Goal: Information Seeking & Learning: Find contact information

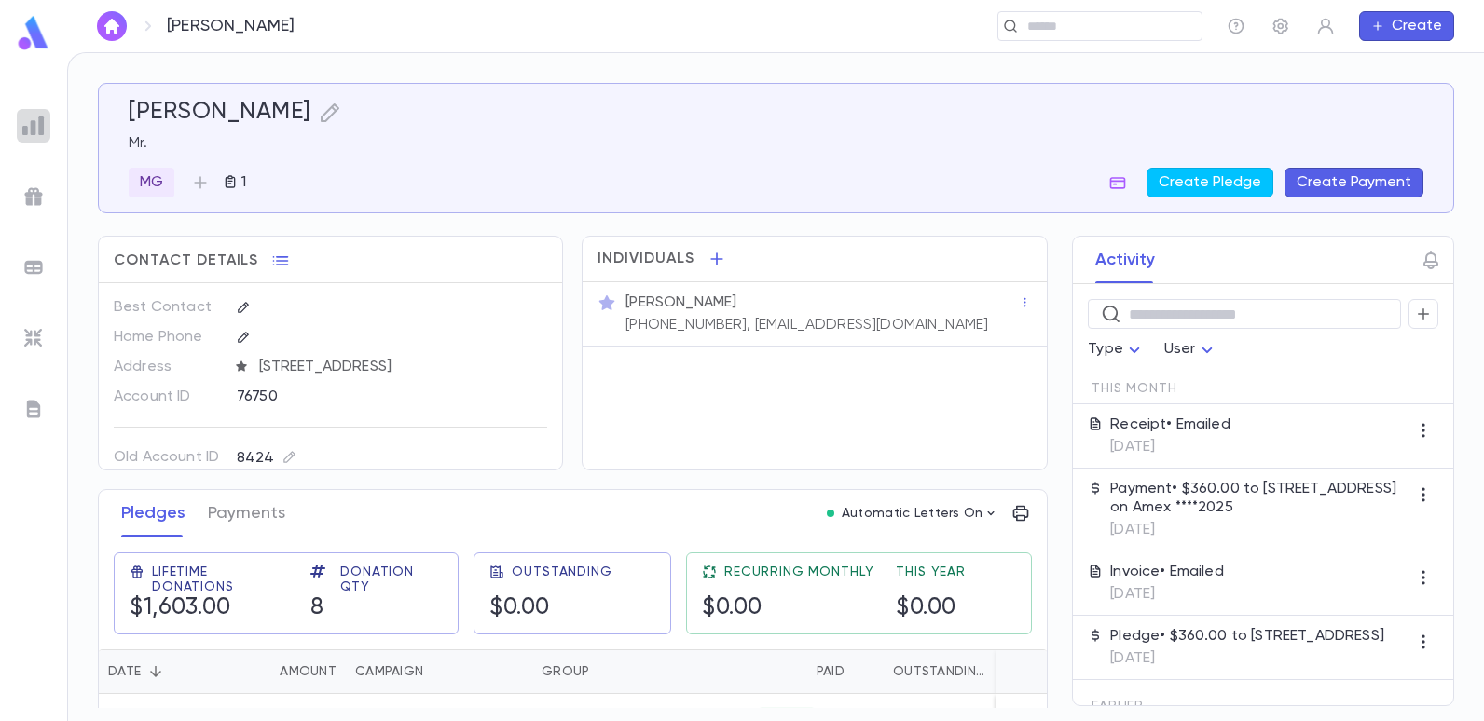
click at [41, 125] on img at bounding box center [33, 126] width 22 height 22
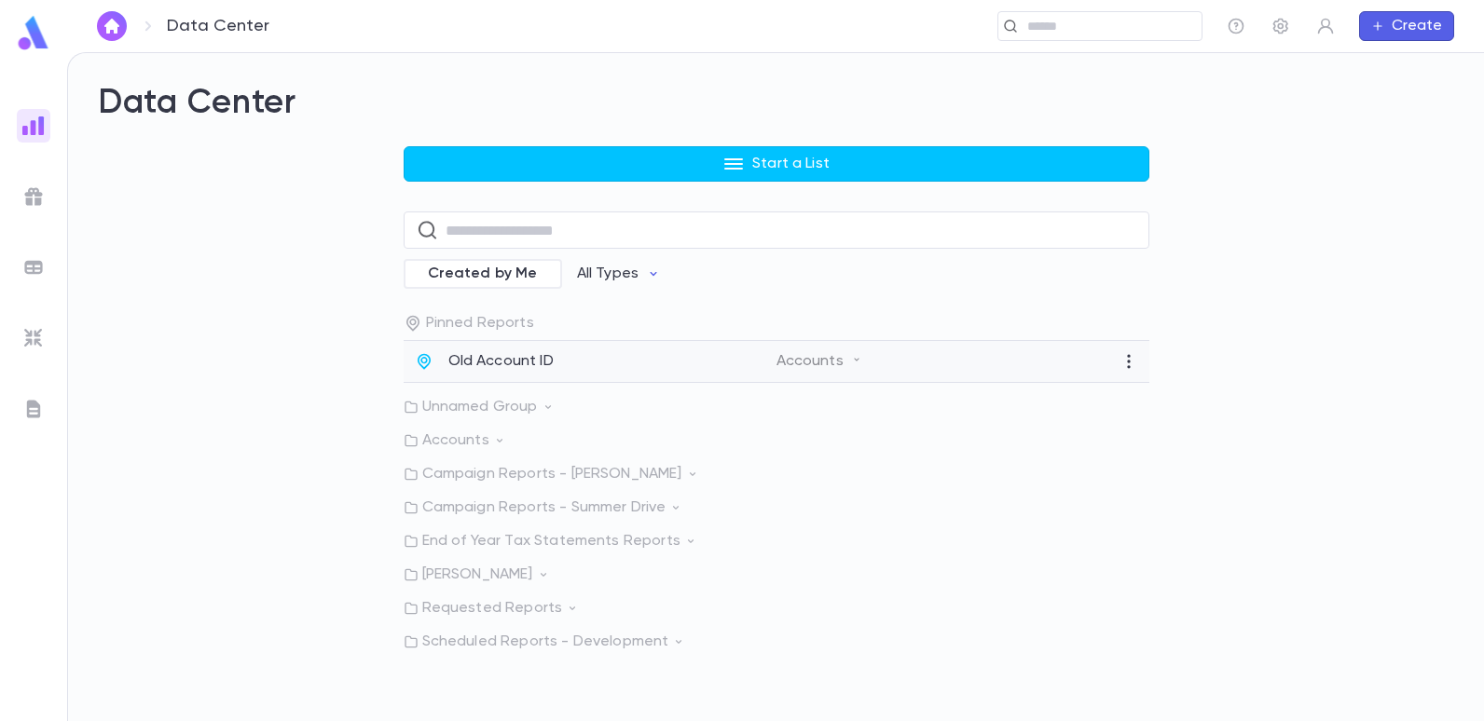
click at [442, 373] on div "Old Account ID Accounts" at bounding box center [777, 362] width 746 height 42
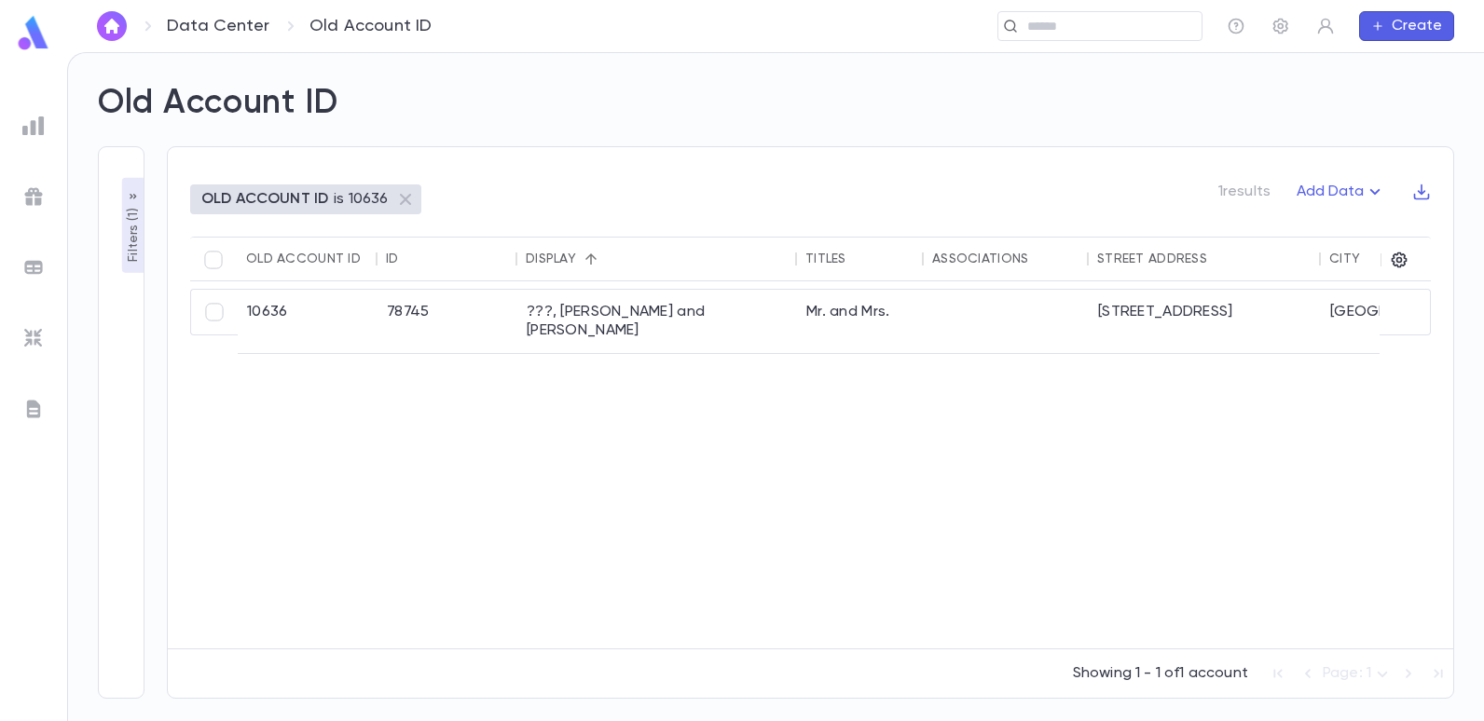
click at [132, 230] on p "Filters ( 1 )" at bounding box center [133, 233] width 19 height 58
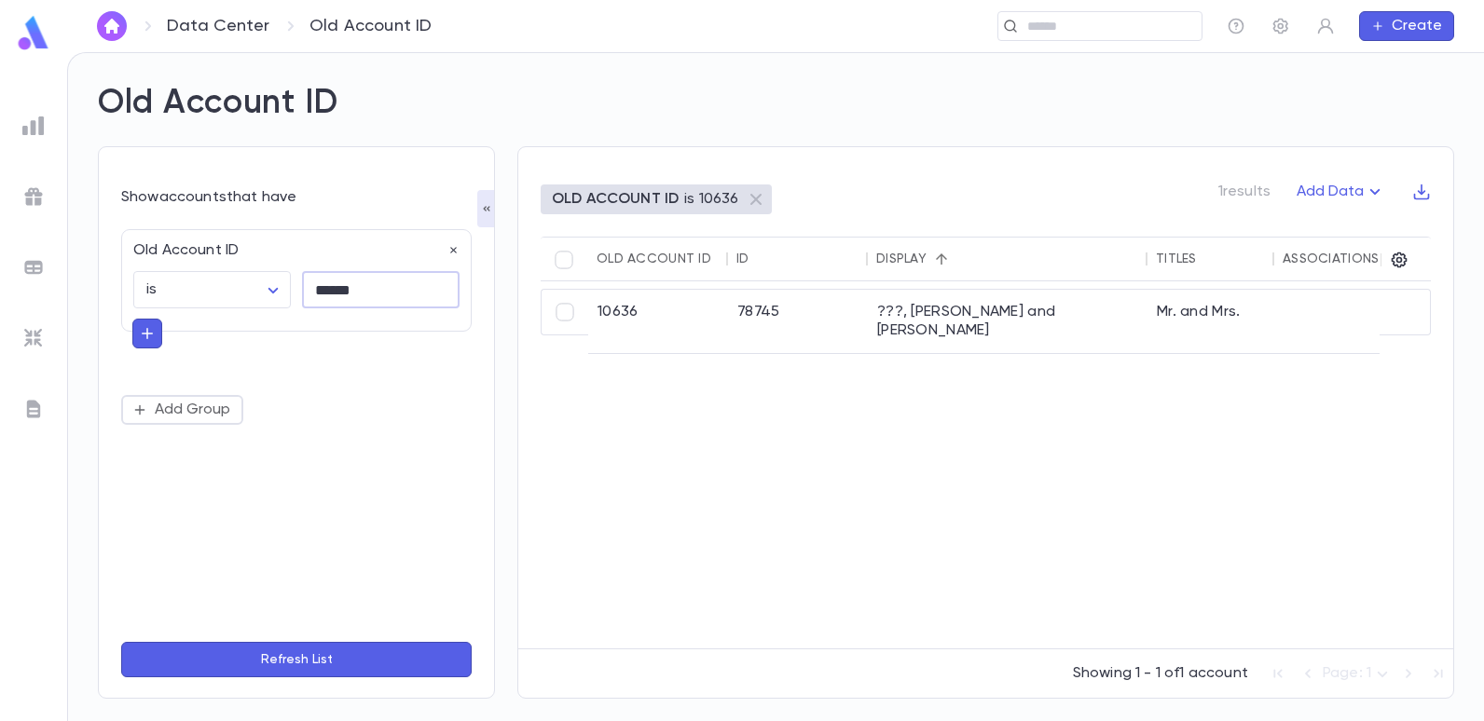
click at [377, 291] on input "******" at bounding box center [381, 290] width 158 height 36
type input "*"
type input "*****"
click at [121, 642] on button "Refresh List" at bounding box center [296, 659] width 350 height 35
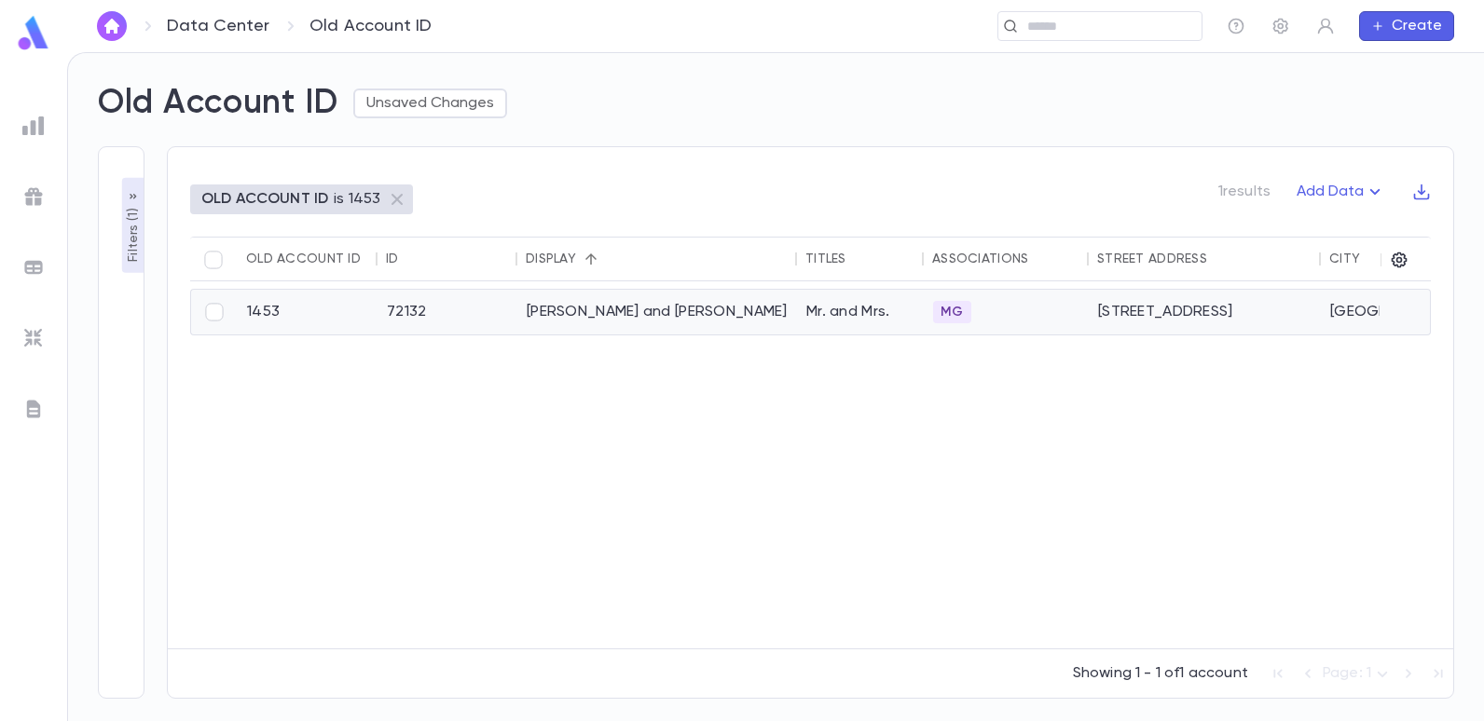
click at [607, 312] on div "[PERSON_NAME] and [PERSON_NAME]" at bounding box center [657, 312] width 280 height 45
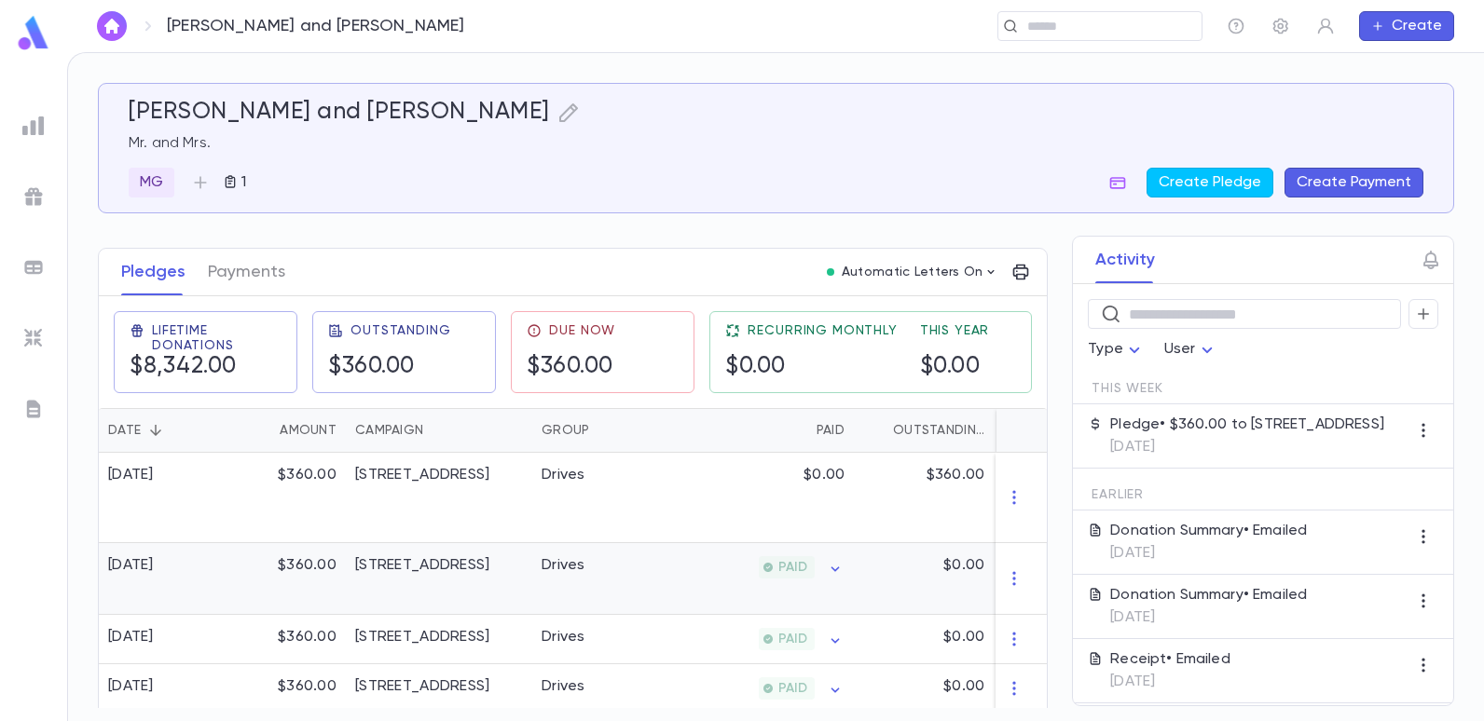
scroll to position [280, 0]
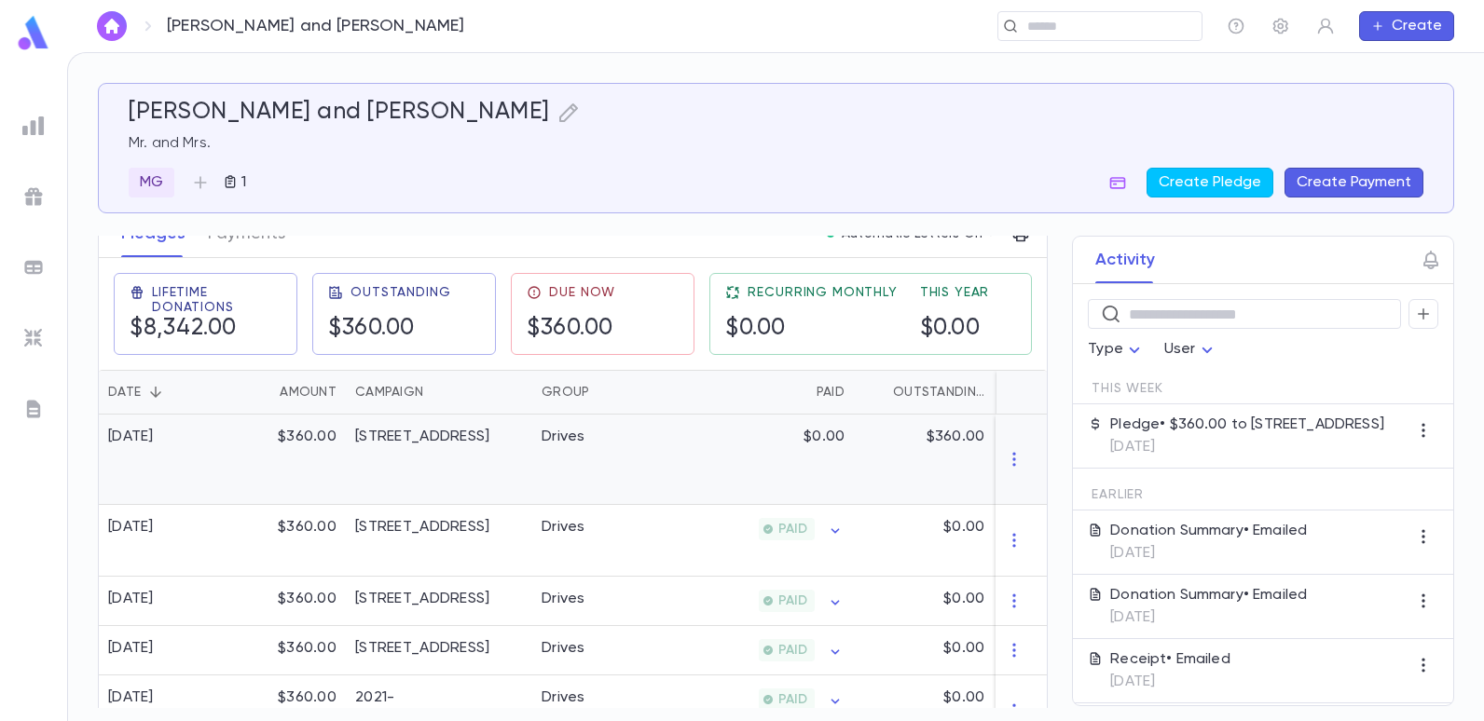
click at [625, 456] on div "Drives" at bounding box center [602, 460] width 140 height 90
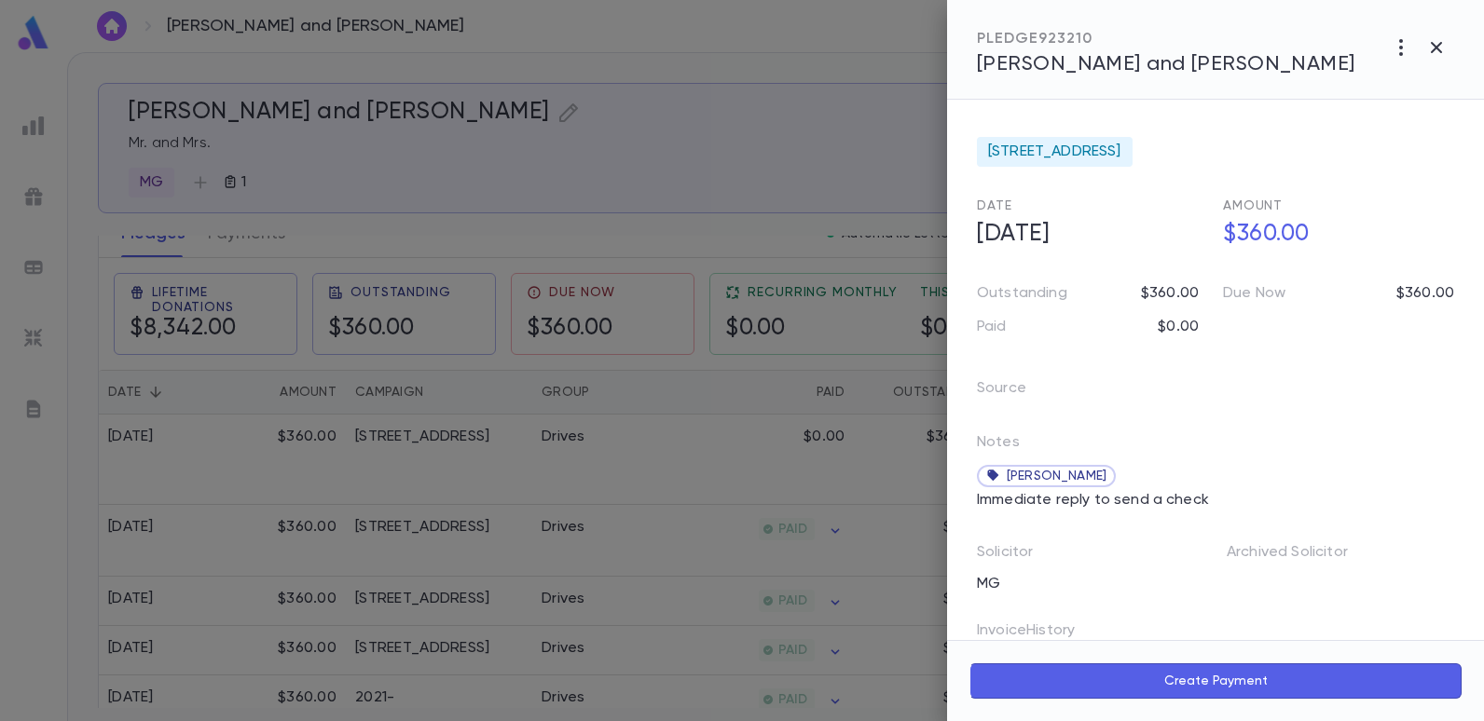
click at [699, 199] on div at bounding box center [742, 360] width 1484 height 721
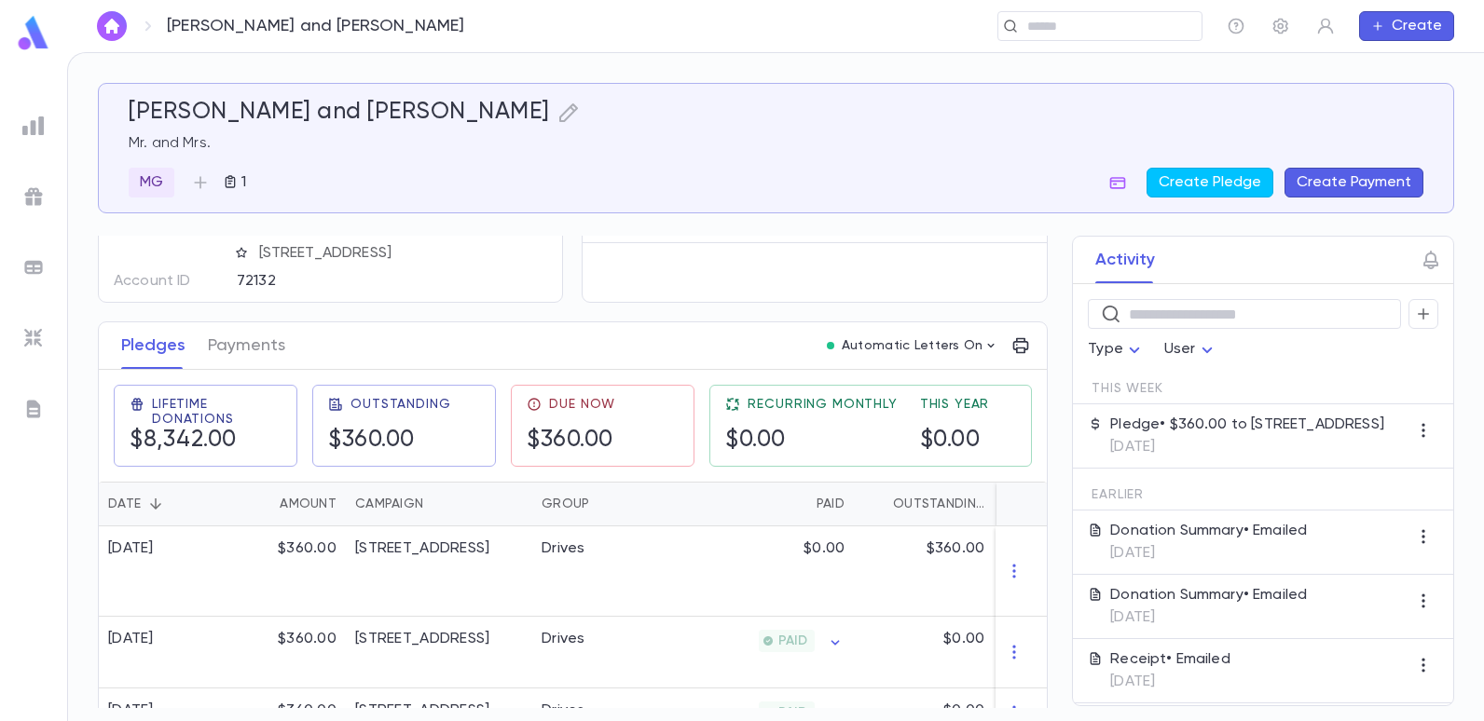
scroll to position [186, 0]
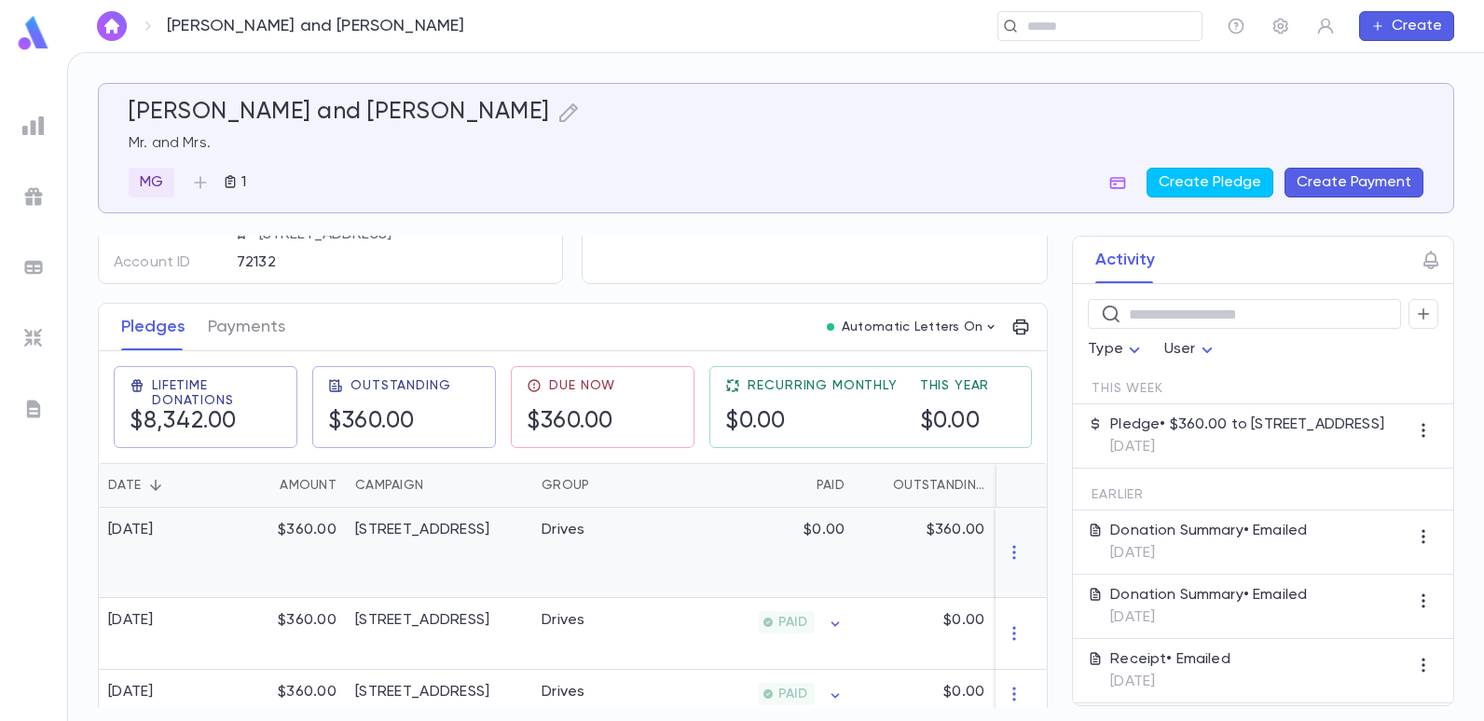
click at [652, 539] on div "Drives" at bounding box center [602, 553] width 140 height 90
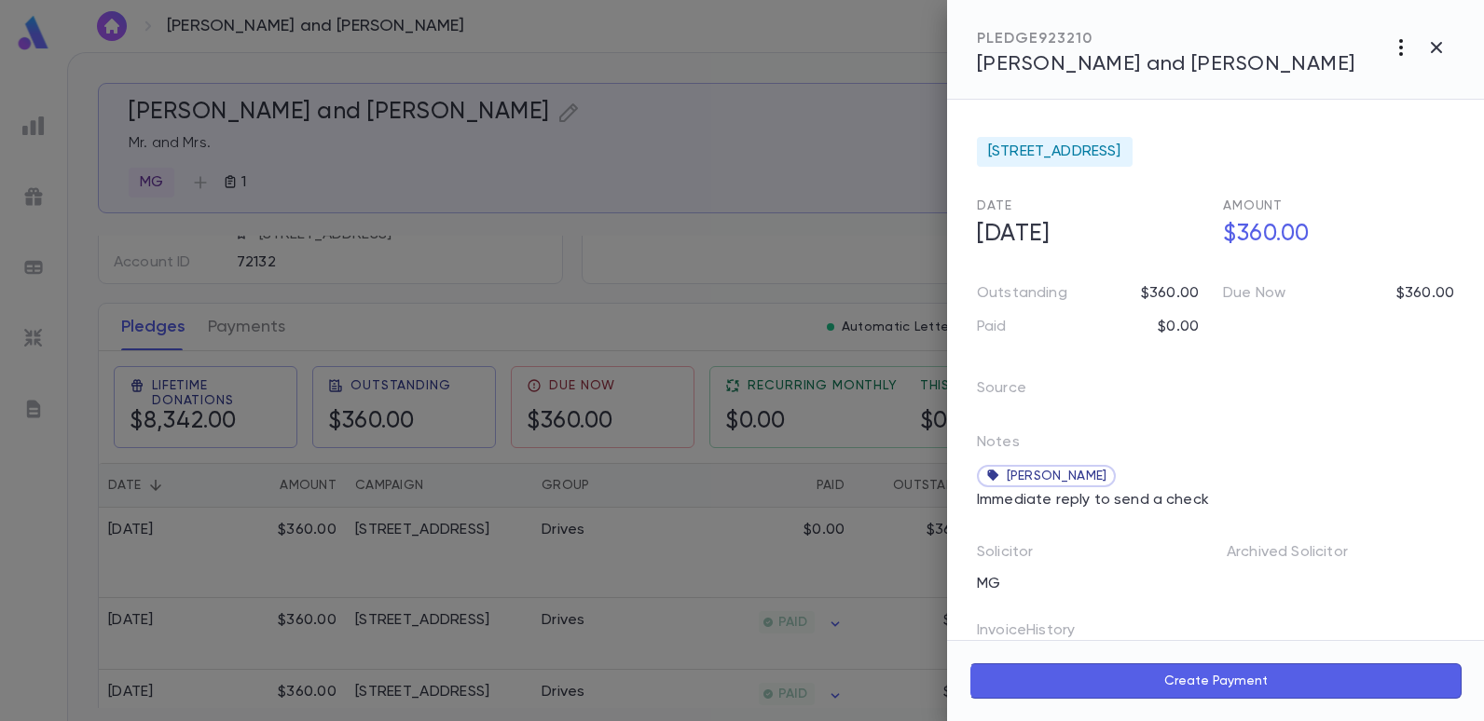
click at [1398, 43] on icon "button" at bounding box center [1401, 47] width 22 height 22
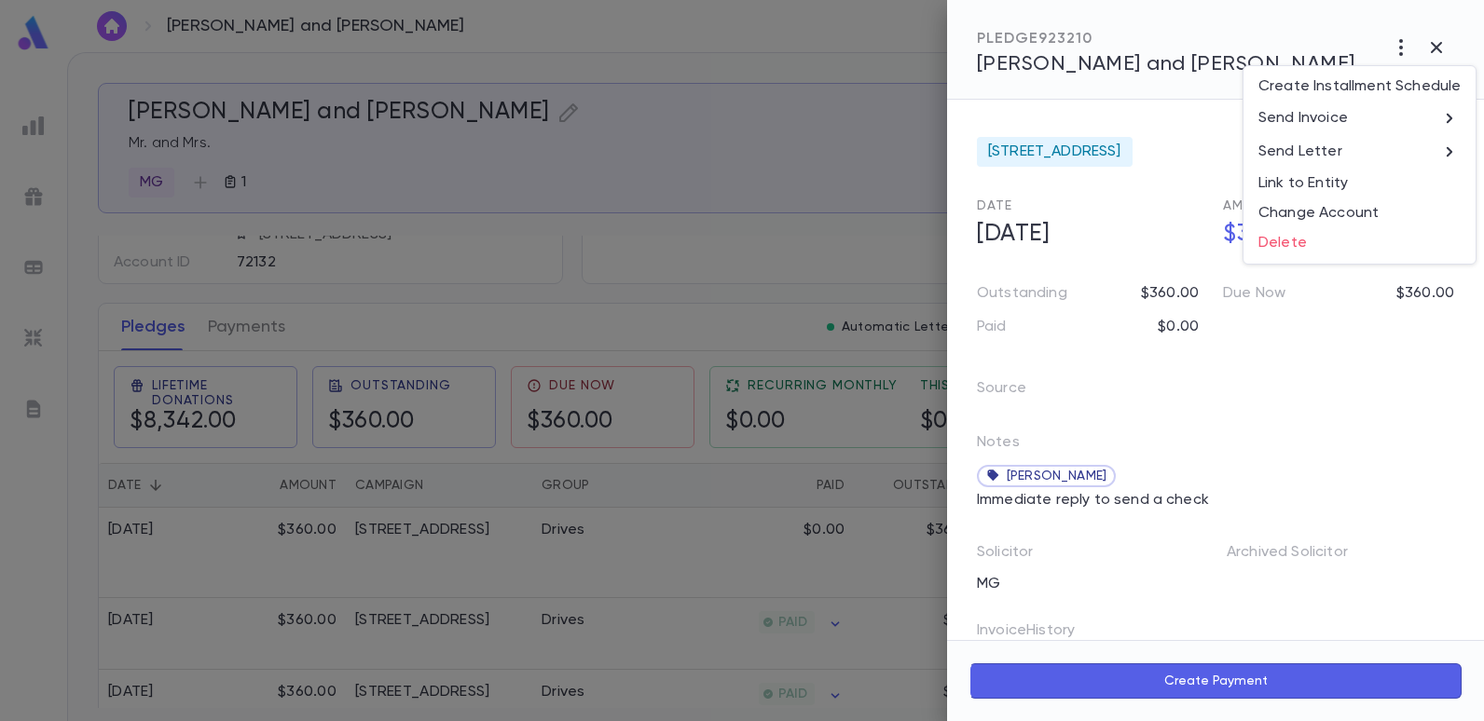
click at [797, 109] on div at bounding box center [742, 360] width 1484 height 721
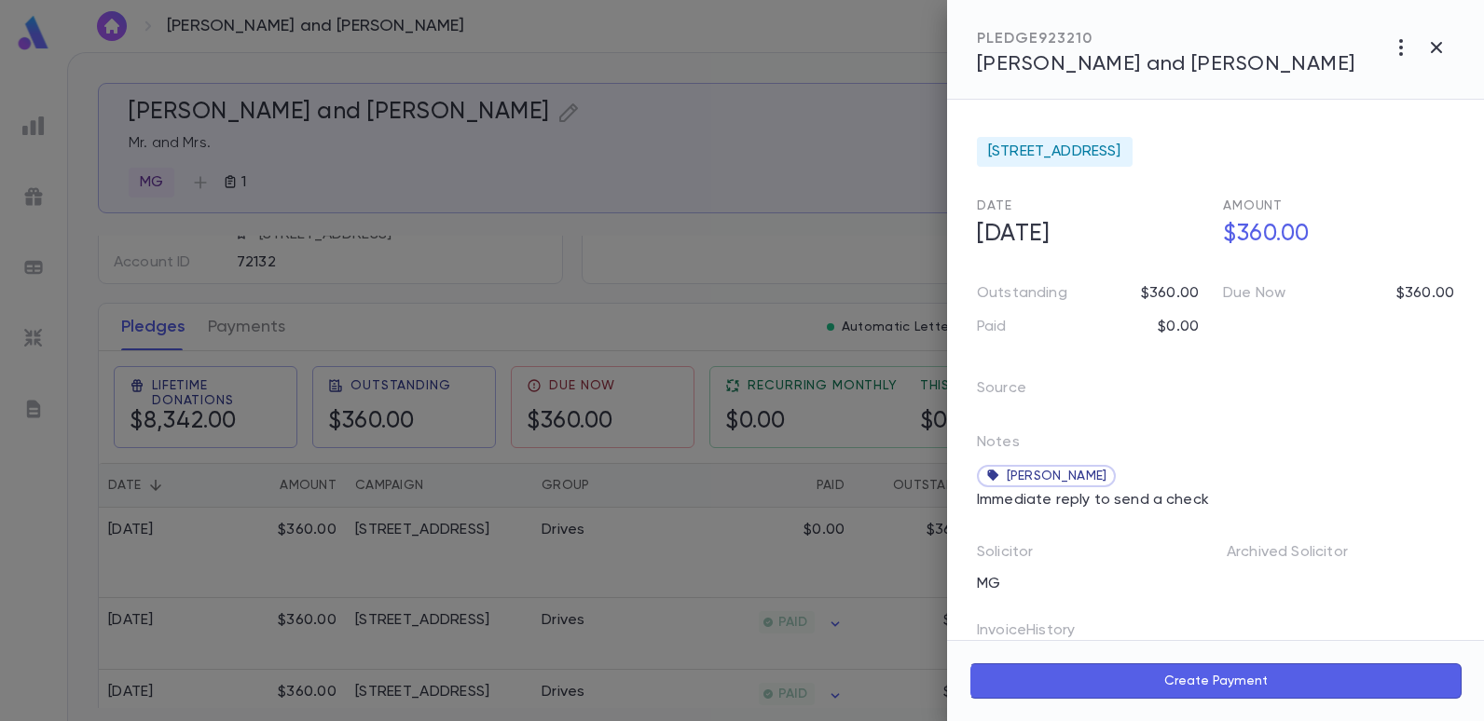
click at [790, 135] on div at bounding box center [742, 360] width 1484 height 721
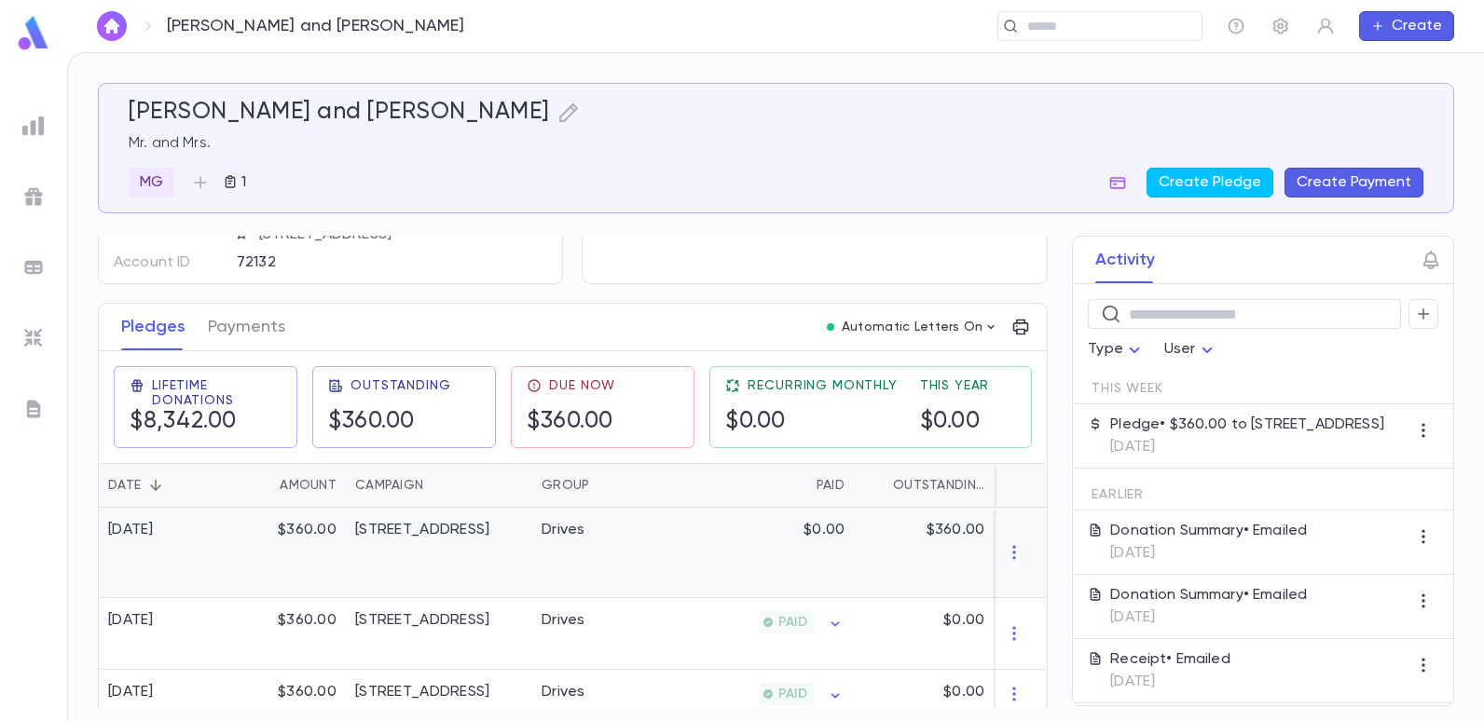
click at [609, 536] on div "Drives" at bounding box center [602, 553] width 140 height 90
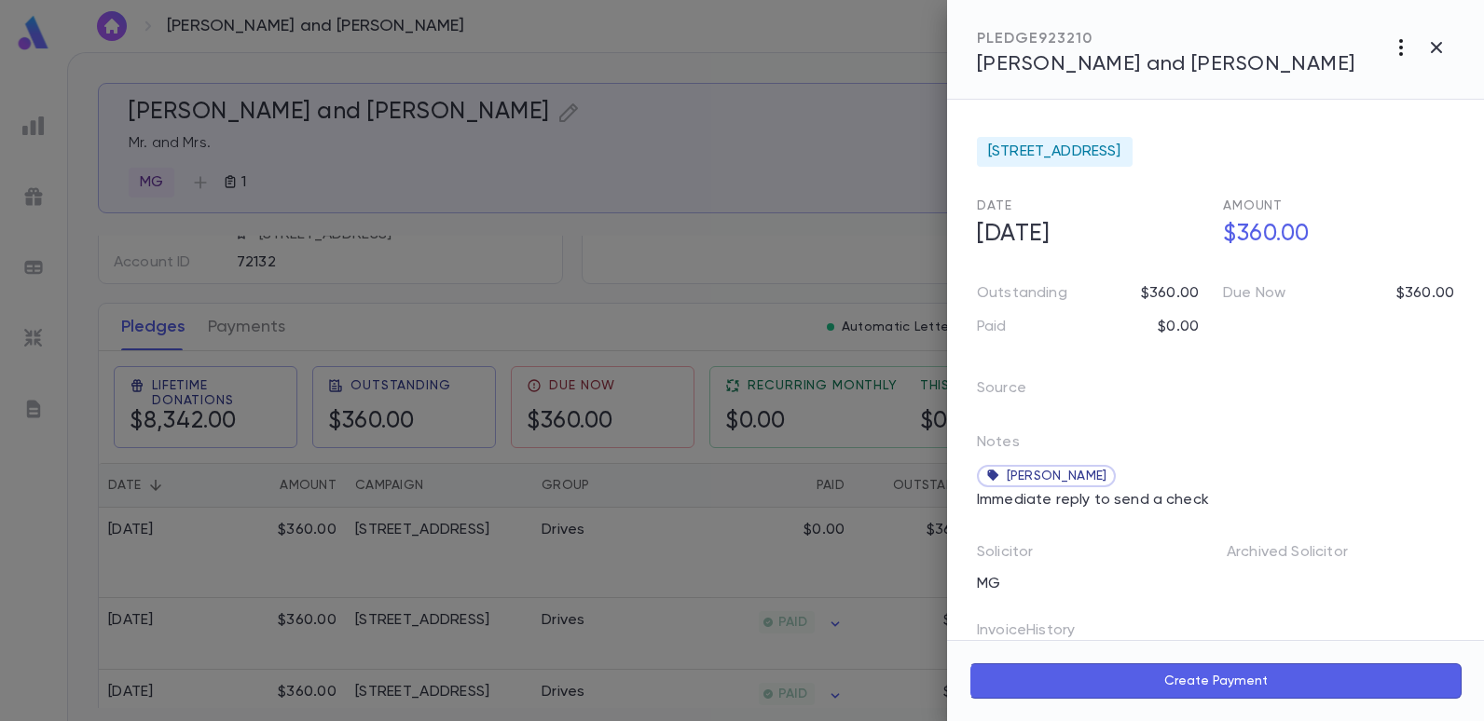
click at [1394, 52] on icon "button" at bounding box center [1401, 47] width 22 height 22
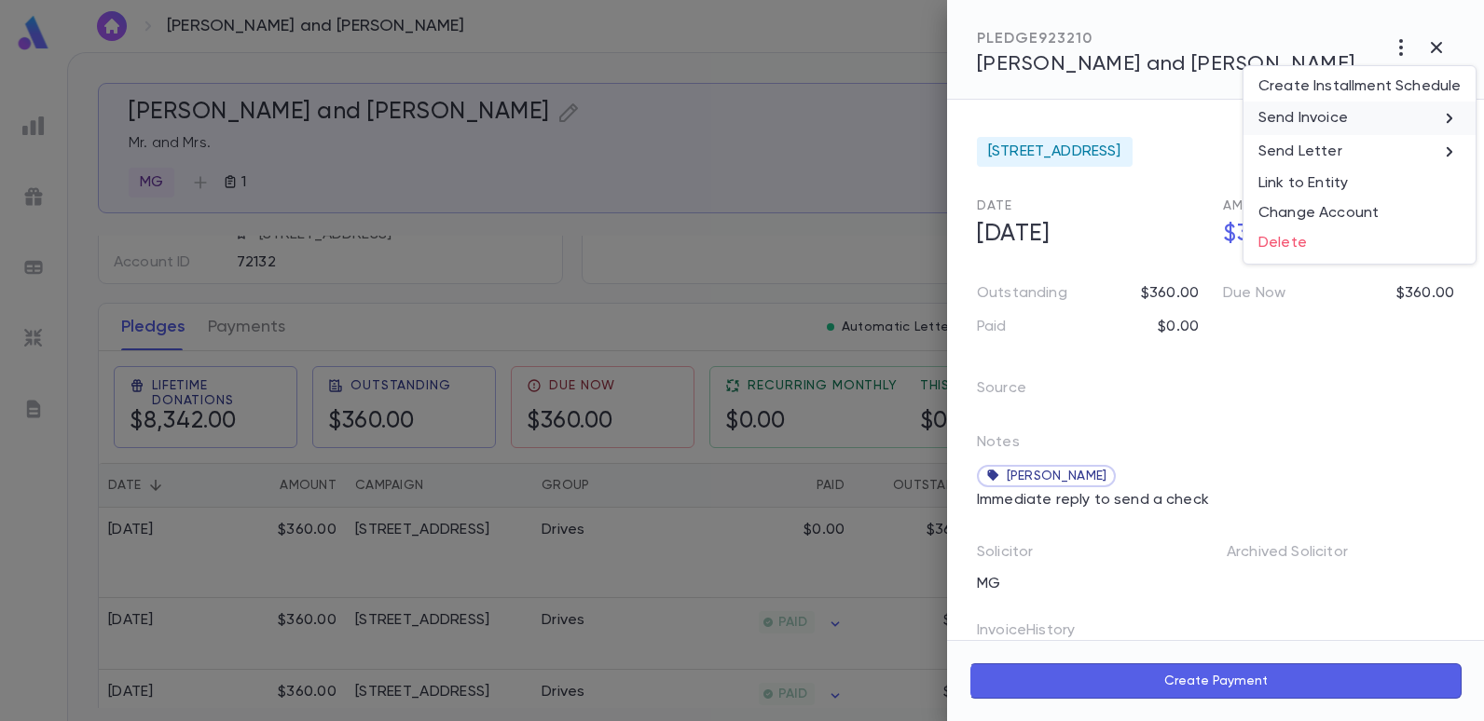
click at [1297, 119] on p "Send Invoice" at bounding box center [1302, 118] width 89 height 19
click at [1443, 116] on li "Email" at bounding box center [1437, 120] width 65 height 34
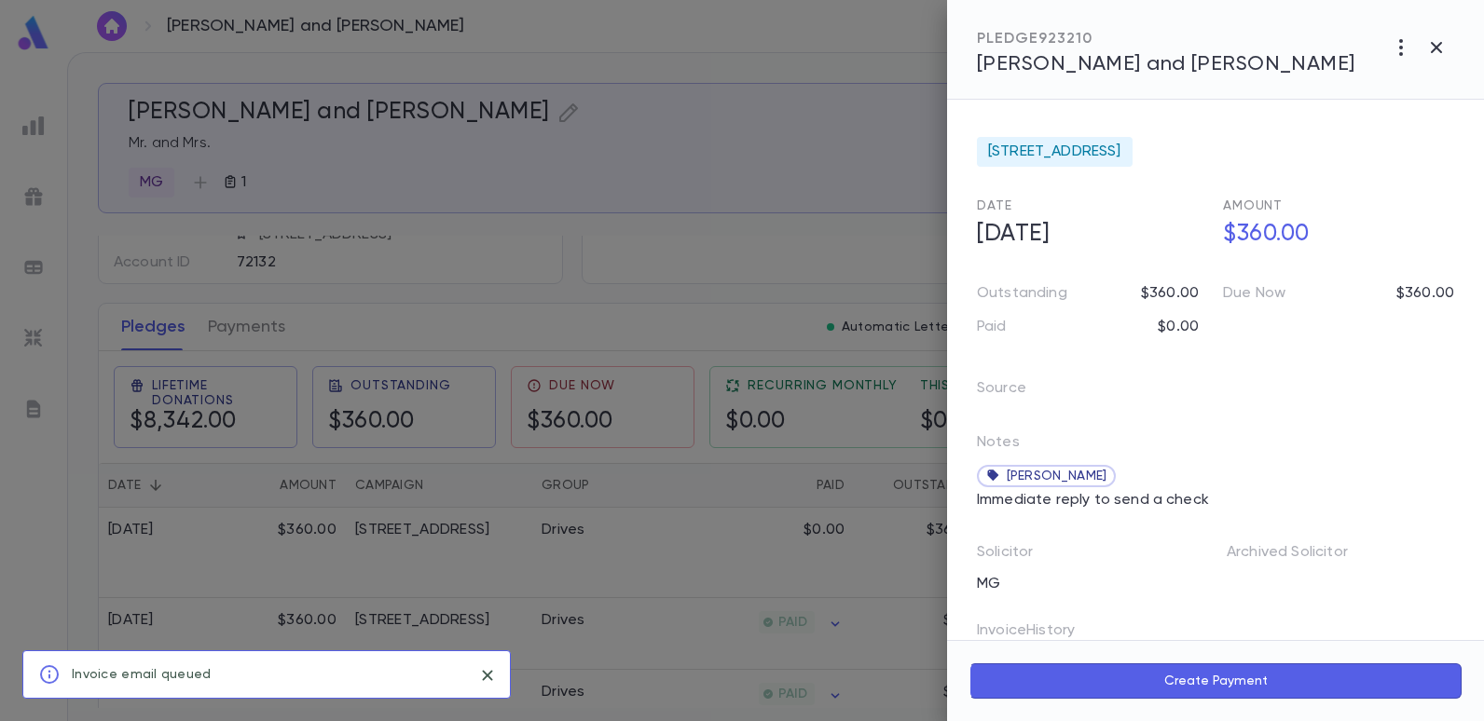
click at [727, 242] on div at bounding box center [742, 360] width 1484 height 721
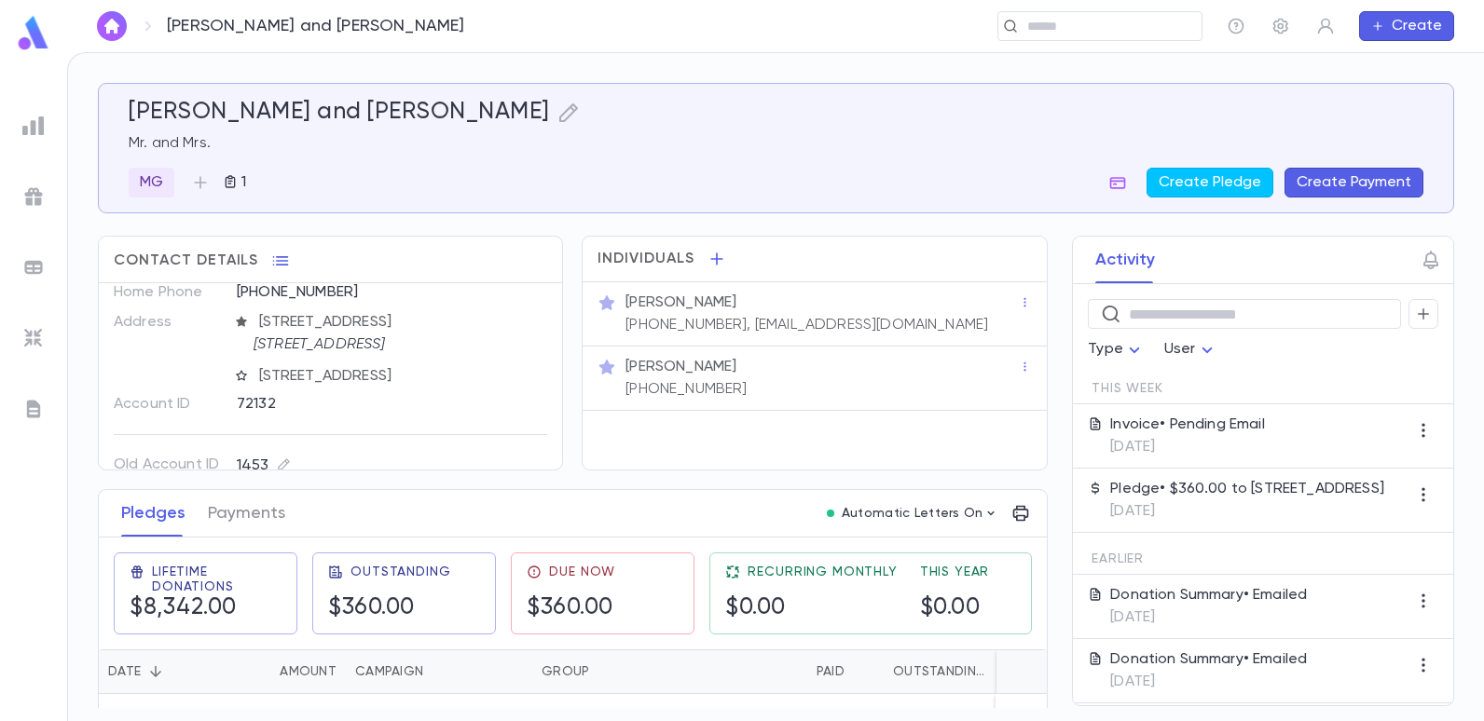
scroll to position [89, 0]
click at [1436, 23] on button "Create" at bounding box center [1406, 26] width 95 height 30
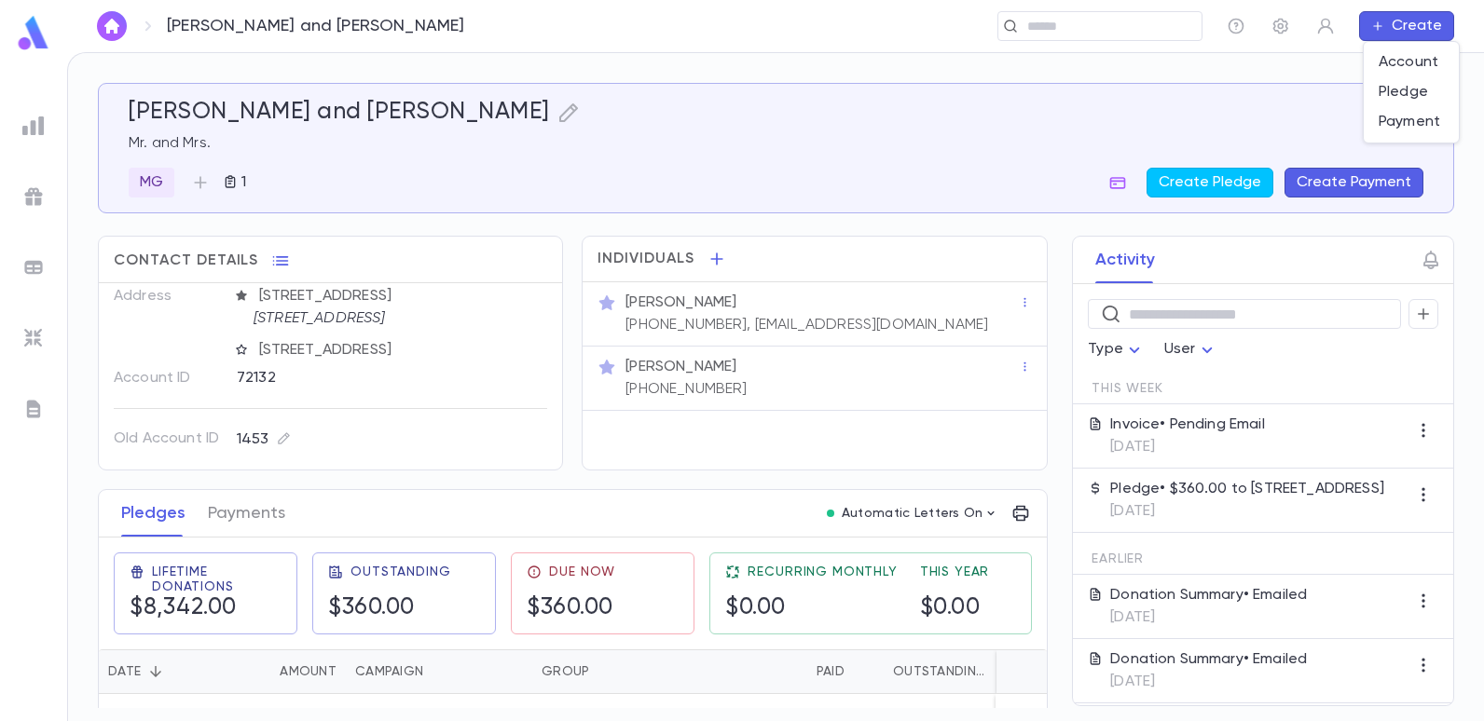
click at [1303, 124] on div at bounding box center [742, 360] width 1484 height 721
click at [1372, 181] on button "Create Payment" at bounding box center [1353, 183] width 139 height 30
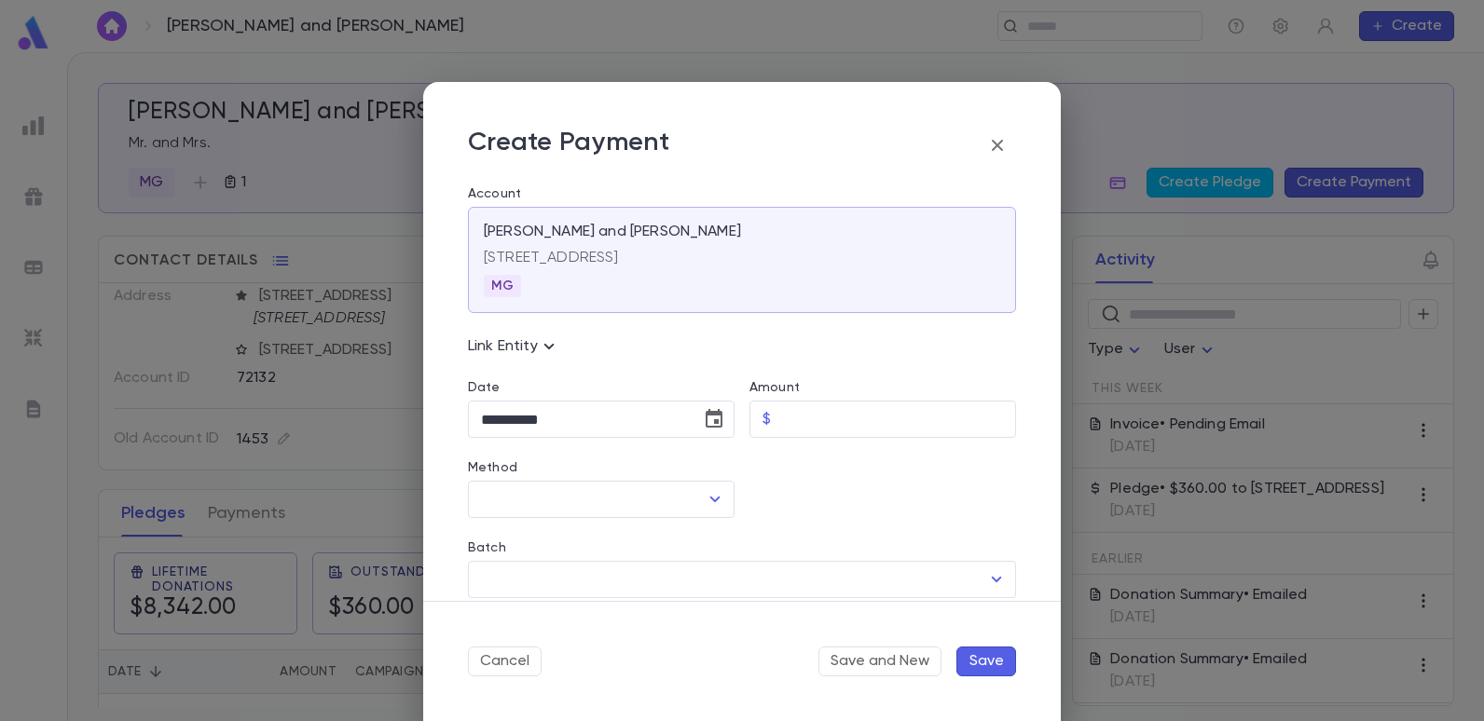
click at [1139, 142] on div "**********" at bounding box center [742, 360] width 1484 height 721
click at [998, 149] on icon "button" at bounding box center [997, 145] width 22 height 22
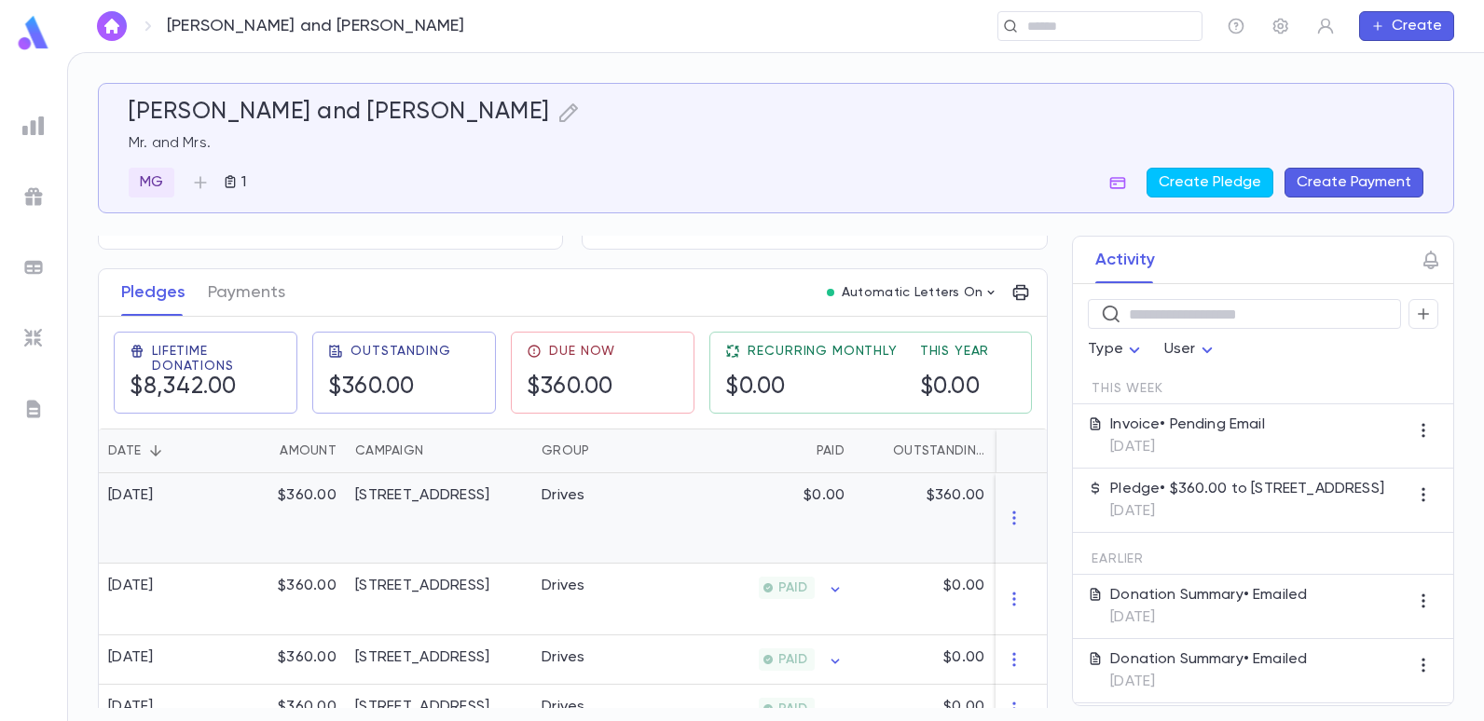
scroll to position [280, 0]
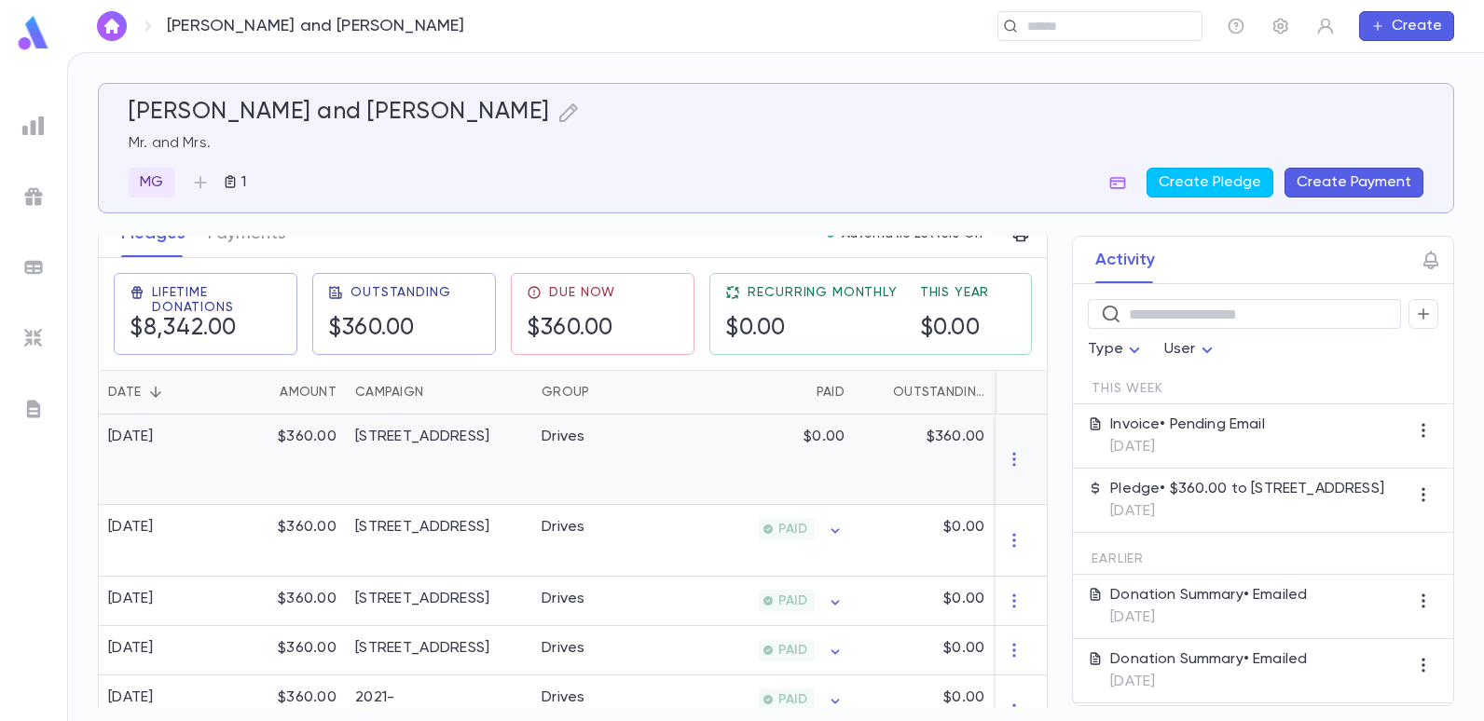
click at [688, 454] on div "$0.00" at bounding box center [763, 460] width 182 height 90
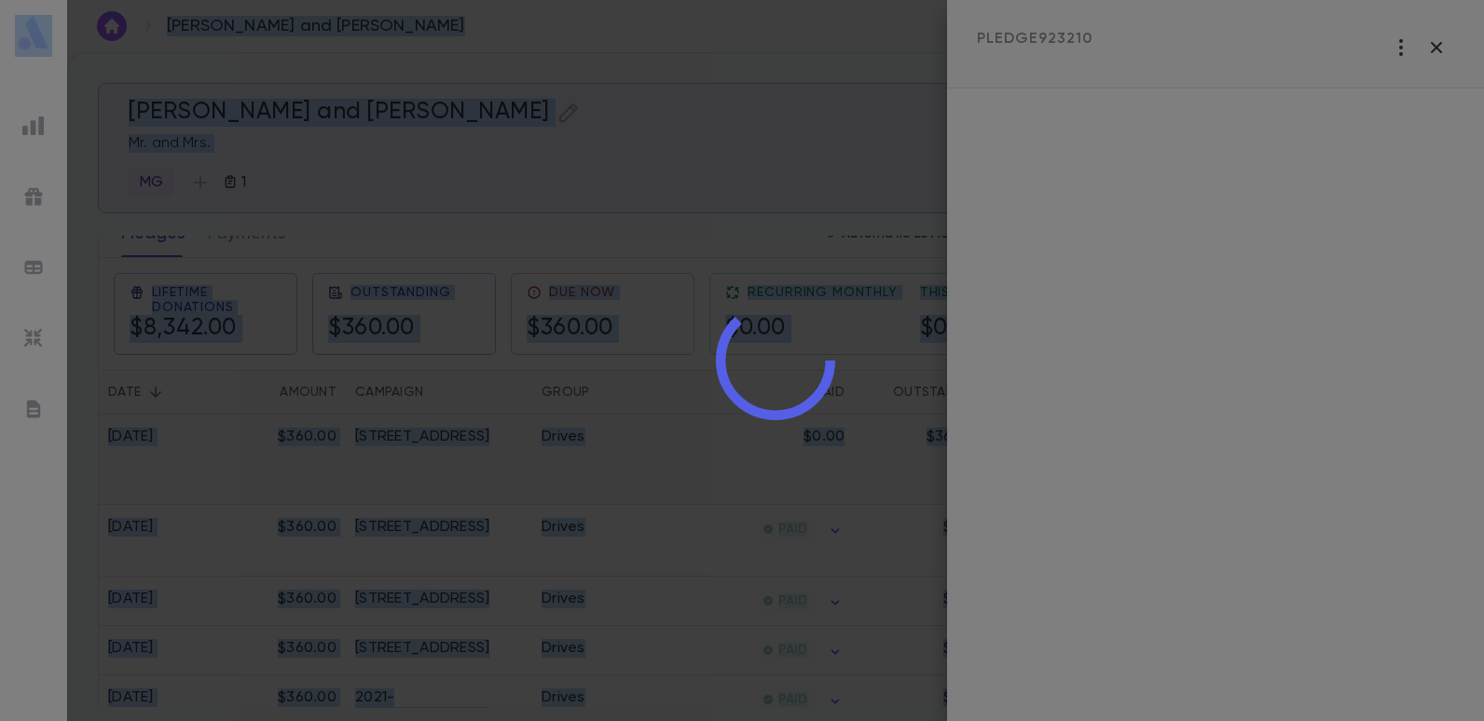
click at [688, 454] on div at bounding box center [775, 360] width 1417 height 721
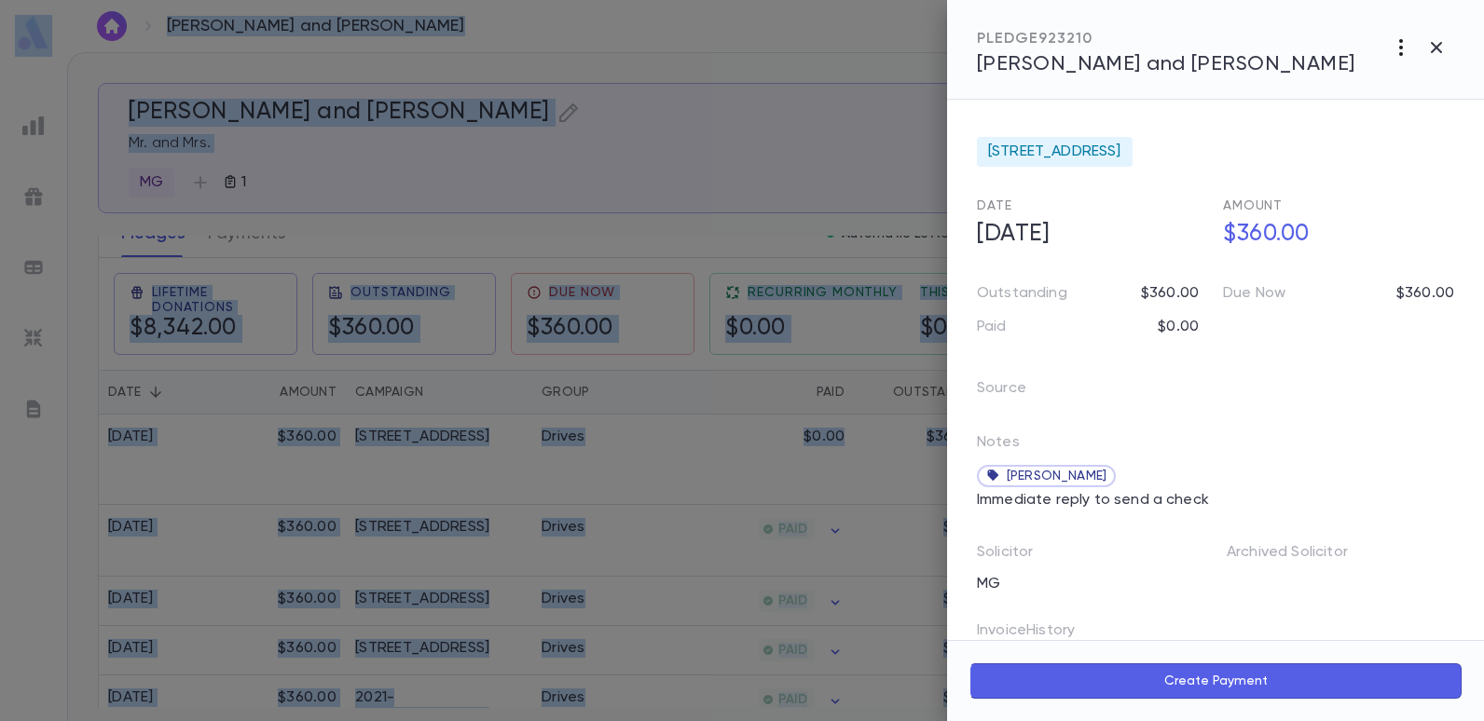
click at [1394, 51] on icon "button" at bounding box center [1401, 47] width 22 height 22
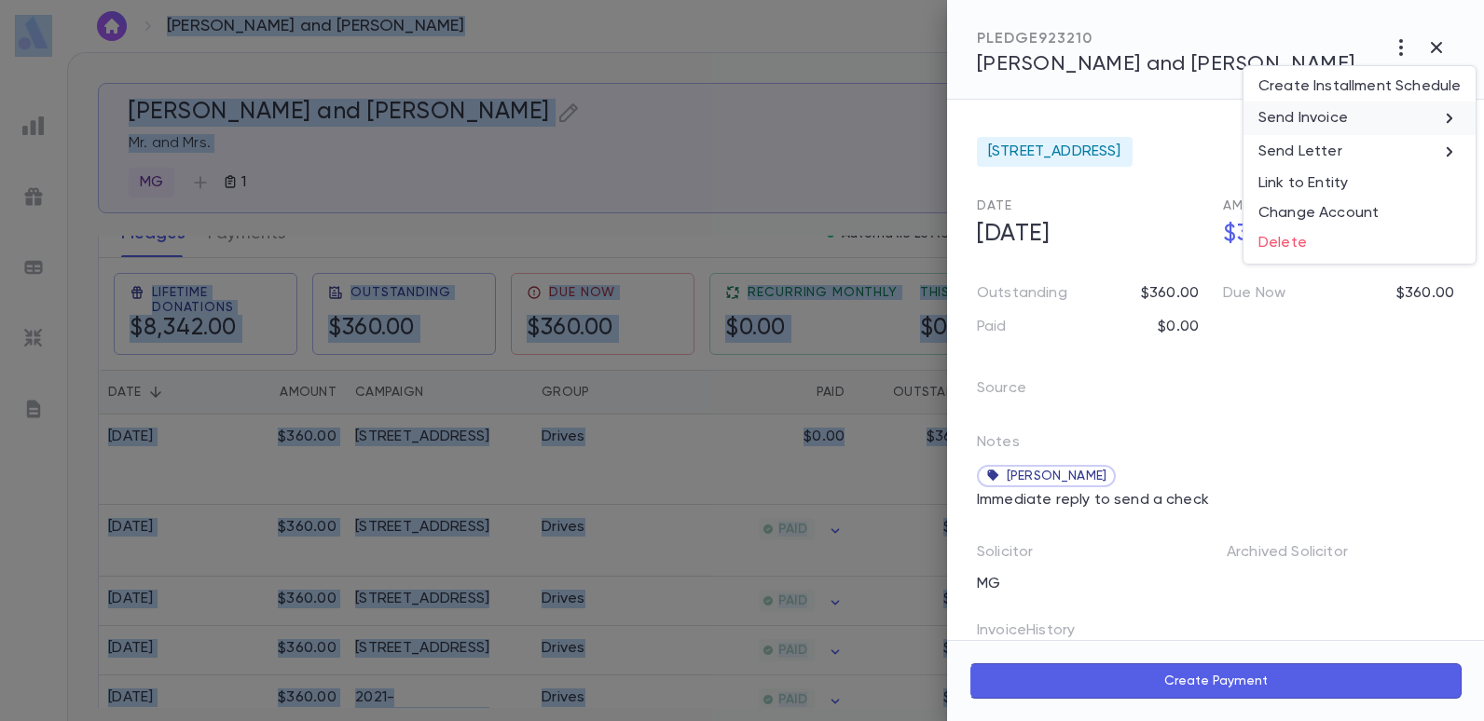
click at [1325, 120] on p "Send Invoice" at bounding box center [1302, 118] width 89 height 19
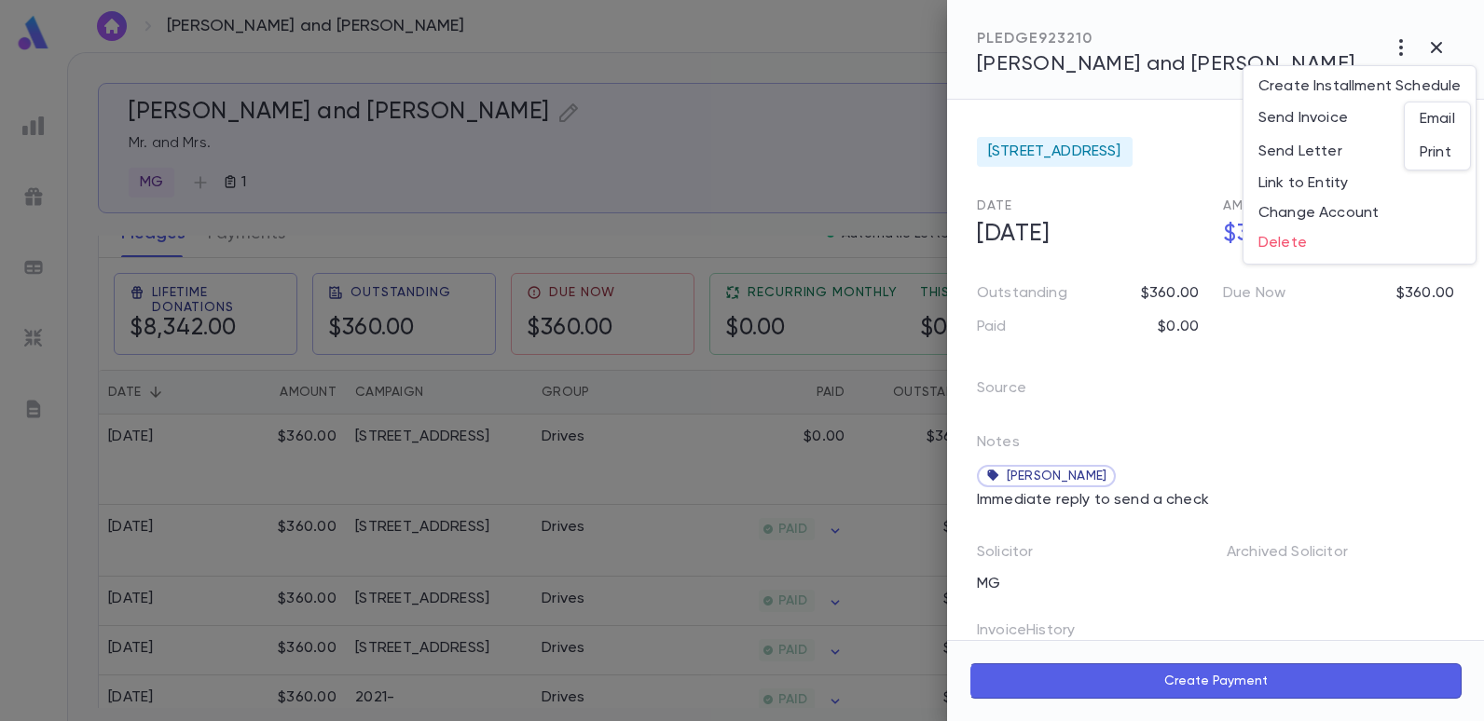
click at [1435, 144] on li "Print" at bounding box center [1437, 153] width 65 height 34
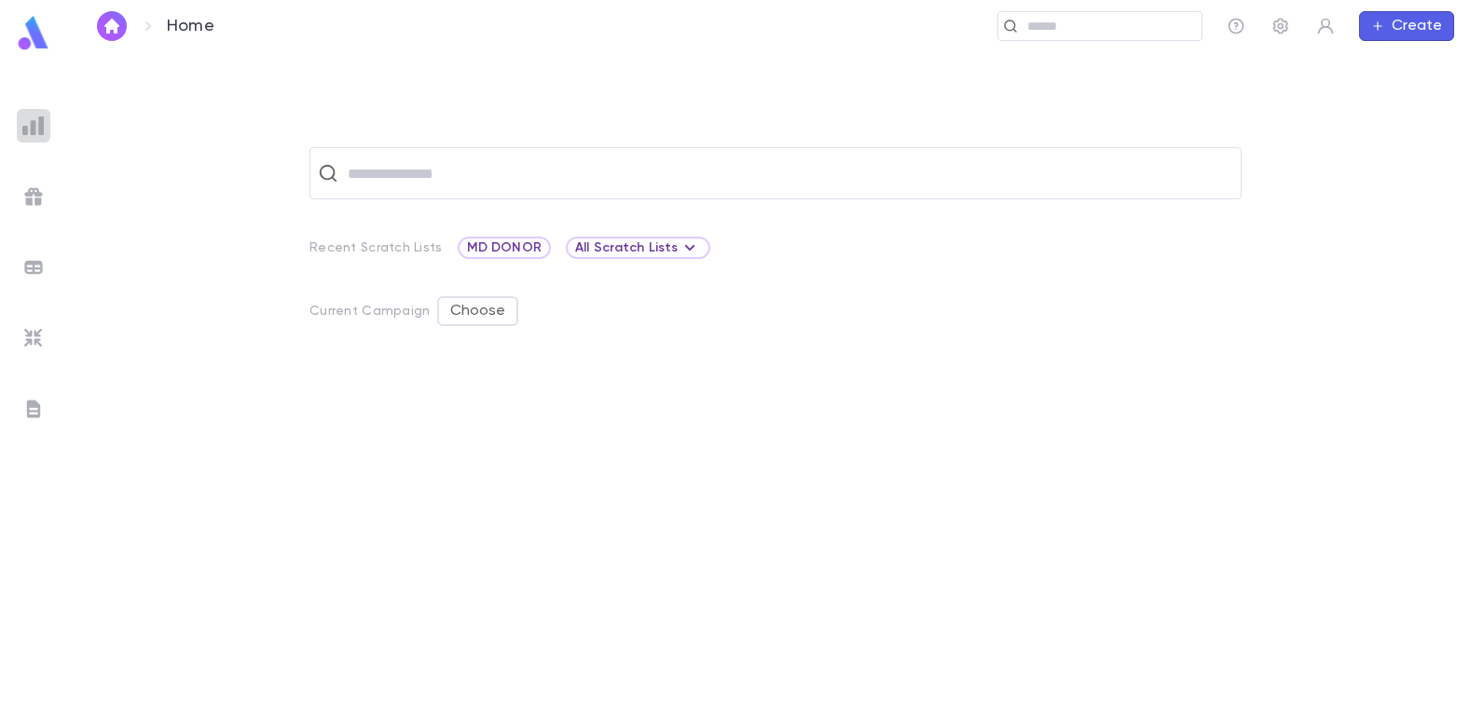
click at [44, 134] on img at bounding box center [33, 126] width 22 height 22
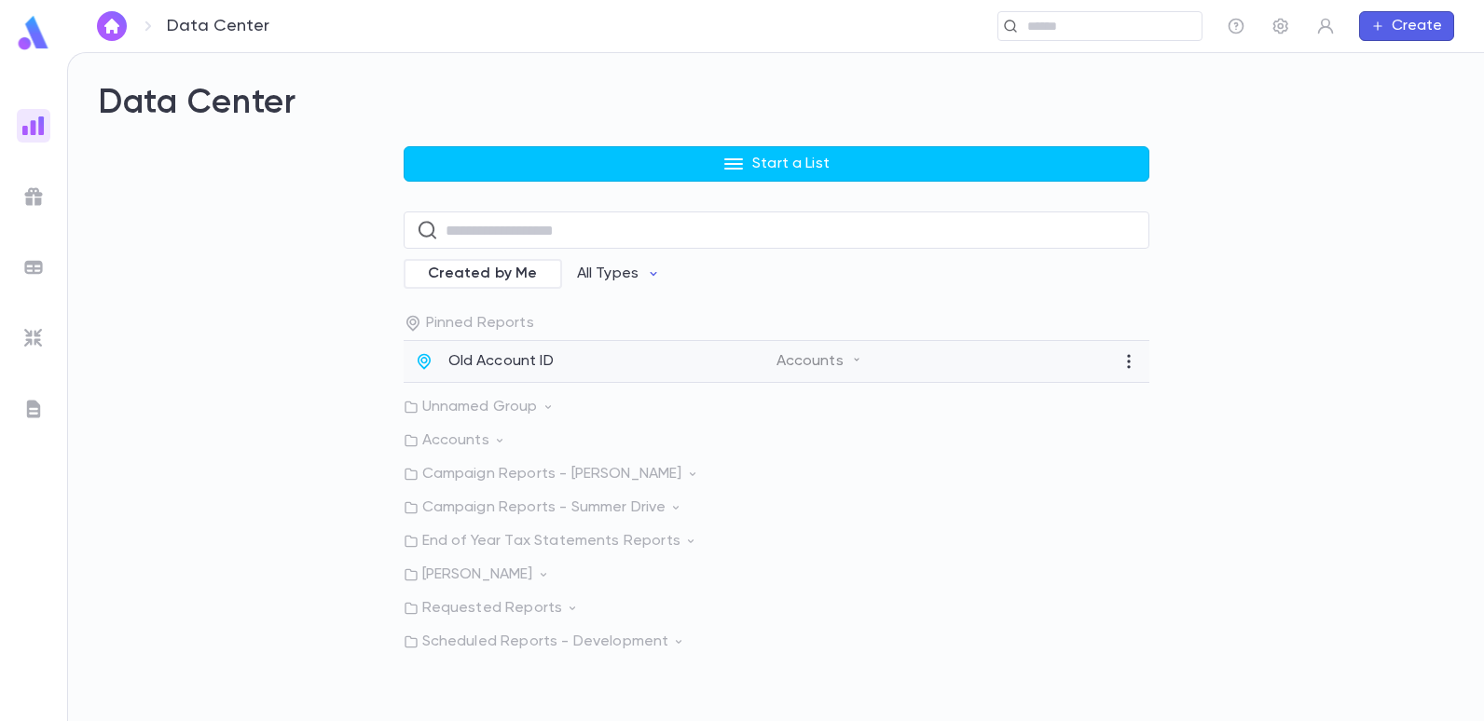
click at [439, 367] on div "Old Account ID" at bounding box center [596, 361] width 362 height 19
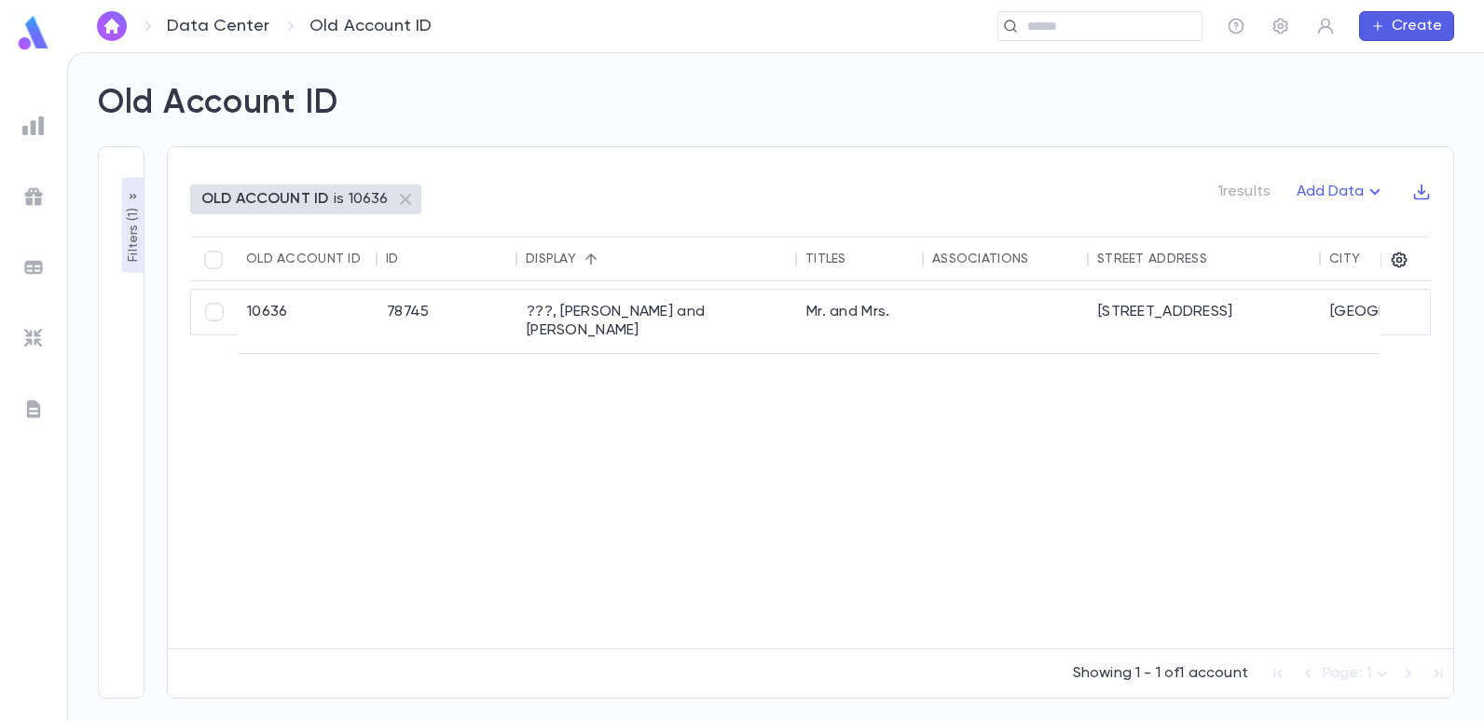
click at [131, 246] on p "Filters ( 1 )" at bounding box center [133, 233] width 19 height 58
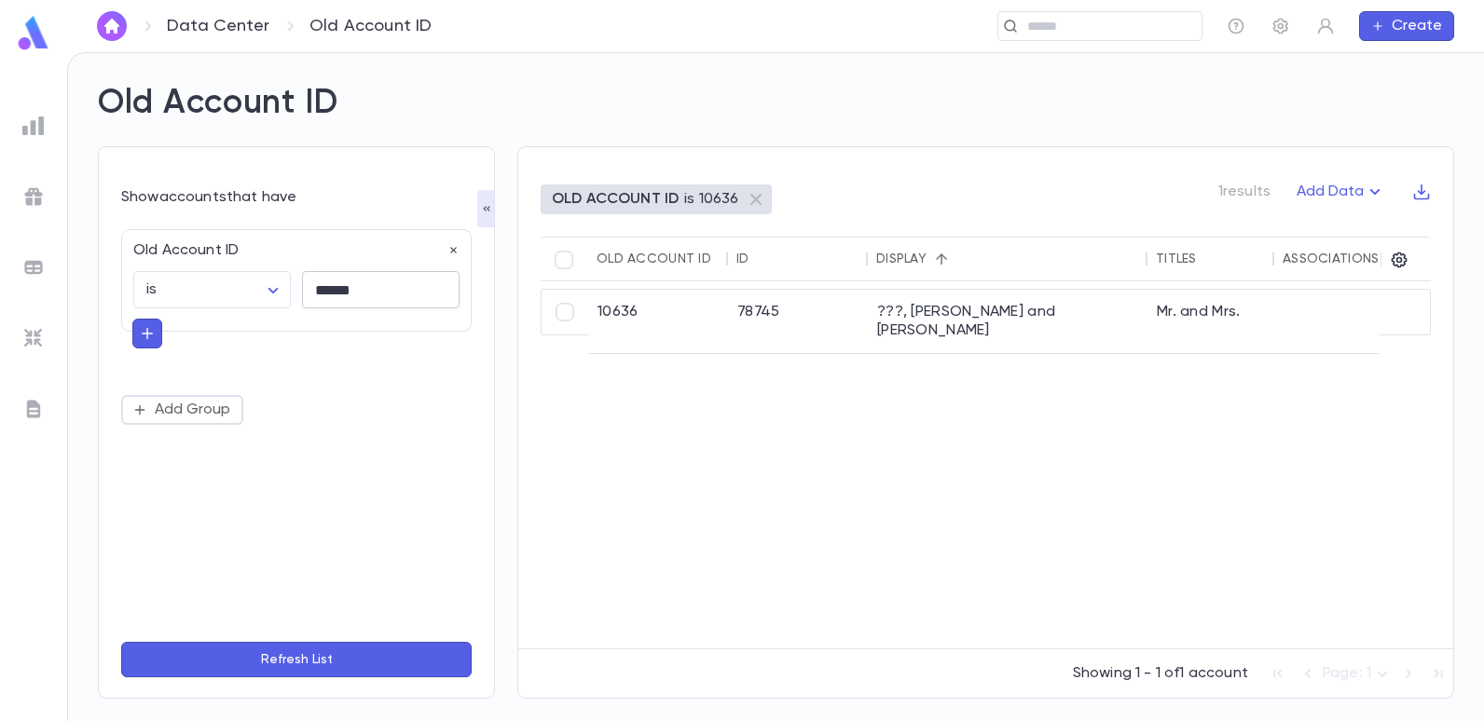
click at [383, 305] on input "******" at bounding box center [381, 290] width 158 height 36
type input "*"
type input "*****"
click at [121, 642] on button "Refresh List" at bounding box center [296, 659] width 350 height 35
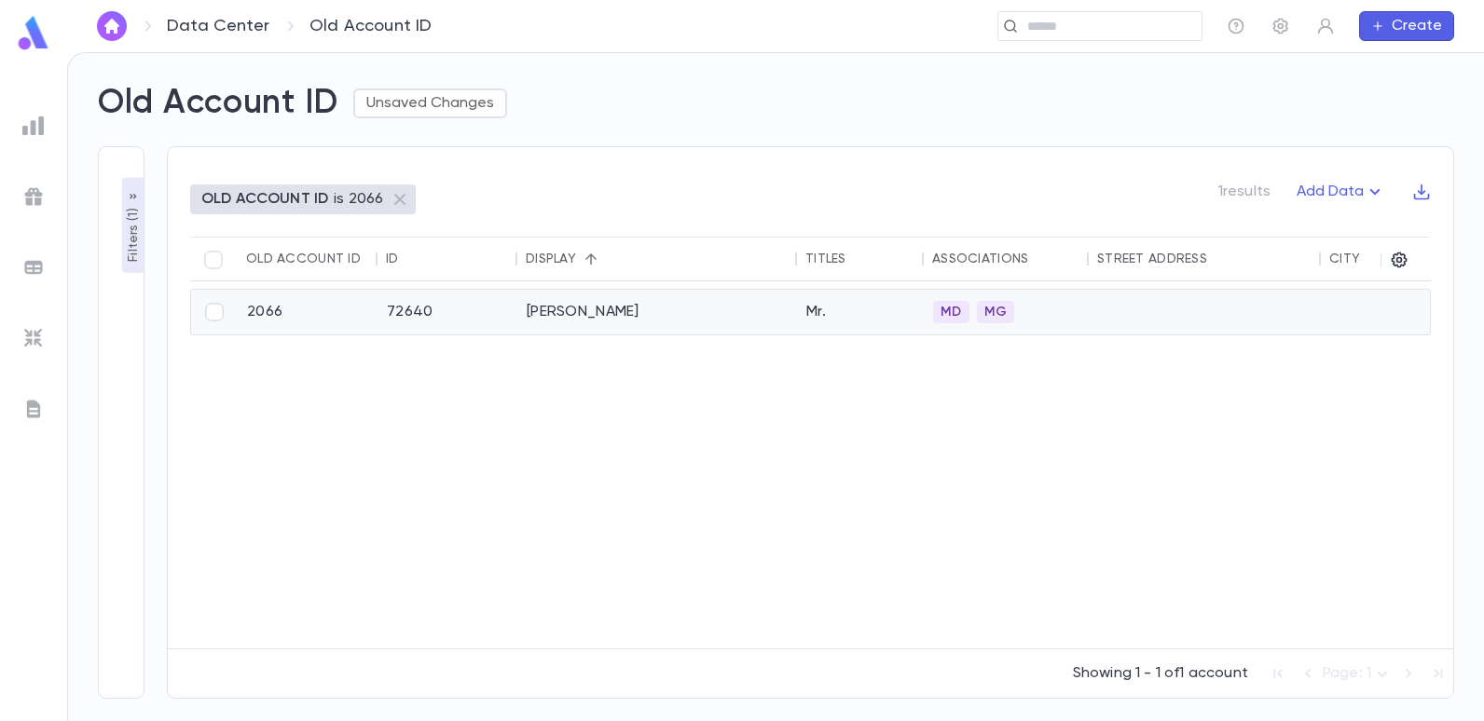
click at [557, 314] on div "Levy, Nissim" at bounding box center [657, 312] width 280 height 45
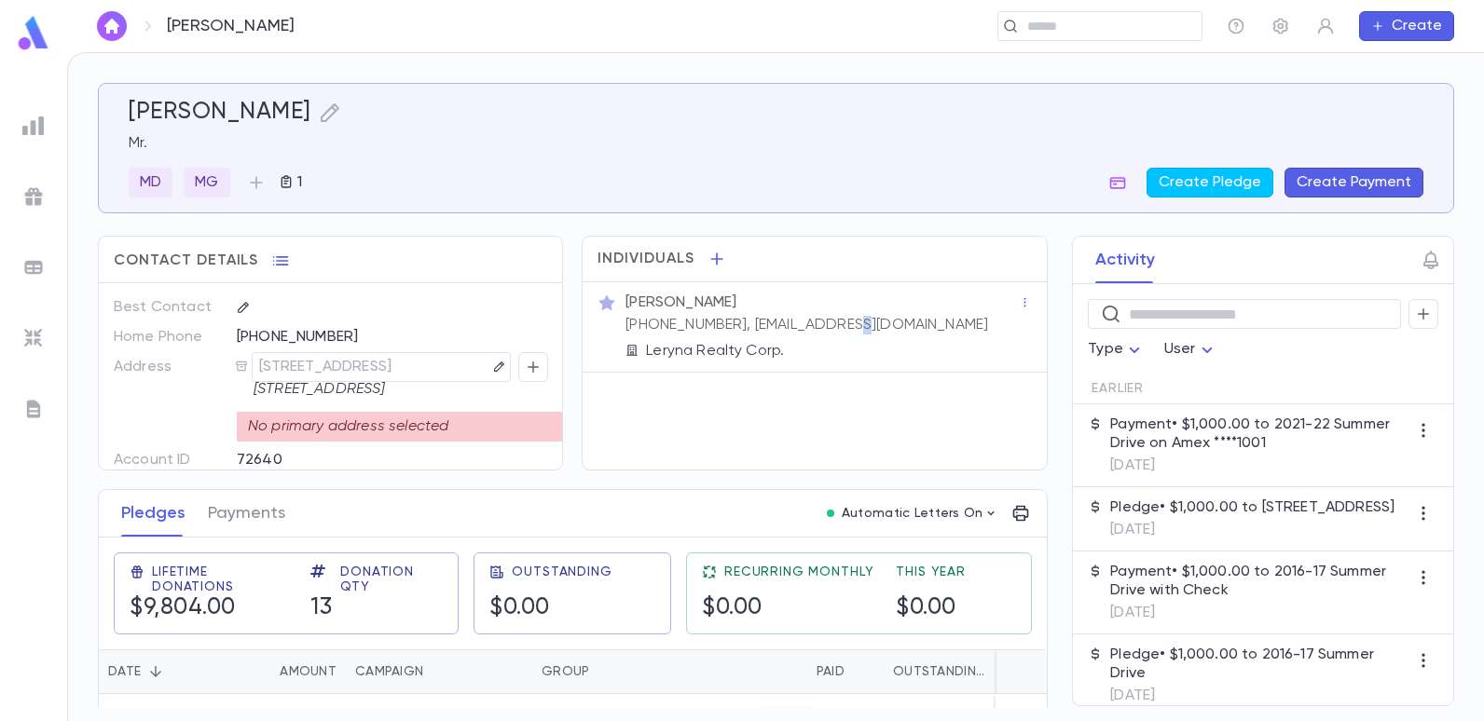
drag, startPoint x: 848, startPoint y: 323, endPoint x: 828, endPoint y: 324, distance: 20.5
click at [828, 324] on div "Mr. Nissim Levy (212) 645-5600, ness@tball.com Leryna Realty Corp." at bounding box center [820, 325] width 397 height 71
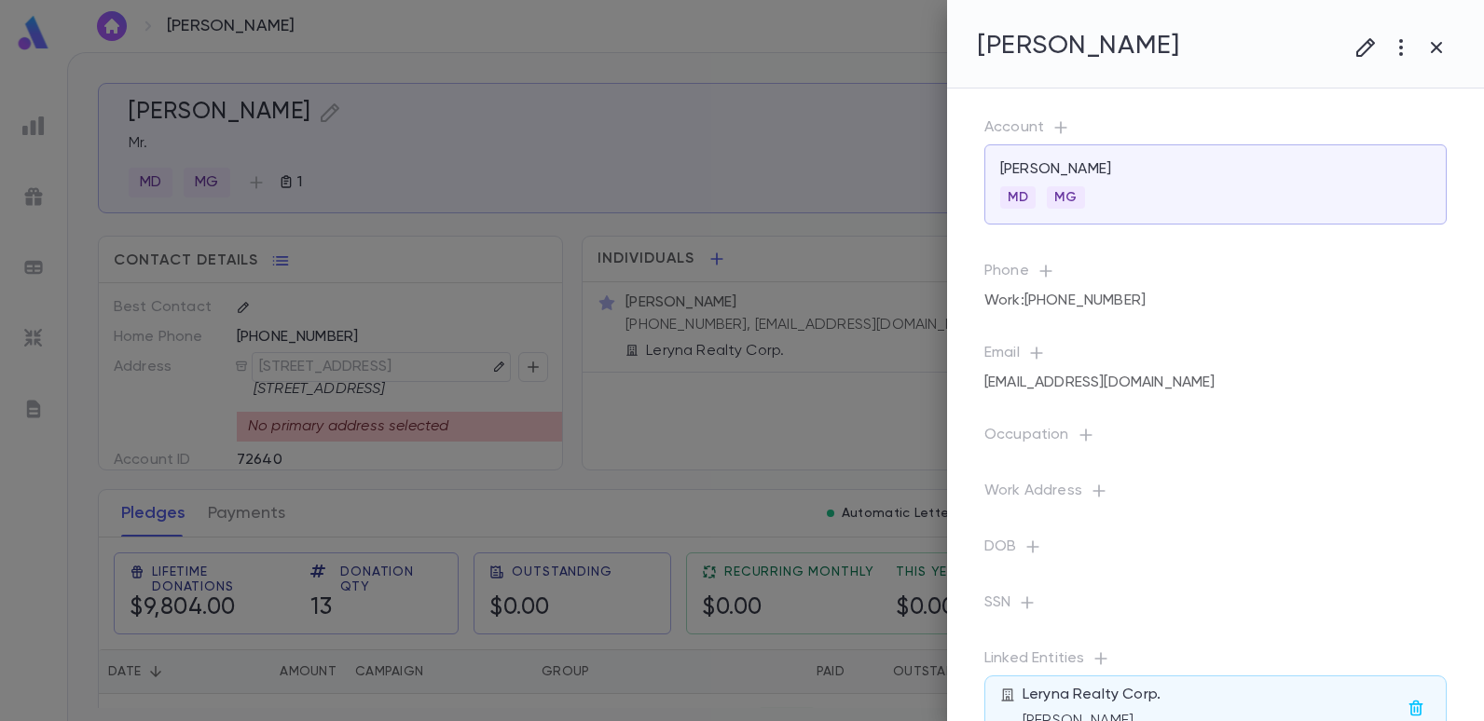
click at [828, 324] on icon at bounding box center [775, 360] width 119 height 119
click at [868, 305] on div at bounding box center [742, 360] width 1484 height 721
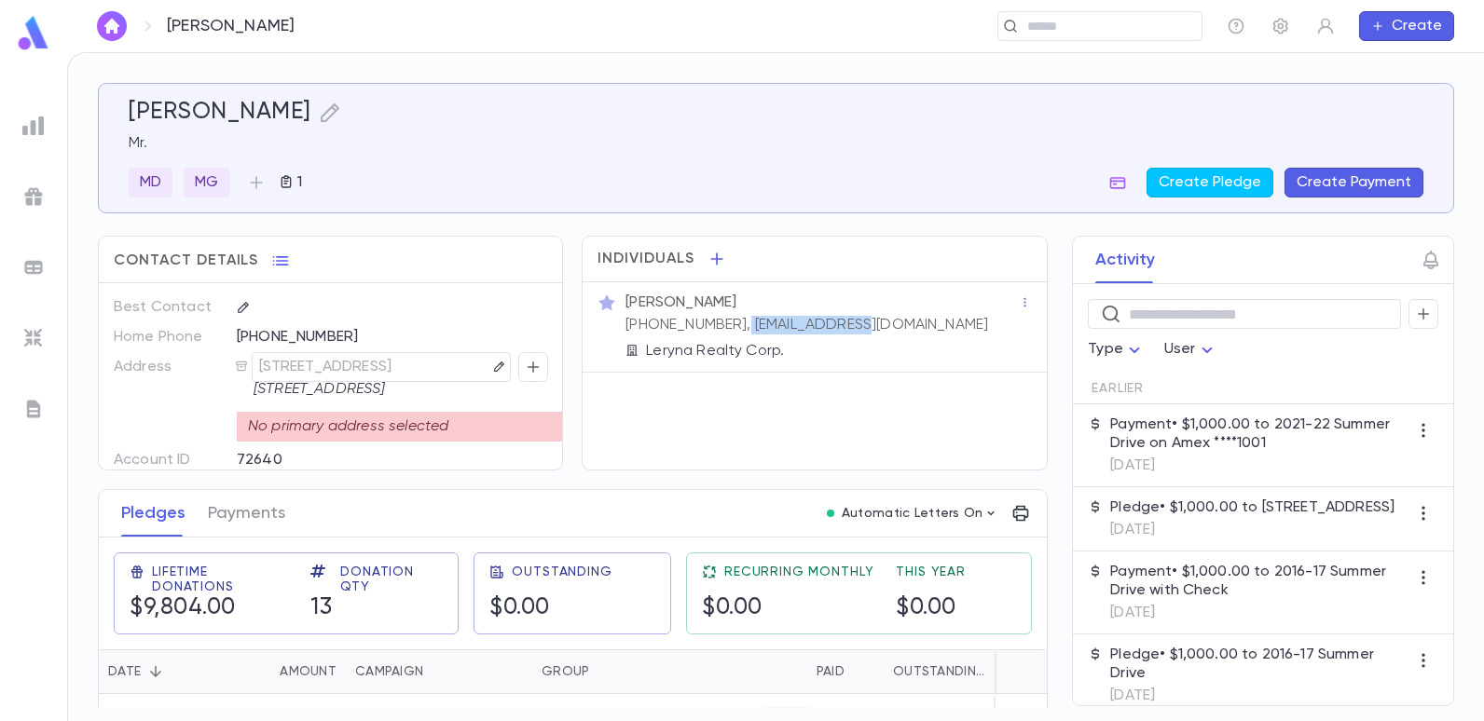
drag, startPoint x: 838, startPoint y: 327, endPoint x: 729, endPoint y: 336, distance: 109.4
click at [729, 336] on div "Mr. Nissim Levy (212) 645-5600, ness@tball.com Leryna Realty Corp." at bounding box center [820, 325] width 397 height 71
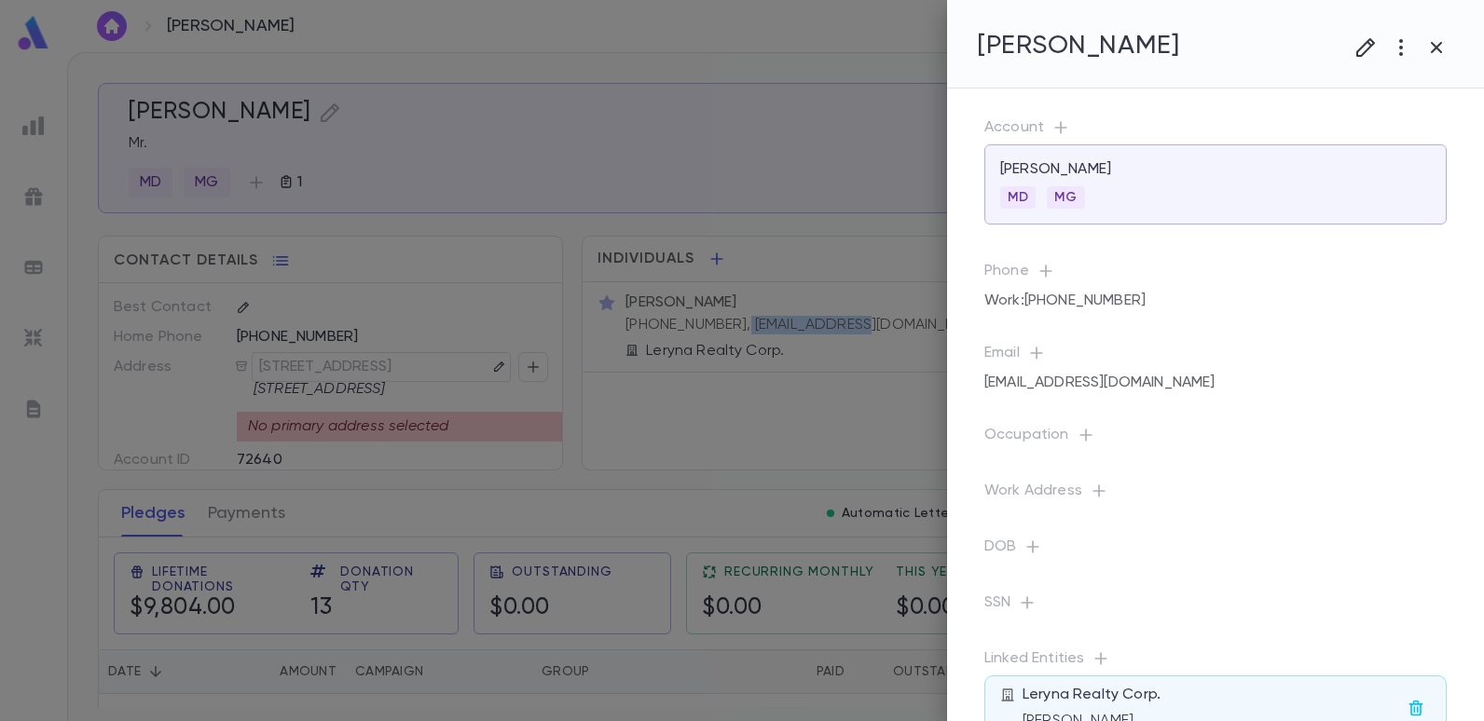
copy p "ness@tball.com"
click at [775, 275] on div at bounding box center [742, 360] width 1484 height 721
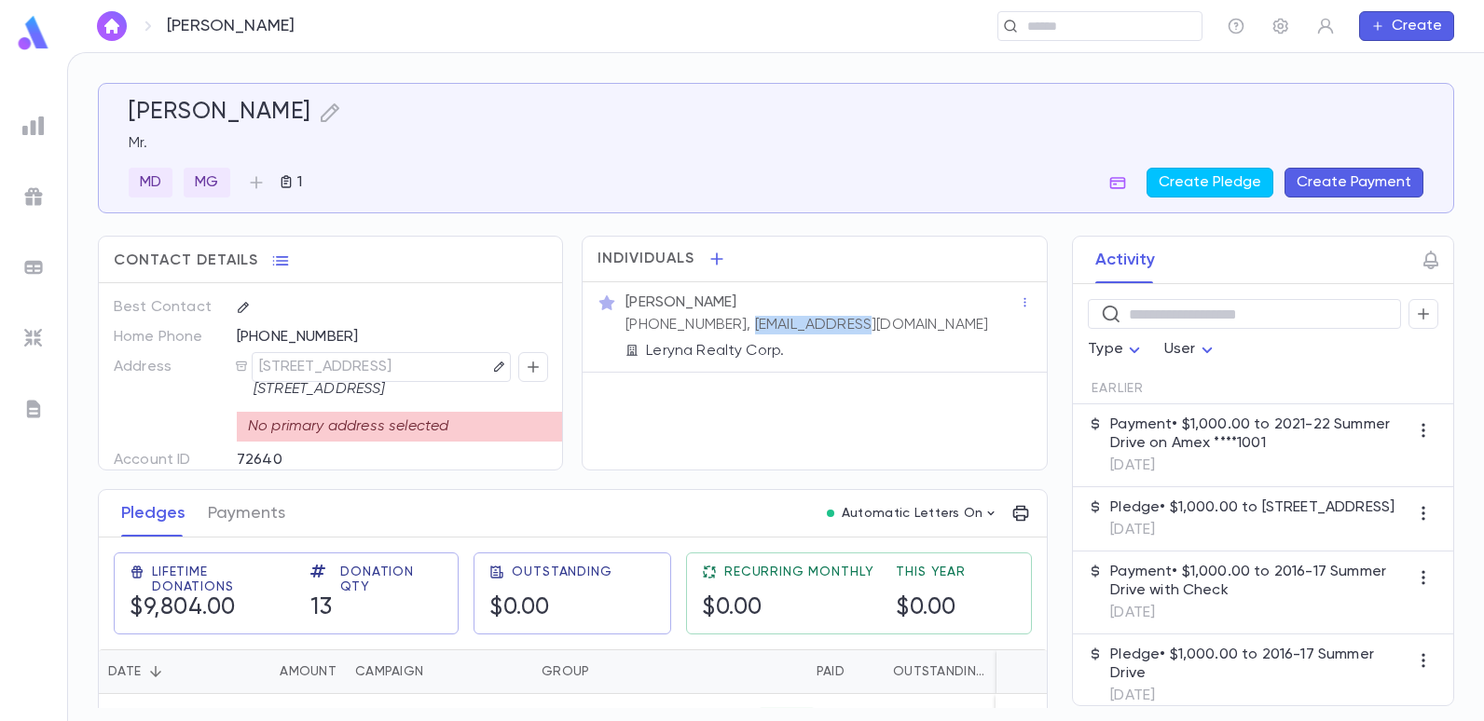
drag, startPoint x: 841, startPoint y: 323, endPoint x: 735, endPoint y: 330, distance: 106.5
click at [735, 330] on div "Mr. Nissim Levy (212) 645-5600, ness@tball.com Leryna Realty Corp." at bounding box center [820, 325] width 397 height 71
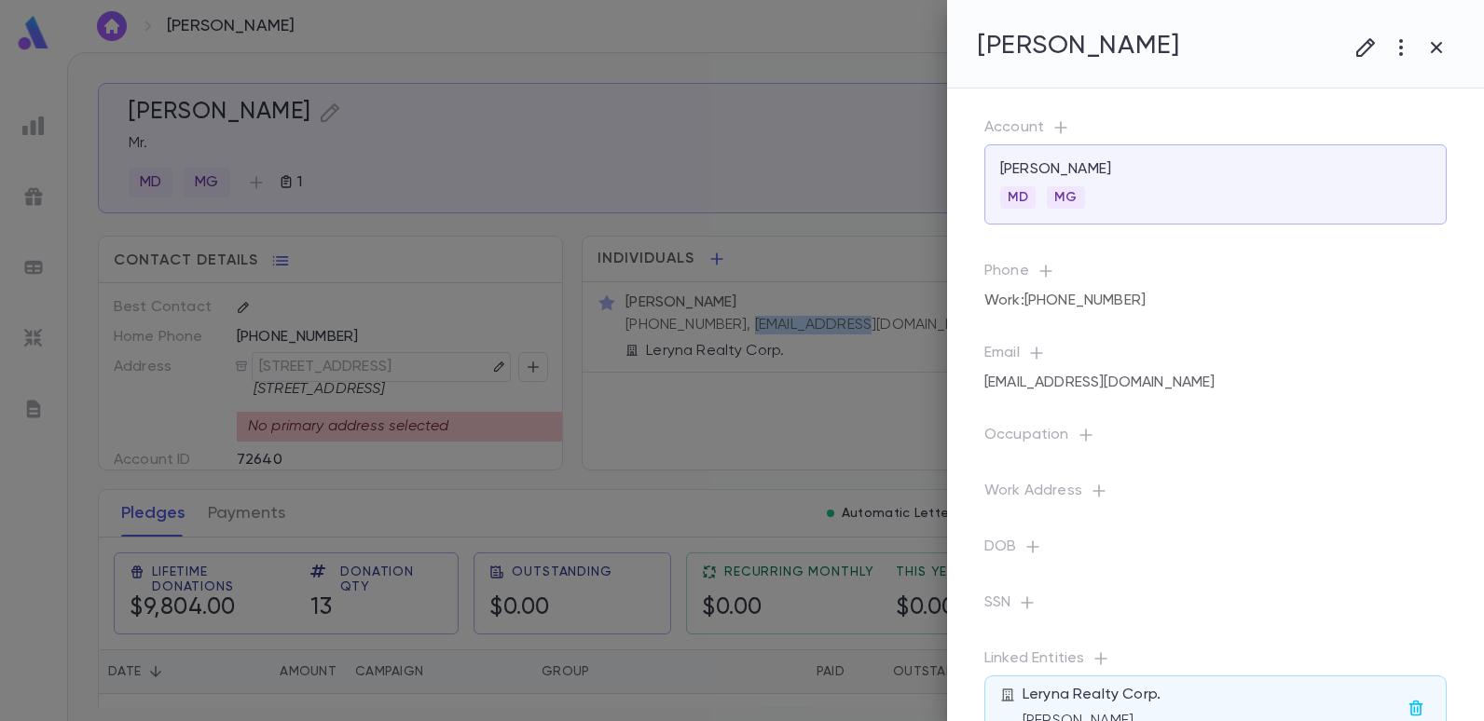
copy p "ness@tball.com"
click at [490, 79] on div at bounding box center [742, 360] width 1484 height 721
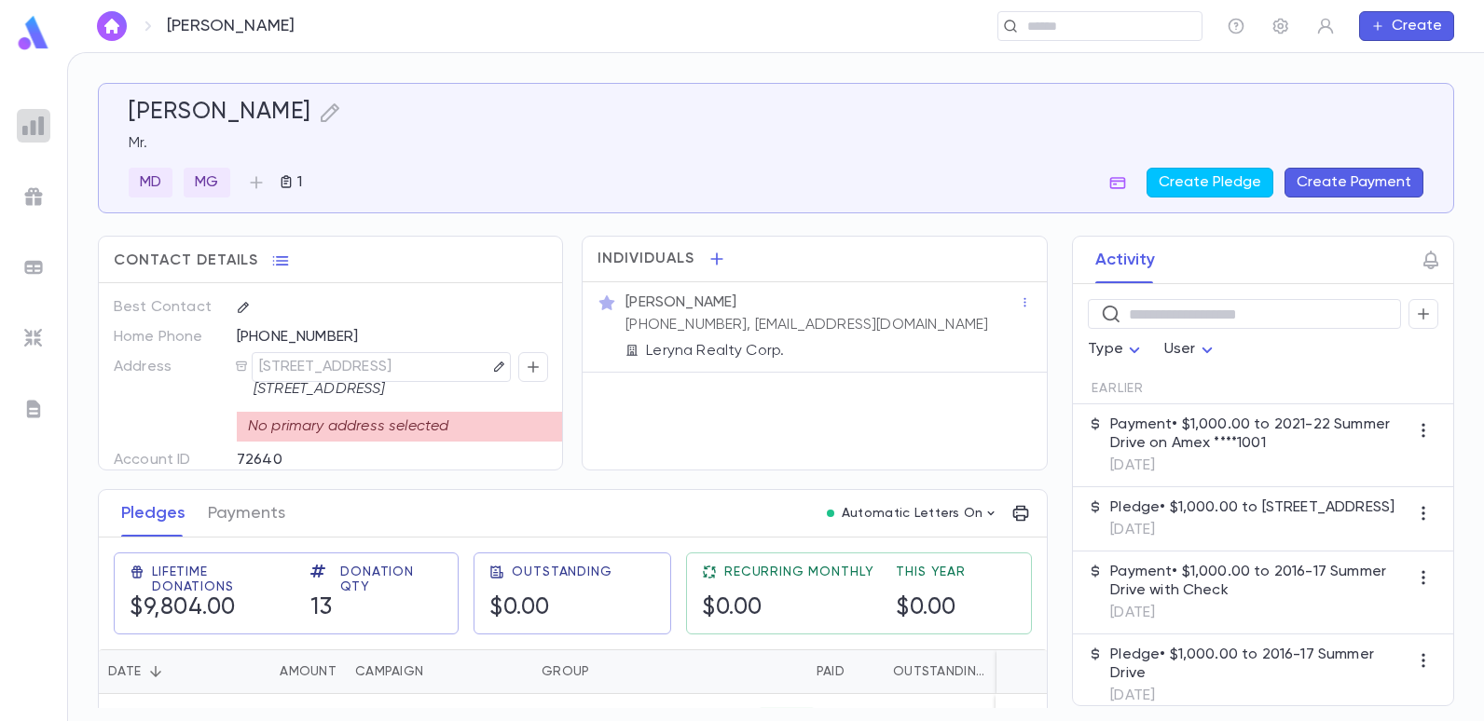
click at [35, 131] on img at bounding box center [33, 126] width 22 height 22
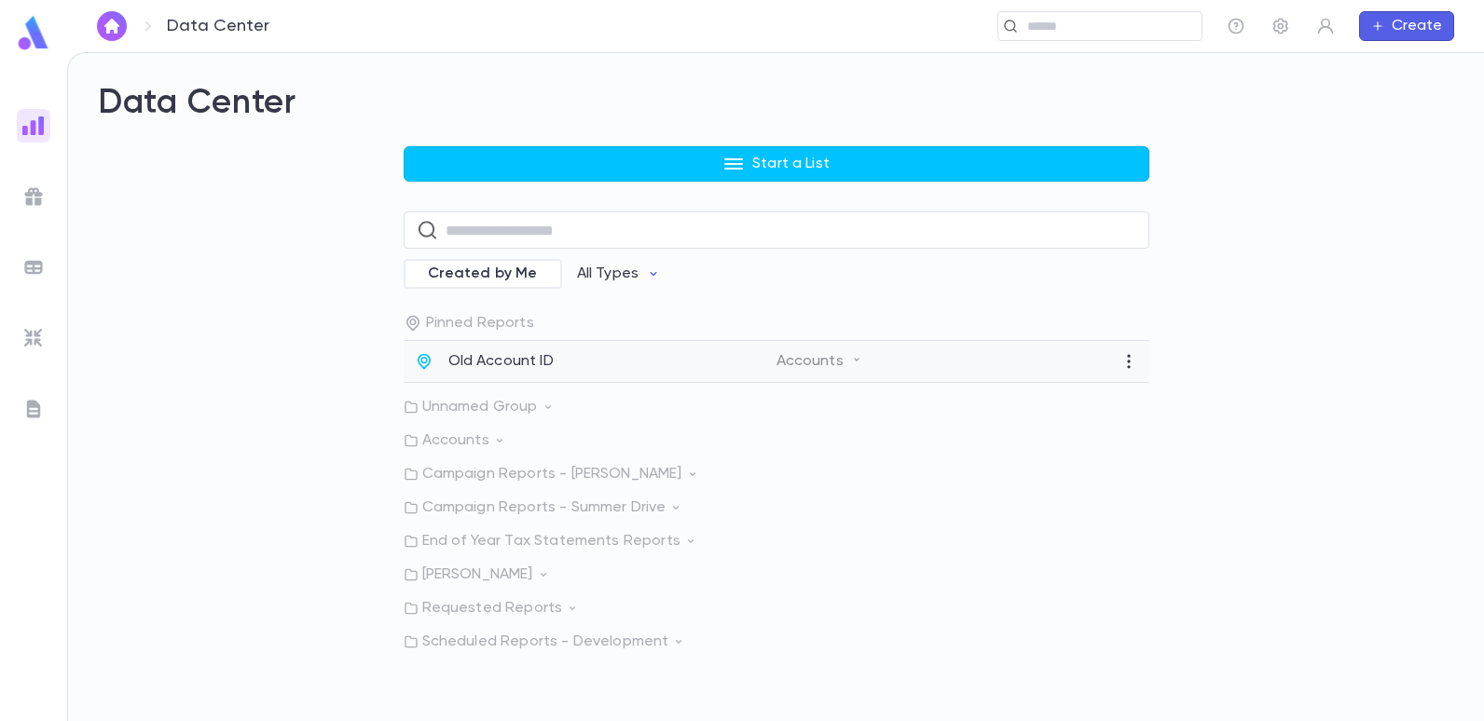
click at [477, 359] on p "Old Account ID" at bounding box center [500, 361] width 105 height 19
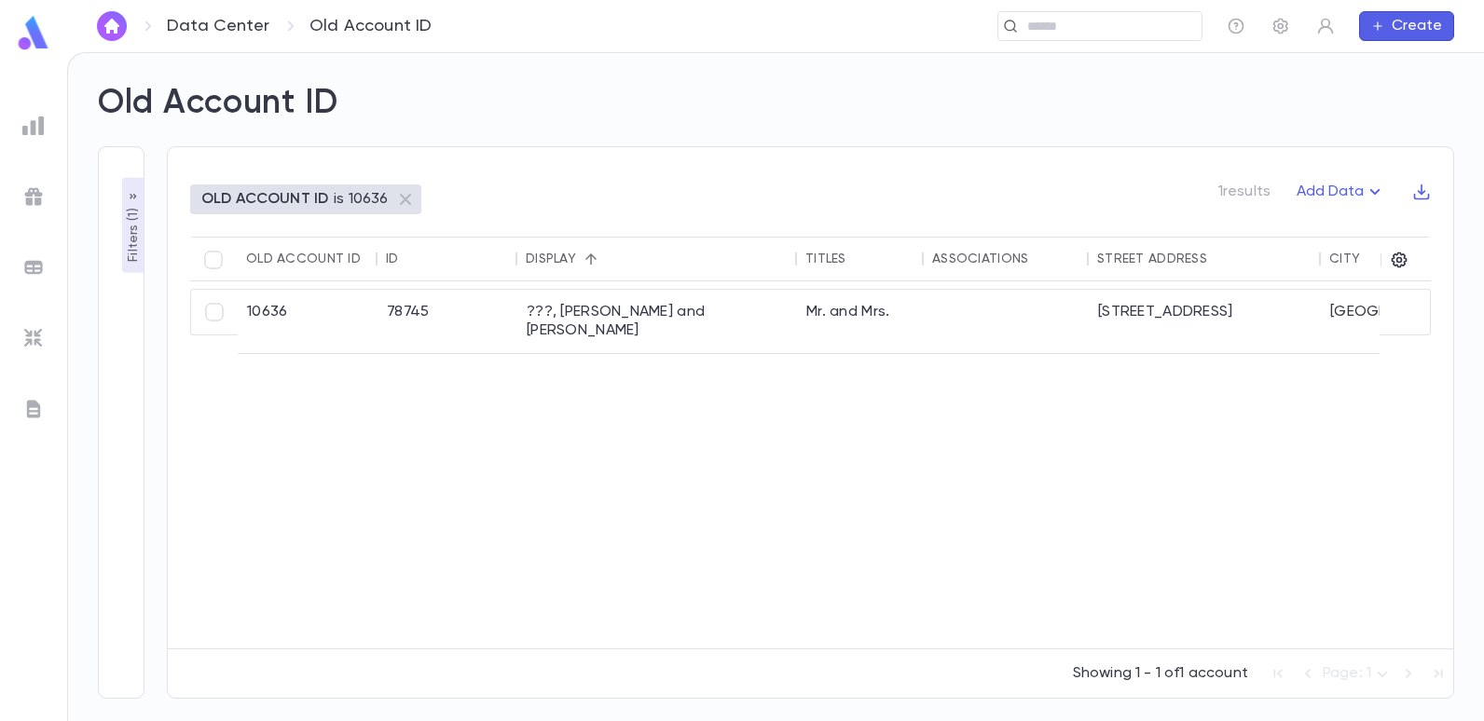
click at [124, 245] on p "Filters ( 1 )" at bounding box center [133, 233] width 19 height 58
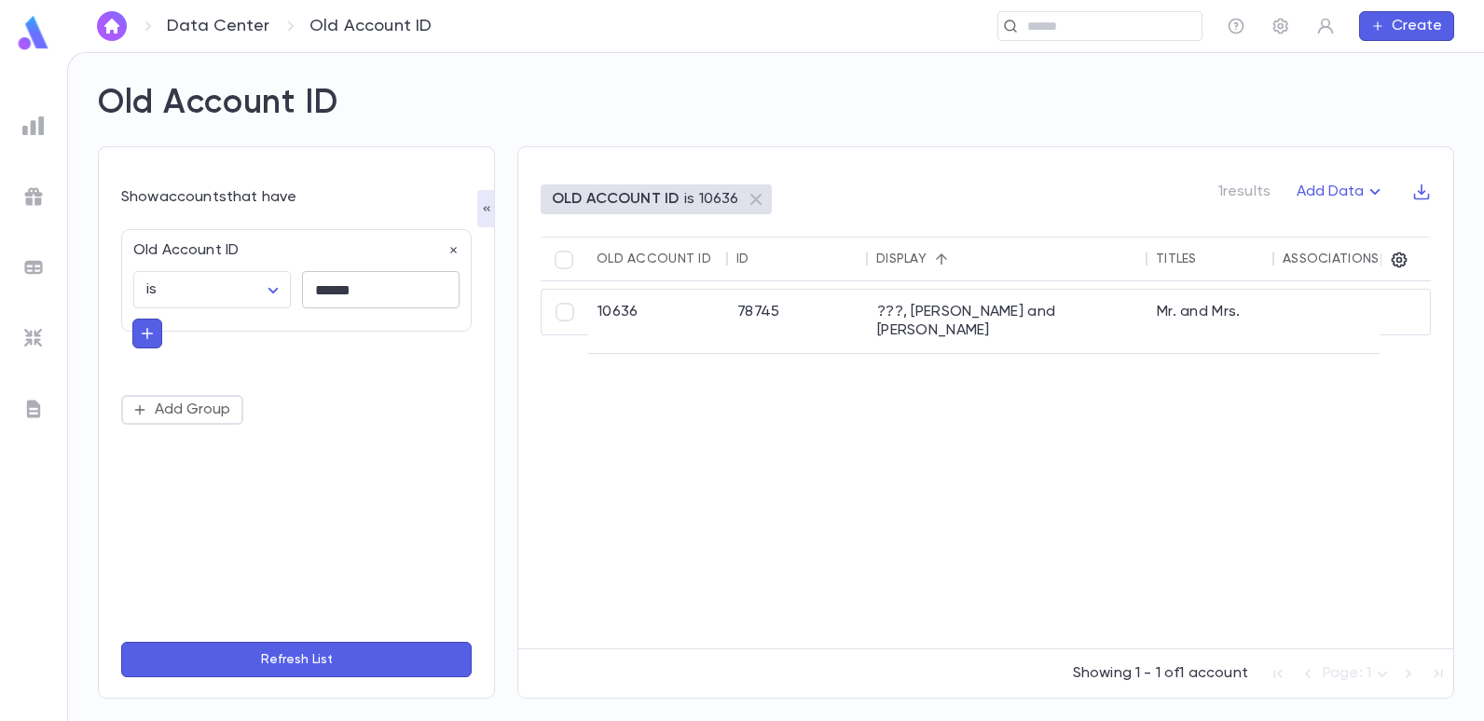
click at [378, 287] on input "******" at bounding box center [381, 290] width 158 height 36
type input "*"
type input "*****"
click at [121, 642] on button "Refresh List" at bounding box center [296, 659] width 350 height 35
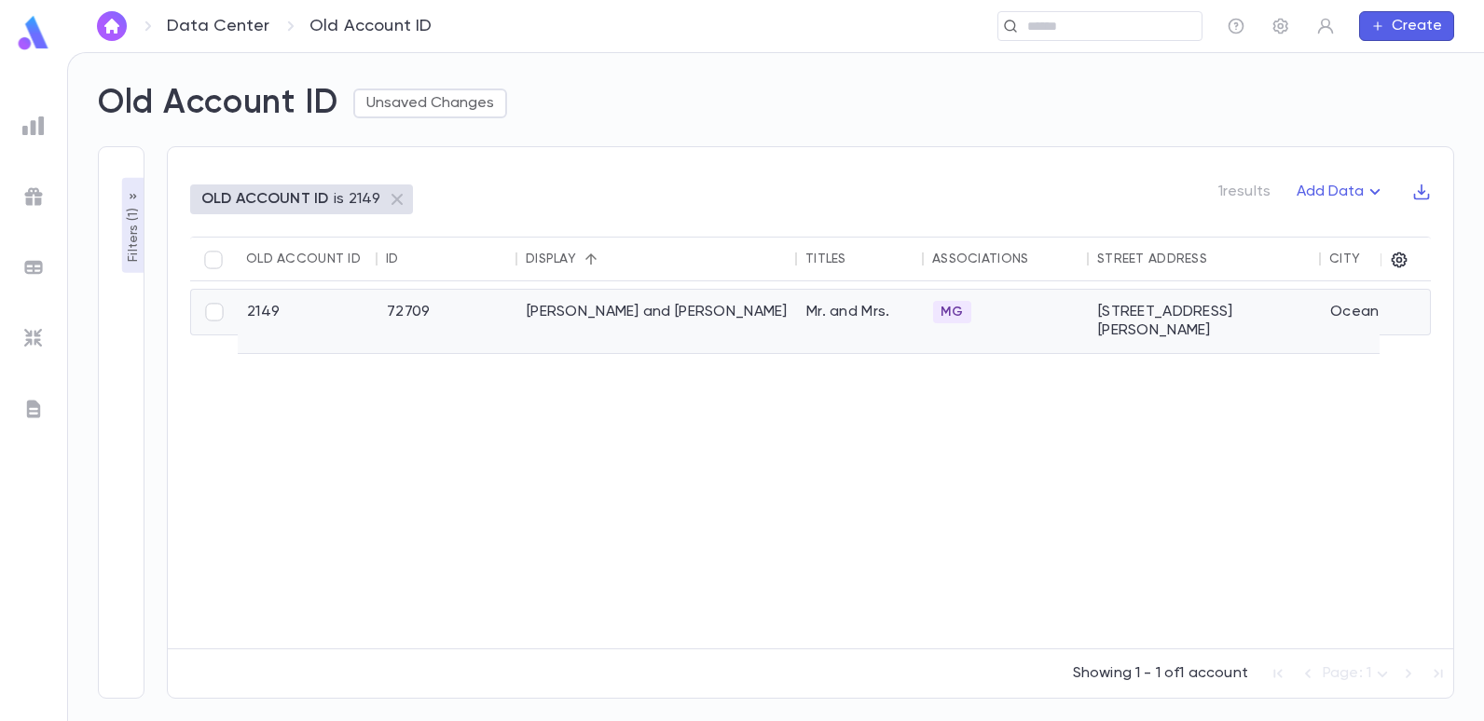
click at [569, 311] on div "[PERSON_NAME] and [PERSON_NAME]" at bounding box center [657, 321] width 280 height 63
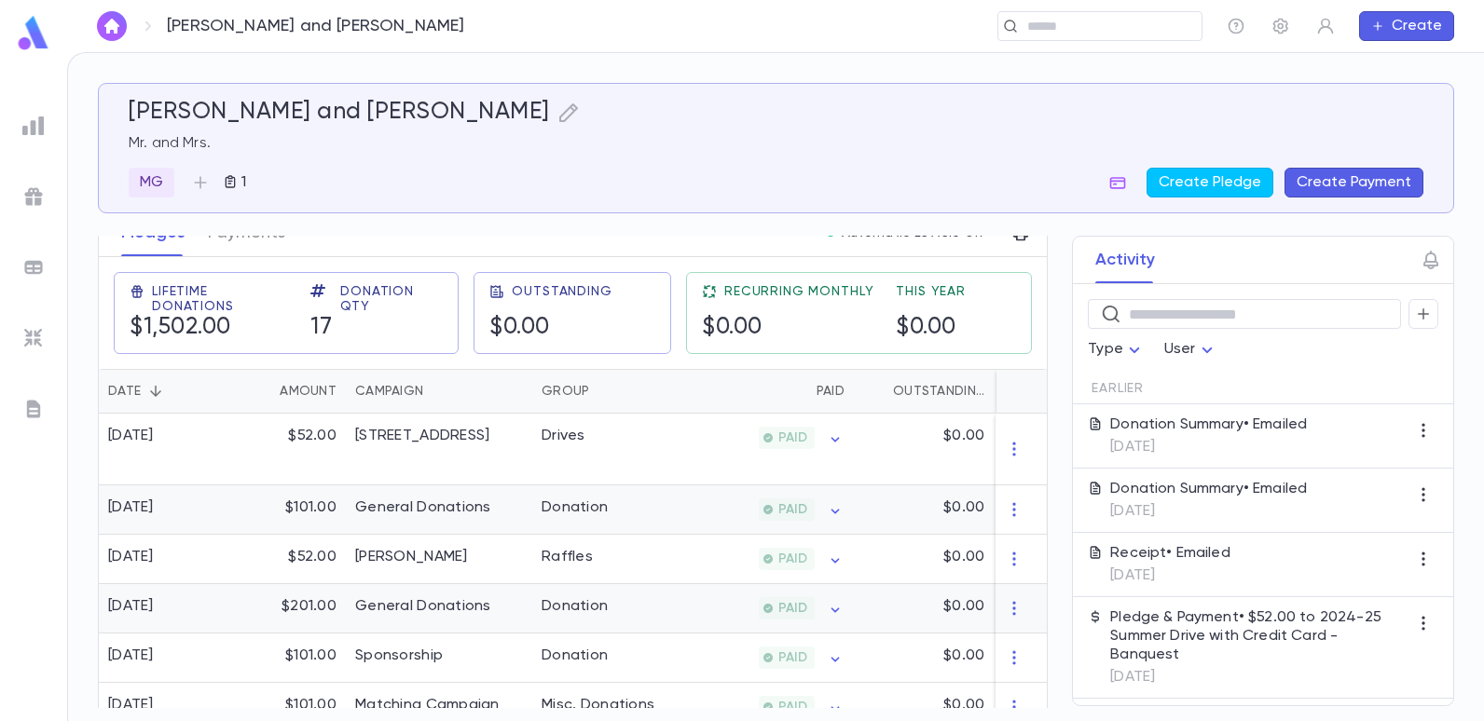
scroll to position [280, 0]
click at [27, 123] on img at bounding box center [33, 126] width 22 height 22
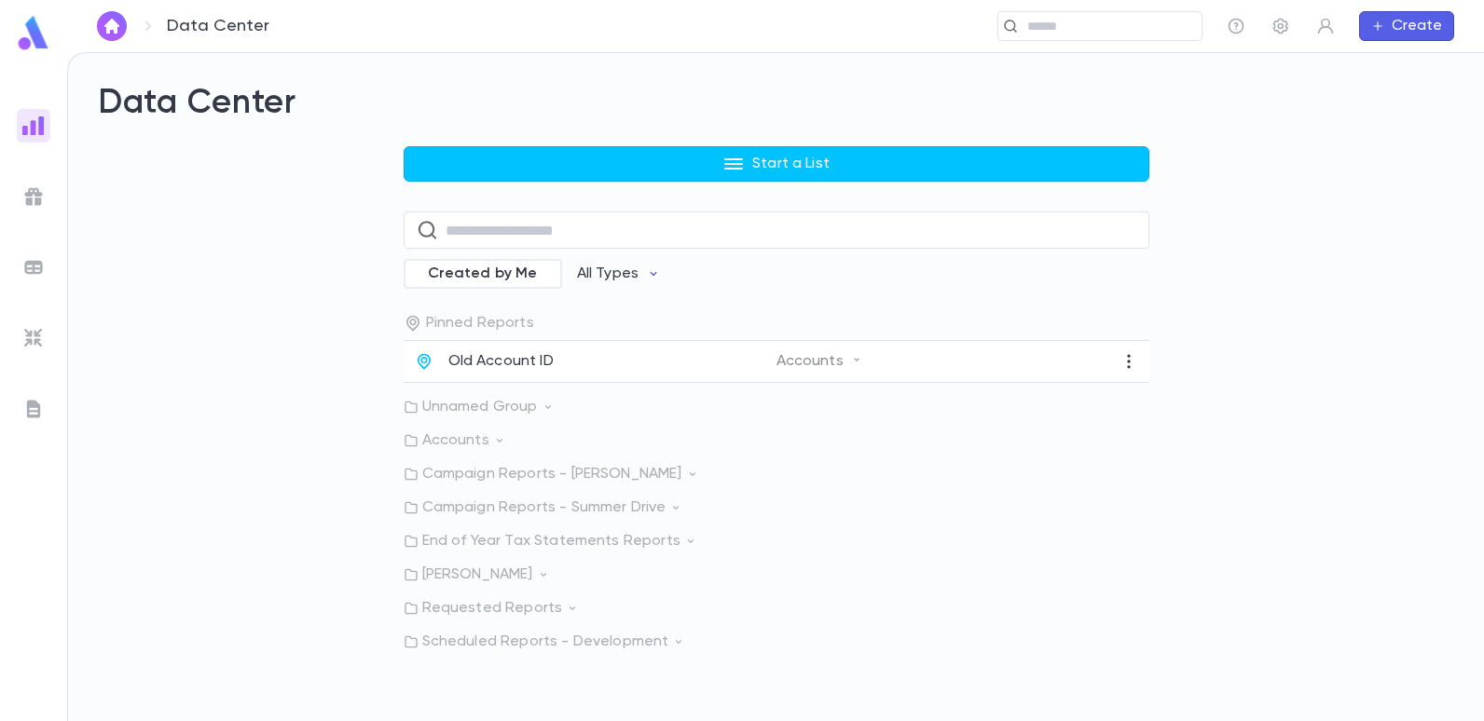
click at [524, 352] on p "Old Account ID" at bounding box center [500, 361] width 105 height 19
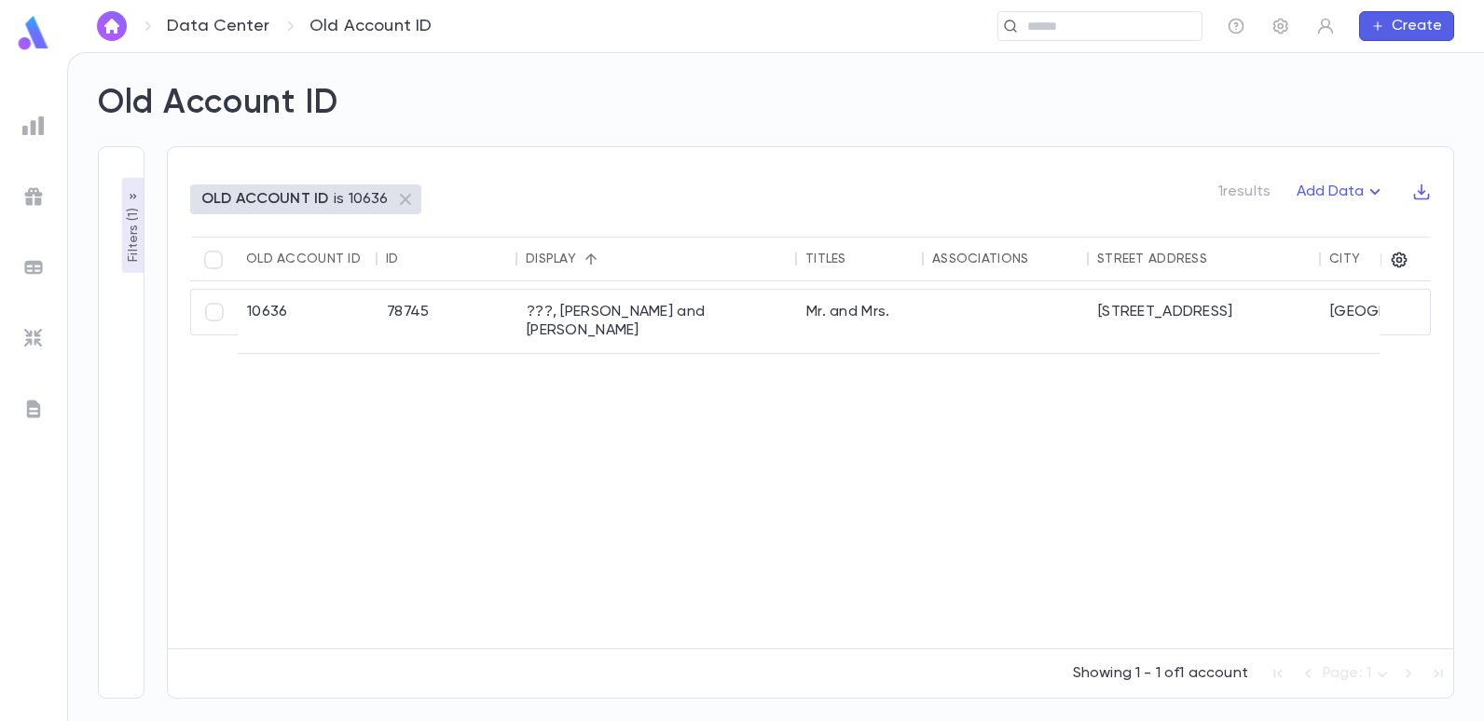
click at [138, 252] on p "Filters ( 1 )" at bounding box center [133, 233] width 19 height 58
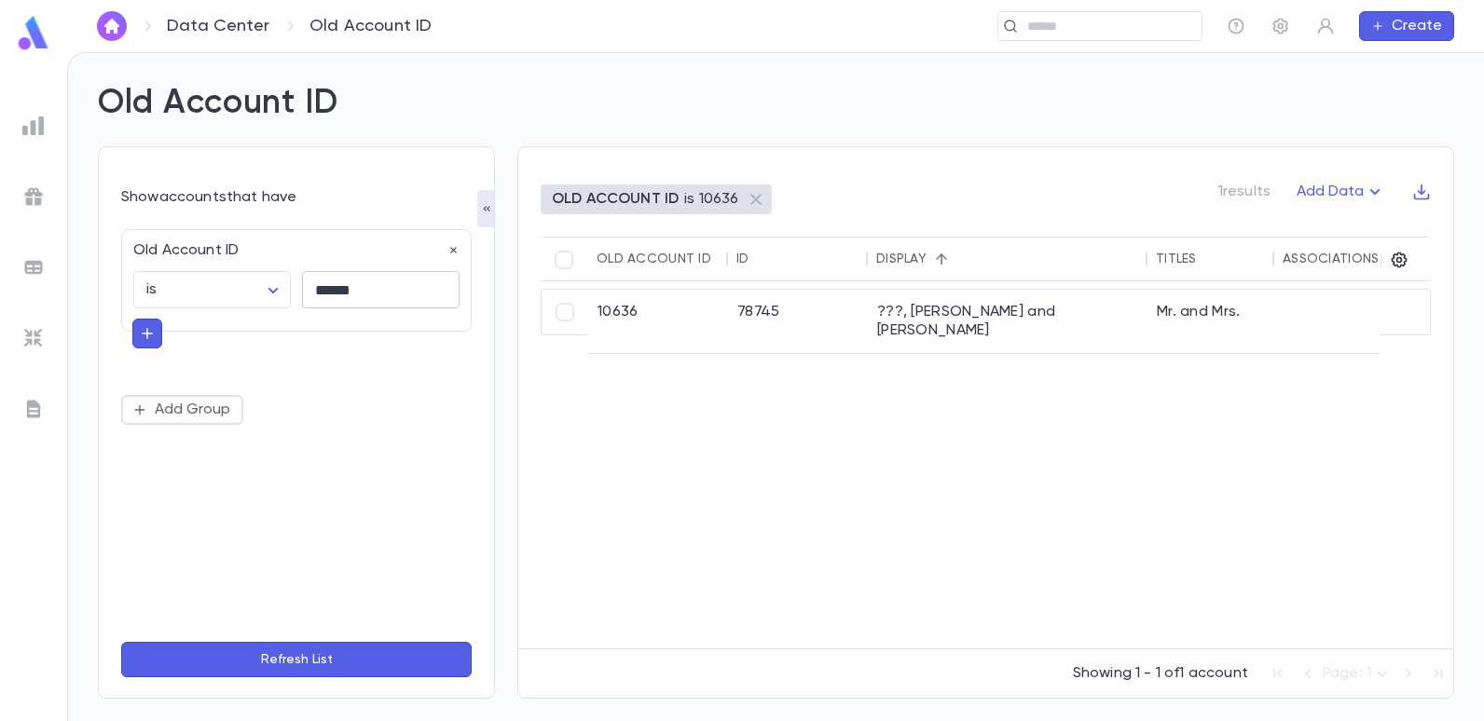
click at [381, 294] on input "******" at bounding box center [381, 290] width 158 height 36
type input "*"
type input "*****"
click at [121, 642] on button "Refresh List" at bounding box center [296, 659] width 350 height 35
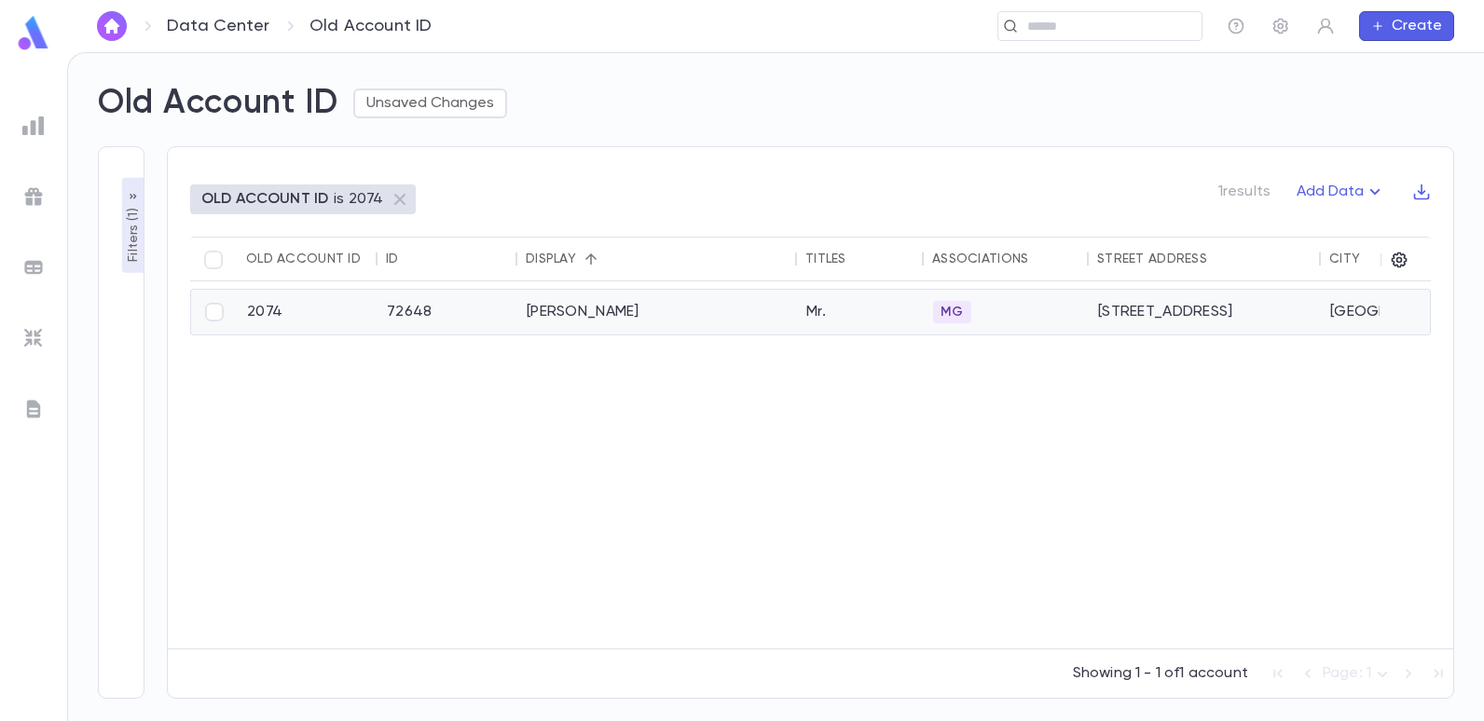
click at [532, 311] on div "[PERSON_NAME]" at bounding box center [657, 312] width 280 height 45
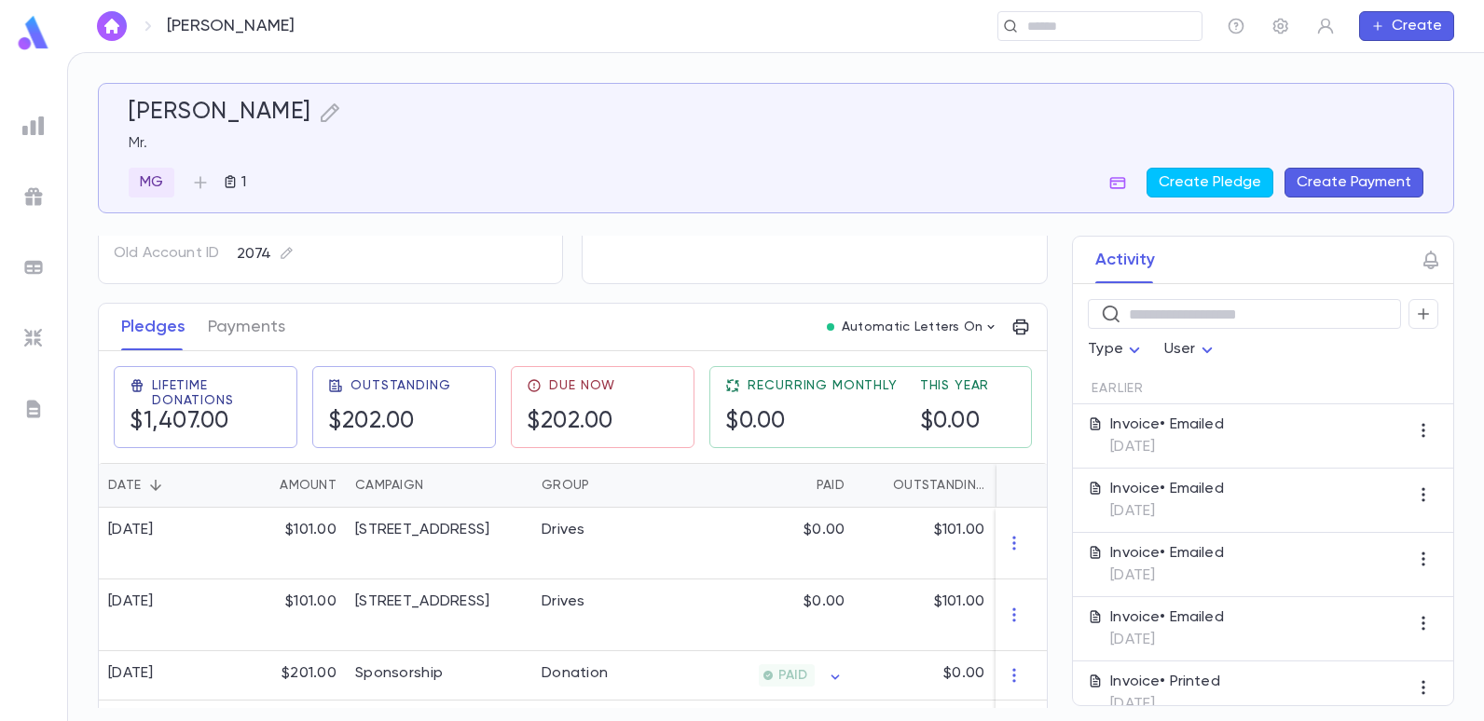
scroll to position [280, 0]
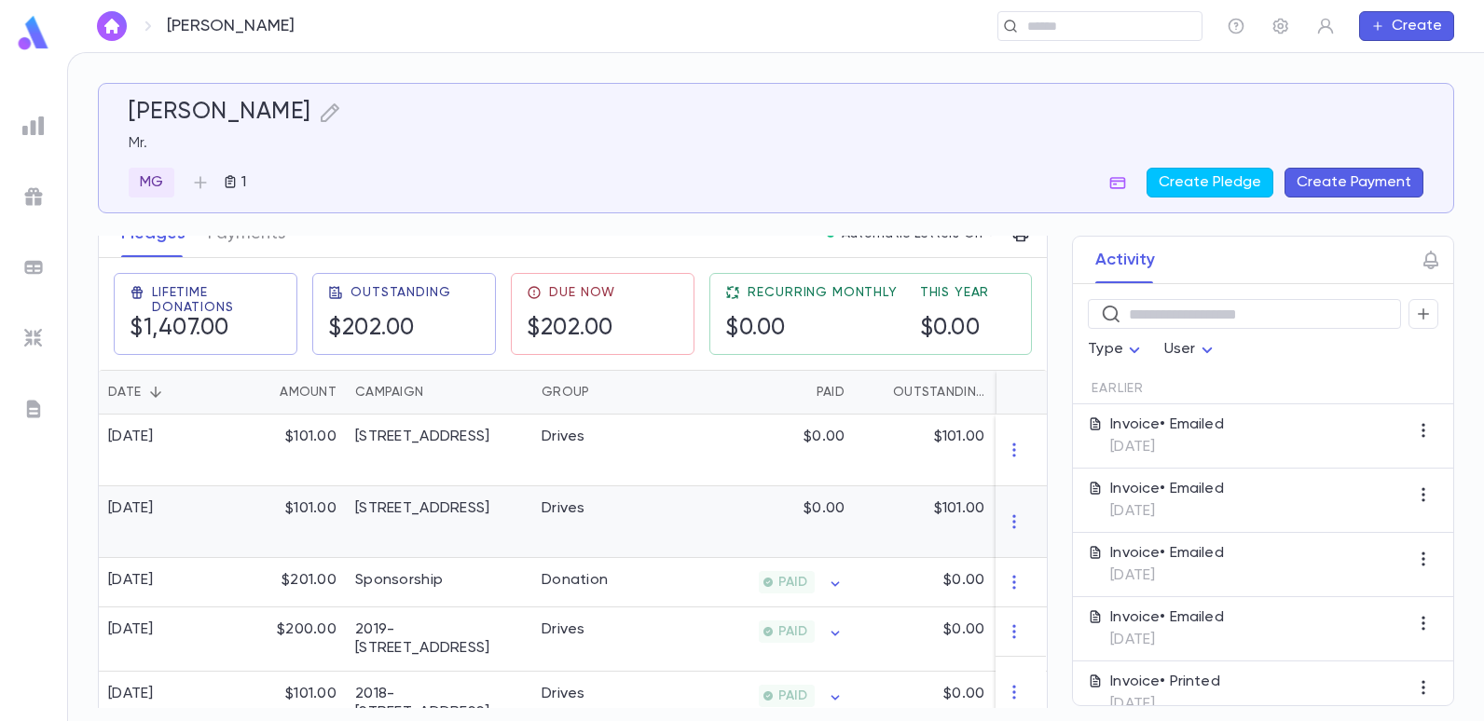
click at [585, 518] on div "Drives" at bounding box center [602, 523] width 140 height 72
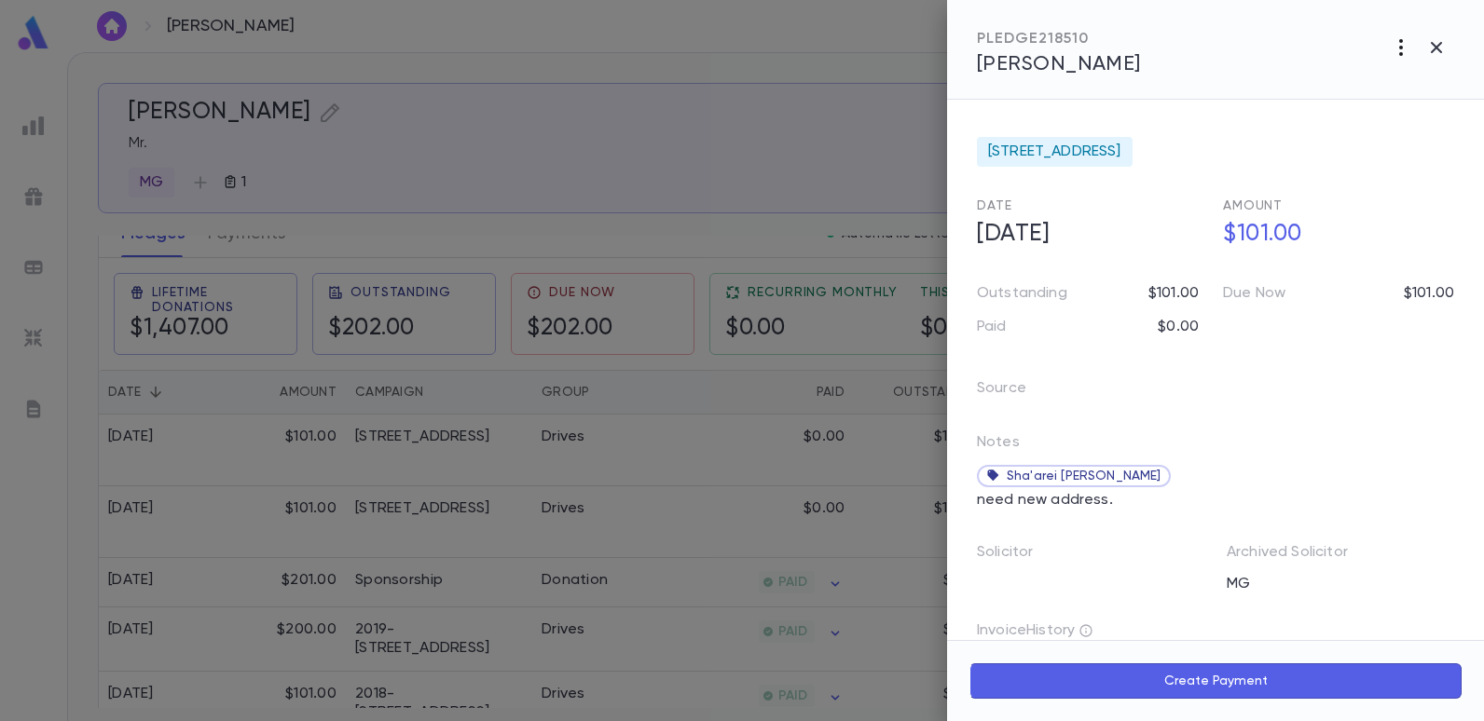
click at [1396, 42] on icon "button" at bounding box center [1401, 47] width 22 height 22
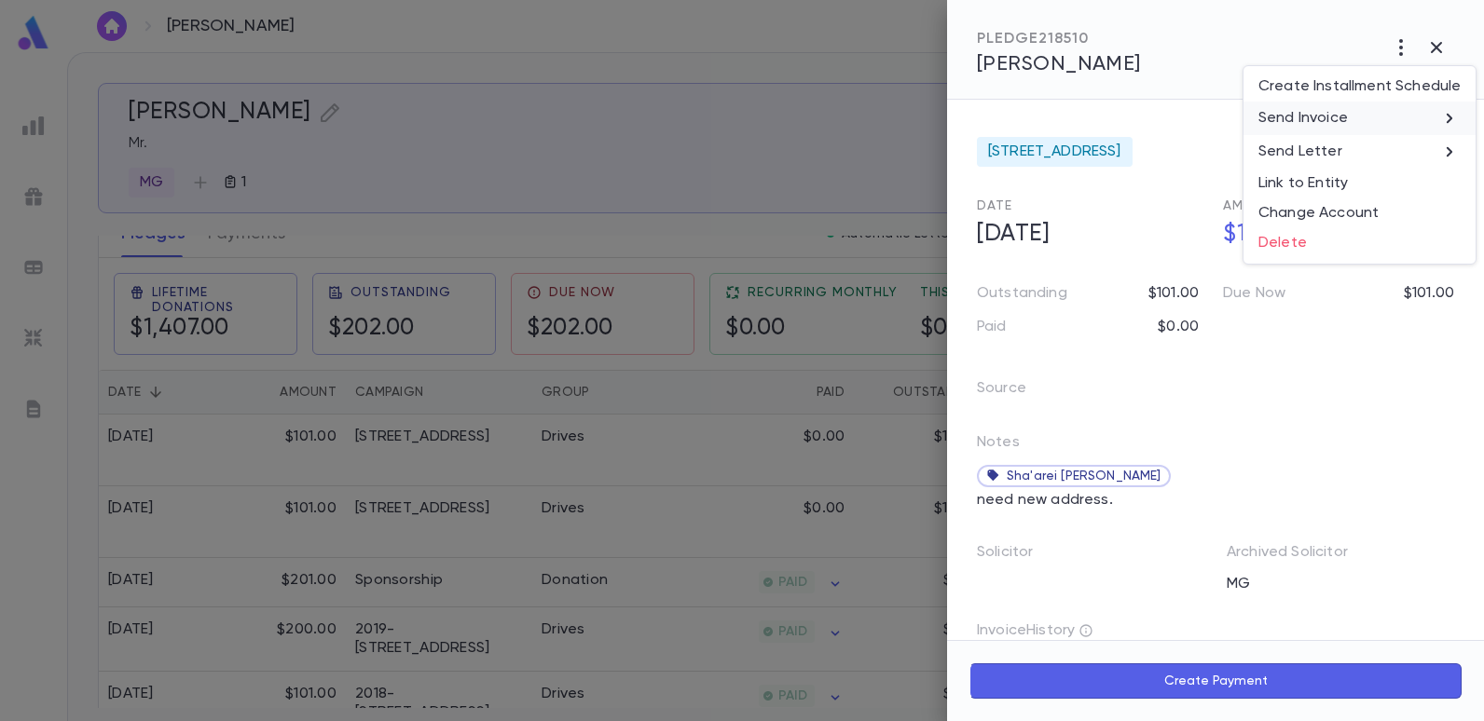
click at [1325, 118] on p "Send Invoice" at bounding box center [1302, 118] width 89 height 19
click at [1448, 121] on li "Email" at bounding box center [1437, 120] width 65 height 34
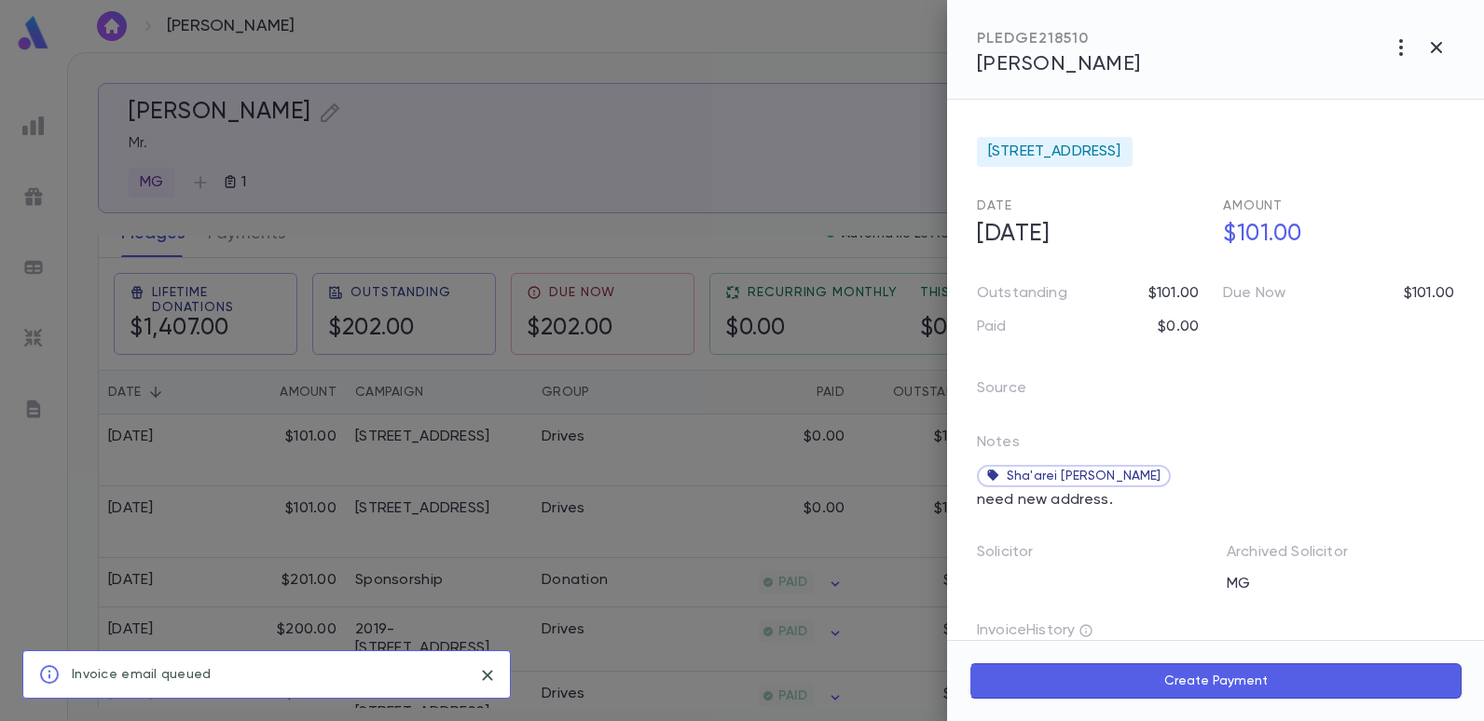
click at [887, 117] on div at bounding box center [742, 360] width 1484 height 721
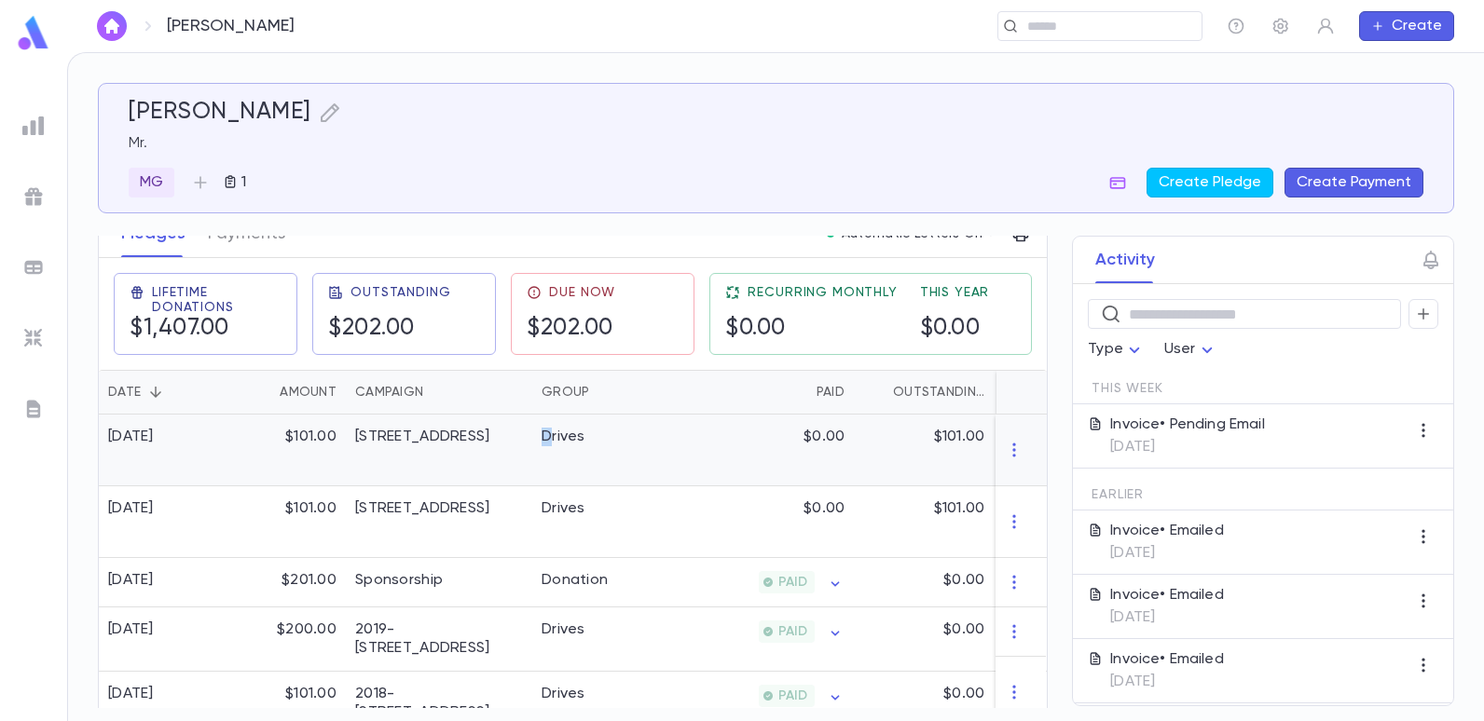
click at [548, 454] on div "Drives" at bounding box center [602, 451] width 140 height 72
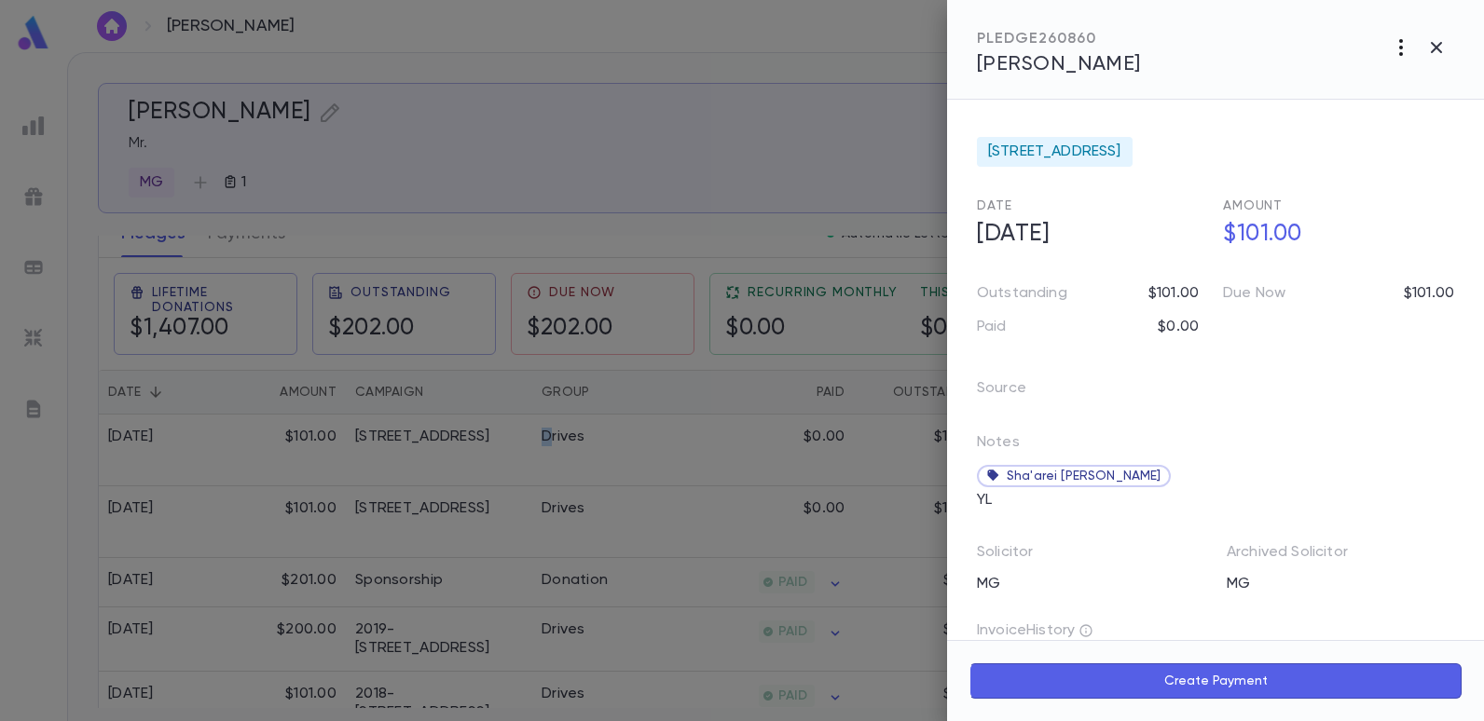
click at [1397, 42] on icon "button" at bounding box center [1401, 47] width 22 height 22
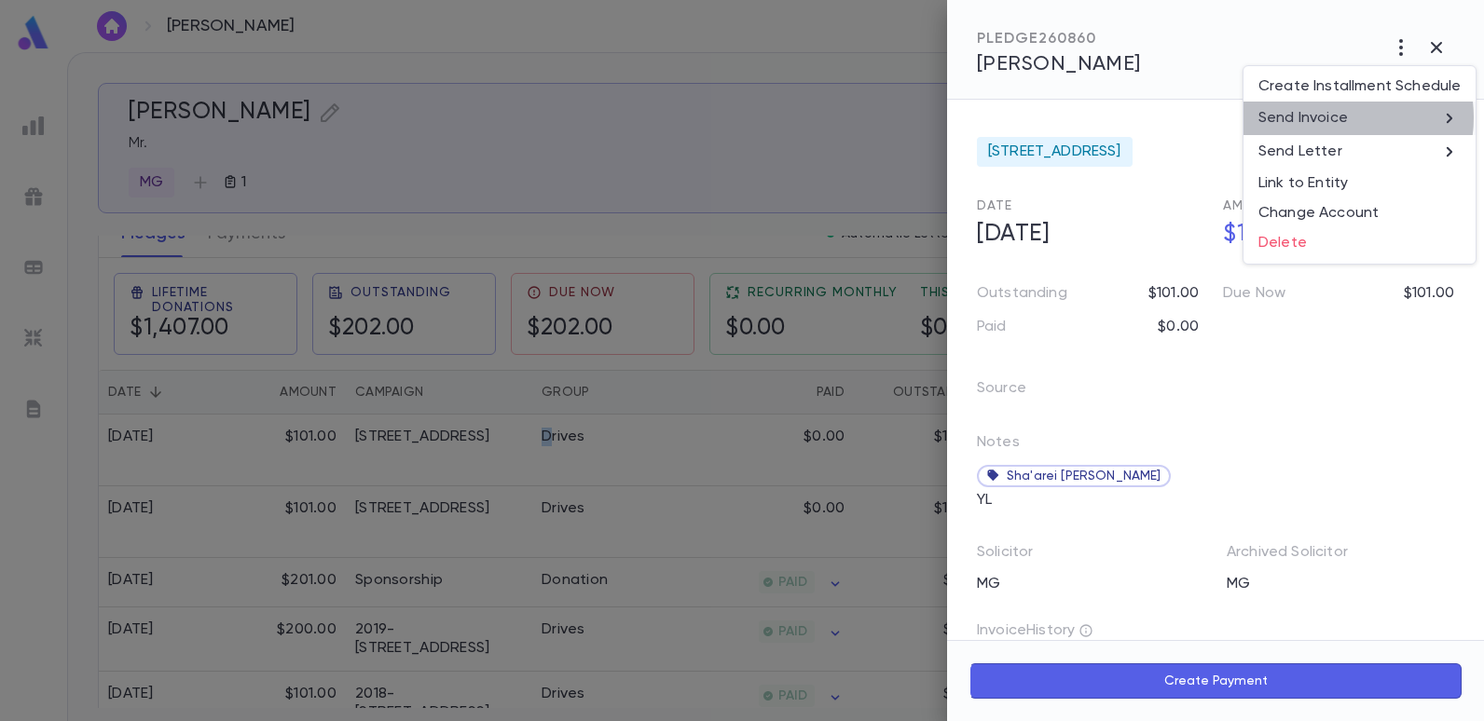
click at [1333, 117] on p "Send Invoice" at bounding box center [1302, 118] width 89 height 19
click at [1442, 117] on li "Email" at bounding box center [1437, 120] width 65 height 34
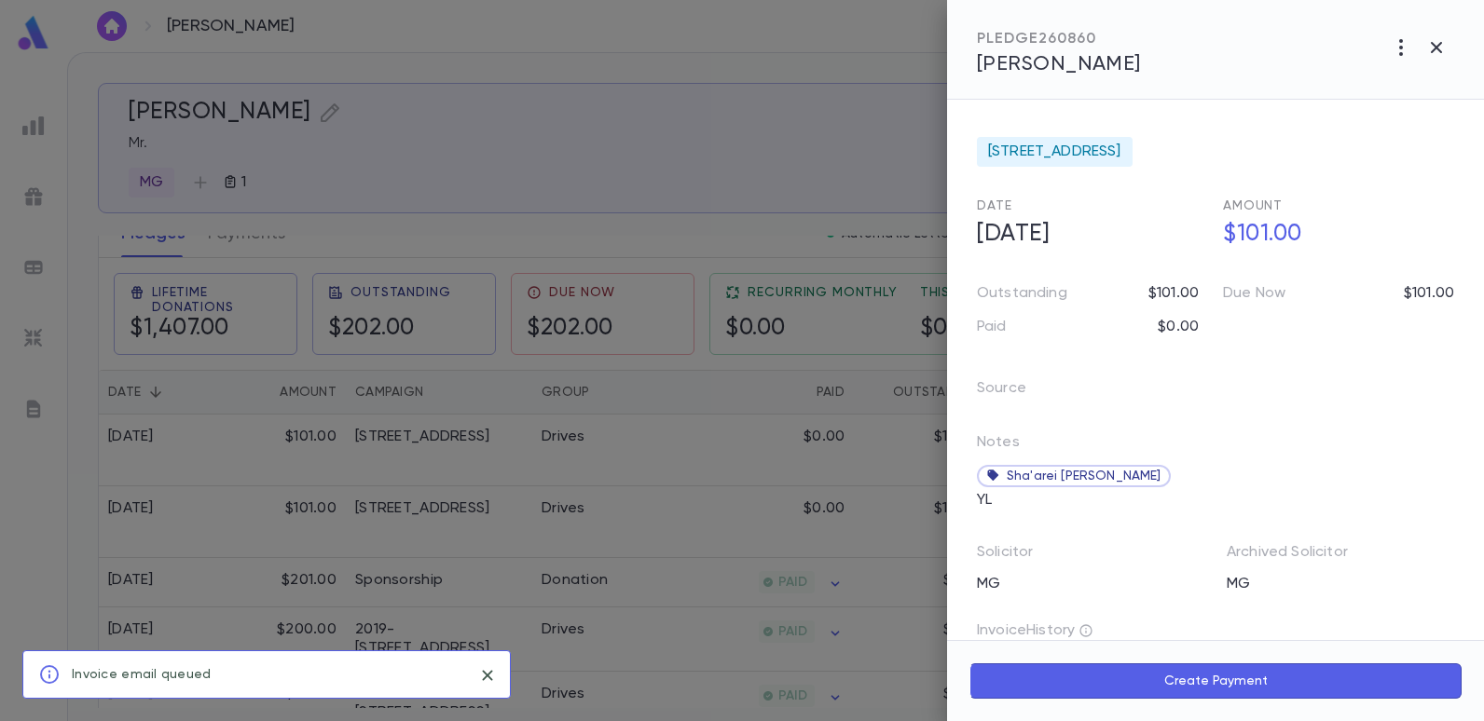
click at [683, 159] on div at bounding box center [742, 360] width 1484 height 721
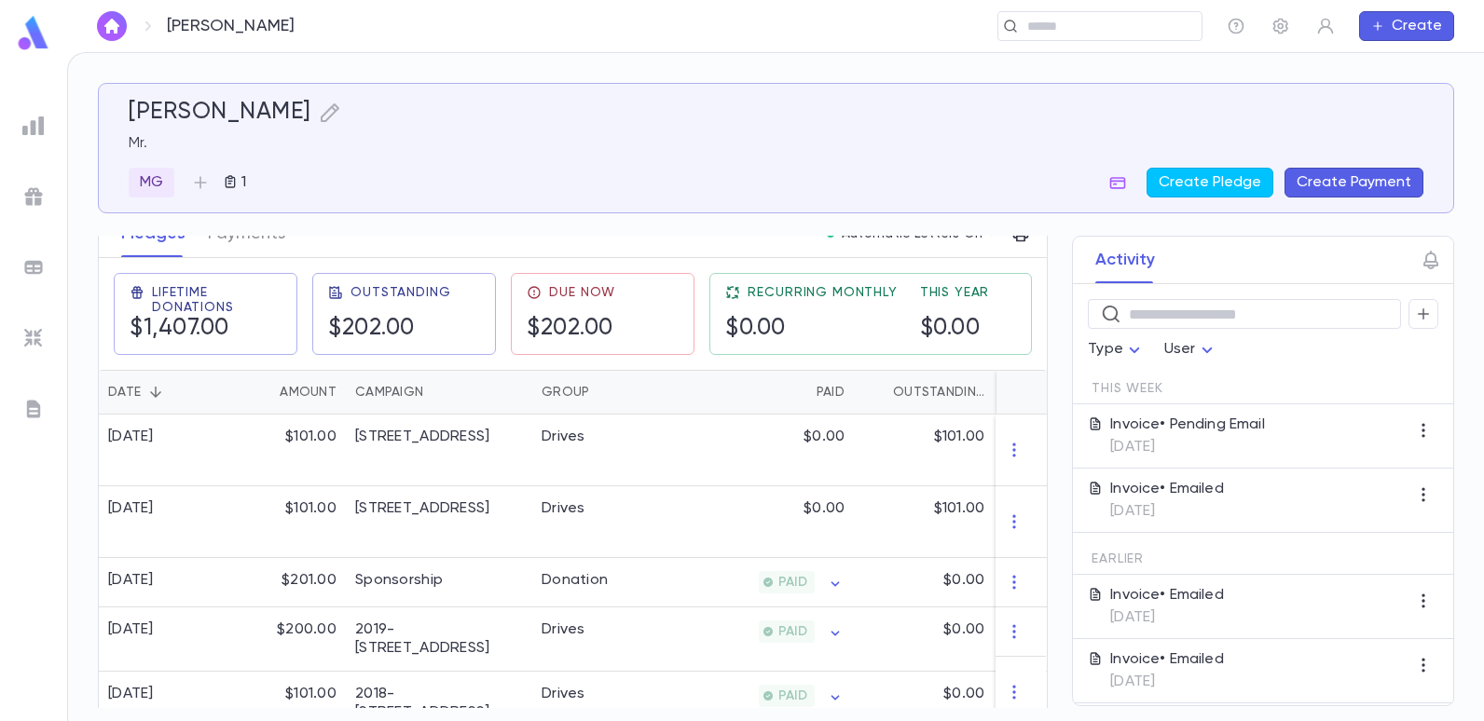
click at [46, 133] on div at bounding box center [34, 126] width 34 height 34
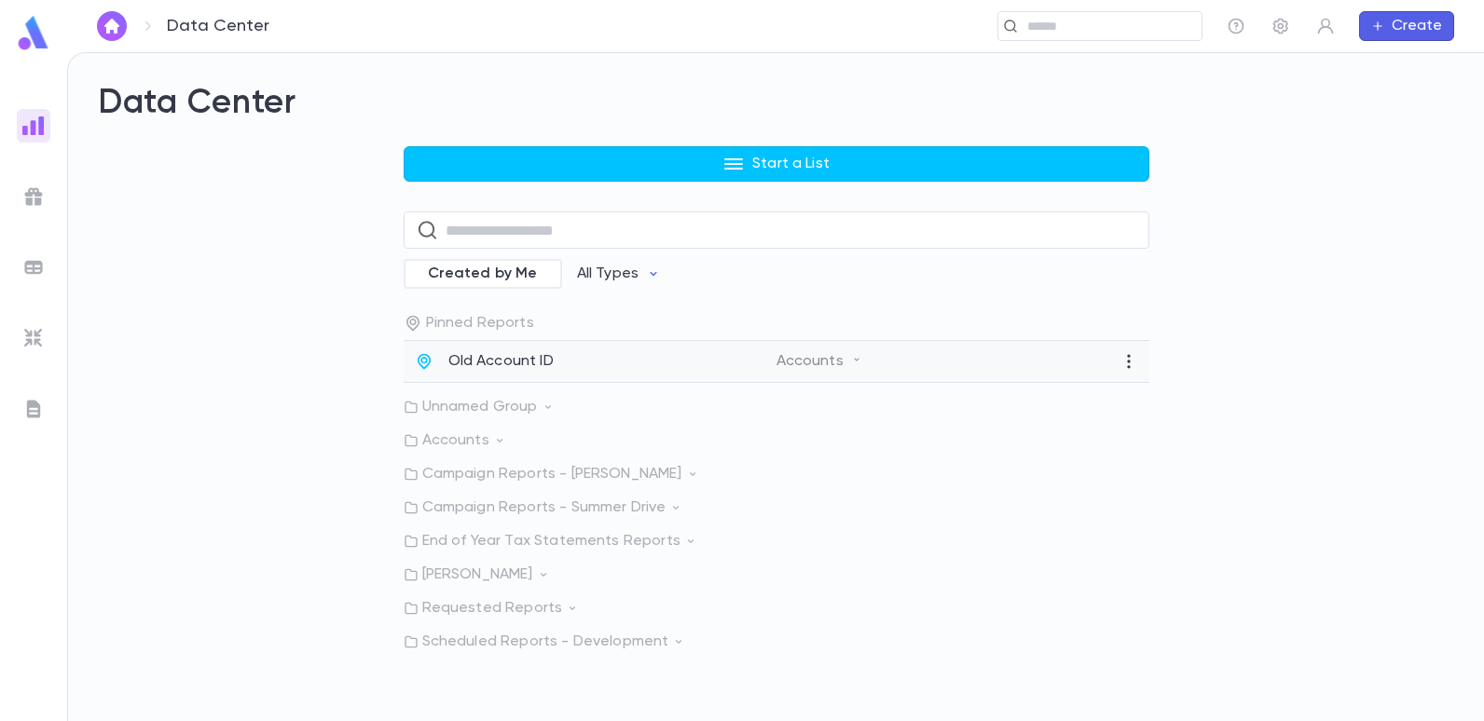
click at [497, 358] on p "Old Account ID" at bounding box center [500, 361] width 105 height 19
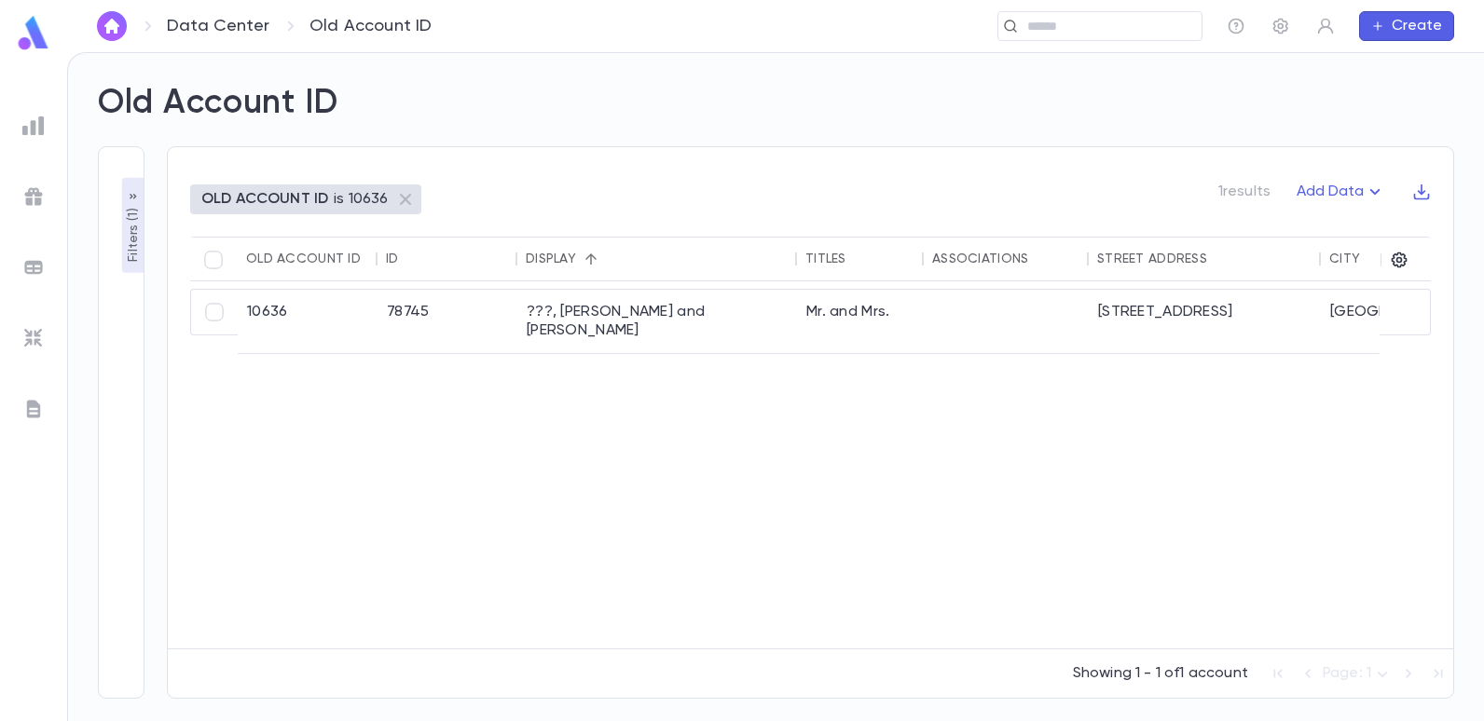
click at [347, 207] on p "is 10636" at bounding box center [361, 199] width 54 height 19
click at [130, 257] on p "Filters ( 1 )" at bounding box center [133, 233] width 19 height 58
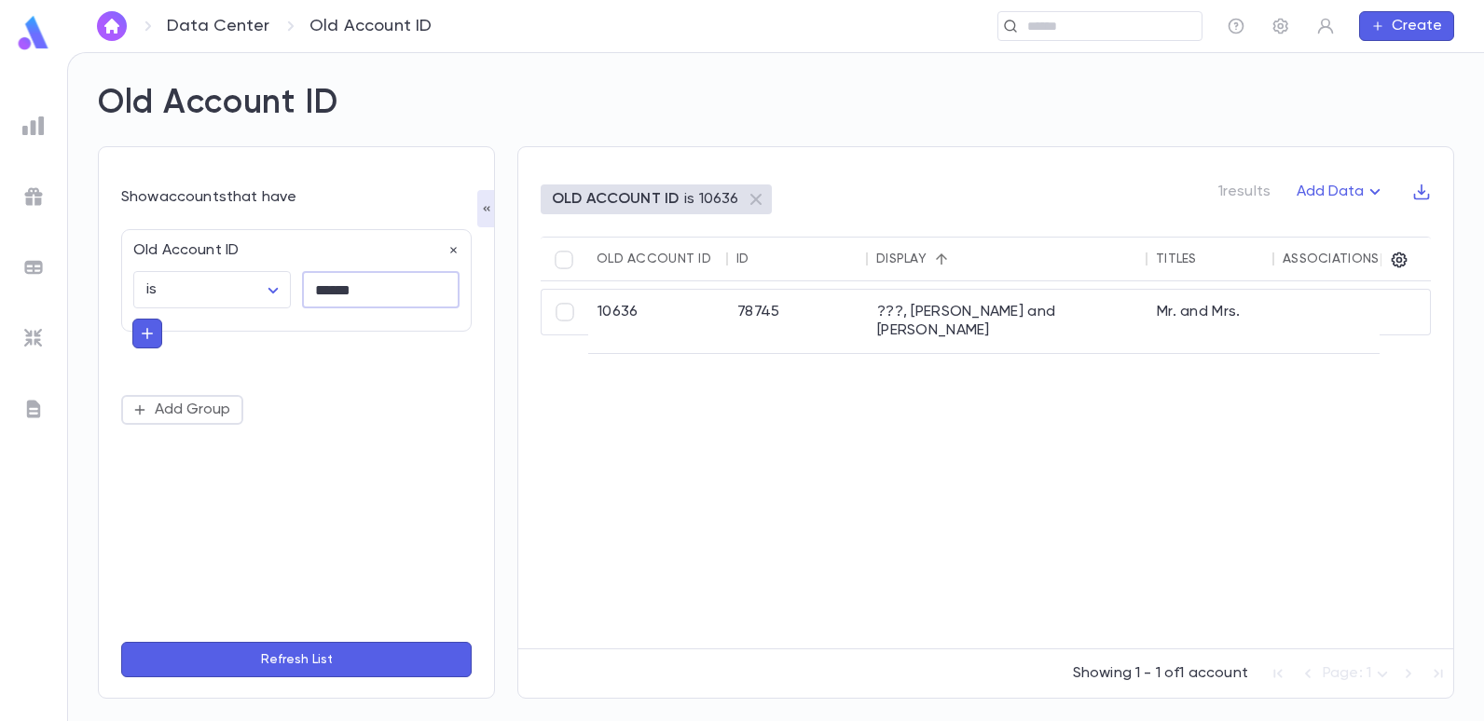
click at [397, 295] on input "******" at bounding box center [381, 290] width 158 height 36
type input "*"
type input "*****"
click at [121, 642] on button "Refresh List" at bounding box center [296, 659] width 350 height 35
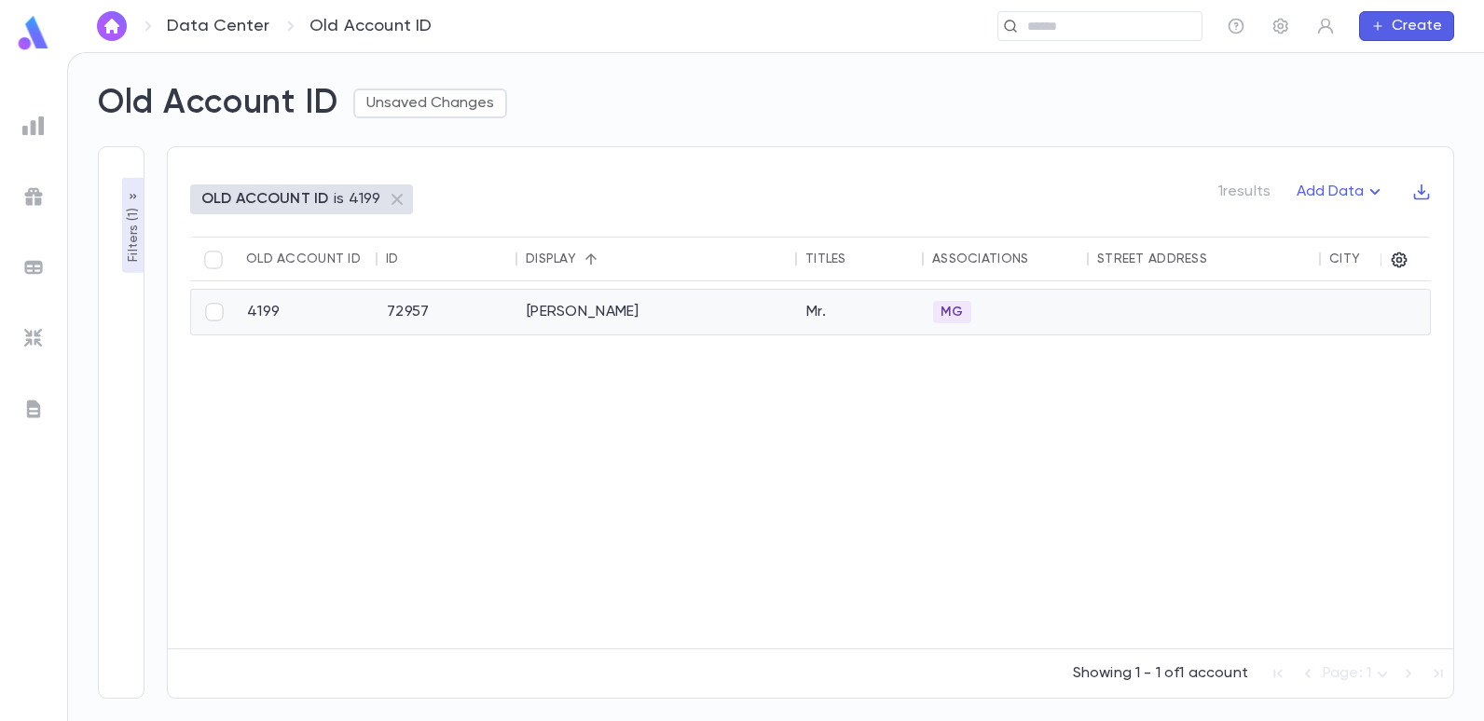
click at [595, 324] on div "Elmann, Max" at bounding box center [657, 312] width 280 height 45
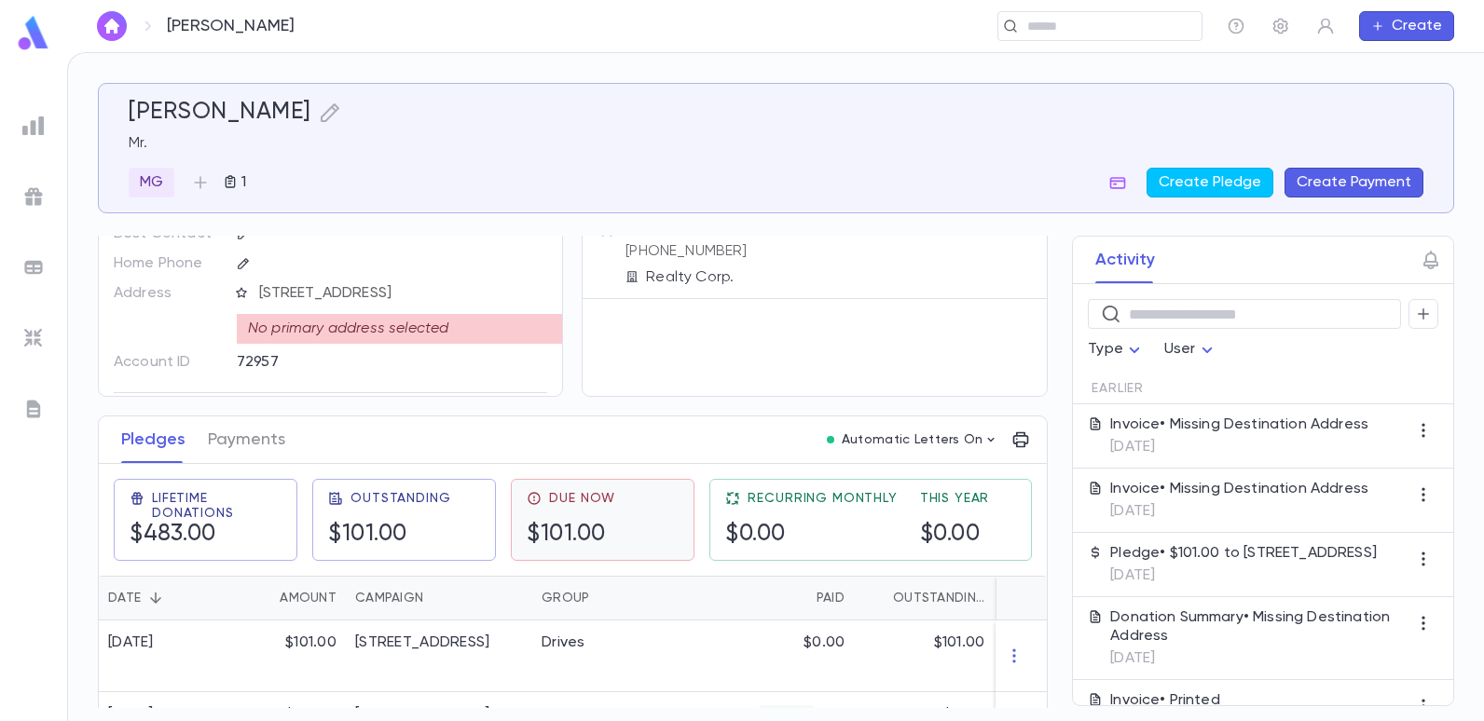
scroll to position [186, 0]
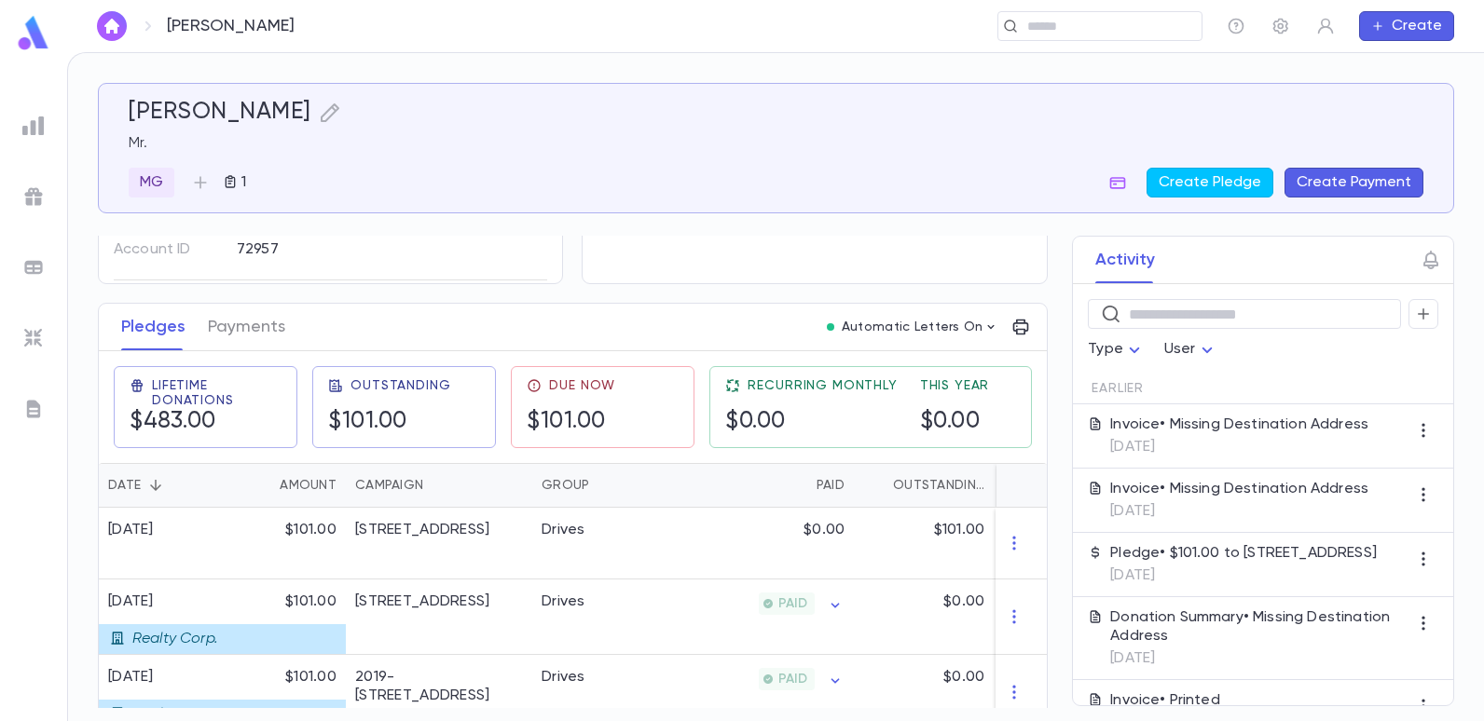
click at [41, 119] on img at bounding box center [33, 126] width 22 height 22
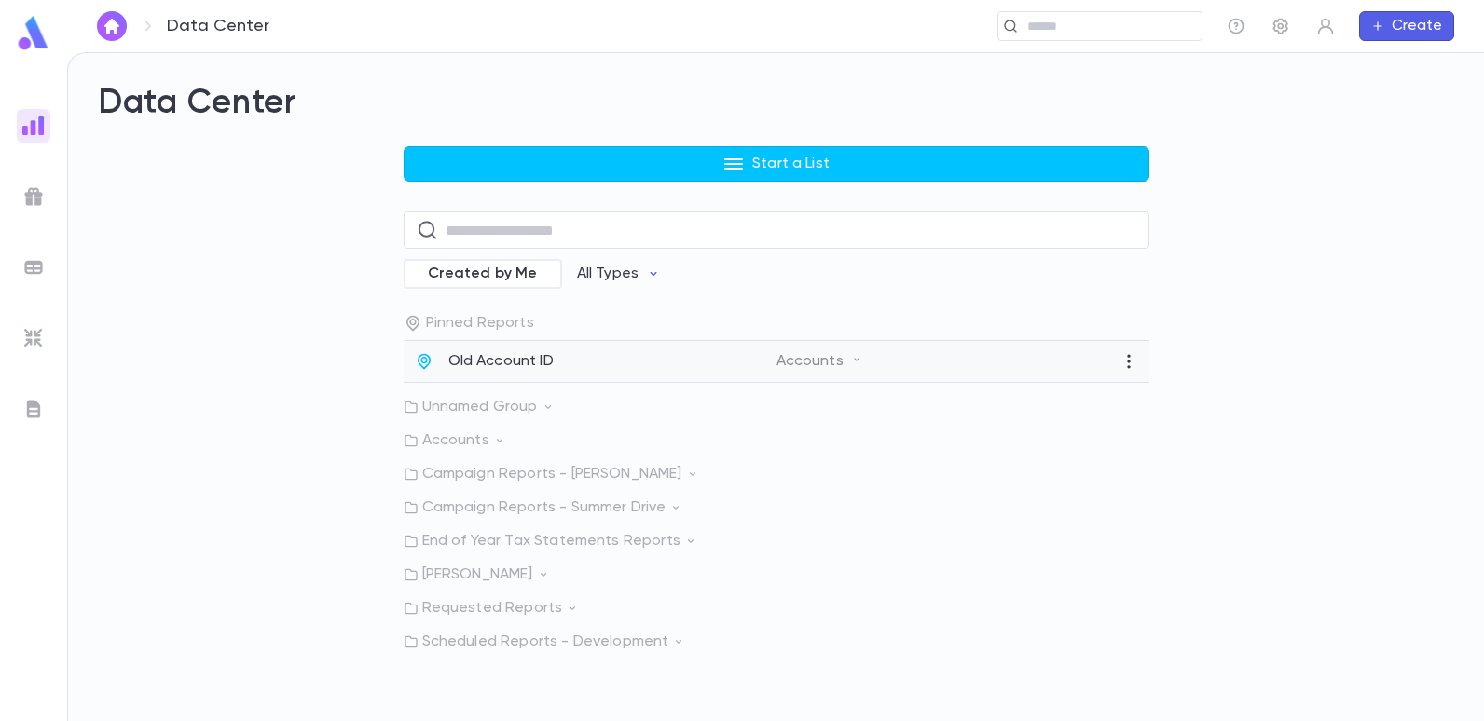
click at [495, 353] on p "Old Account ID" at bounding box center [500, 361] width 105 height 19
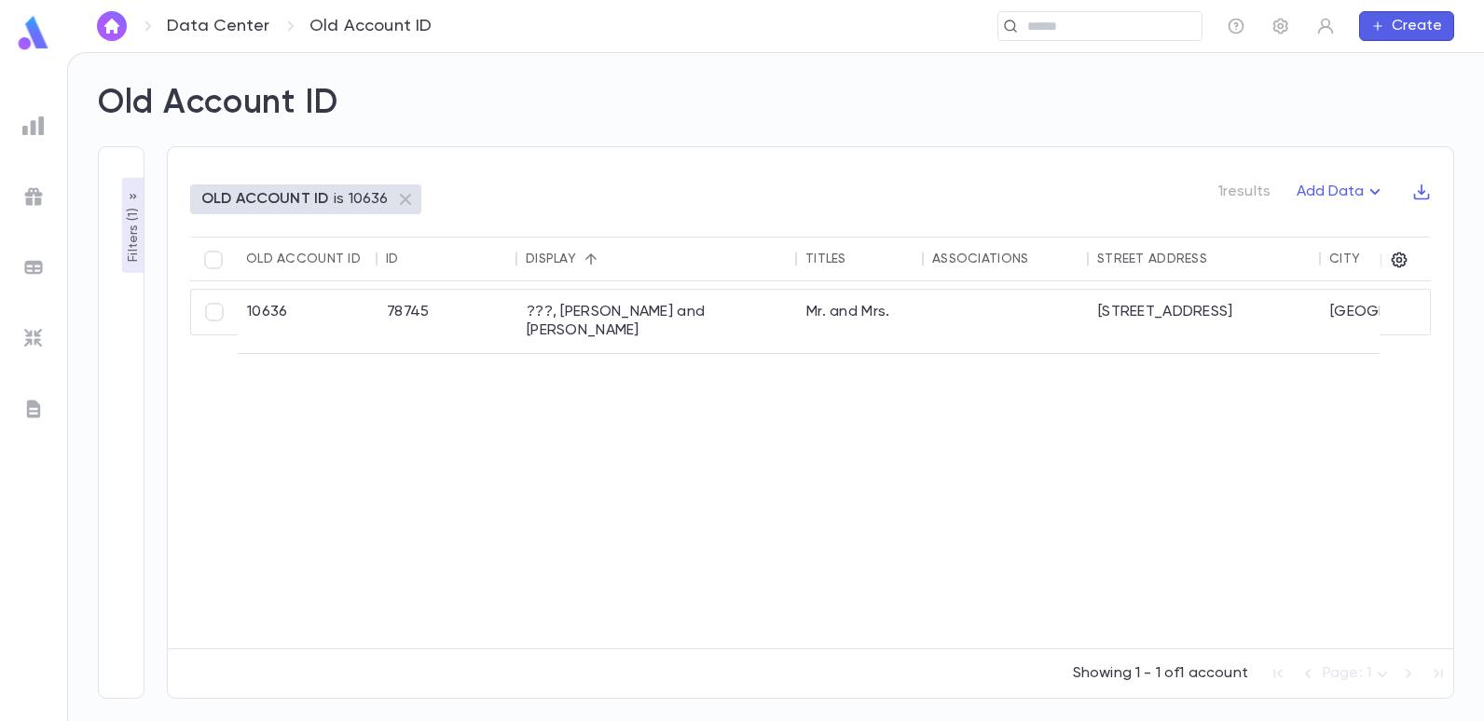
click at [135, 237] on p "Filters ( 1 )" at bounding box center [133, 233] width 19 height 58
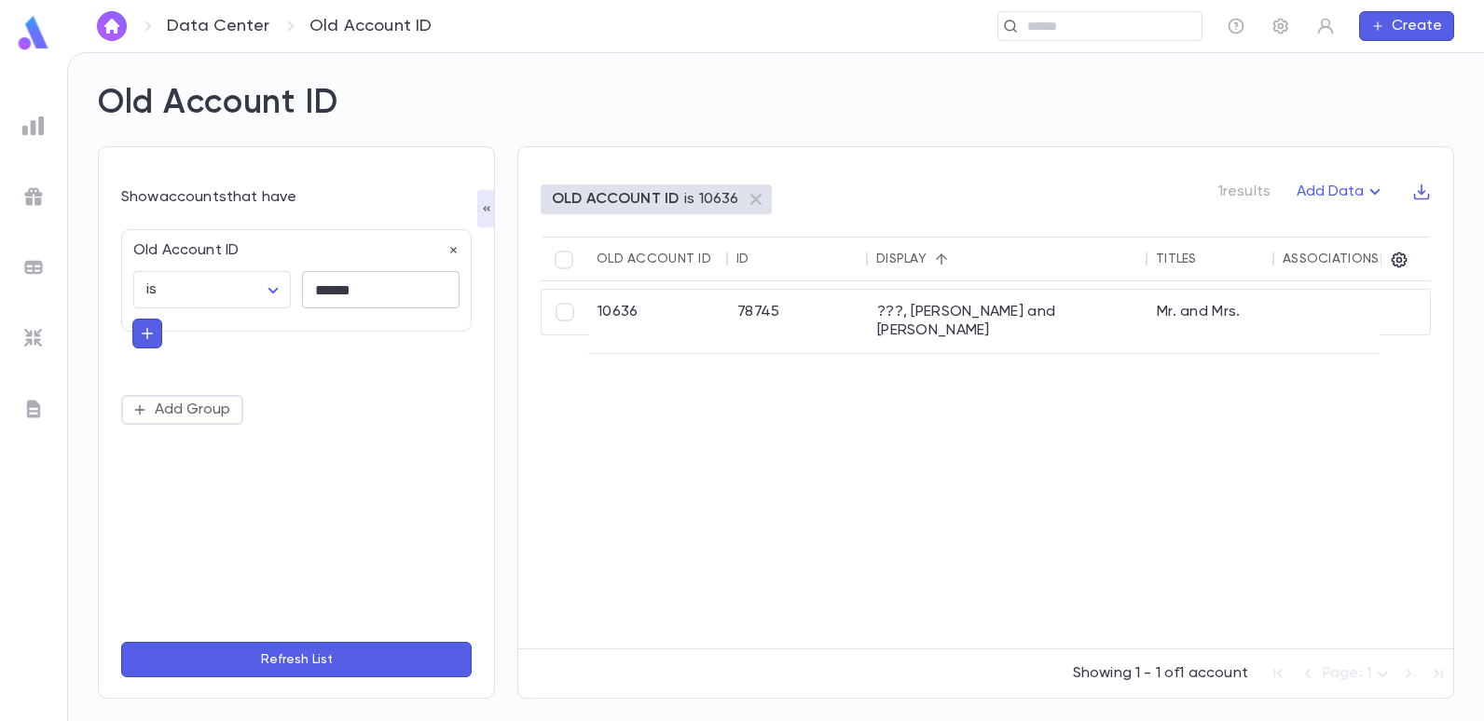
click at [408, 291] on input "******" at bounding box center [381, 290] width 158 height 36
type input "*"
type input "*****"
click at [121, 642] on button "Refresh List" at bounding box center [296, 659] width 350 height 35
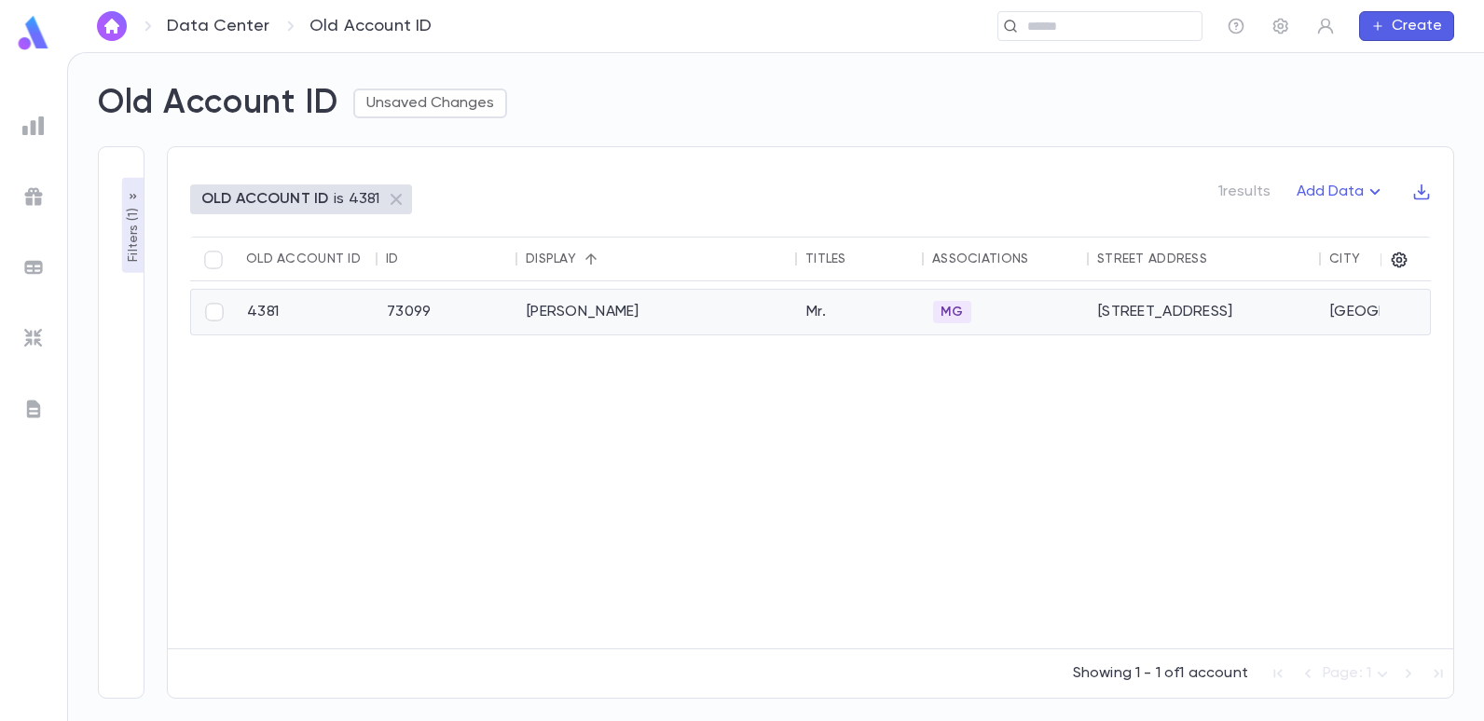
click at [557, 312] on div "[PERSON_NAME]" at bounding box center [657, 312] width 280 height 45
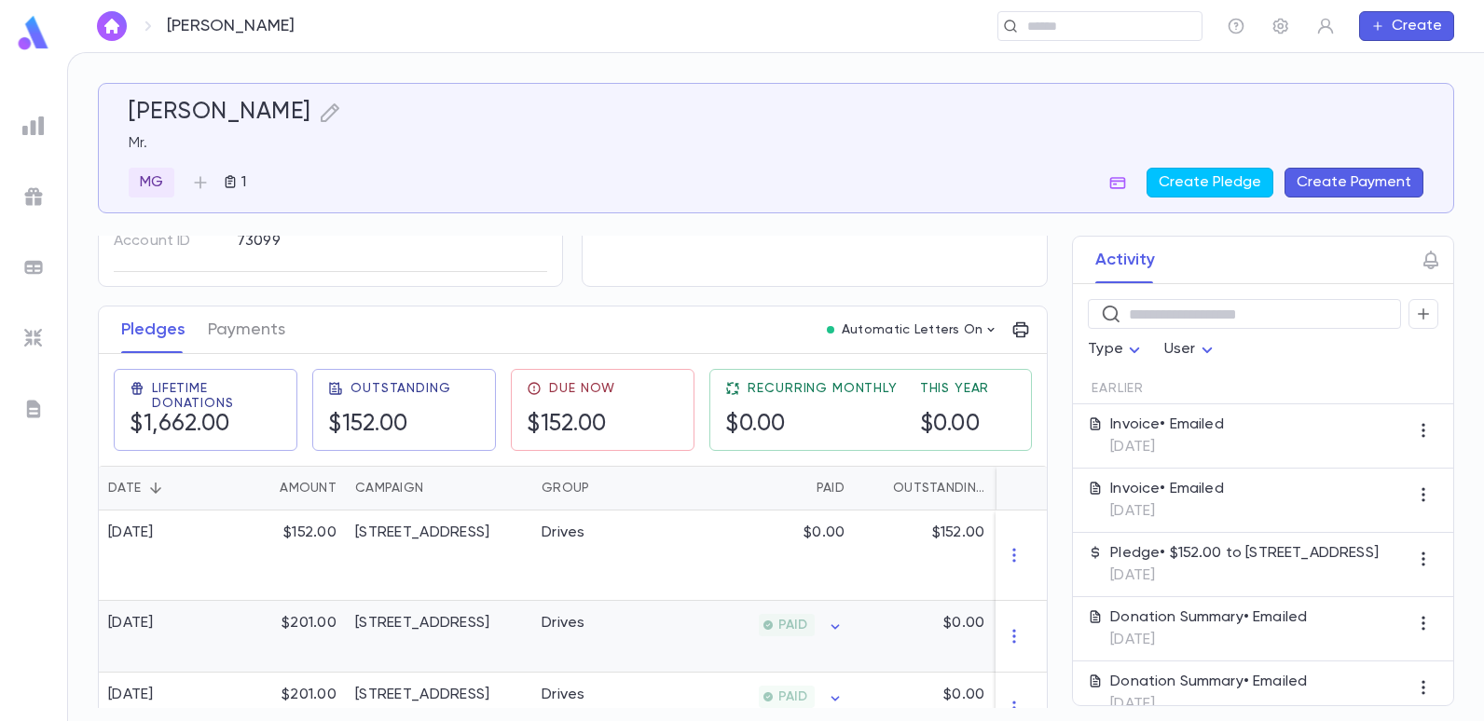
scroll to position [161, 0]
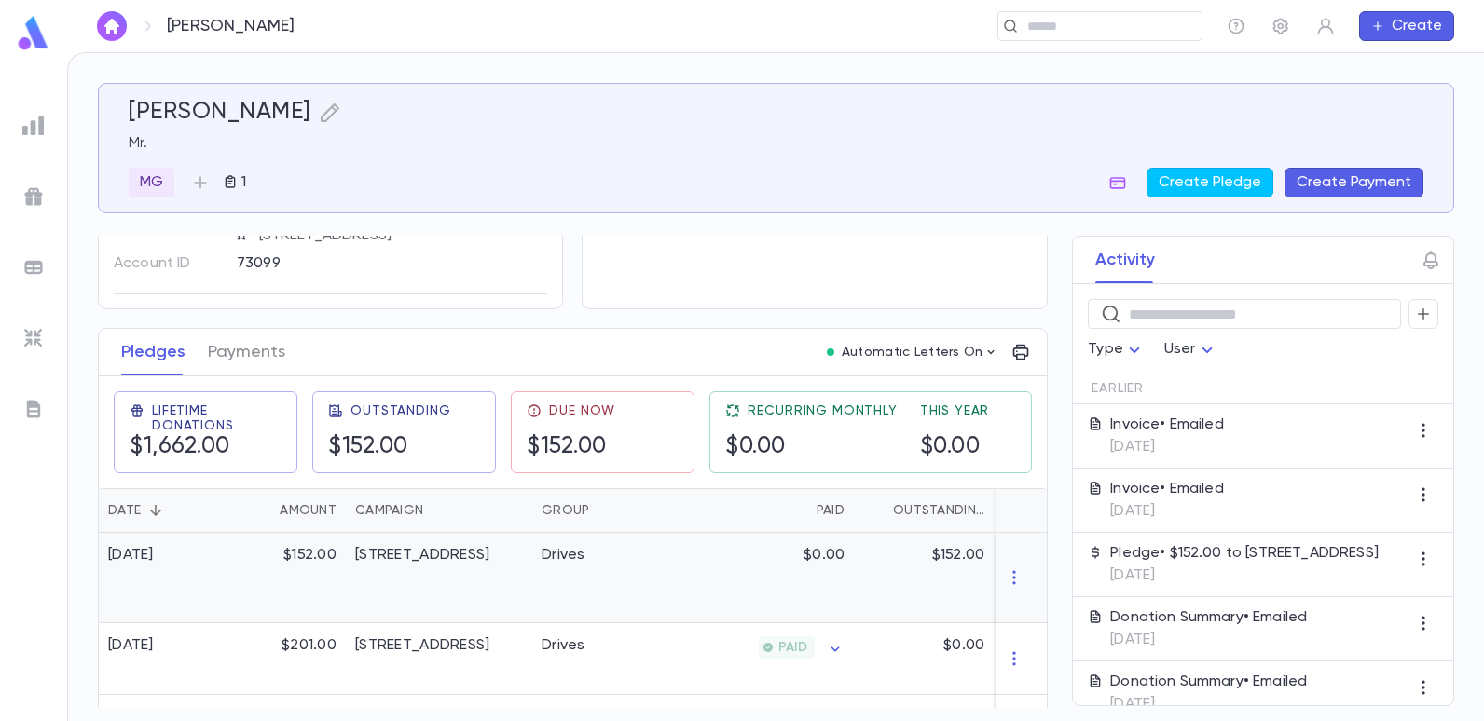
click at [458, 574] on div "[STREET_ADDRESS]" at bounding box center [439, 578] width 186 height 90
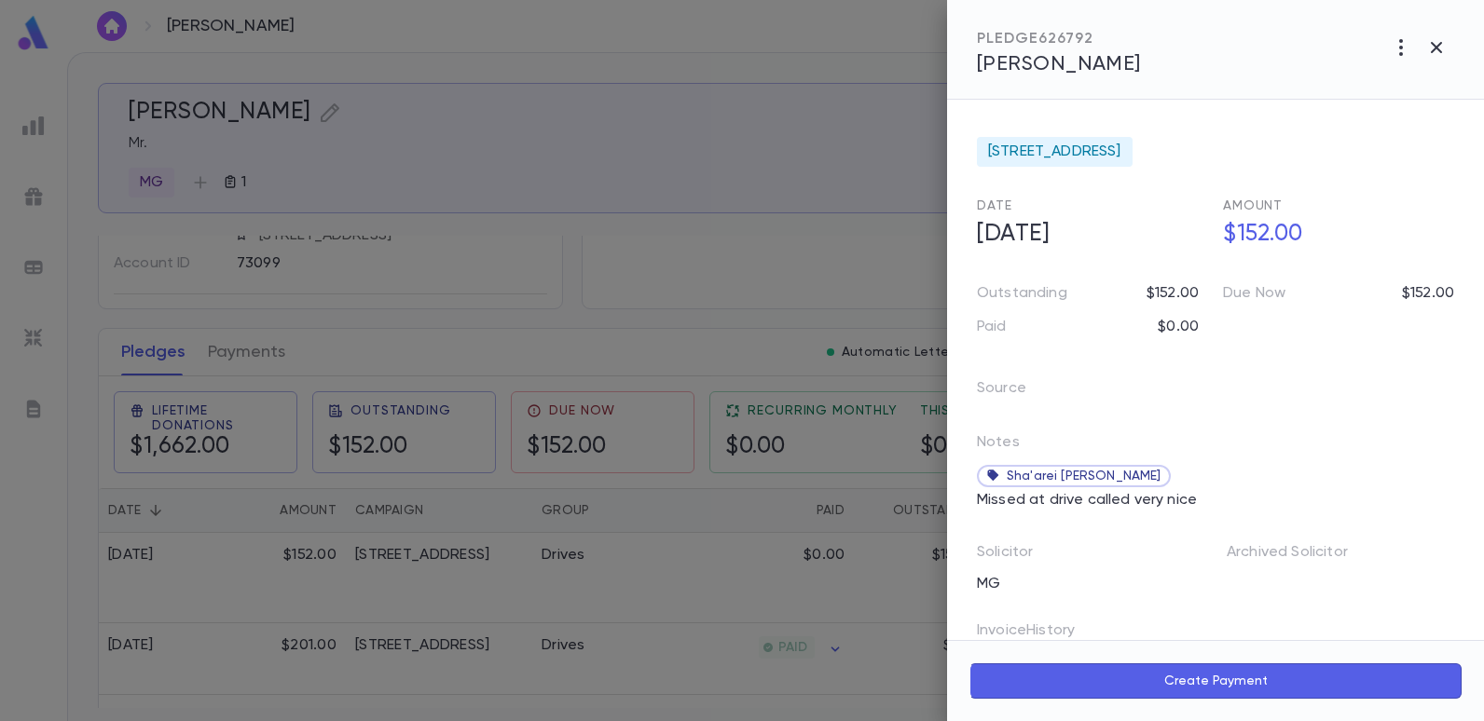
click at [572, 283] on div at bounding box center [742, 360] width 1484 height 721
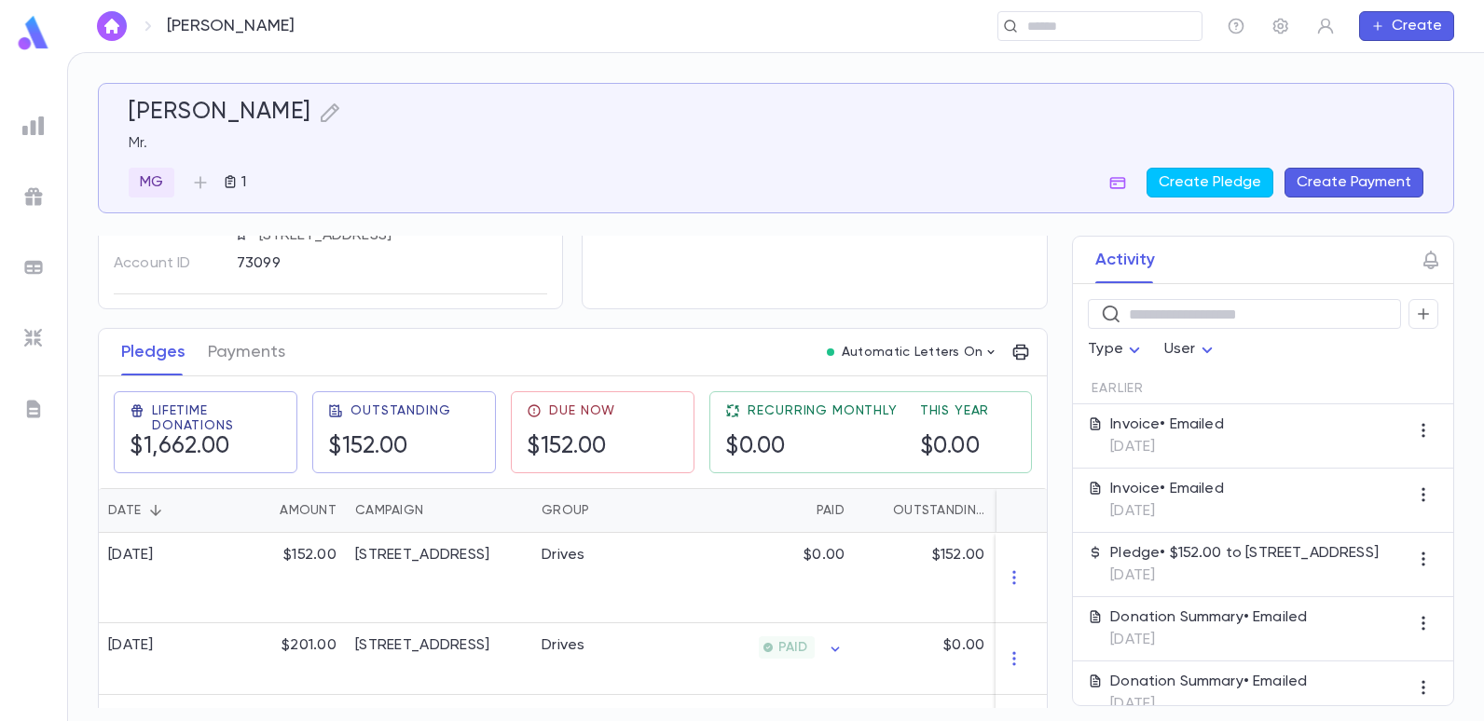
click at [41, 128] on img at bounding box center [33, 126] width 22 height 22
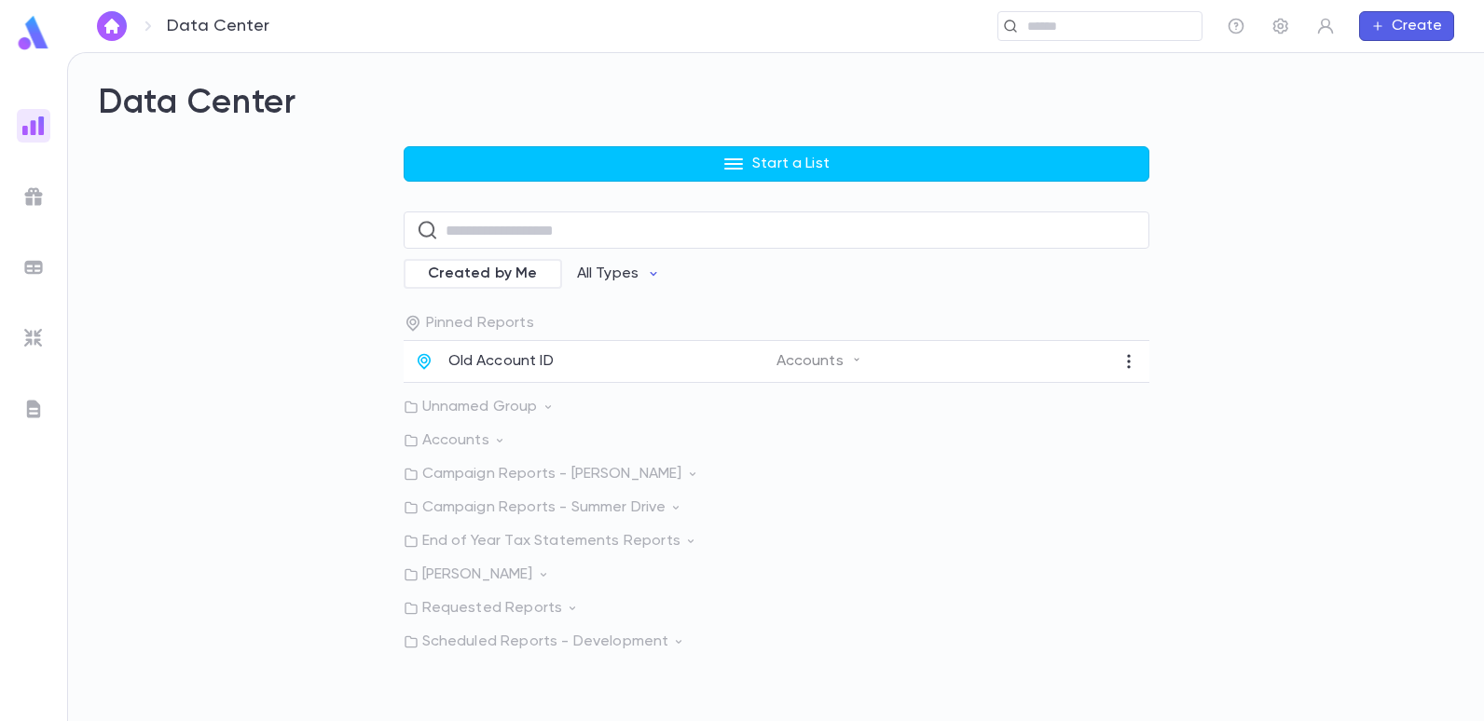
click at [491, 371] on p "Old Account ID" at bounding box center [500, 361] width 105 height 19
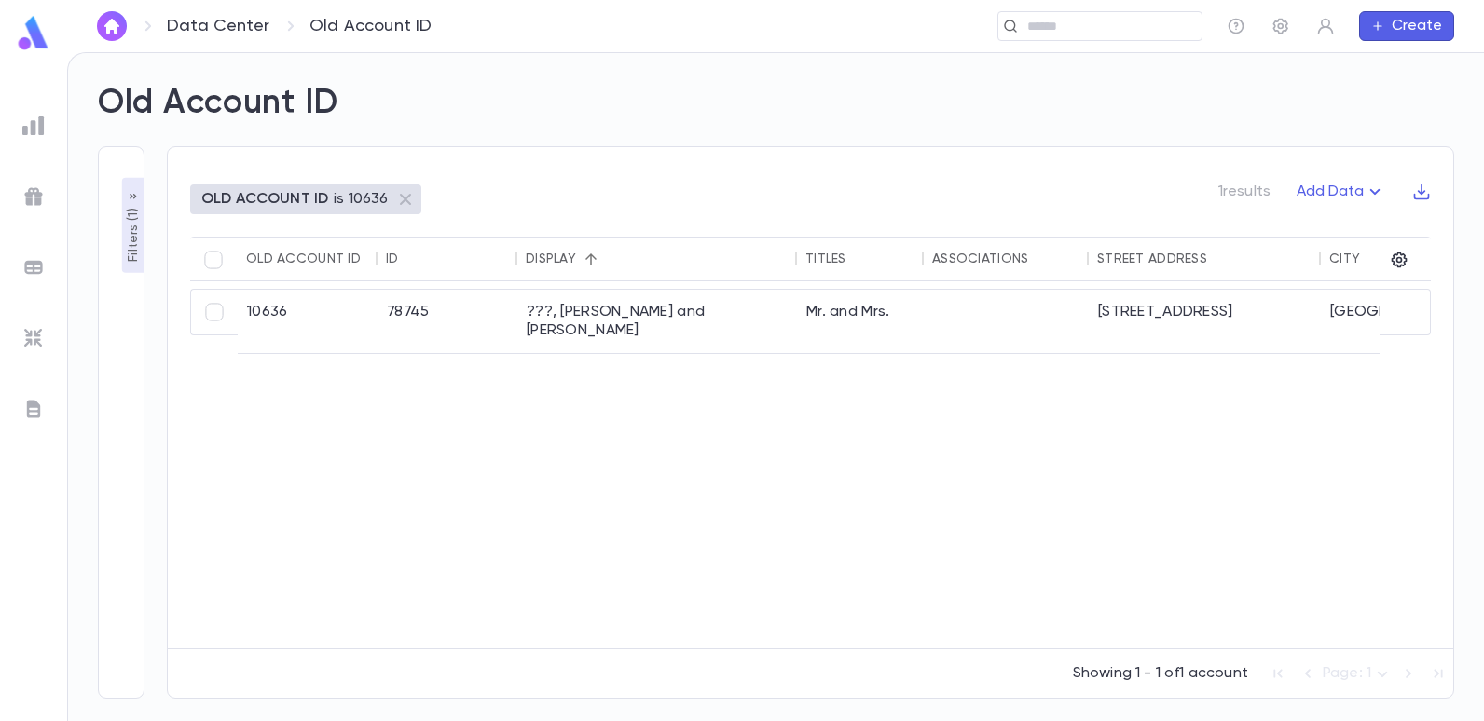
click at [336, 200] on p "is 10636" at bounding box center [361, 199] width 54 height 19
click at [129, 237] on p "Filters ( 1 )" at bounding box center [133, 233] width 19 height 58
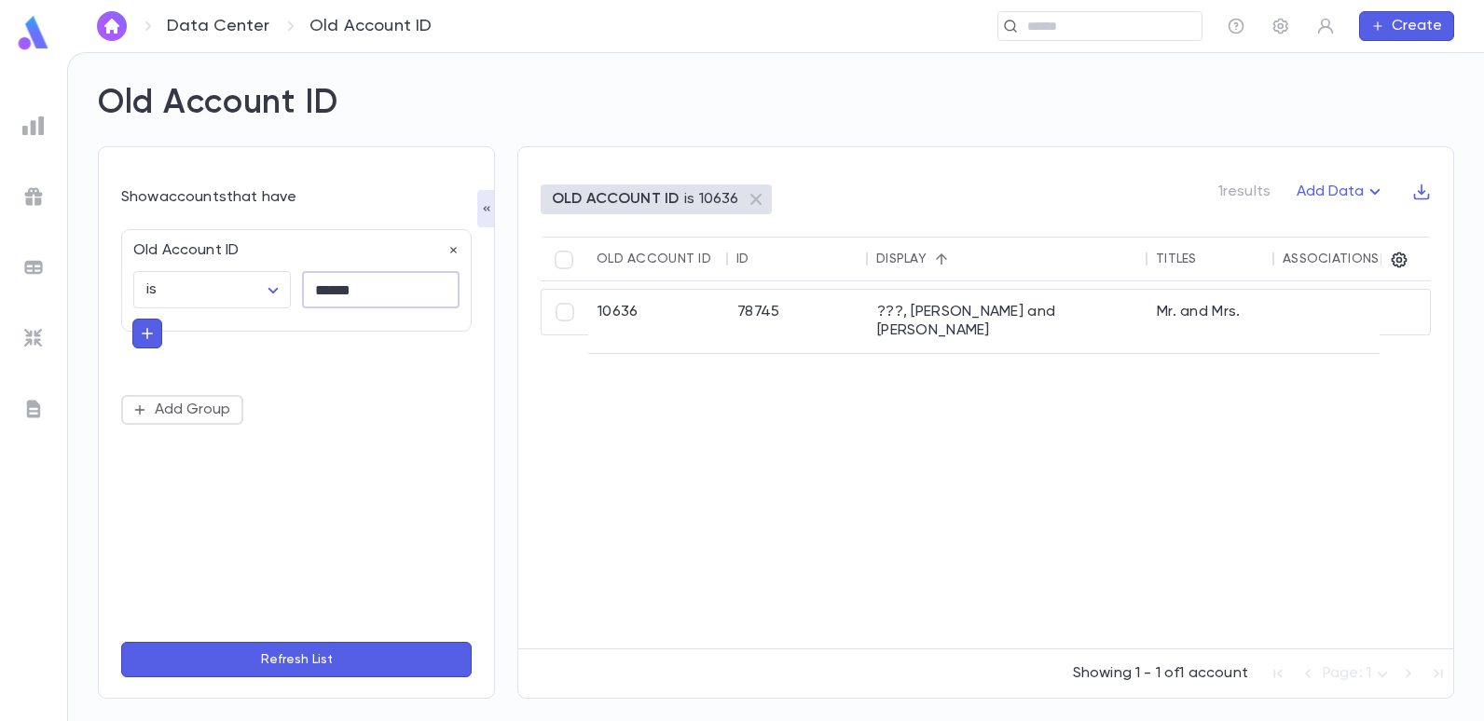
click at [377, 291] on input "******" at bounding box center [381, 290] width 158 height 36
type input "*"
click at [411, 283] on input "text" at bounding box center [381, 290] width 158 height 36
type input "*****"
click at [121, 642] on button "Refresh List" at bounding box center [296, 659] width 350 height 35
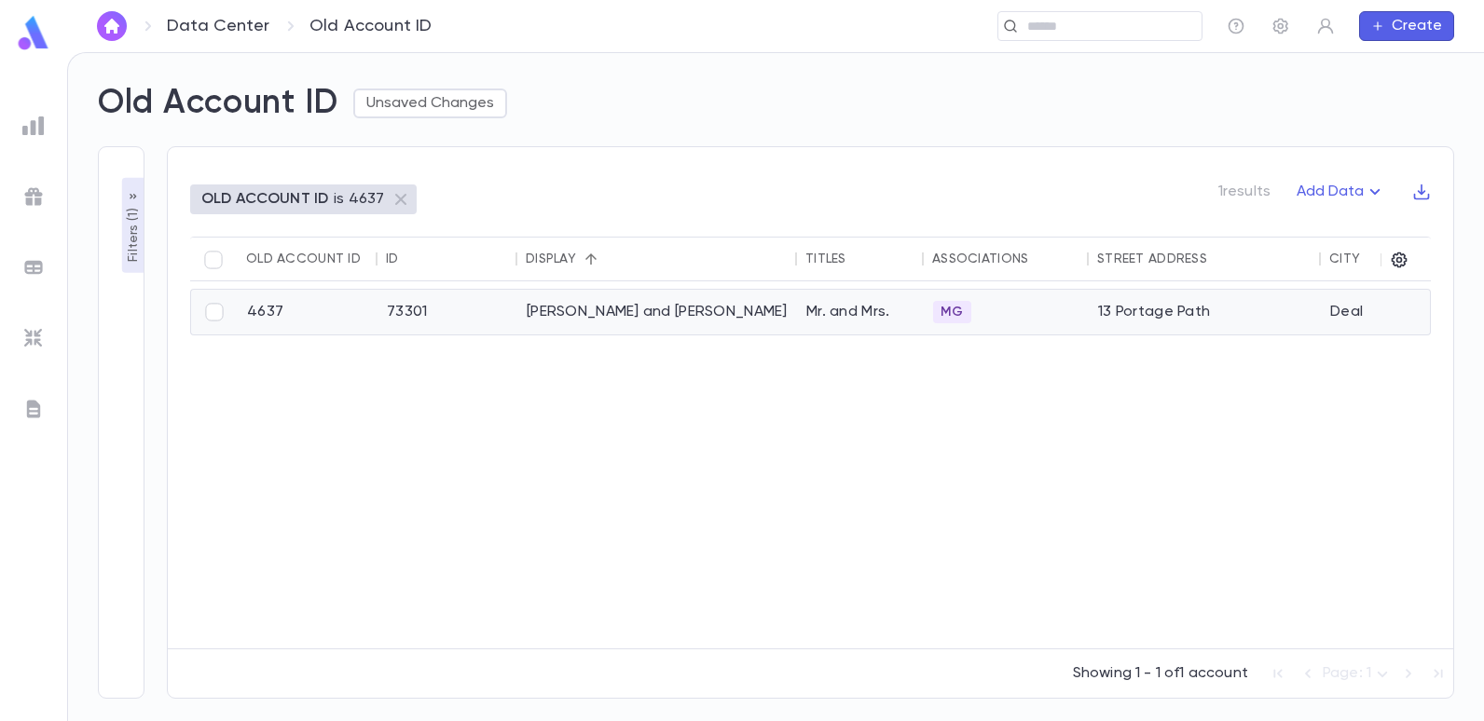
click at [599, 310] on div "[PERSON_NAME] and [PERSON_NAME]" at bounding box center [657, 312] width 280 height 45
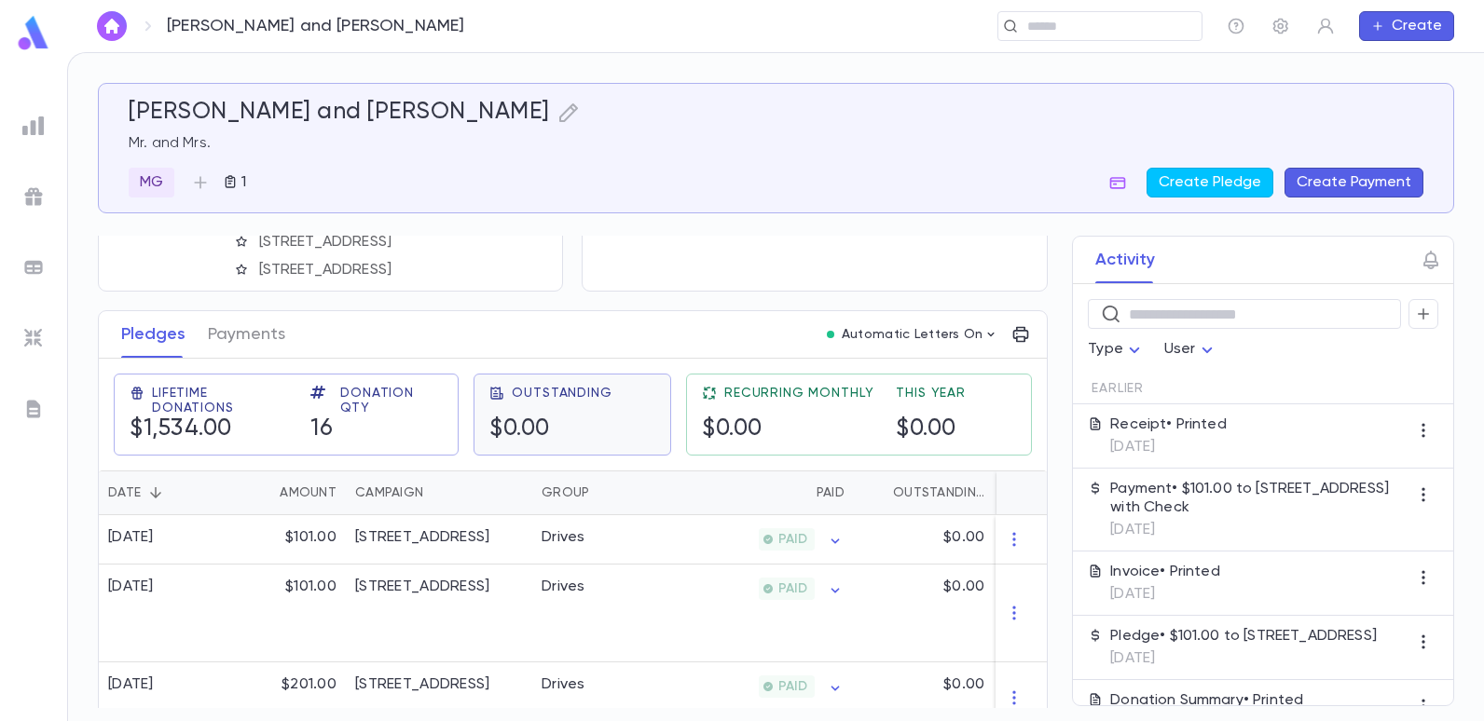
scroll to position [186, 0]
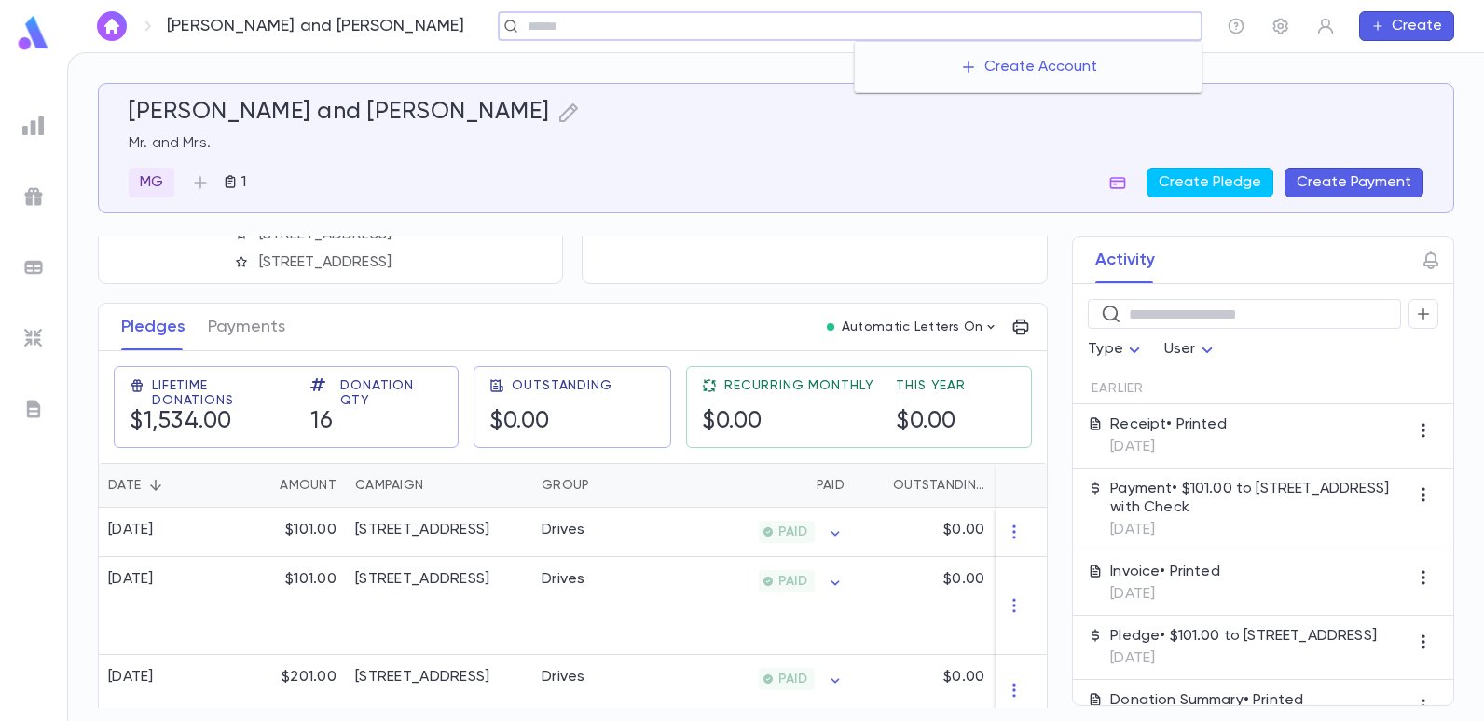
click at [1062, 28] on input "text" at bounding box center [858, 27] width 672 height 18
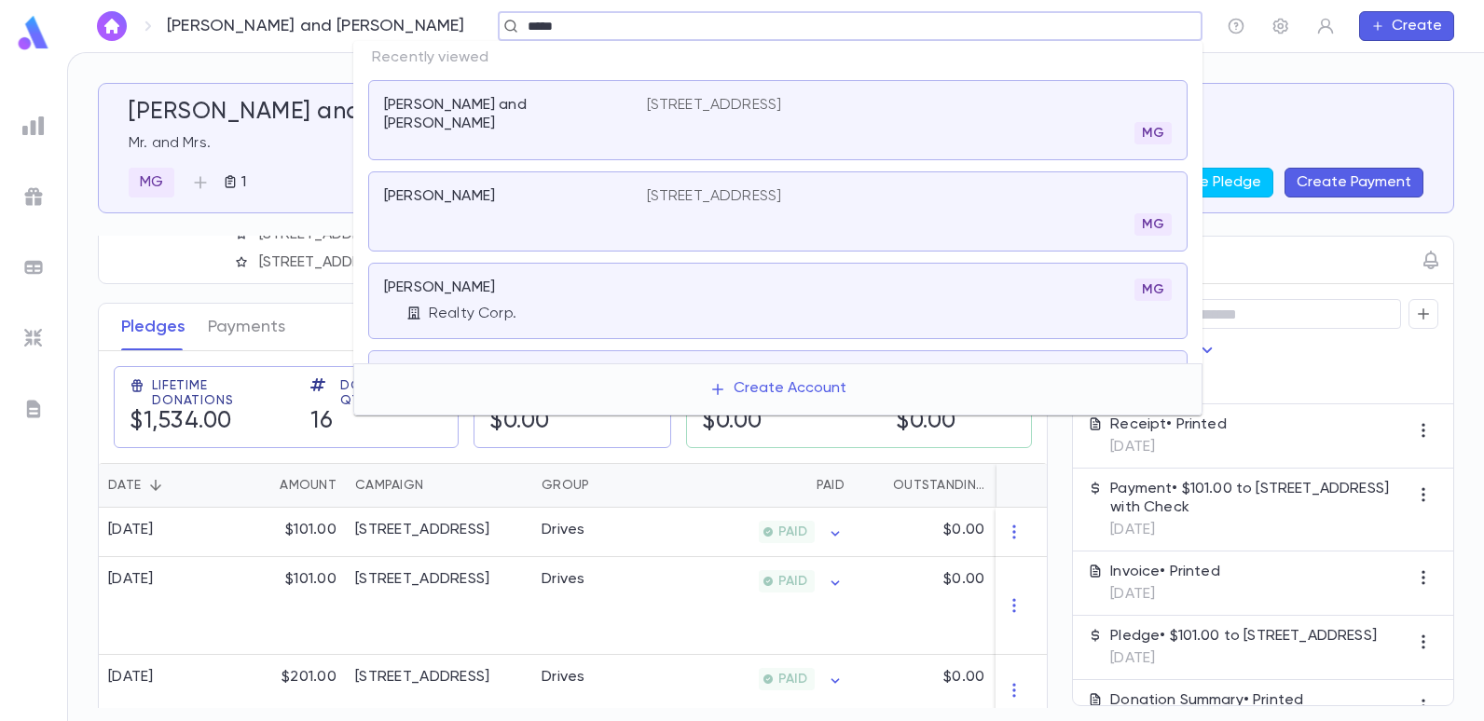
type input "******"
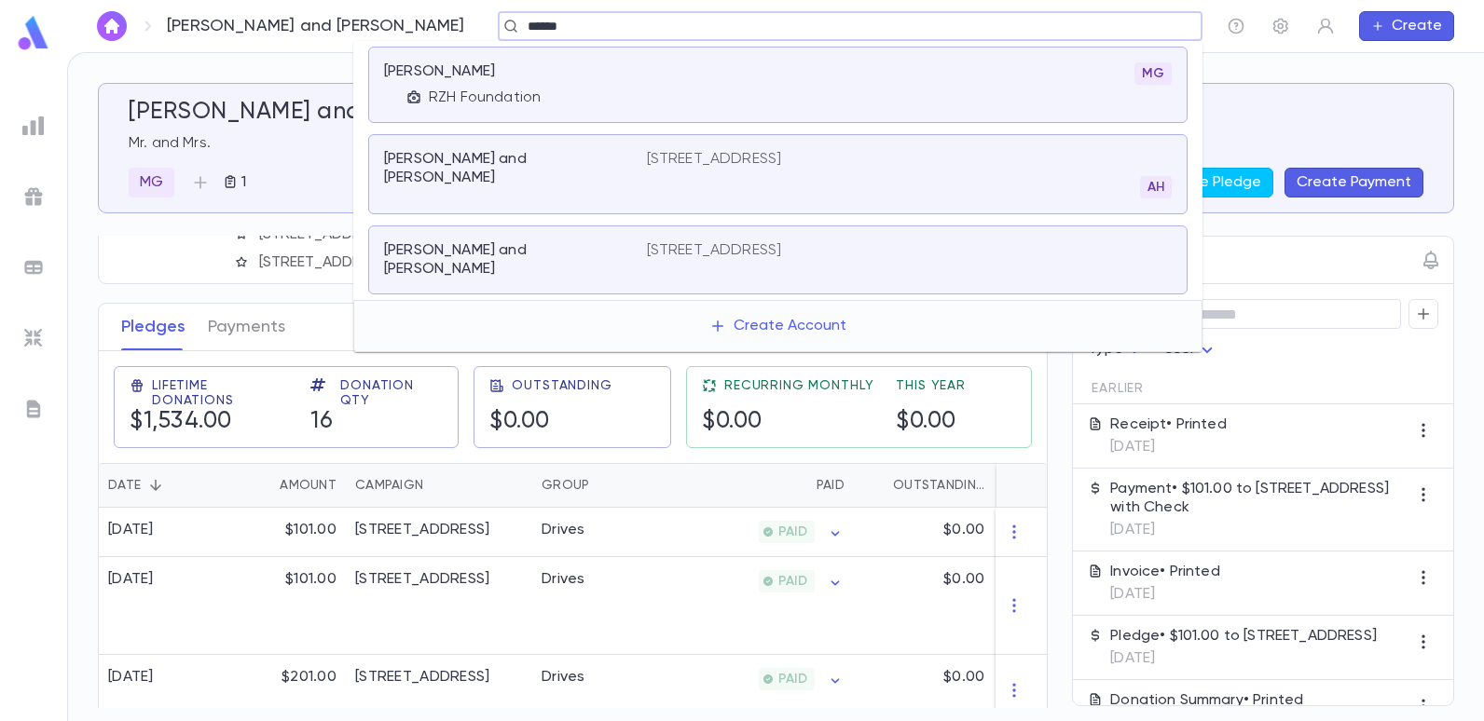
click at [471, 104] on p "RZH Foundation" at bounding box center [485, 98] width 112 height 19
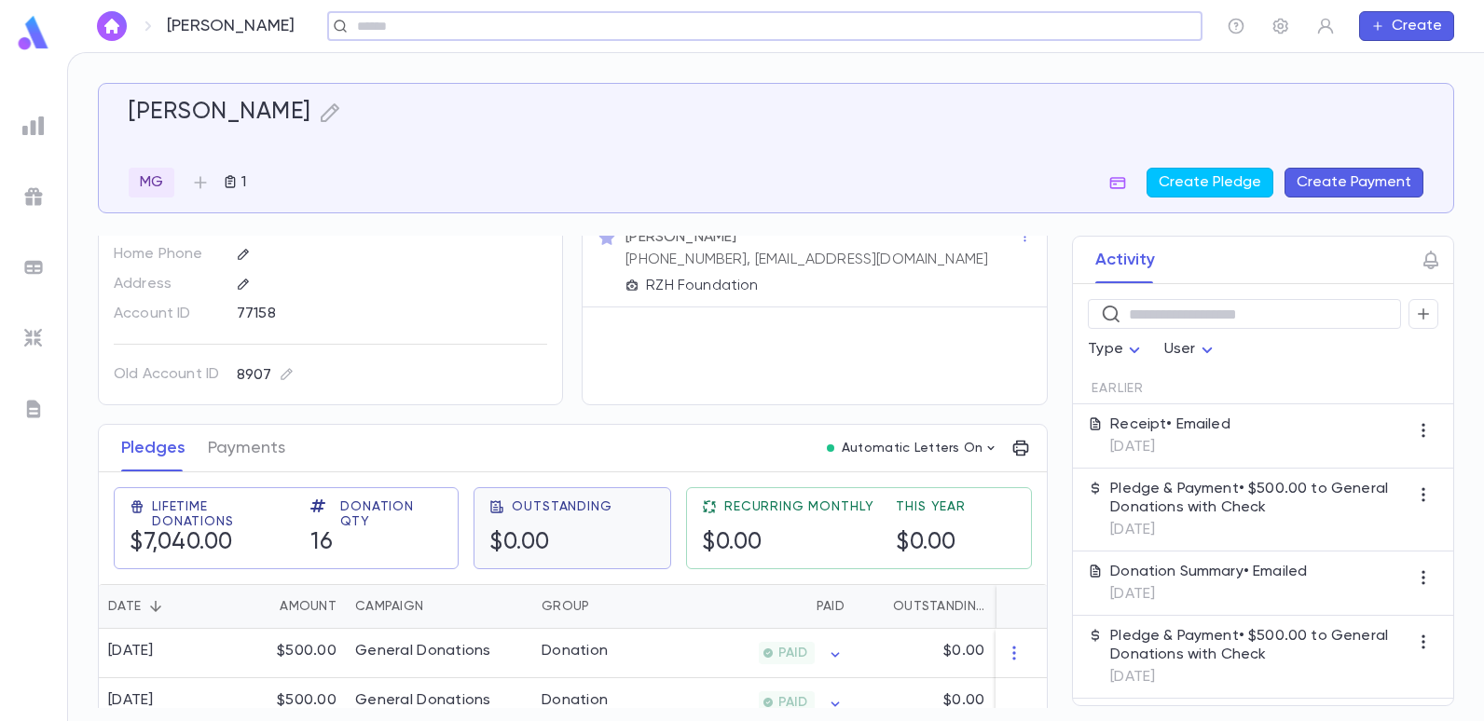
scroll to position [186, 0]
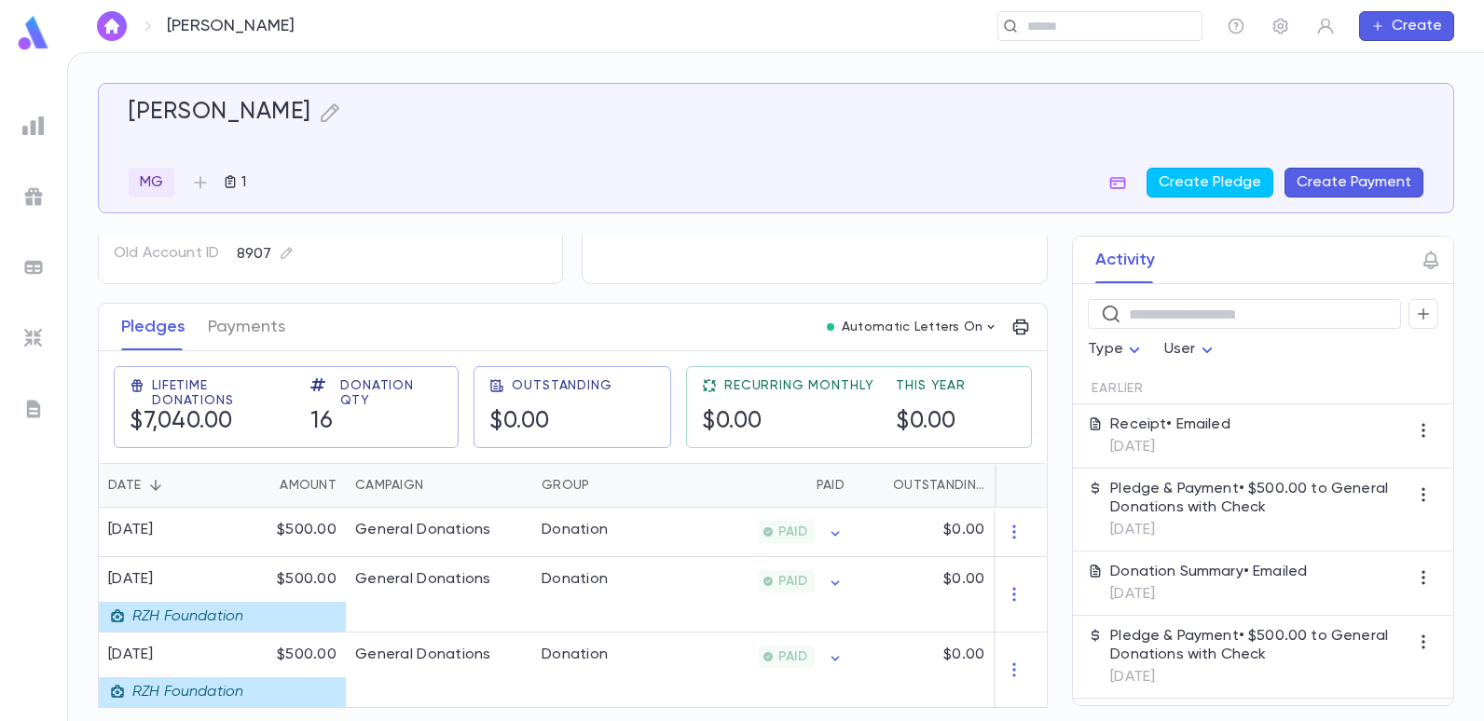
click at [45, 137] on div at bounding box center [34, 126] width 34 height 34
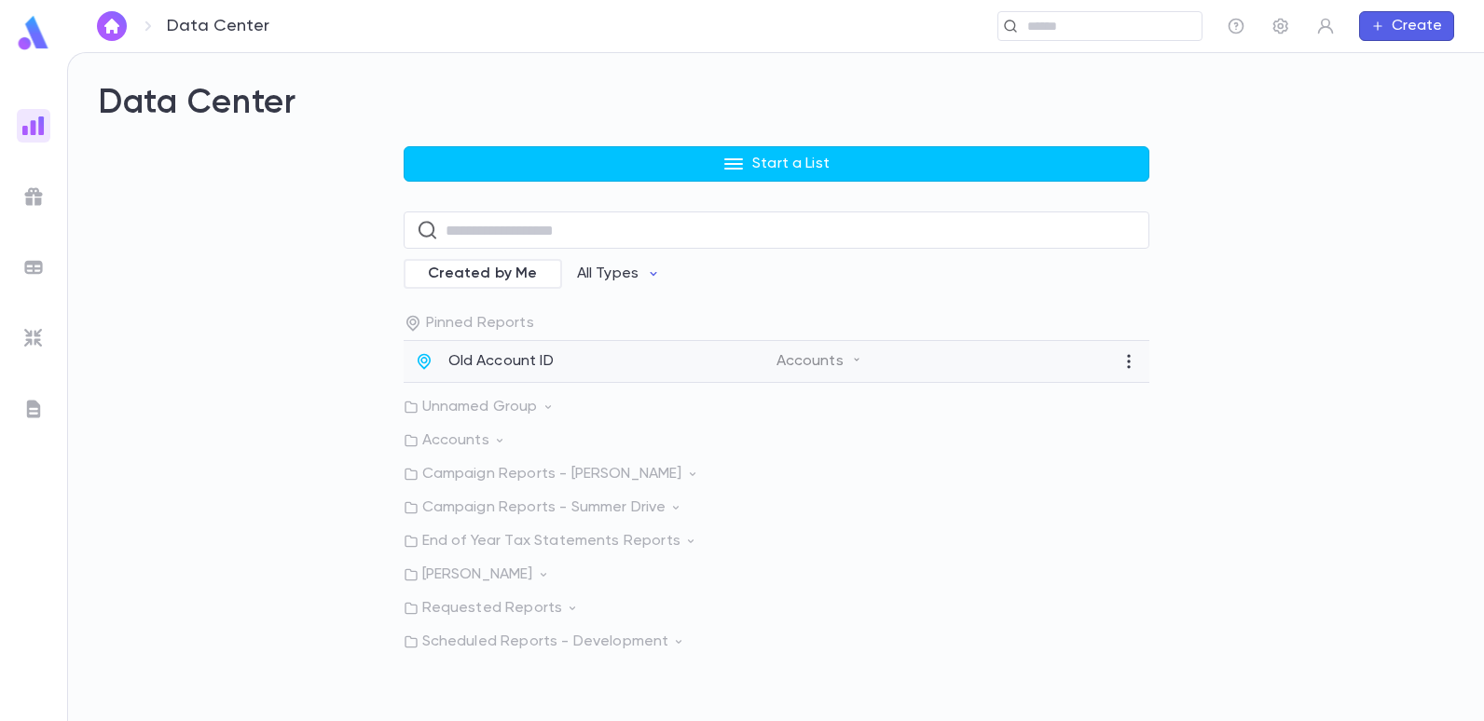
click at [499, 367] on p "Old Account ID" at bounding box center [500, 361] width 105 height 19
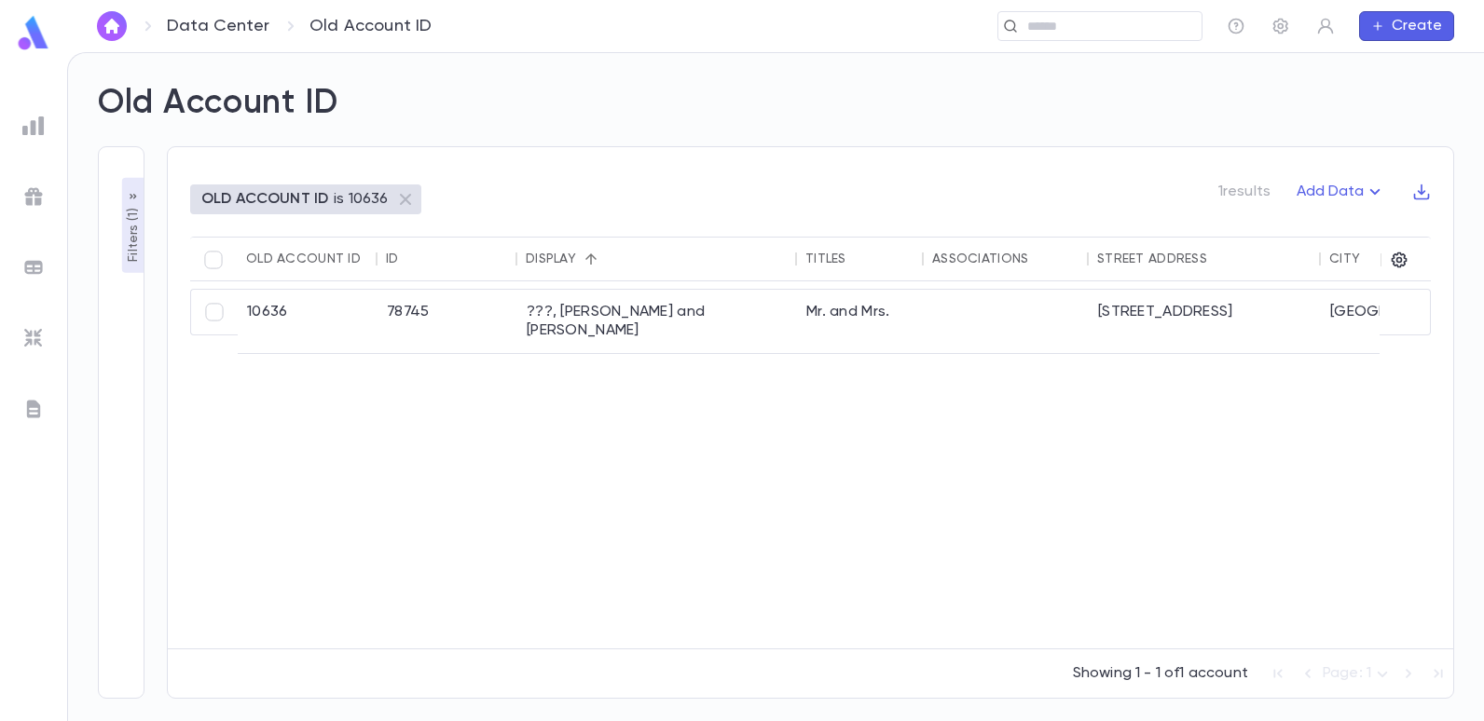
click at [264, 196] on p "OLD ACCOUNT ID" at bounding box center [264, 199] width 127 height 19
click at [127, 246] on p "Filters ( 1 )" at bounding box center [133, 233] width 19 height 58
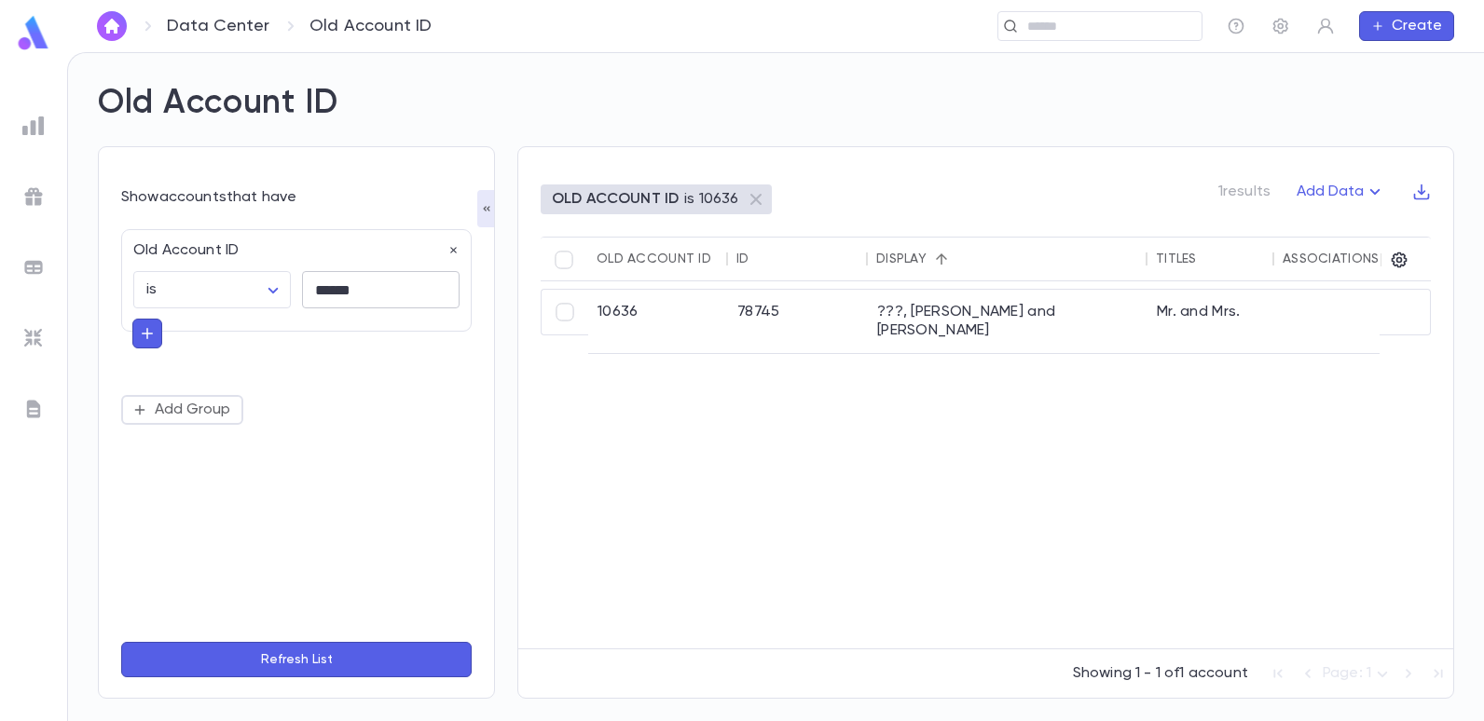
click at [395, 292] on input "******" at bounding box center [381, 290] width 158 height 36
type input "*"
type input "*****"
click at [121, 642] on button "Refresh List" at bounding box center [296, 659] width 350 height 35
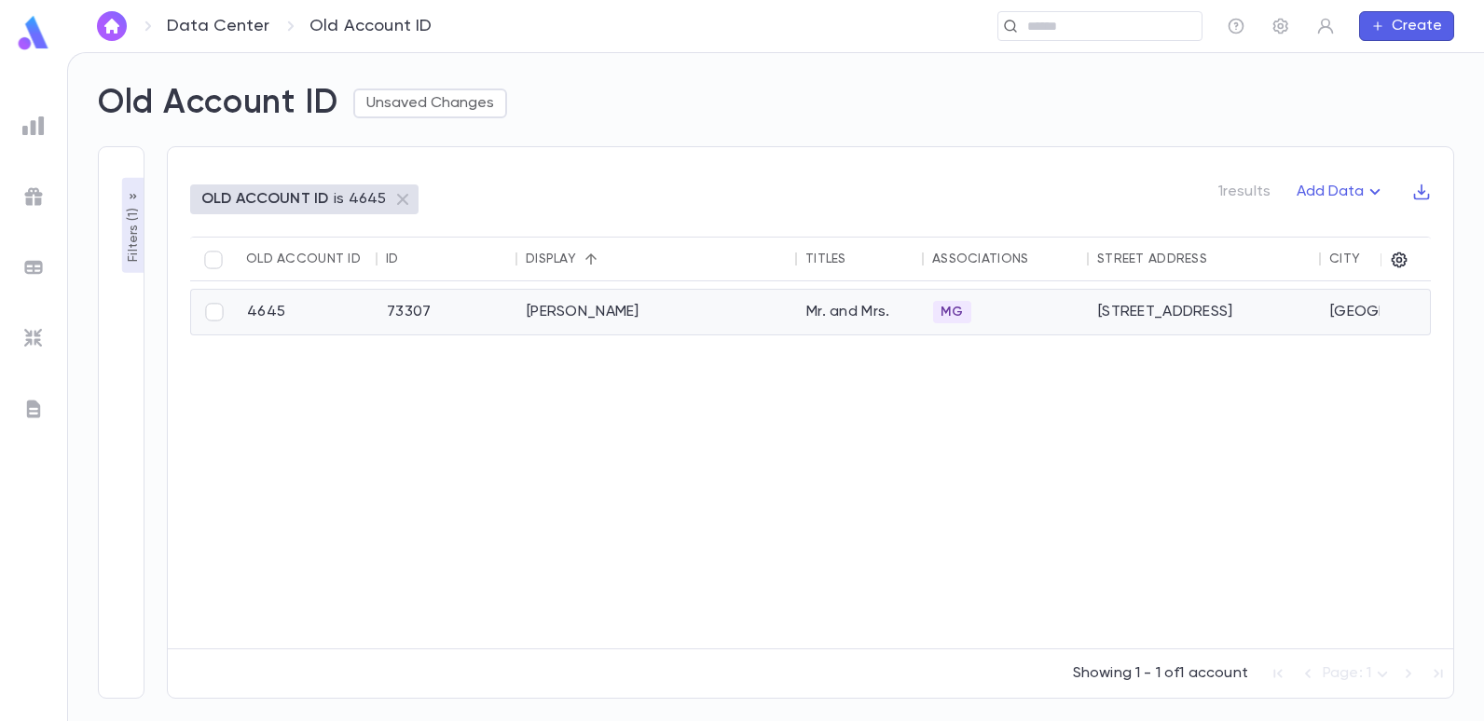
click at [579, 308] on div "[PERSON_NAME]" at bounding box center [657, 312] width 280 height 45
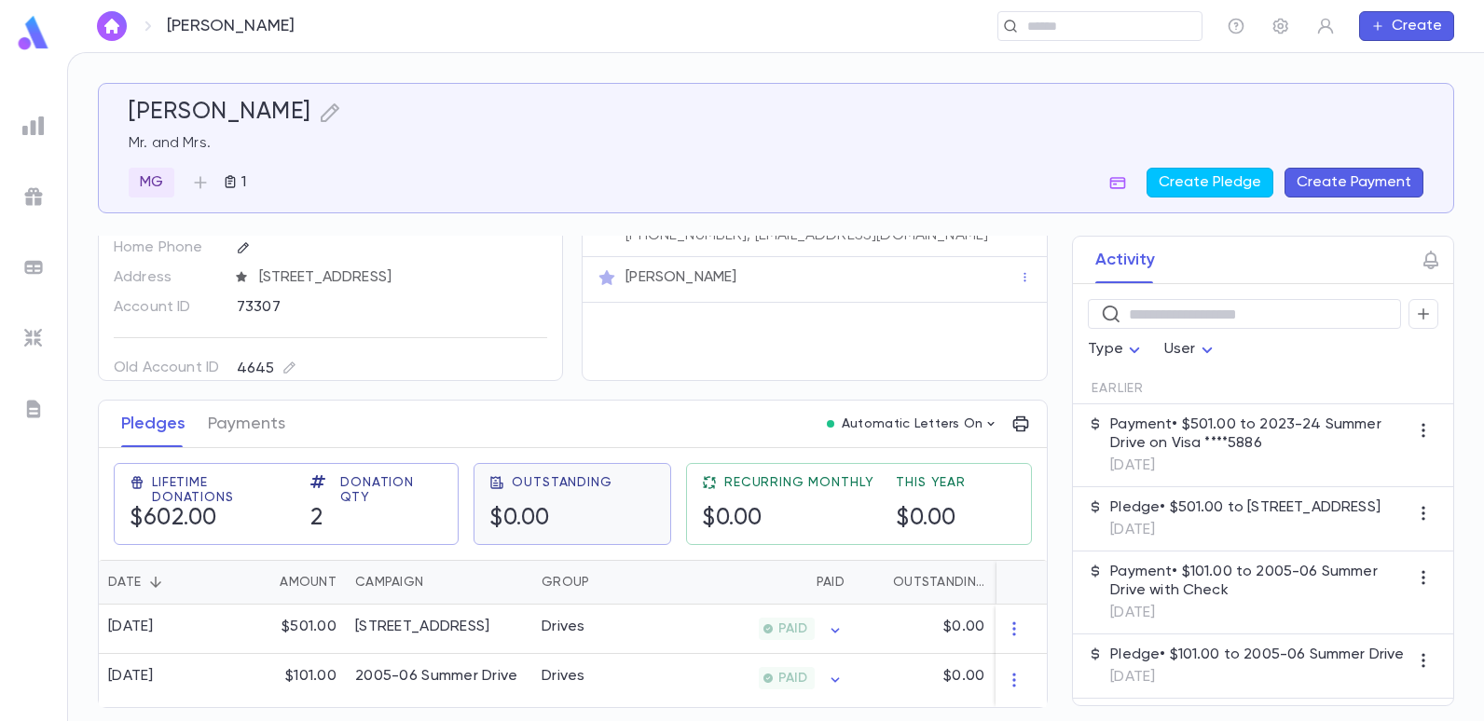
scroll to position [97, 0]
click at [515, 631] on div "[STREET_ADDRESS]" at bounding box center [439, 629] width 186 height 49
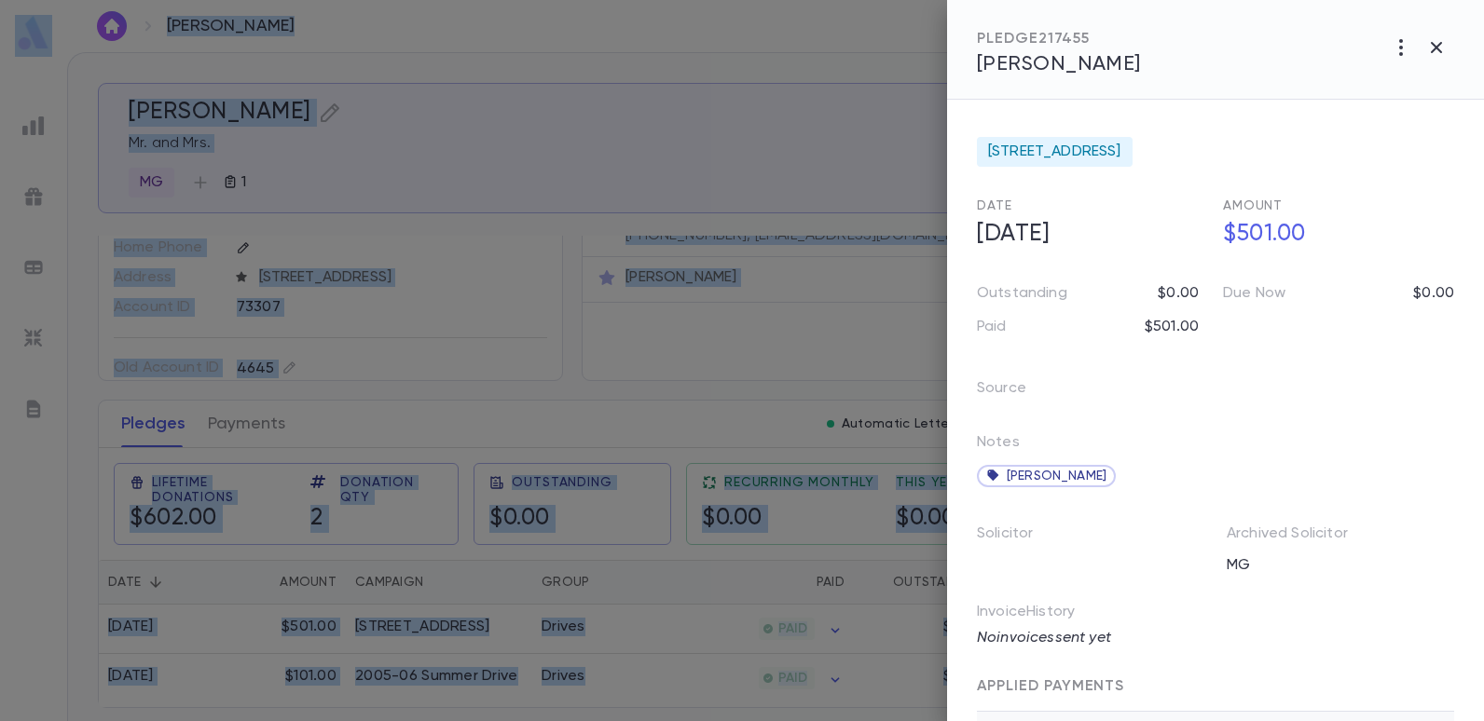
click at [664, 359] on div at bounding box center [742, 360] width 1484 height 721
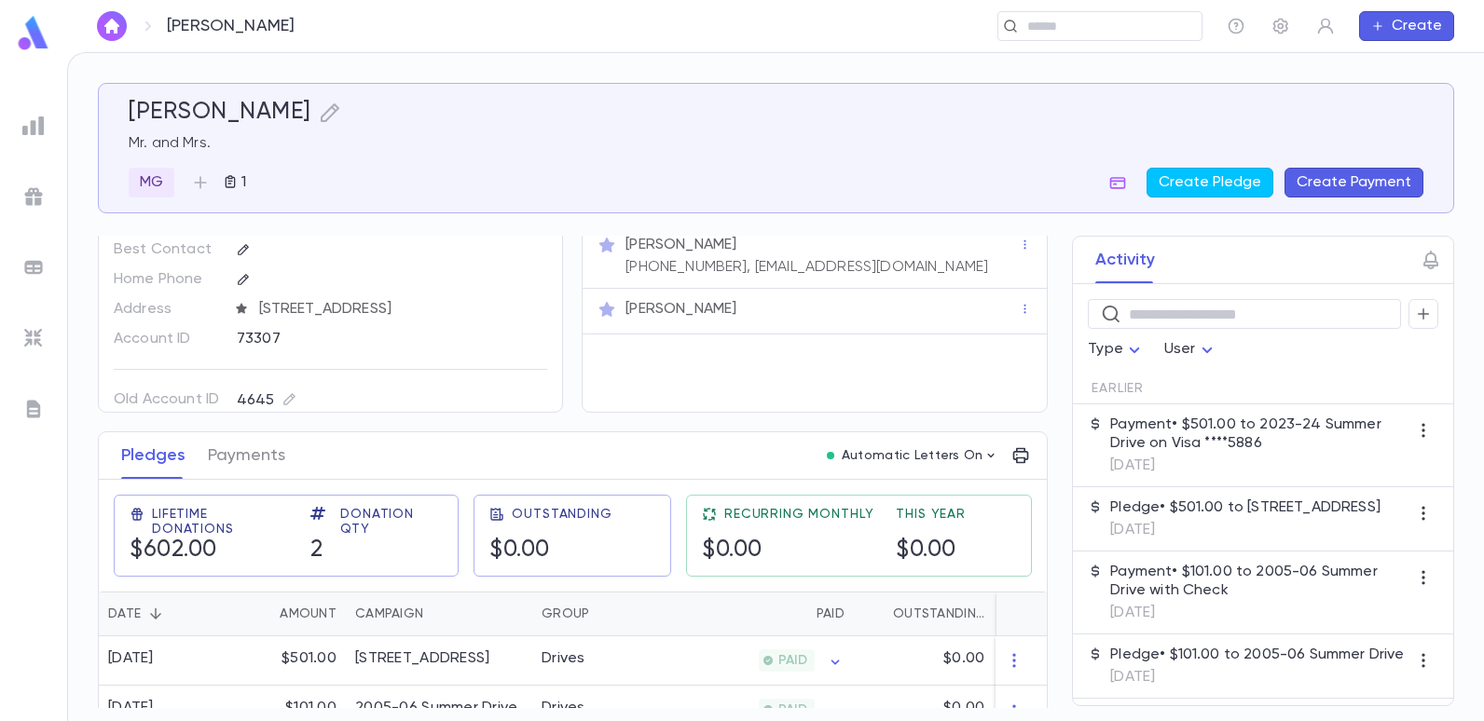
scroll to position [0, 0]
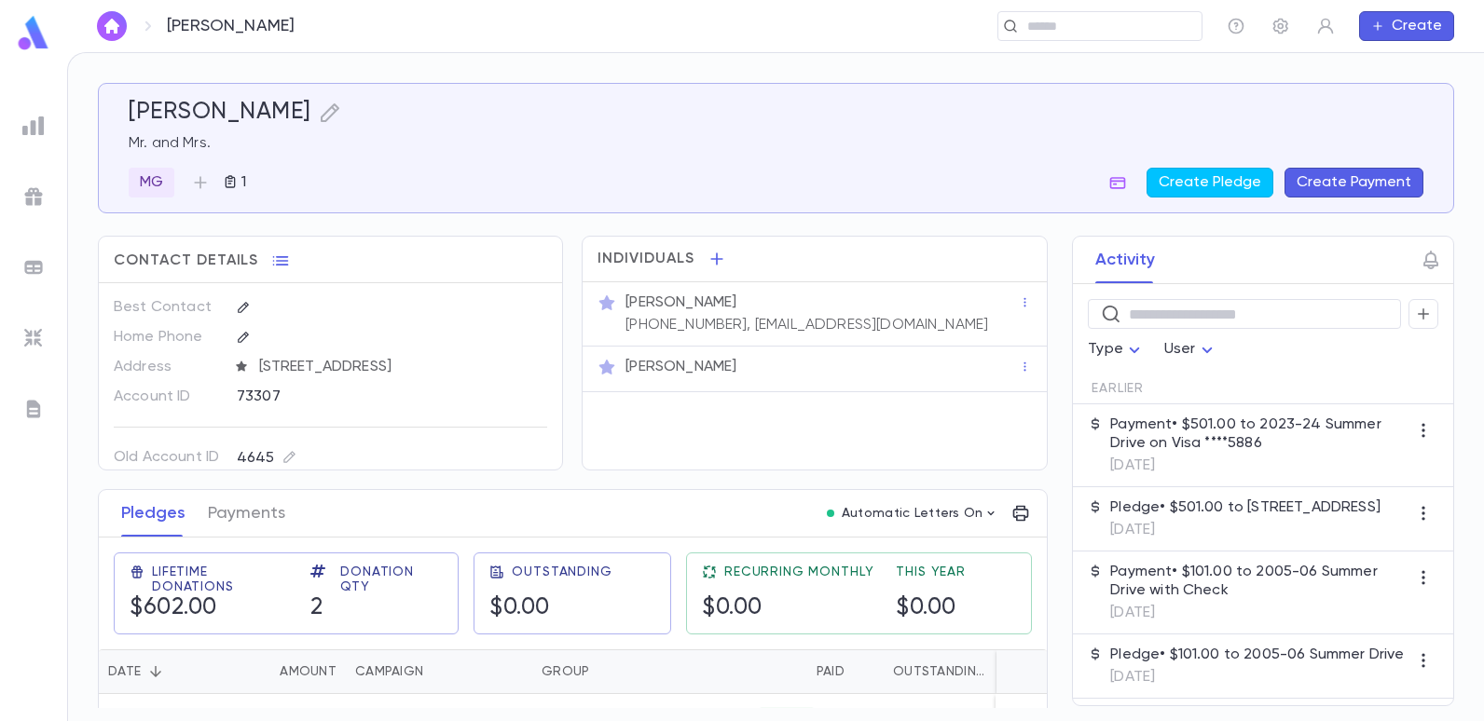
click at [42, 126] on img at bounding box center [33, 126] width 22 height 22
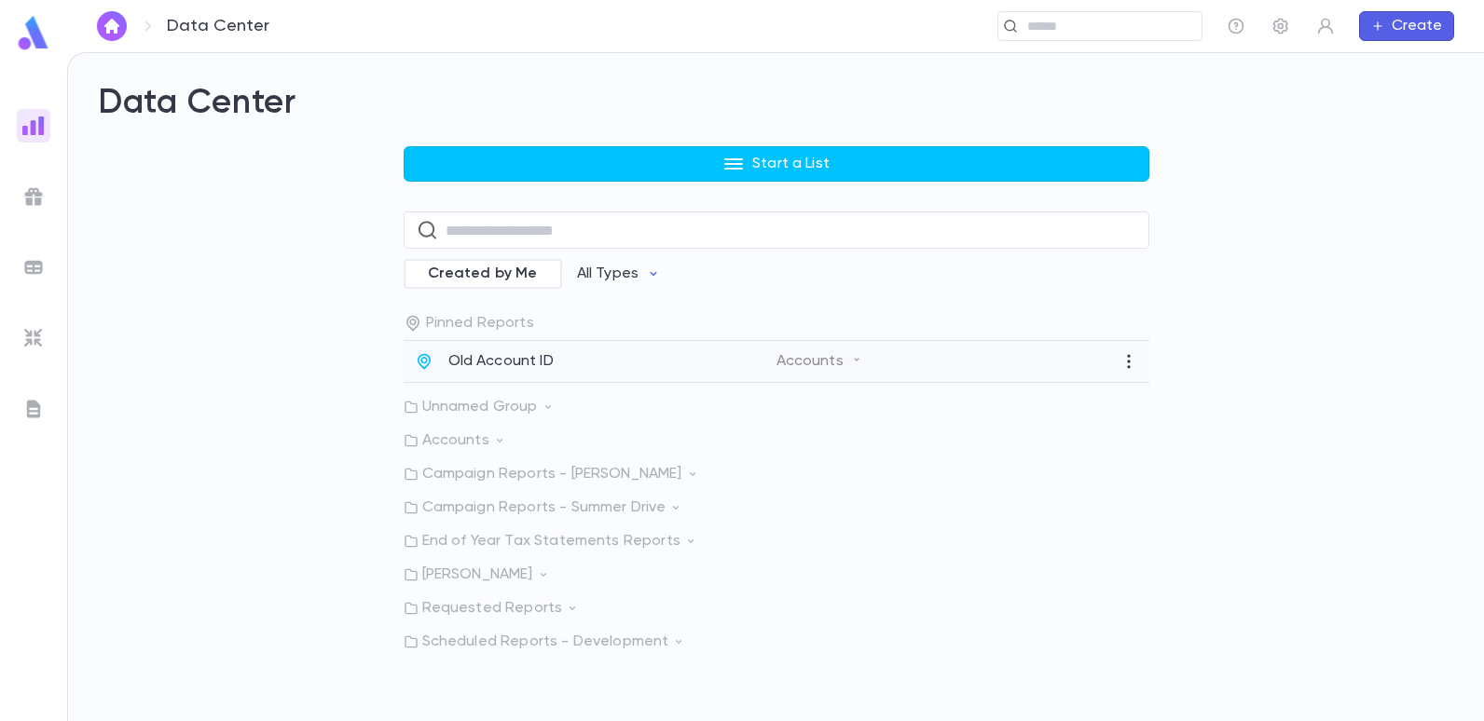
click at [511, 363] on p "Old Account ID" at bounding box center [500, 361] width 105 height 19
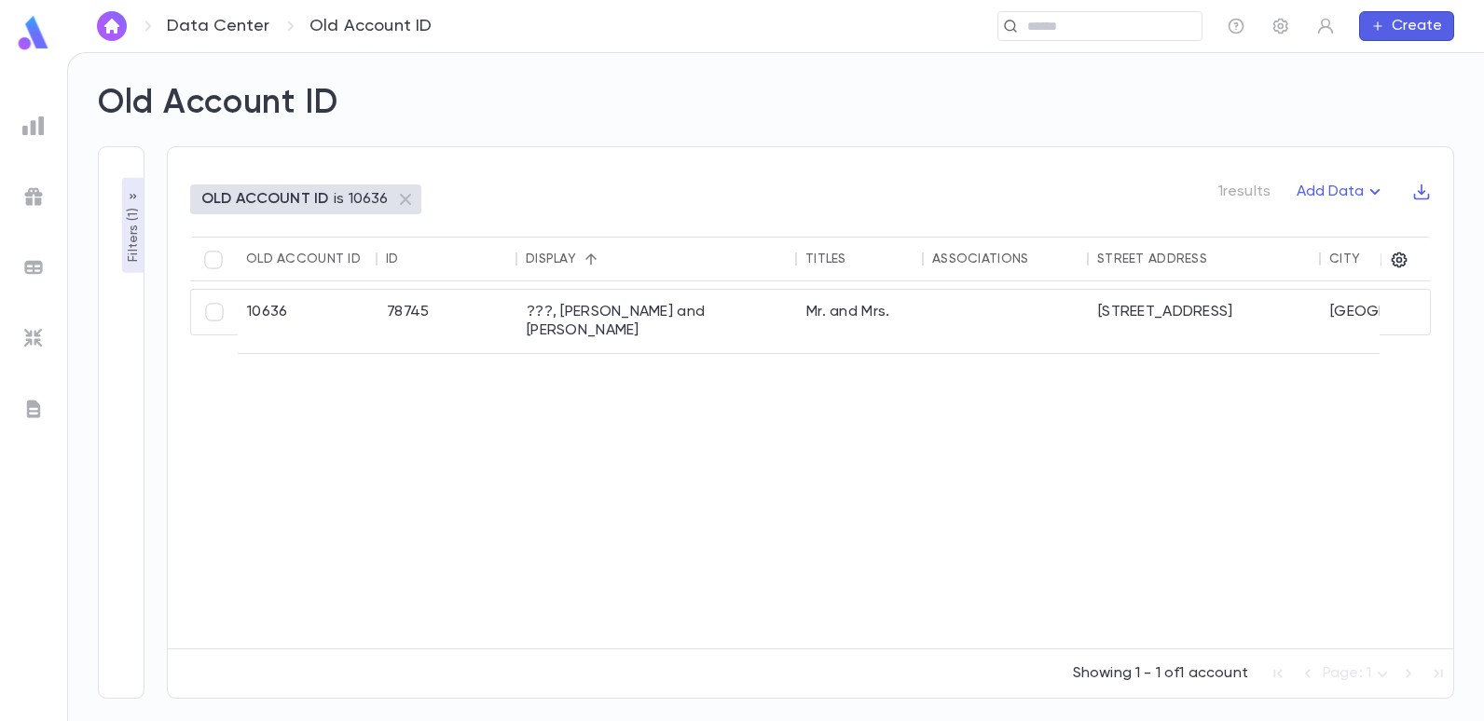
click at [130, 210] on p "Filters ( 1 )" at bounding box center [133, 233] width 19 height 58
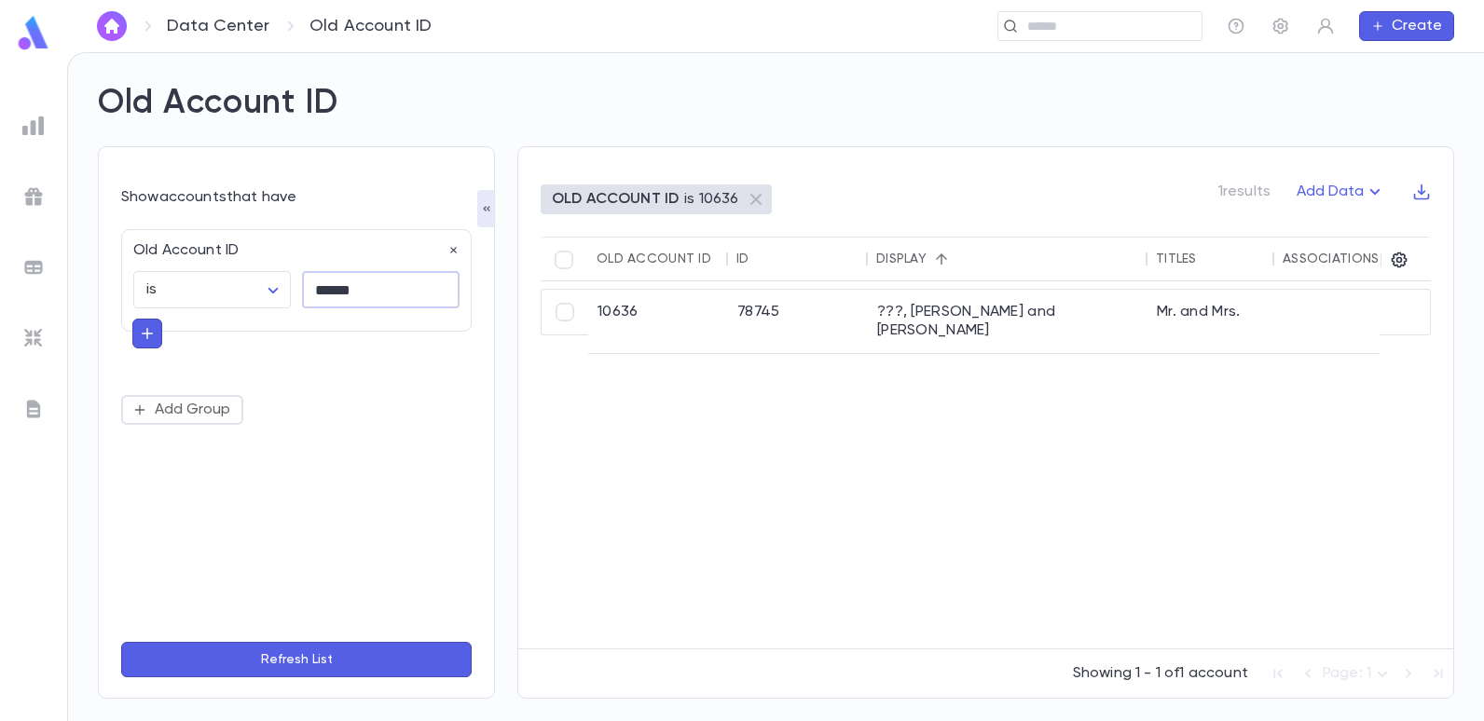
click at [404, 284] on input "******" at bounding box center [381, 290] width 158 height 36
type input "*"
type input "*****"
click at [303, 661] on button "Refresh List" at bounding box center [296, 659] width 350 height 35
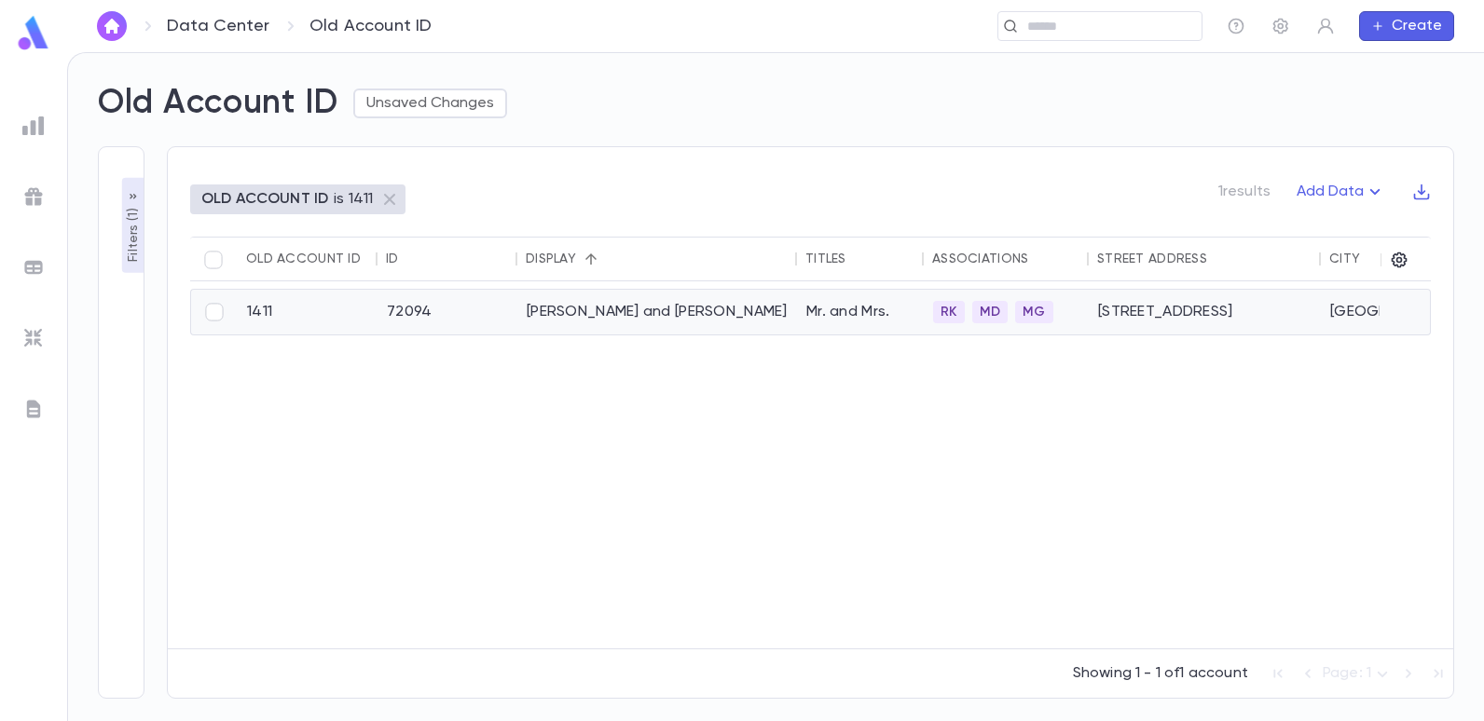
click at [624, 308] on div "Bergman, Danny and Belle" at bounding box center [657, 312] width 280 height 45
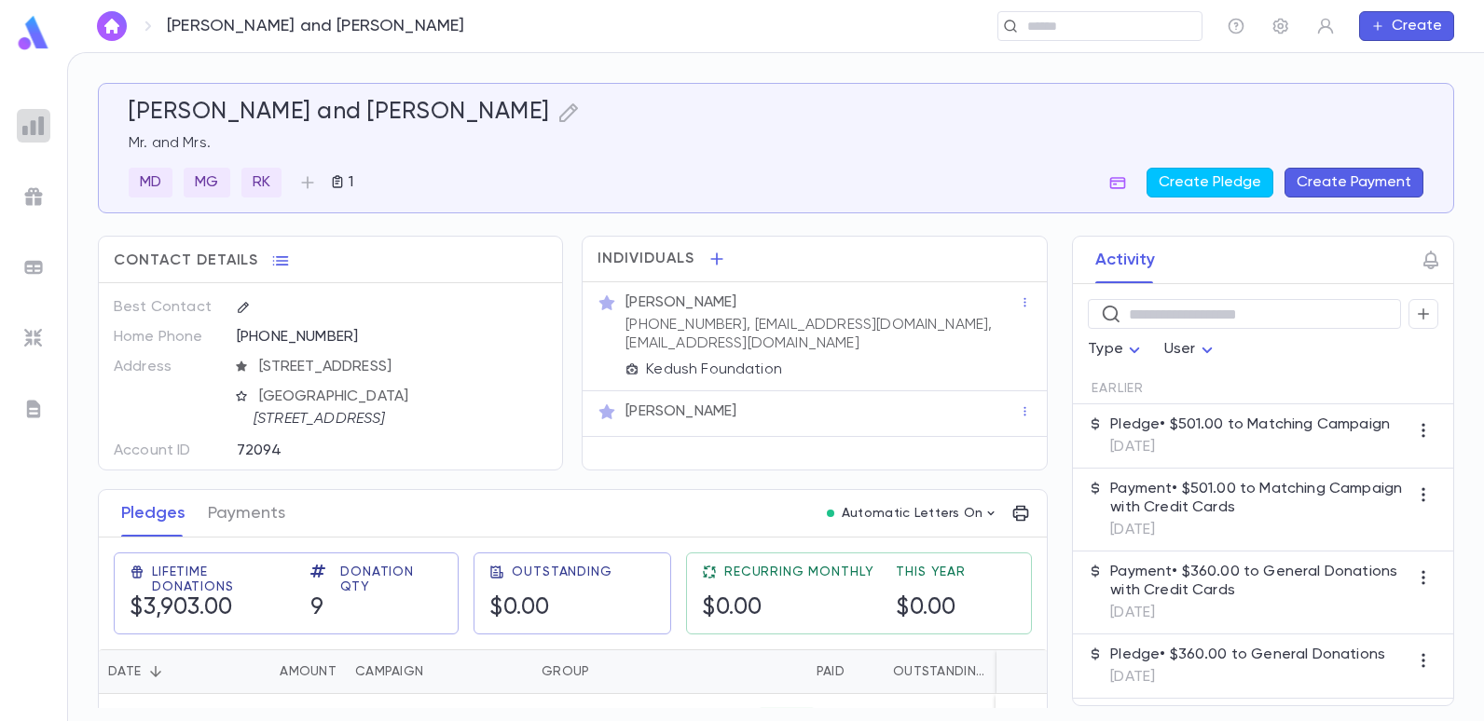
click at [34, 136] on div at bounding box center [34, 126] width 34 height 34
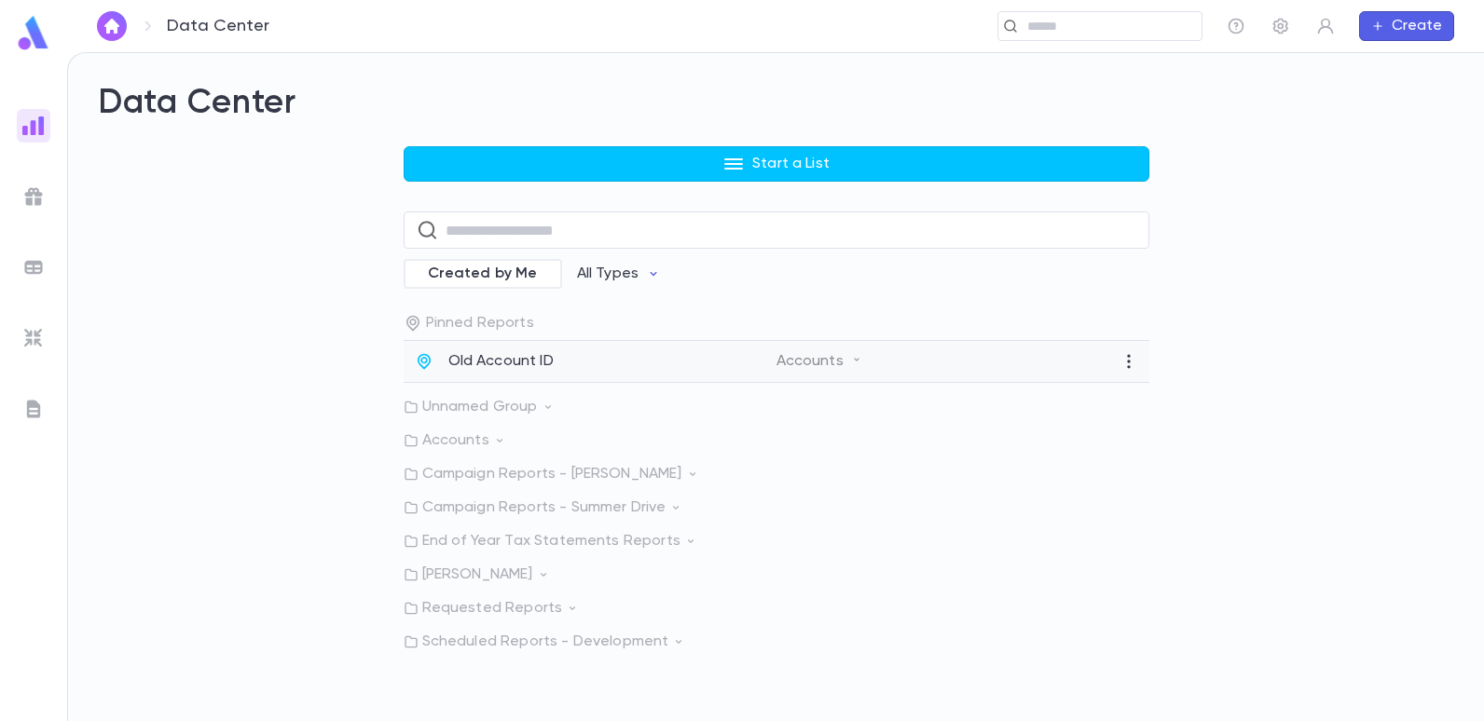
click at [469, 354] on p "Old Account ID" at bounding box center [500, 361] width 105 height 19
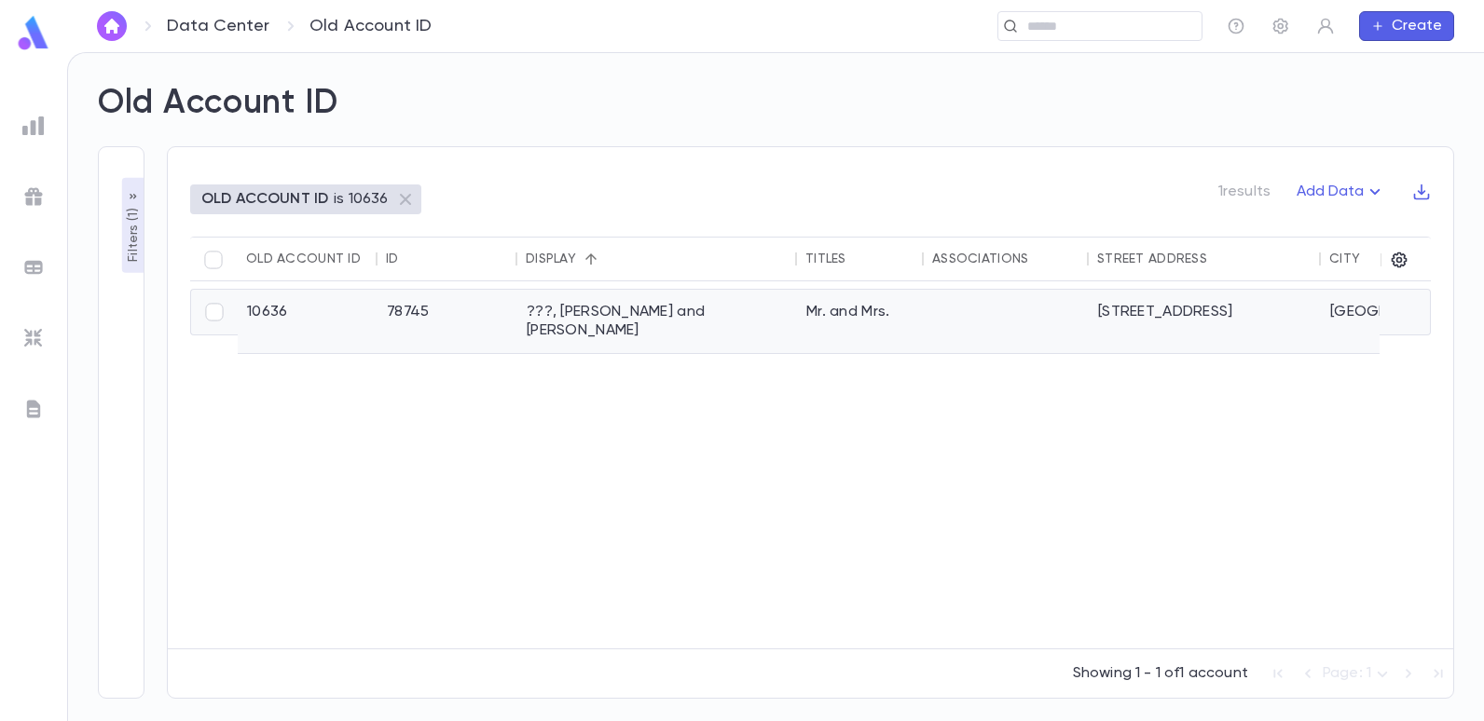
click at [278, 320] on div "10636" at bounding box center [308, 321] width 140 height 63
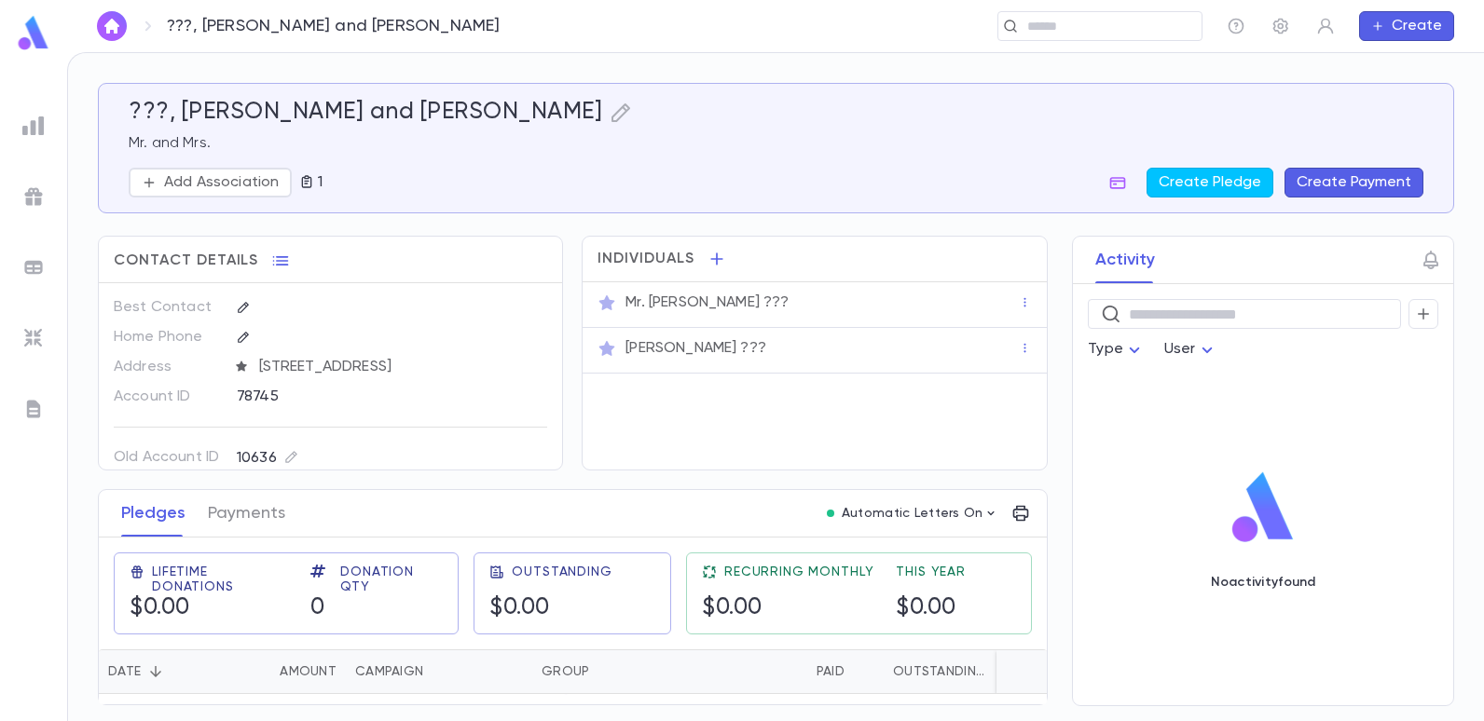
click at [28, 126] on img at bounding box center [33, 126] width 22 height 22
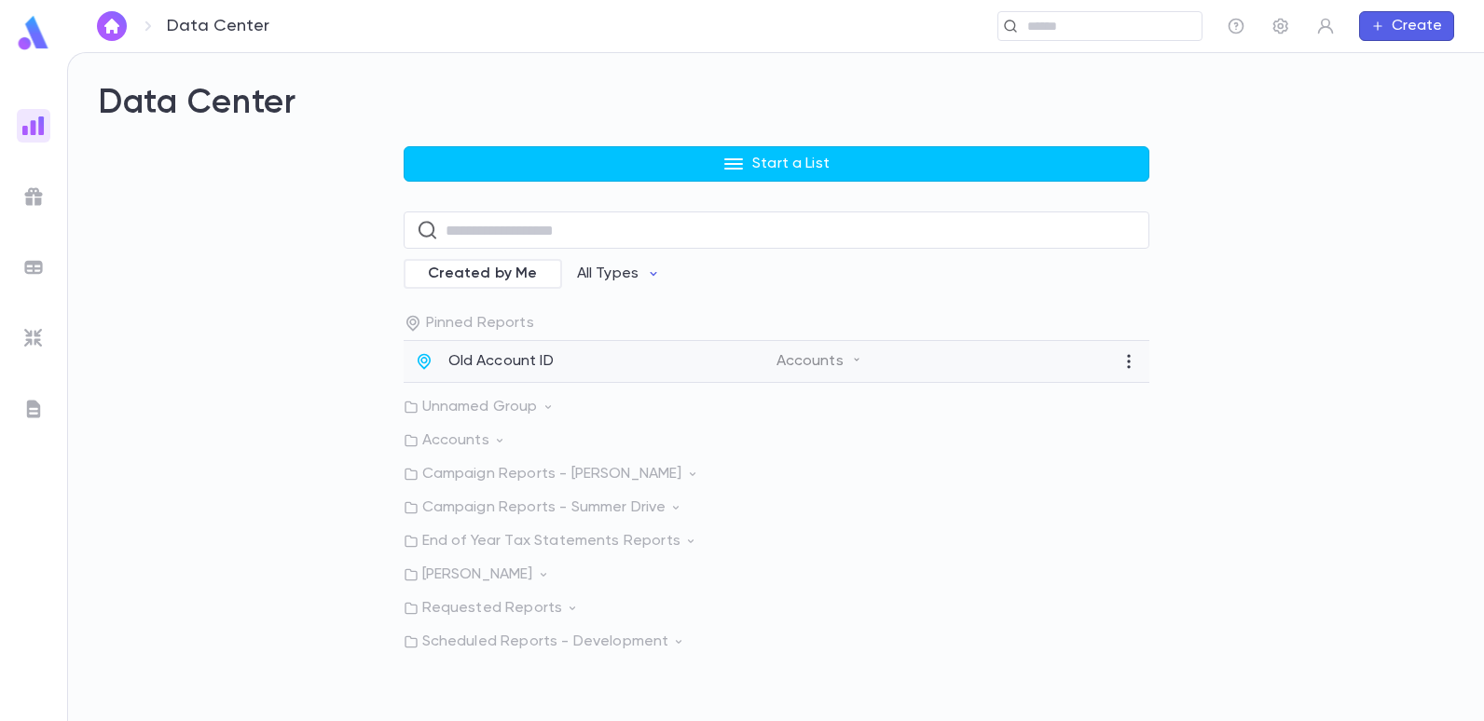
click at [476, 369] on p "Old Account ID" at bounding box center [500, 361] width 105 height 19
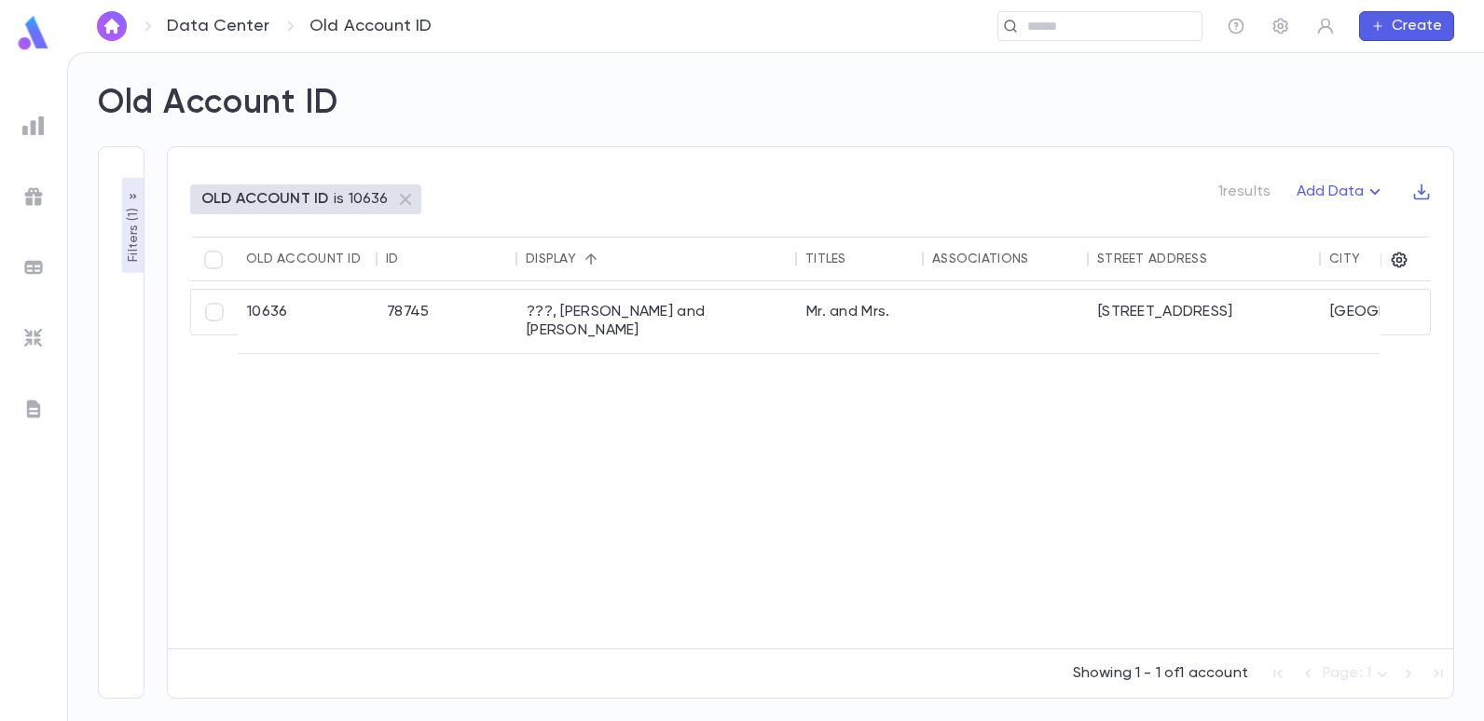
click at [130, 226] on p "Filters ( 1 )" at bounding box center [133, 233] width 19 height 58
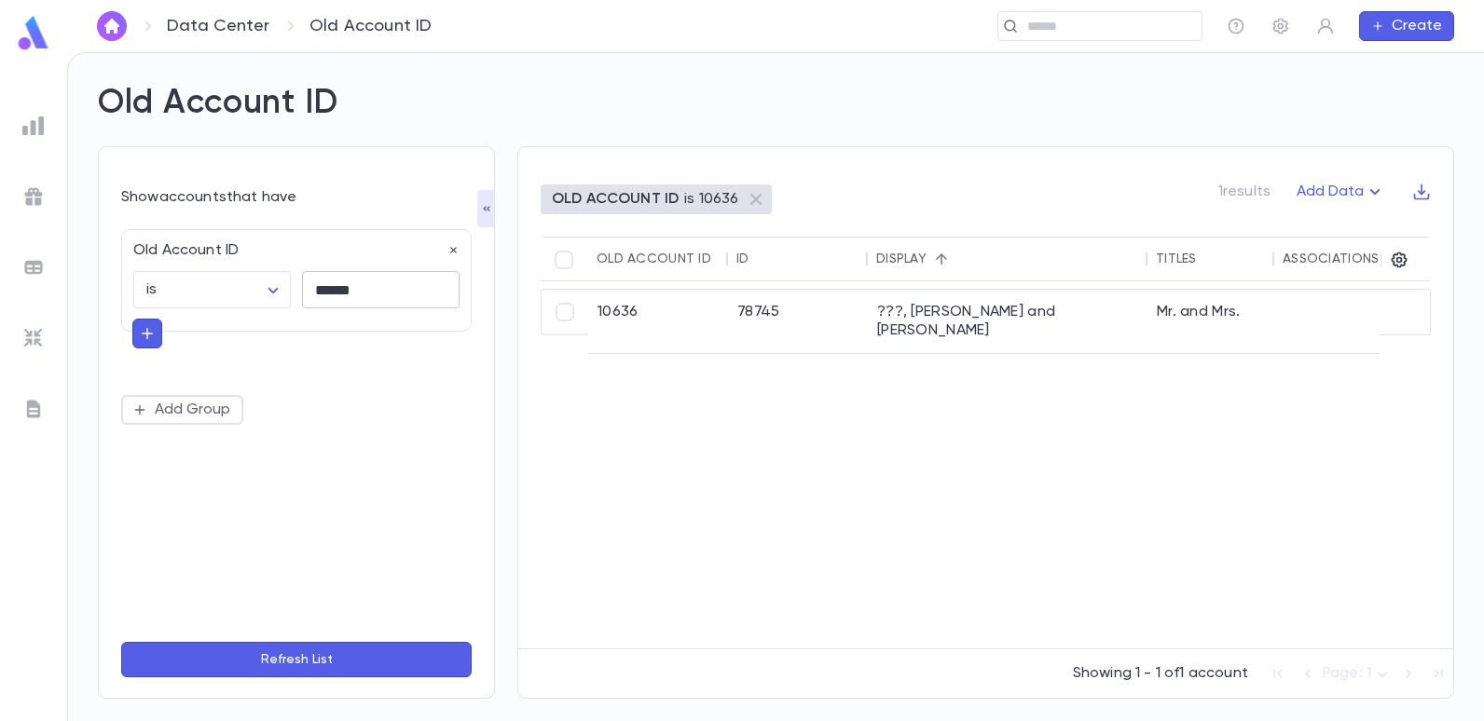
click at [364, 292] on input "******" at bounding box center [381, 290] width 158 height 36
type input "*"
type input "*****"
click at [121, 642] on button "Refresh List" at bounding box center [296, 659] width 350 height 35
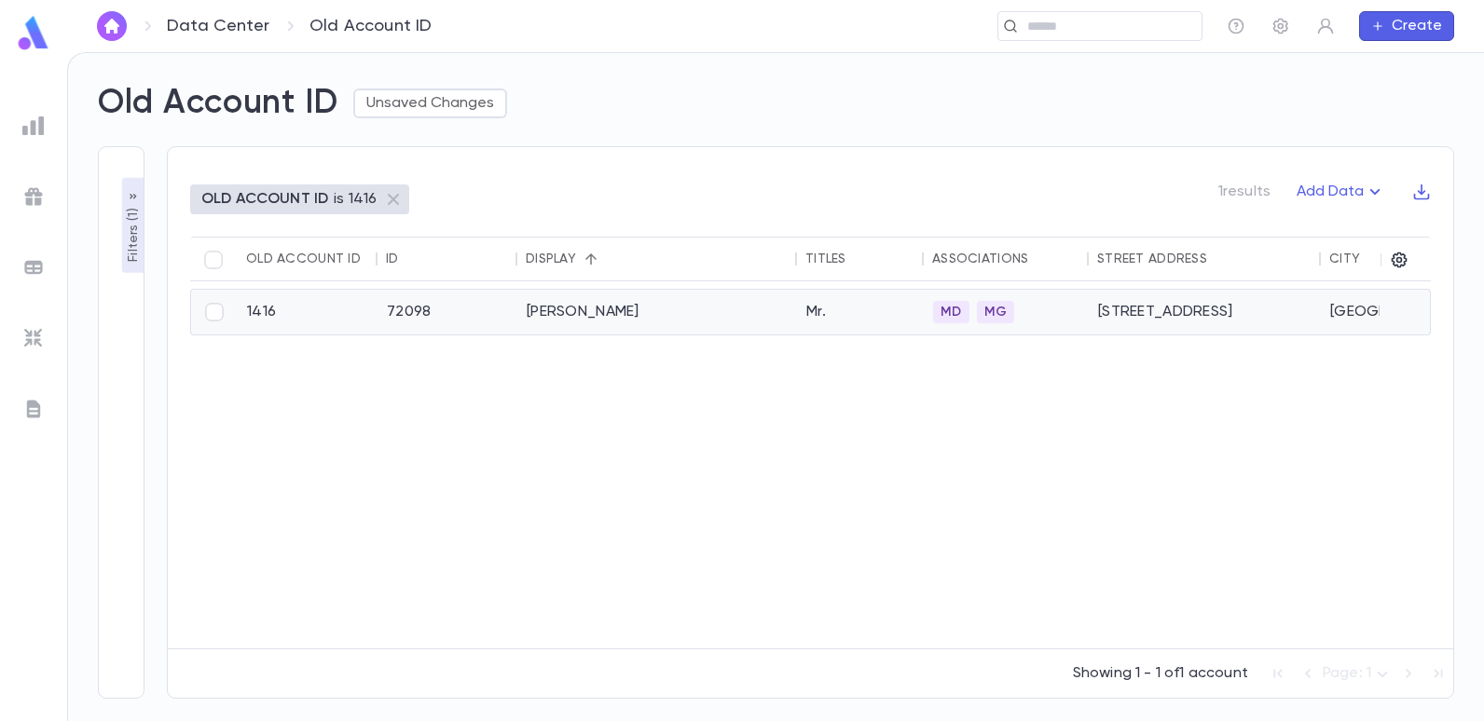
click at [575, 311] on div "[PERSON_NAME]" at bounding box center [657, 312] width 280 height 45
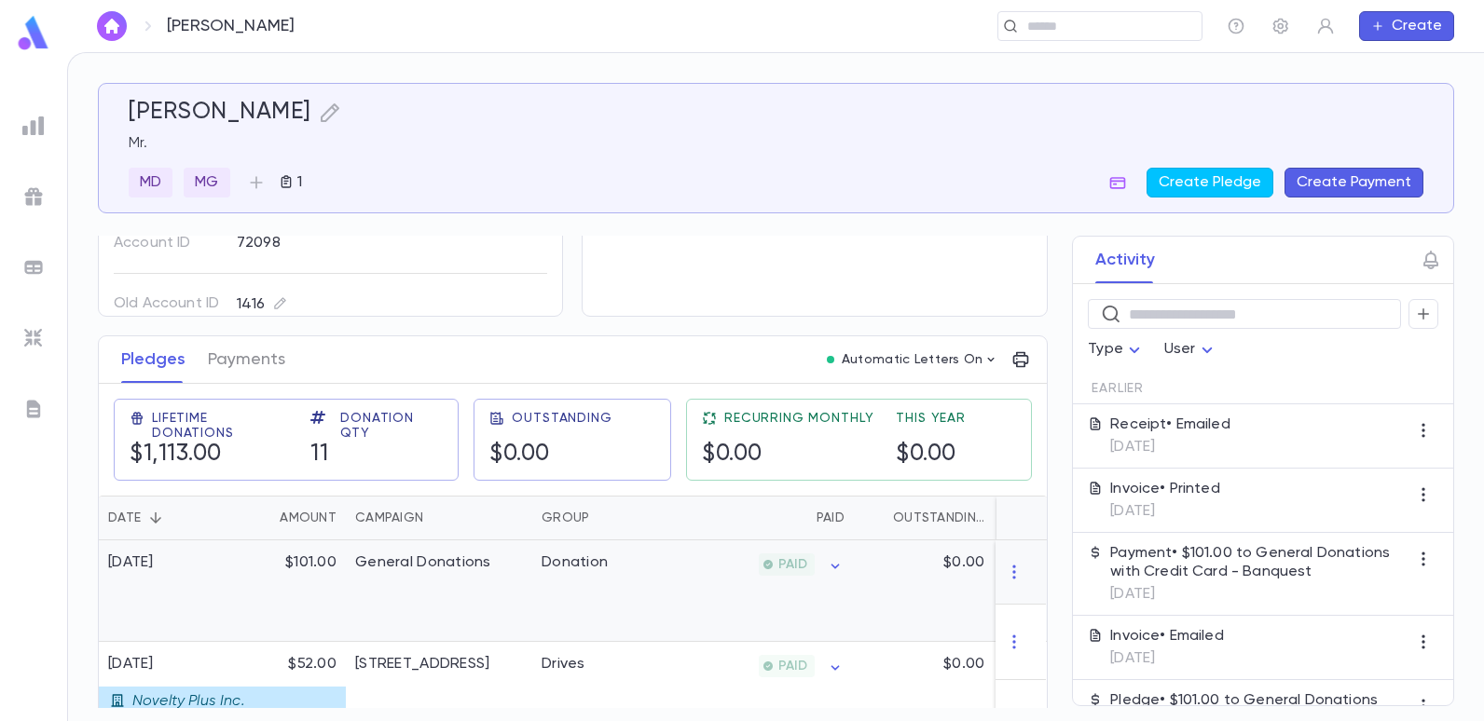
scroll to position [186, 0]
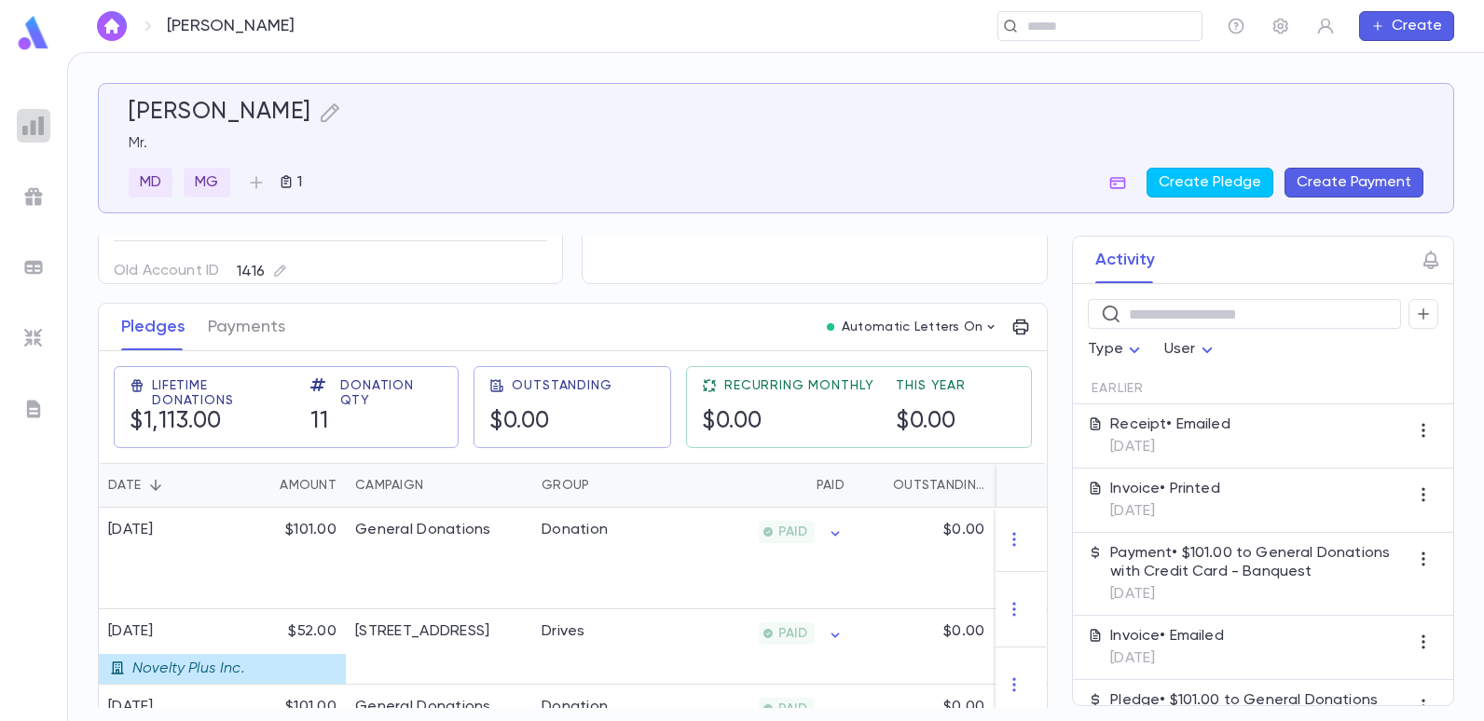
click at [44, 127] on img at bounding box center [33, 126] width 22 height 22
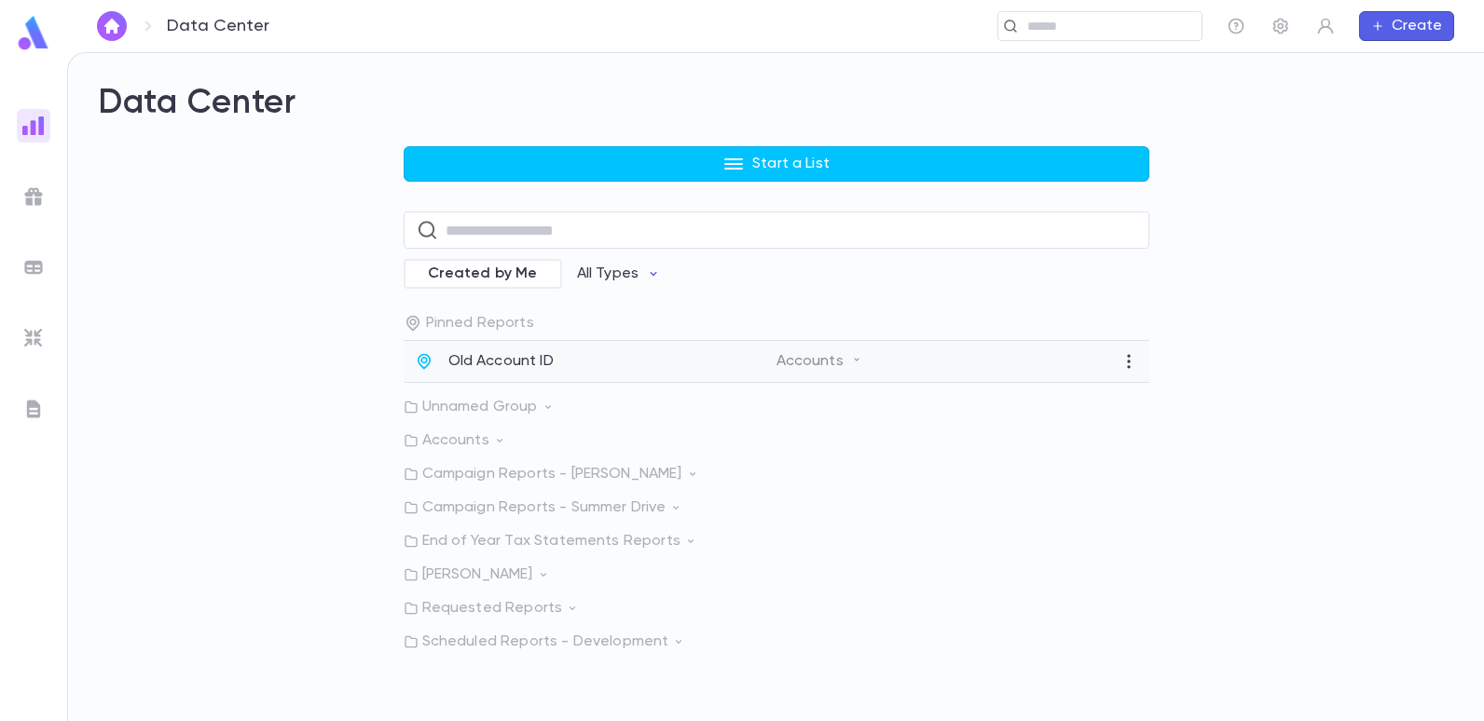
click at [448, 358] on p "Old Account ID" at bounding box center [500, 361] width 105 height 19
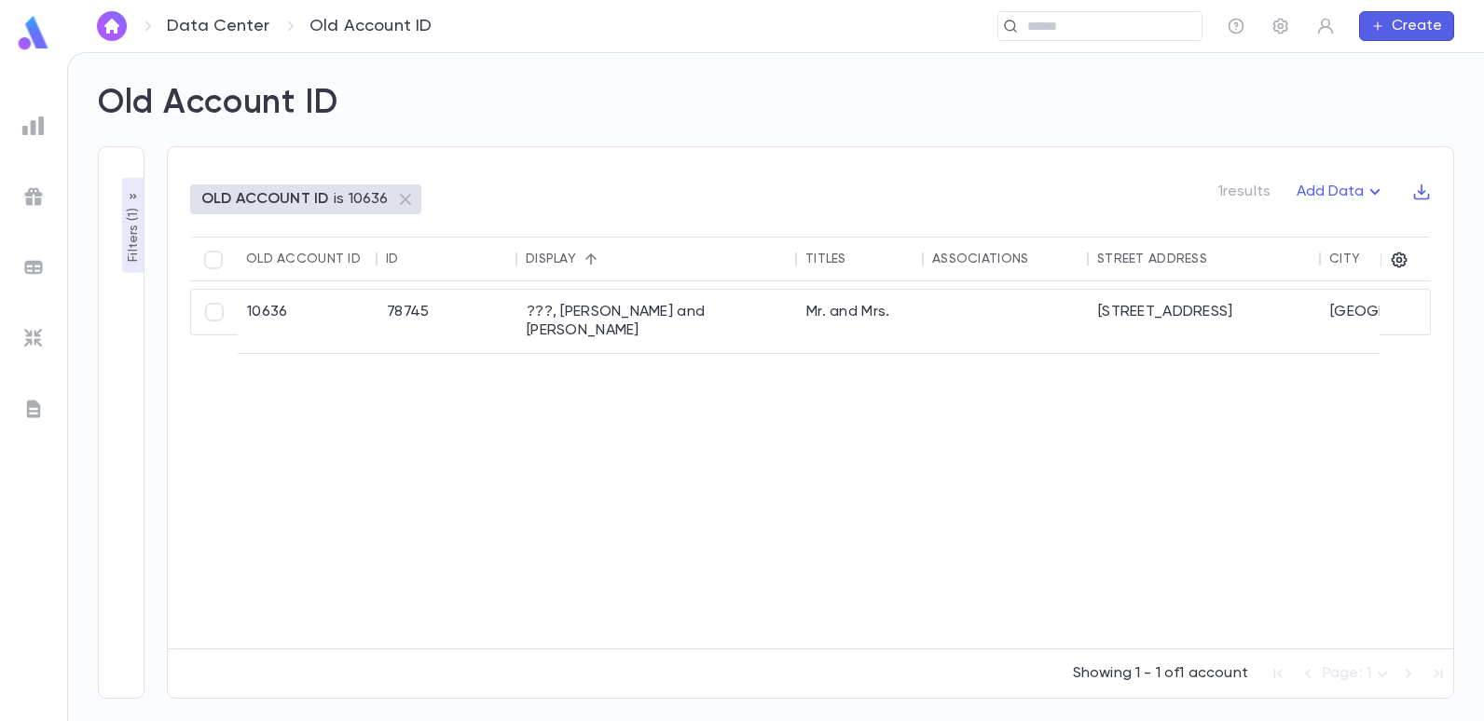
click at [130, 215] on p "Filters ( 1 )" at bounding box center [133, 233] width 19 height 58
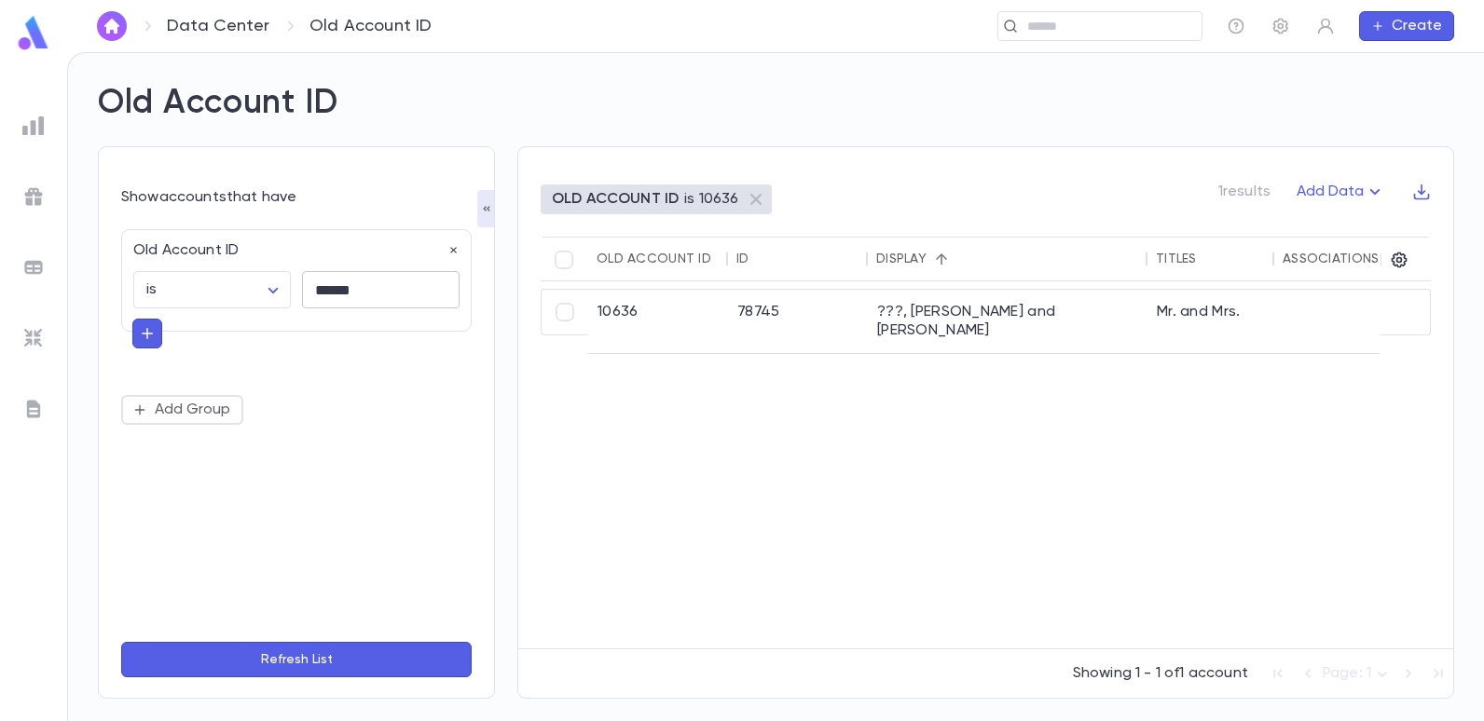
click at [360, 290] on input "******" at bounding box center [381, 290] width 158 height 36
type input "*"
type input "*****"
click at [121, 642] on button "Refresh List" at bounding box center [296, 659] width 350 height 35
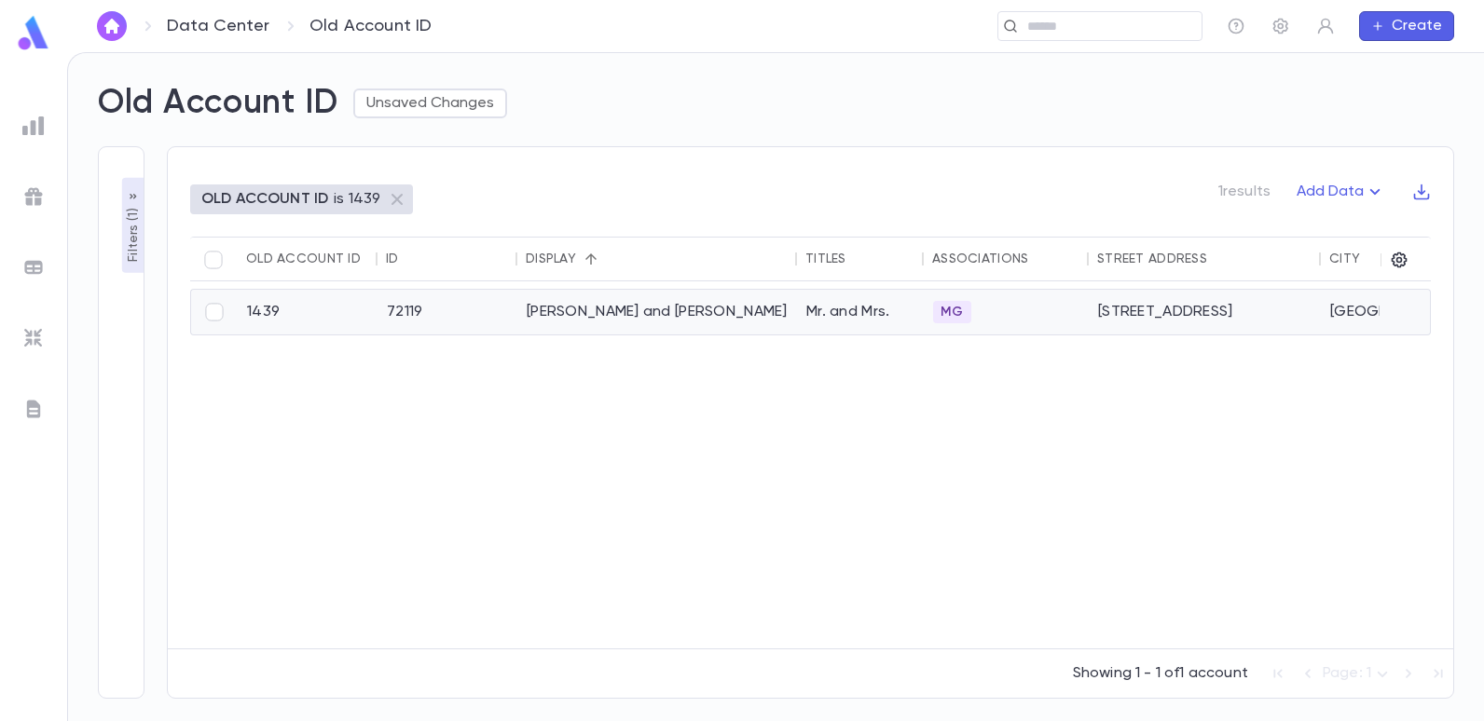
click at [554, 309] on div "Chattah, Danny and Andrea" at bounding box center [657, 312] width 280 height 45
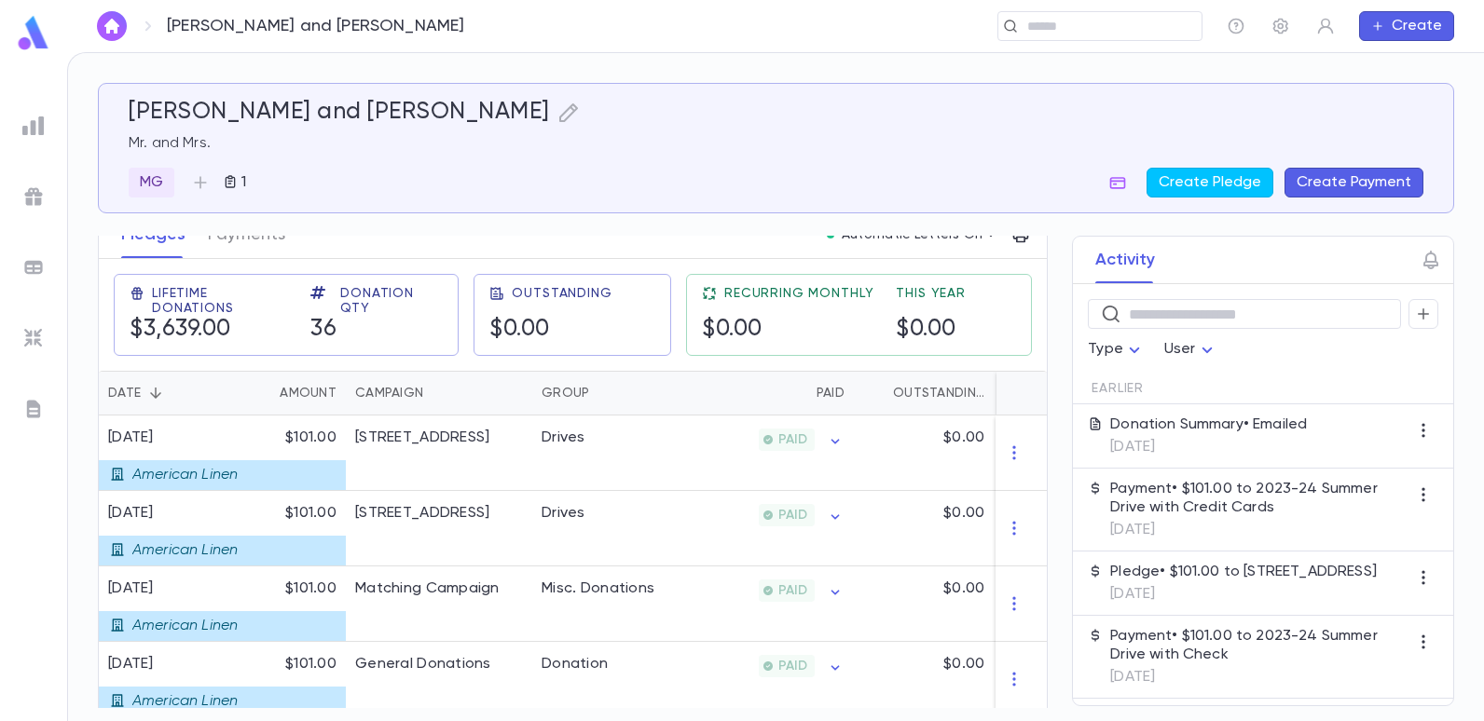
scroll to position [280, 0]
click at [631, 473] on div "Drives" at bounding box center [602, 453] width 140 height 76
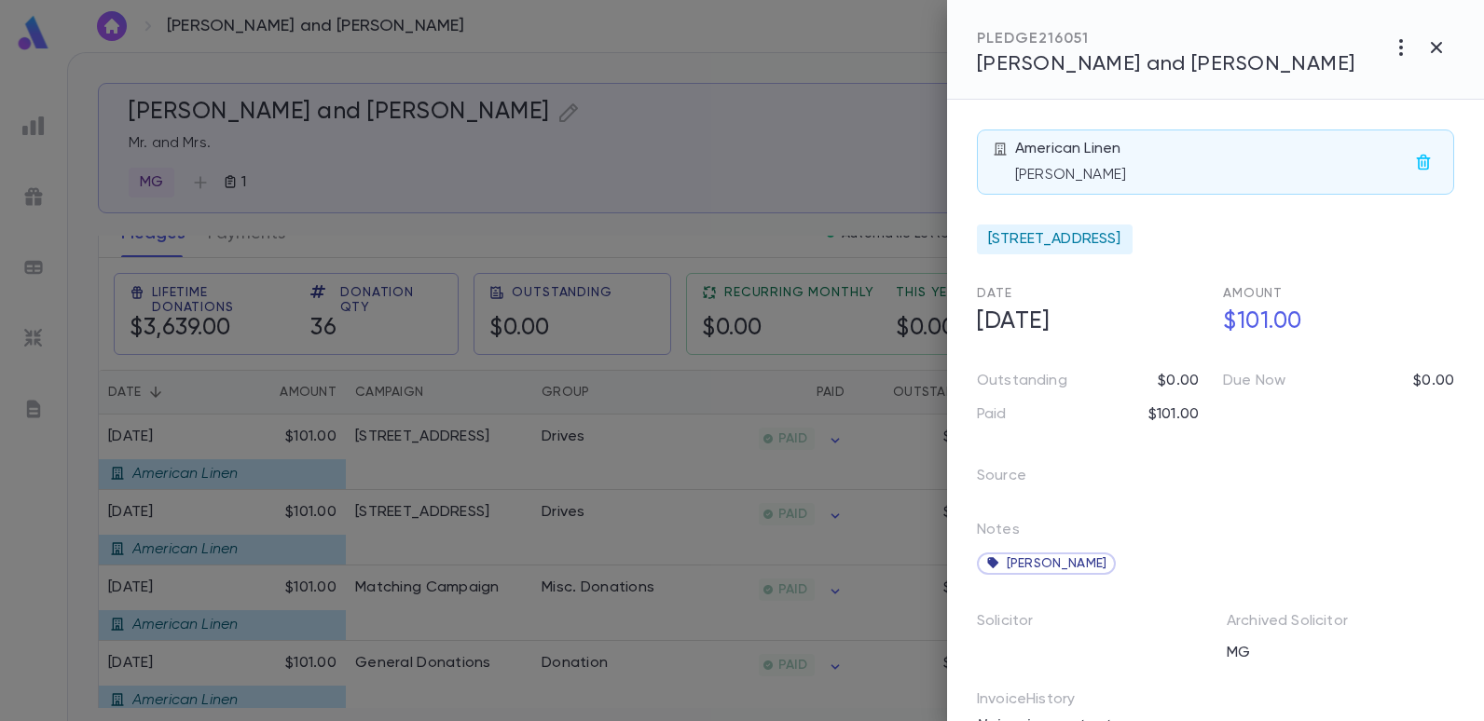
click at [658, 185] on div at bounding box center [742, 360] width 1484 height 721
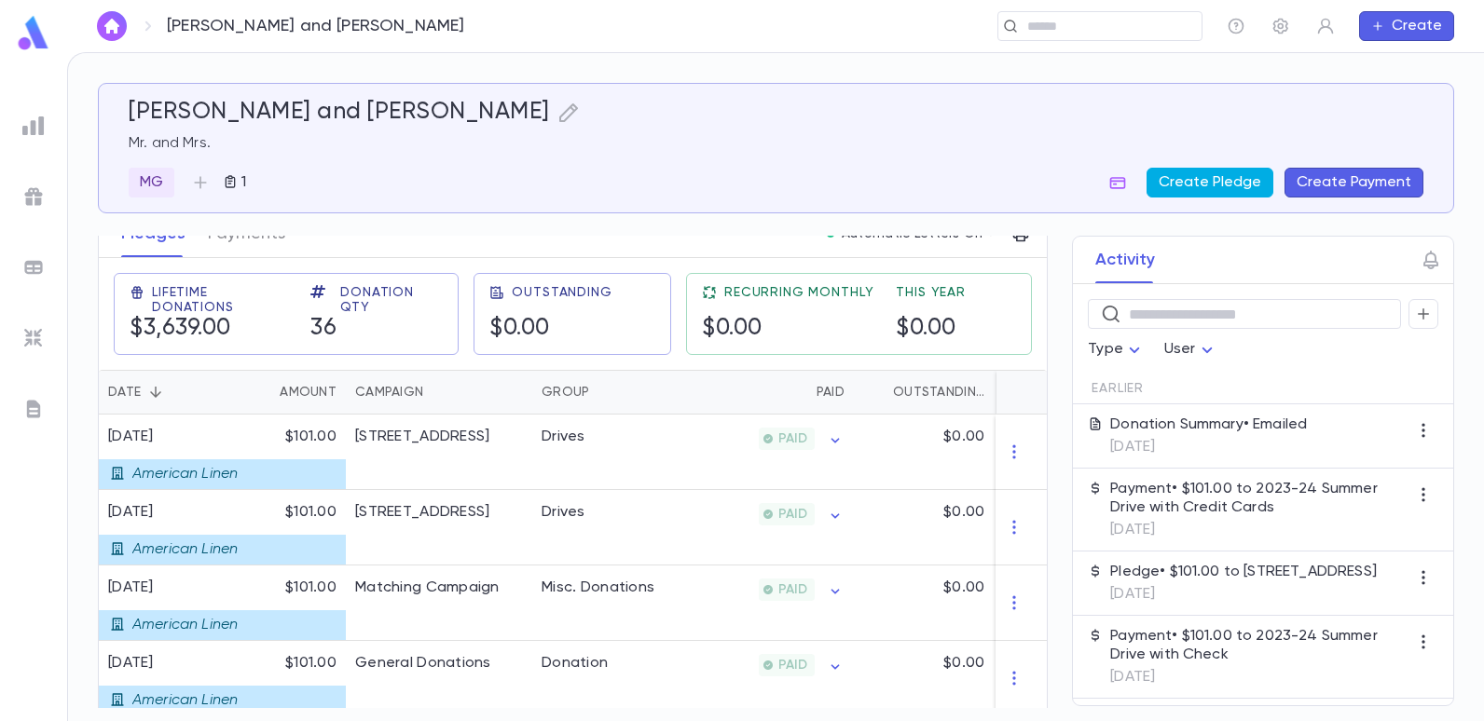
click at [1201, 178] on button "Create Pledge" at bounding box center [1210, 183] width 127 height 30
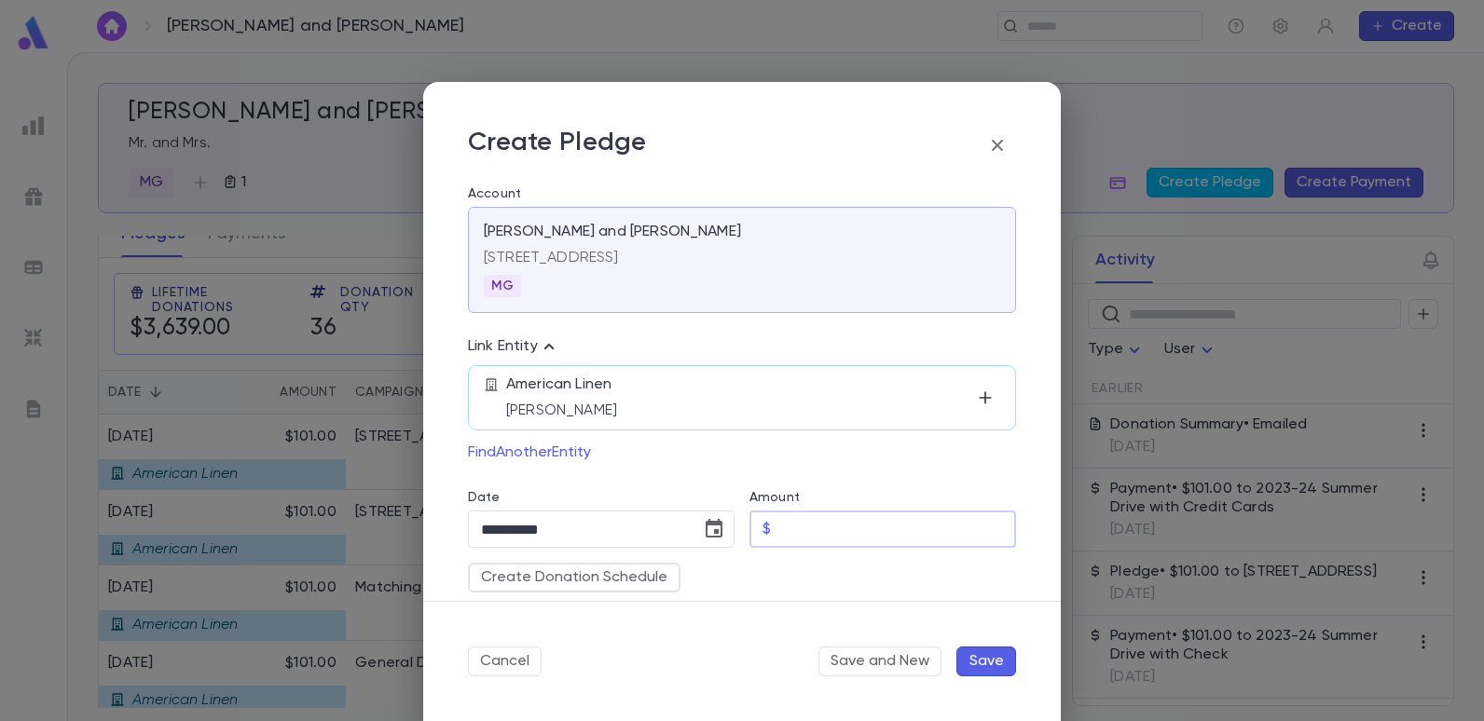
click at [787, 530] on input "Amount" at bounding box center [897, 530] width 238 height 36
type input "******"
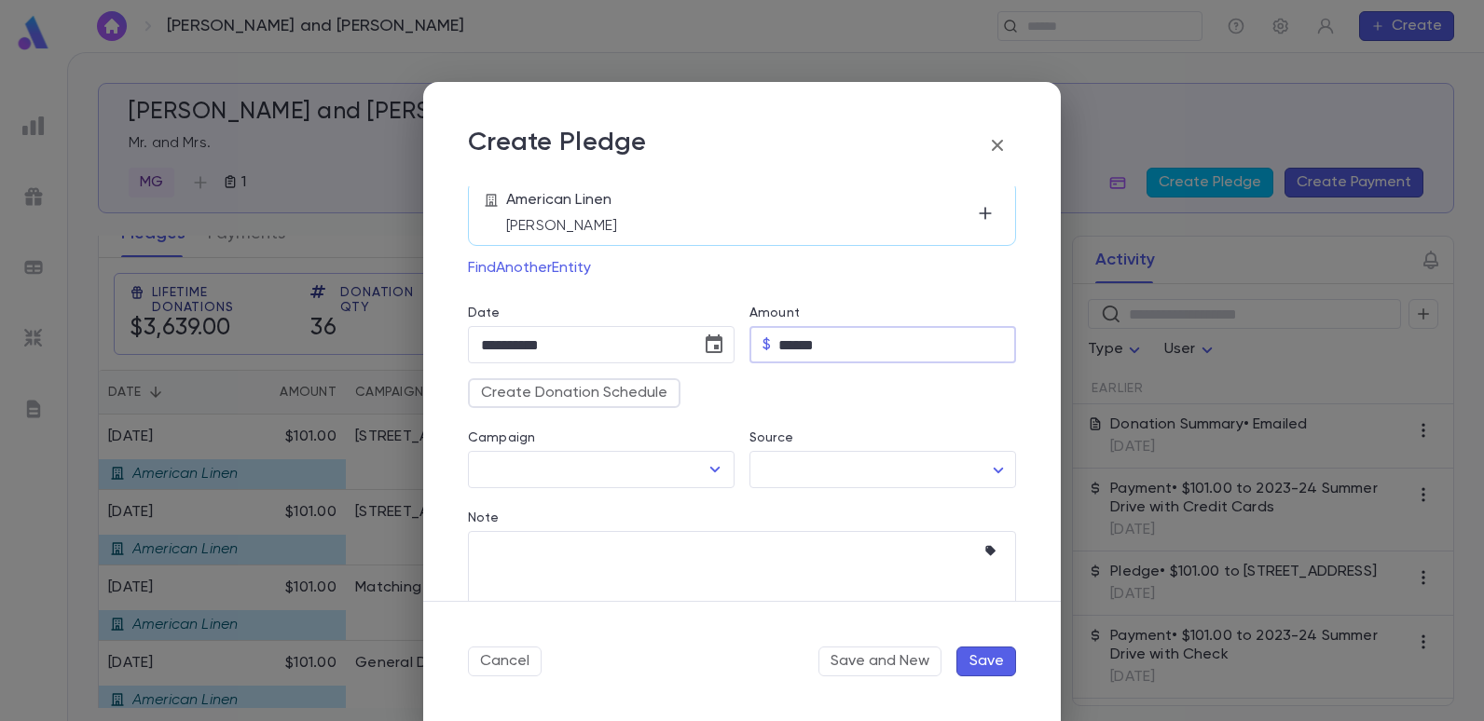
scroll to position [186, 0]
click at [719, 468] on icon "Open" at bounding box center [715, 468] width 22 height 22
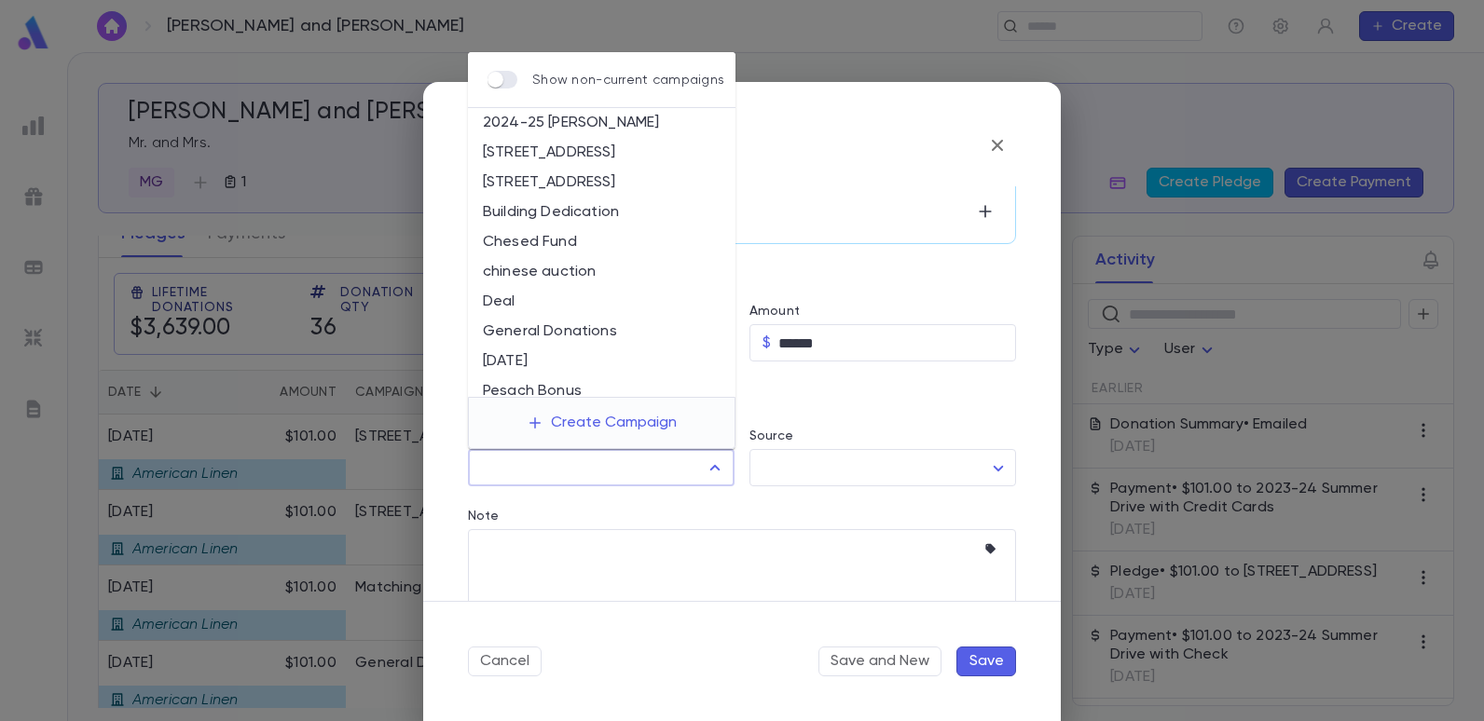
click at [587, 182] on li "[STREET_ADDRESS]" at bounding box center [602, 183] width 268 height 30
type input "**********"
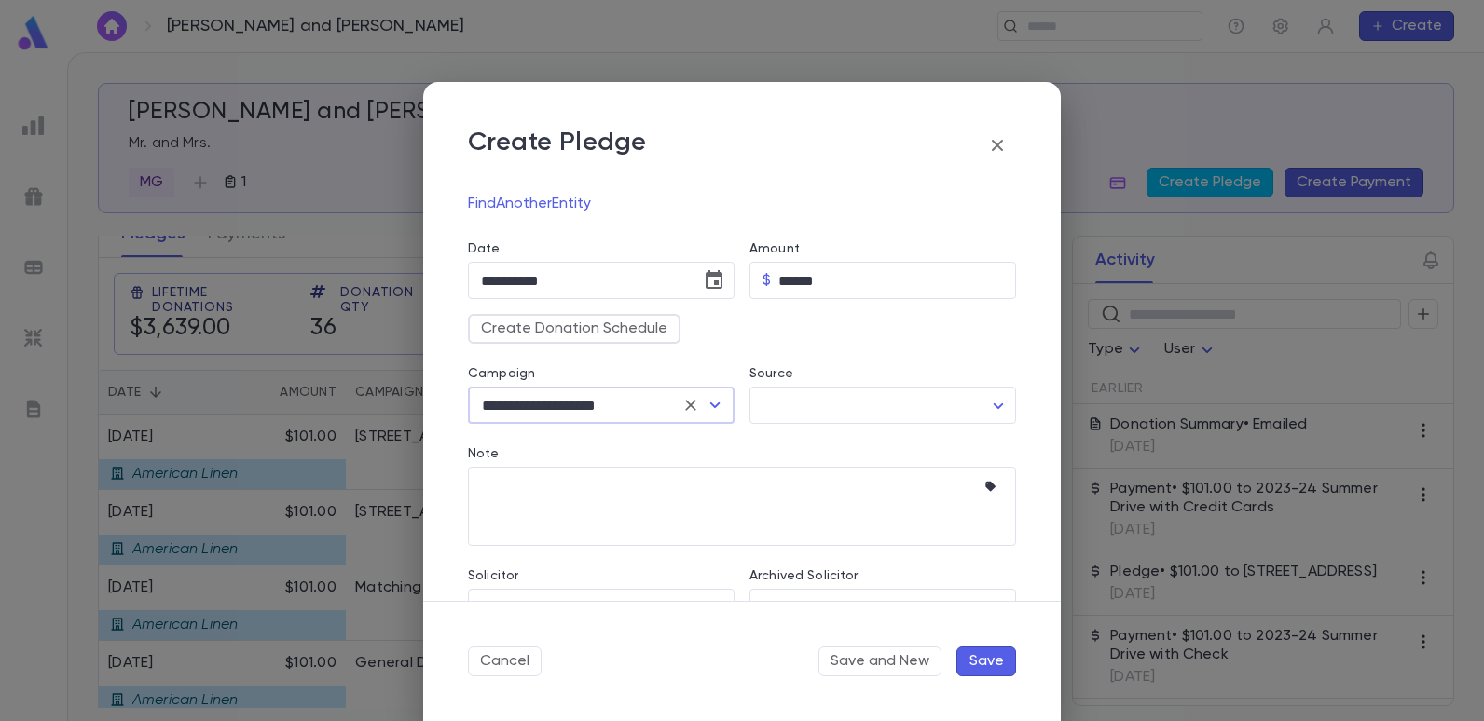
scroll to position [280, 0]
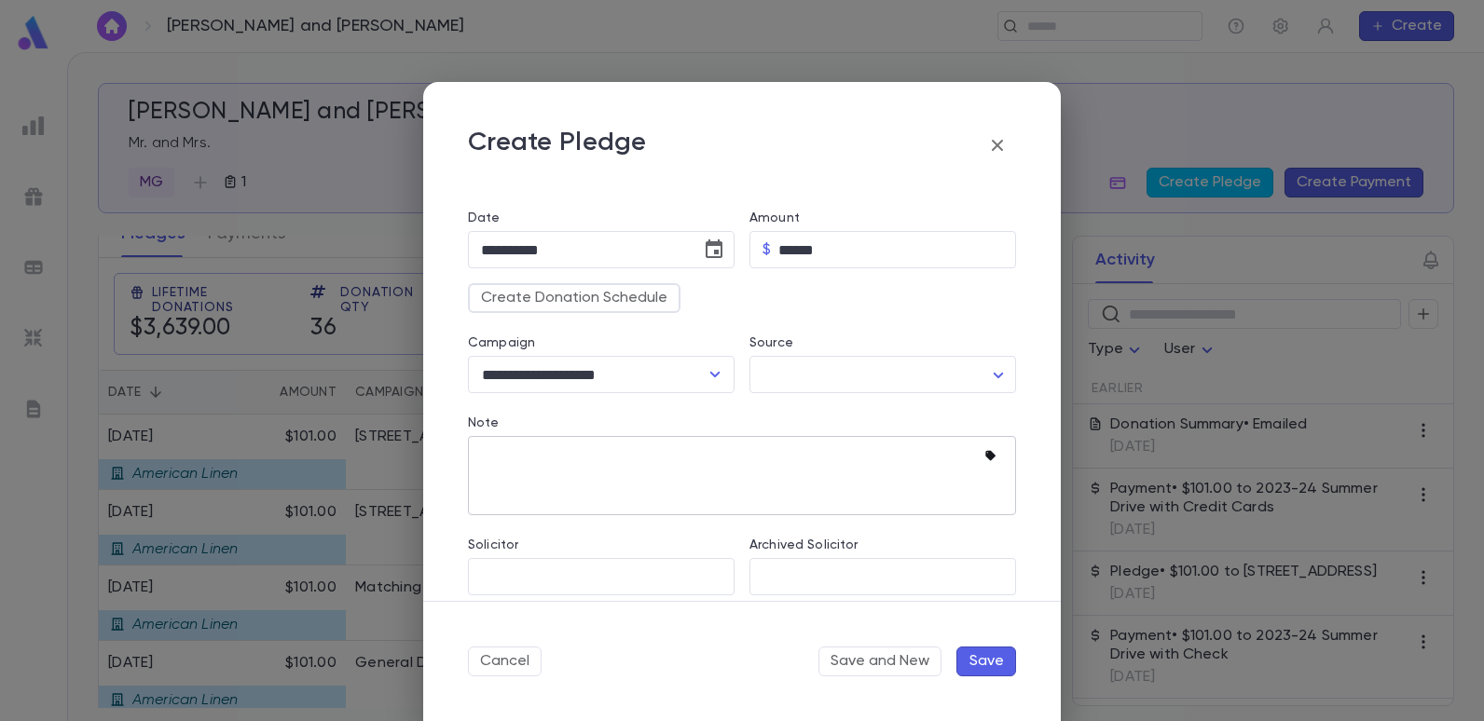
click at [985, 453] on icon "button" at bounding box center [990, 456] width 10 height 10
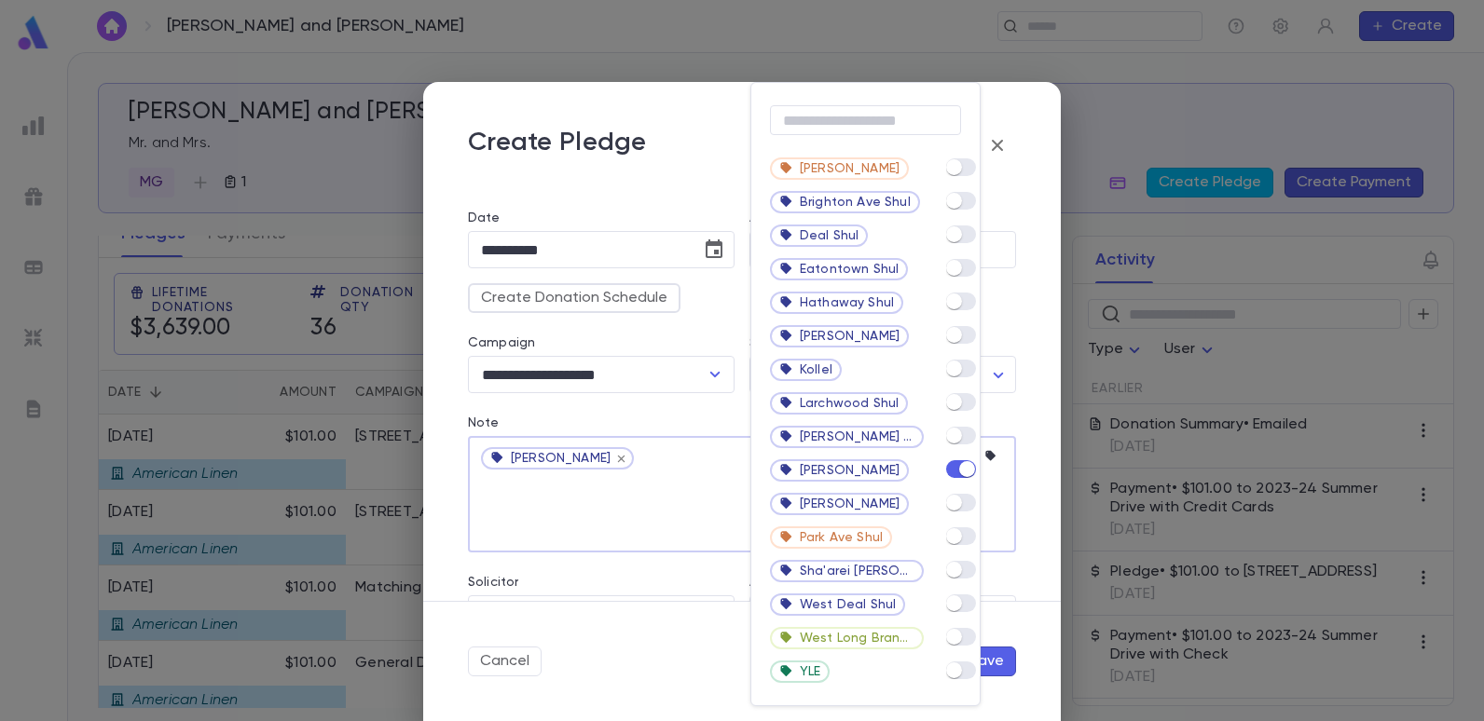
click at [616, 514] on div at bounding box center [742, 360] width 1484 height 721
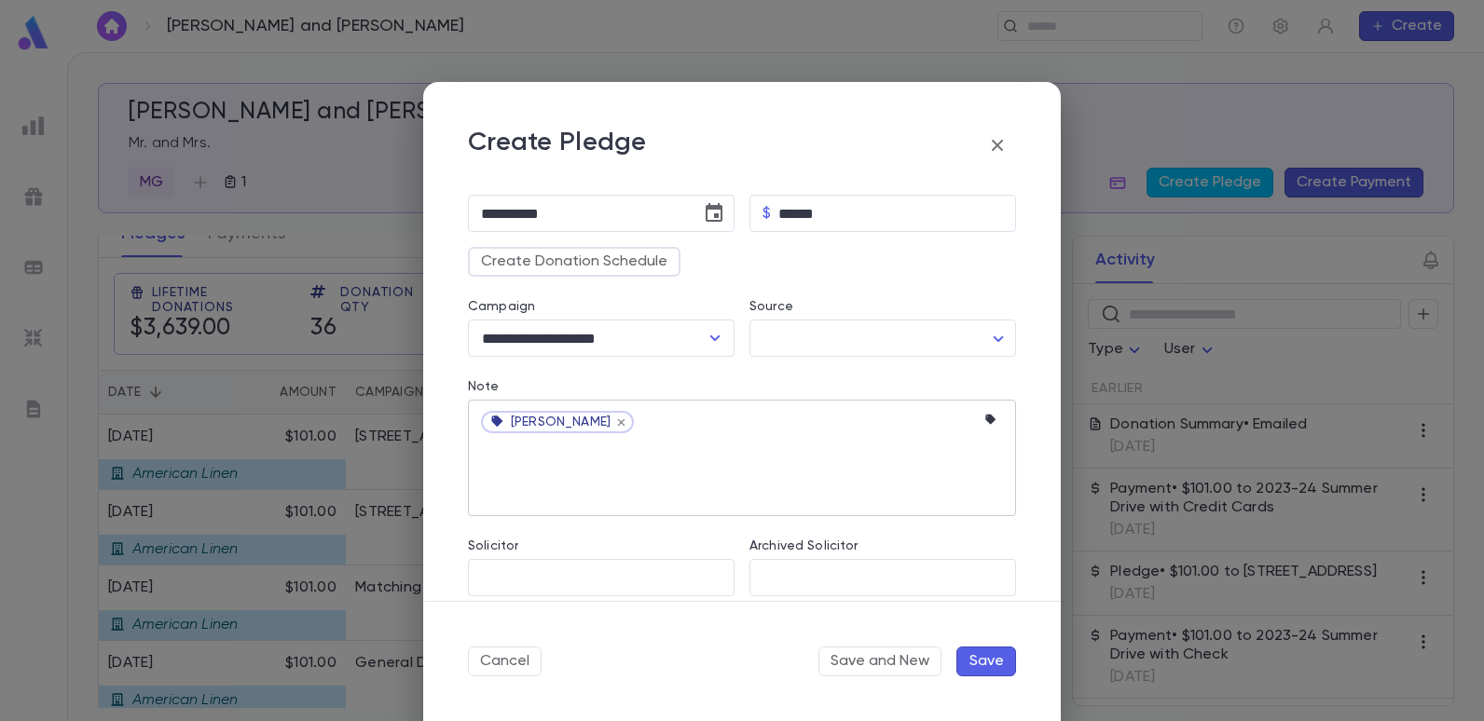
scroll to position [334, 0]
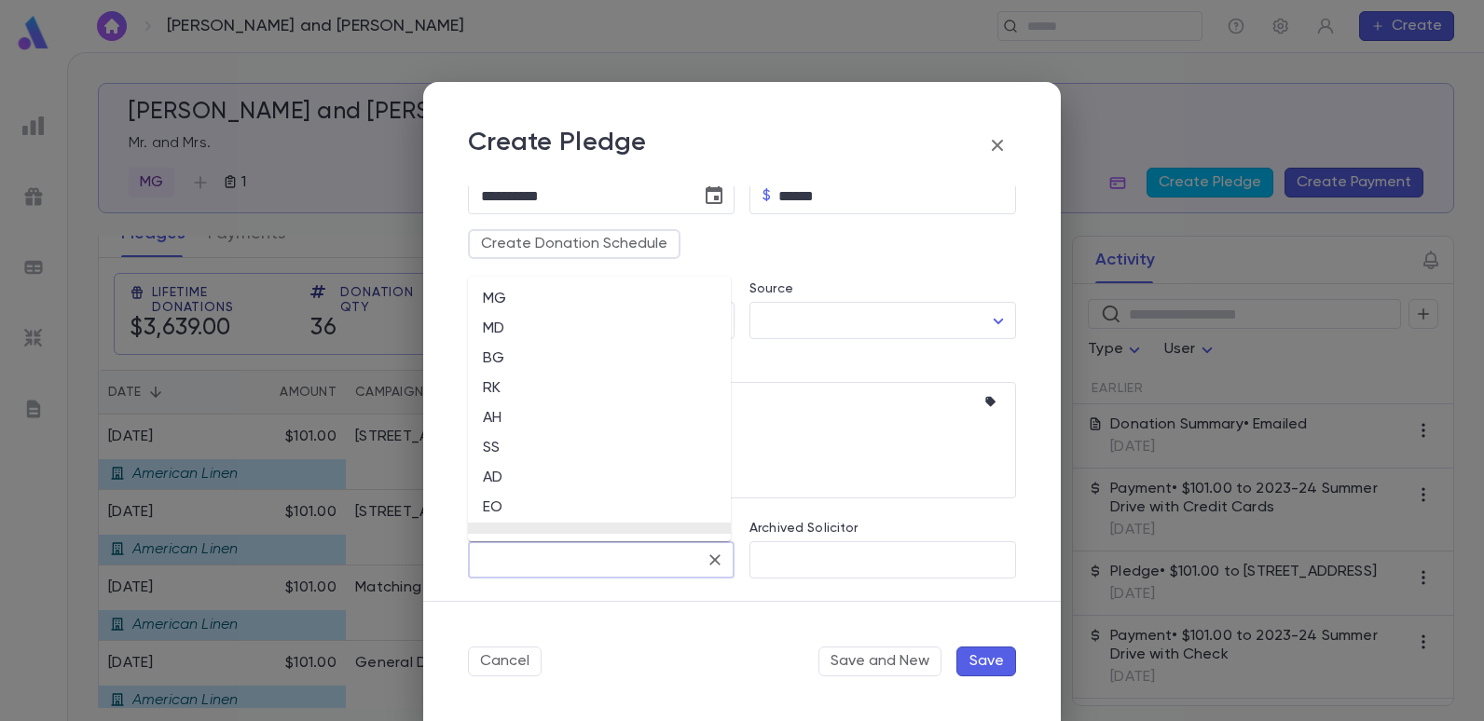
click at [588, 556] on input "Solicitor" at bounding box center [587, 559] width 222 height 35
click at [489, 503] on li "EO" at bounding box center [599, 508] width 263 height 30
type input "**"
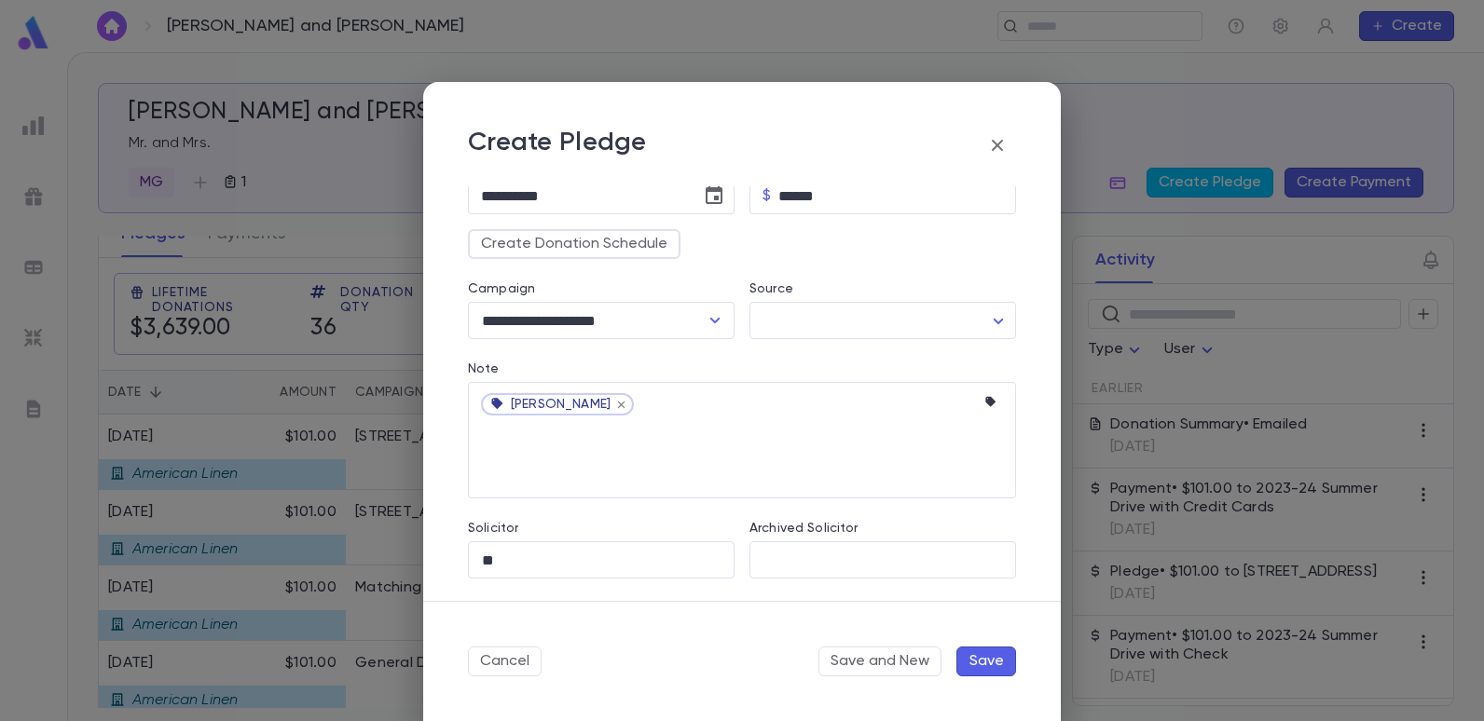
click at [994, 664] on button "Save" at bounding box center [986, 662] width 60 height 30
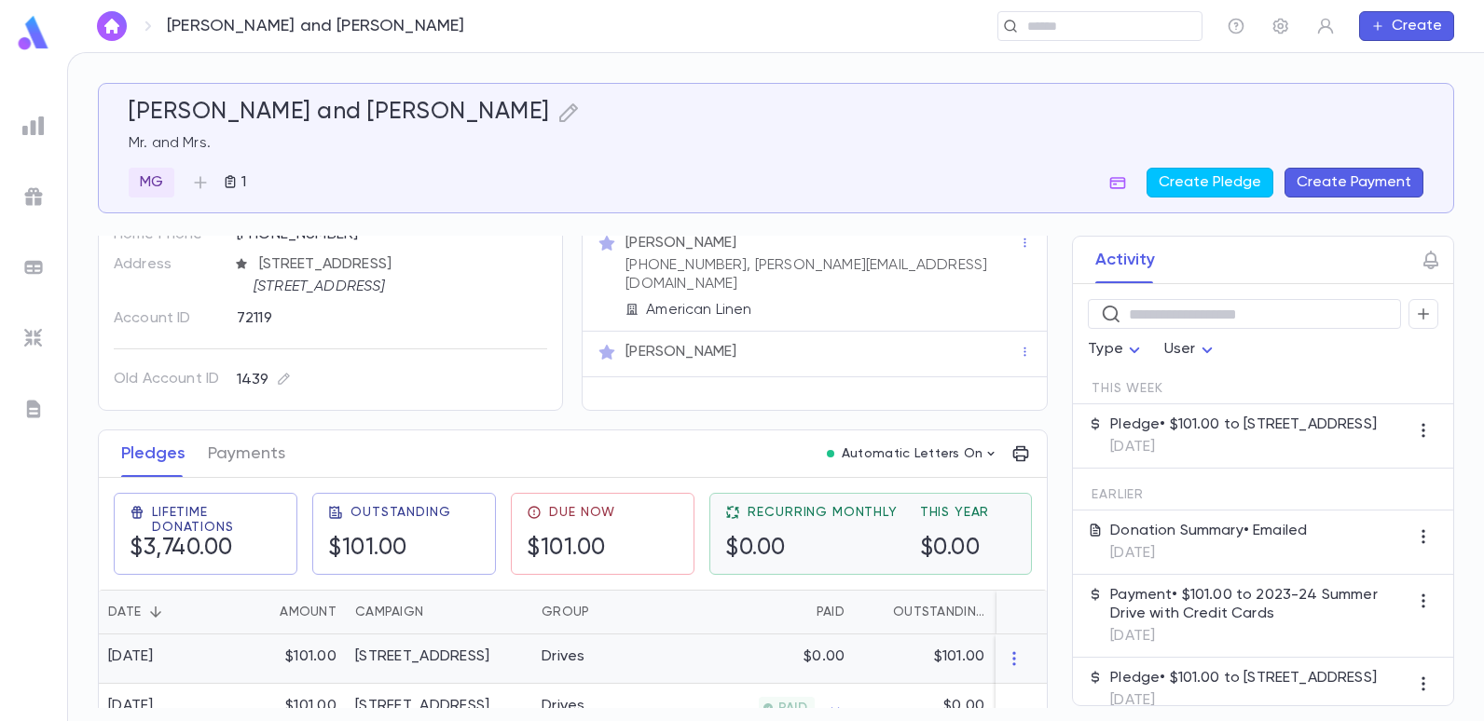
scroll to position [0, 0]
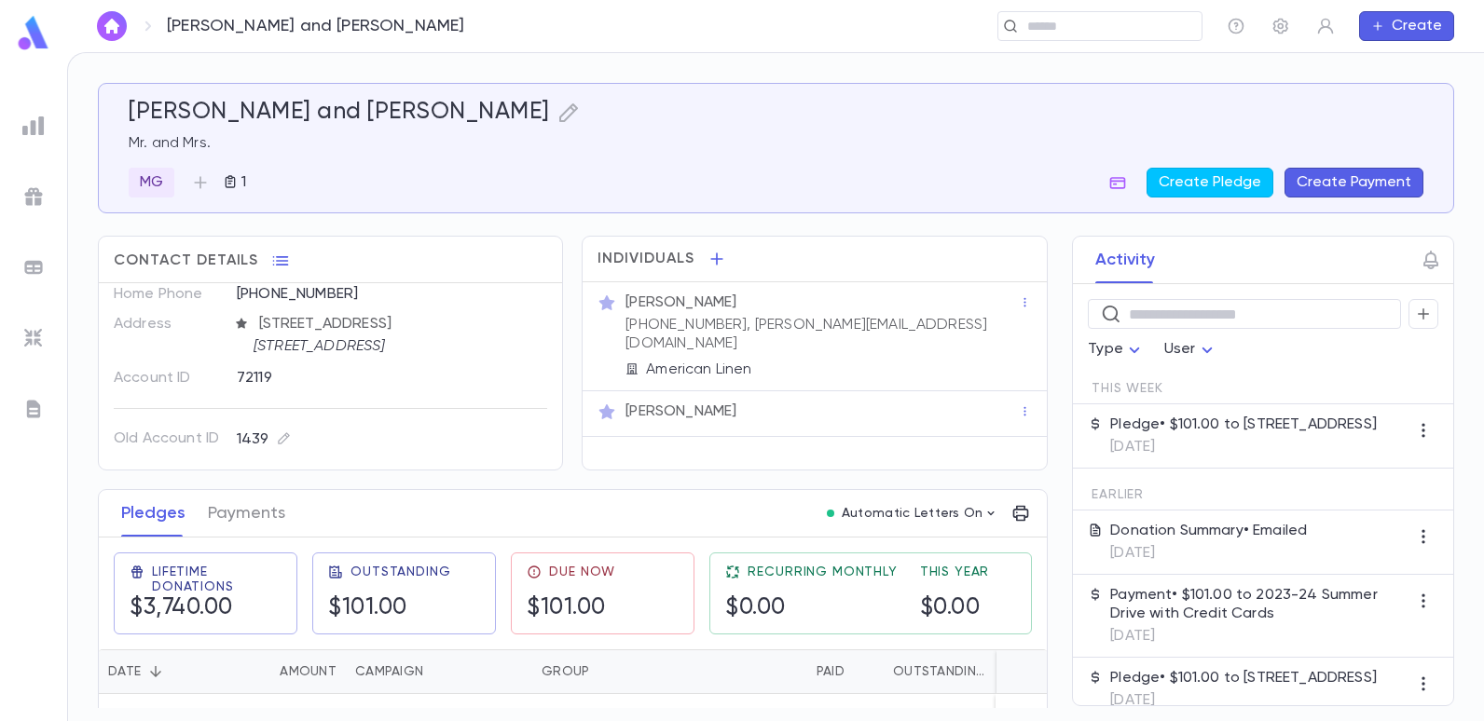
click at [48, 133] on div at bounding box center [34, 126] width 34 height 34
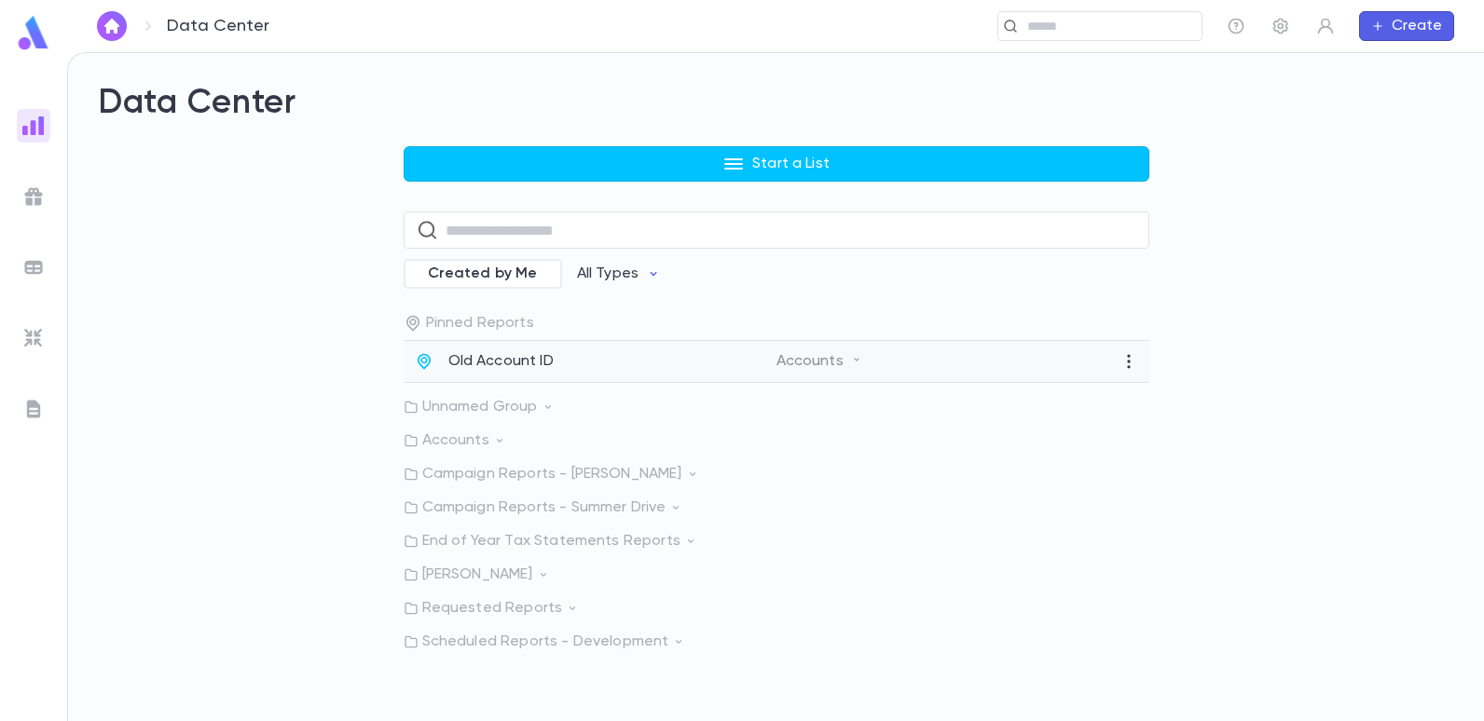
click at [486, 371] on p "Old Account ID" at bounding box center [500, 361] width 105 height 19
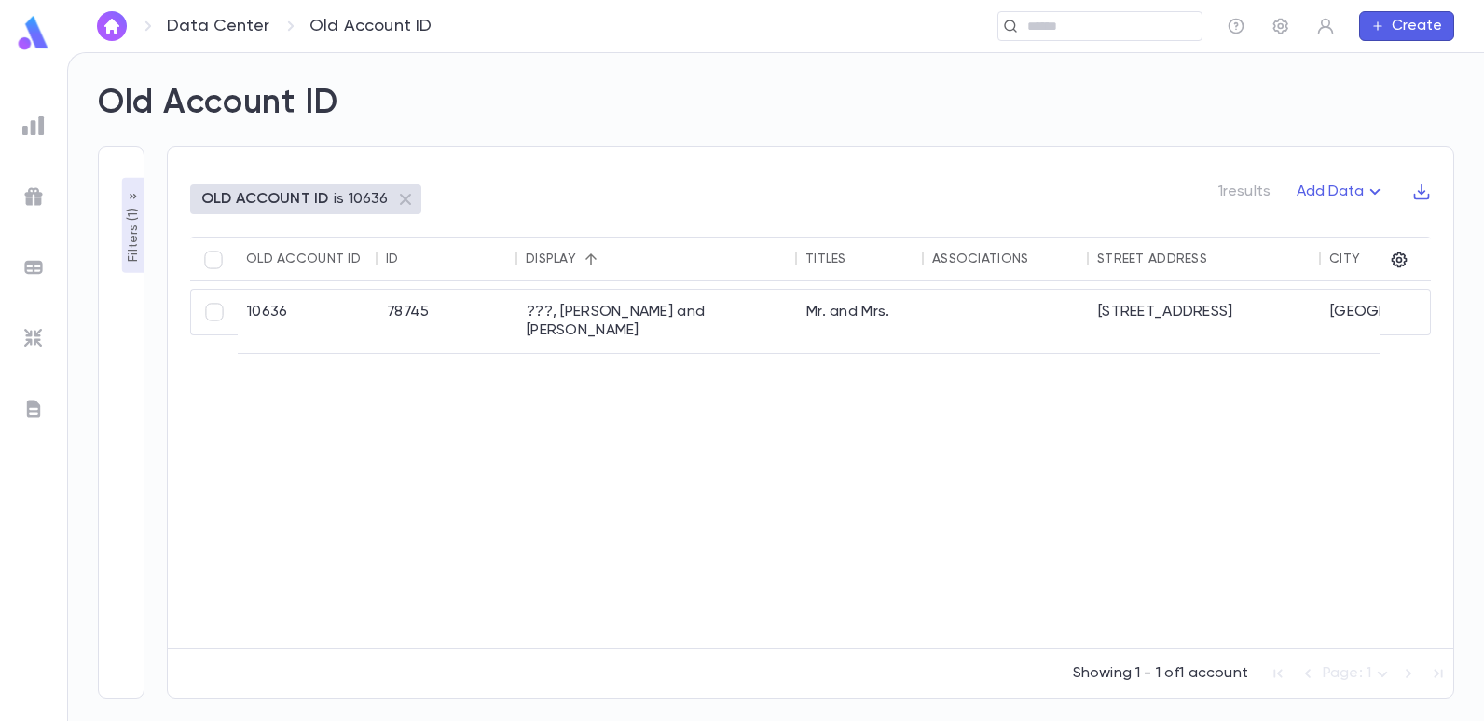
click at [133, 241] on p "Filters ( 1 )" at bounding box center [133, 233] width 19 height 58
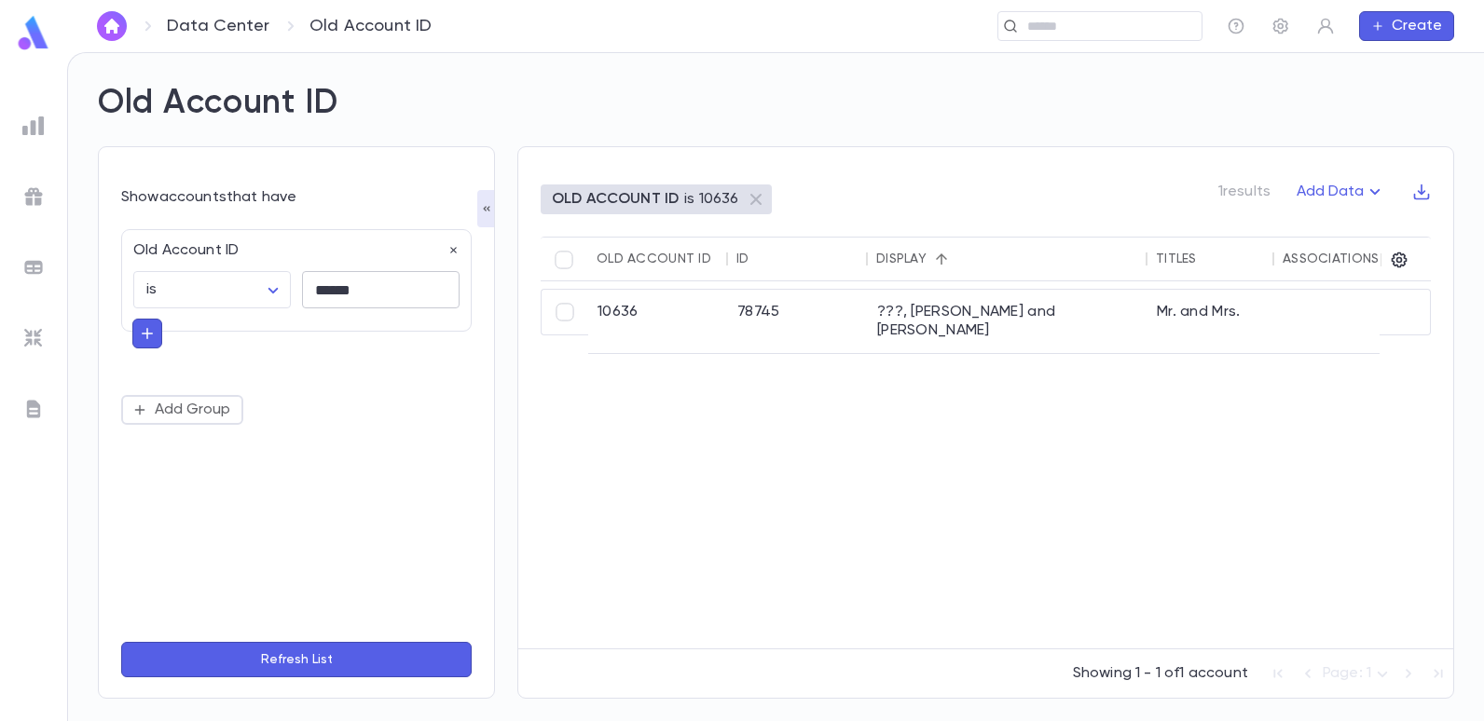
click at [382, 295] on input "******" at bounding box center [381, 290] width 158 height 36
type input "*"
type input "*****"
click at [121, 642] on button "Refresh List" at bounding box center [296, 659] width 350 height 35
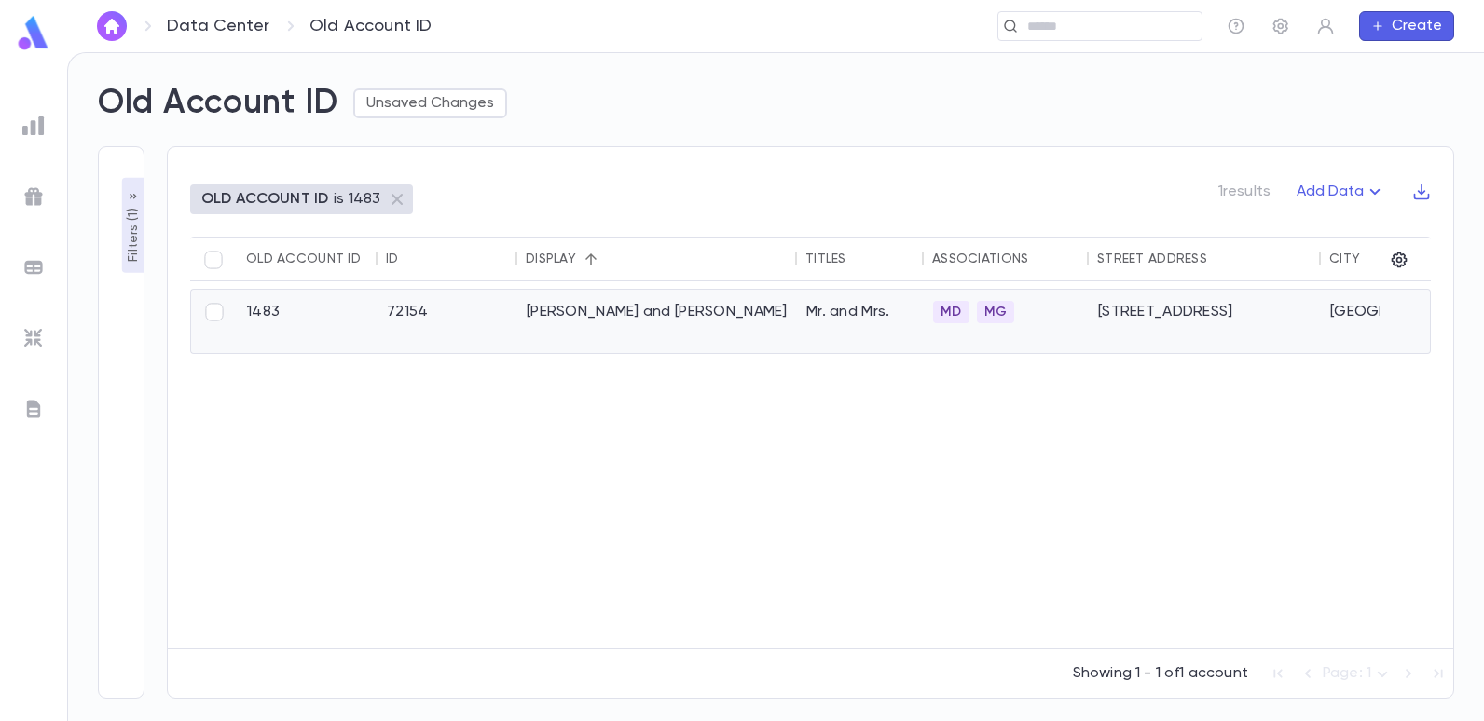
click at [548, 306] on div "[PERSON_NAME] and [PERSON_NAME]" at bounding box center [657, 321] width 280 height 63
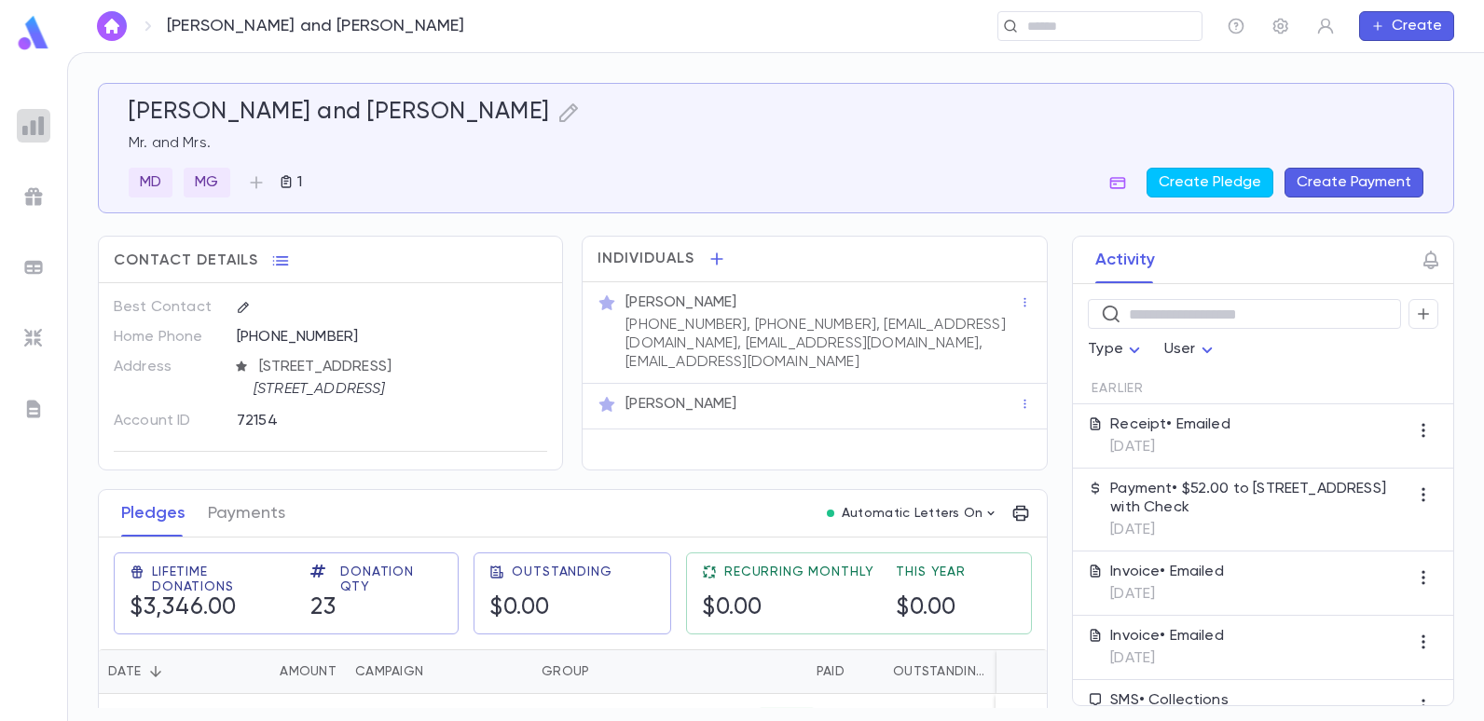
click at [37, 132] on img at bounding box center [33, 126] width 22 height 22
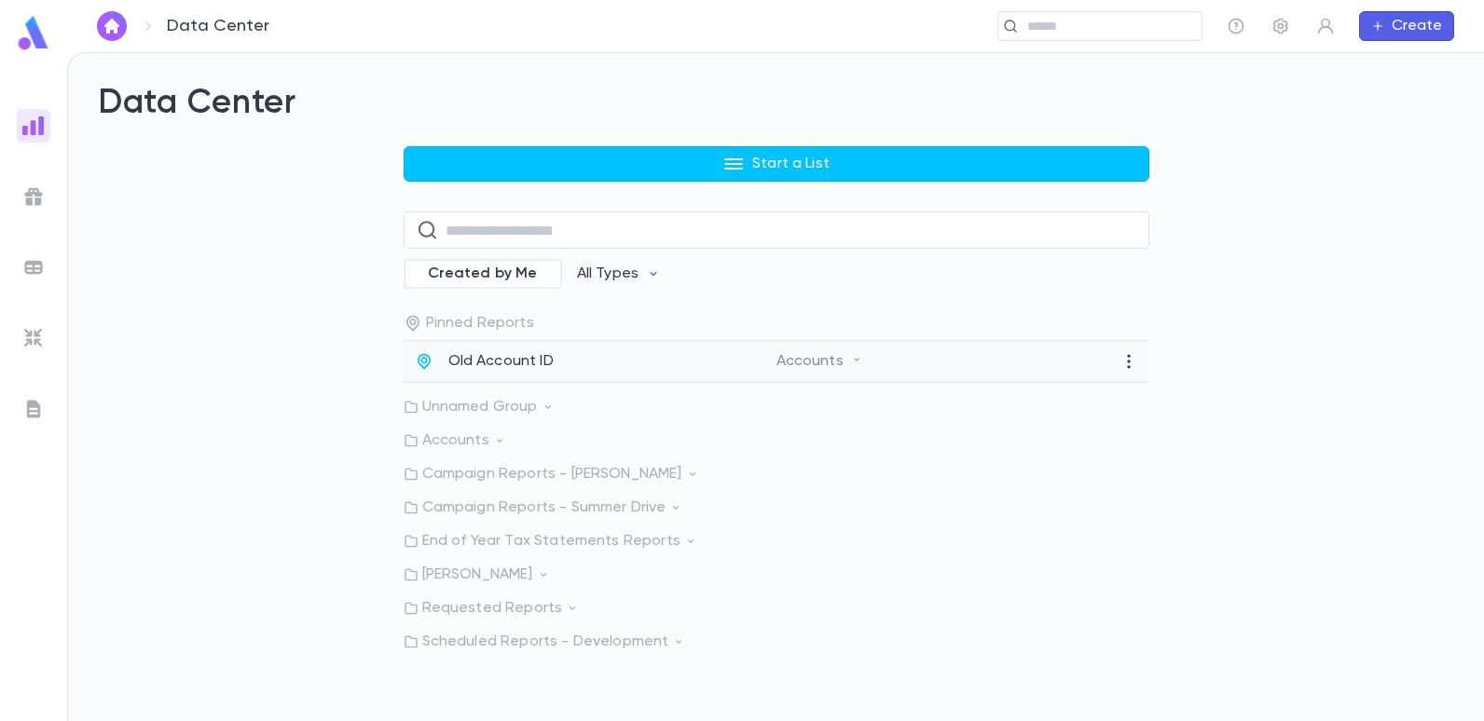
click at [513, 367] on p "Old Account ID" at bounding box center [500, 361] width 105 height 19
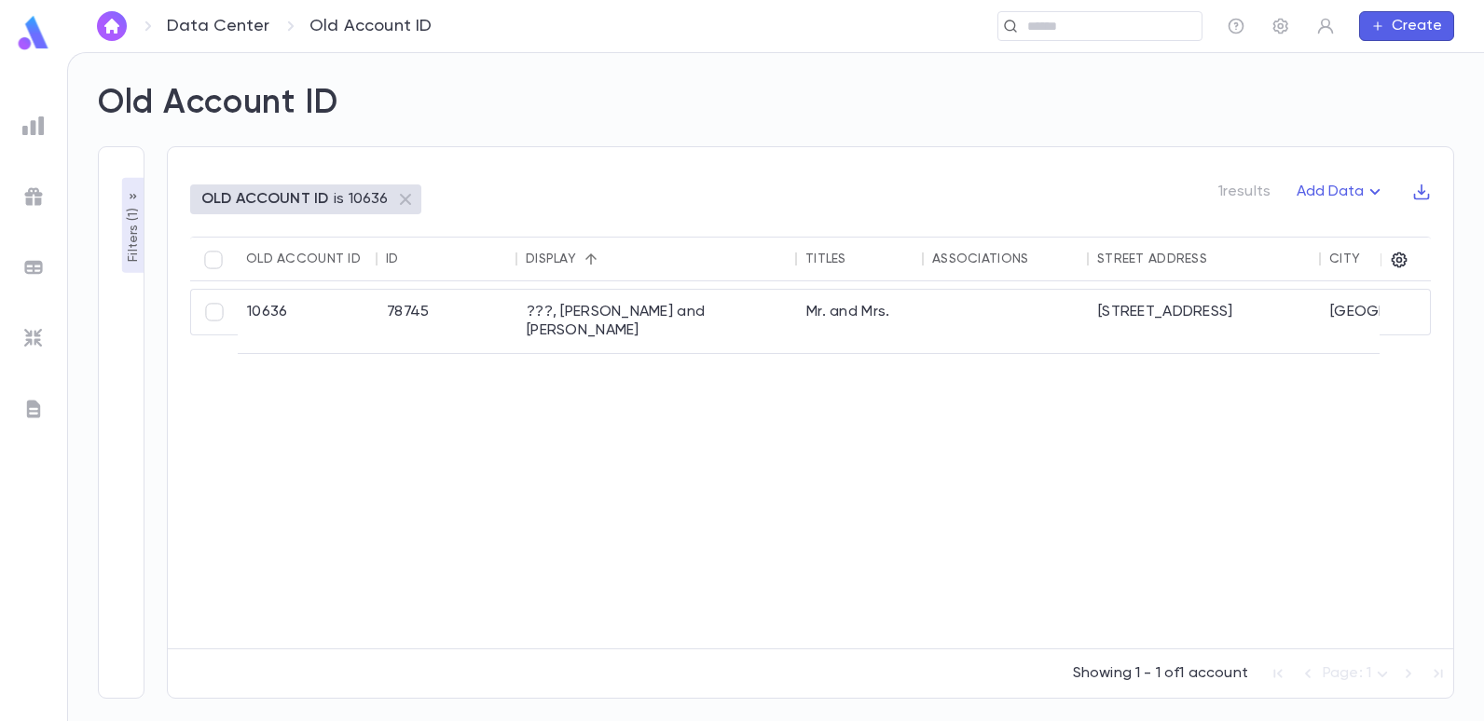
click at [130, 240] on p "Filters ( 1 )" at bounding box center [133, 233] width 19 height 58
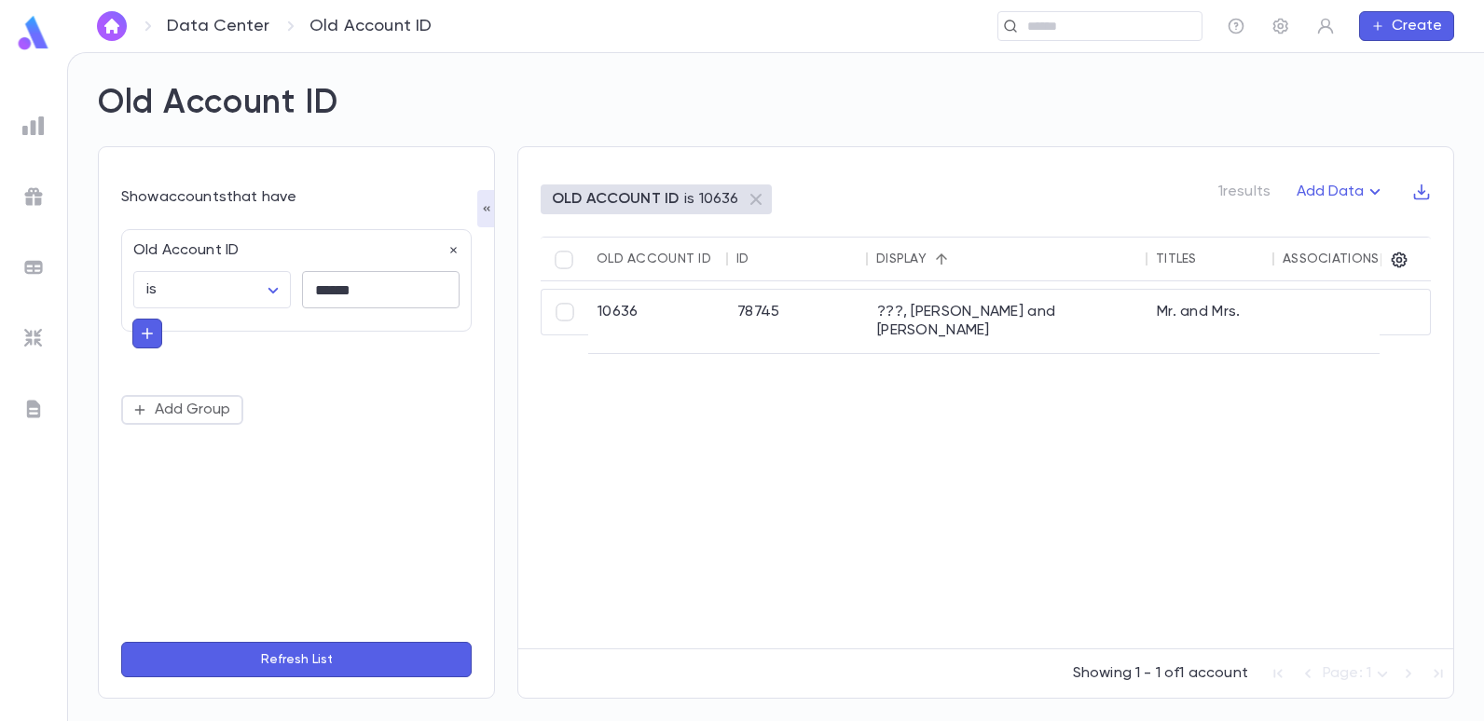
click at [402, 296] on input "******" at bounding box center [381, 290] width 158 height 36
type input "*"
type input "*****"
click at [121, 642] on button "Refresh List" at bounding box center [296, 659] width 350 height 35
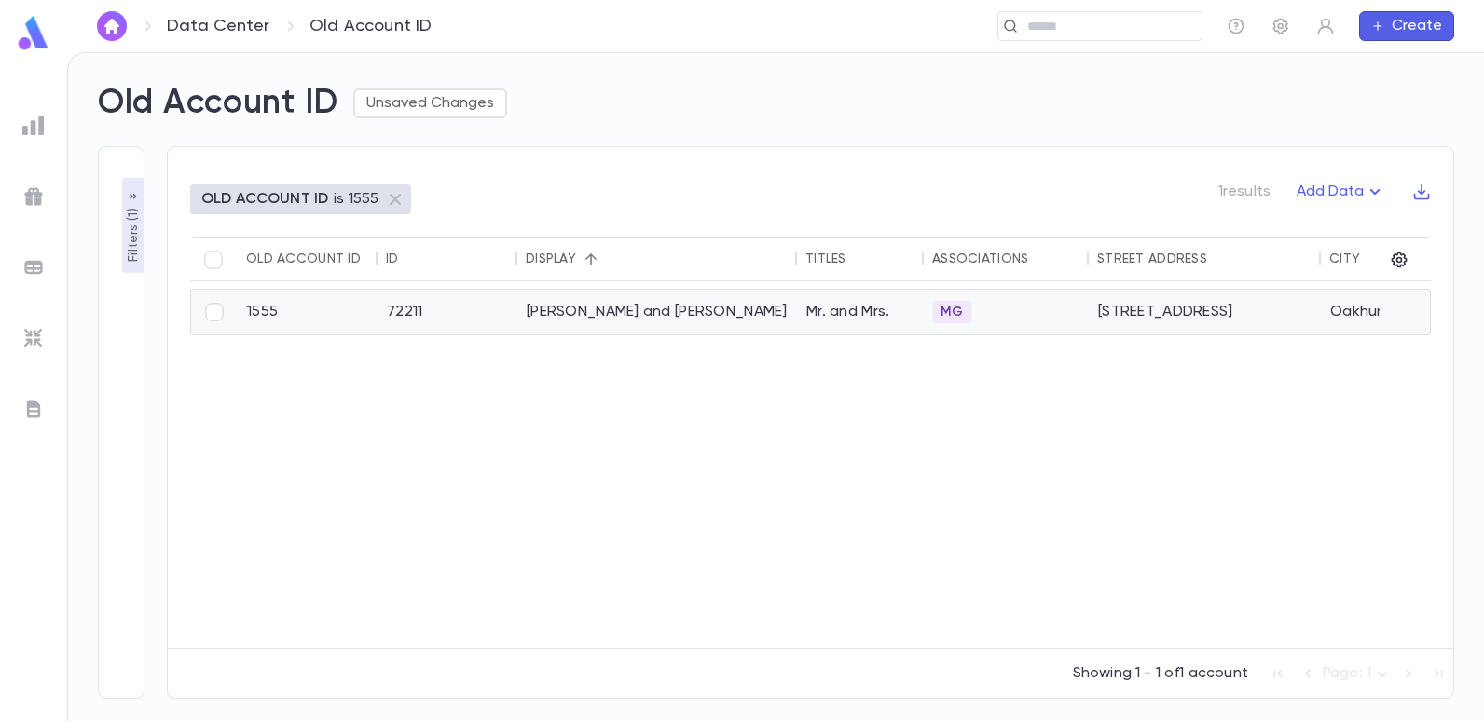
click at [592, 320] on div "[PERSON_NAME] and [PERSON_NAME]" at bounding box center [657, 312] width 280 height 45
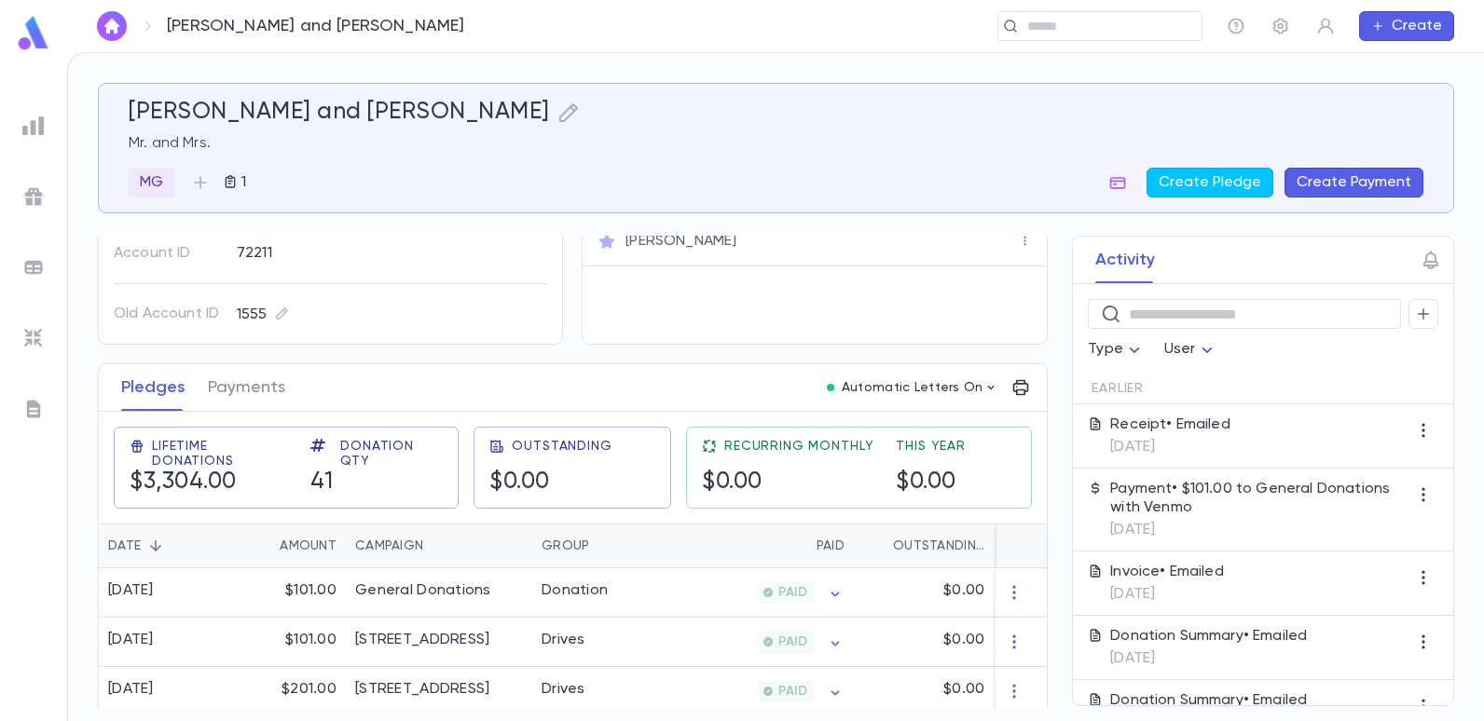
scroll to position [93, 0]
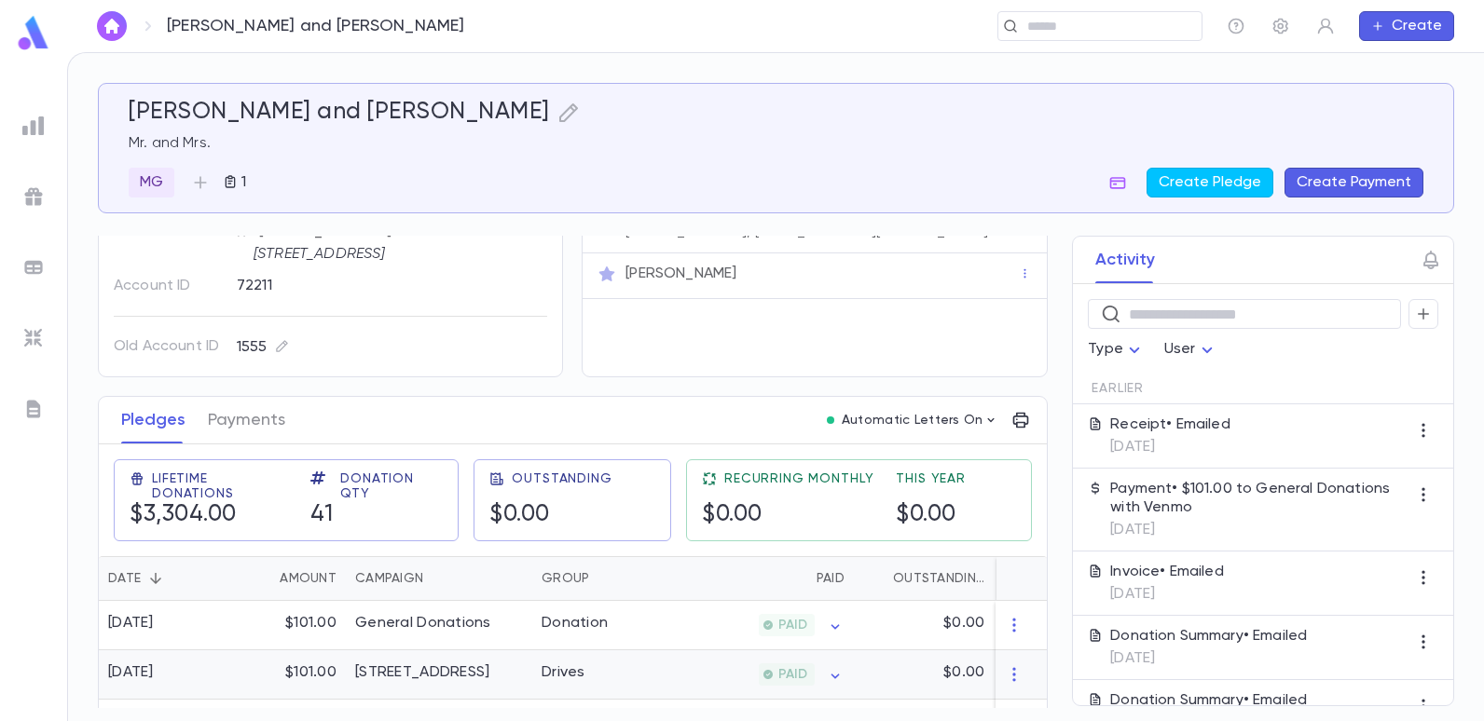
click at [546, 672] on div "Drives" at bounding box center [564, 673] width 44 height 19
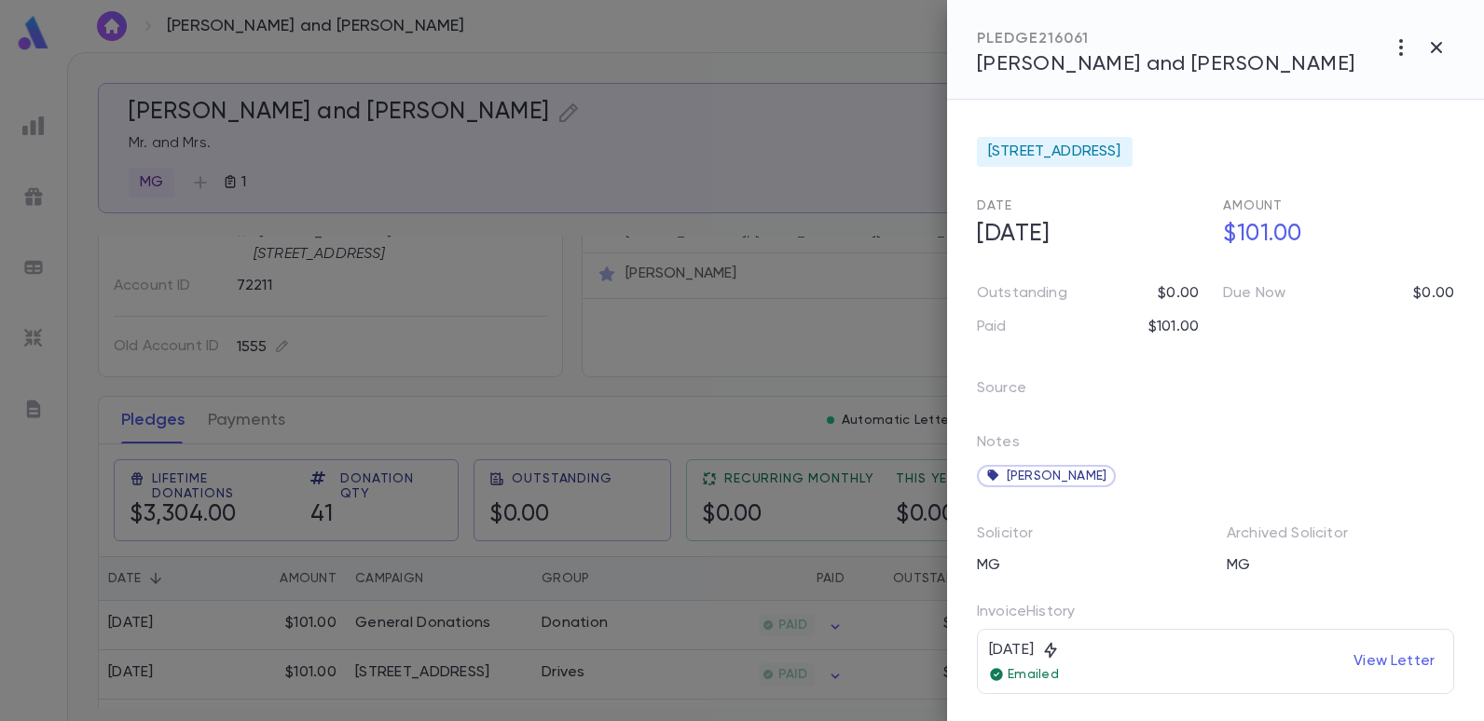
click at [680, 296] on div at bounding box center [742, 360] width 1484 height 721
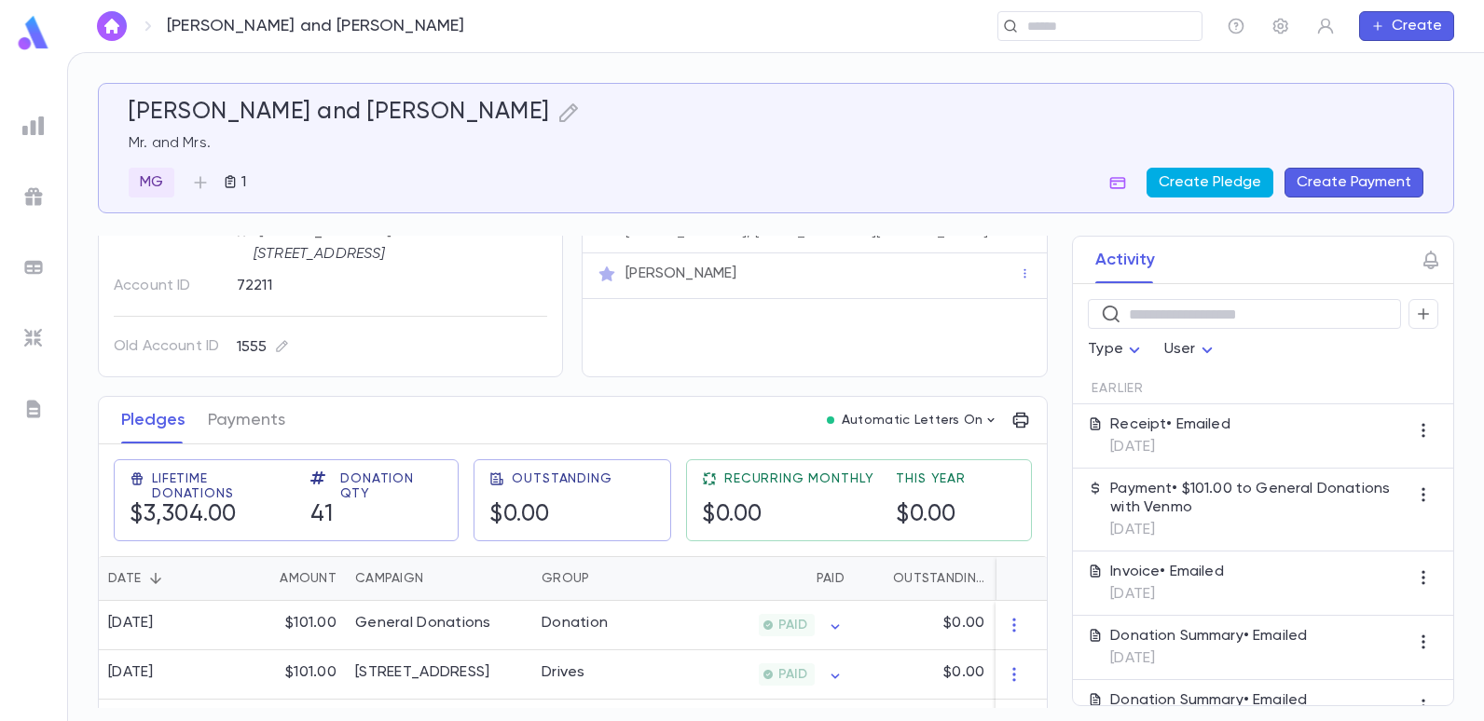
click at [1181, 176] on button "Create Pledge" at bounding box center [1210, 183] width 127 height 30
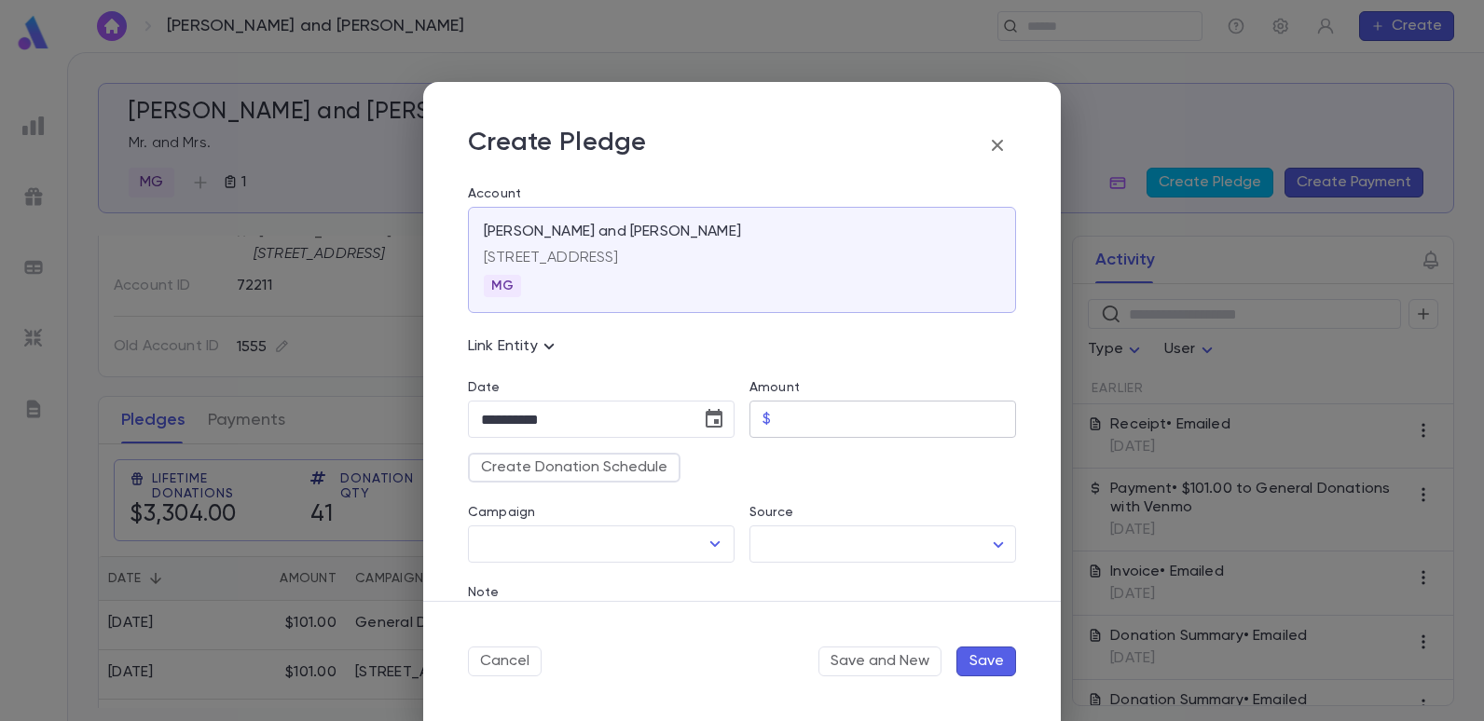
click at [790, 422] on input "Amount" at bounding box center [897, 420] width 238 height 36
type input "******"
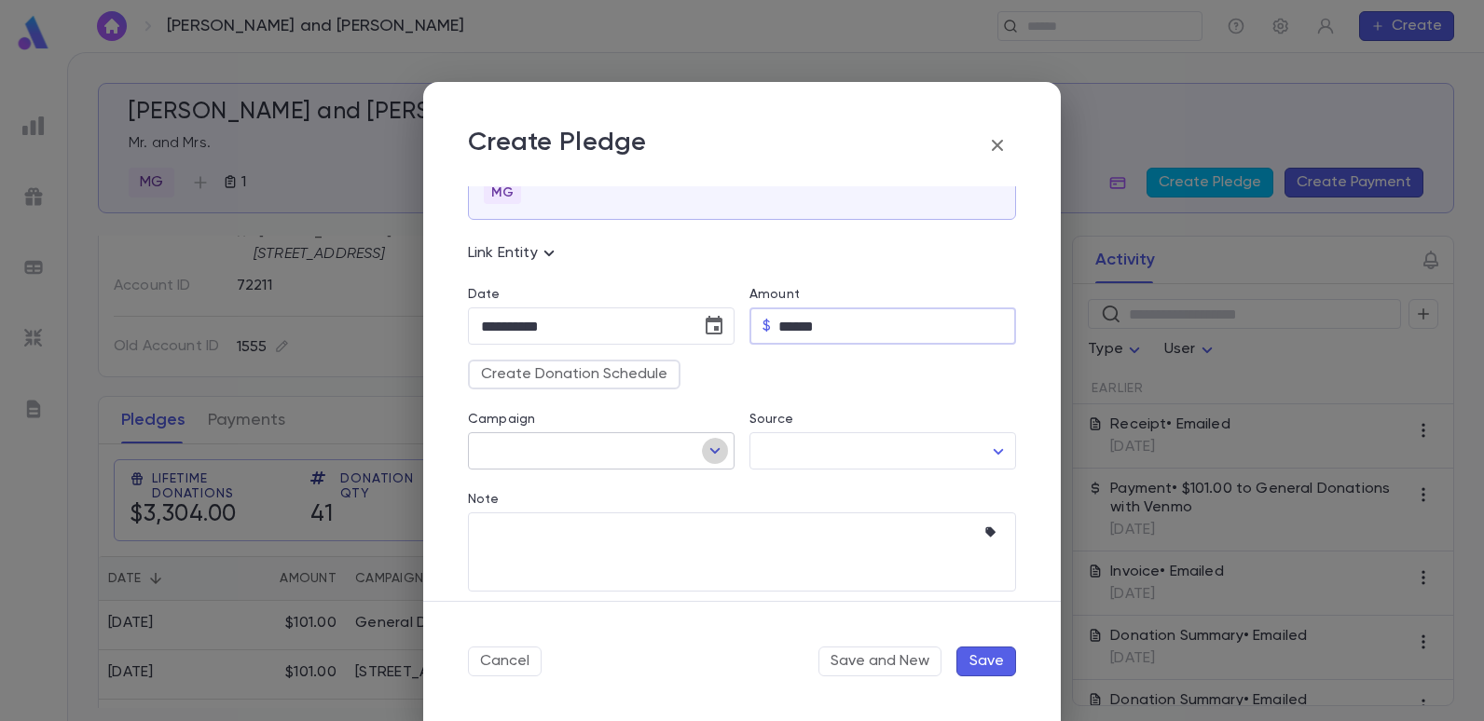
click at [710, 452] on icon "Open" at bounding box center [715, 451] width 10 height 6
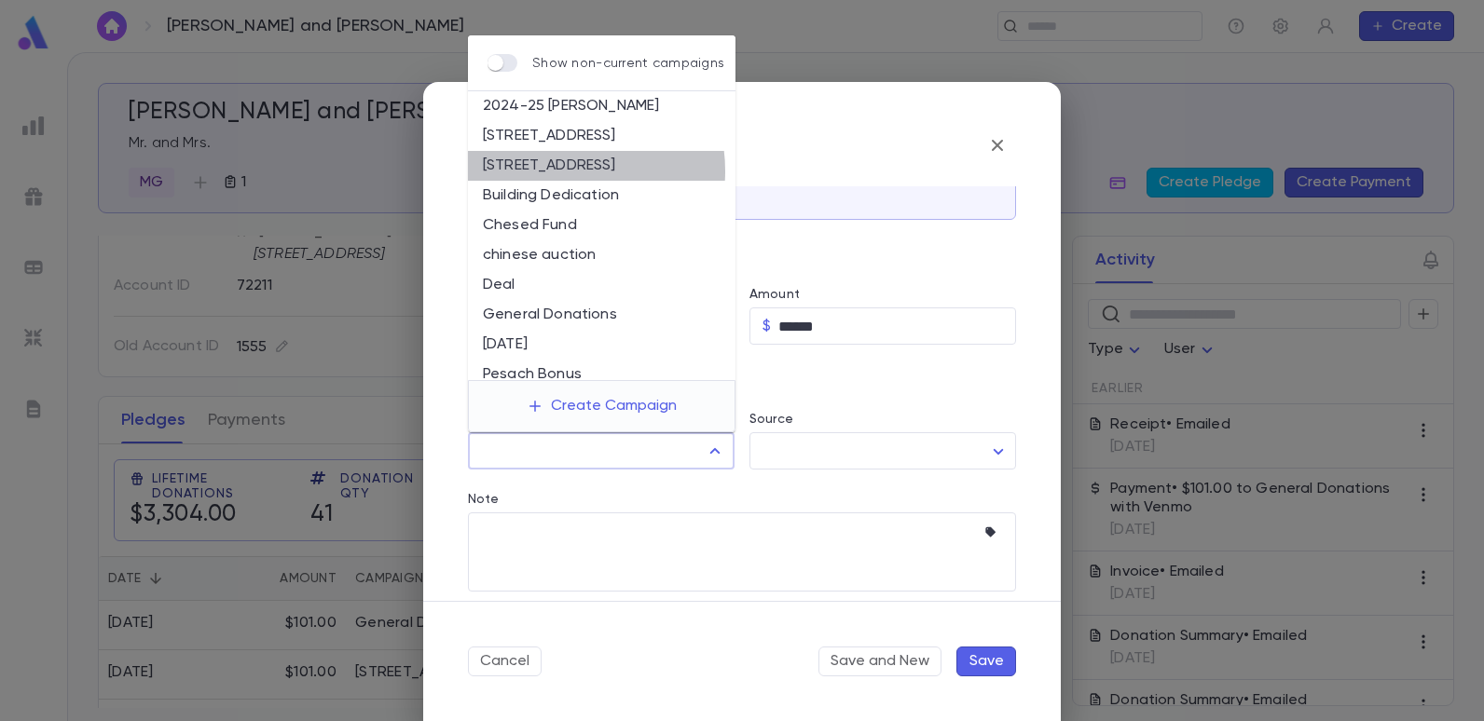
click at [569, 171] on li "2025-26 Summer Drive" at bounding box center [602, 166] width 268 height 30
type input "**********"
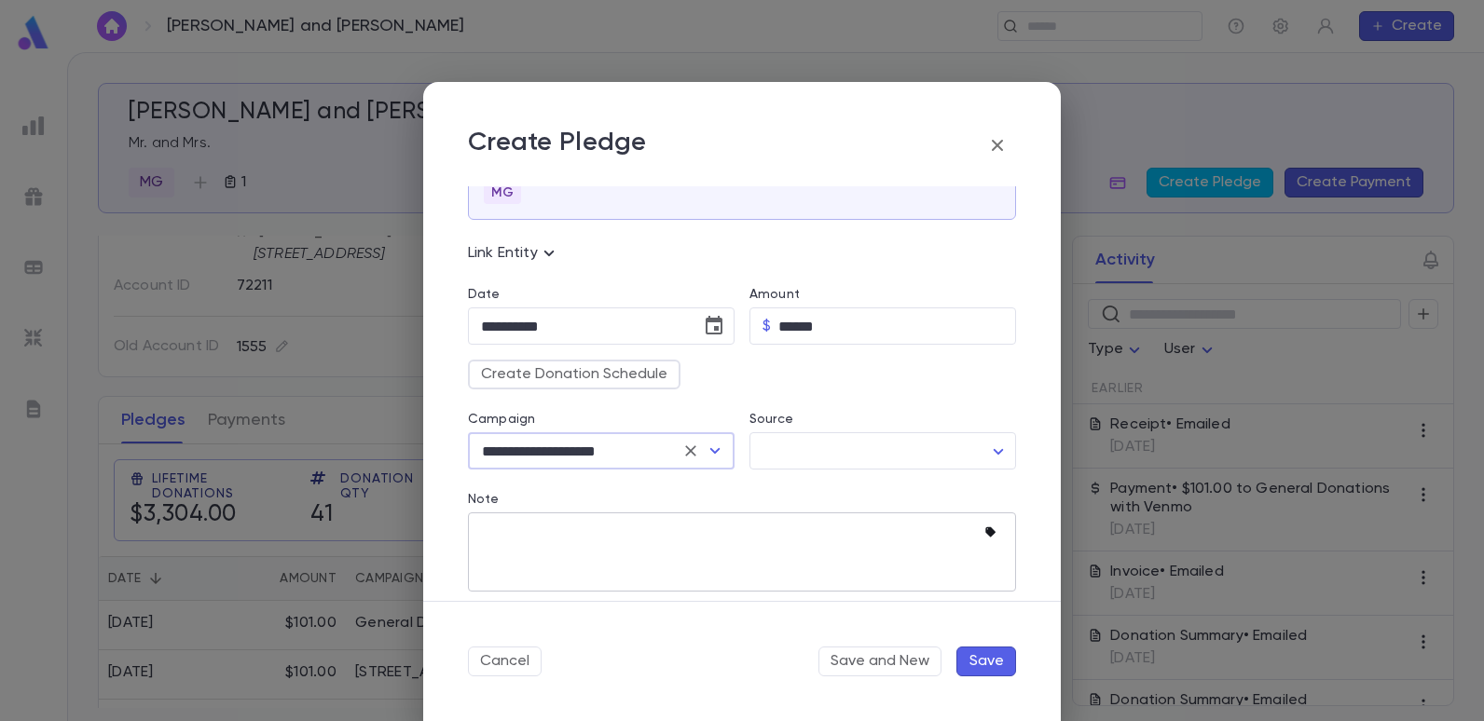
click at [985, 532] on icon "button" at bounding box center [990, 533] width 10 height 10
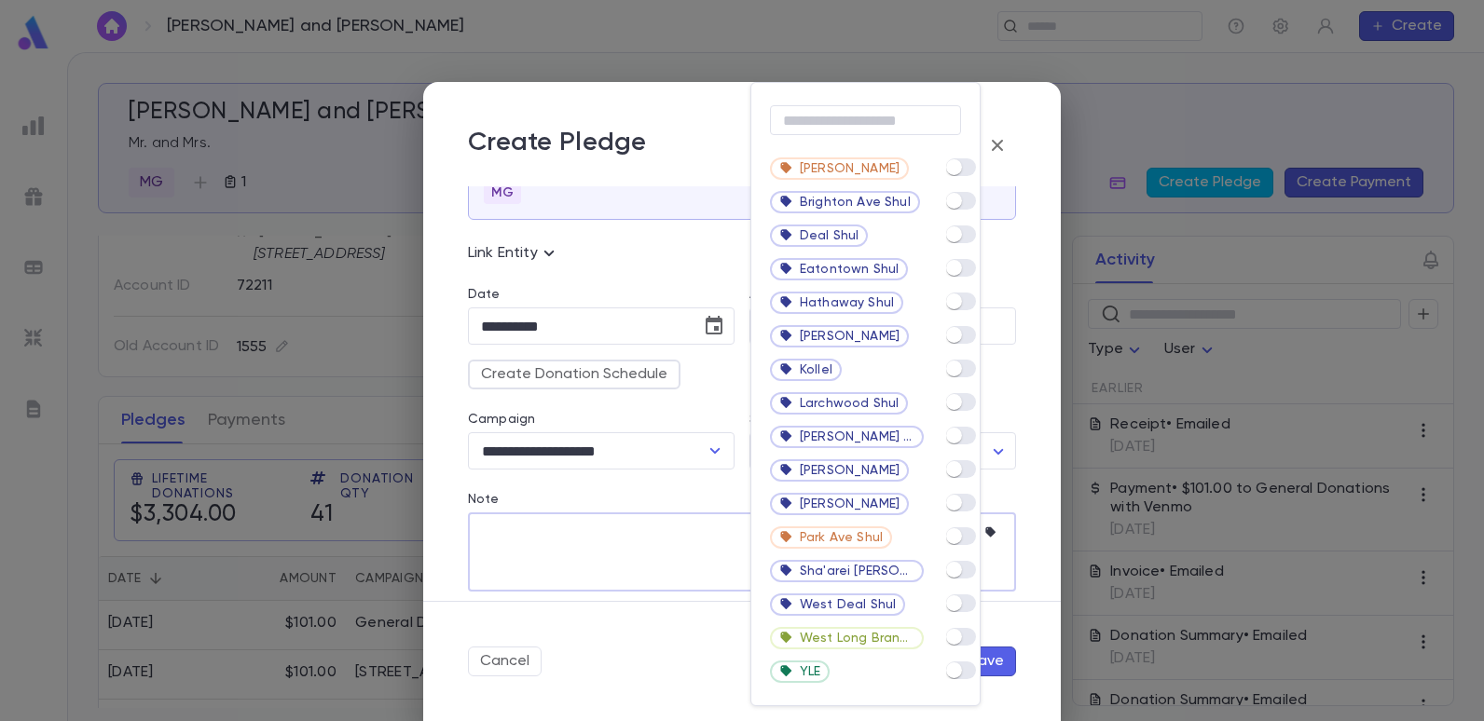
click at [981, 473] on div "​ Bet Yosef Brighton Ave Shul Deal Shul Eatontown Shul Hathaway Shul Hechal Sha…" at bounding box center [742, 360] width 1484 height 721
click at [956, 474] on div "Magen Abraham" at bounding box center [865, 471] width 228 height 34
click at [553, 580] on div at bounding box center [742, 360] width 1484 height 721
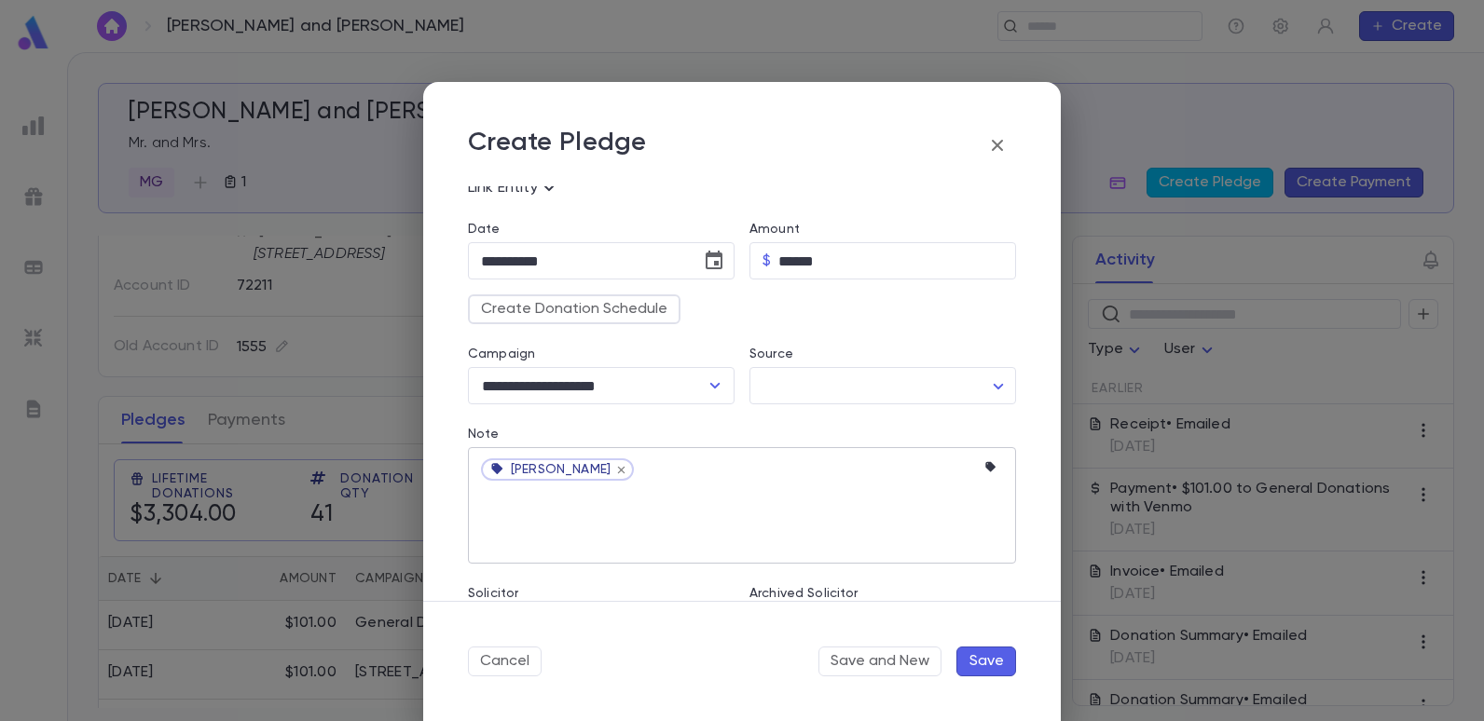
scroll to position [224, 0]
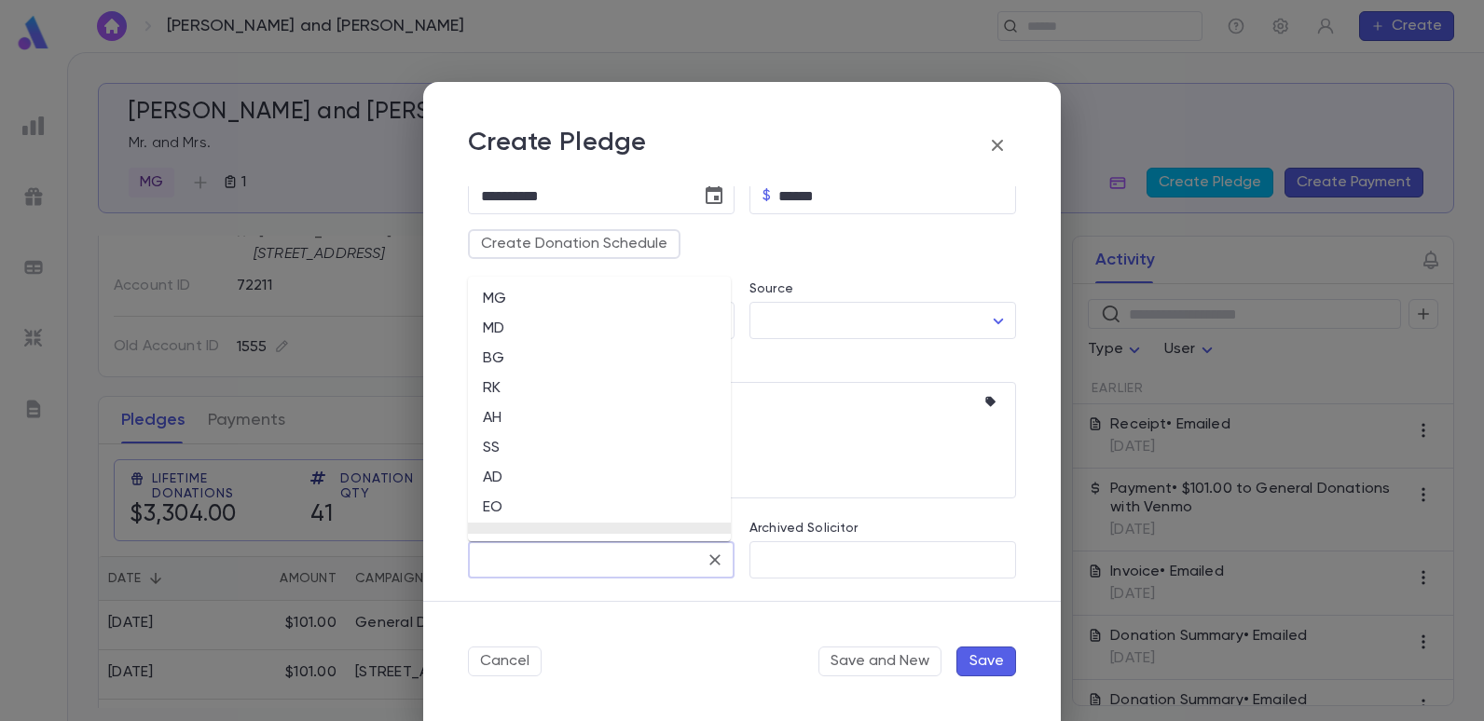
click at [497, 556] on input "Solicitor" at bounding box center [587, 559] width 222 height 35
click at [501, 509] on li "EO" at bounding box center [599, 508] width 263 height 30
type input "**"
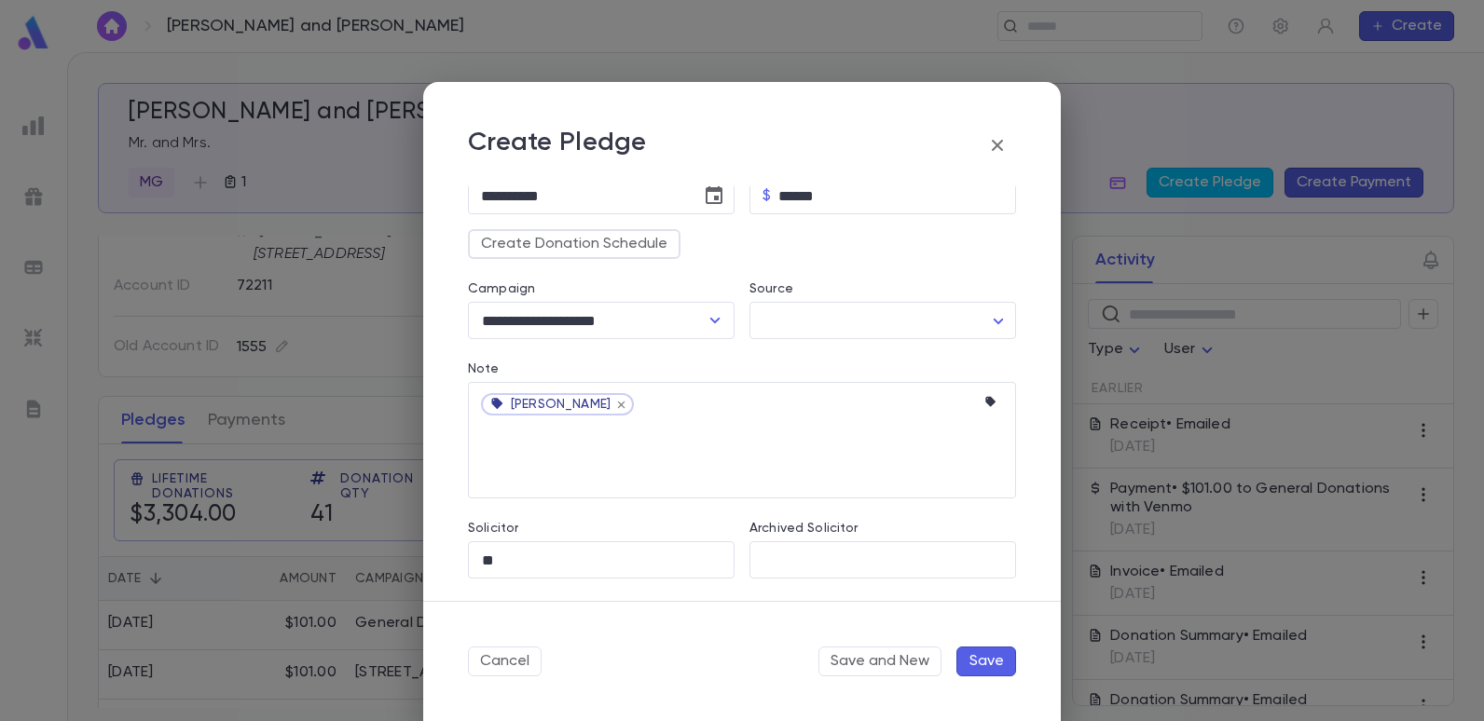
click at [997, 661] on button "Save" at bounding box center [986, 662] width 60 height 30
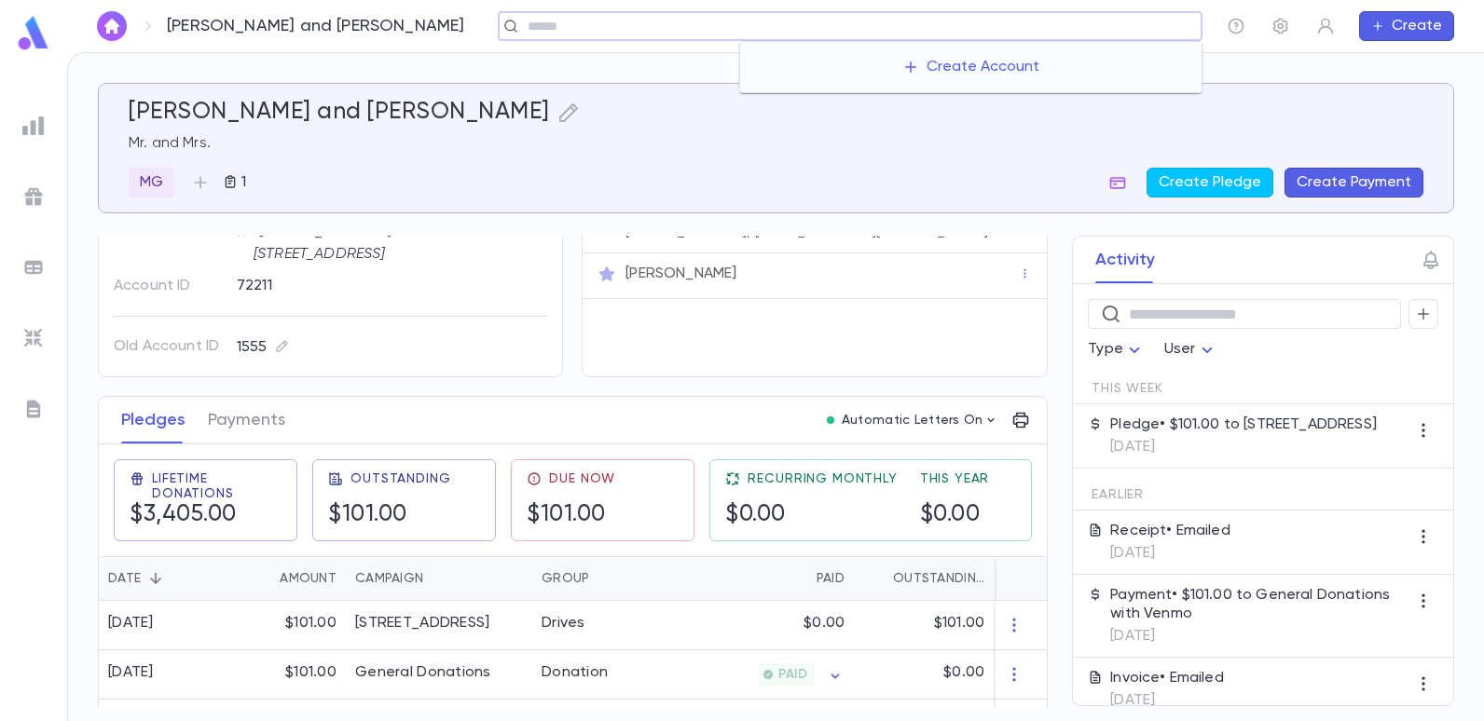
click at [1050, 22] on input "text" at bounding box center [858, 27] width 672 height 18
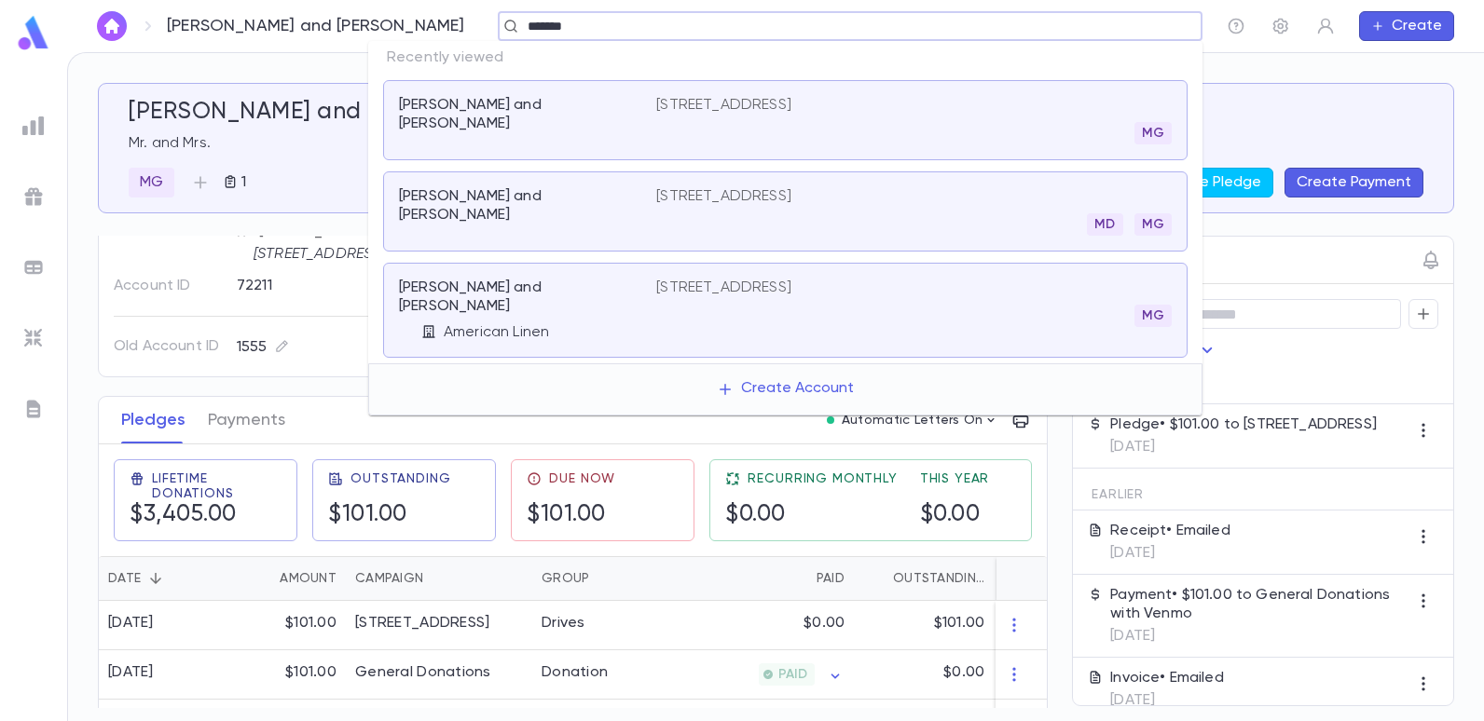
type input "*******"
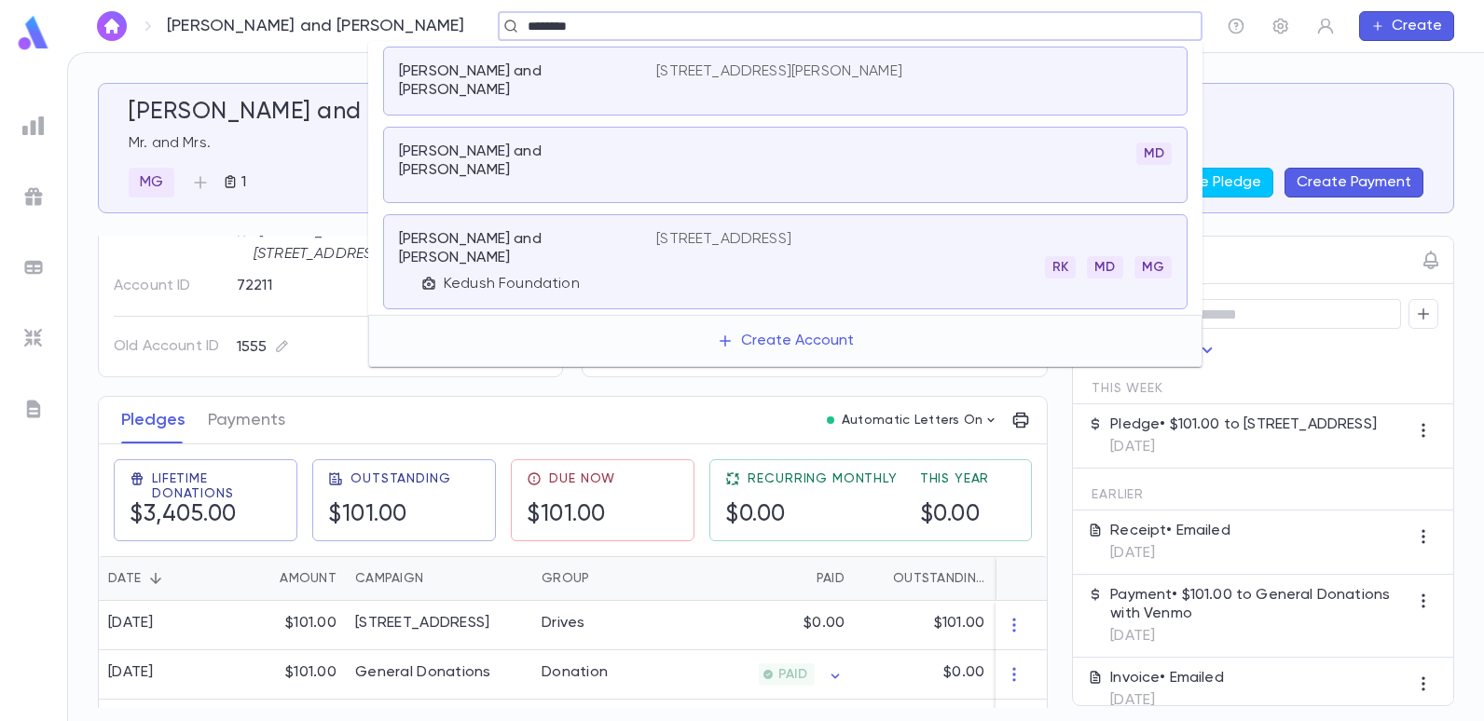
click at [748, 256] on div "RK MD MG" at bounding box center [913, 267] width 515 height 22
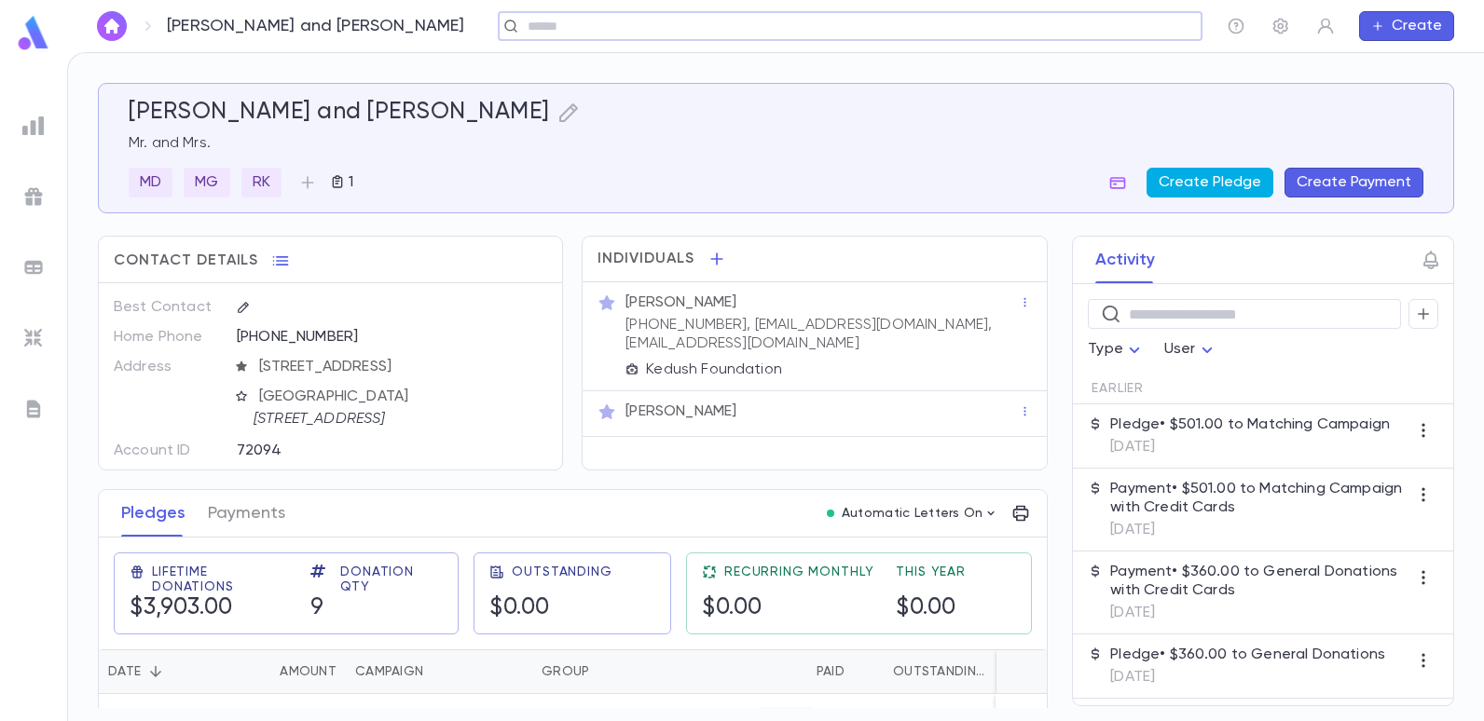
click at [1217, 192] on button "Create Pledge" at bounding box center [1210, 183] width 127 height 30
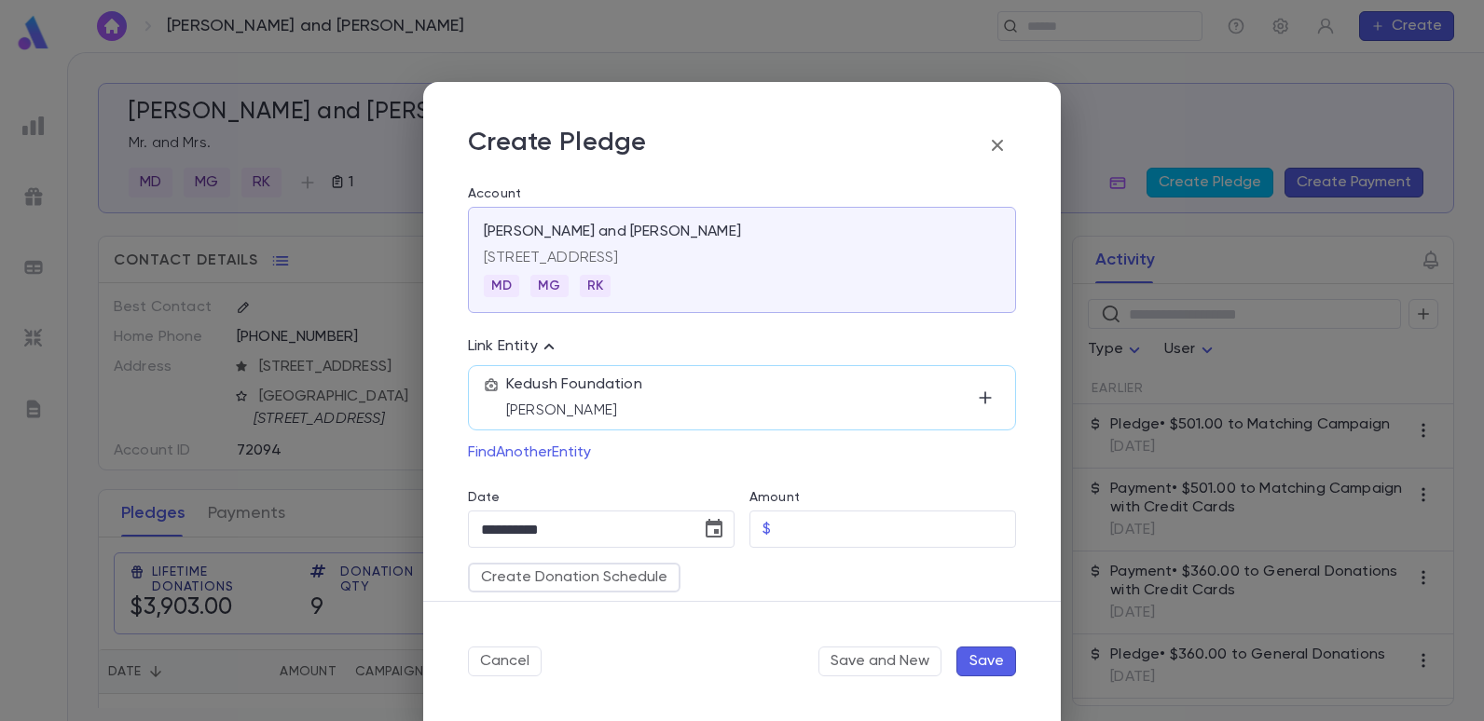
click at [803, 550] on div "Create Donation Schedule" at bounding box center [734, 570] width 563 height 45
click at [800, 536] on input "Amount" at bounding box center [897, 530] width 238 height 36
type input "******"
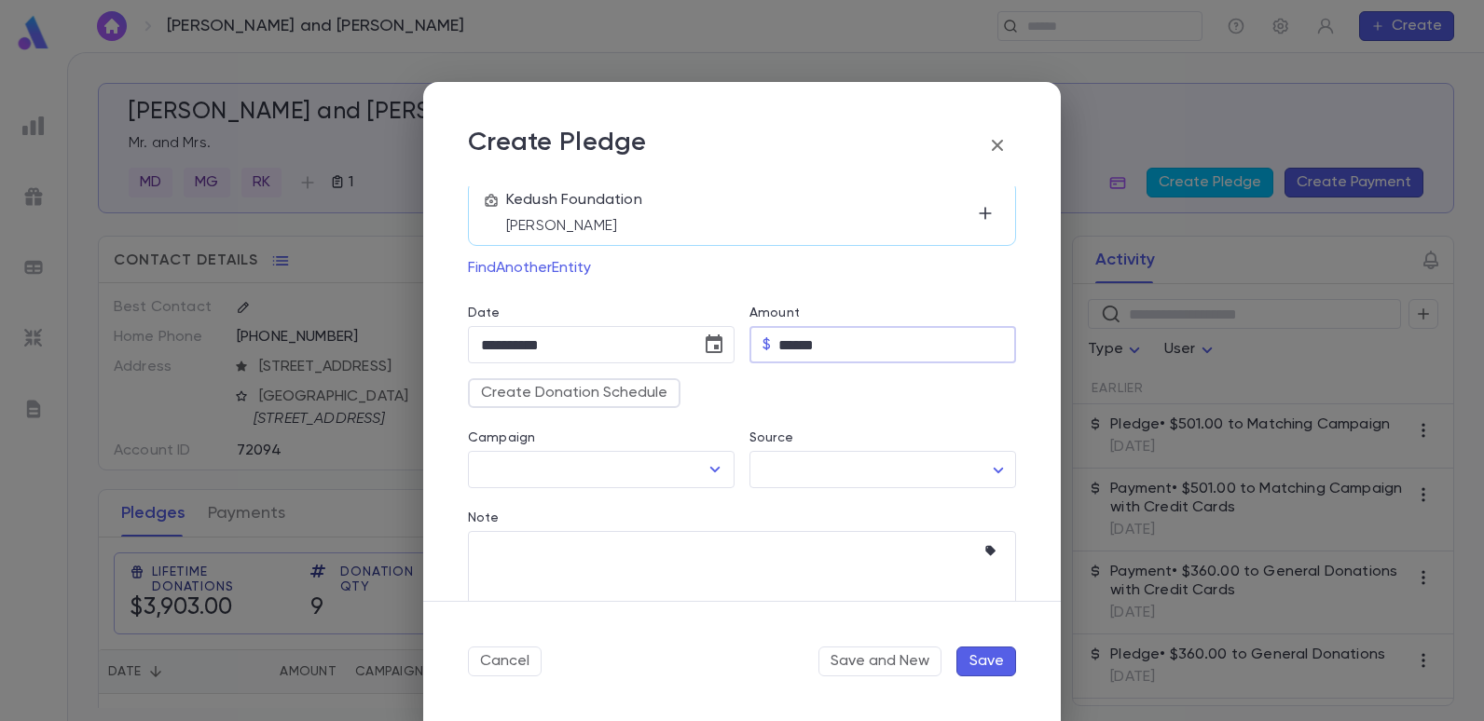
scroll to position [186, 0]
click at [702, 463] on button "Open" at bounding box center [715, 468] width 26 height 26
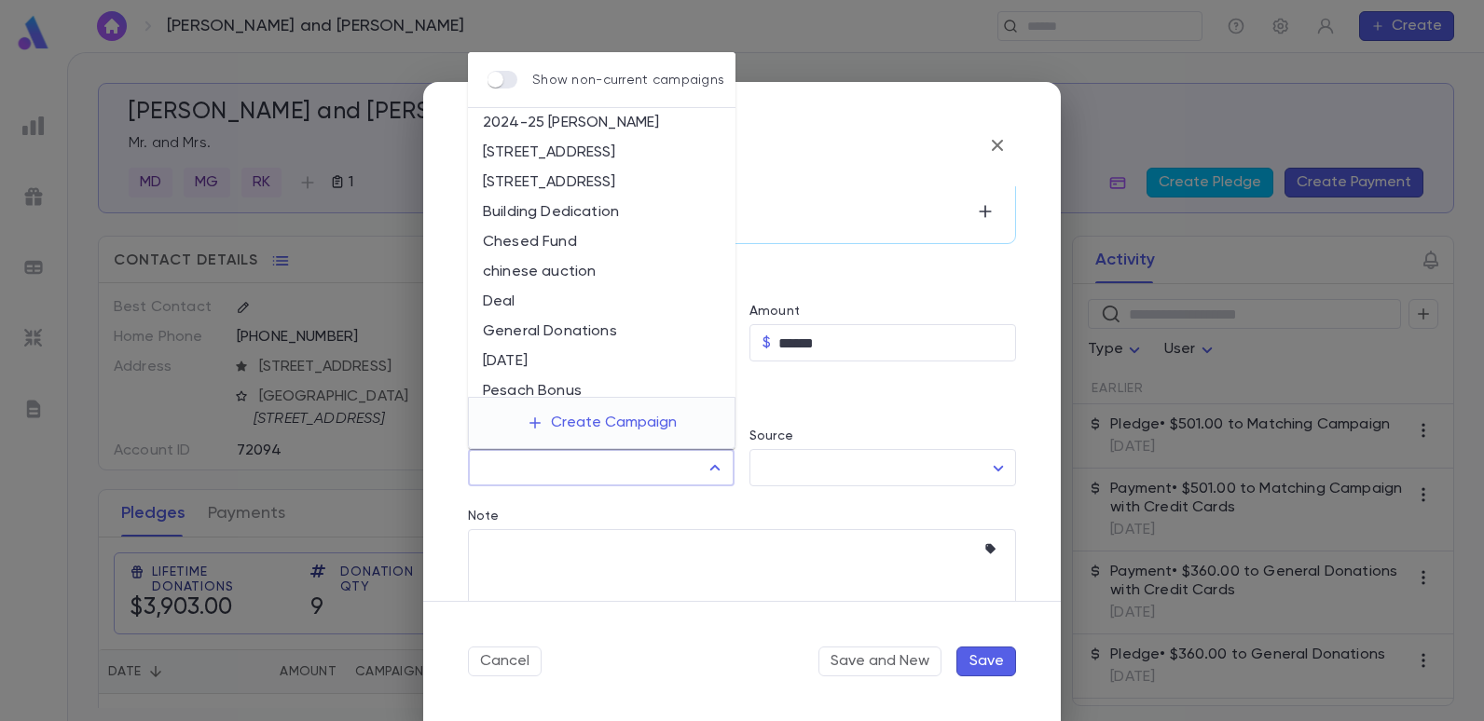
click at [558, 186] on li "2025-26 Summer Drive" at bounding box center [602, 183] width 268 height 30
type input "**********"
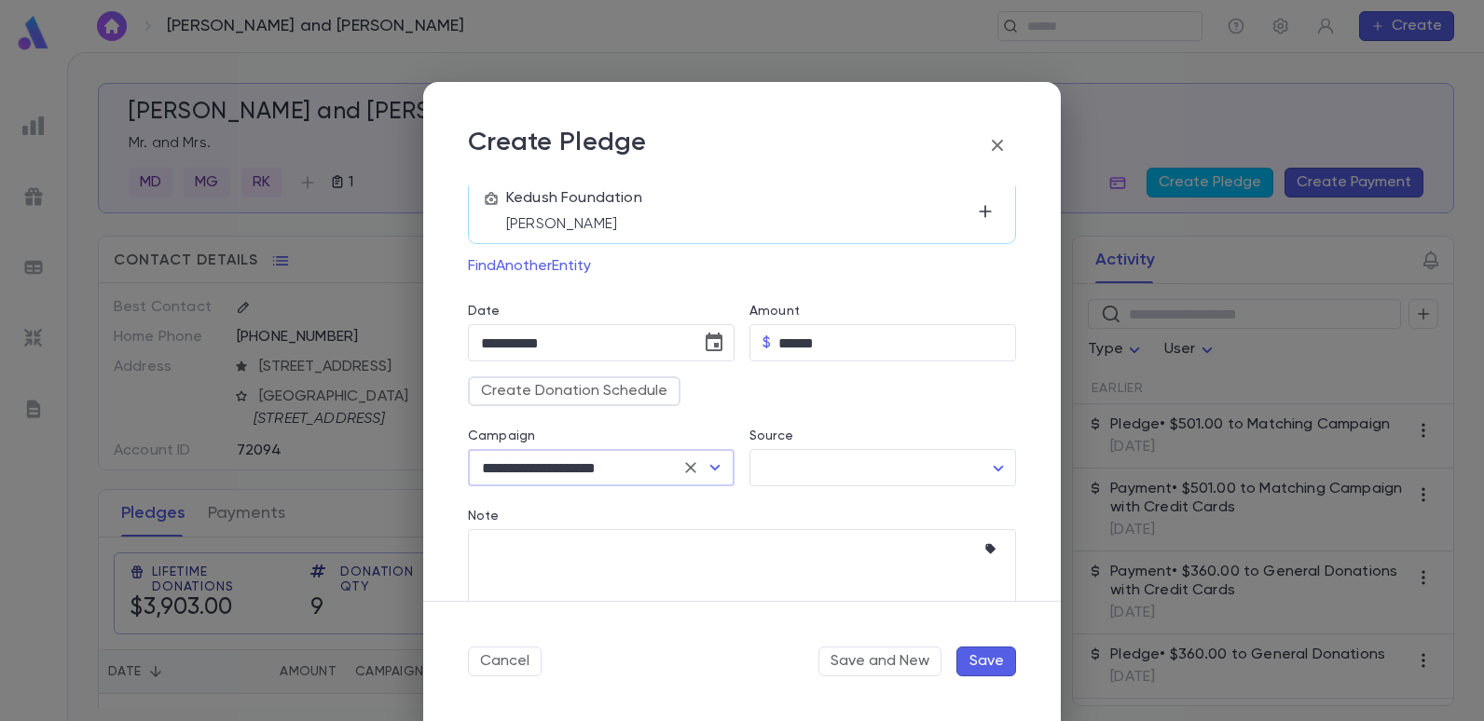
click at [306, 240] on div "**********" at bounding box center [742, 360] width 1484 height 721
click at [997, 147] on icon "button" at bounding box center [997, 145] width 22 height 22
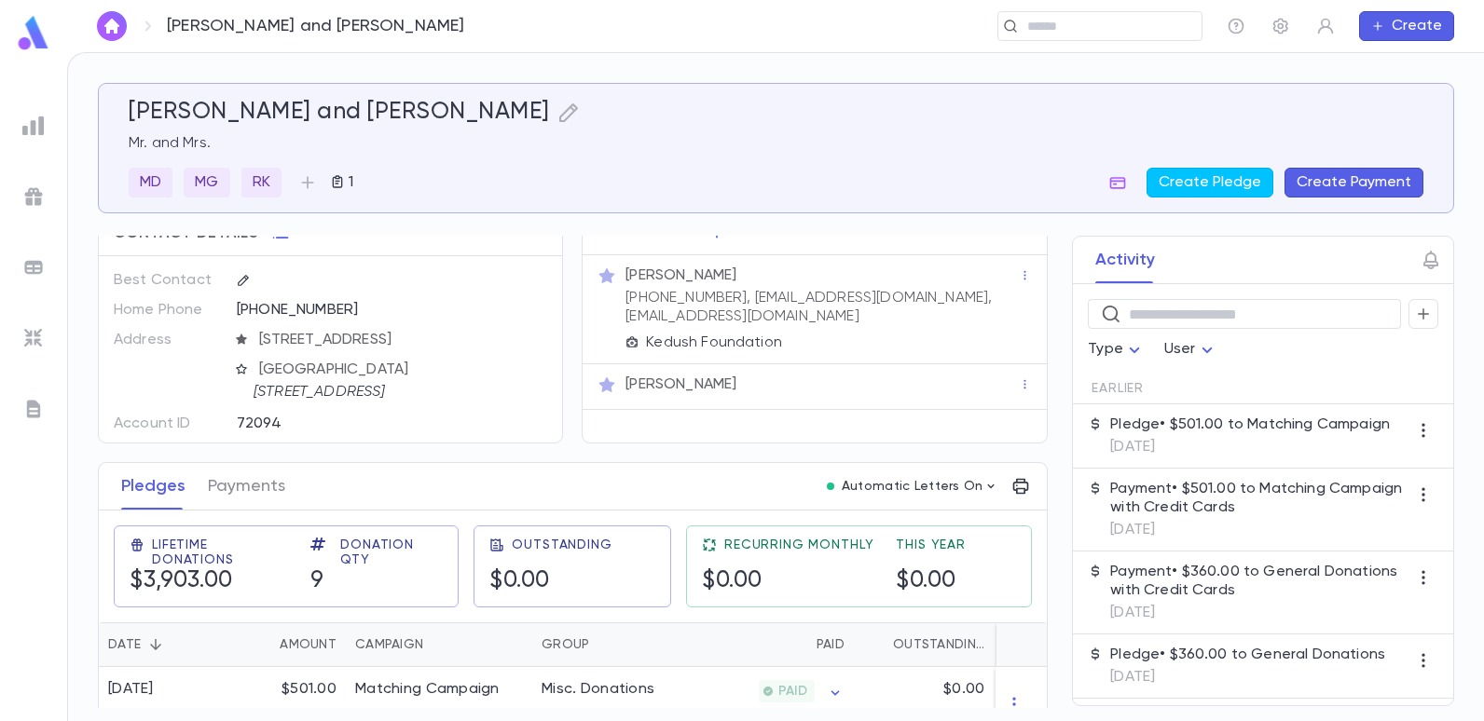
scroll to position [0, 0]
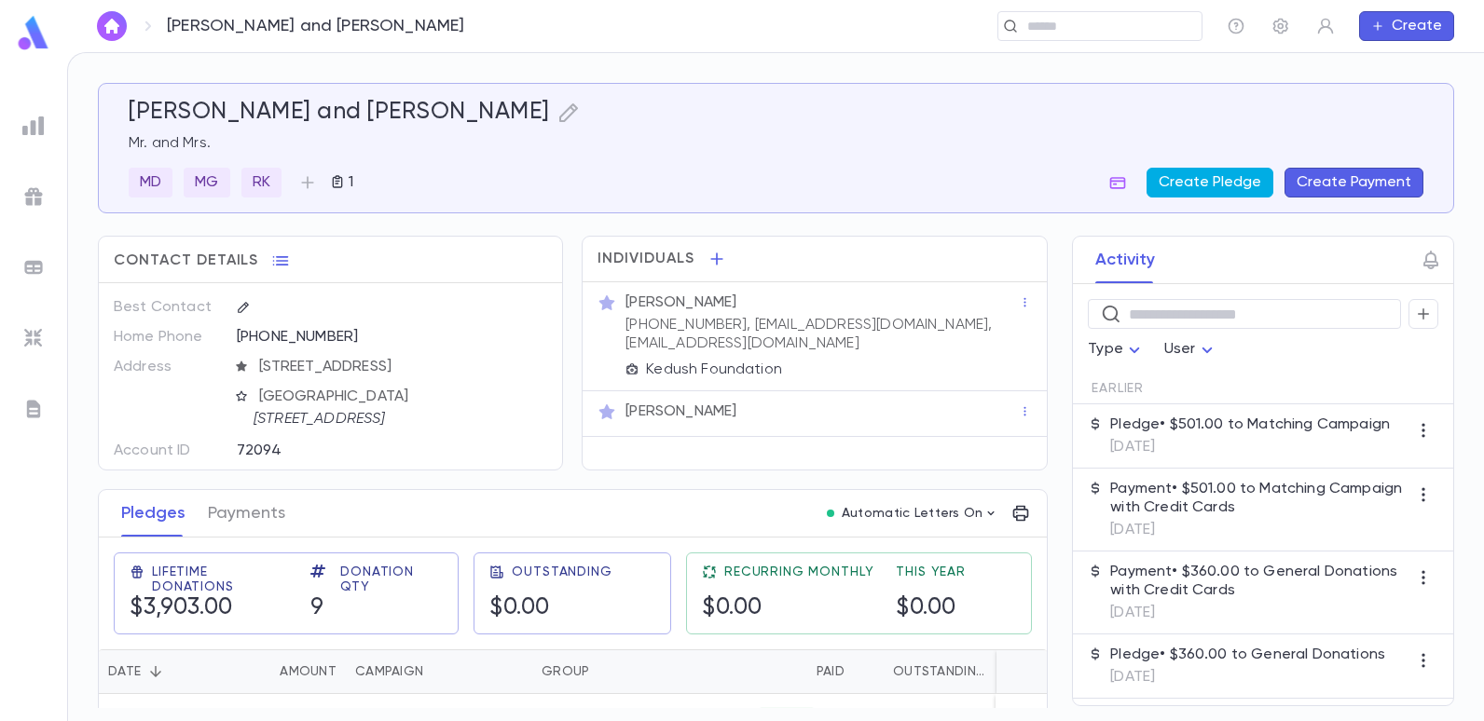
click at [1208, 189] on button "Create Pledge" at bounding box center [1210, 183] width 127 height 30
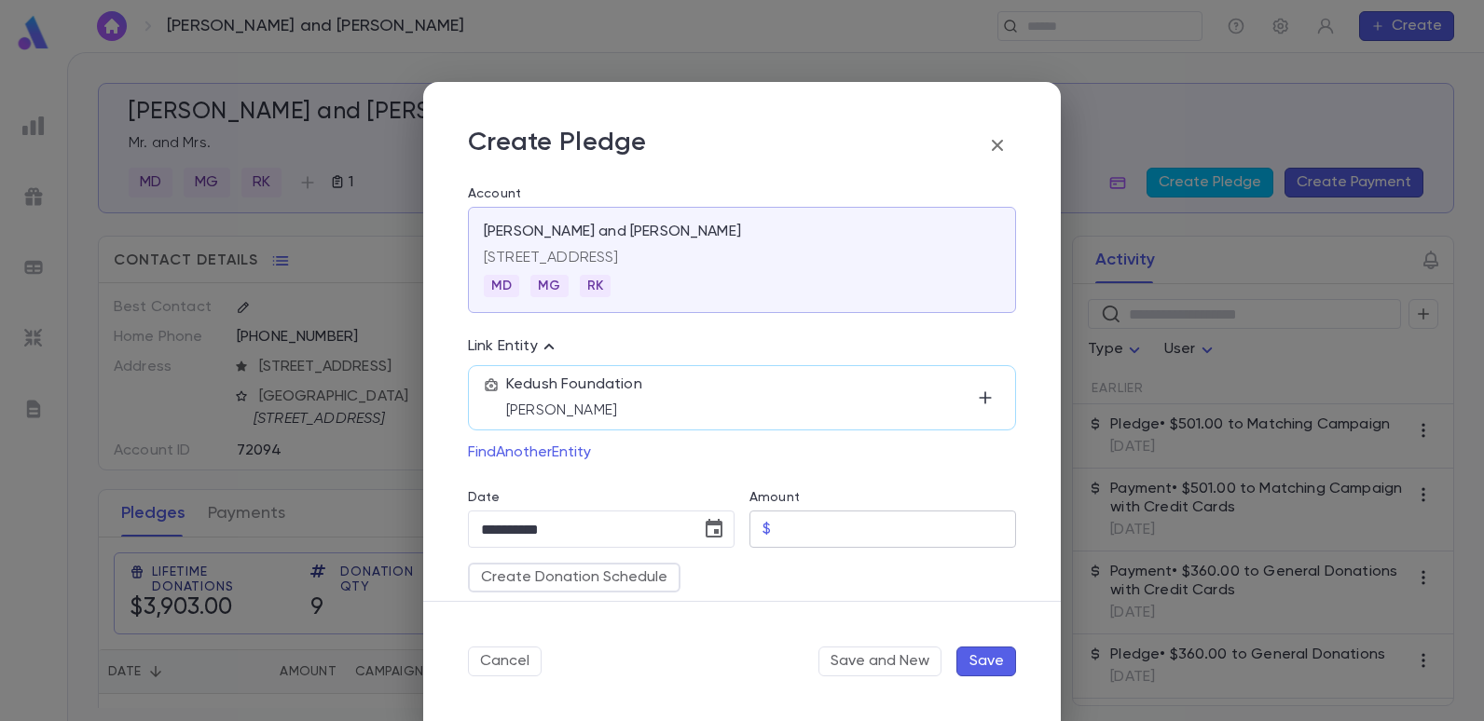
click at [825, 521] on input "Amount" at bounding box center [897, 530] width 238 height 36
type input "******"
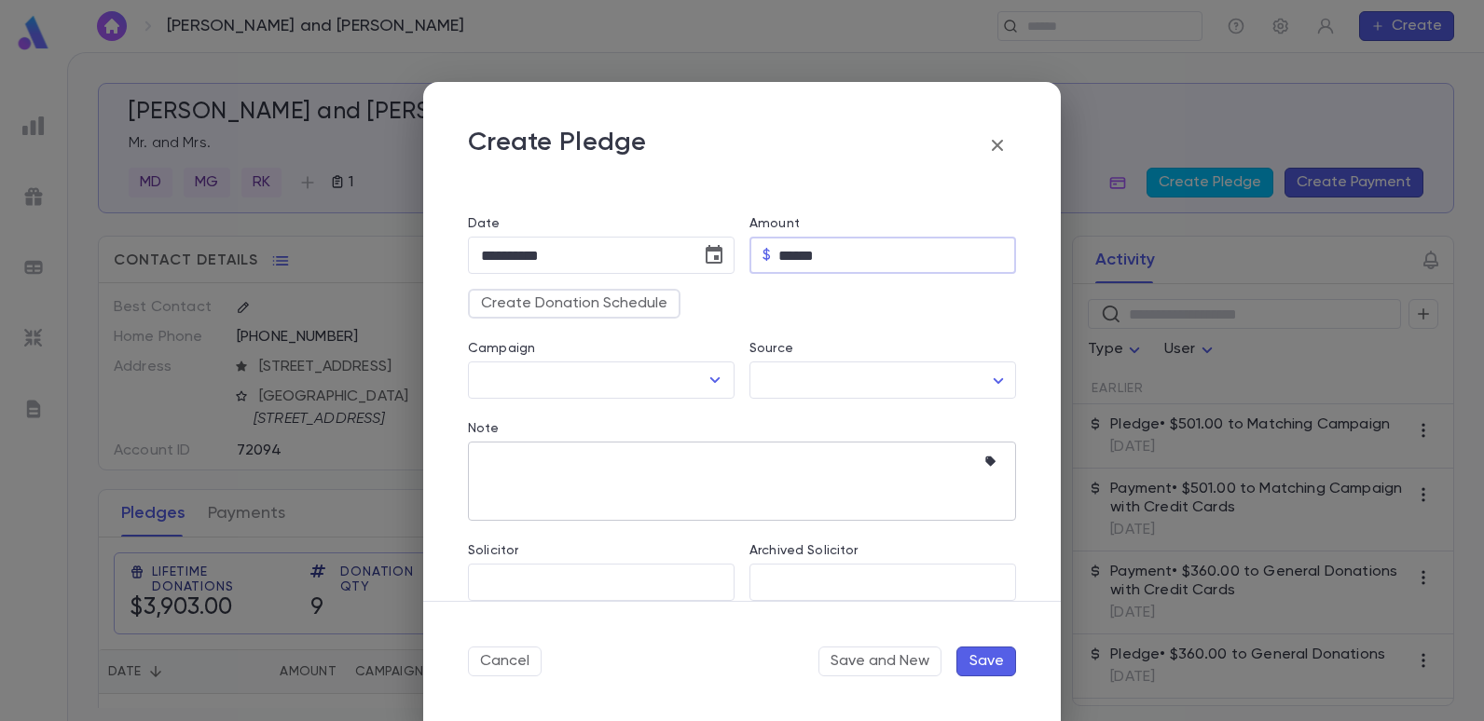
scroll to position [280, 0]
click at [707, 380] on icon "Open" at bounding box center [715, 375] width 22 height 22
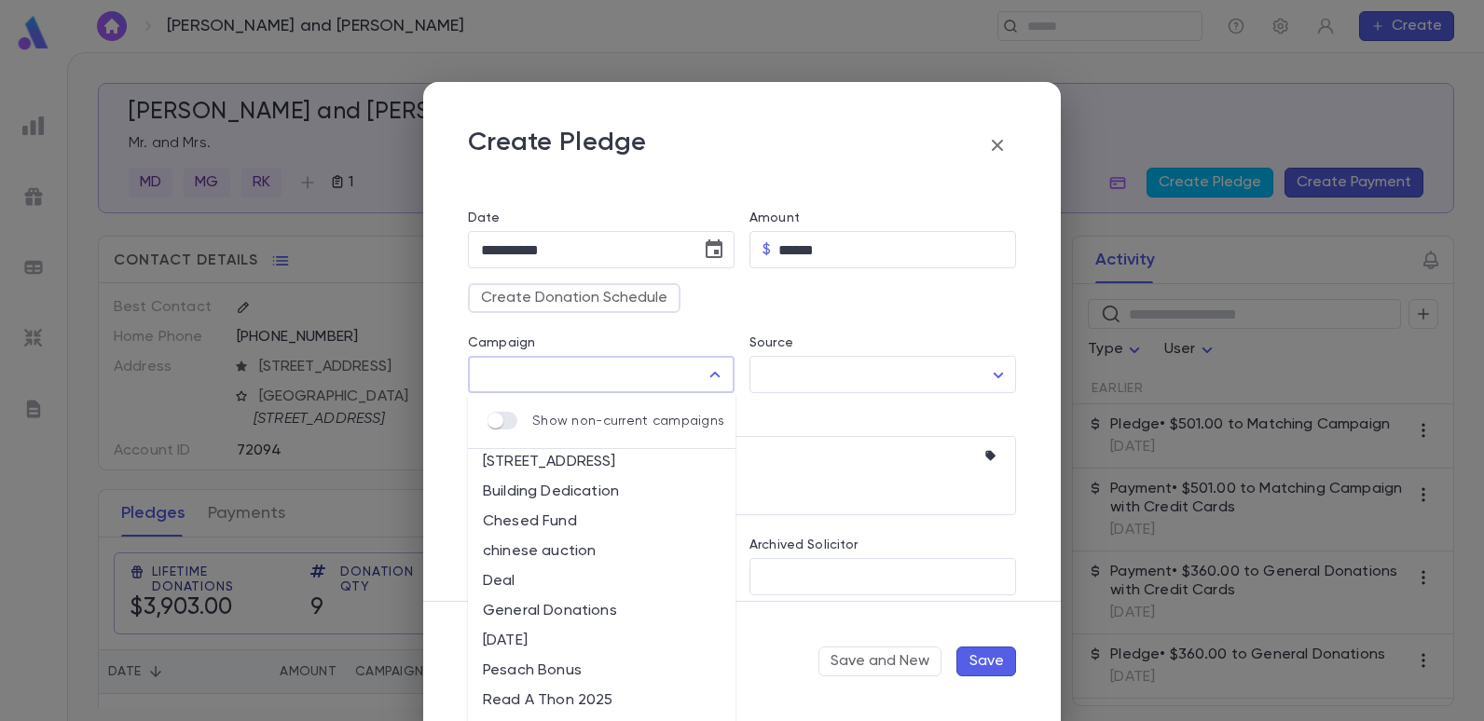
scroll to position [93, 0]
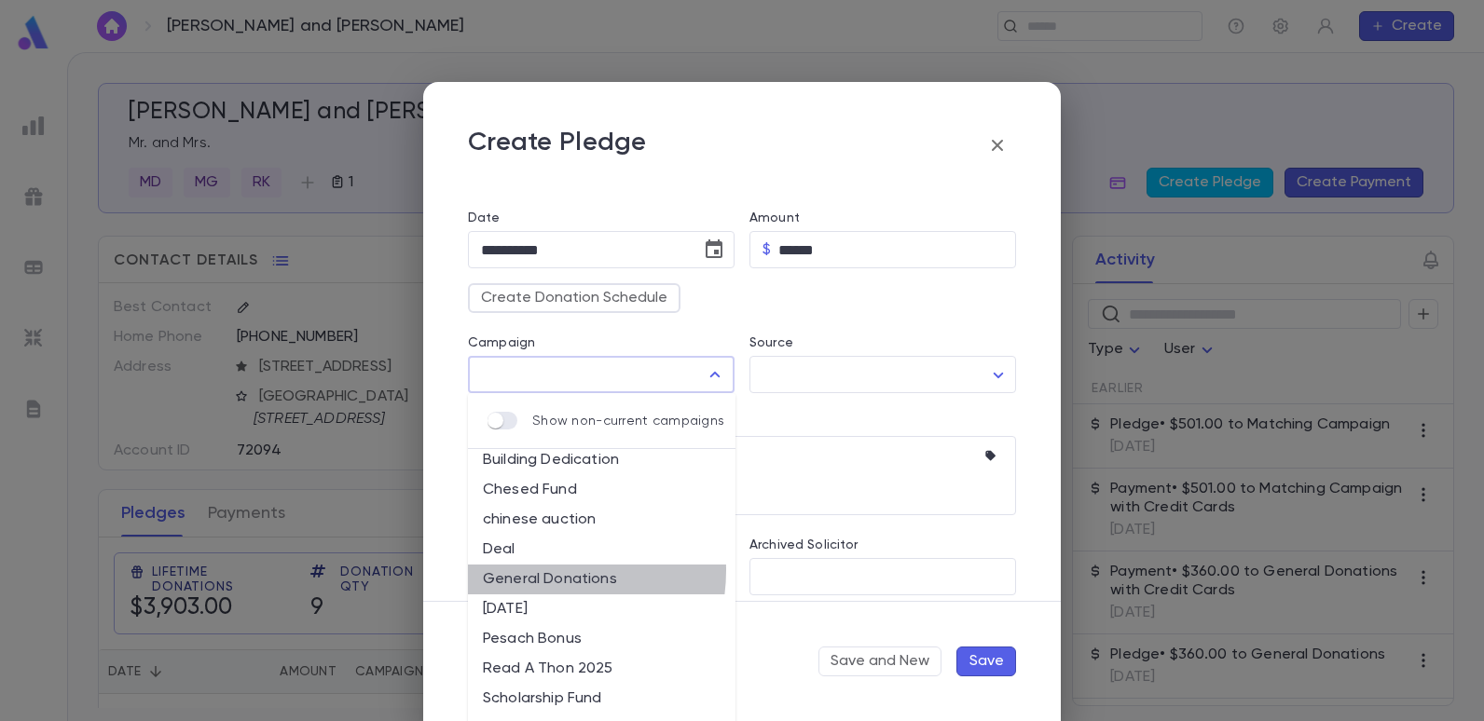
click at [532, 570] on li "General Donations" at bounding box center [602, 580] width 268 height 30
type input "**********"
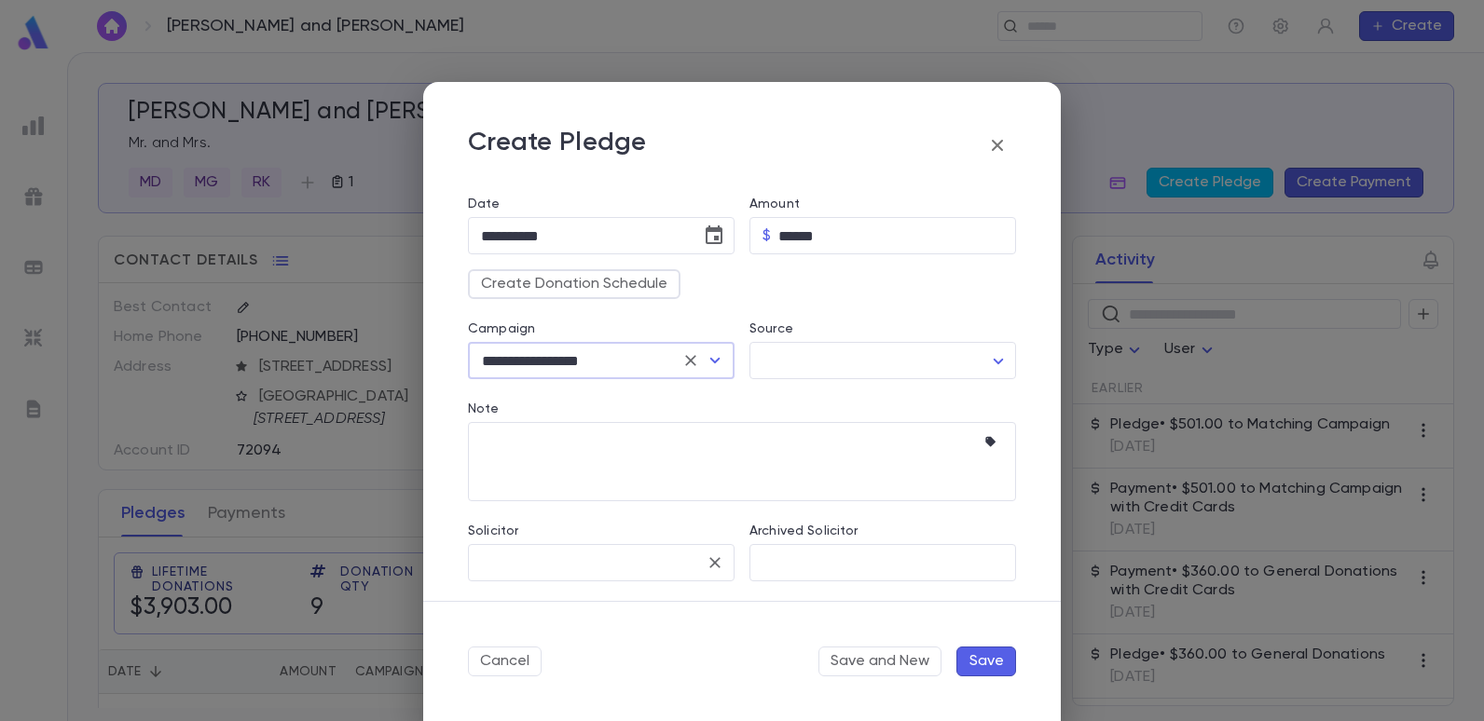
scroll to position [296, 0]
click at [841, 348] on body "Bergman, Danny and Belle ​ Create Bergman, Danny and Belle Mr. and Mrs. MD MG R…" at bounding box center [742, 386] width 1484 height 669
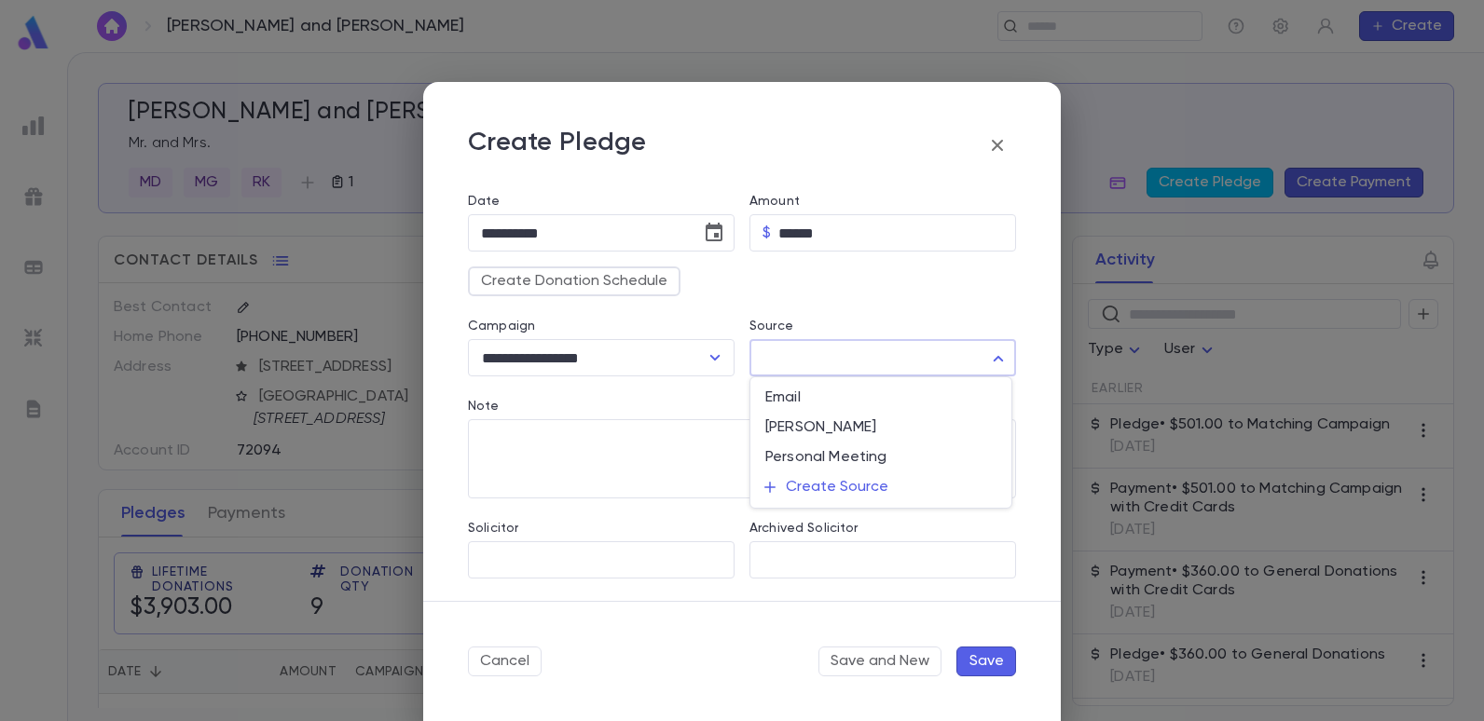
click at [634, 406] on div at bounding box center [742, 360] width 1484 height 721
click at [547, 562] on input "Solicitor" at bounding box center [587, 559] width 222 height 35
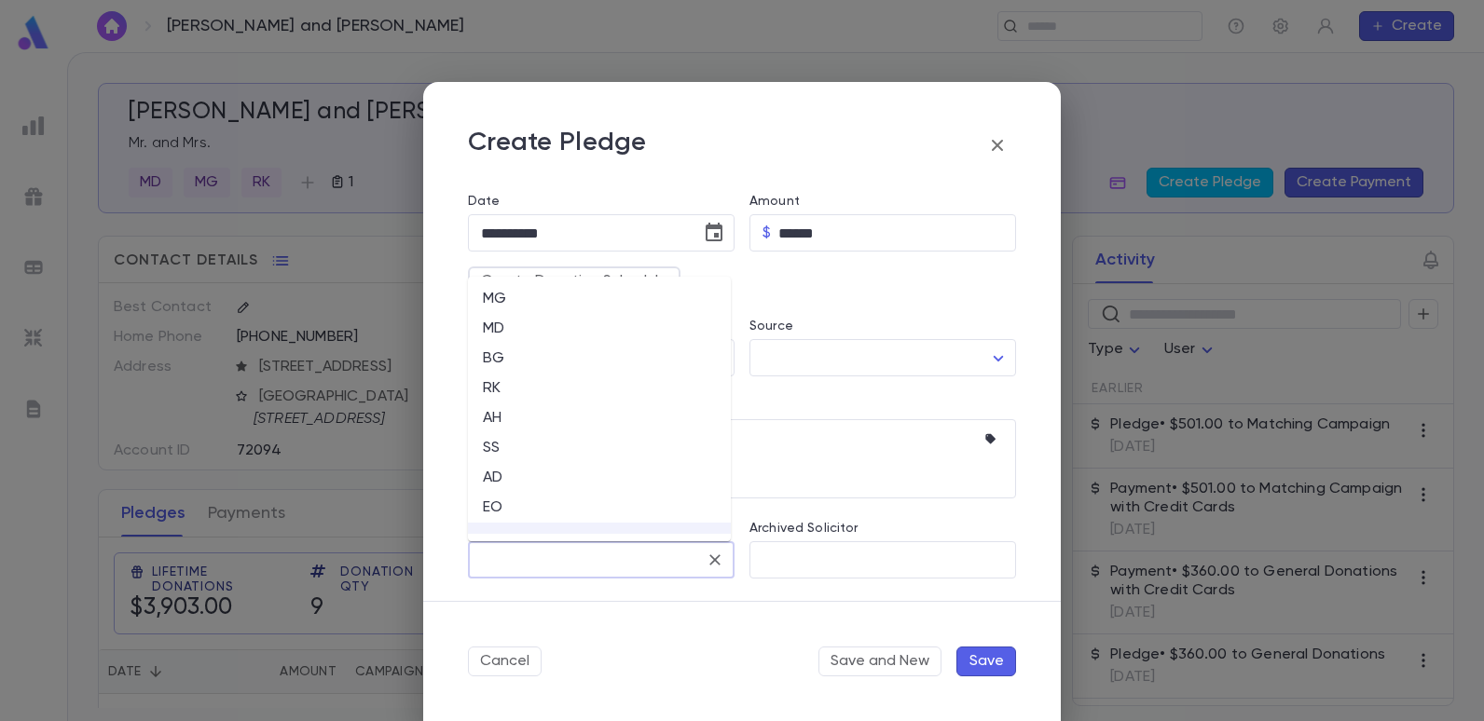
click at [506, 509] on li "EO" at bounding box center [599, 508] width 263 height 30
type input "**"
click at [999, 652] on button "Save" at bounding box center [986, 662] width 60 height 30
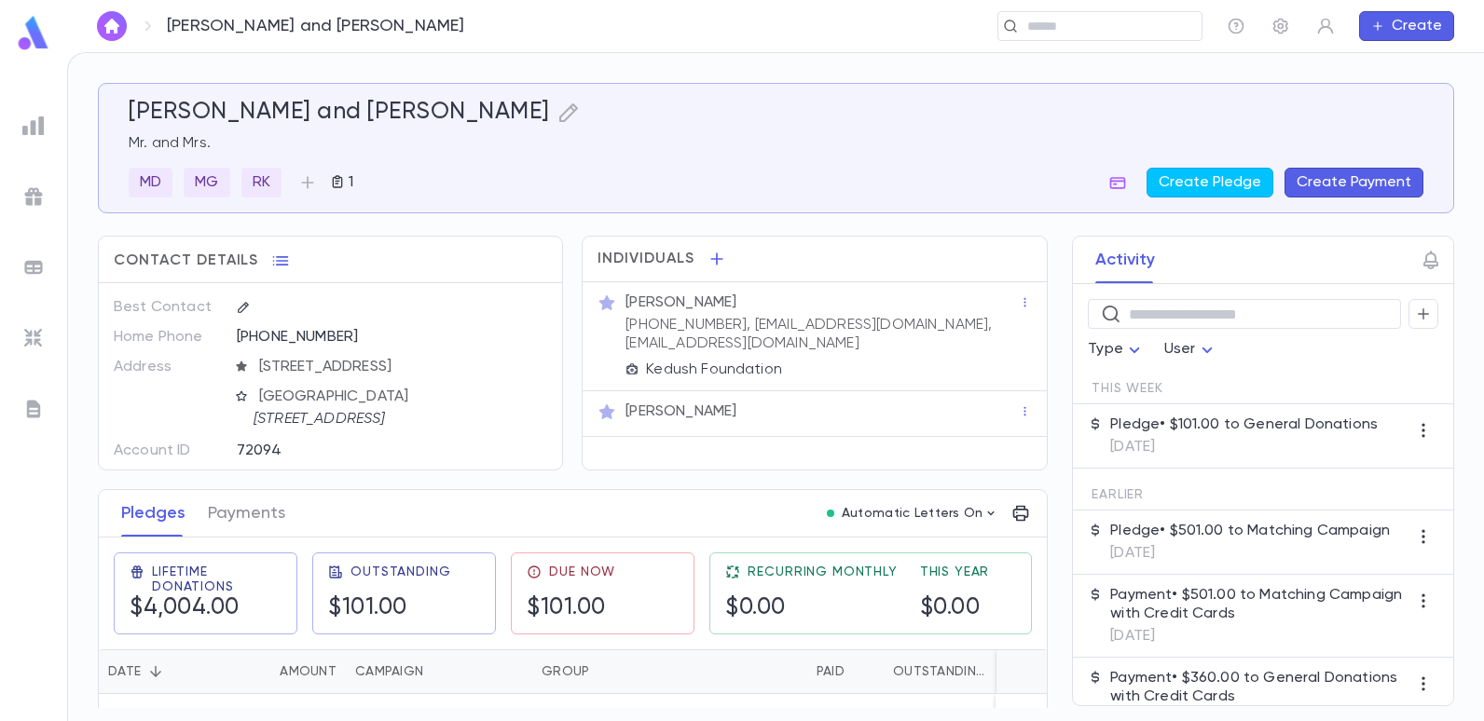
click at [40, 130] on img at bounding box center [33, 126] width 22 height 22
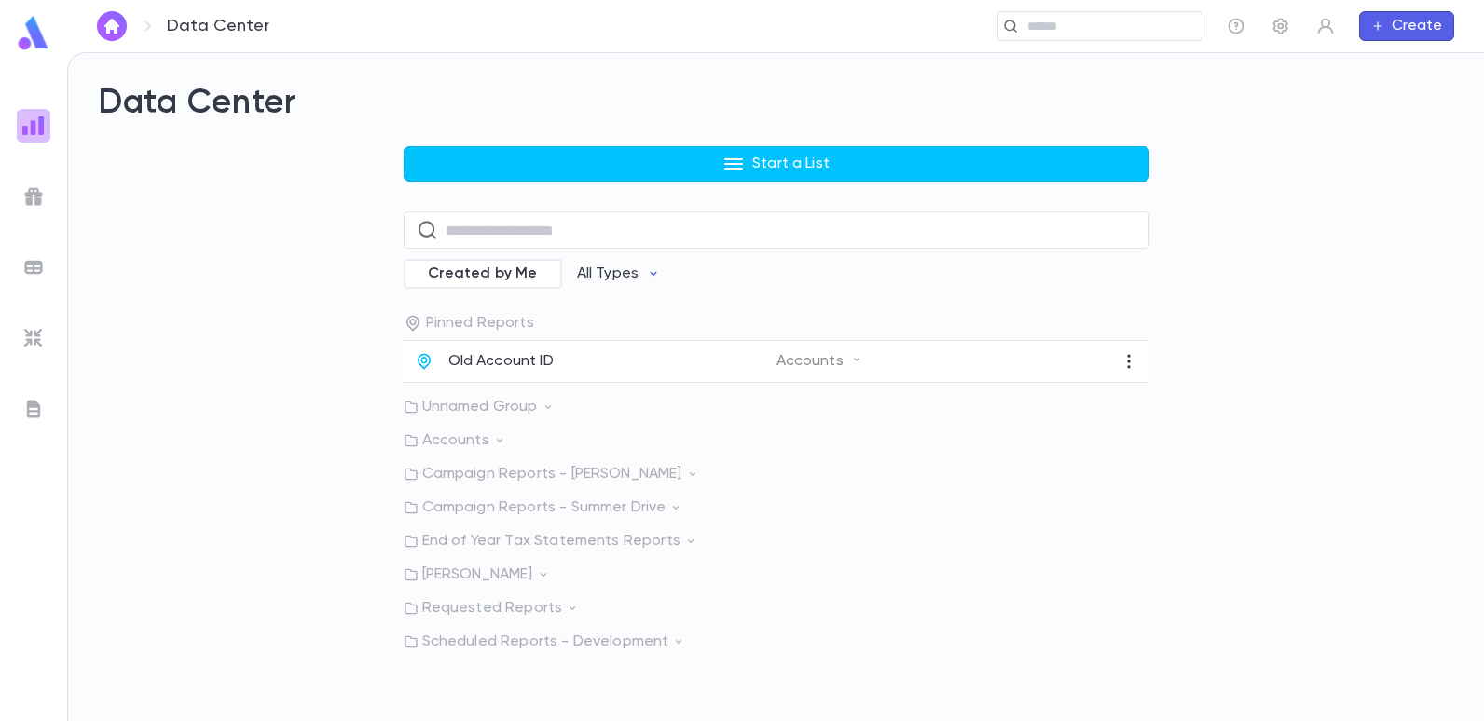
click at [28, 137] on div at bounding box center [34, 126] width 34 height 34
click at [48, 131] on div at bounding box center [34, 126] width 34 height 34
click at [486, 226] on input "text" at bounding box center [791, 231] width 691 height 36
click at [471, 364] on p "Old Account ID" at bounding box center [500, 361] width 105 height 19
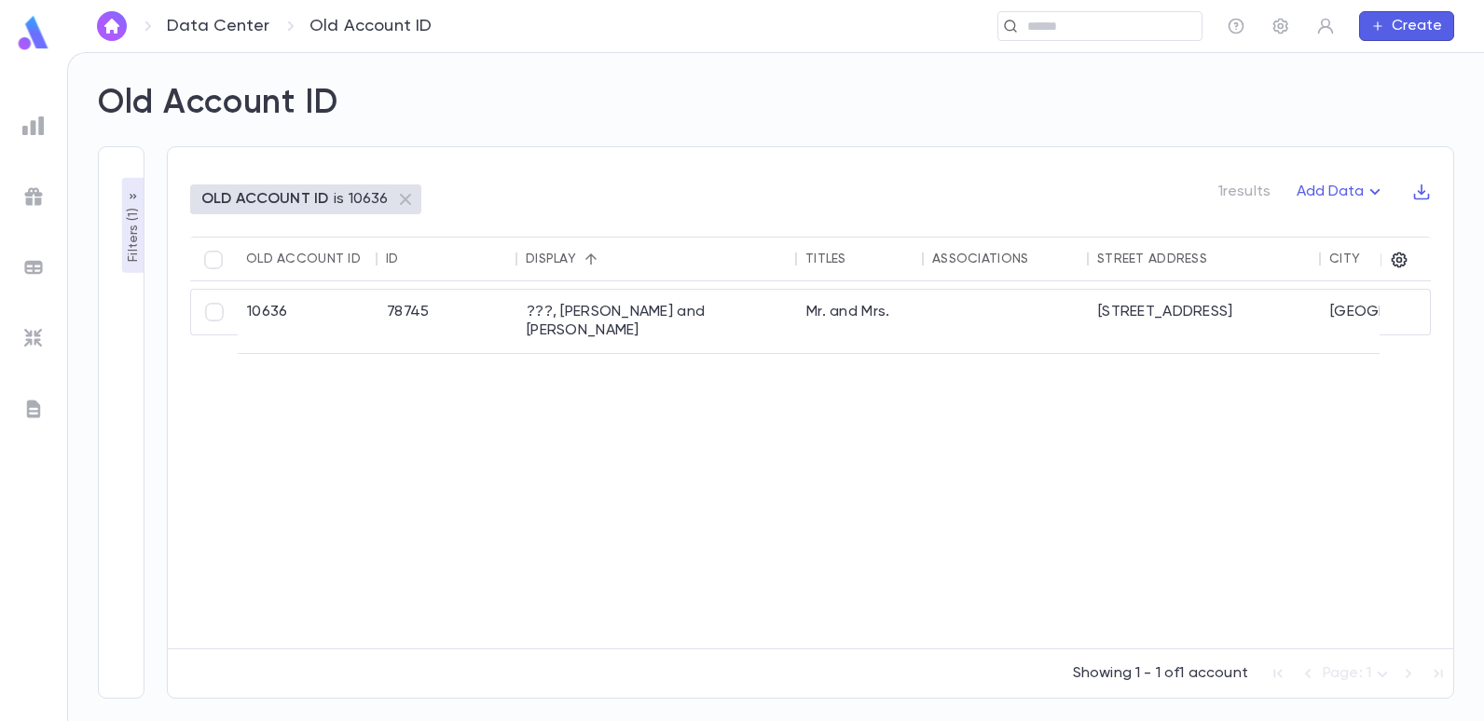
click at [124, 242] on p "Filters ( 1 )" at bounding box center [133, 233] width 19 height 58
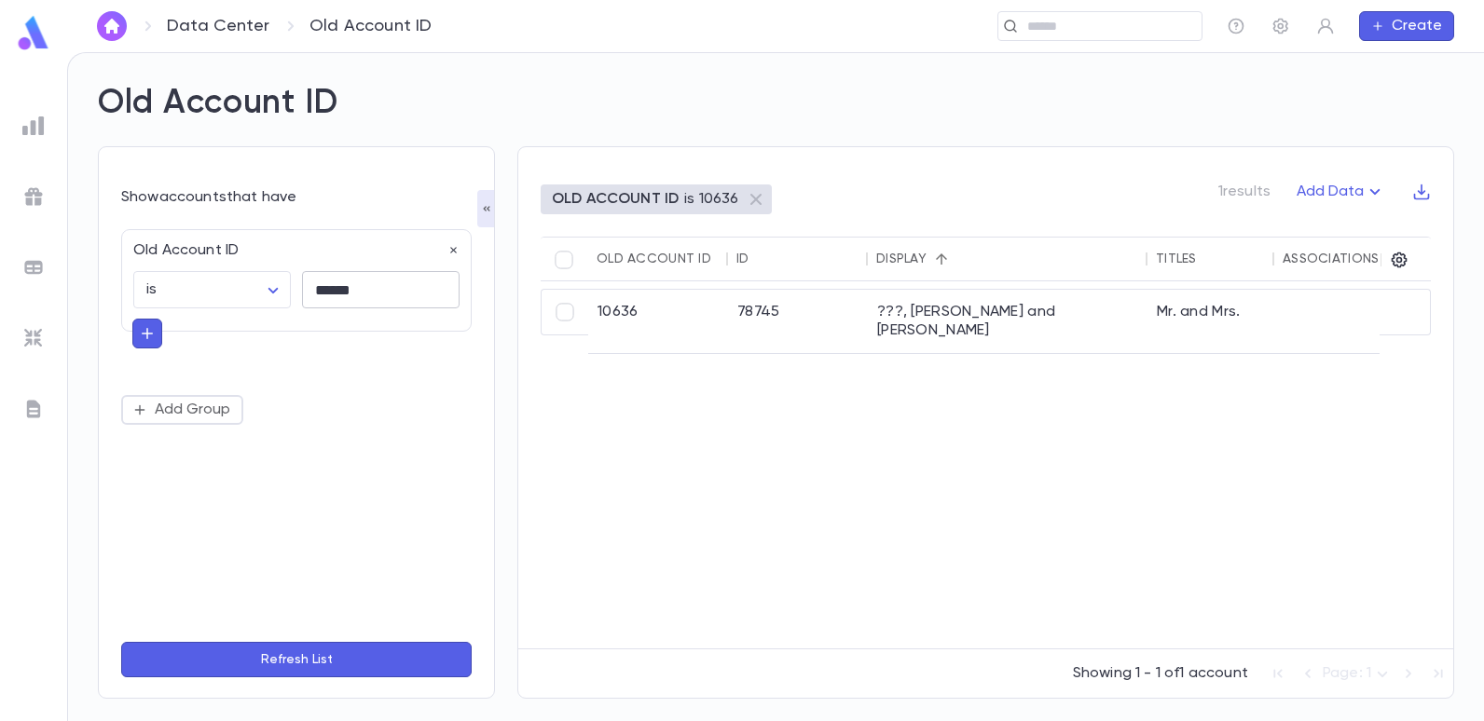
click at [353, 290] on input "******" at bounding box center [381, 290] width 158 height 36
type input "*"
type input "*****"
click at [121, 642] on button "Refresh List" at bounding box center [296, 659] width 350 height 35
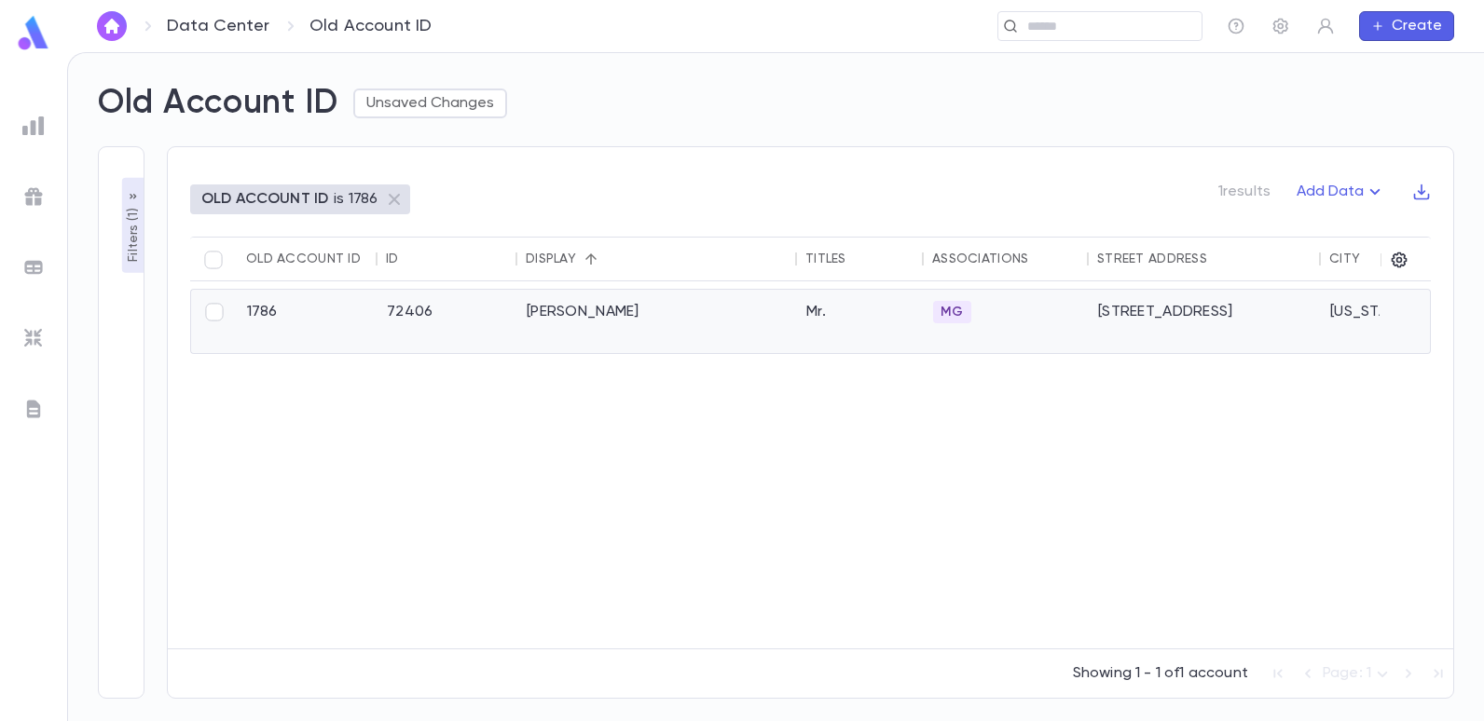
click at [548, 314] on div "Khezrie, Gaby" at bounding box center [657, 321] width 280 height 63
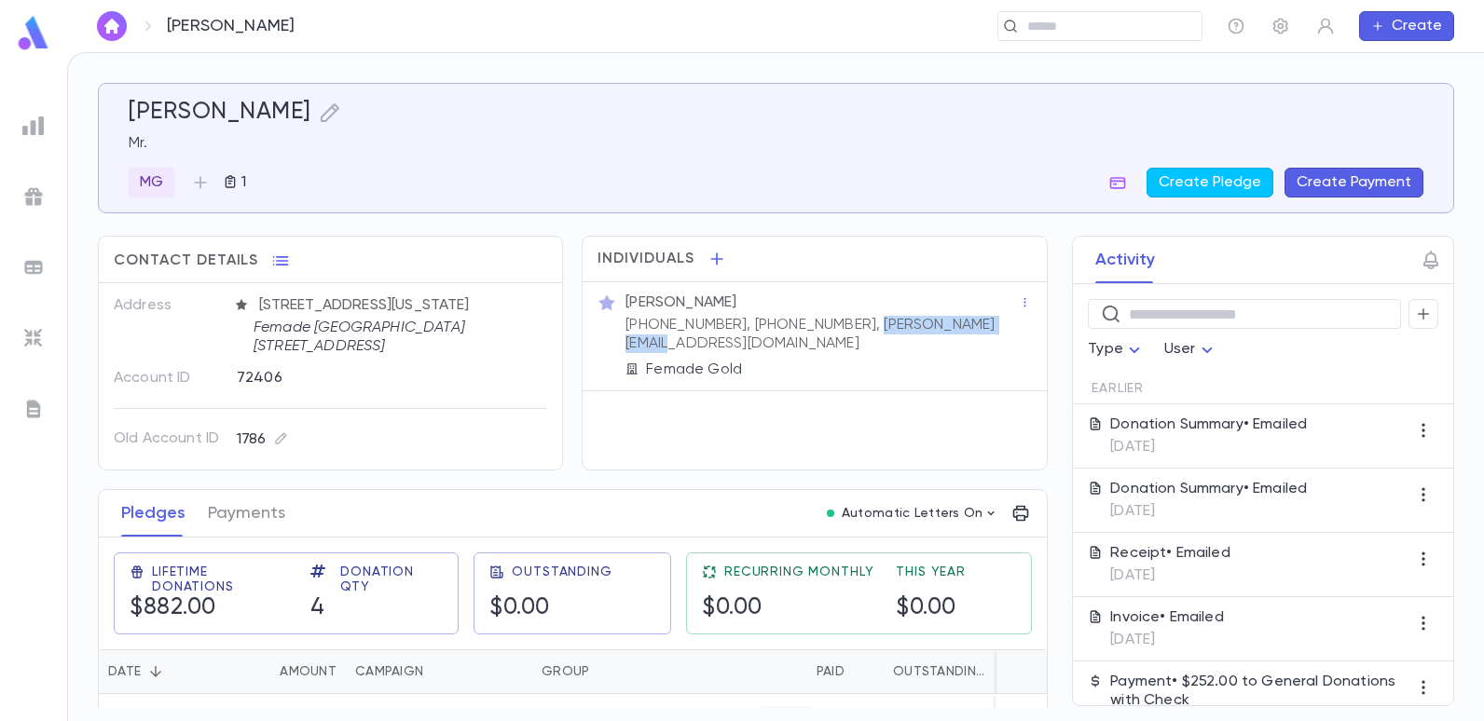
drag, startPoint x: 977, startPoint y: 321, endPoint x: 818, endPoint y: 329, distance: 158.7
click at [818, 329] on div "[PERSON_NAME] [PHONE_NUMBER], [PHONE_NUMBER], [PERSON_NAME][EMAIL_ADDRESS][DOMA…" at bounding box center [820, 334] width 397 height 89
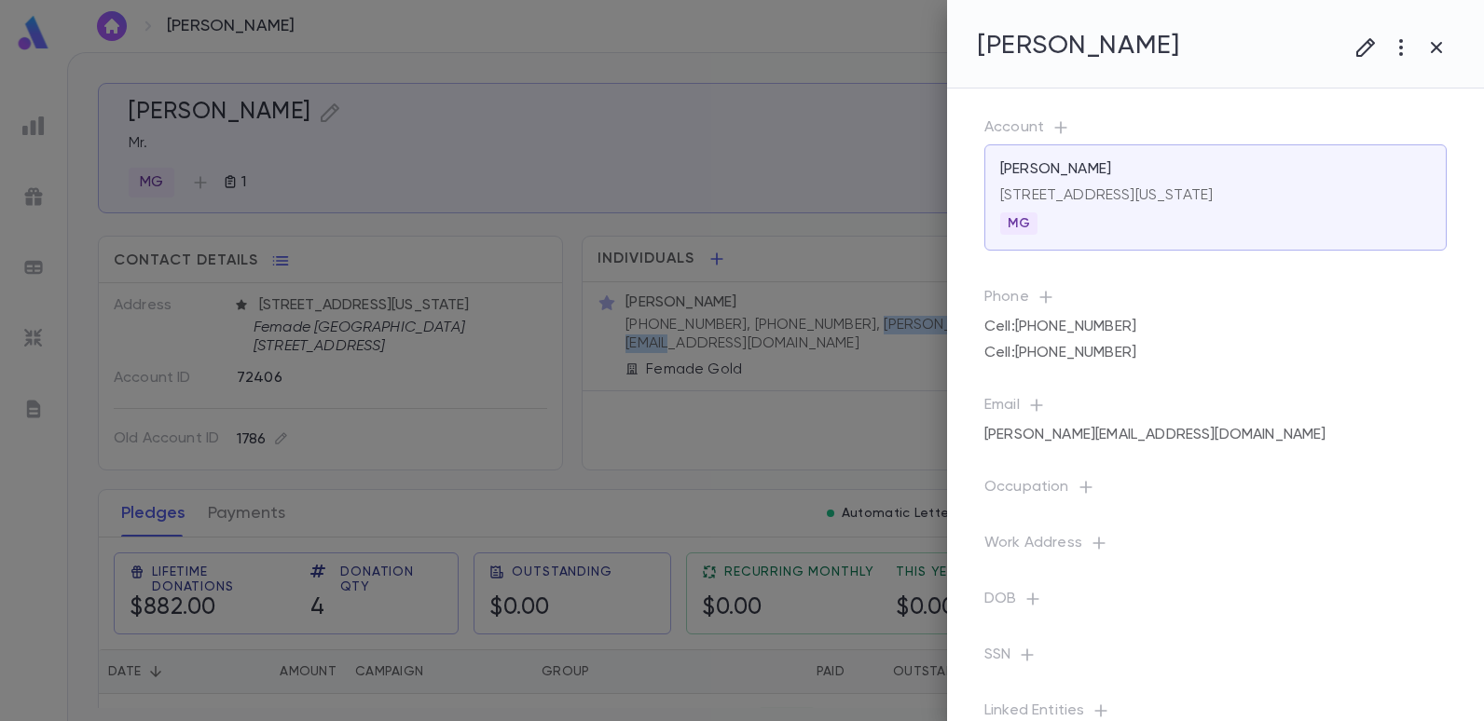
copy p "[PERSON_NAME][EMAIL_ADDRESS][DOMAIN_NAME]"
drag, startPoint x: 861, startPoint y: 272, endPoint x: 828, endPoint y: 392, distance: 124.8
click at [811, 418] on div at bounding box center [742, 360] width 1484 height 721
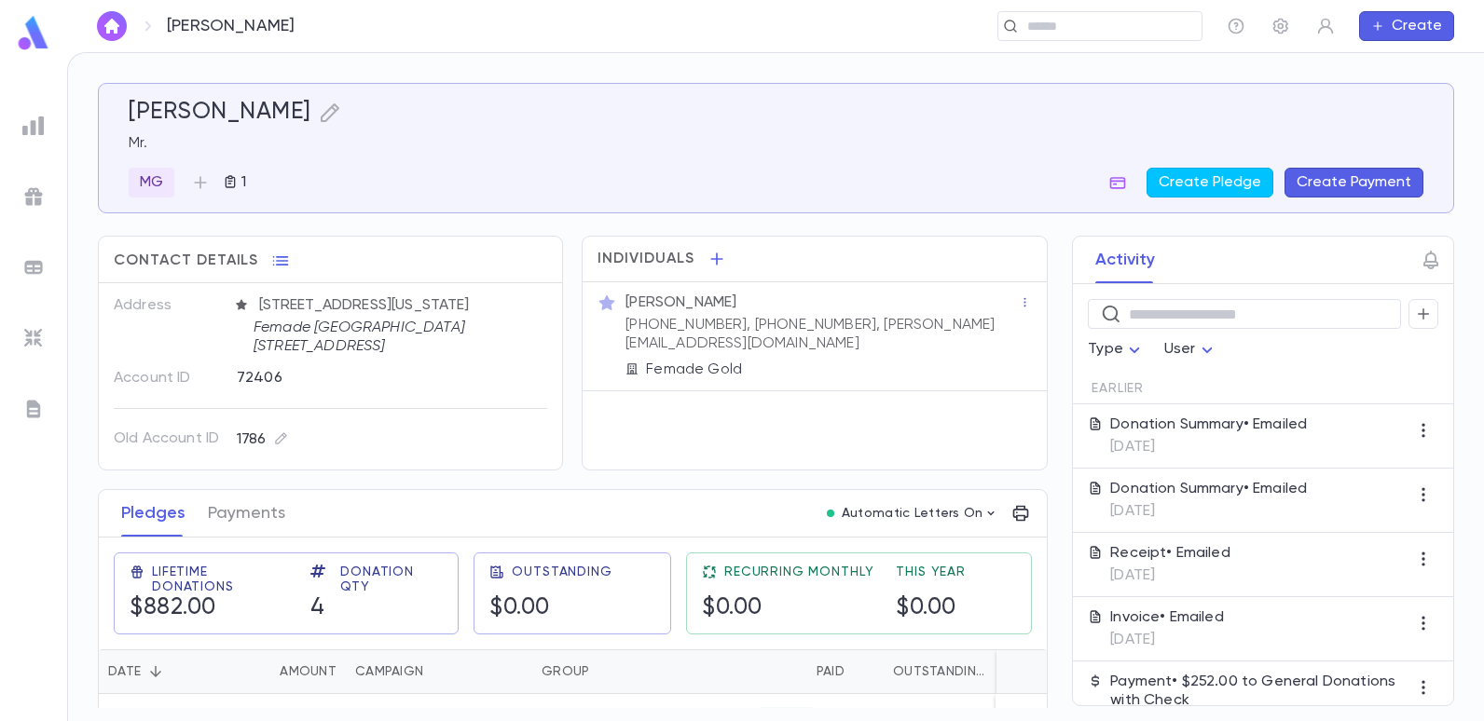
drag, startPoint x: 977, startPoint y: 317, endPoint x: 916, endPoint y: 326, distance: 61.3
click at [916, 326] on div "[PERSON_NAME] [PHONE_NUMBER], [PHONE_NUMBER], [PERSON_NAME][EMAIL_ADDRESS][DOMA…" at bounding box center [820, 334] width 397 height 89
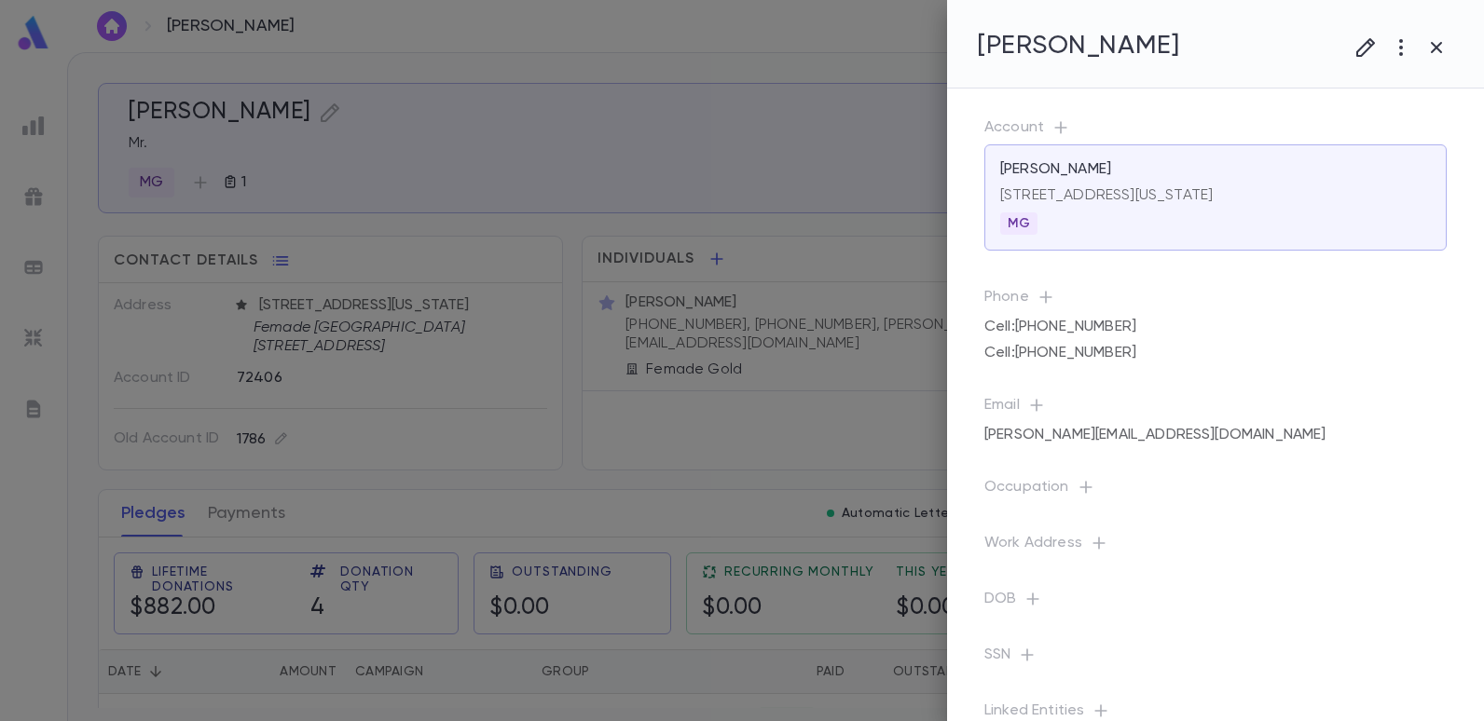
drag, startPoint x: 916, startPoint y: 326, endPoint x: 909, endPoint y: 403, distance: 76.8
click at [909, 403] on div at bounding box center [775, 360] width 1417 height 721
click at [887, 373] on div at bounding box center [742, 360] width 1484 height 721
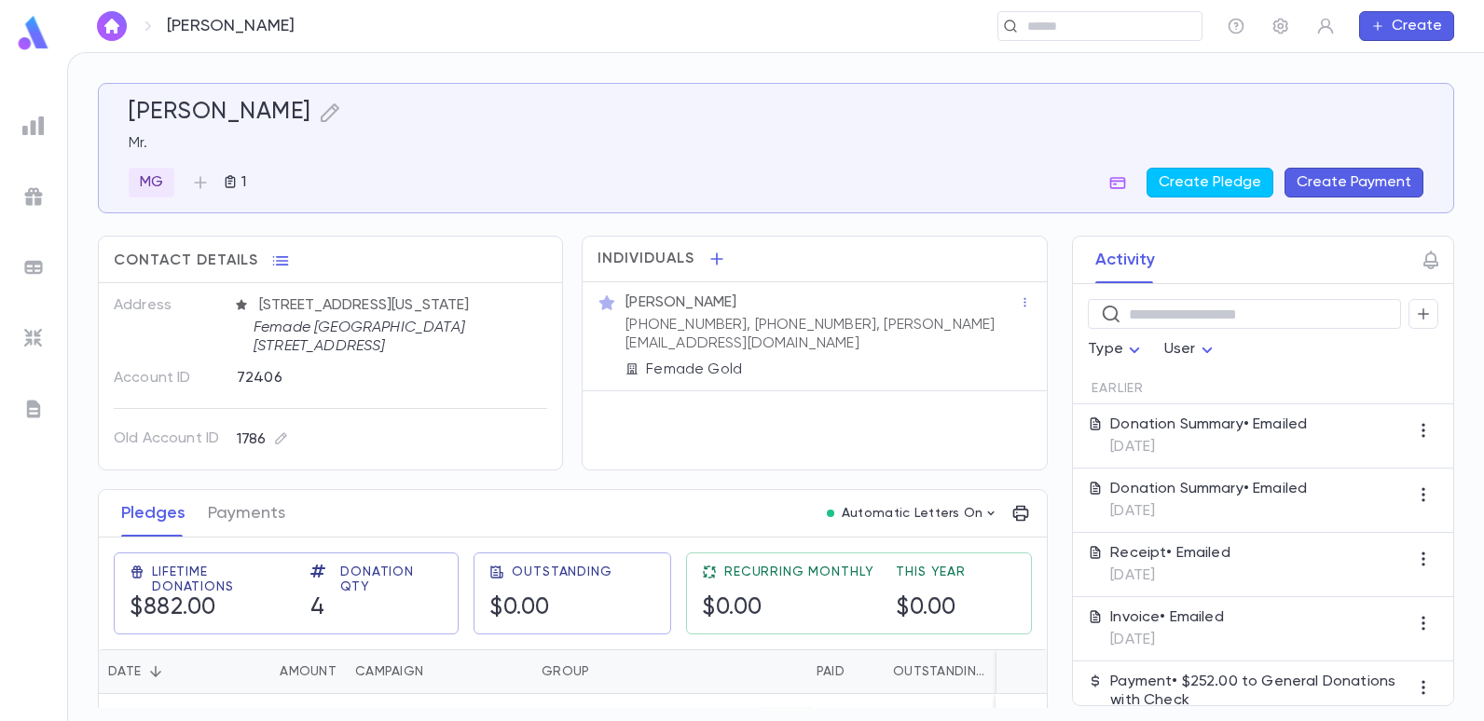
drag, startPoint x: 983, startPoint y: 323, endPoint x: 963, endPoint y: 328, distance: 21.0
click at [963, 328] on div "Mr. Gaby Khezrie (212) 921-8829, (917) 981-1182, gabriel@fremada.com Femade Gold" at bounding box center [820, 334] width 397 height 89
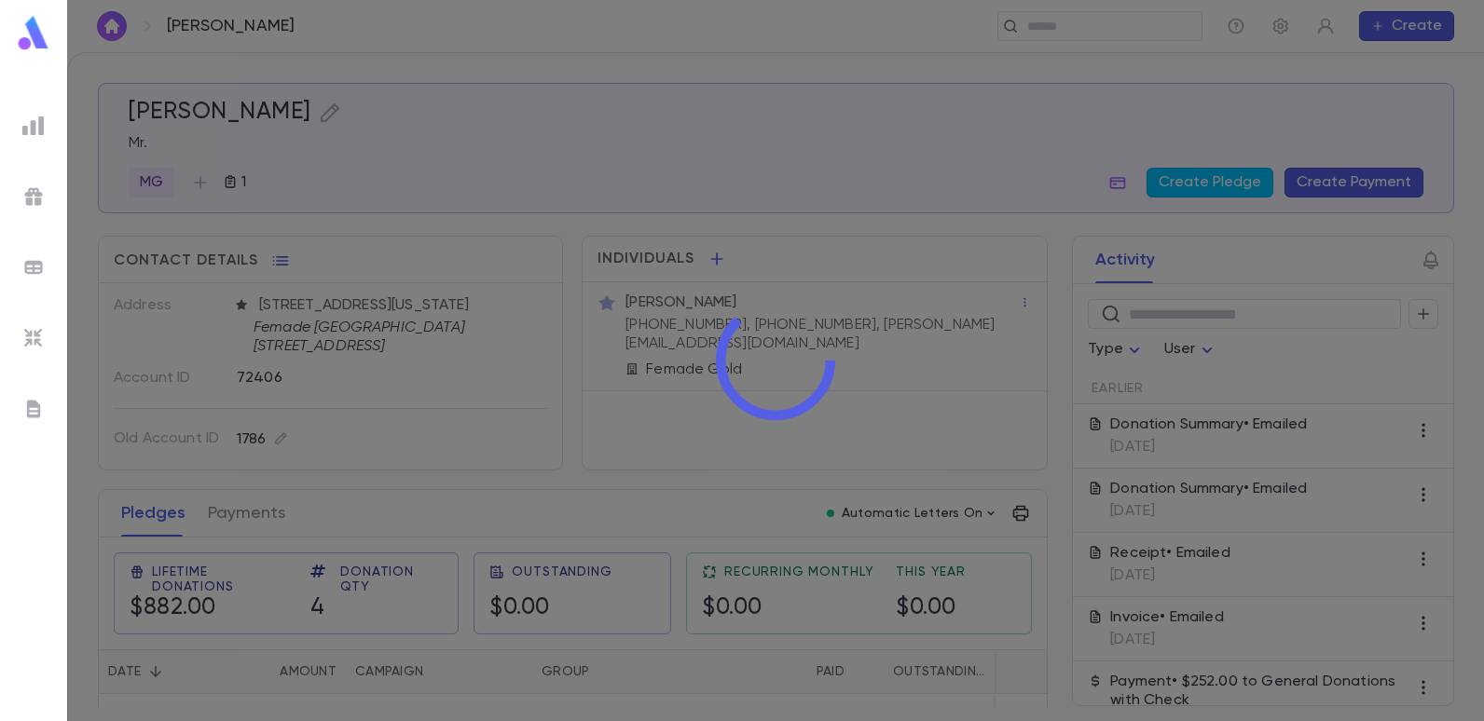
drag, startPoint x: 963, startPoint y: 328, endPoint x: 966, endPoint y: 373, distance: 44.8
click at [952, 381] on div at bounding box center [775, 360] width 1417 height 721
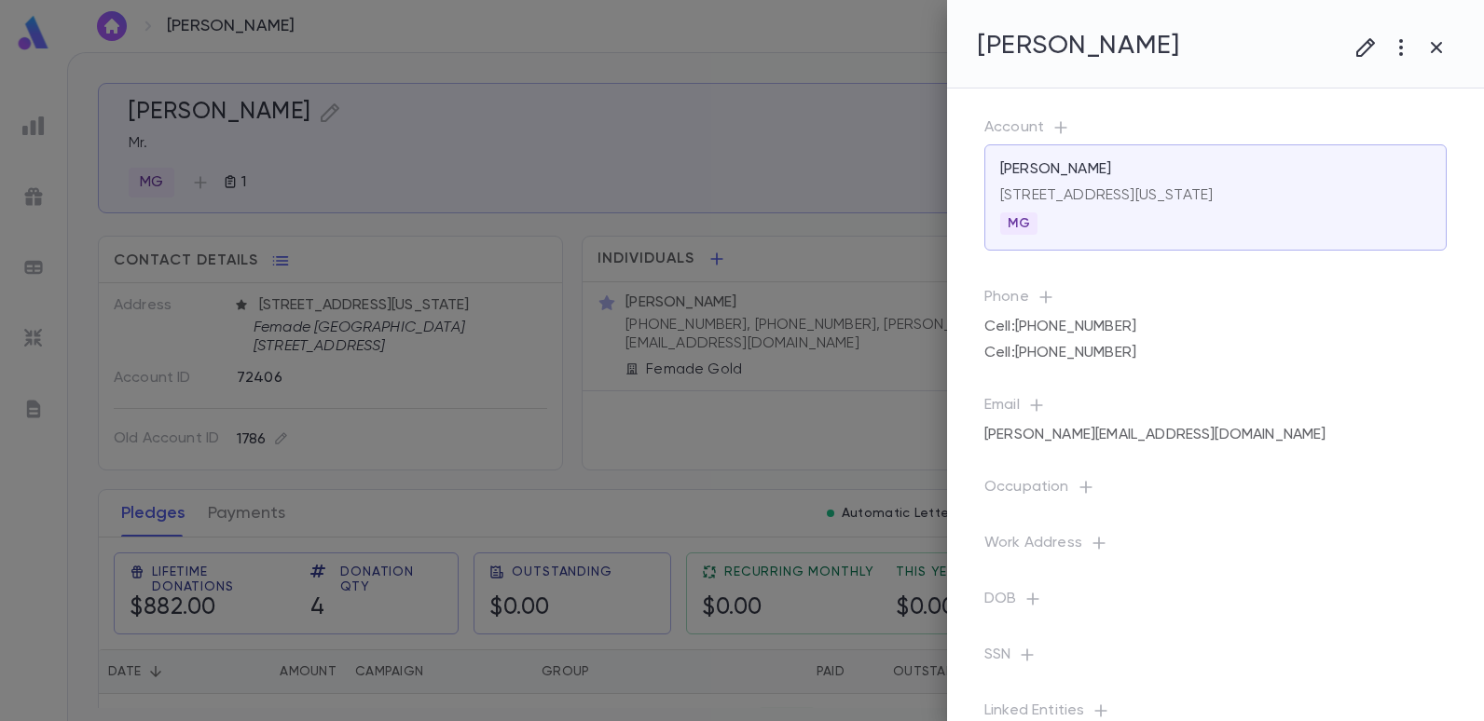
click at [923, 371] on div at bounding box center [742, 360] width 1484 height 721
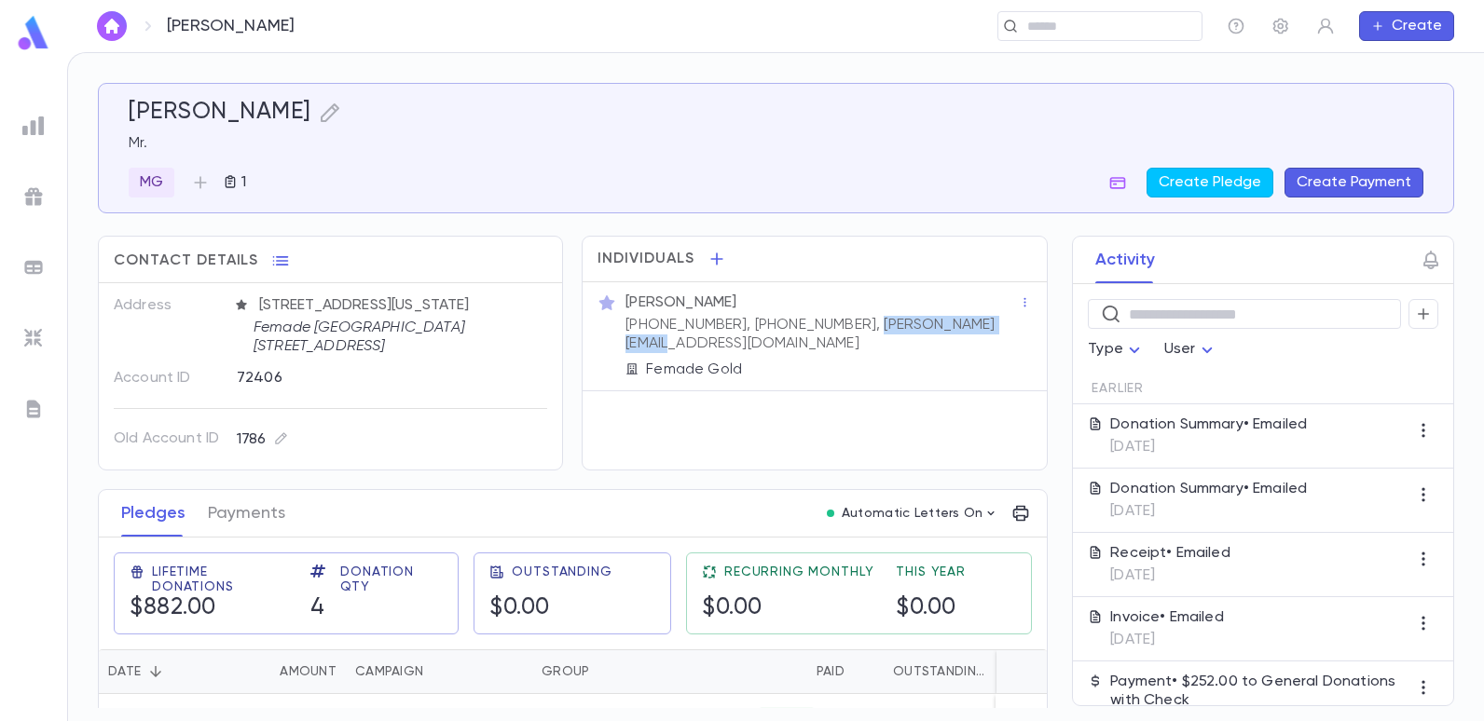
drag, startPoint x: 979, startPoint y: 323, endPoint x: 821, endPoint y: 329, distance: 157.6
click at [821, 329] on div "Mr. Gaby Khezrie (212) 921-8829, (917) 981-1182, gabriel@fremada.com Femade Gold" at bounding box center [820, 334] width 397 height 89
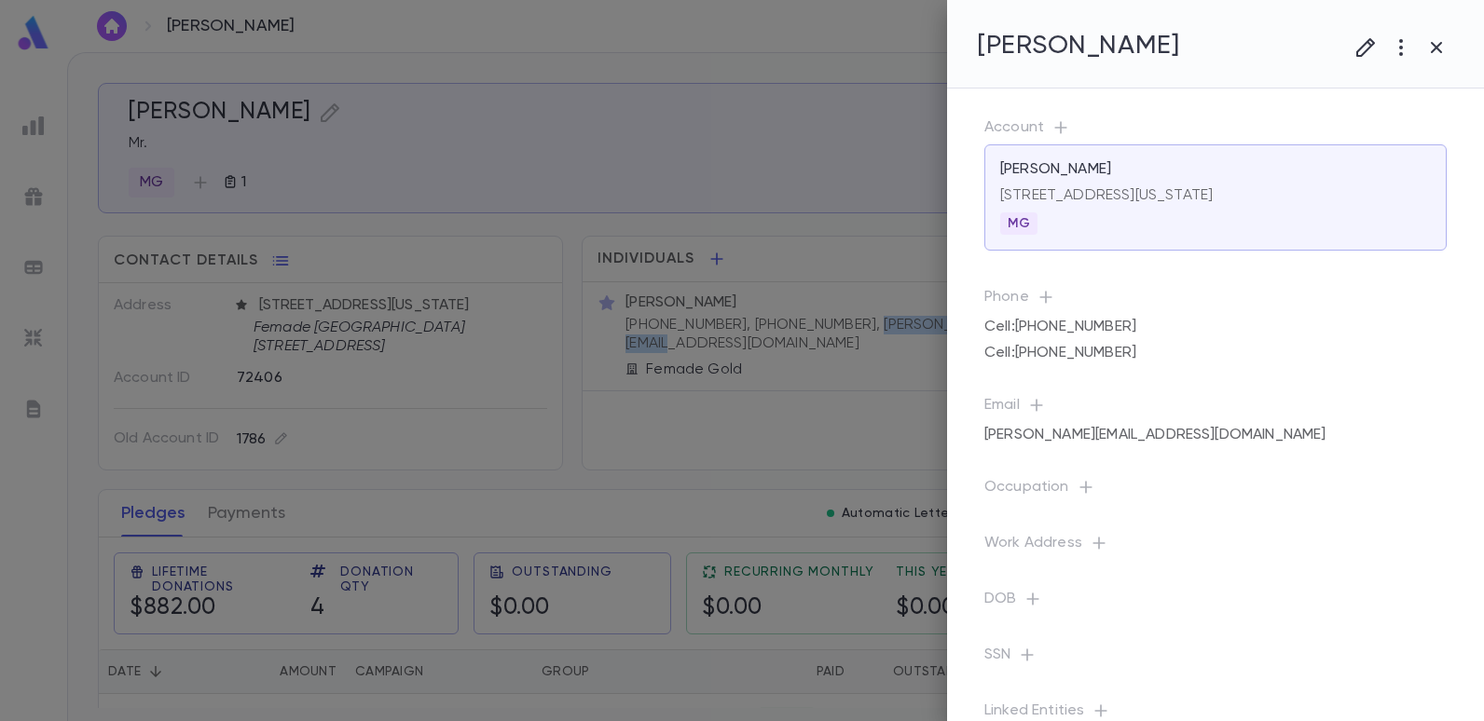
copy p "gabriel@fremada.com"
click at [765, 62] on div at bounding box center [742, 360] width 1484 height 721
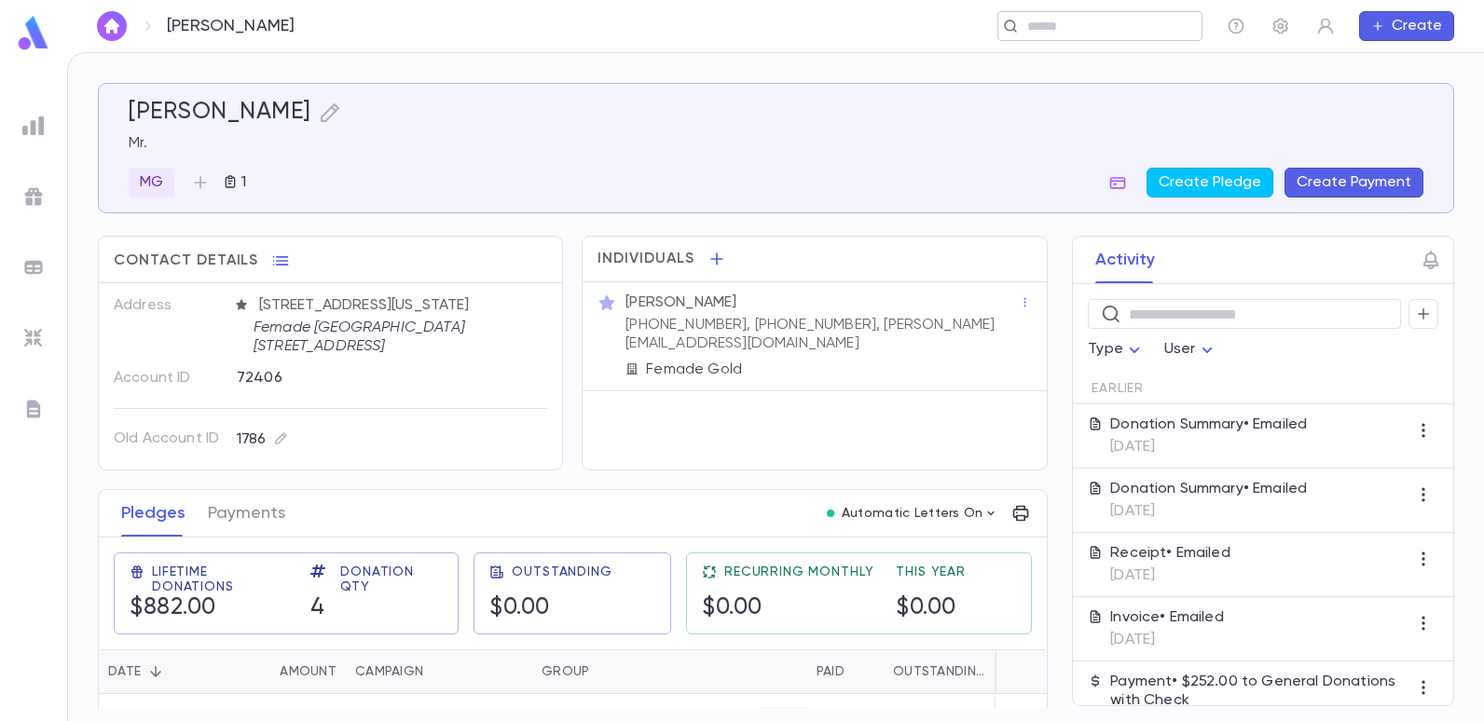
click at [1019, 29] on div "​" at bounding box center [1099, 26] width 205 height 30
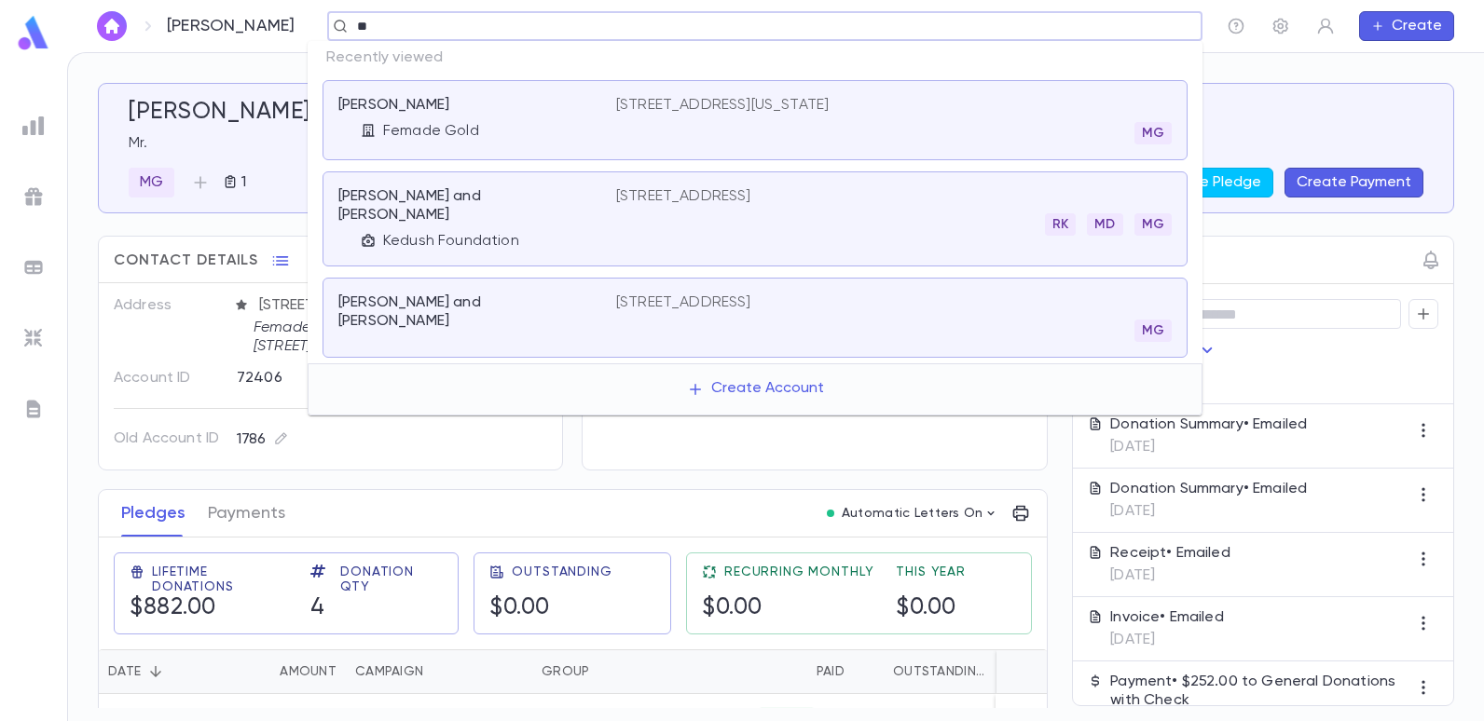
type input "*"
type input "******"
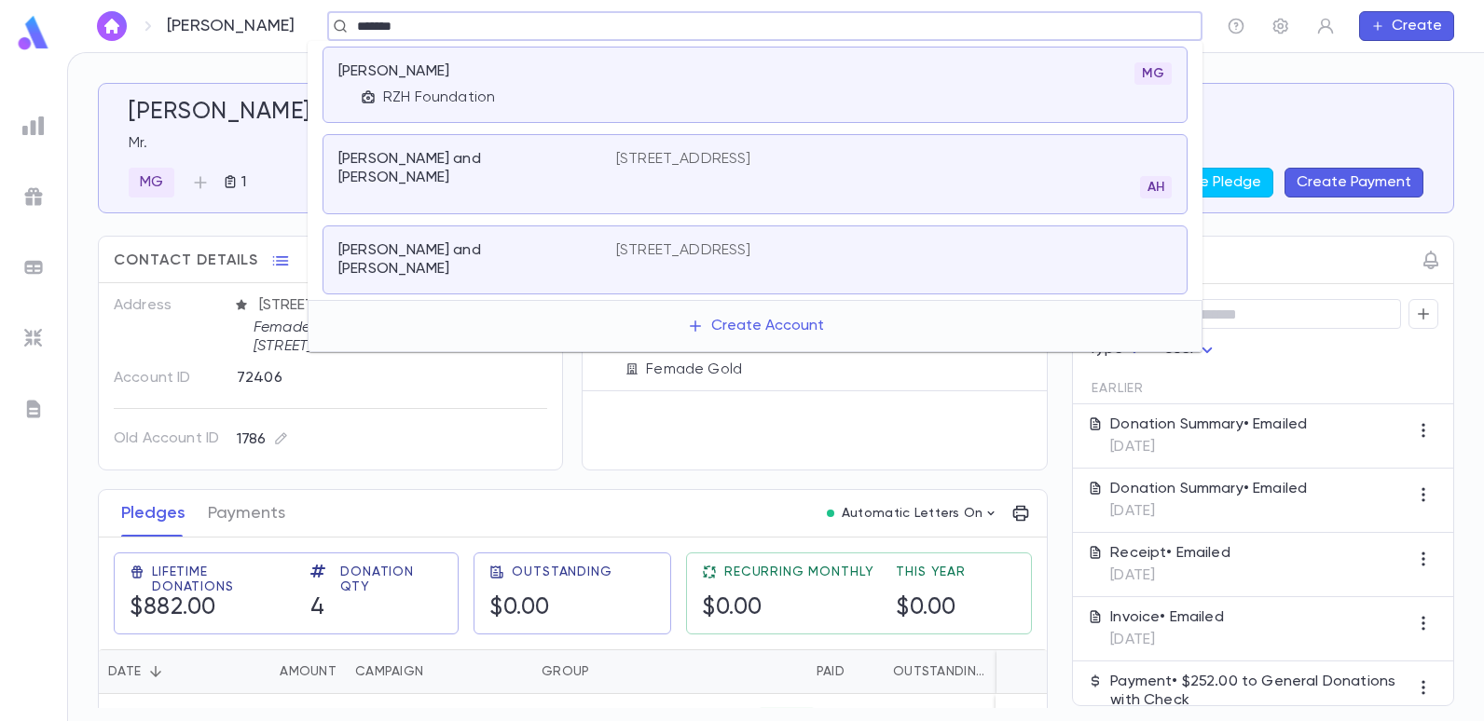
click at [448, 76] on div "[PERSON_NAME]" at bounding box center [465, 71] width 255 height 19
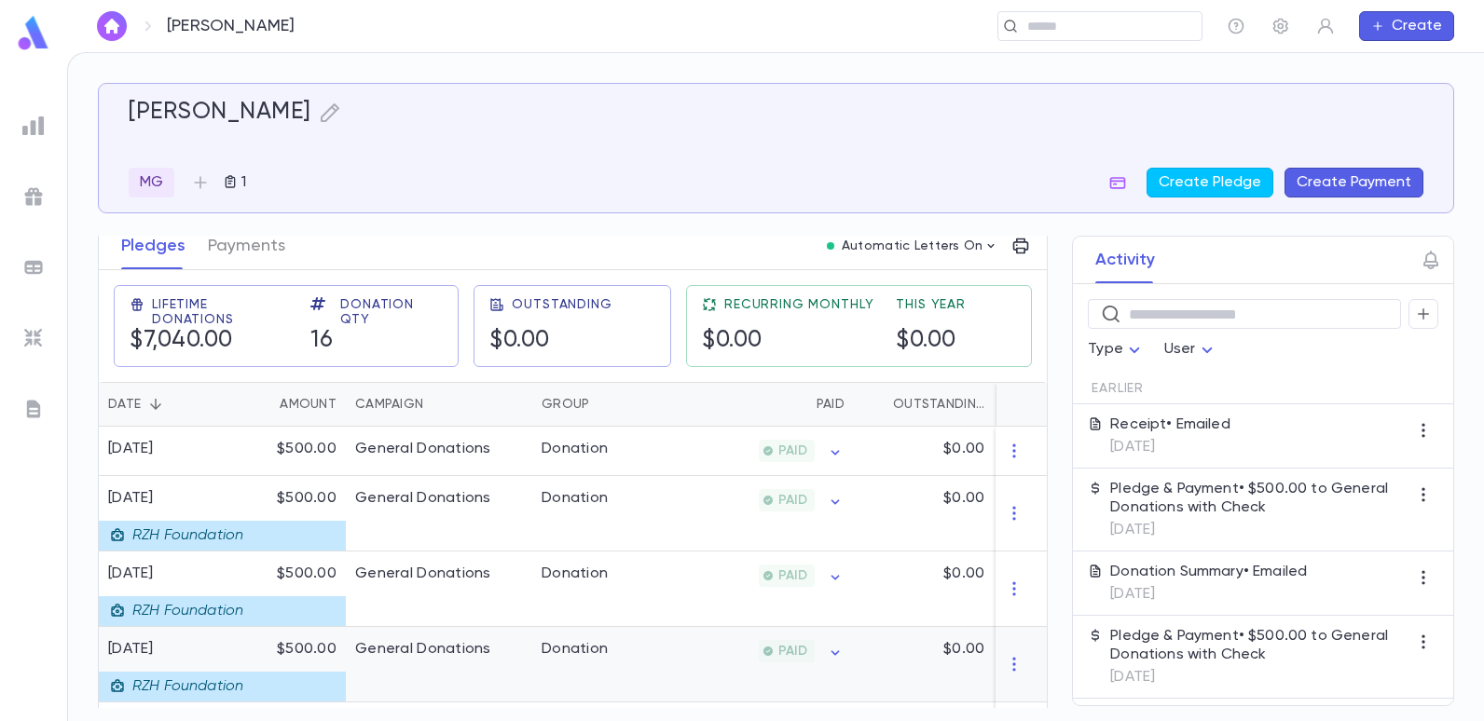
scroll to position [280, 0]
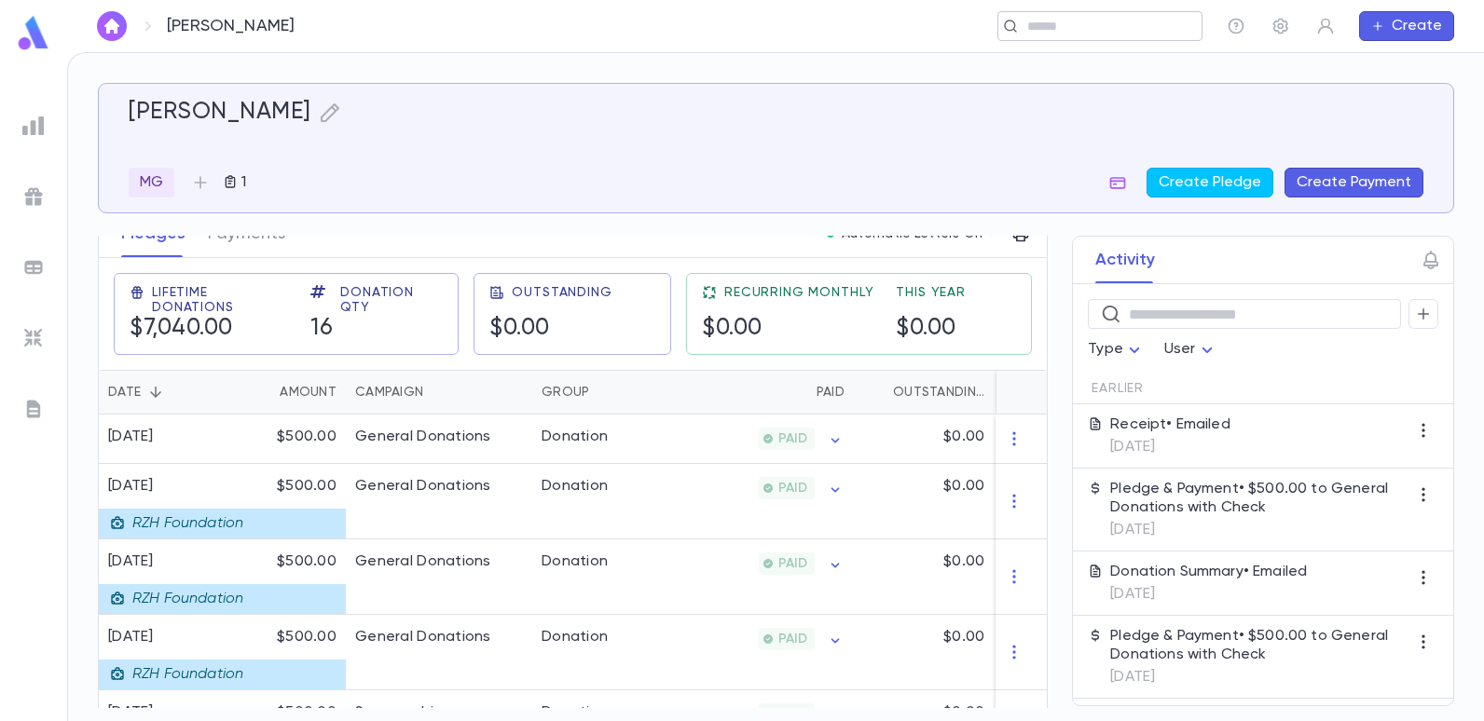
click at [1078, 34] on input "text" at bounding box center [1094, 27] width 144 height 18
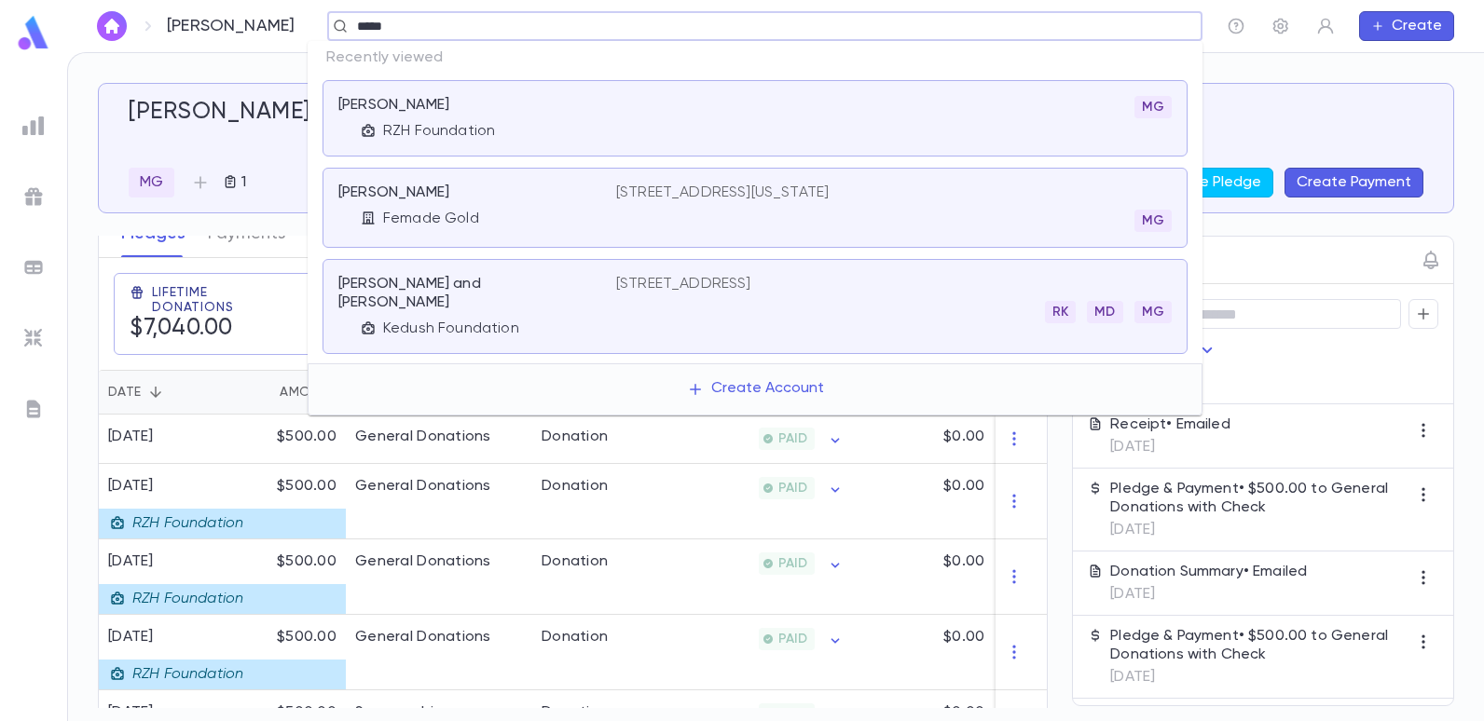
type input "******"
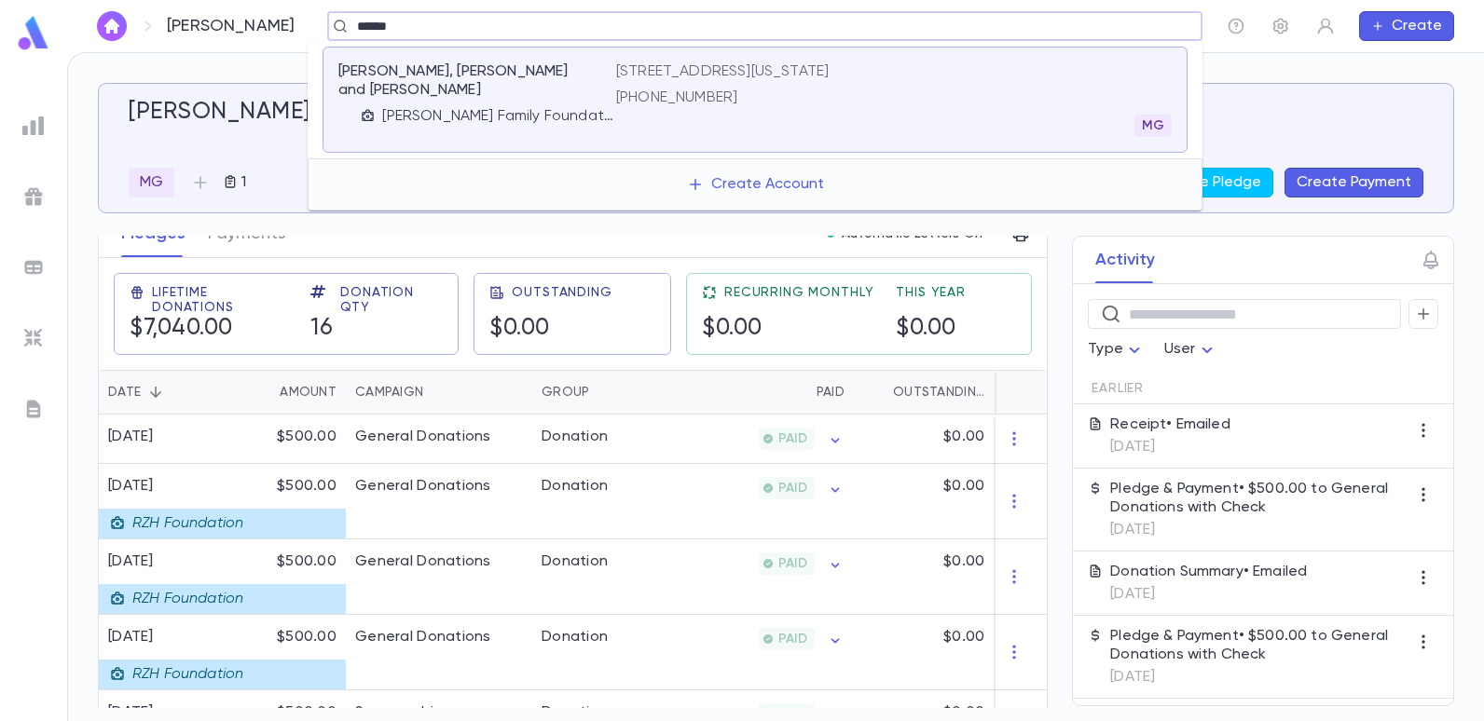
click at [721, 83] on div "641 5th Ave, Apt 31A, New York NY 10022 (646) 961-1927" at bounding box center [722, 84] width 213 height 45
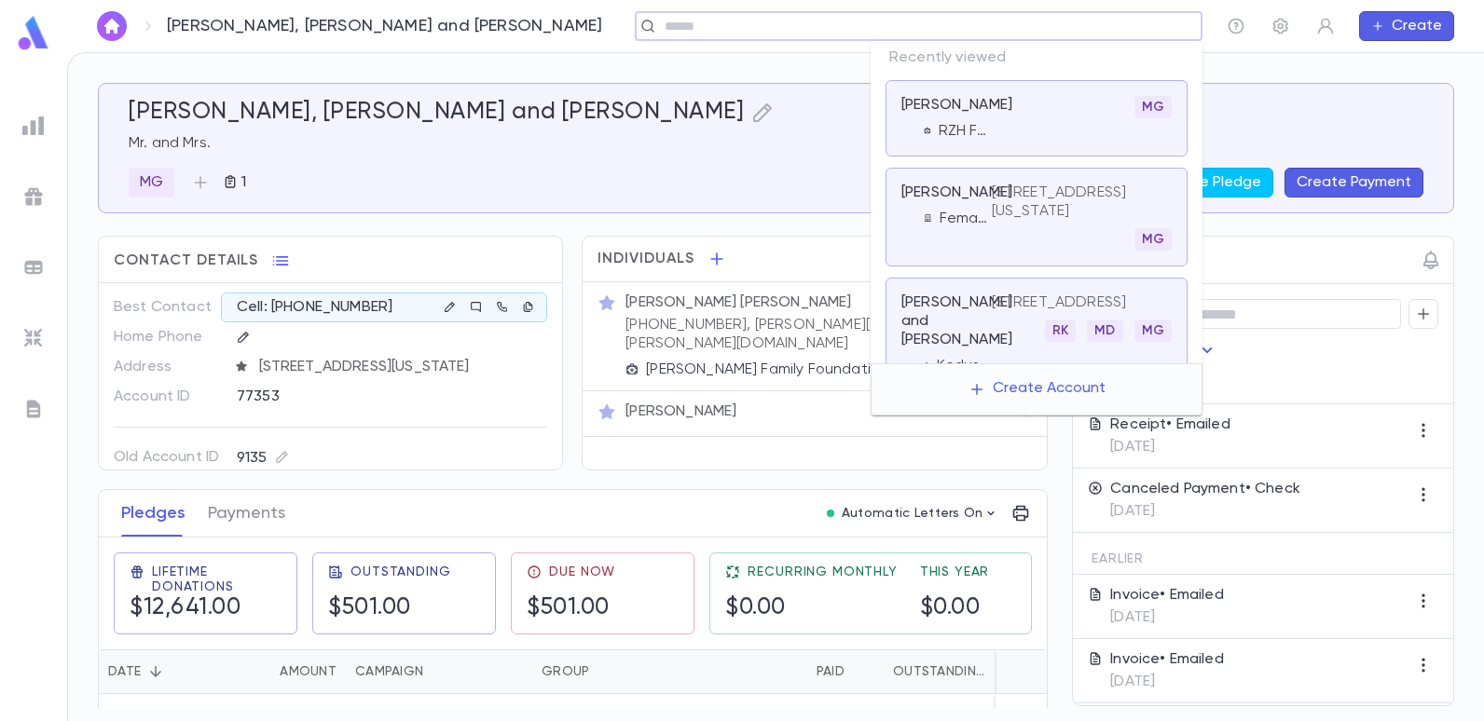
click at [1031, 25] on input "text" at bounding box center [912, 27] width 507 height 18
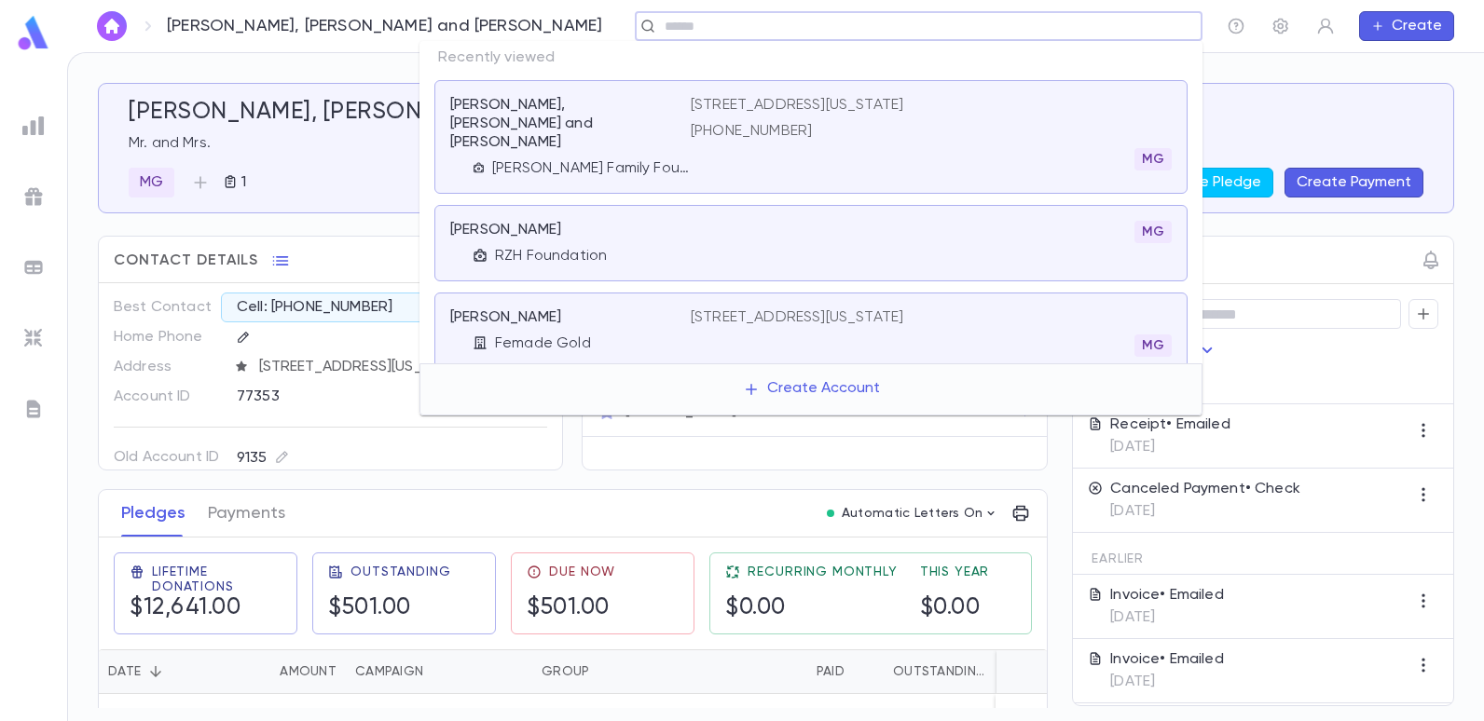
type input "*"
type input "**********"
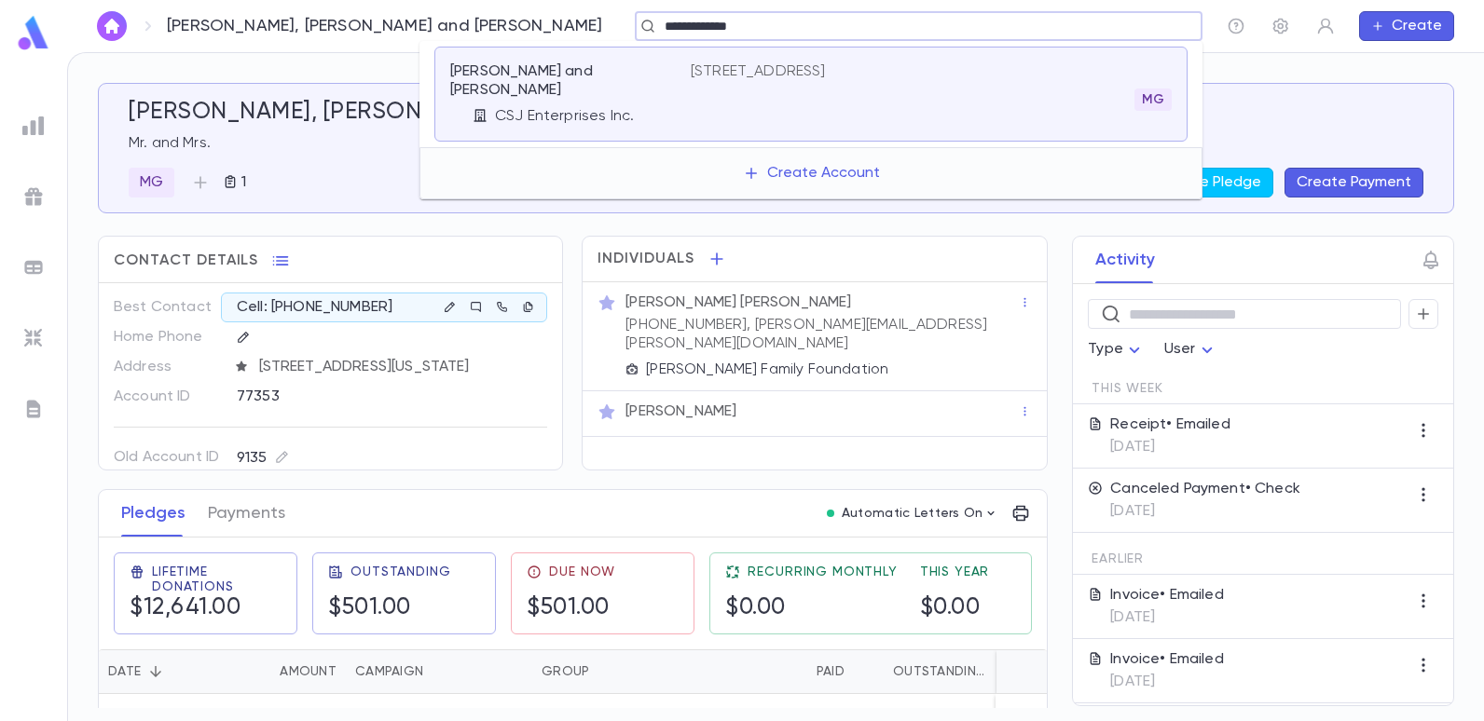
click at [793, 75] on p "1778 East 9th Street, Brooklyn NY 11223" at bounding box center [758, 71] width 135 height 19
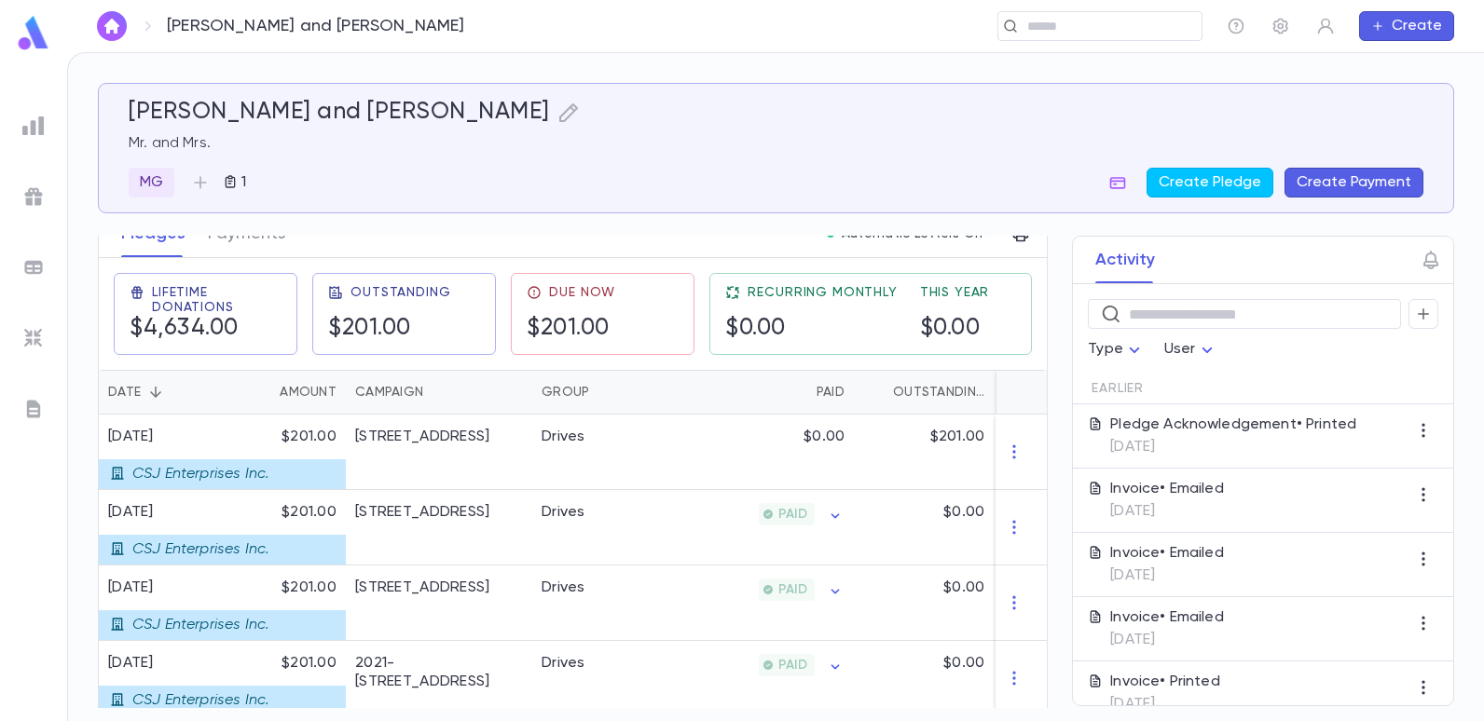
scroll to position [186, 0]
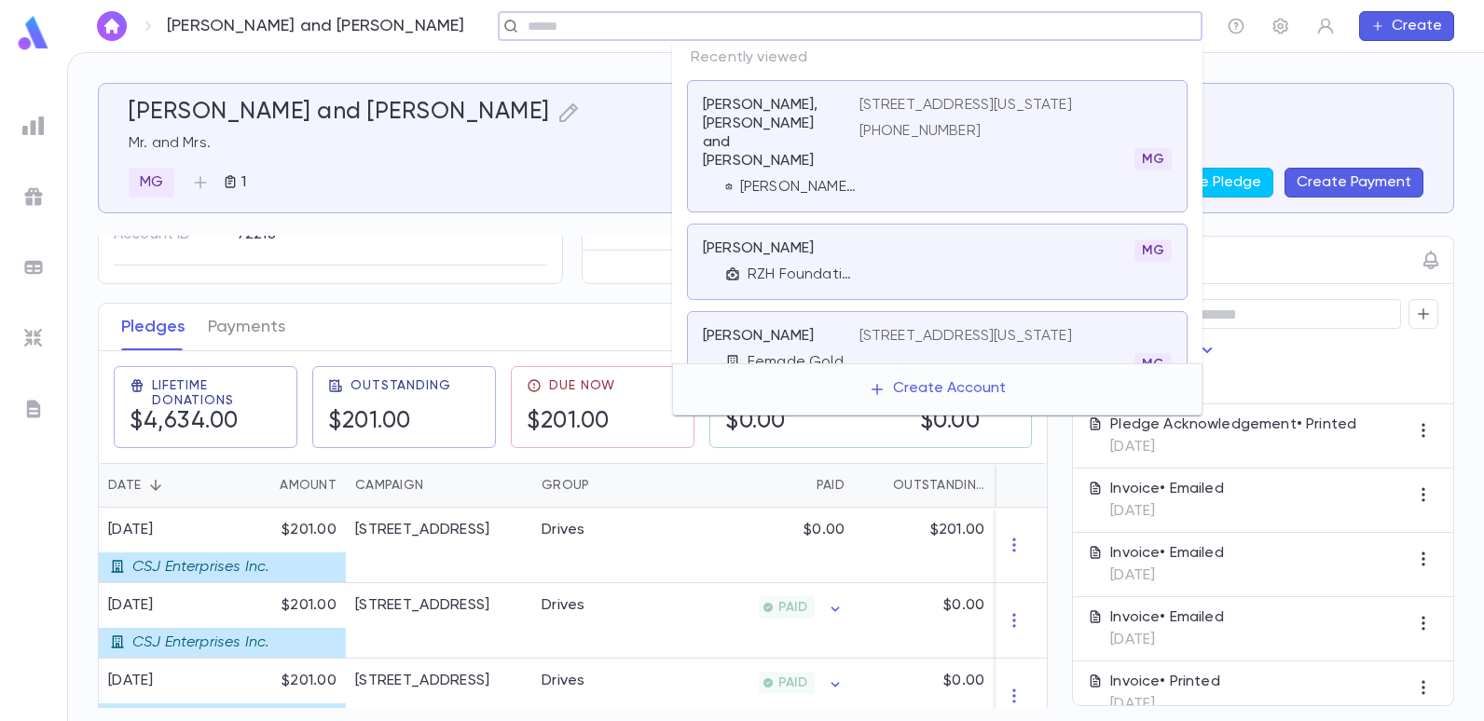
click at [1112, 30] on input "text" at bounding box center [844, 27] width 644 height 18
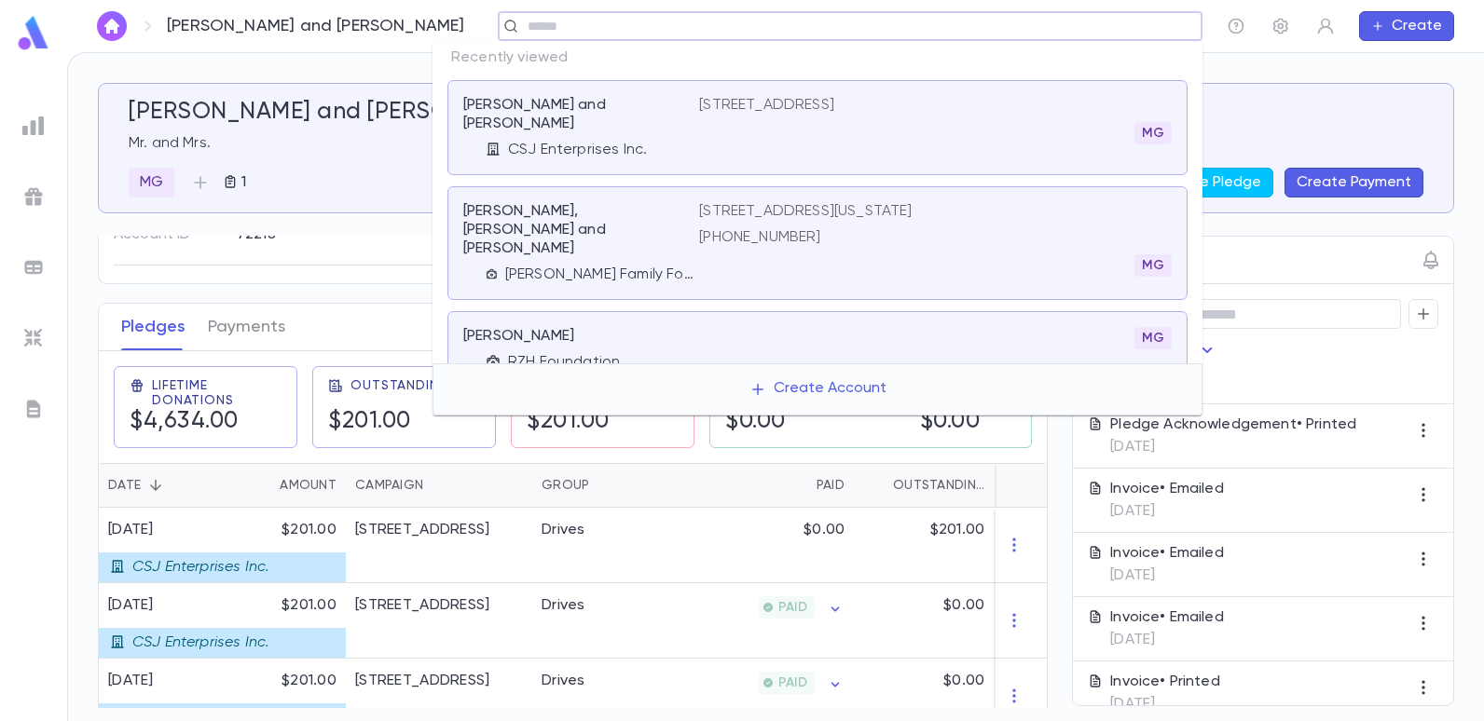
click at [912, 202] on p "641 5th Ave, Apt 31A, New York NY 10022" at bounding box center [805, 211] width 213 height 19
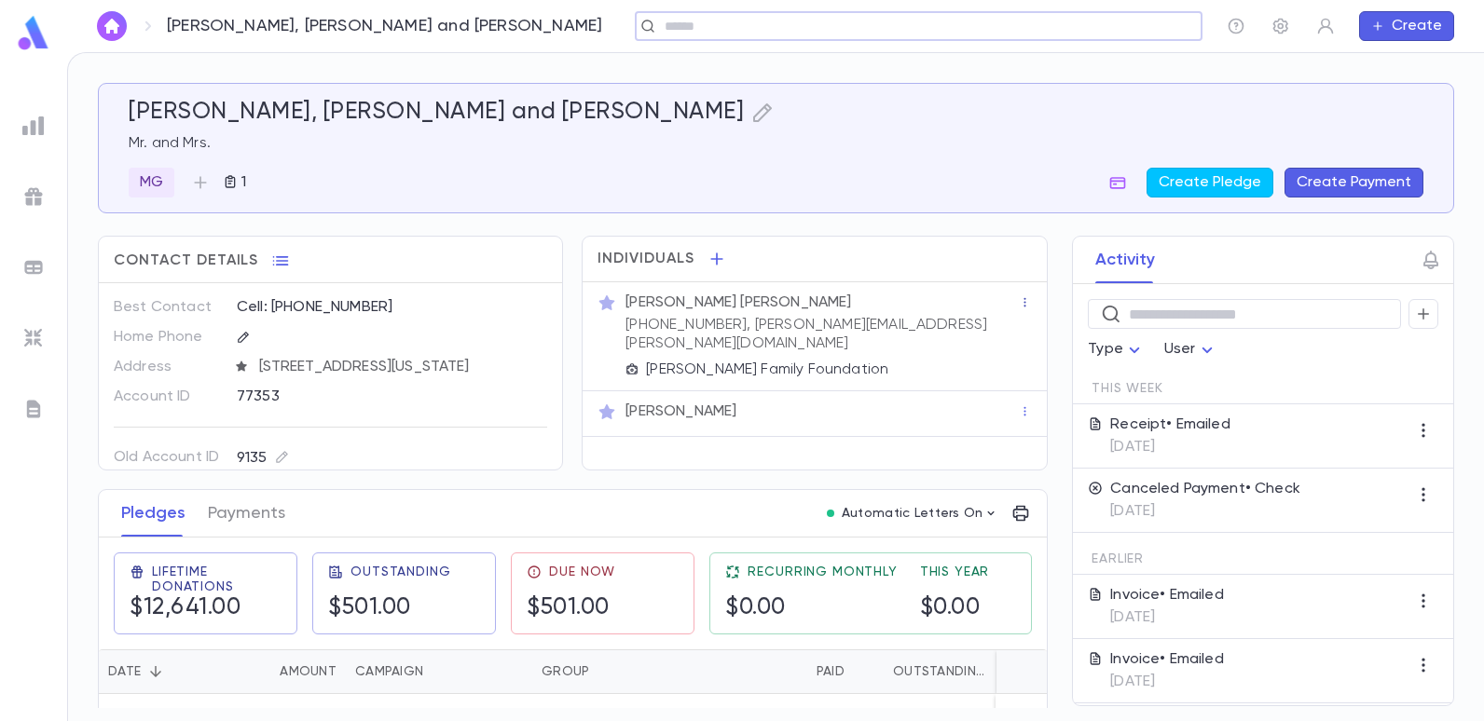
click at [1019, 308] on icon "button" at bounding box center [1025, 302] width 13 height 13
click at [926, 358] on div at bounding box center [742, 360] width 1484 height 721
click at [753, 323] on p "(646) 961-1927, isaacj@chehebar.com" at bounding box center [821, 334] width 393 height 37
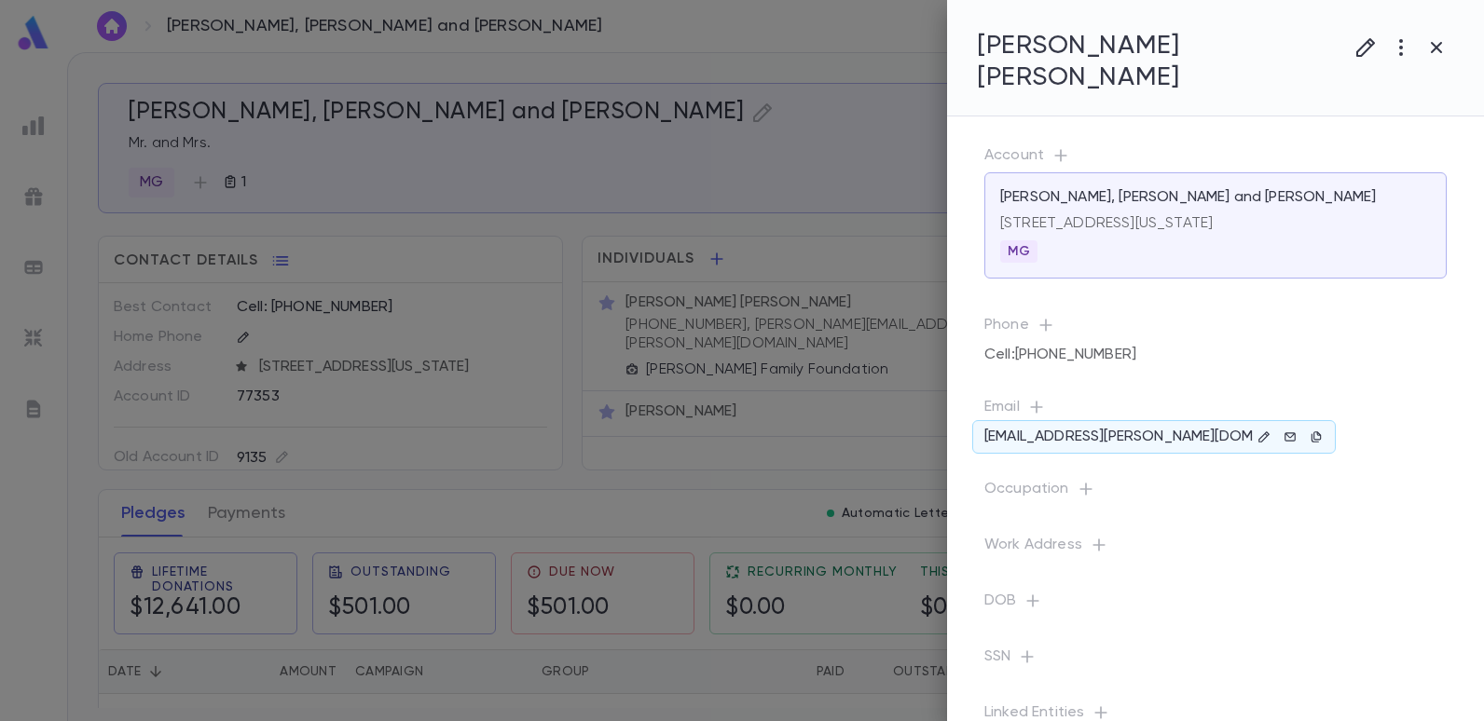
click at [1135, 428] on p "isaacj@chehebar.com" at bounding box center [1118, 437] width 268 height 19
click at [1127, 428] on p "isaacj@chehebar.com" at bounding box center [1118, 437] width 268 height 19
click at [1257, 426] on button "button" at bounding box center [1264, 437] width 22 height 22
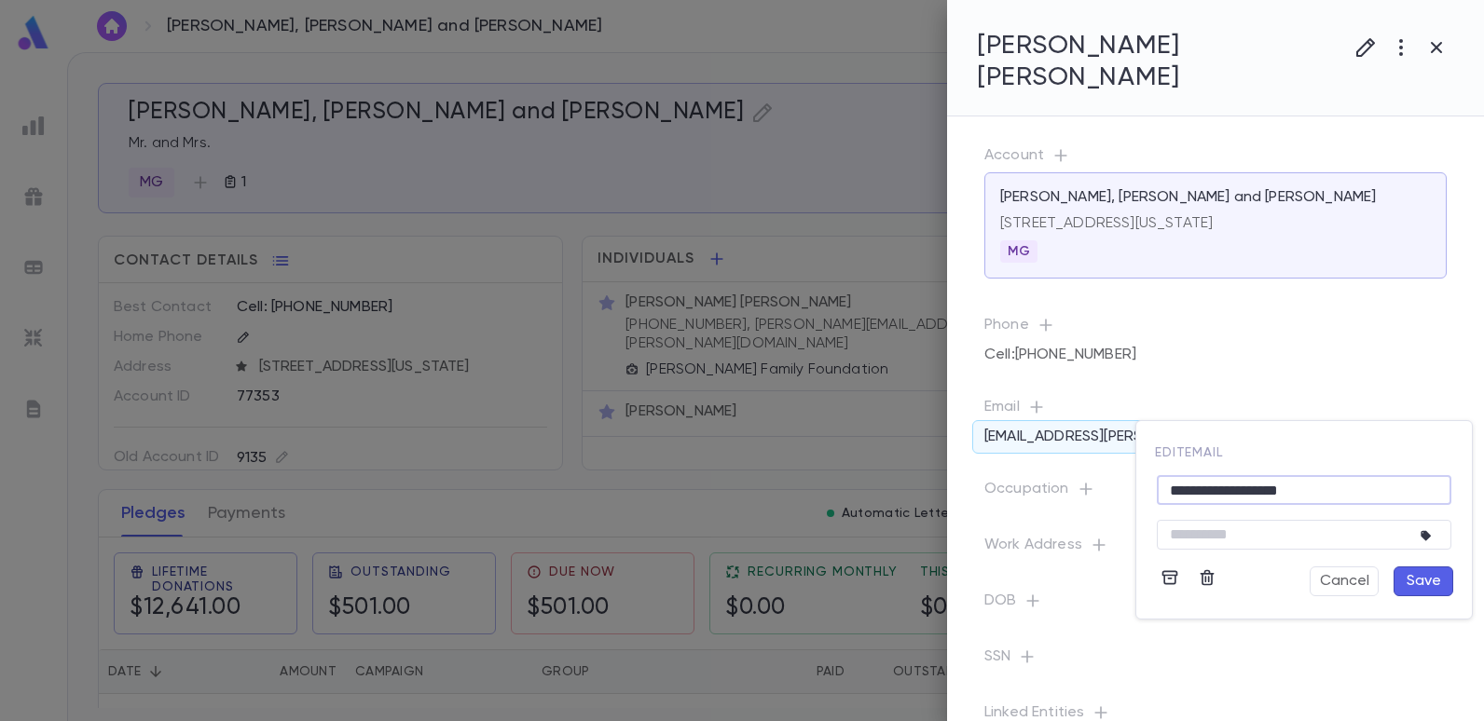
click at [1331, 487] on input "**********" at bounding box center [1304, 490] width 295 height 29
type input "*"
type input "**********"
click at [1417, 584] on button "Save" at bounding box center [1424, 582] width 60 height 30
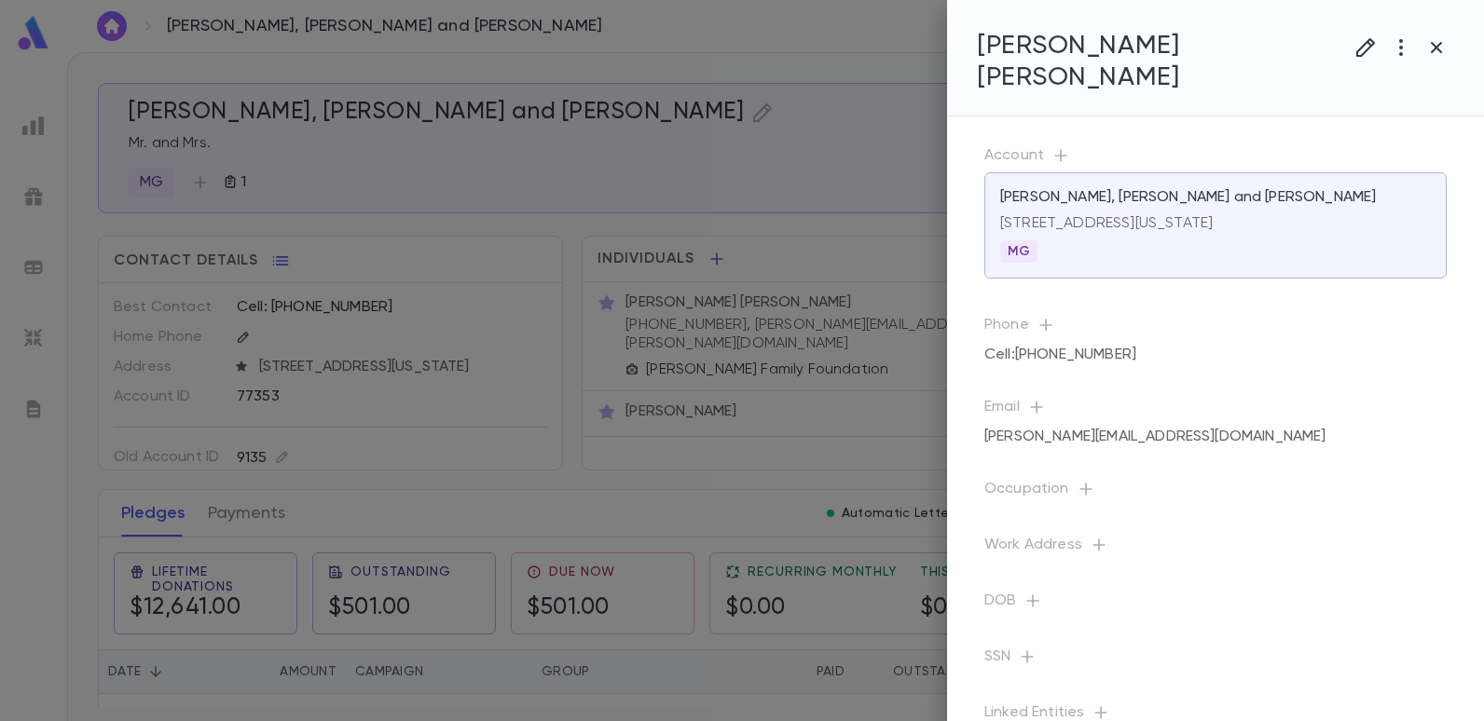
click at [654, 188] on div at bounding box center [742, 360] width 1484 height 721
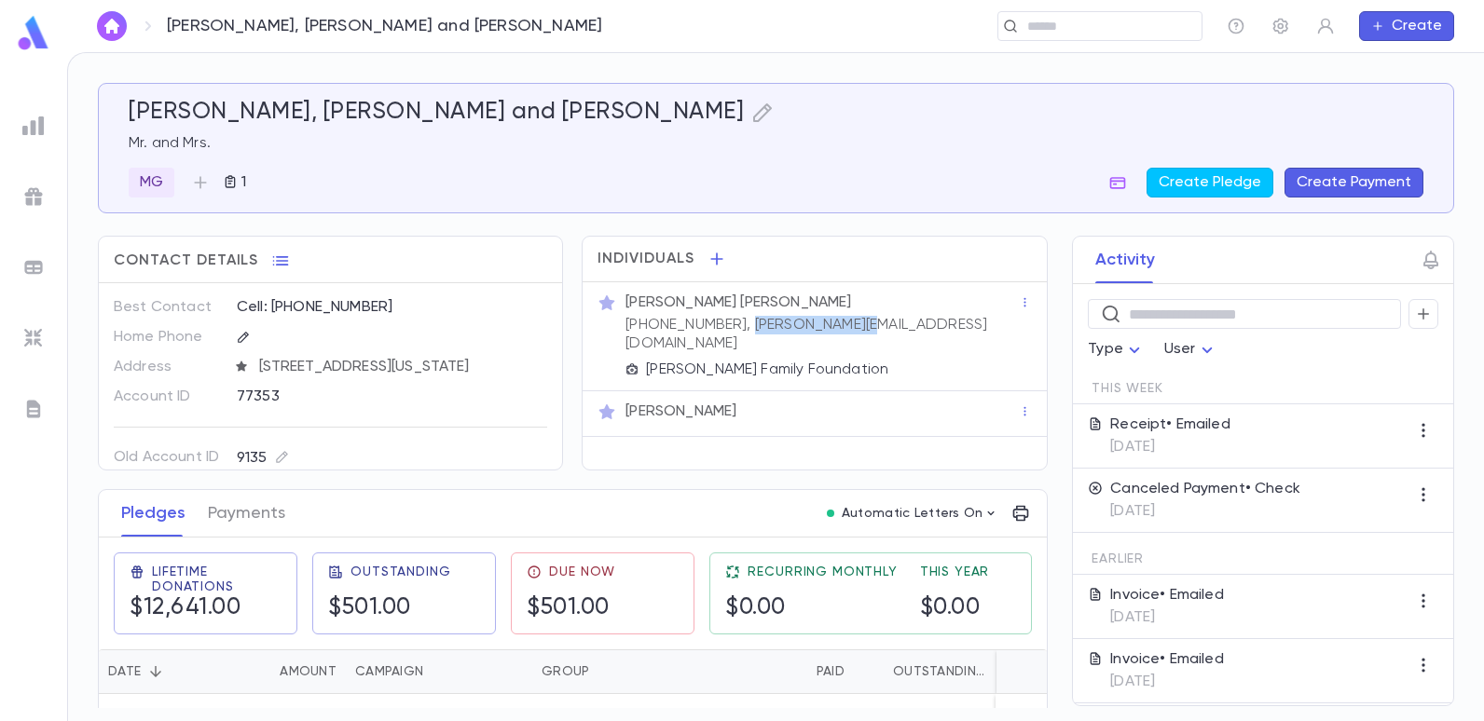
drag, startPoint x: 843, startPoint y: 323, endPoint x: 720, endPoint y: 322, distance: 123.1
click at [720, 322] on div "Mr. Zacko Chehebar (646) 961-1927, isaac@skiva.com Chehebar Family Foundation" at bounding box center [820, 334] width 397 height 89
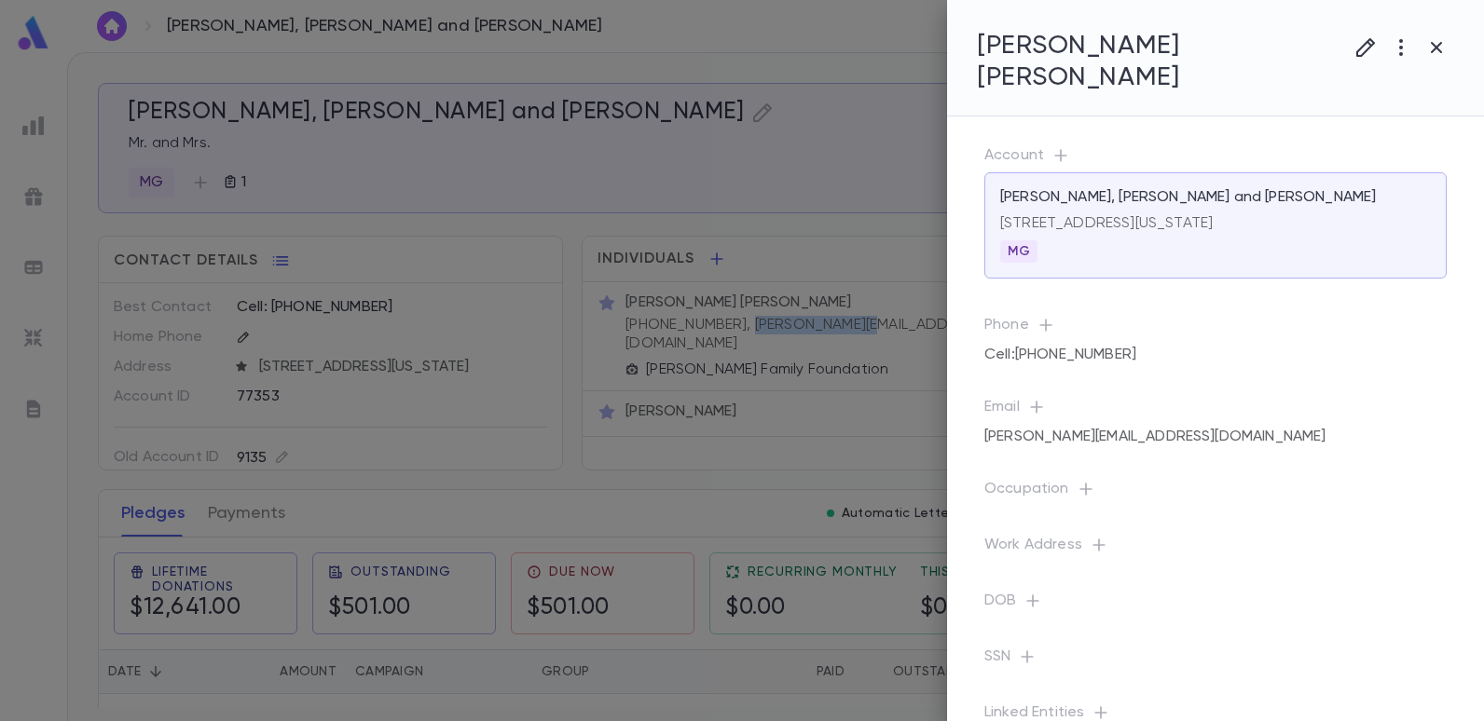
copy p "isaac@skiva.com"
click at [745, 30] on div at bounding box center [742, 360] width 1484 height 721
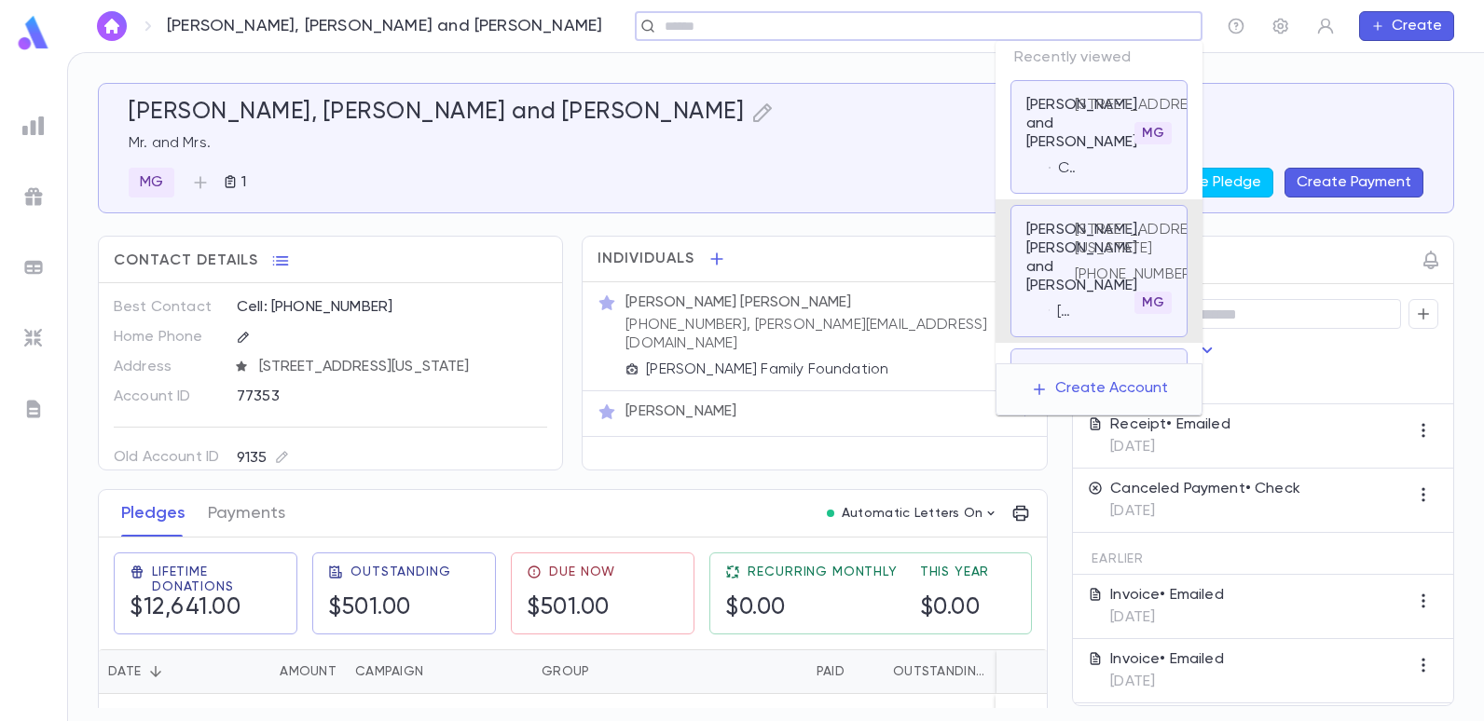
click at [1119, 25] on input "text" at bounding box center [912, 27] width 507 height 18
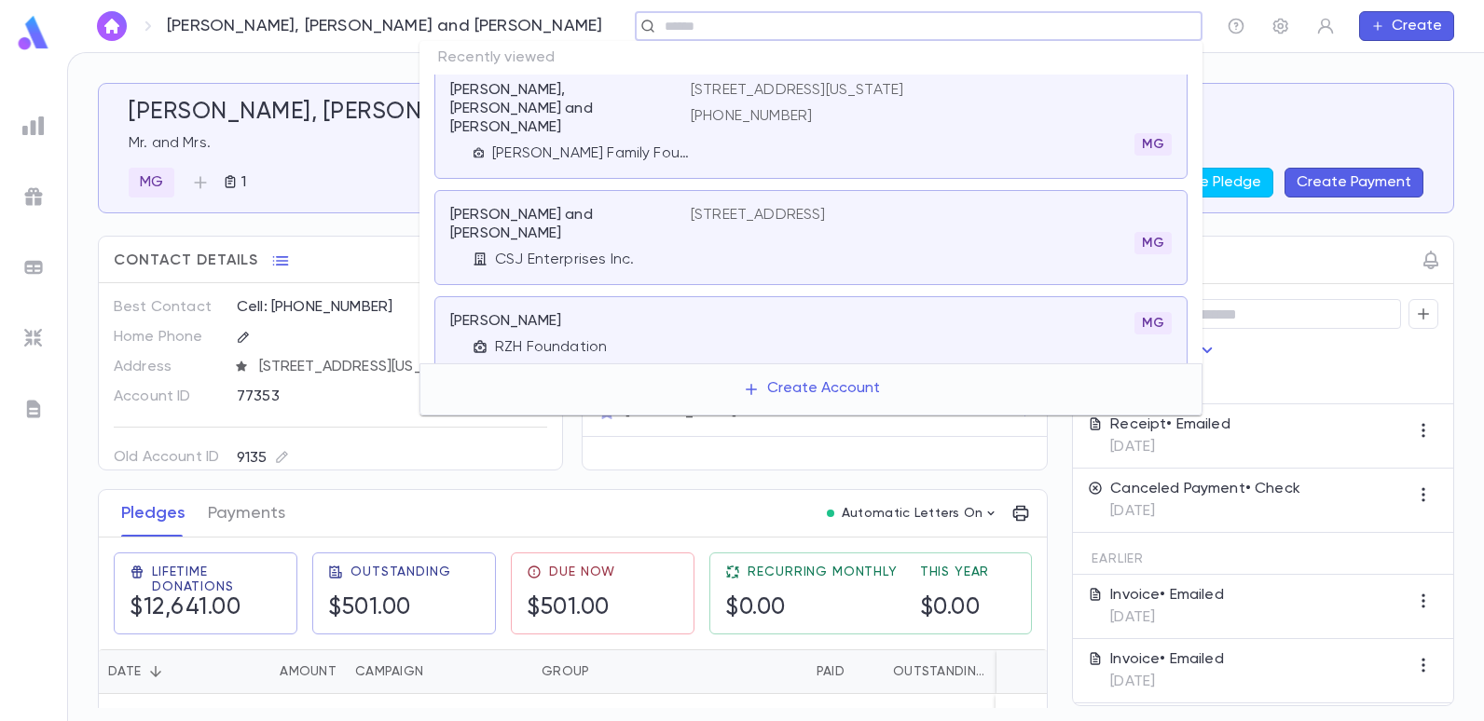
click at [1305, 57] on div "Chehebar, Zacko and Joyce Mr. and Mrs. MG 1 Create Pledge Create Payment Contac…" at bounding box center [776, 387] width 1416 height 668
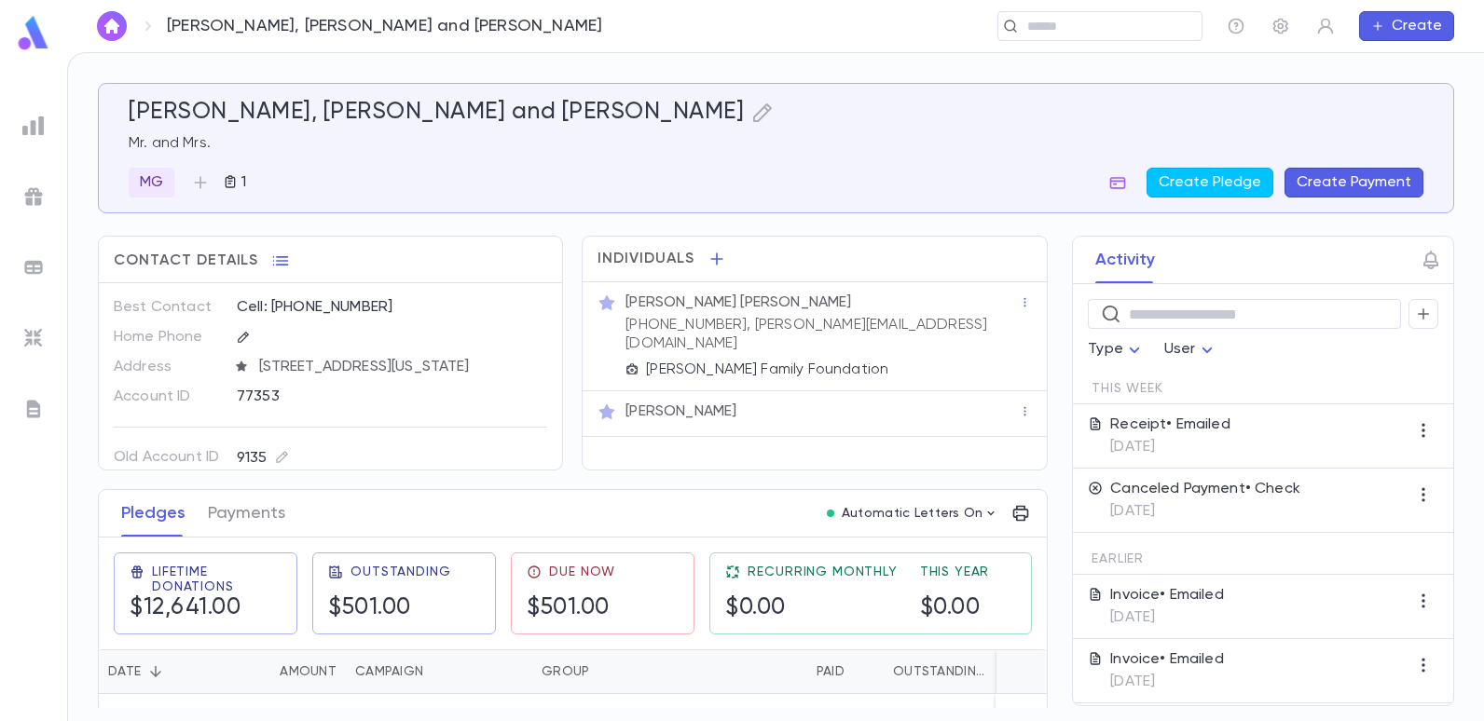
click at [34, 133] on img at bounding box center [33, 126] width 22 height 22
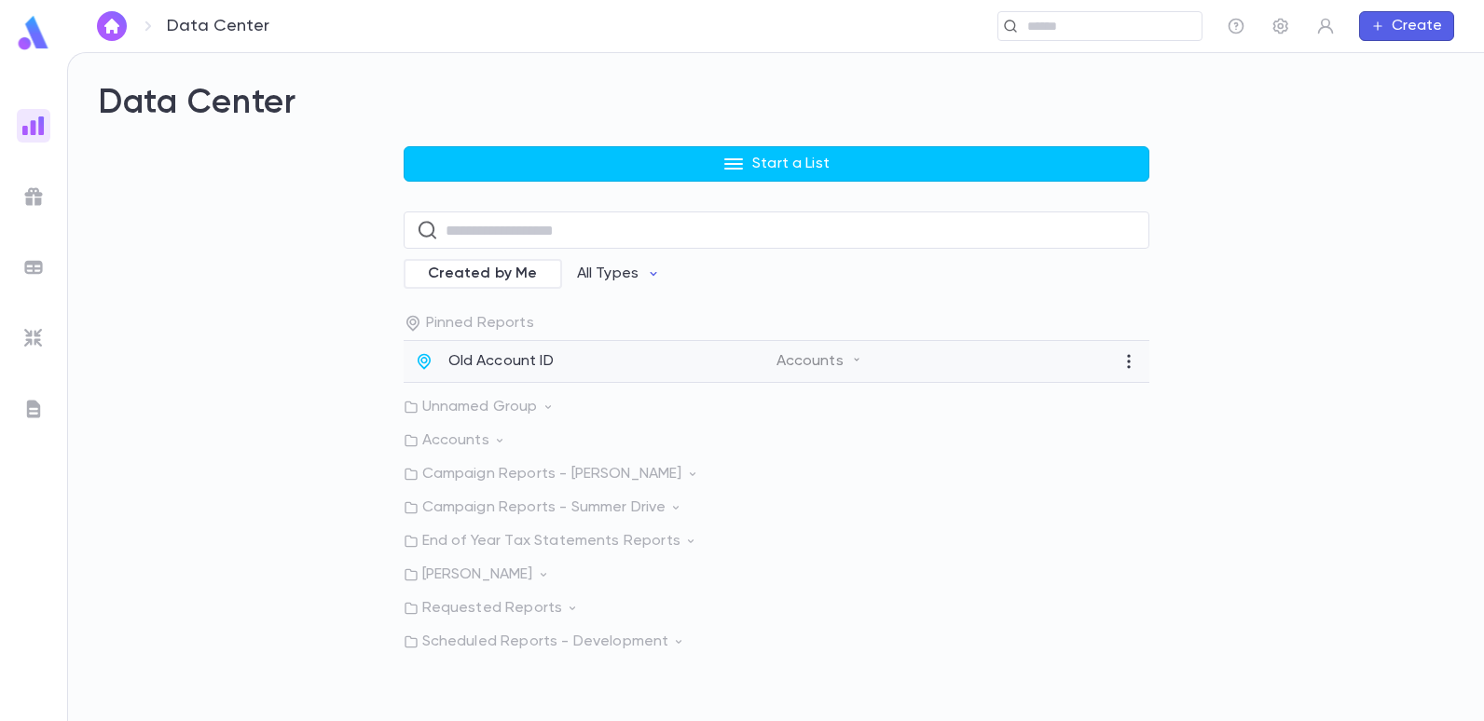
click at [513, 353] on p "Old Account ID" at bounding box center [500, 361] width 105 height 19
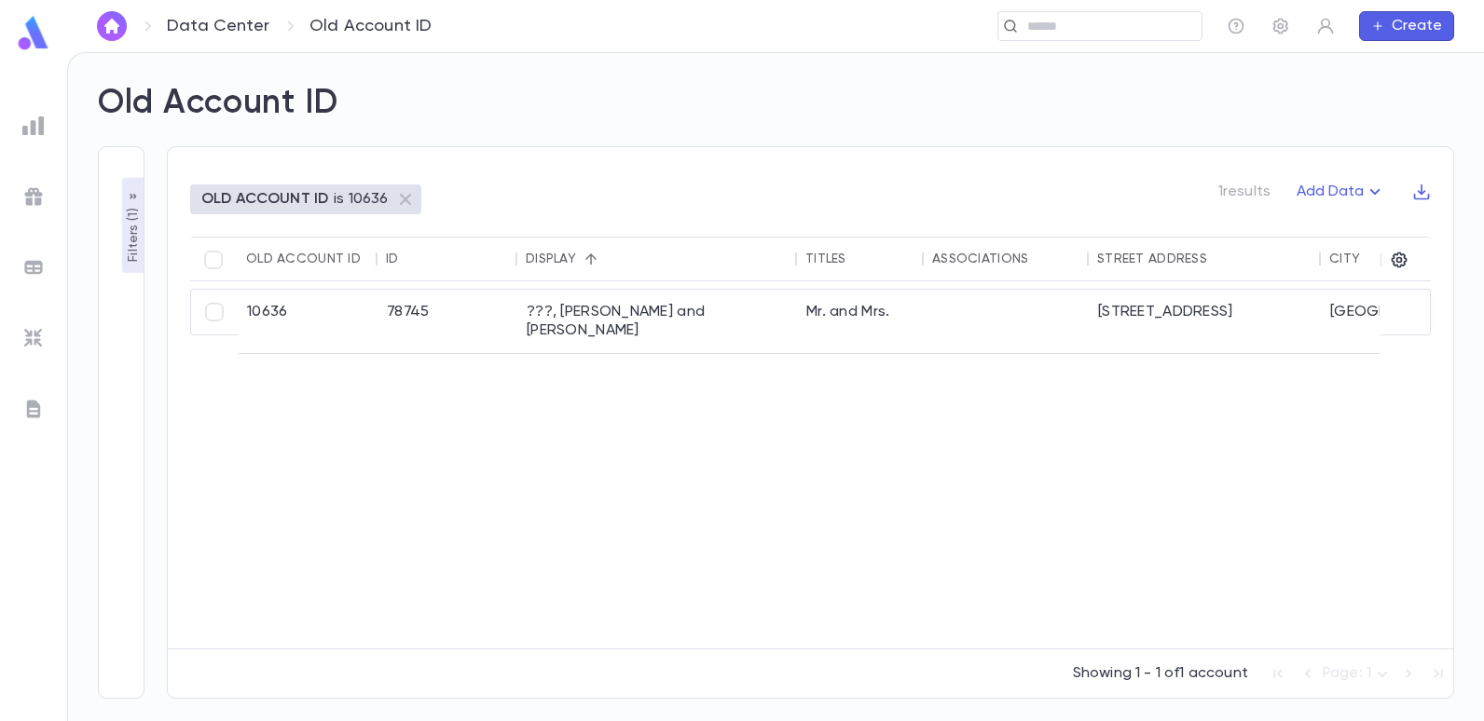
click at [129, 252] on p "Filters ( 1 )" at bounding box center [133, 233] width 19 height 58
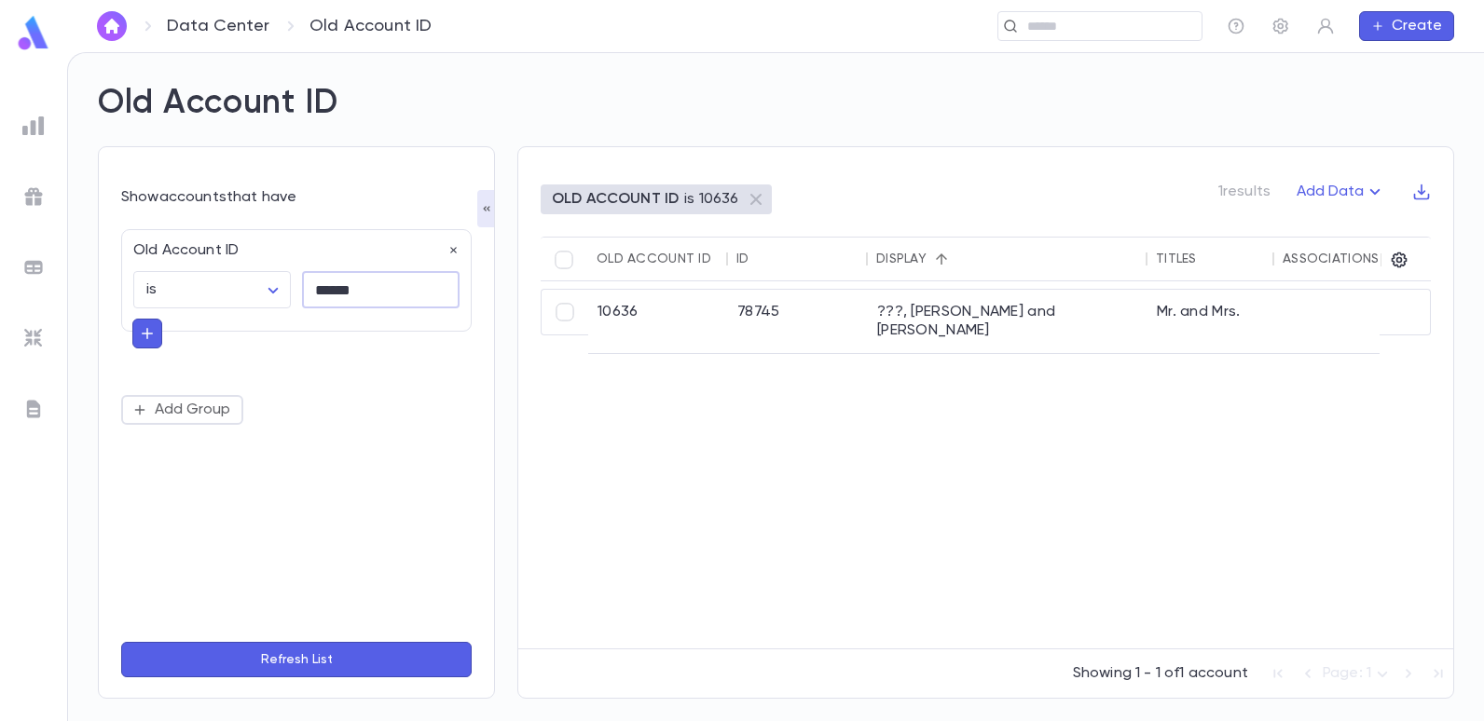
click at [372, 284] on input "******" at bounding box center [381, 290] width 158 height 36
type input "*"
type input "*****"
click at [121, 642] on button "Refresh List" at bounding box center [296, 659] width 350 height 35
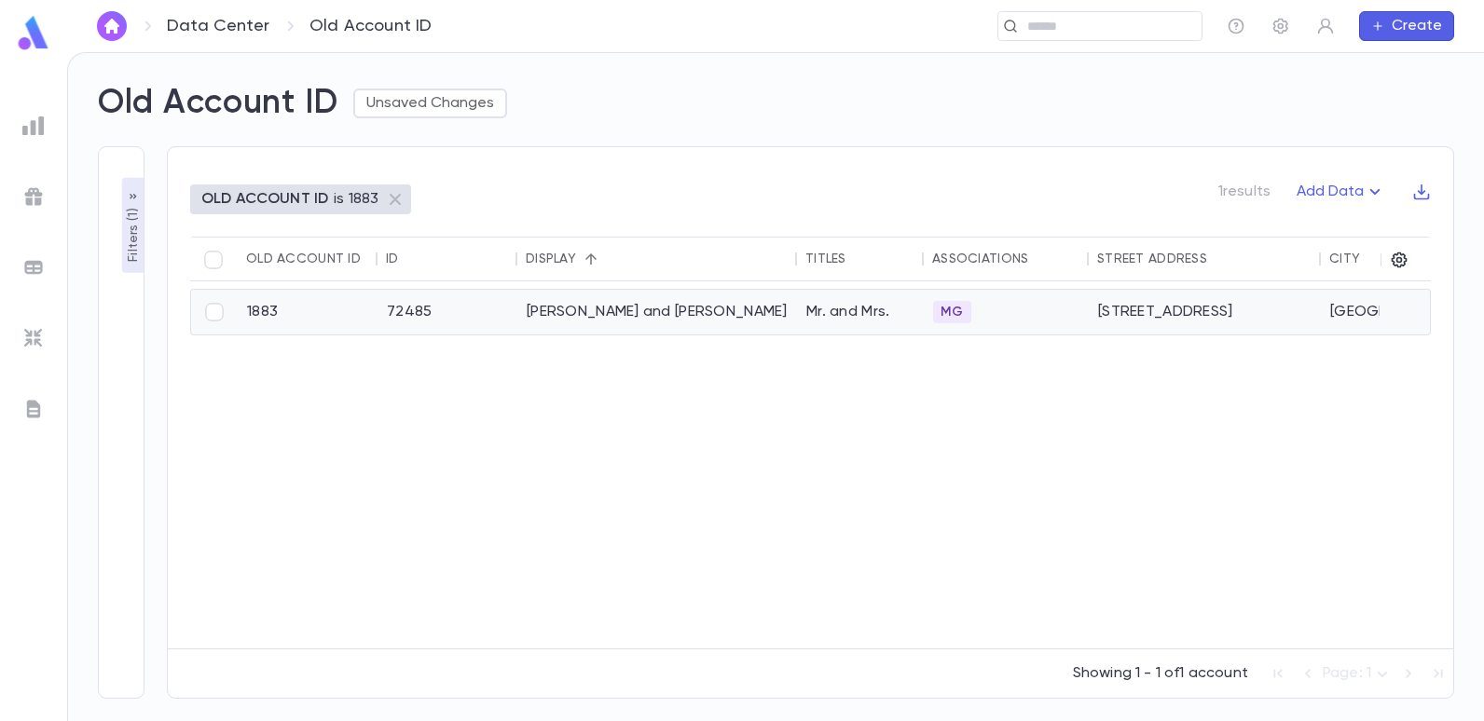
click at [592, 306] on div "Safdieh, Michael and Yaffa" at bounding box center [657, 312] width 280 height 45
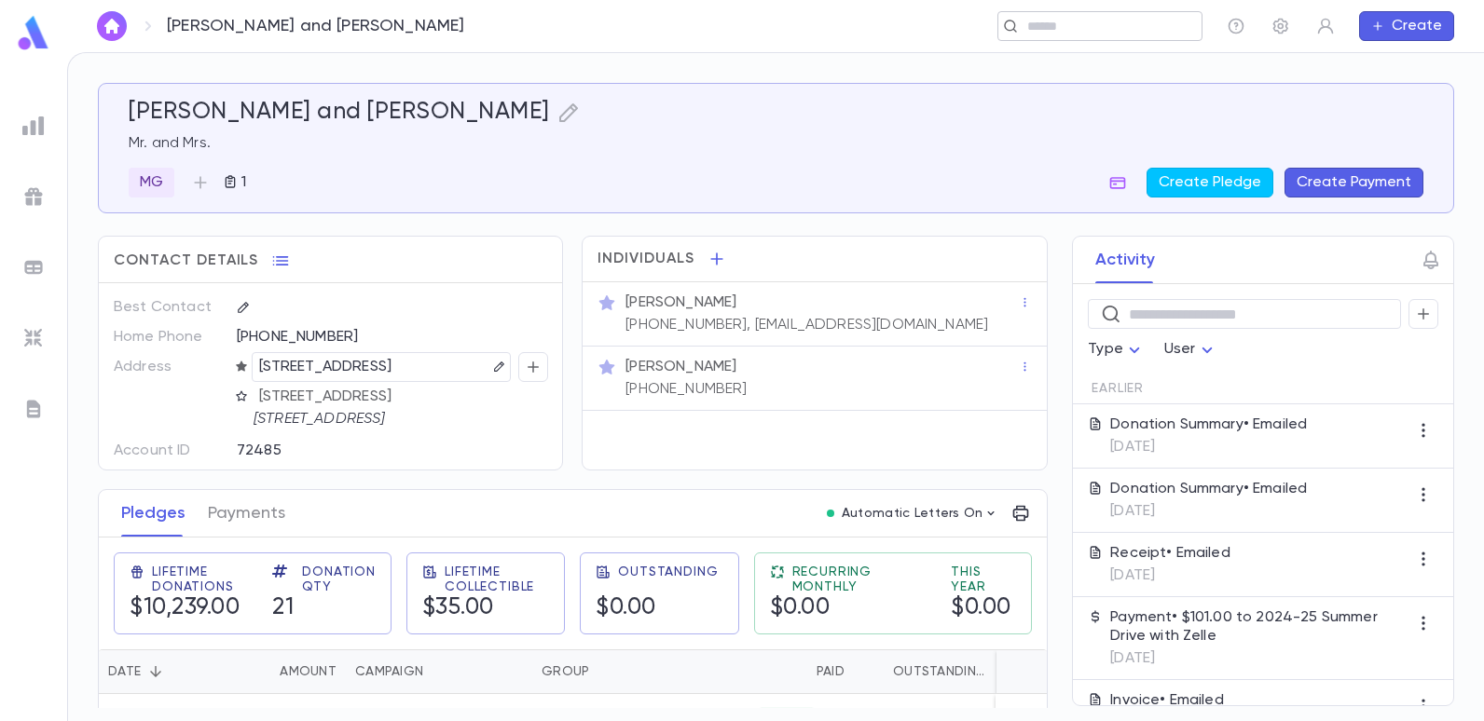
click at [1033, 32] on input "text" at bounding box center [1108, 27] width 172 height 18
type input "*"
click at [38, 117] on img at bounding box center [33, 126] width 22 height 22
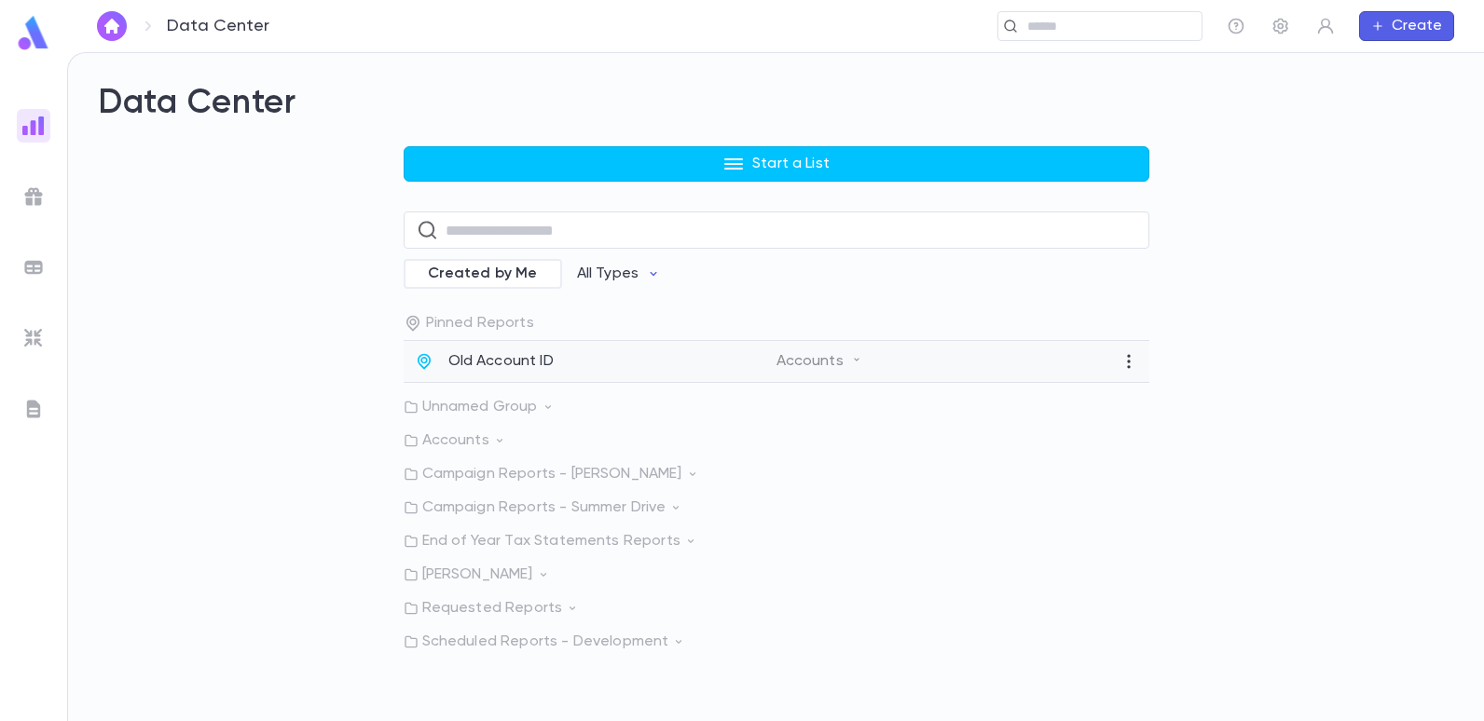
click at [516, 359] on p "Old Account ID" at bounding box center [500, 361] width 105 height 19
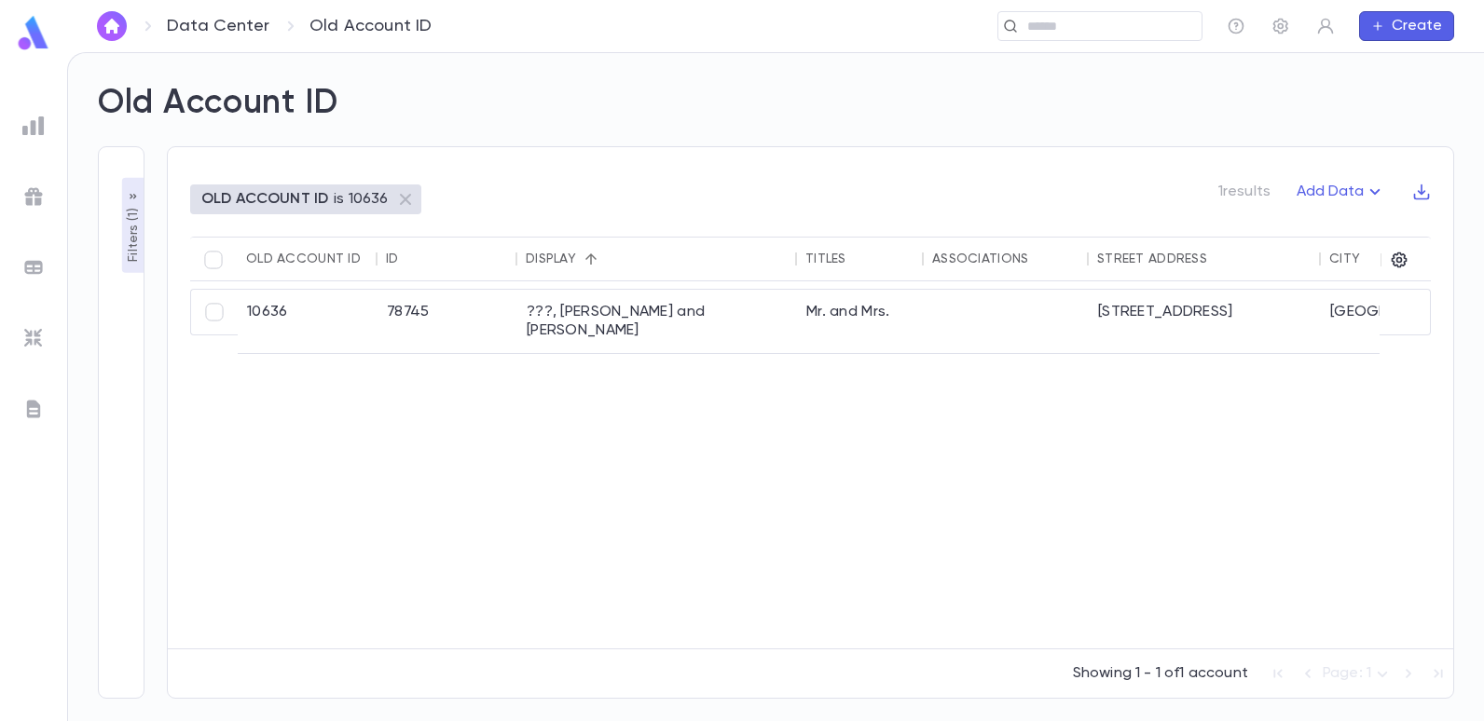
click at [324, 215] on div "OLD ACCOUNT ID is 10636 1 results Add Data" at bounding box center [810, 207] width 1241 height 60
click at [336, 193] on p "is 10636" at bounding box center [361, 199] width 54 height 19
click at [141, 254] on p "Filters ( 1 )" at bounding box center [133, 233] width 19 height 58
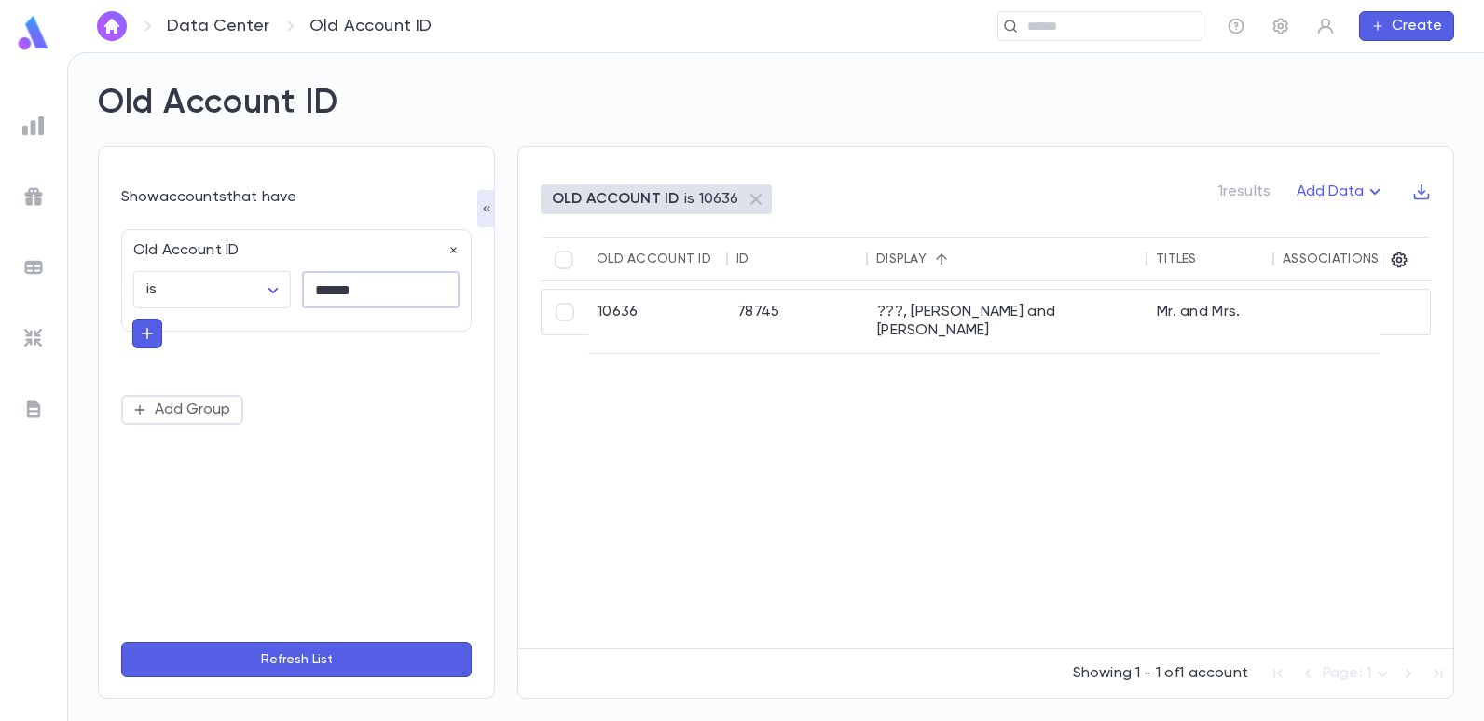
click at [394, 303] on input "******" at bounding box center [381, 290] width 158 height 36
type input "******"
click at [121, 642] on button "Refresh List" at bounding box center [296, 659] width 350 height 35
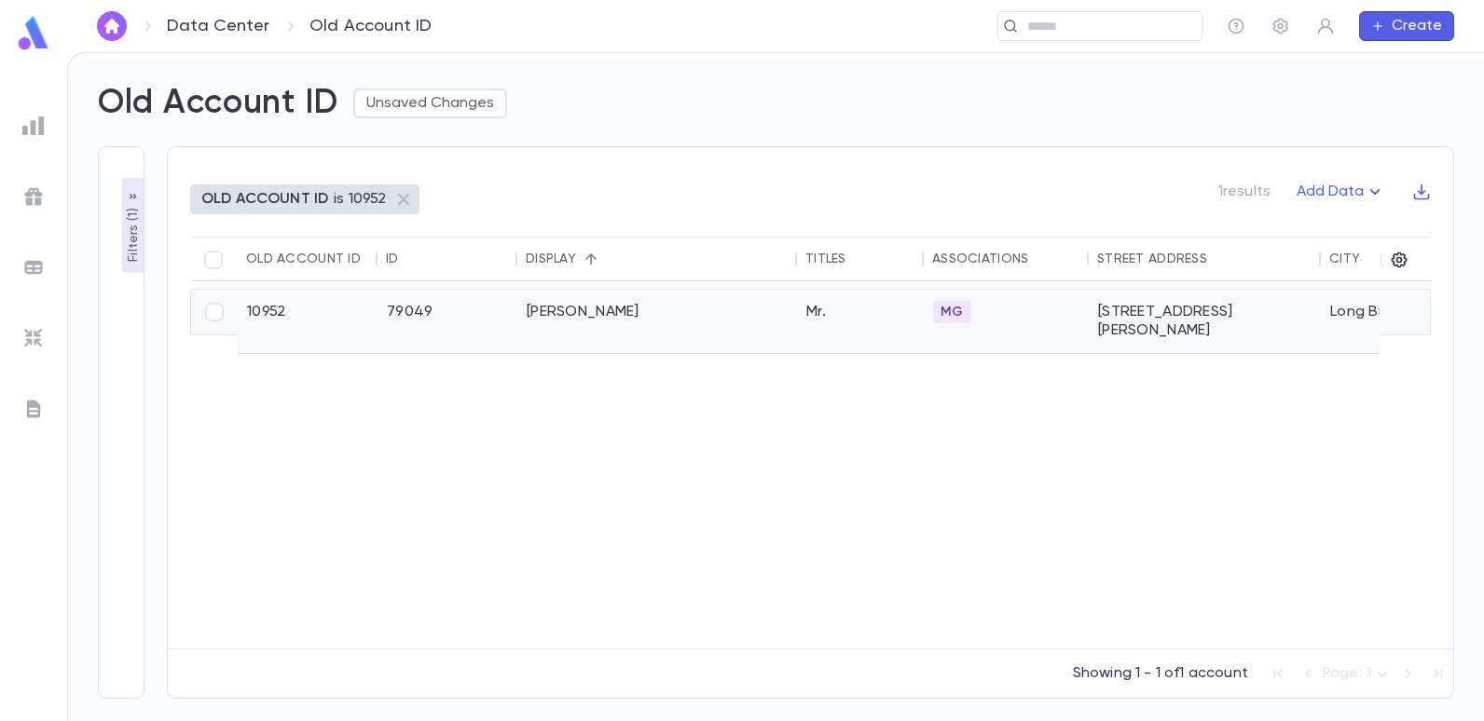
click at [605, 313] on div "[PERSON_NAME]" at bounding box center [657, 321] width 280 height 63
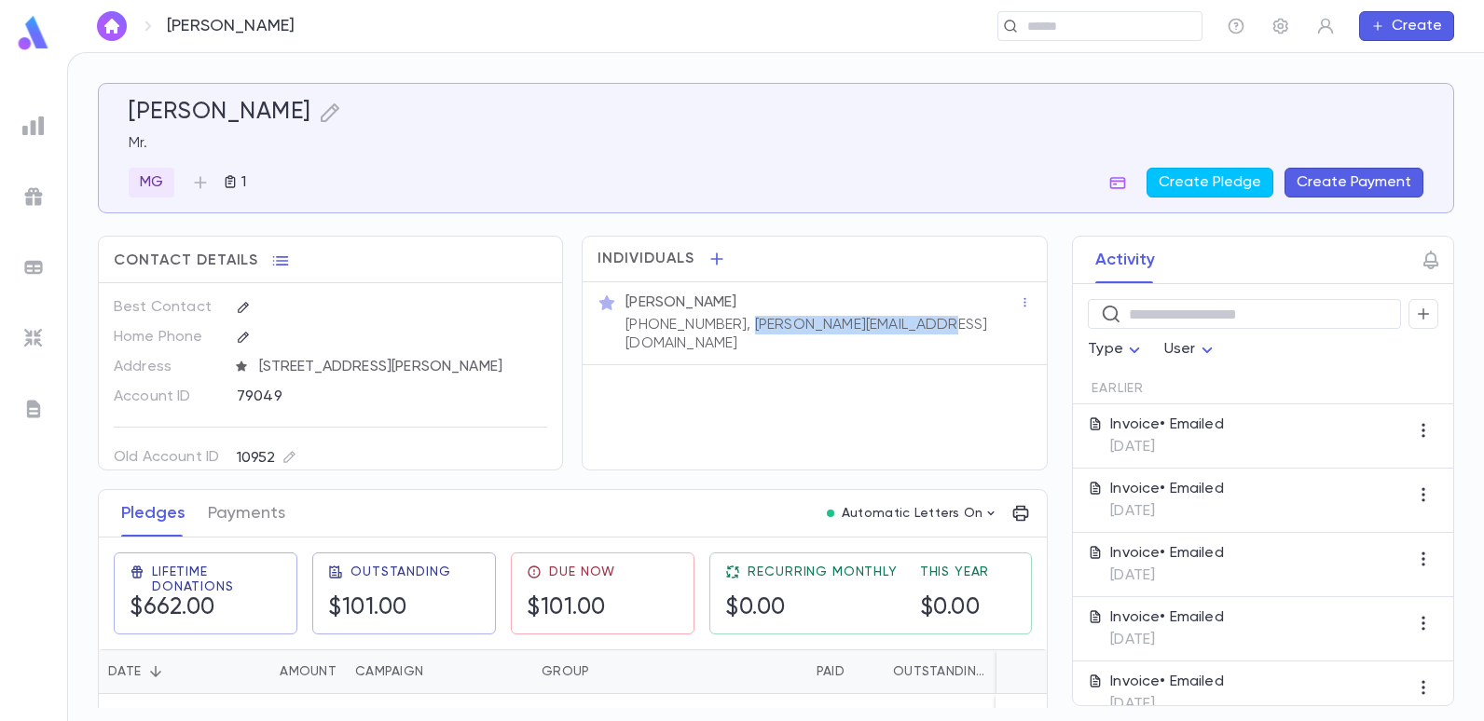
drag, startPoint x: 916, startPoint y: 327, endPoint x: 734, endPoint y: 330, distance: 182.7
click at [734, 330] on p "(908) 489-7323, carlos@theabadigroup.com" at bounding box center [821, 334] width 393 height 37
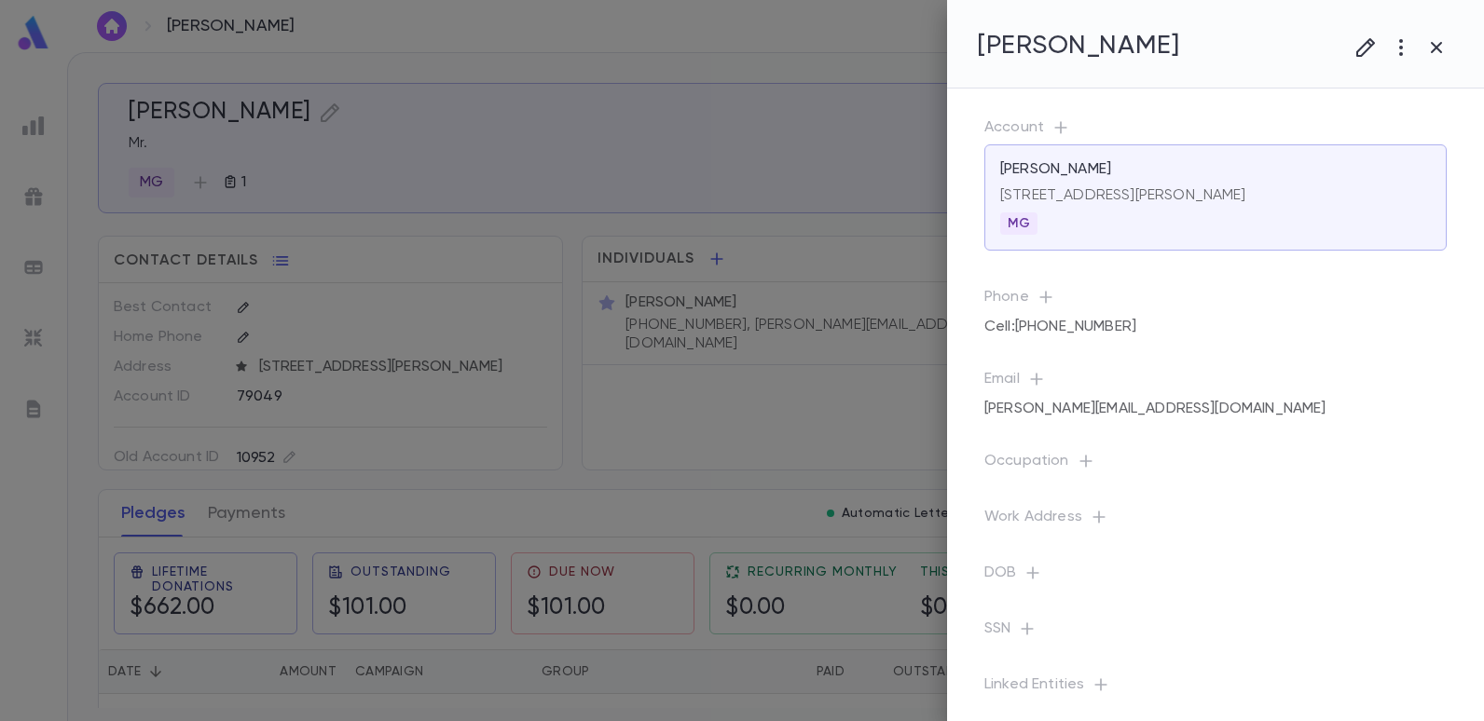
click at [456, 162] on div at bounding box center [742, 360] width 1484 height 721
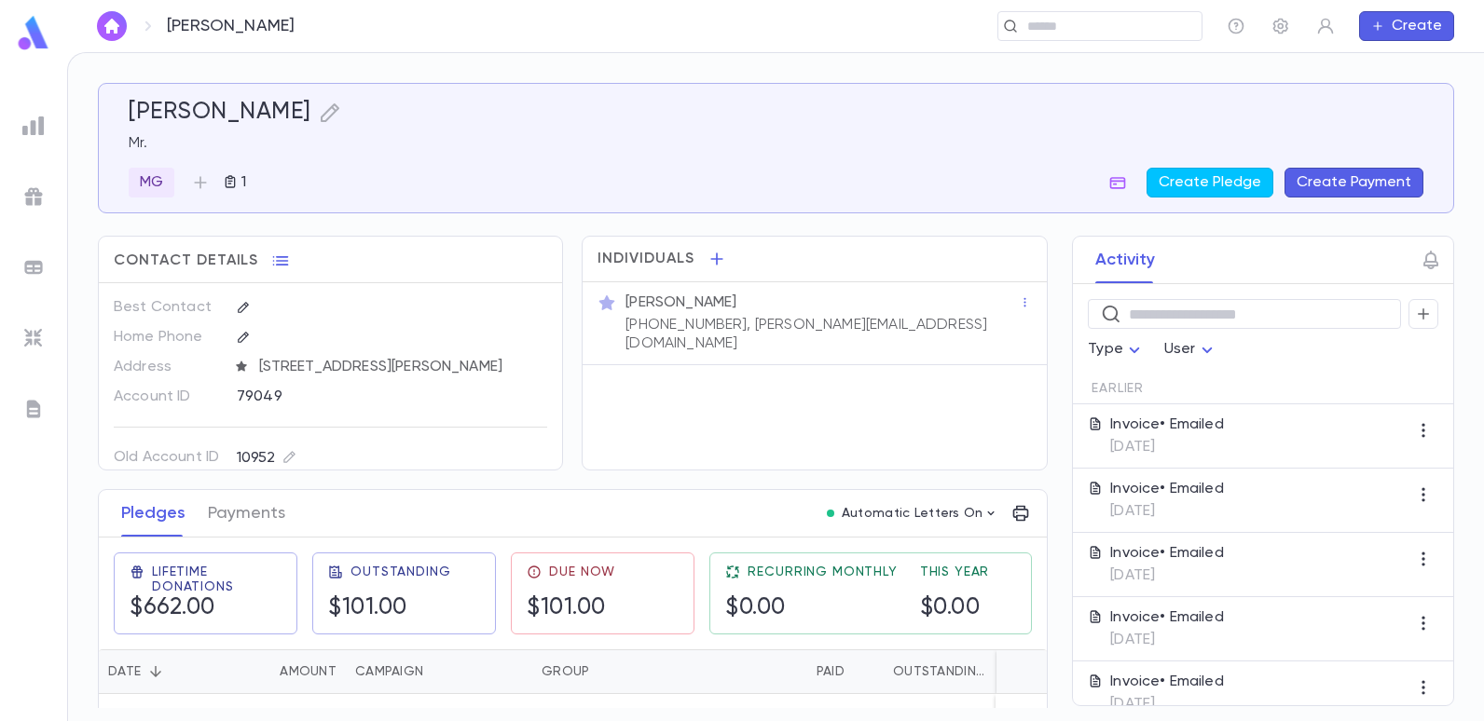
click at [46, 131] on div at bounding box center [34, 126] width 34 height 34
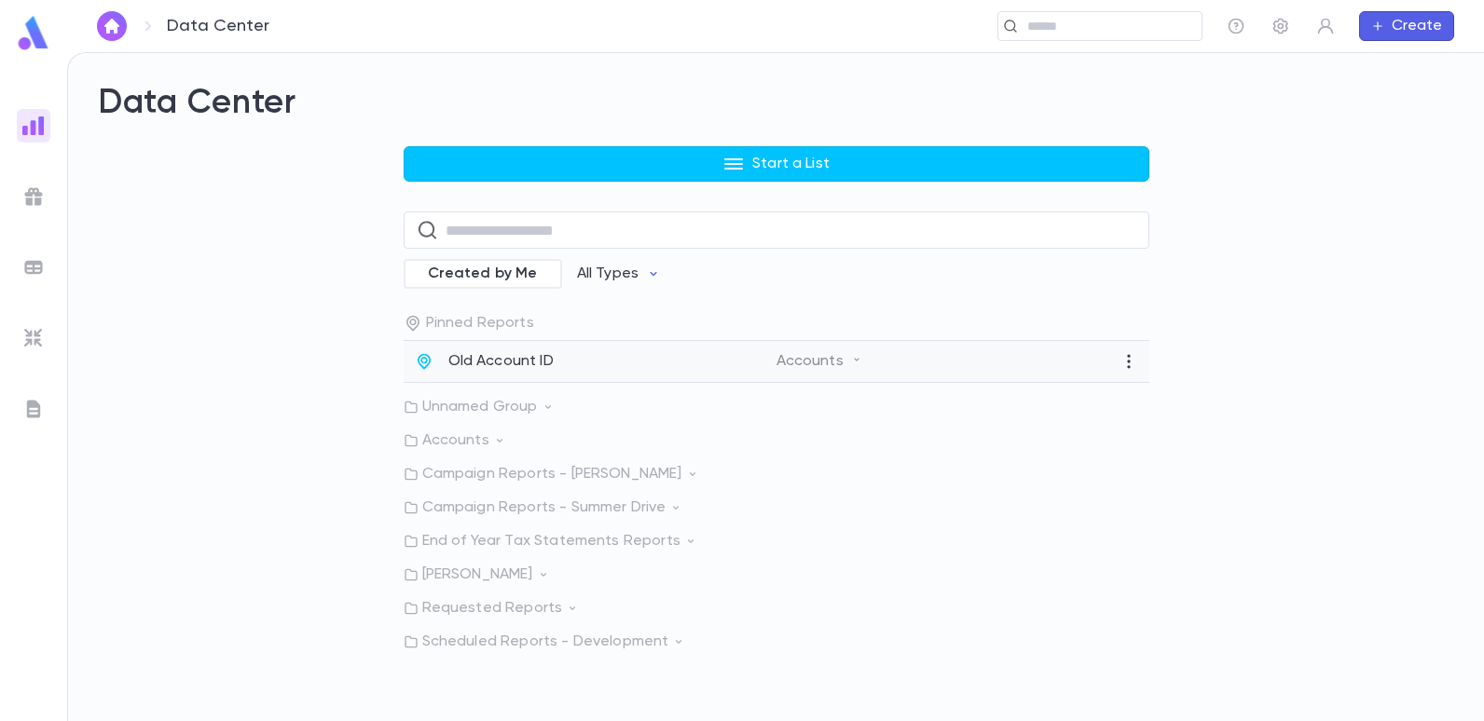
click at [538, 364] on p "Old Account ID" at bounding box center [500, 361] width 105 height 19
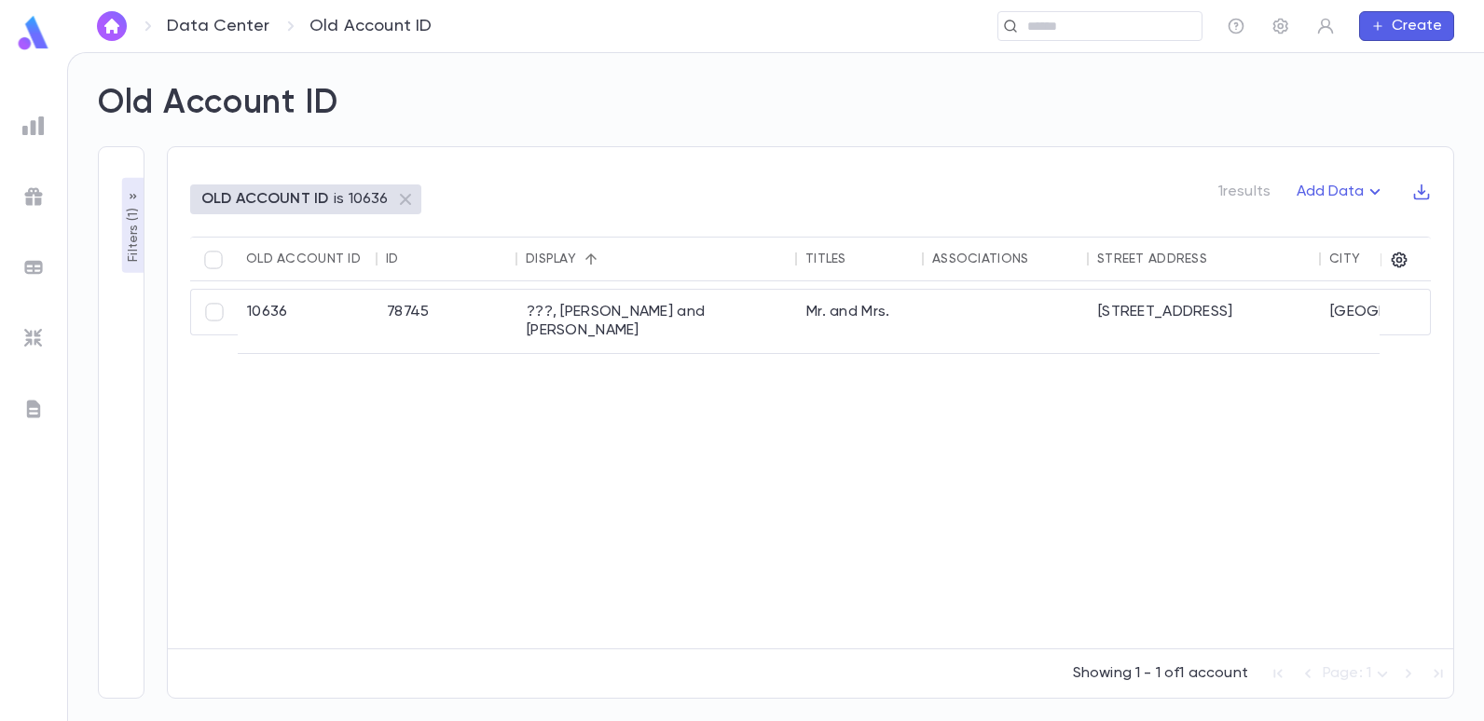
click at [136, 249] on p "Filters ( 1 )" at bounding box center [133, 233] width 19 height 58
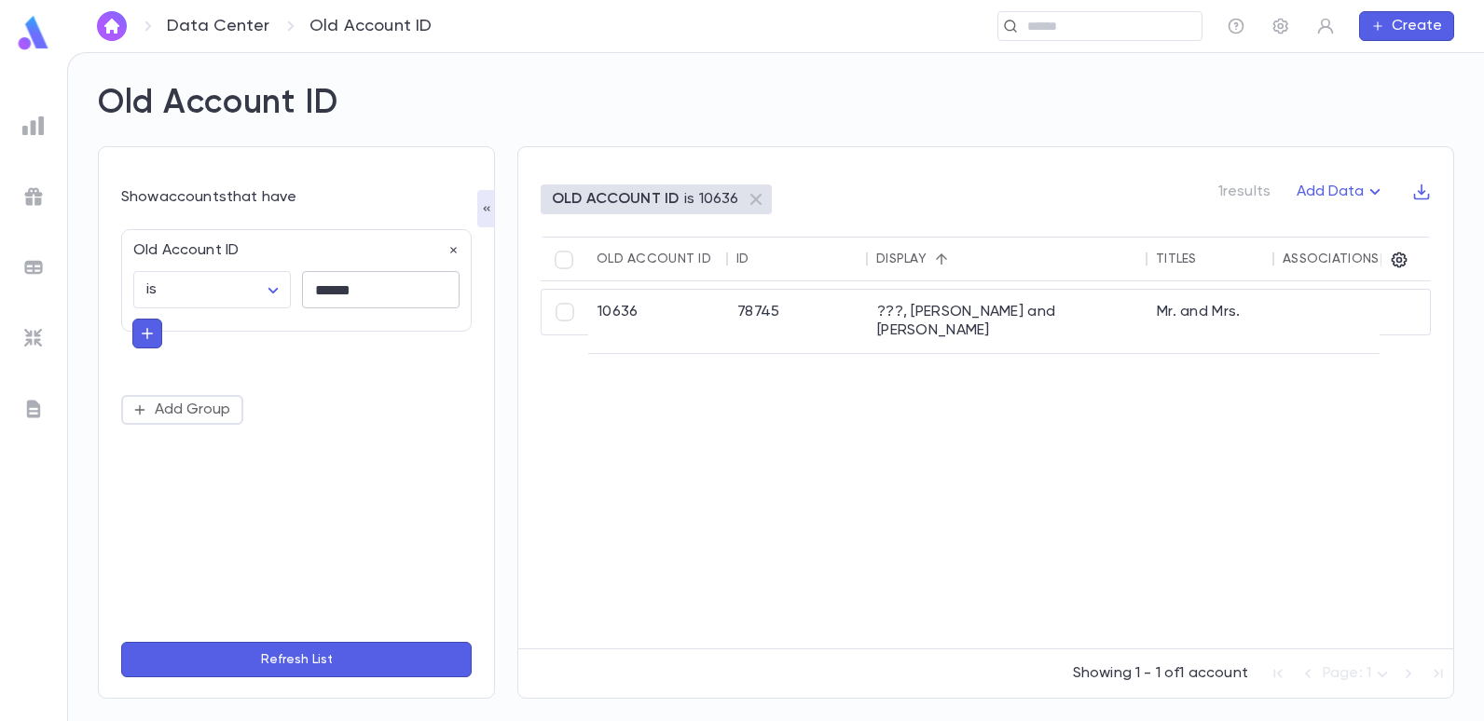
click at [367, 286] on input "******" at bounding box center [381, 290] width 158 height 36
type input "*"
type input "******"
click at [121, 642] on button "Refresh List" at bounding box center [296, 659] width 350 height 35
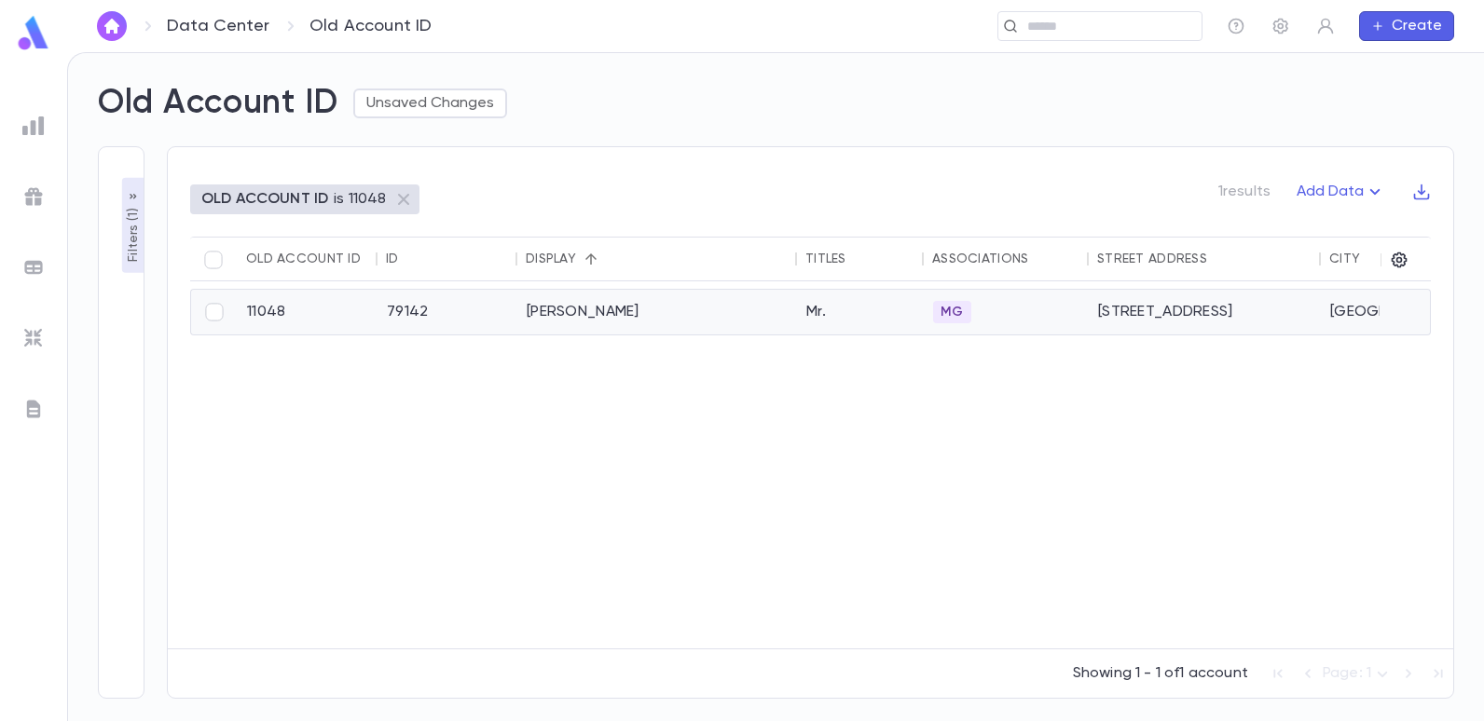
click at [536, 312] on div "Wygoda, Benjamin" at bounding box center [657, 312] width 280 height 45
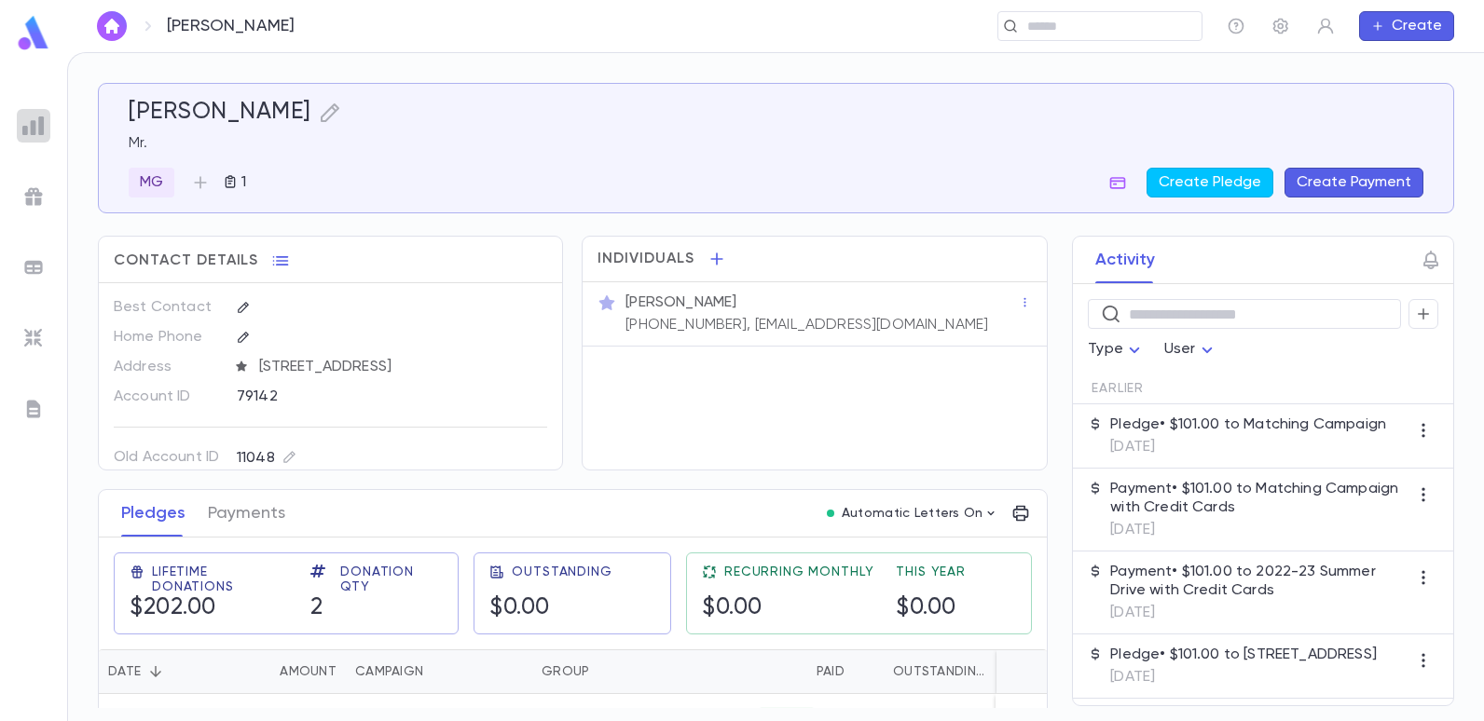
click at [38, 127] on img at bounding box center [33, 126] width 22 height 22
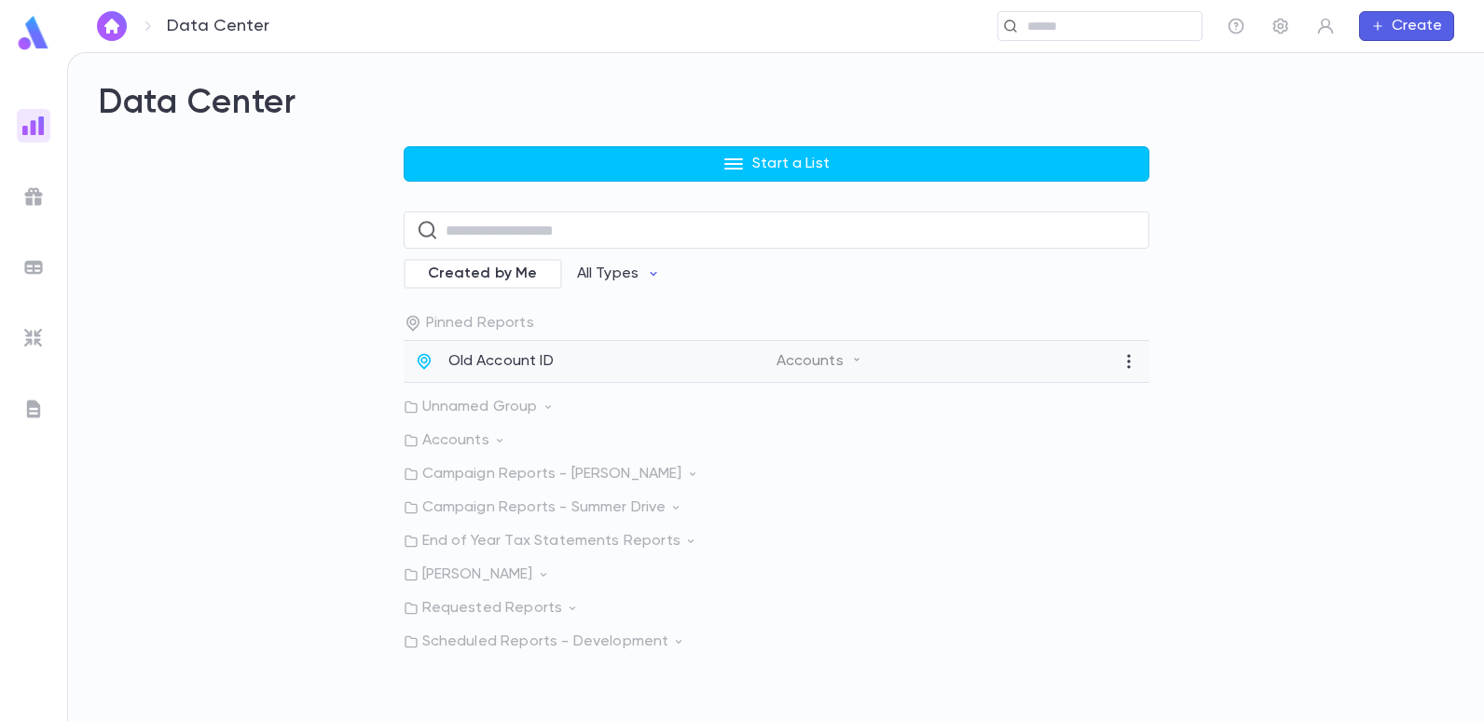
click at [521, 355] on p "Old Account ID" at bounding box center [500, 361] width 105 height 19
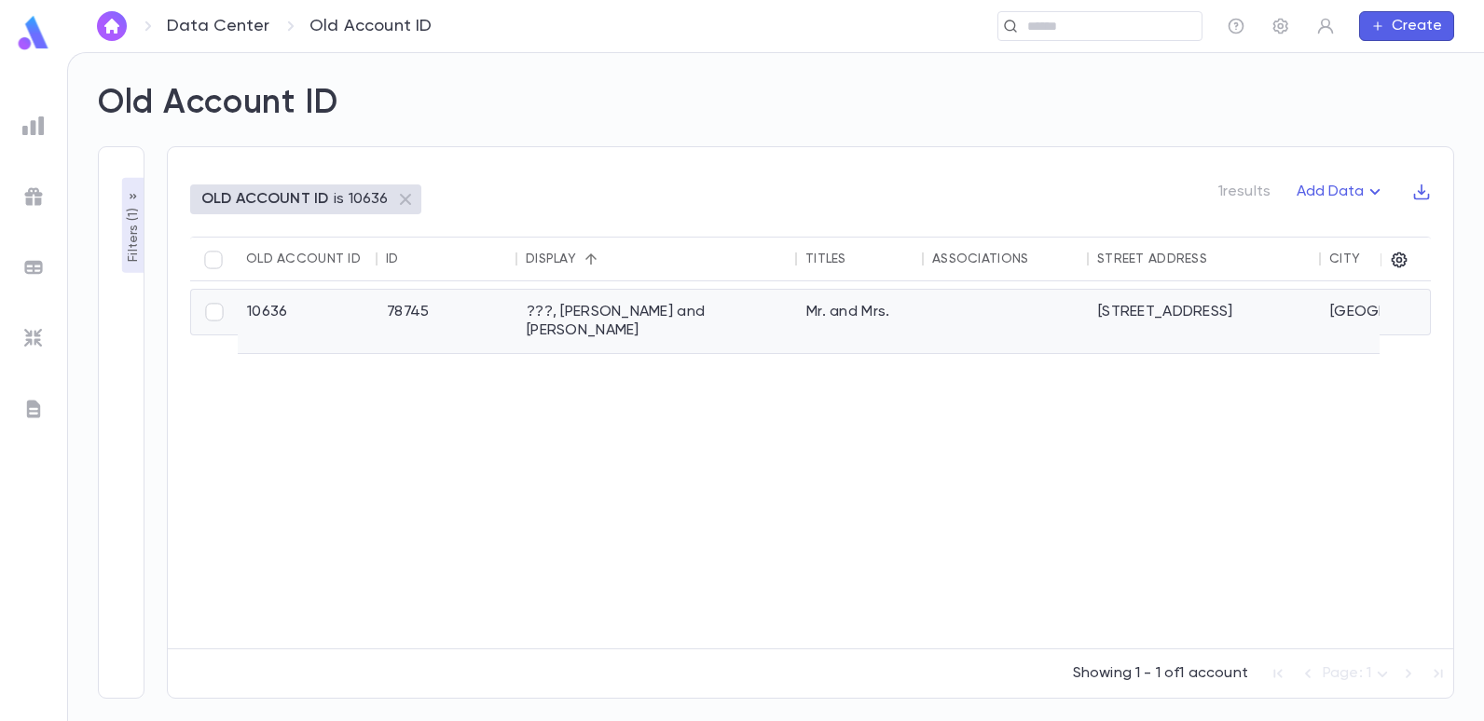
click at [596, 311] on div "???, [PERSON_NAME] and [PERSON_NAME]" at bounding box center [657, 321] width 280 height 63
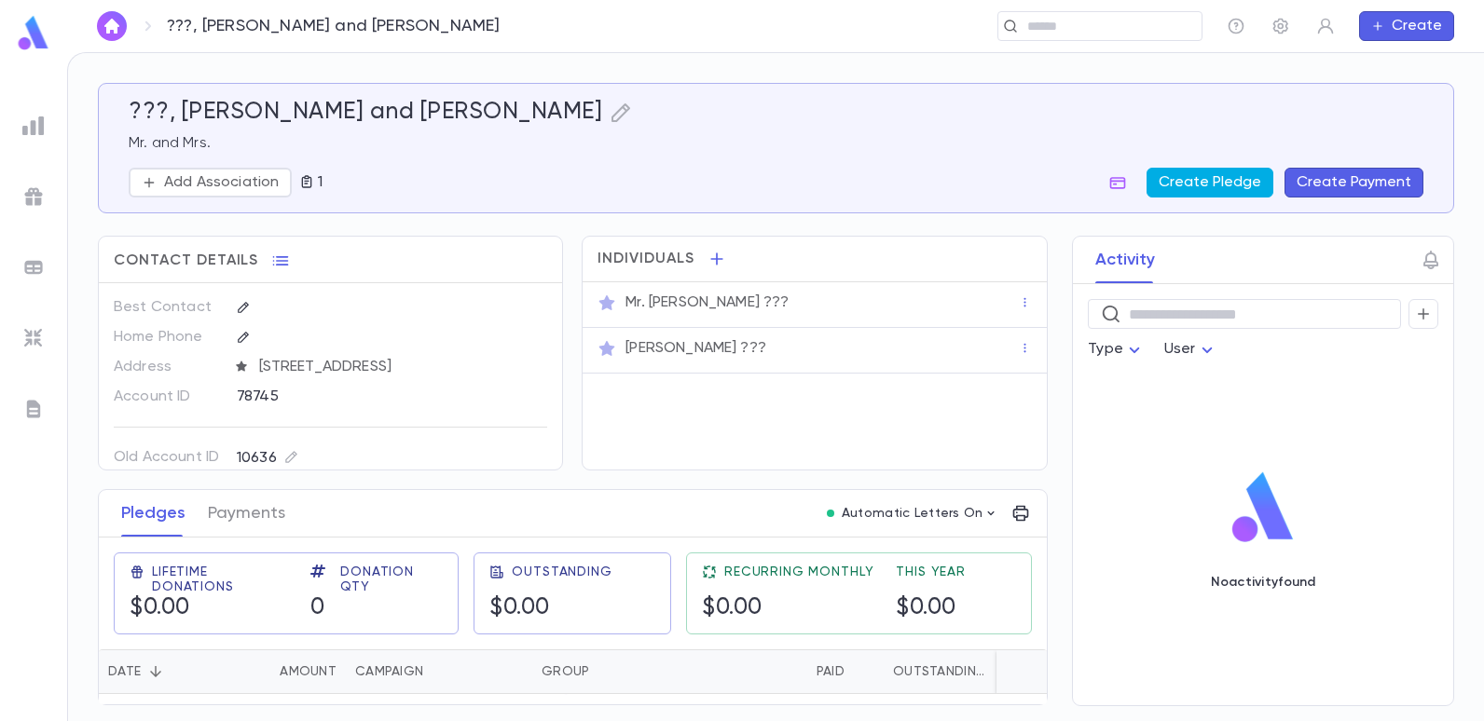
click at [1213, 181] on button "Create Pledge" at bounding box center [1210, 183] width 127 height 30
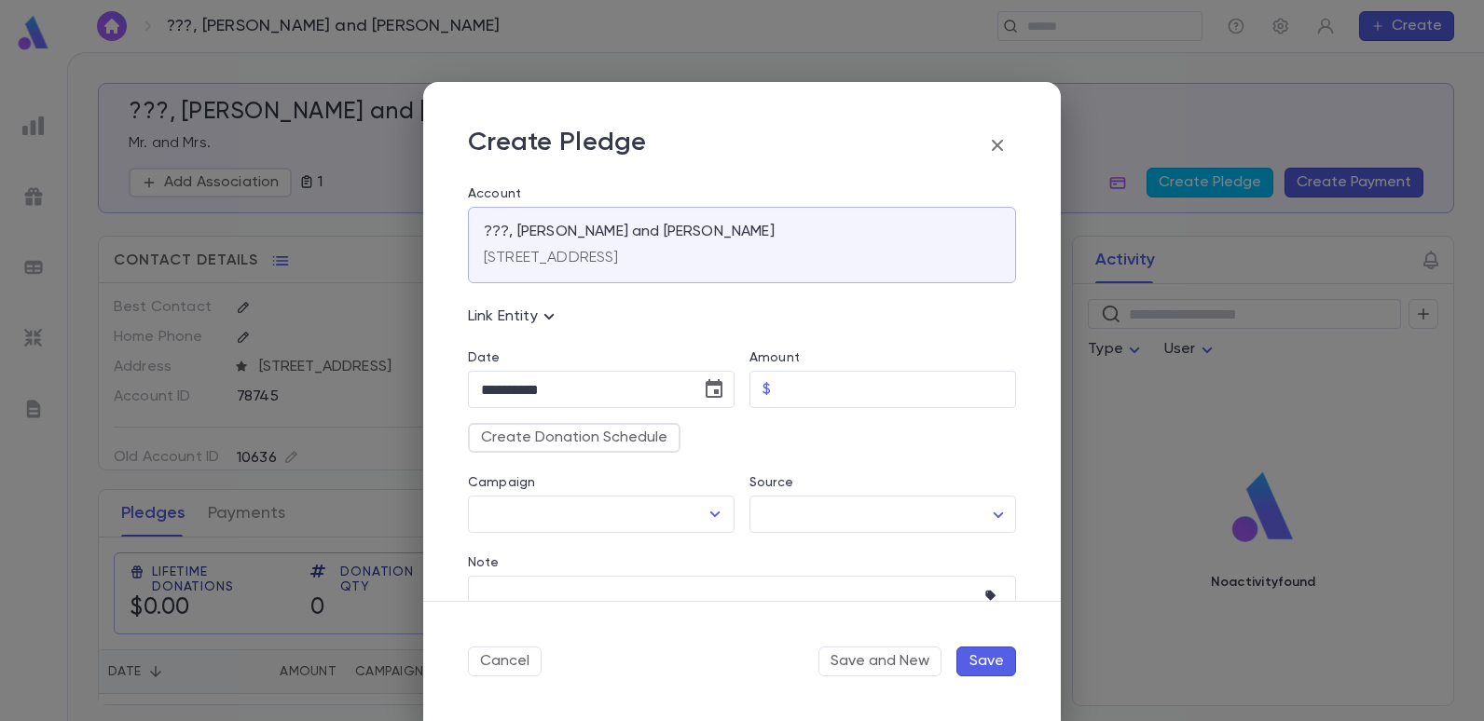
click at [1003, 143] on icon "button" at bounding box center [997, 145] width 22 height 22
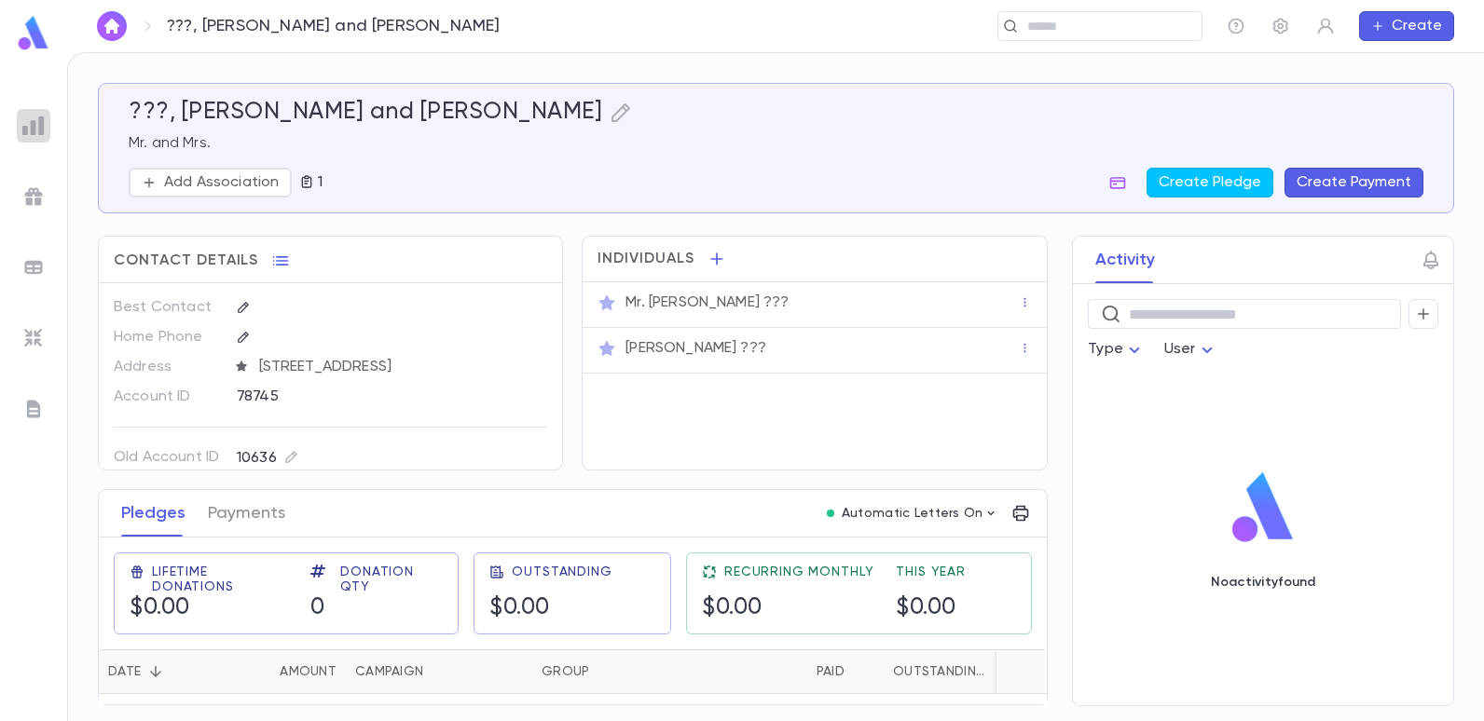
click at [41, 121] on img at bounding box center [33, 126] width 22 height 22
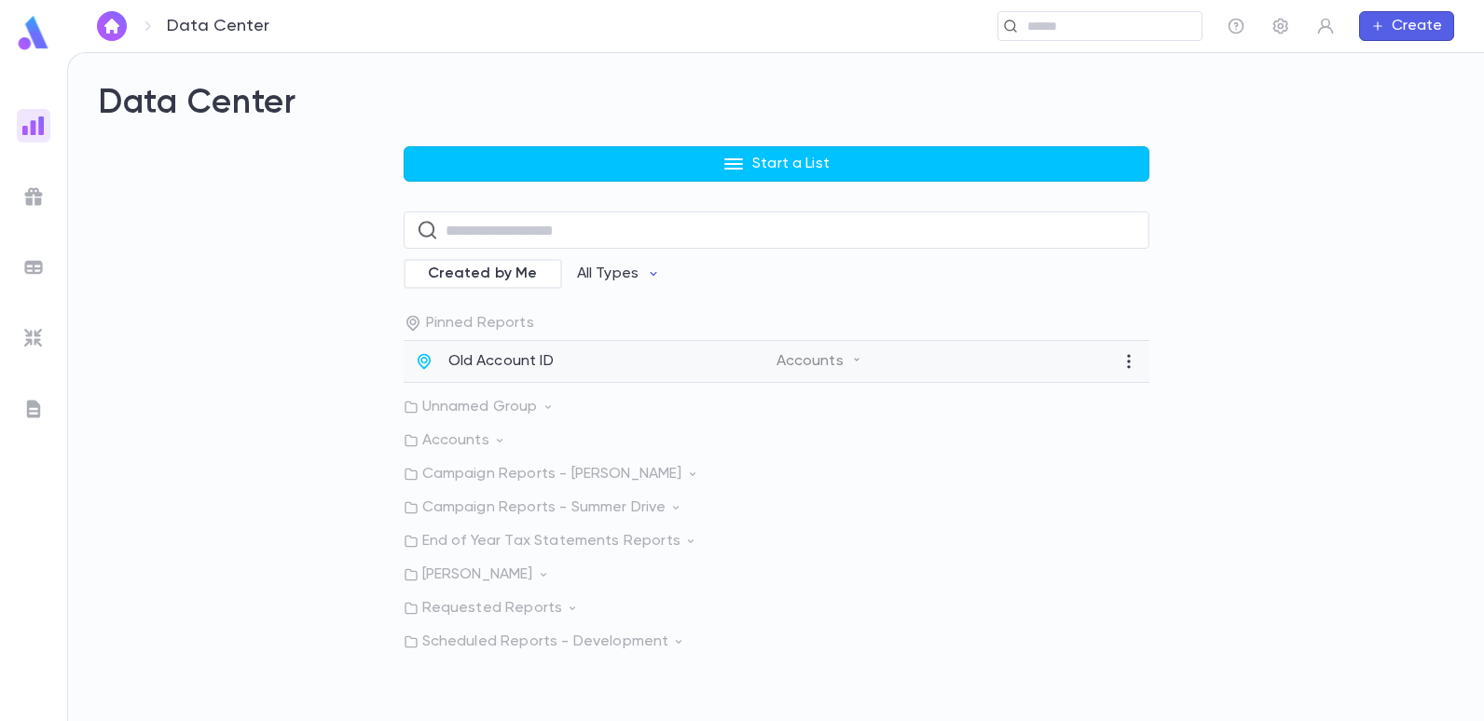
click at [470, 362] on p "Old Account ID" at bounding box center [500, 361] width 105 height 19
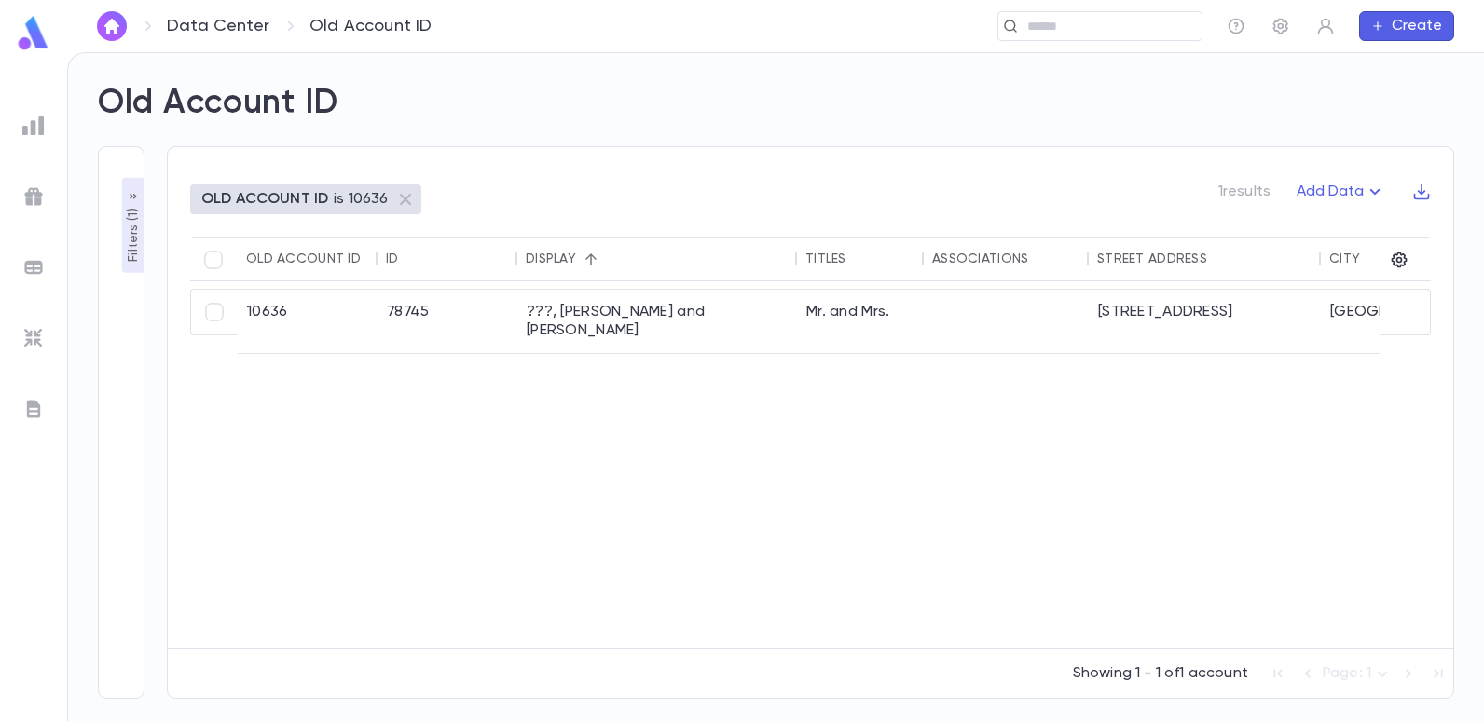
click at [135, 249] on p "Filters ( 1 )" at bounding box center [133, 233] width 19 height 58
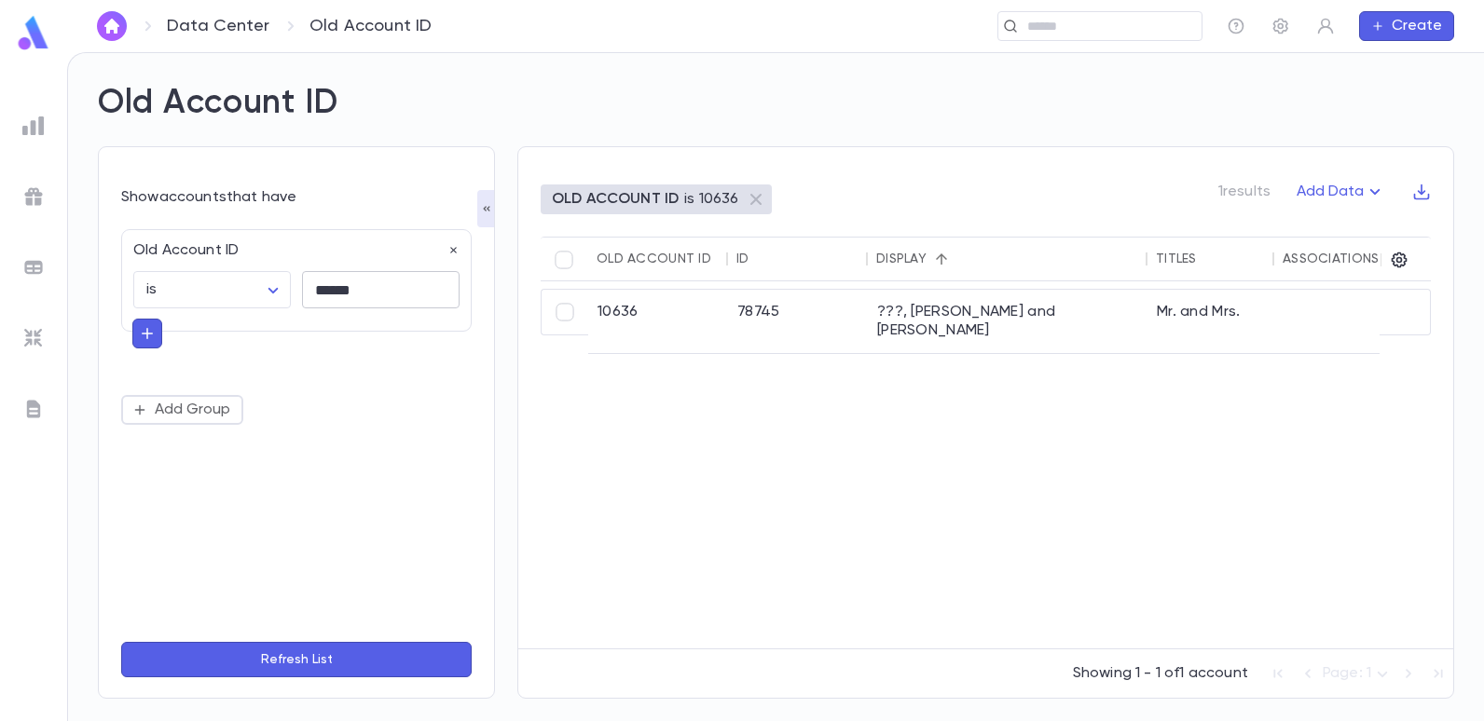
click at [378, 281] on input "******" at bounding box center [381, 290] width 158 height 36
type input "*"
type input "******"
click at [121, 642] on button "Refresh List" at bounding box center [296, 659] width 350 height 35
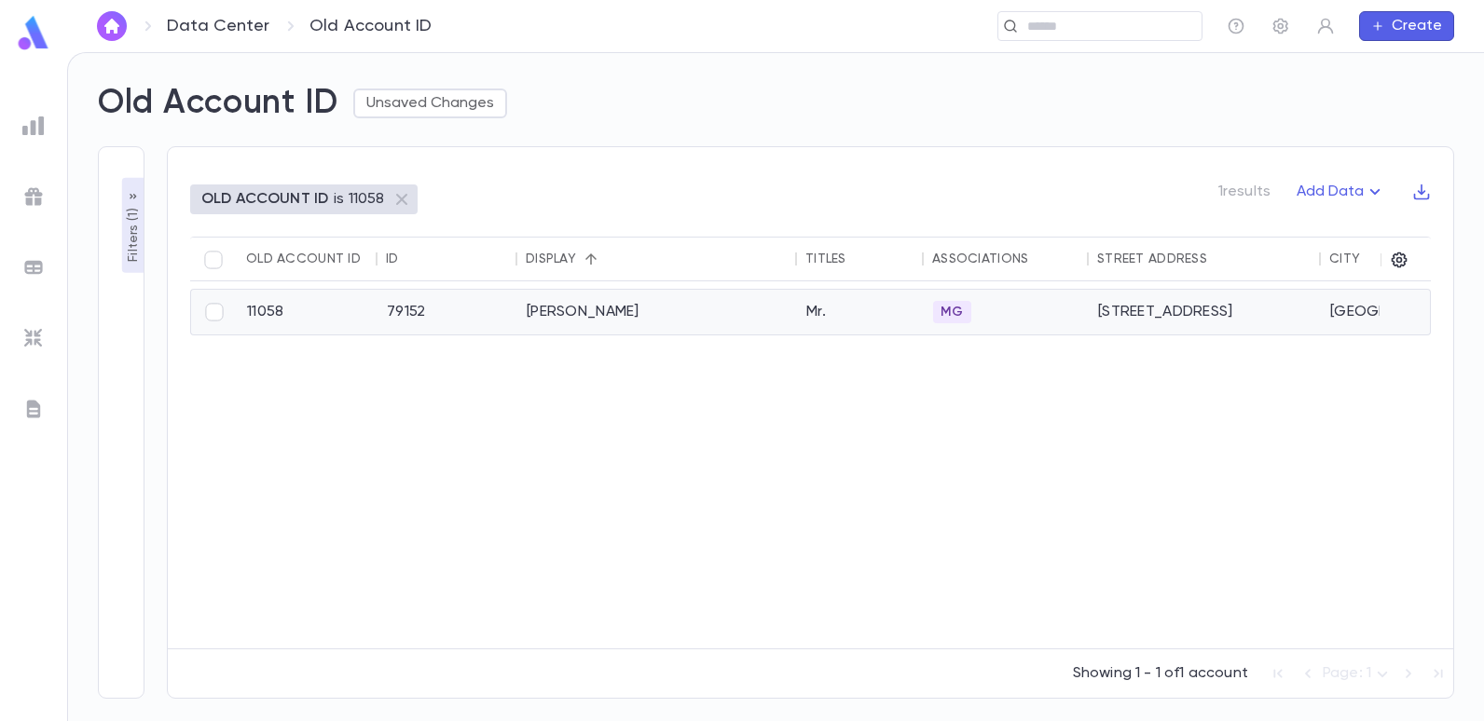
click at [554, 319] on div "[PERSON_NAME]" at bounding box center [657, 312] width 280 height 45
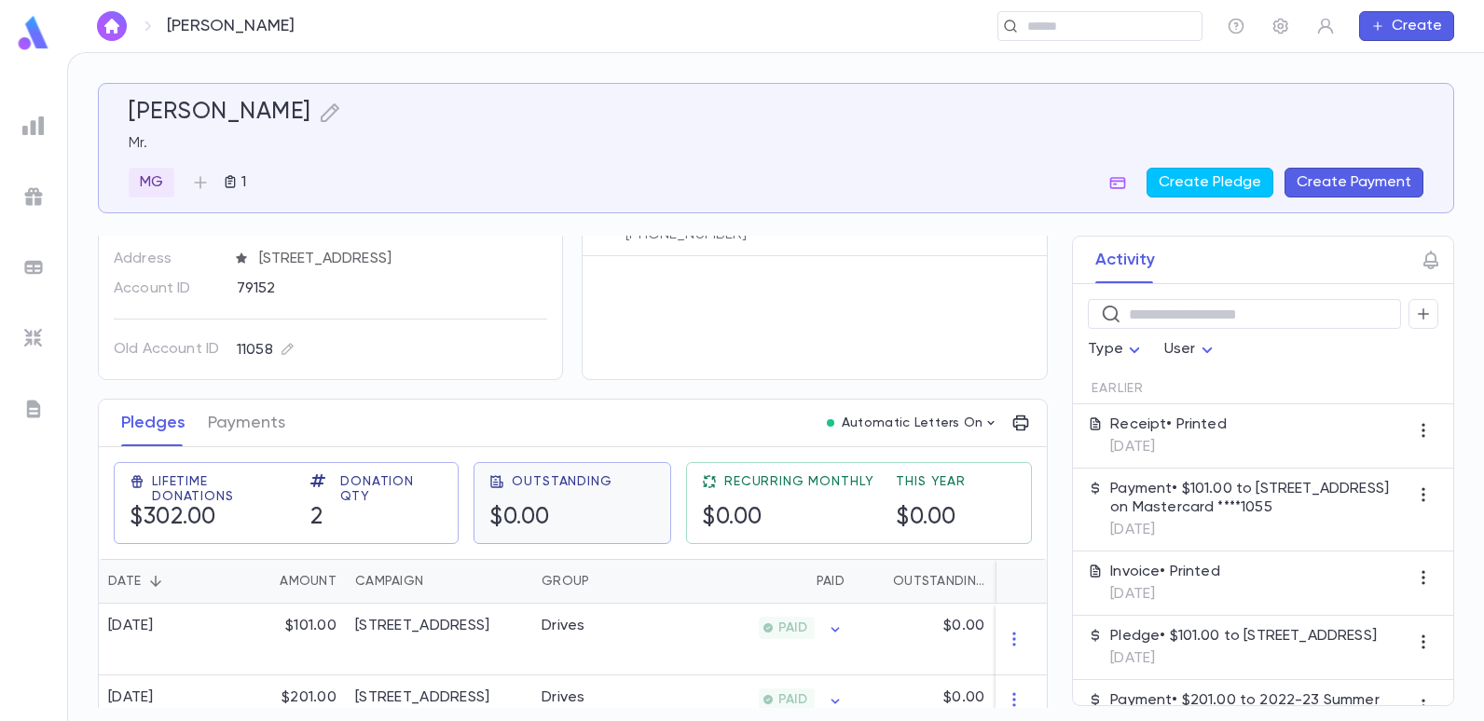
scroll to position [116, 0]
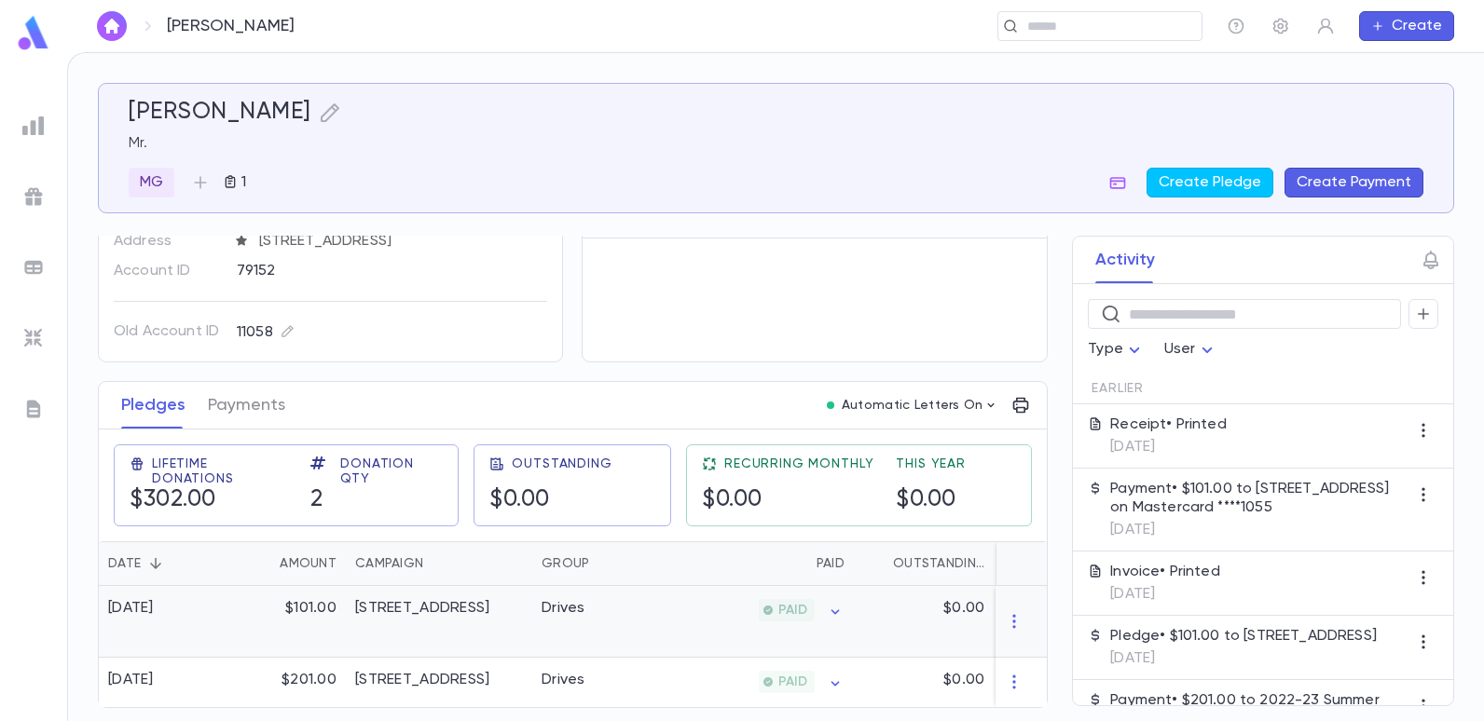
click at [485, 619] on div "[STREET_ADDRESS]" at bounding box center [439, 622] width 186 height 72
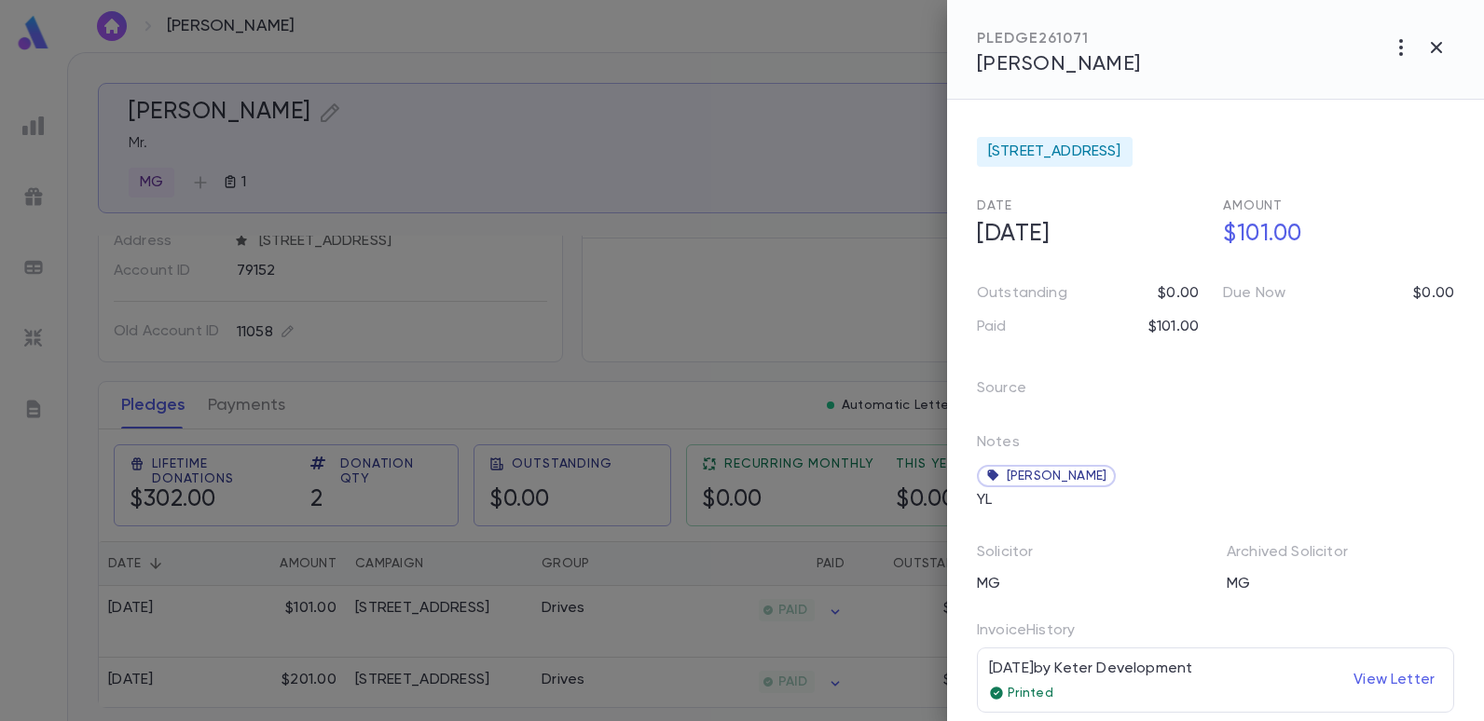
click at [839, 355] on div at bounding box center [742, 360] width 1484 height 721
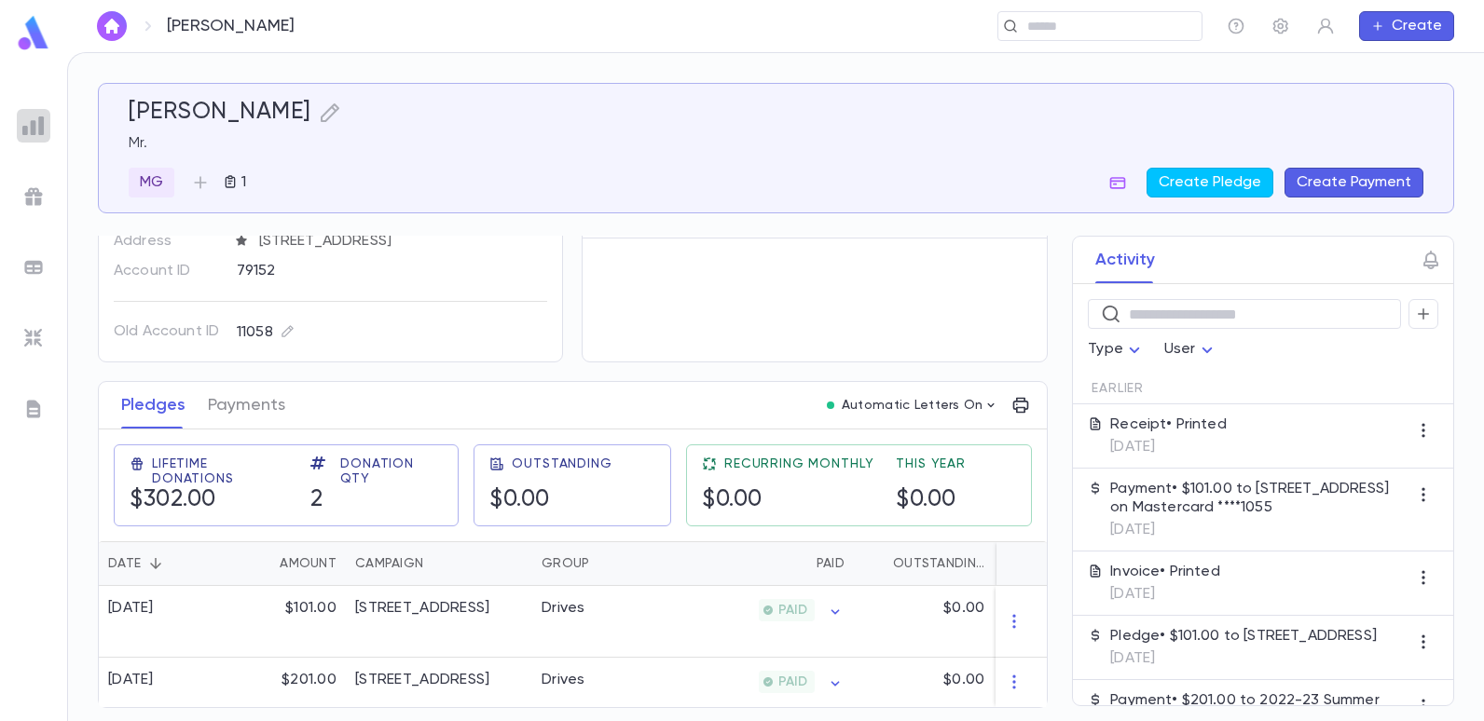
click at [30, 127] on img at bounding box center [33, 126] width 22 height 22
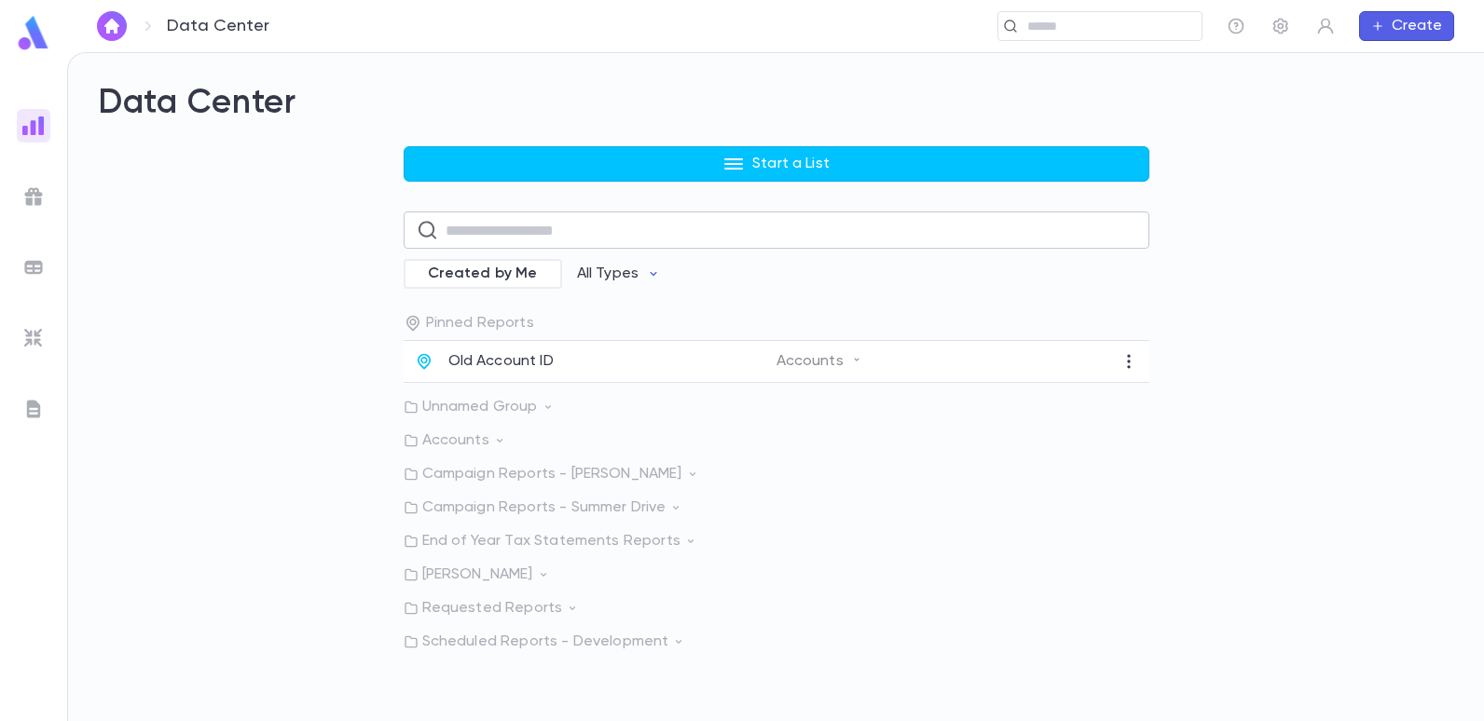
click at [506, 238] on input "text" at bounding box center [791, 231] width 691 height 36
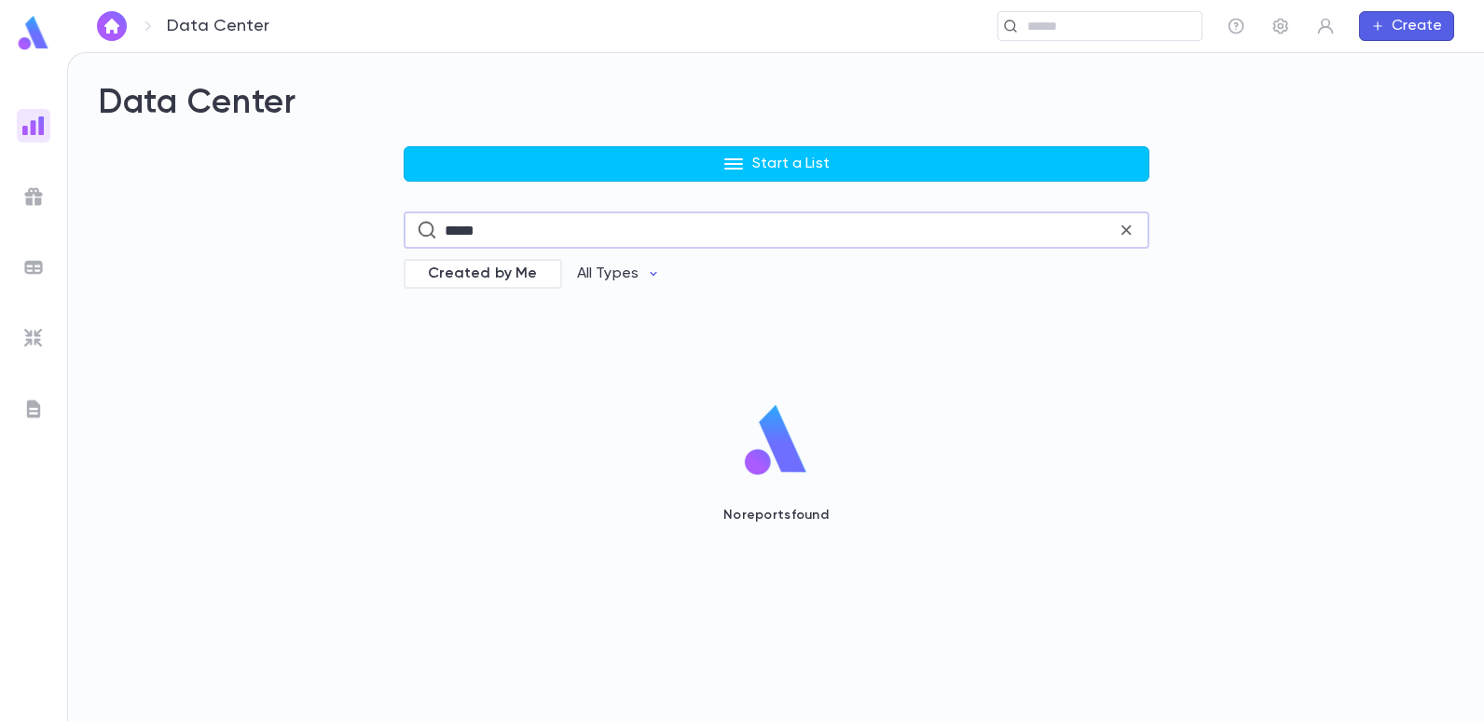
click at [466, 322] on div "Start a List ***** ​ Created by Me All Types No reports found" at bounding box center [777, 390] width 746 height 488
click at [501, 230] on input "*****" at bounding box center [781, 231] width 672 height 36
type input "*"
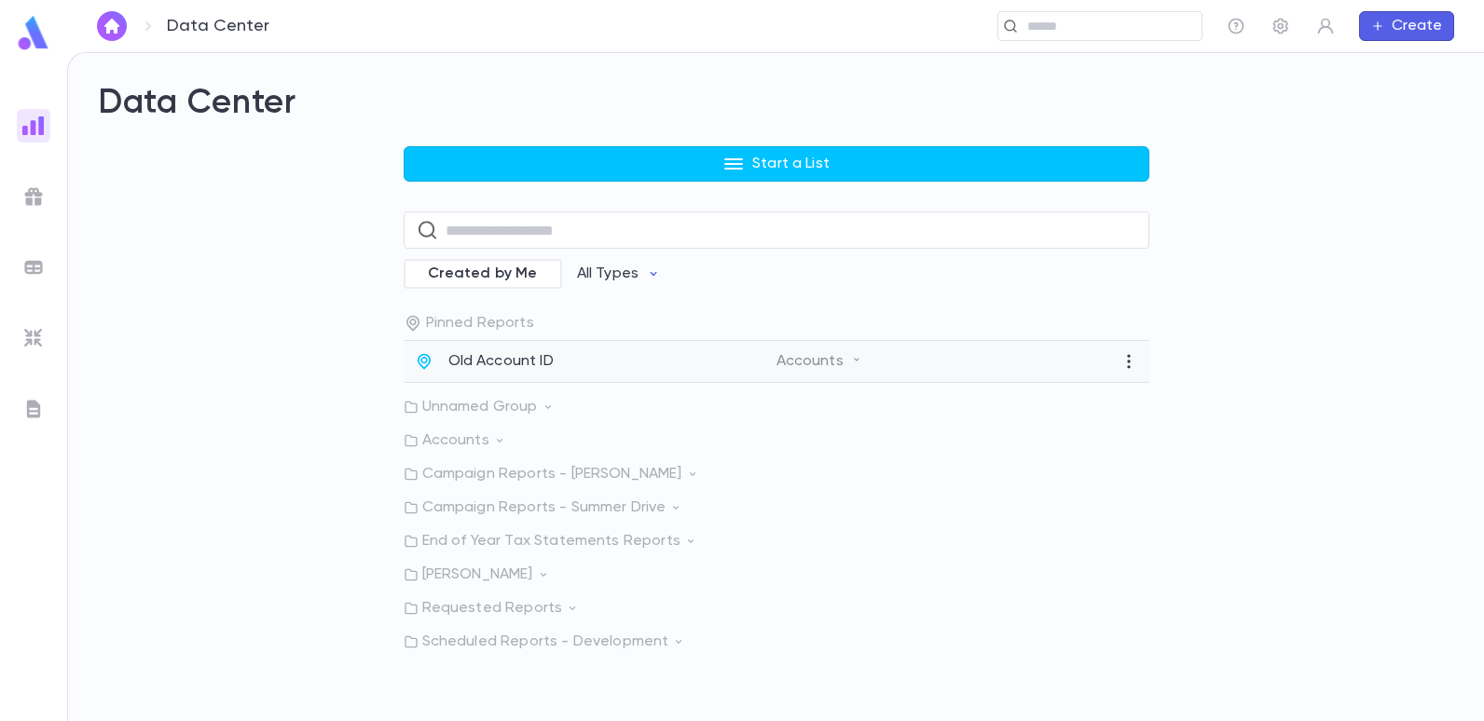
click at [479, 366] on p "Old Account ID" at bounding box center [500, 361] width 105 height 19
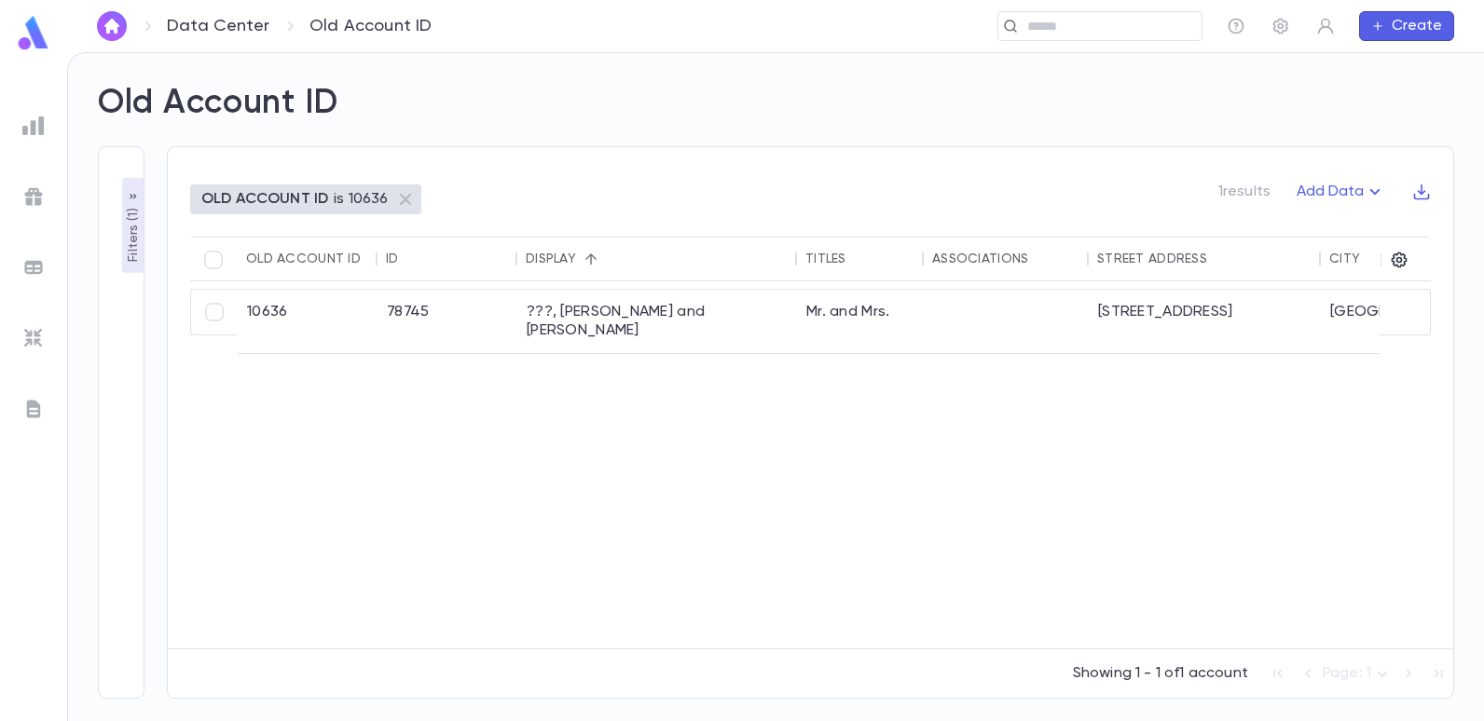
click at [135, 229] on p "Filters ( 1 )" at bounding box center [133, 233] width 19 height 58
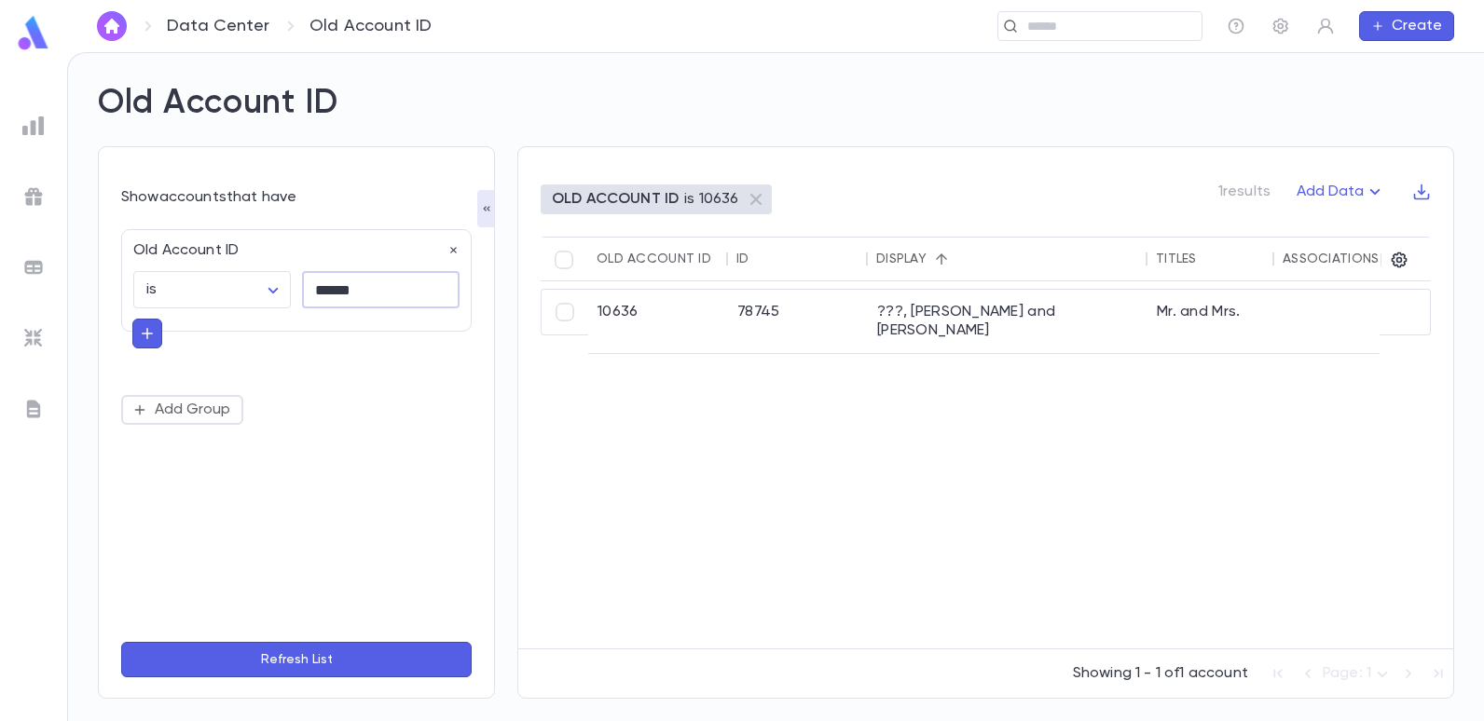
click at [393, 297] on input "******" at bounding box center [381, 290] width 158 height 36
type input "*"
type input "******"
click at [121, 642] on button "Refresh List" at bounding box center [296, 659] width 350 height 35
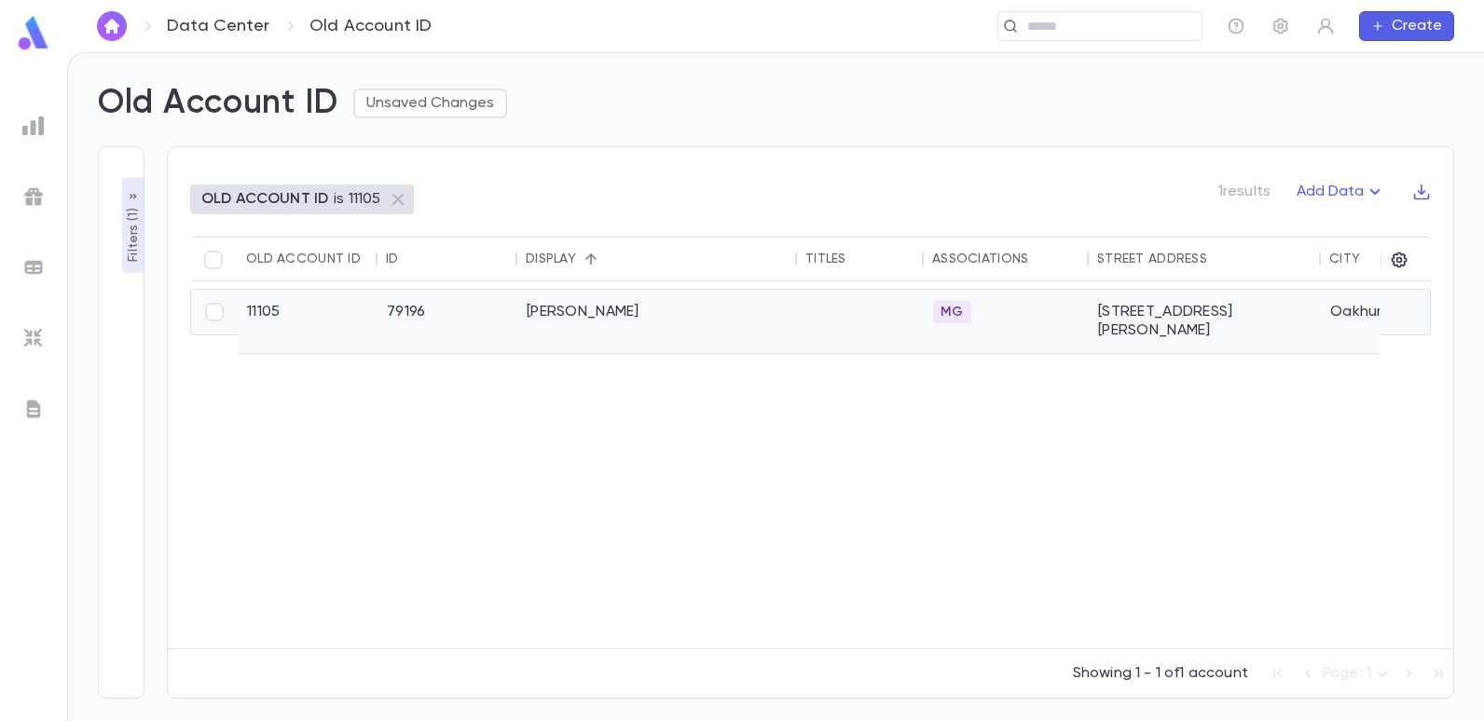
click at [601, 305] on div "[PERSON_NAME]" at bounding box center [657, 321] width 280 height 63
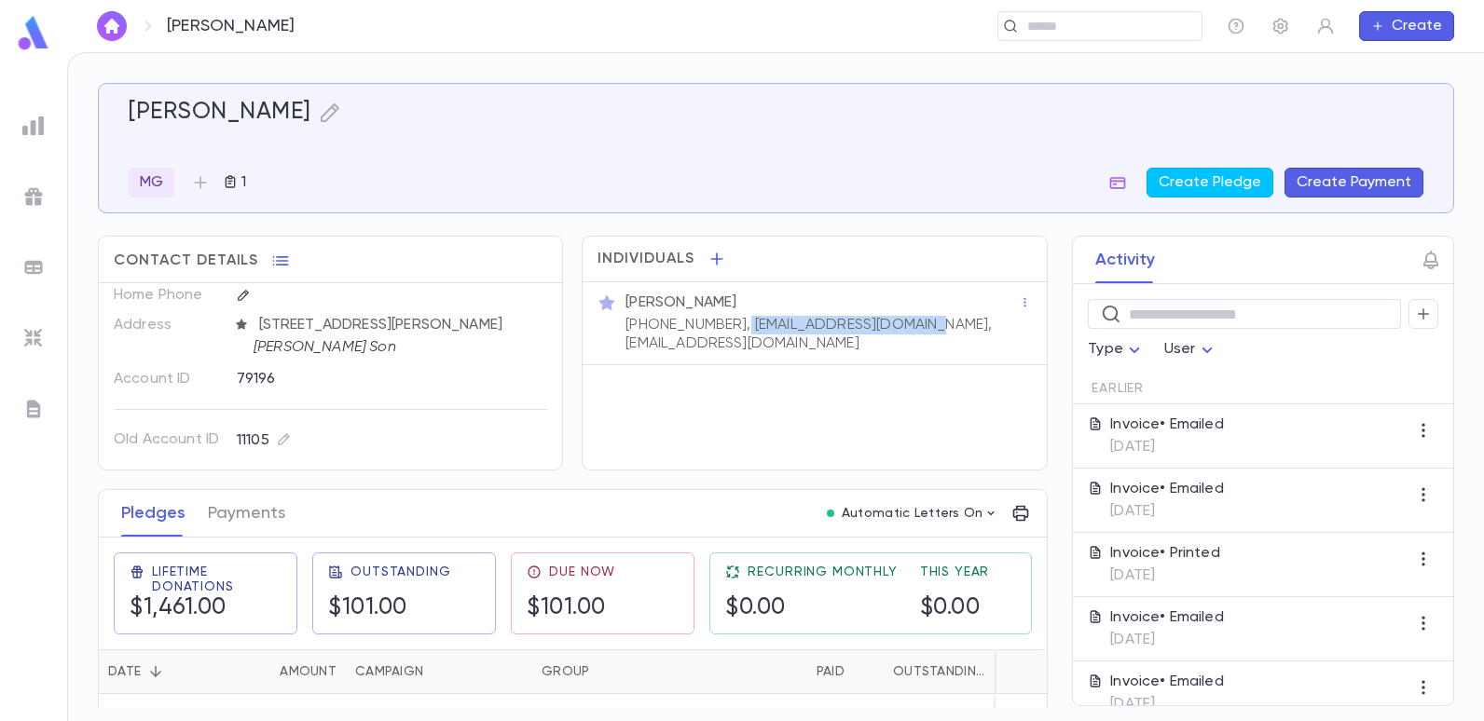
drag, startPoint x: 906, startPoint y: 318, endPoint x: 724, endPoint y: 323, distance: 181.8
click at [724, 323] on p "(732) 829-7796, ikeybetesh18@gmail.com, ibetesh@meridiancapital.com" at bounding box center [821, 334] width 393 height 37
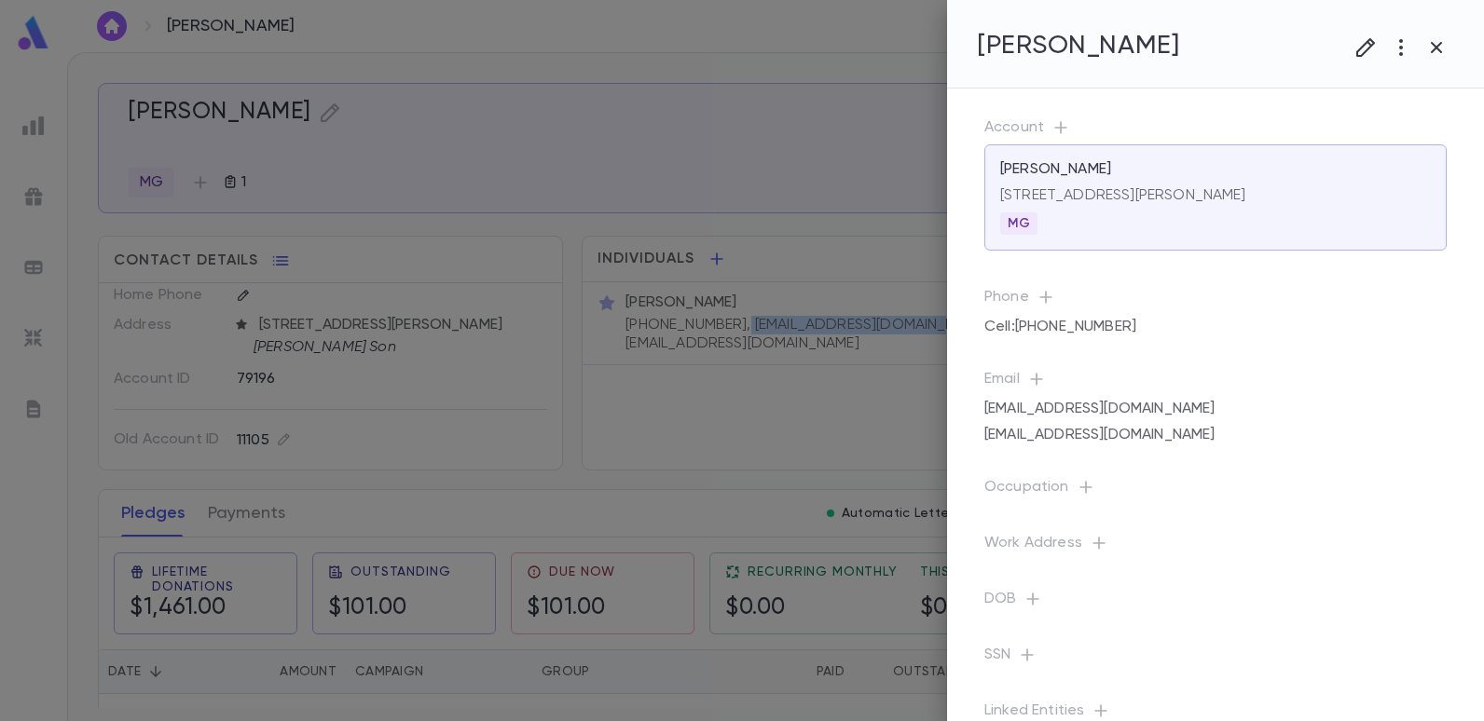
copy p "ikeybetesh18@gmail.com,"
drag, startPoint x: 764, startPoint y: 442, endPoint x: 789, endPoint y: 416, distance: 35.6
click at [764, 442] on div at bounding box center [742, 360] width 1484 height 721
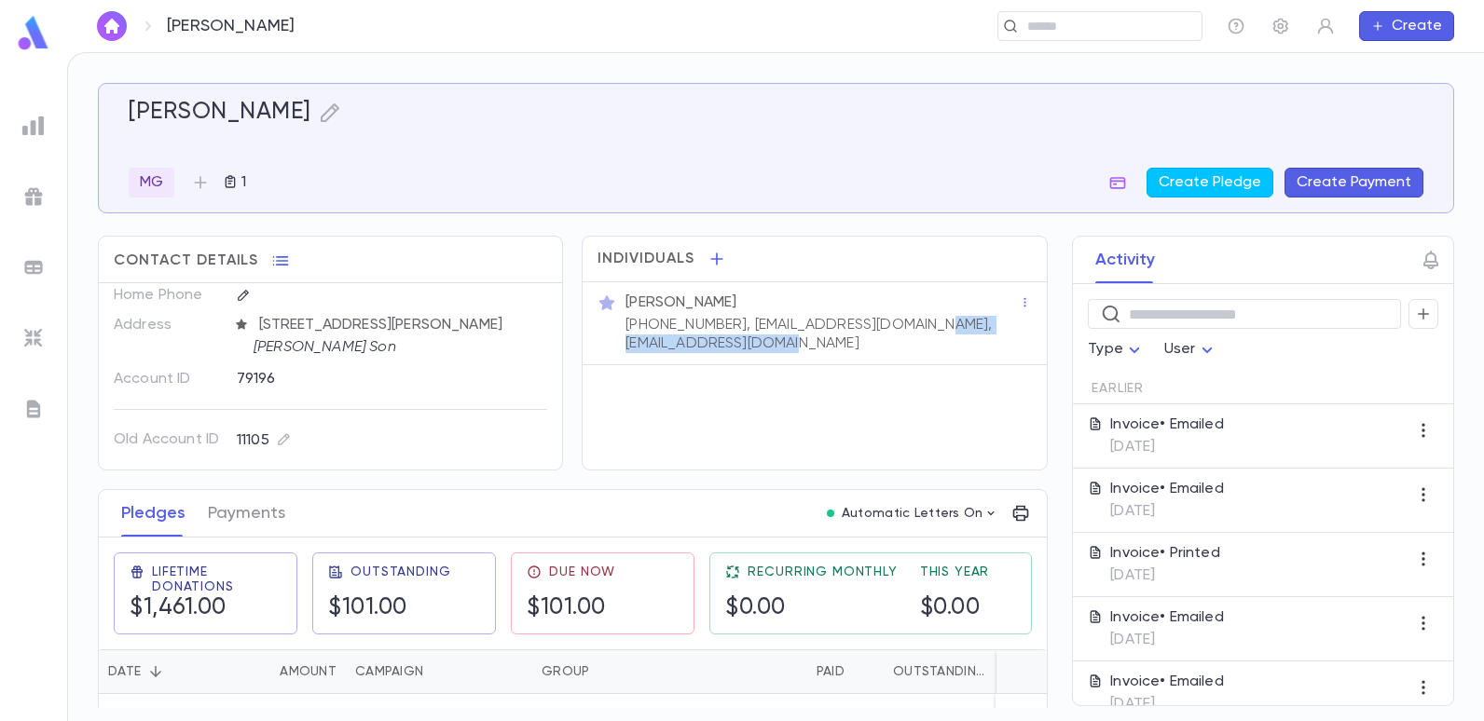
drag, startPoint x: 828, startPoint y: 344, endPoint x: 622, endPoint y: 349, distance: 206.1
click at [625, 349] on p "(732) 829-7796, ikeybetesh18@gmail.com, ibetesh@meridiancapital.com" at bounding box center [821, 334] width 393 height 37
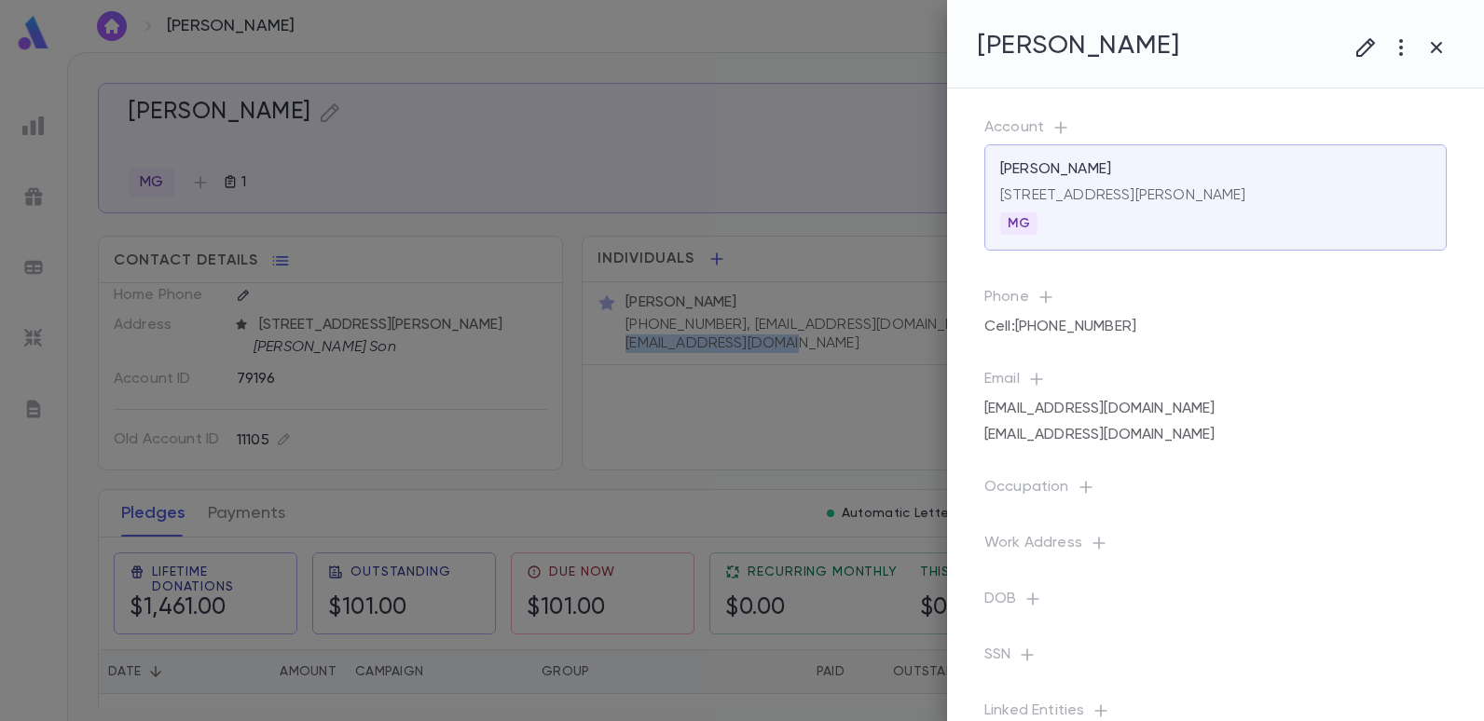
copy p "ibetesh@meridiancapital.com"
click at [29, 127] on div at bounding box center [742, 360] width 1484 height 721
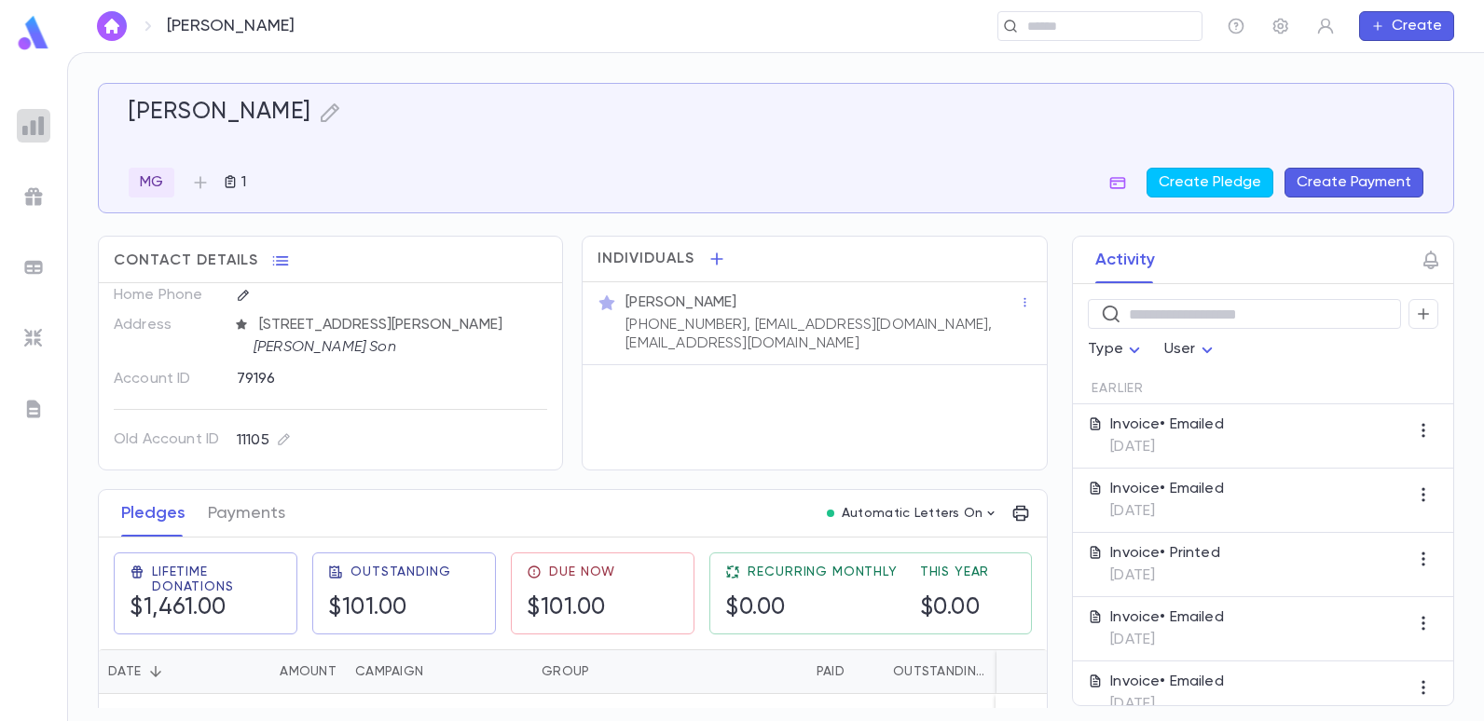
click at [22, 126] on img at bounding box center [33, 126] width 22 height 22
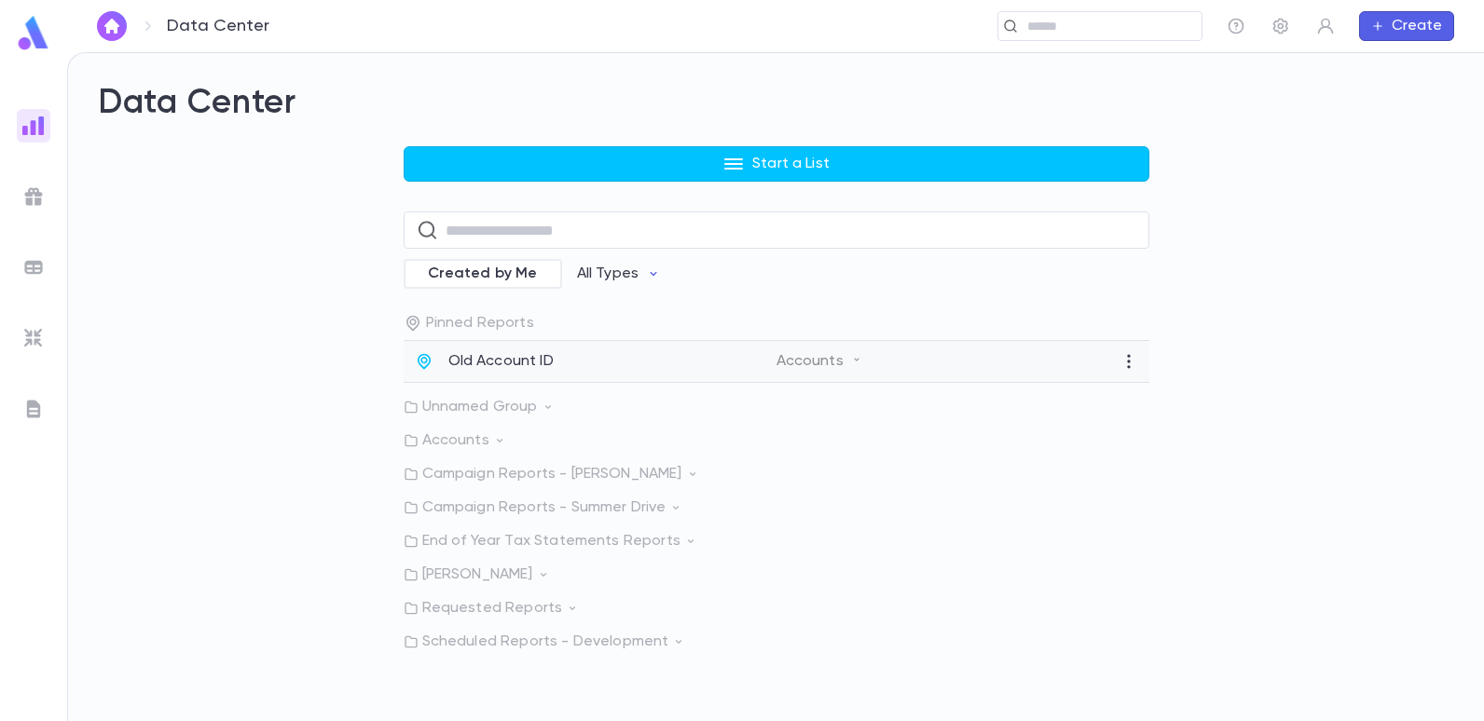
click at [492, 362] on p "Old Account ID" at bounding box center [500, 361] width 105 height 19
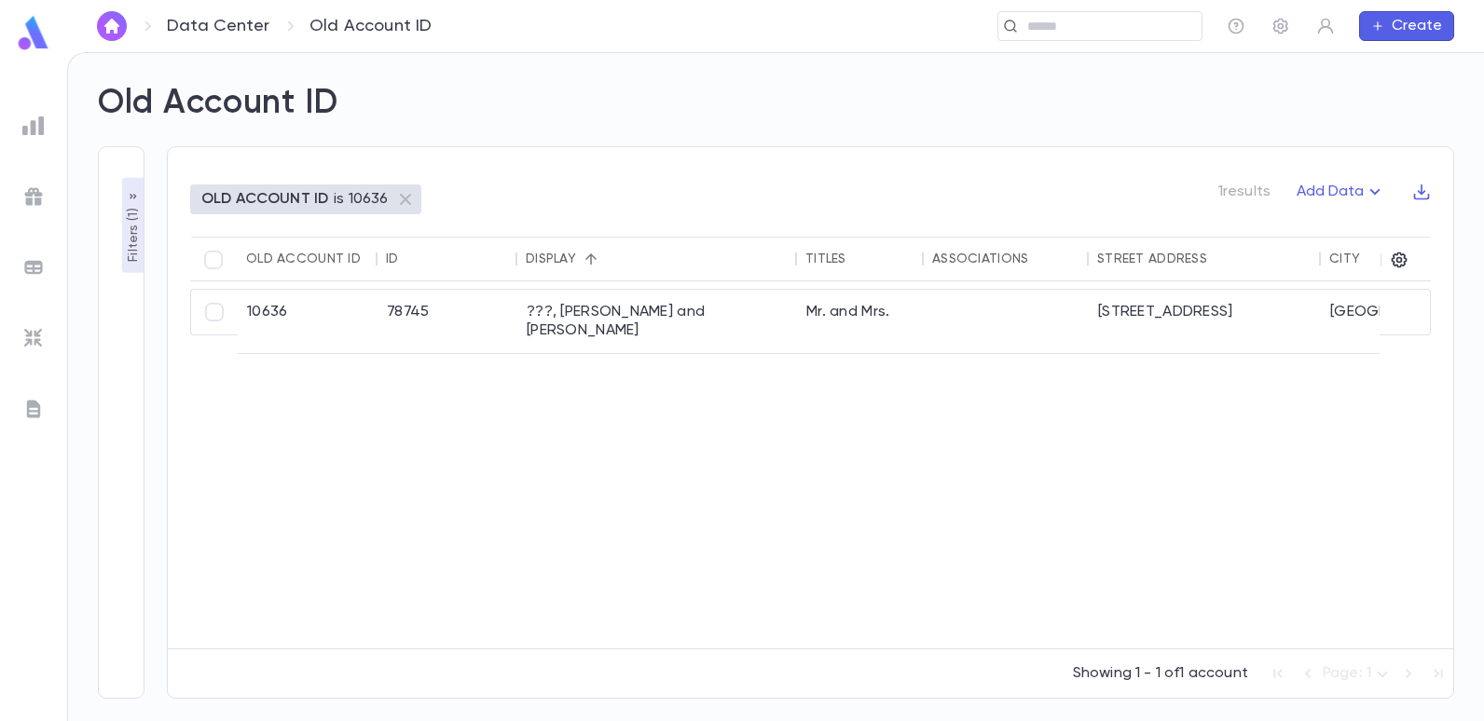
click at [133, 243] on p "Filters ( 1 )" at bounding box center [133, 233] width 19 height 58
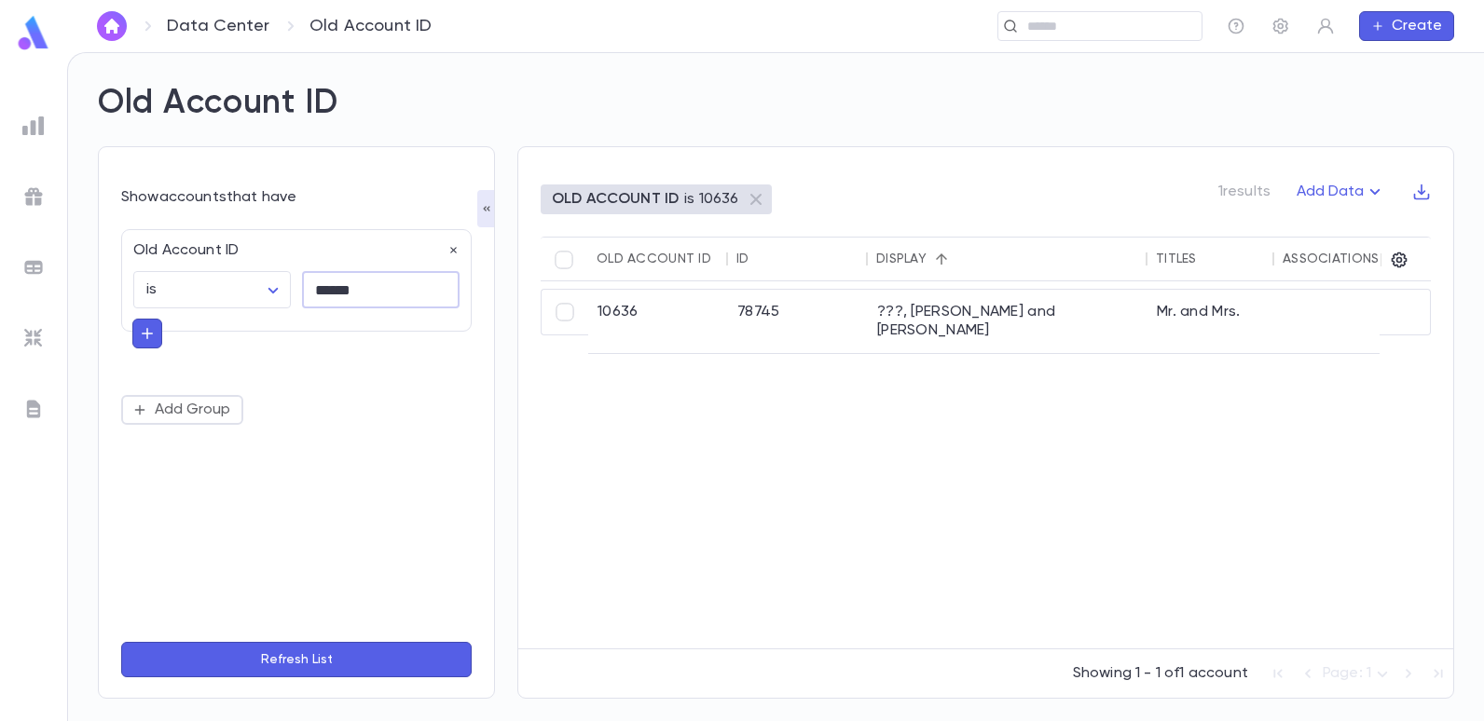
click at [377, 296] on input "******" at bounding box center [381, 290] width 158 height 36
type input "*"
type input "******"
click at [121, 642] on button "Refresh List" at bounding box center [296, 659] width 350 height 35
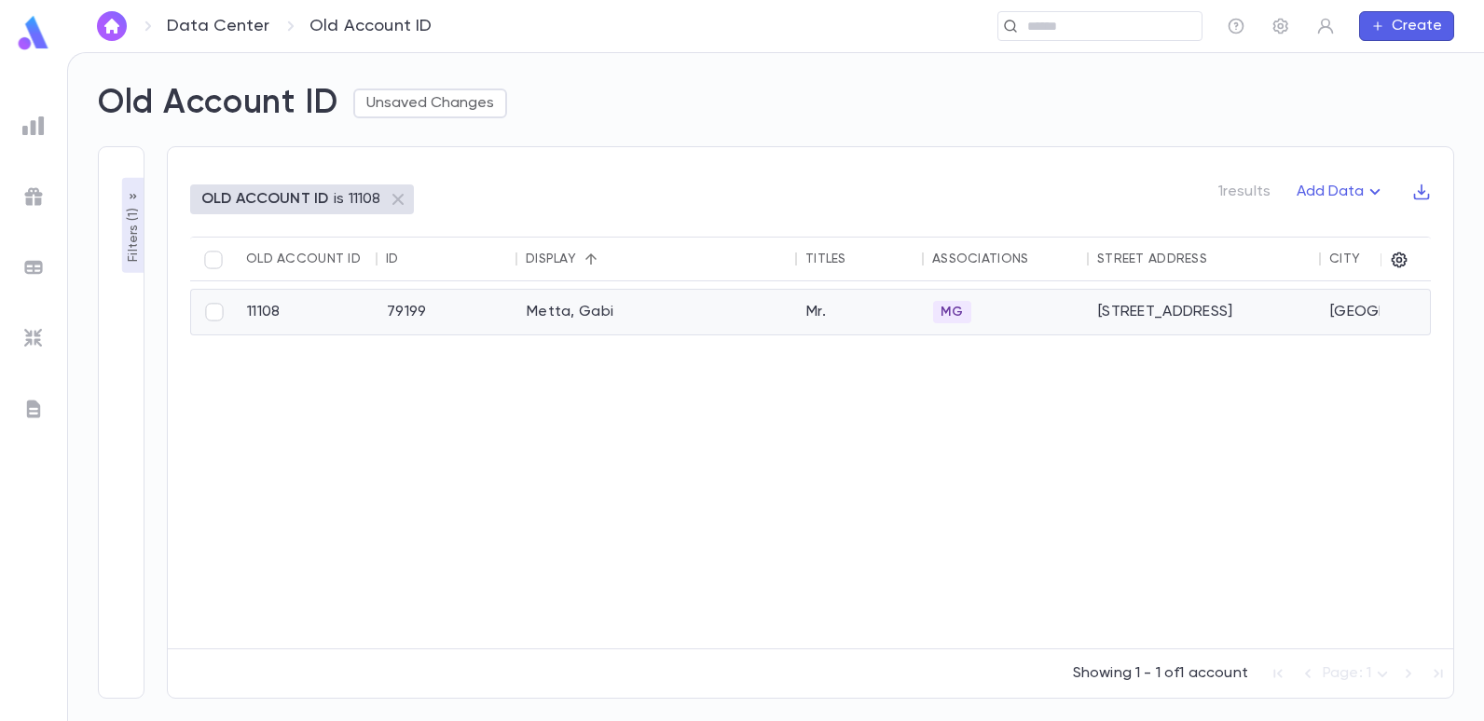
click at [261, 314] on div "11108" at bounding box center [308, 312] width 140 height 45
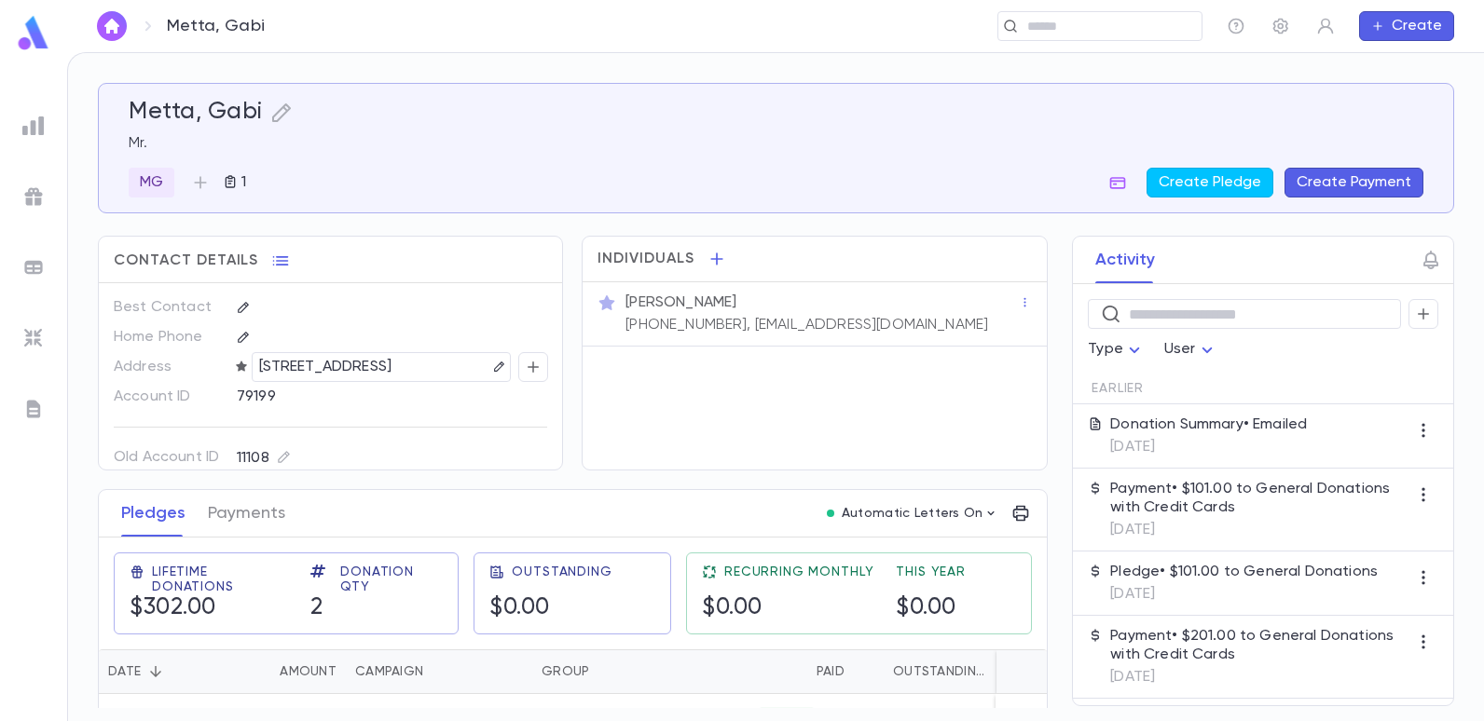
click at [34, 123] on img at bounding box center [33, 126] width 22 height 22
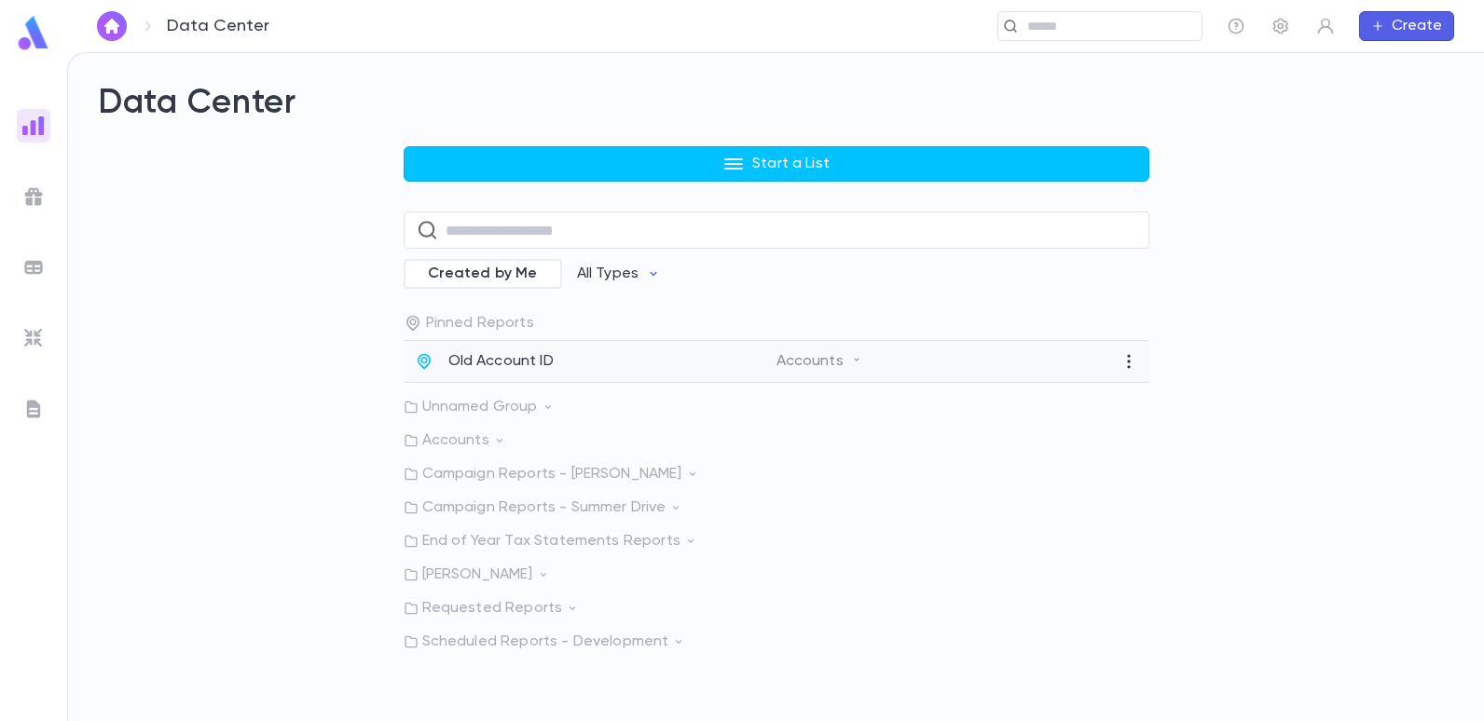
click at [508, 355] on p "Old Account ID" at bounding box center [500, 361] width 105 height 19
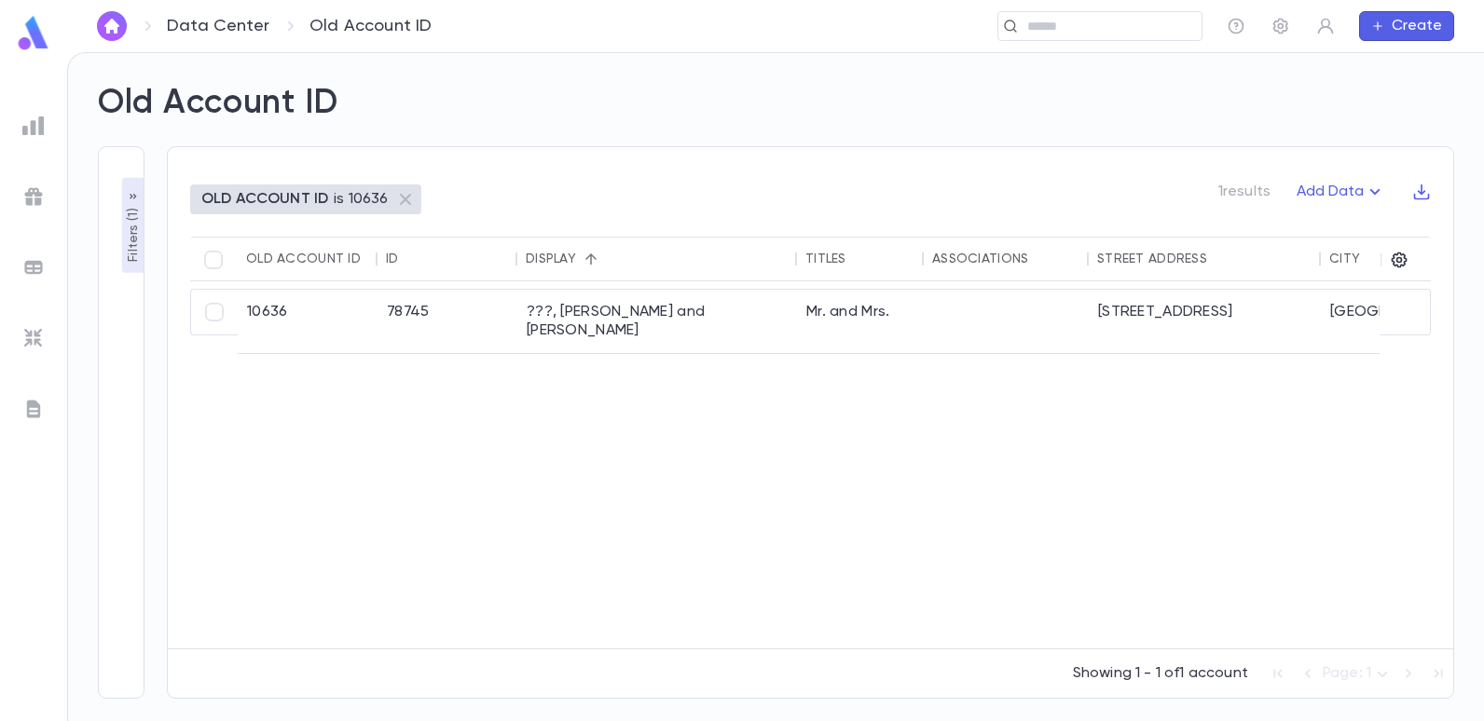
click at [318, 194] on p "OLD ACCOUNT ID" at bounding box center [264, 199] width 127 height 19
click at [138, 260] on p "Filters ( 1 )" at bounding box center [133, 233] width 19 height 58
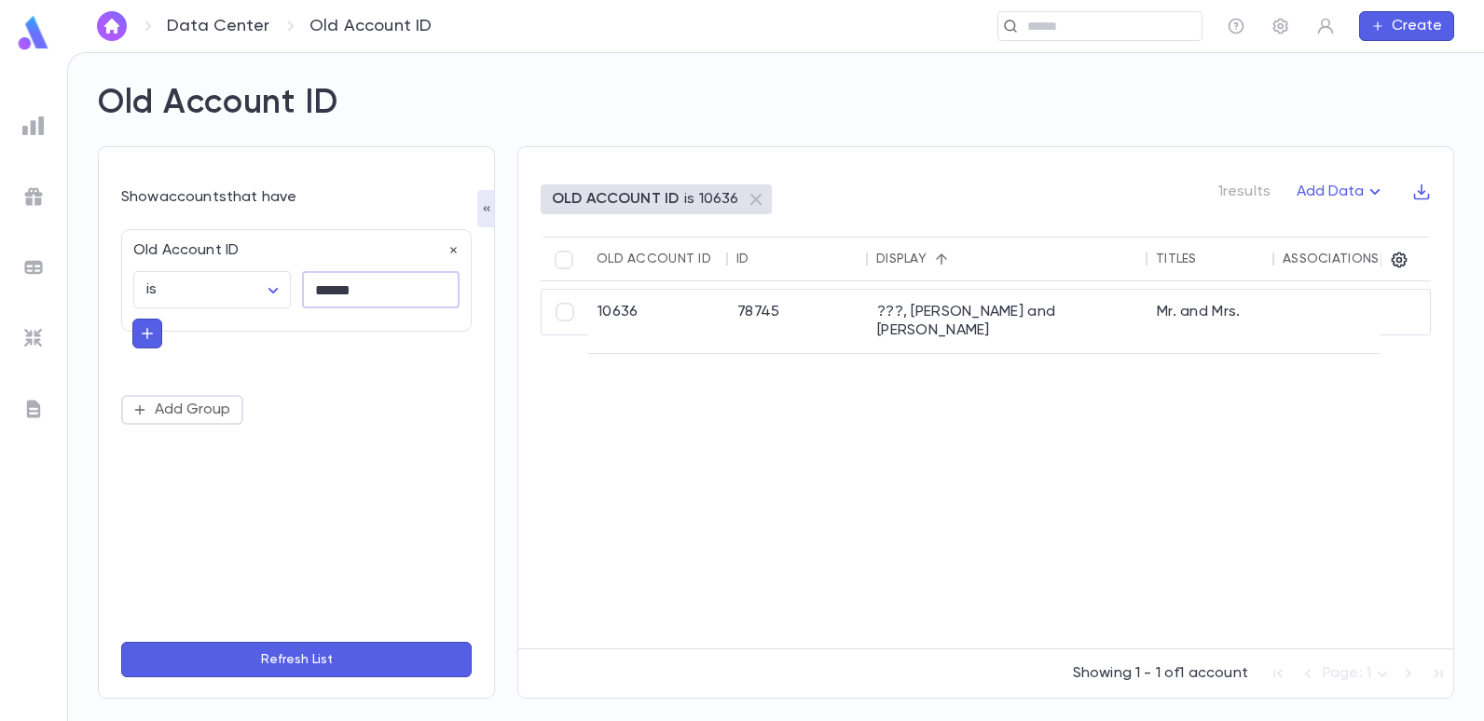
click at [401, 281] on input "******" at bounding box center [381, 290] width 158 height 36
type input "*"
click at [384, 292] on input "text" at bounding box center [381, 290] width 158 height 36
type input "******"
click at [121, 642] on button "Refresh List" at bounding box center [296, 659] width 350 height 35
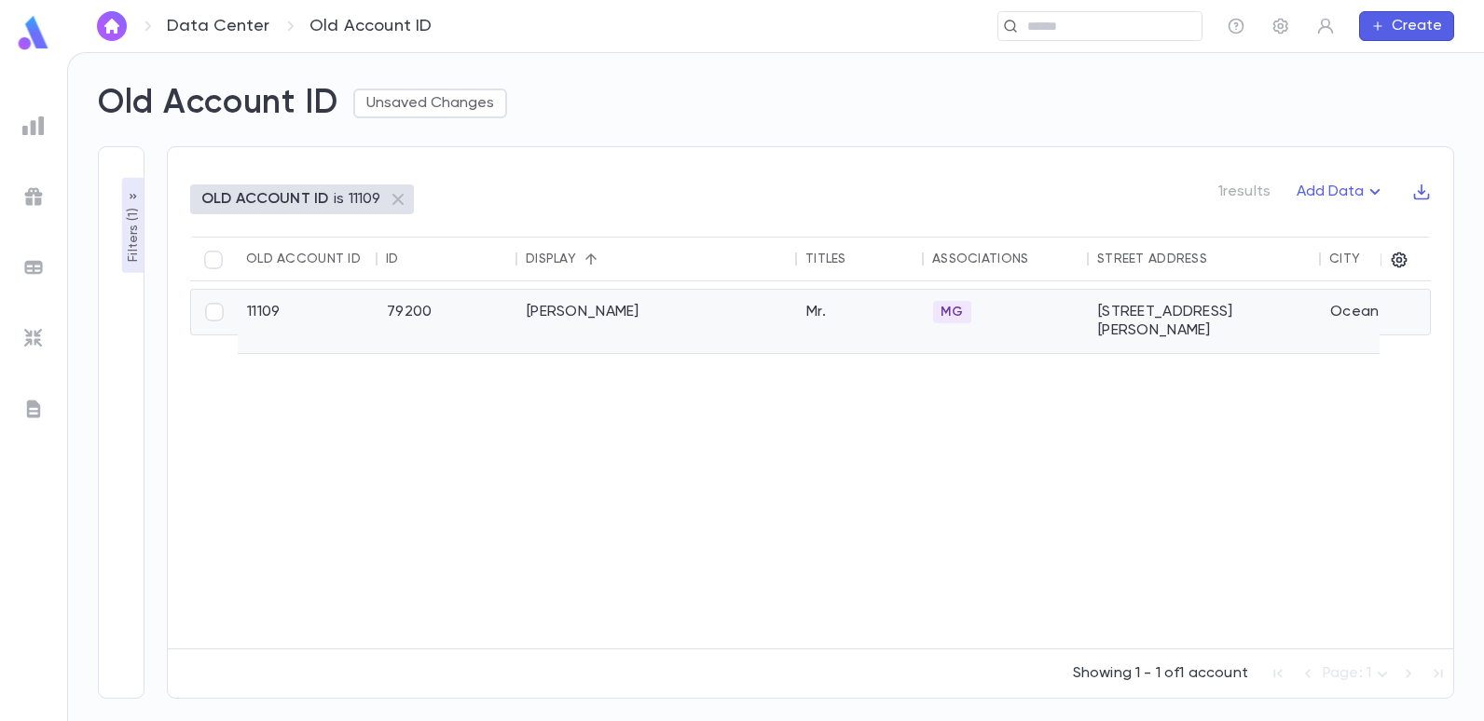
click at [600, 314] on div "Barsano, Allen" at bounding box center [657, 321] width 280 height 63
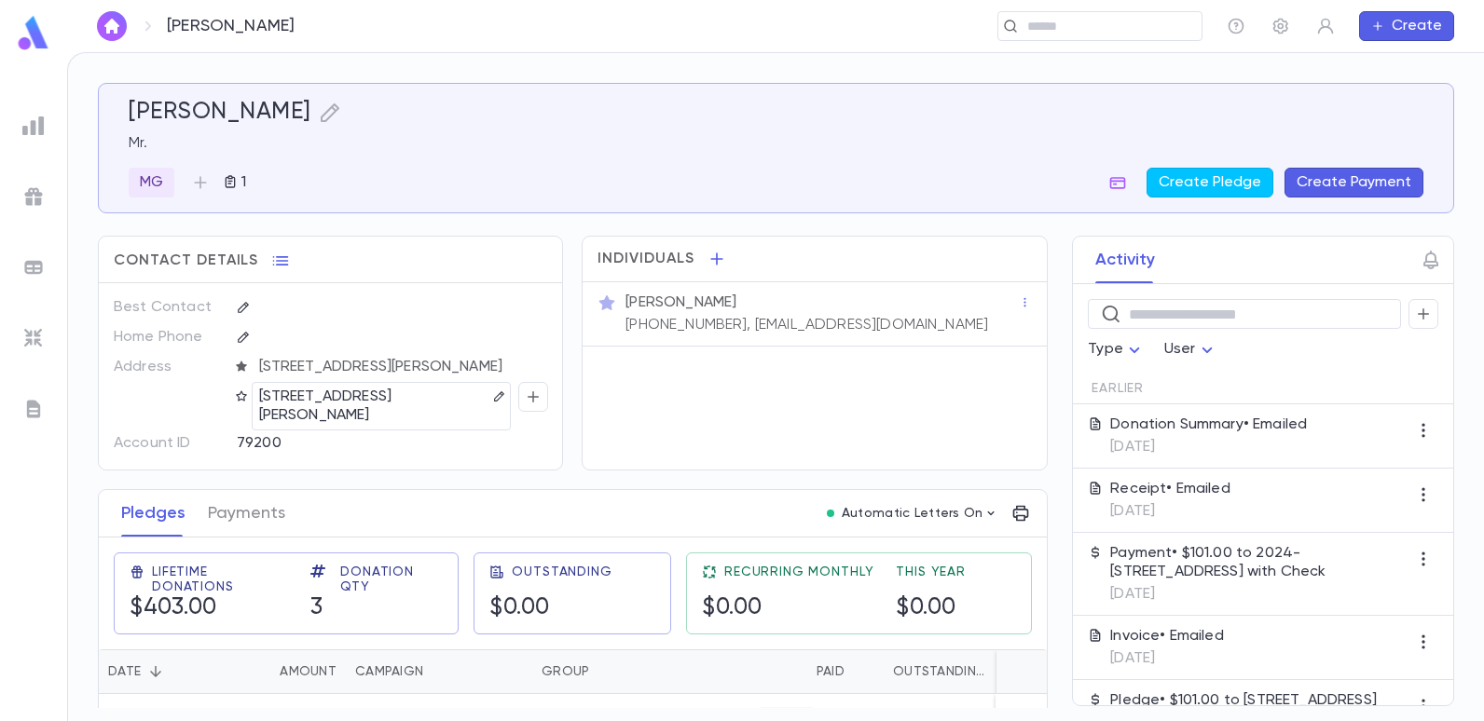
click at [36, 117] on img at bounding box center [33, 126] width 22 height 22
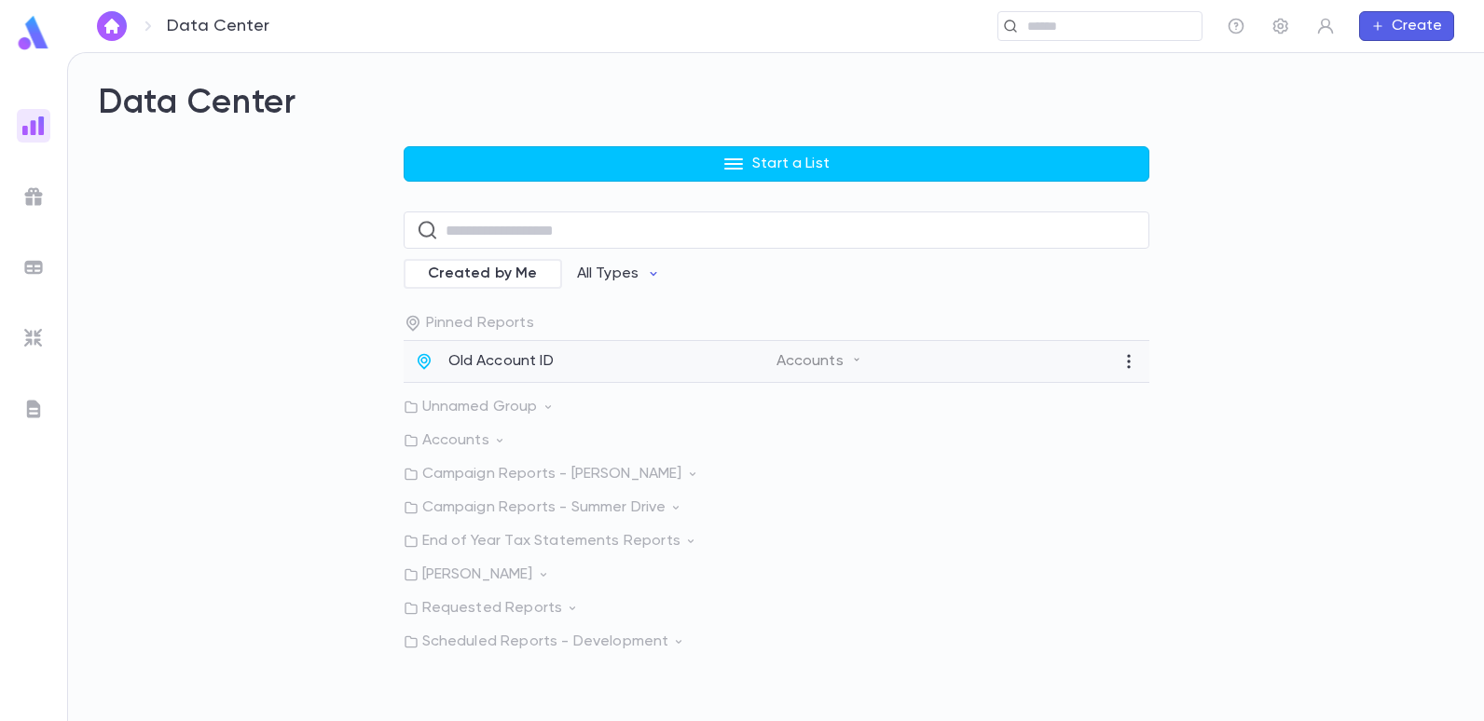
click at [528, 353] on p "Old Account ID" at bounding box center [500, 361] width 105 height 19
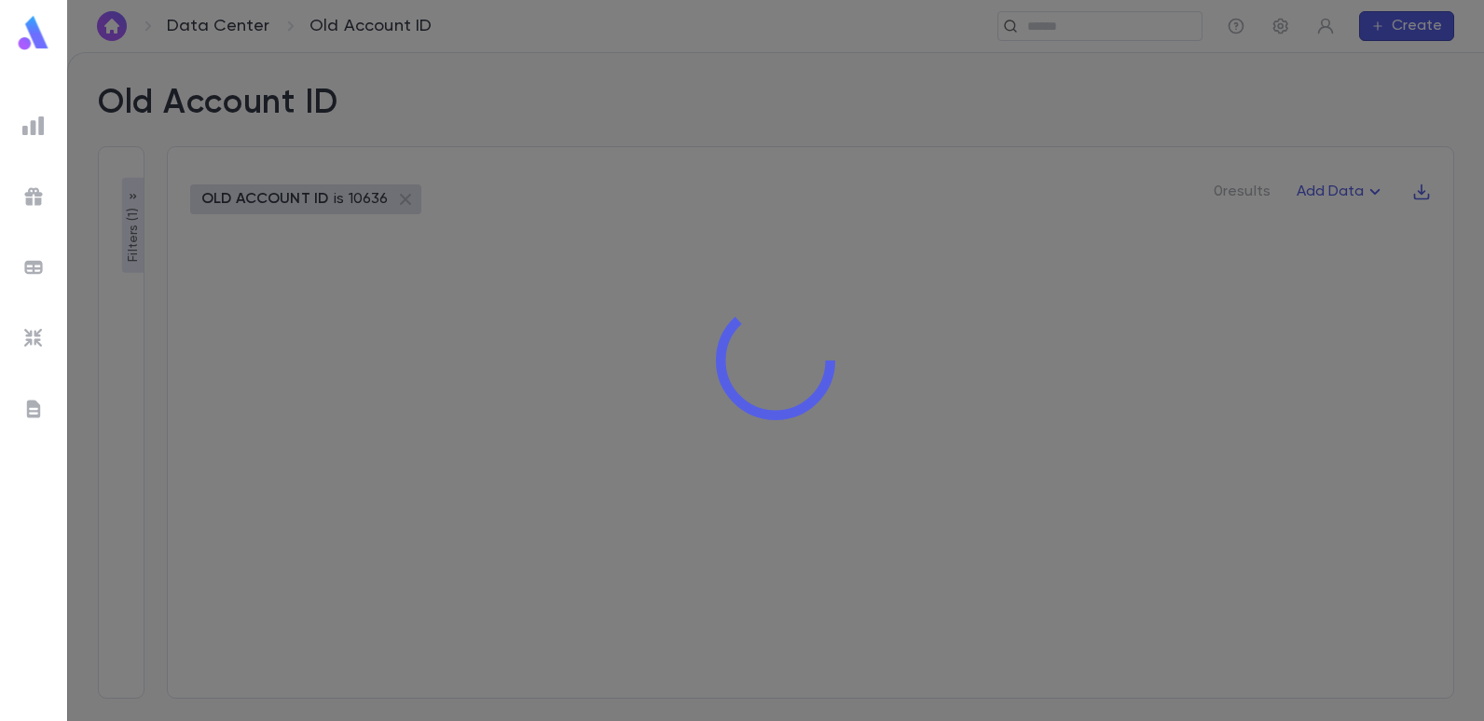
click at [130, 248] on div at bounding box center [775, 360] width 1417 height 721
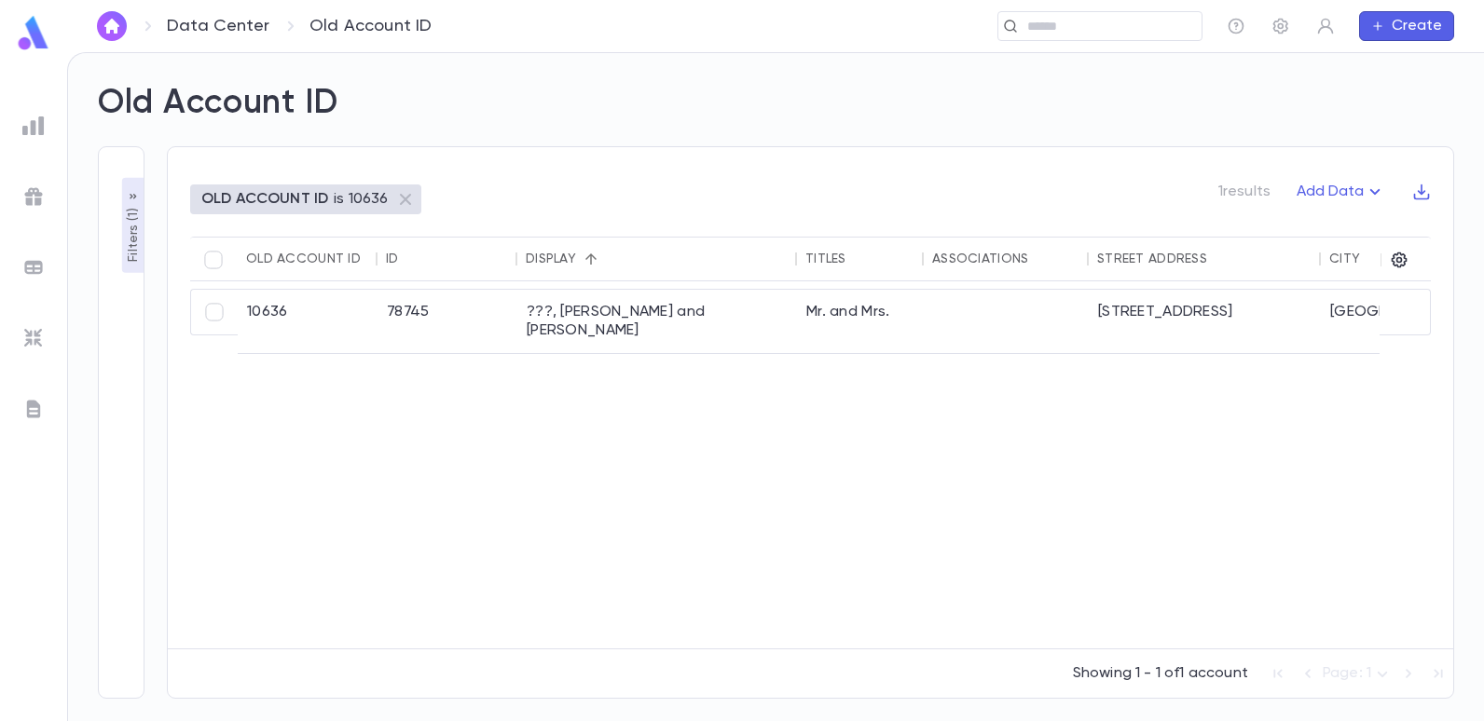
click at [132, 243] on p "Filters ( 1 )" at bounding box center [133, 233] width 19 height 58
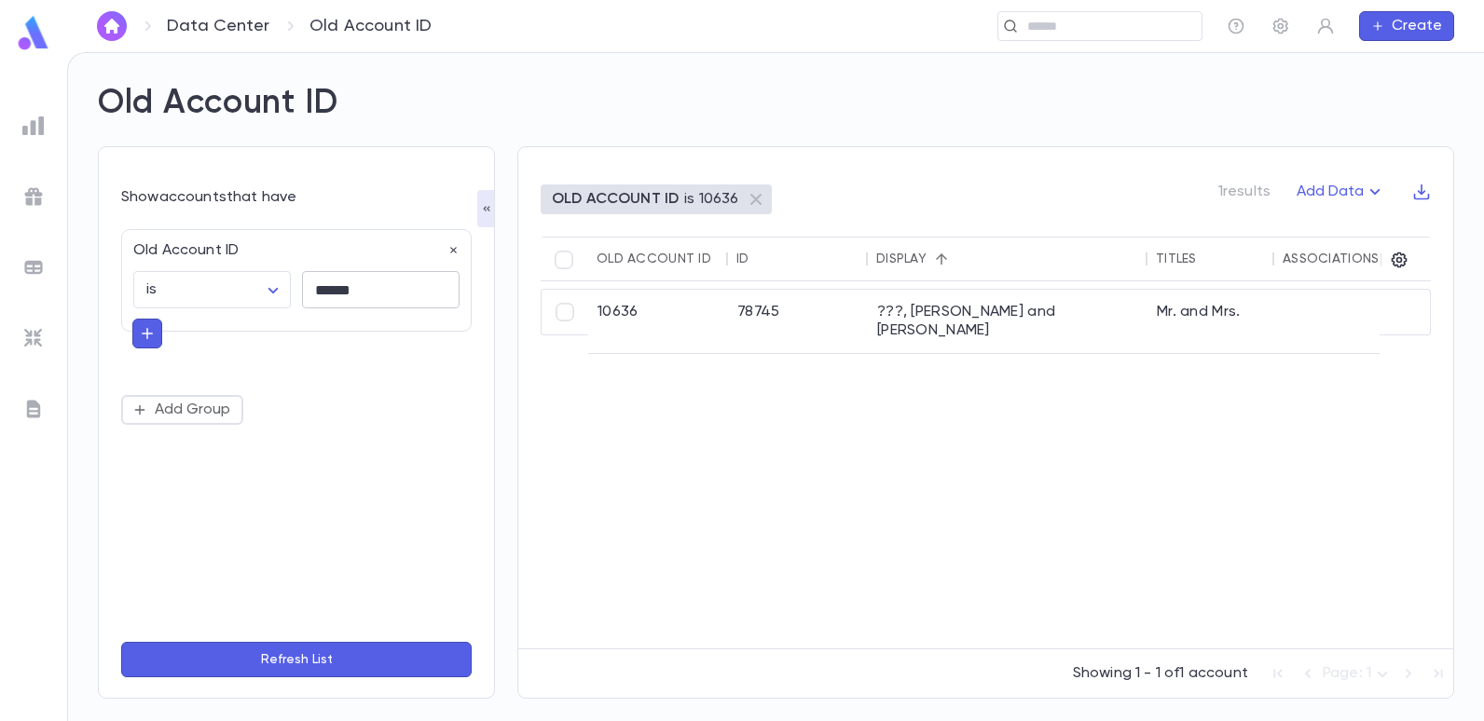
click at [386, 298] on input "******" at bounding box center [381, 290] width 158 height 36
type input "*"
type input "******"
click at [121, 642] on button "Refresh List" at bounding box center [296, 659] width 350 height 35
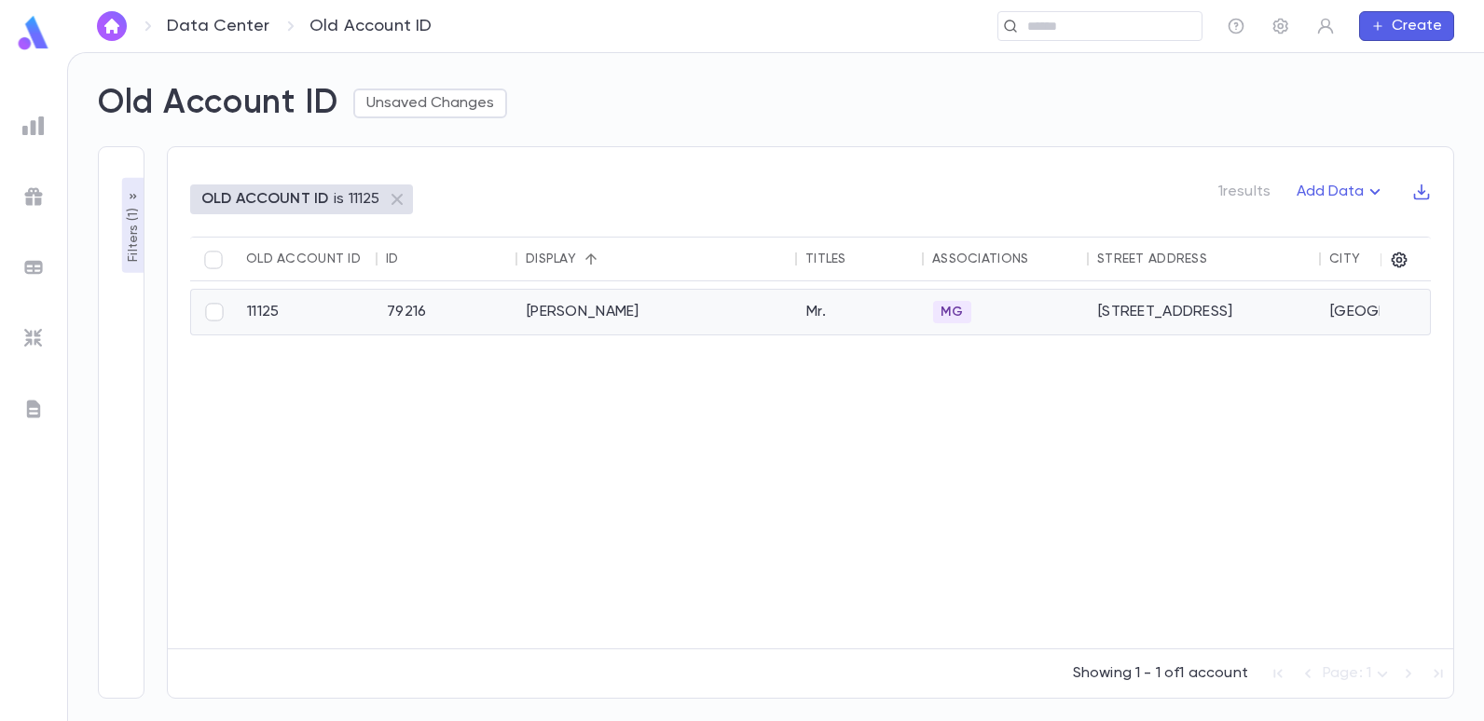
click at [587, 315] on div "[PERSON_NAME]" at bounding box center [657, 312] width 280 height 45
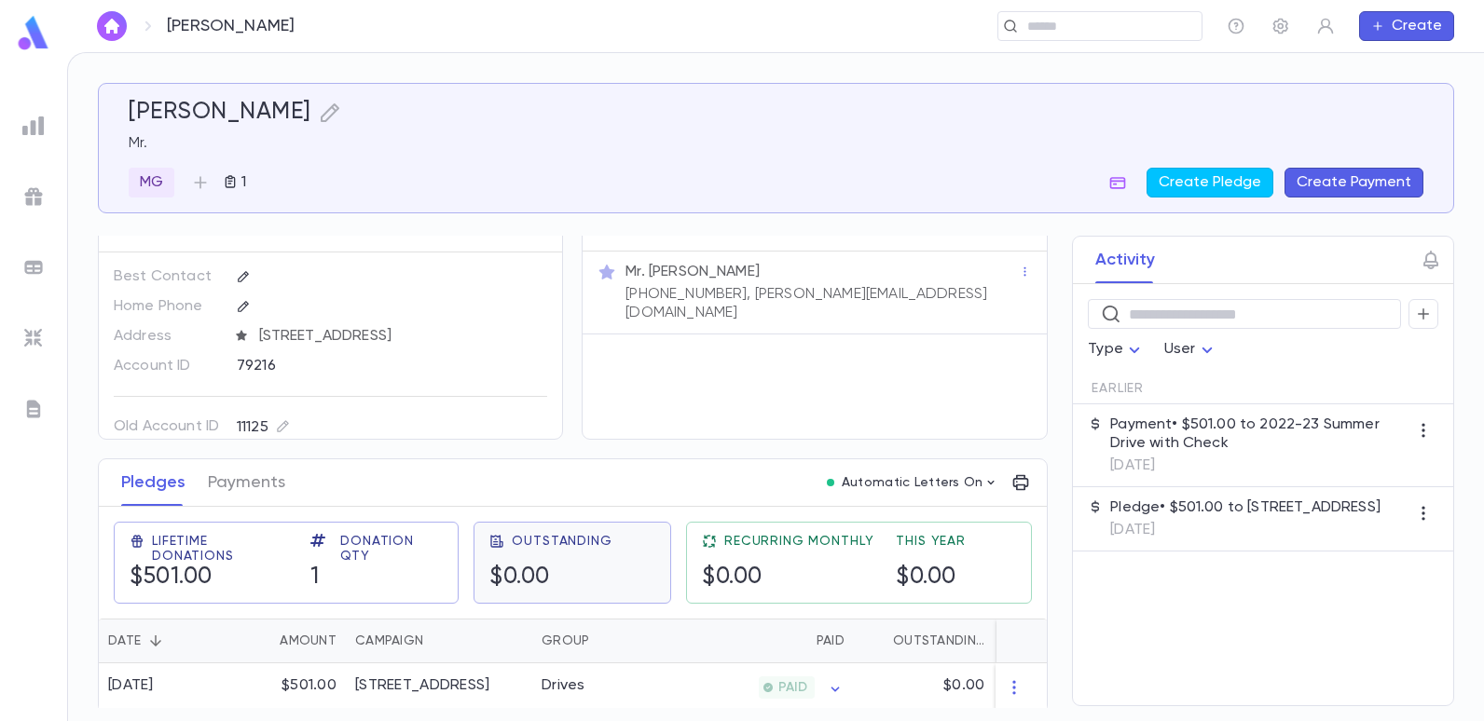
scroll to position [44, 0]
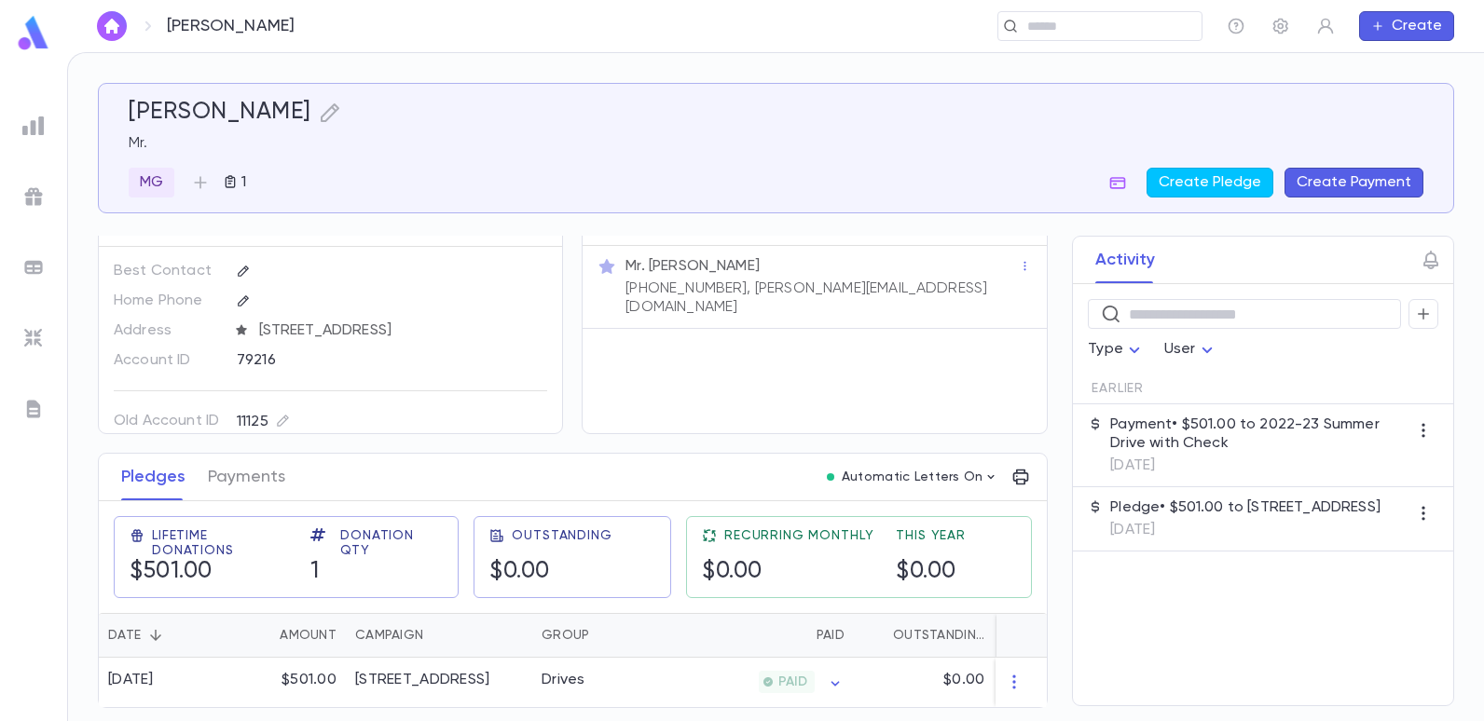
click at [32, 132] on img at bounding box center [33, 126] width 22 height 22
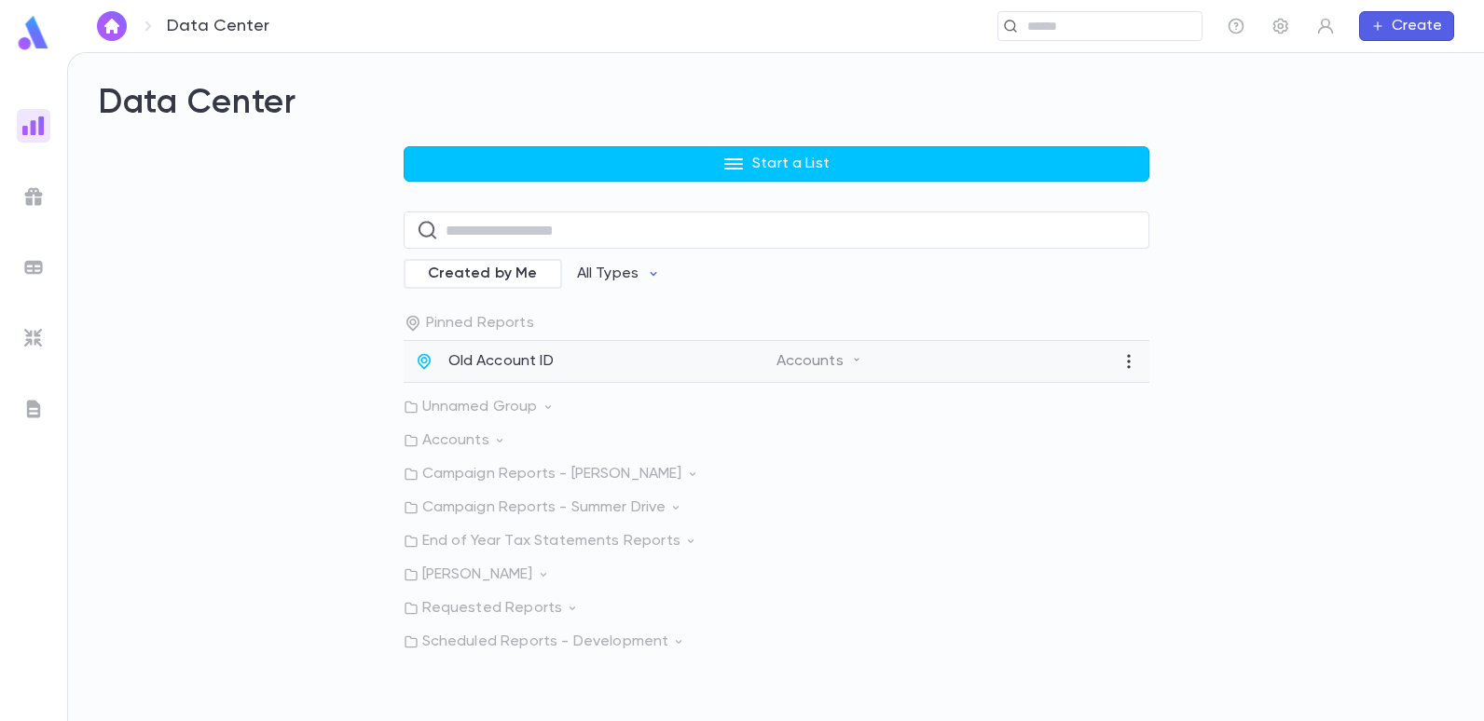
click at [504, 359] on p "Old Account ID" at bounding box center [500, 361] width 105 height 19
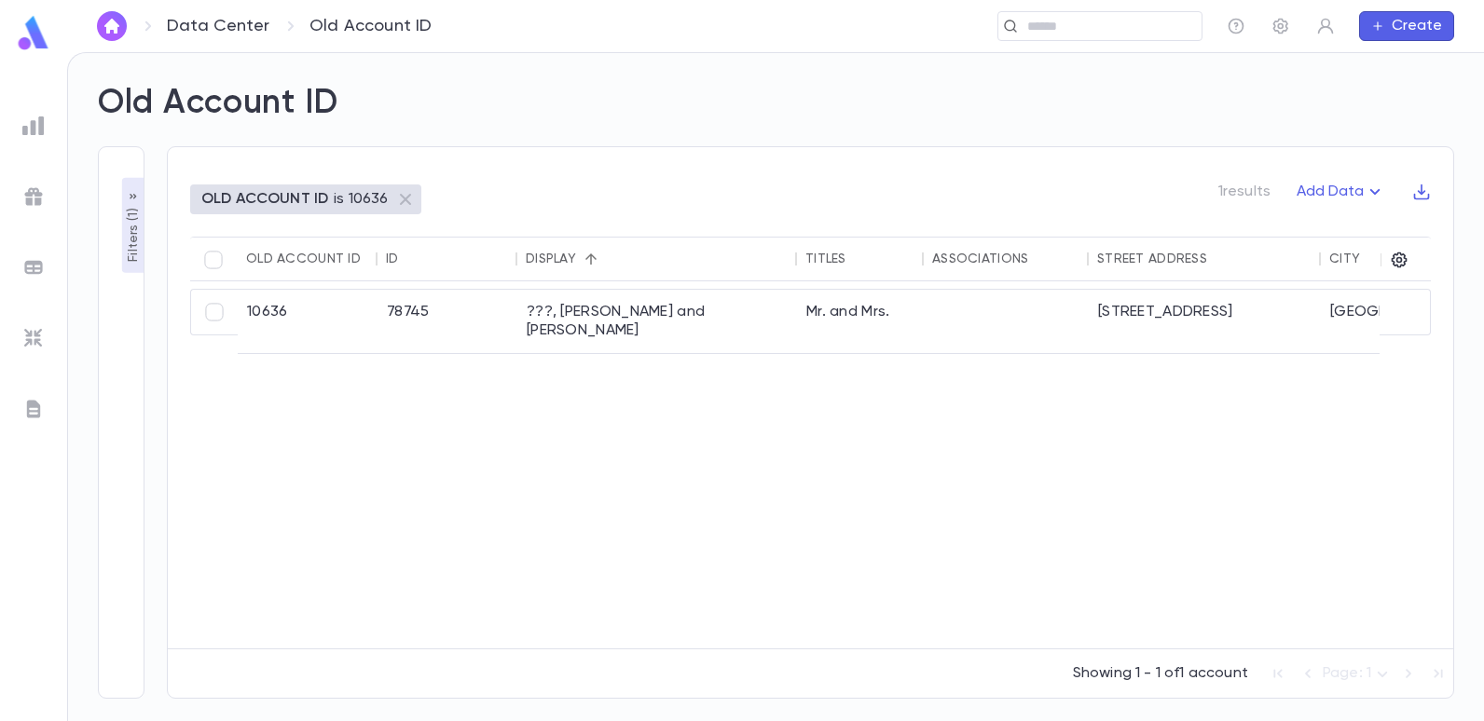
click at [143, 242] on button "Filters ( 1 )" at bounding box center [133, 225] width 22 height 95
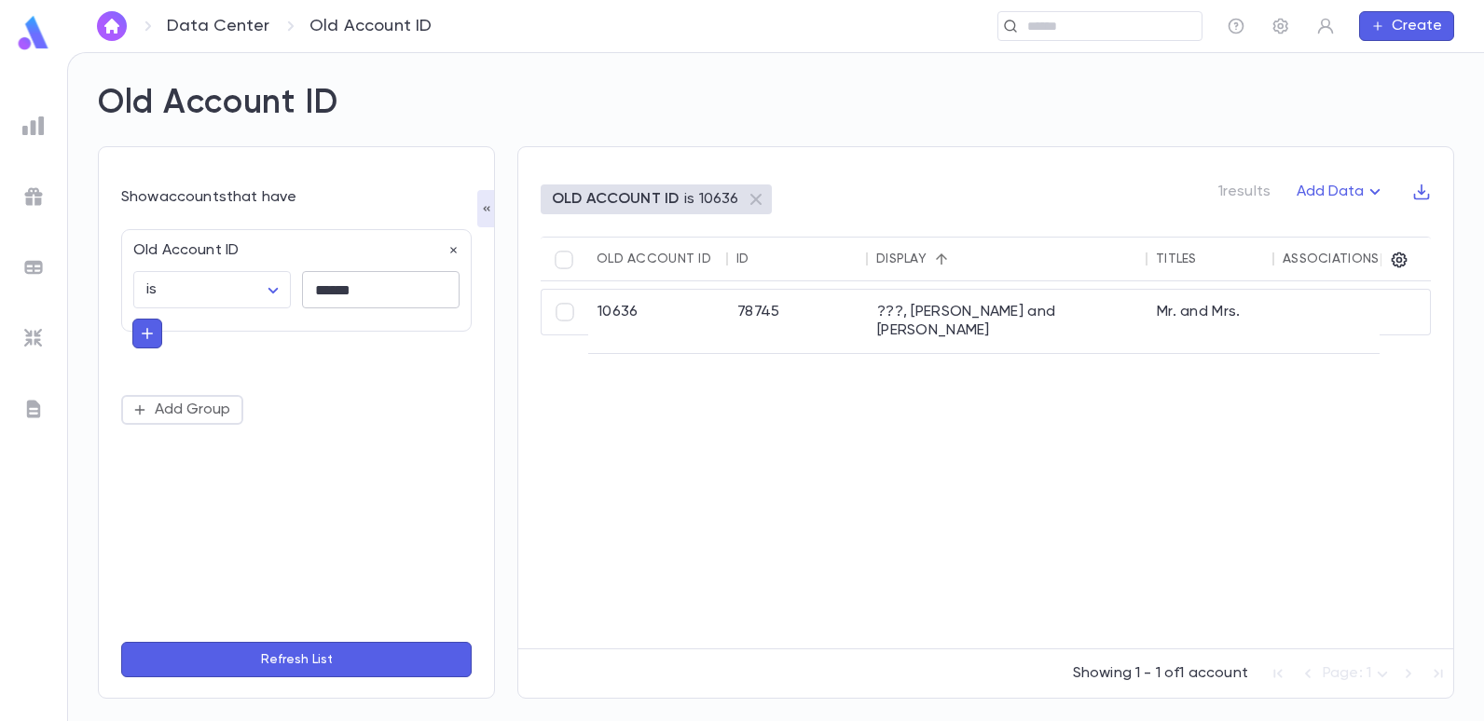
click at [391, 295] on input "******" at bounding box center [381, 290] width 158 height 36
type input "*"
type input "******"
click at [121, 642] on button "Refresh List" at bounding box center [296, 659] width 350 height 35
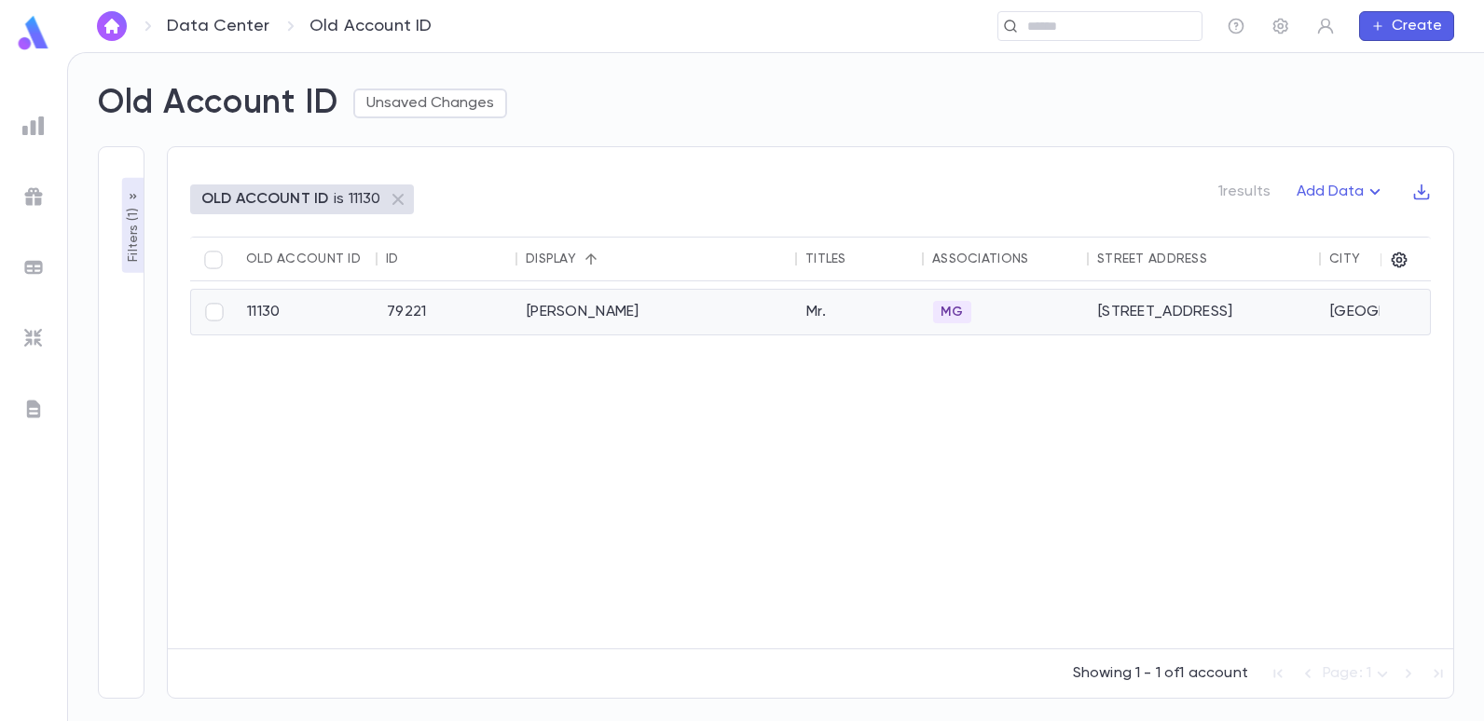
click at [565, 307] on div "[PERSON_NAME]" at bounding box center [657, 312] width 280 height 45
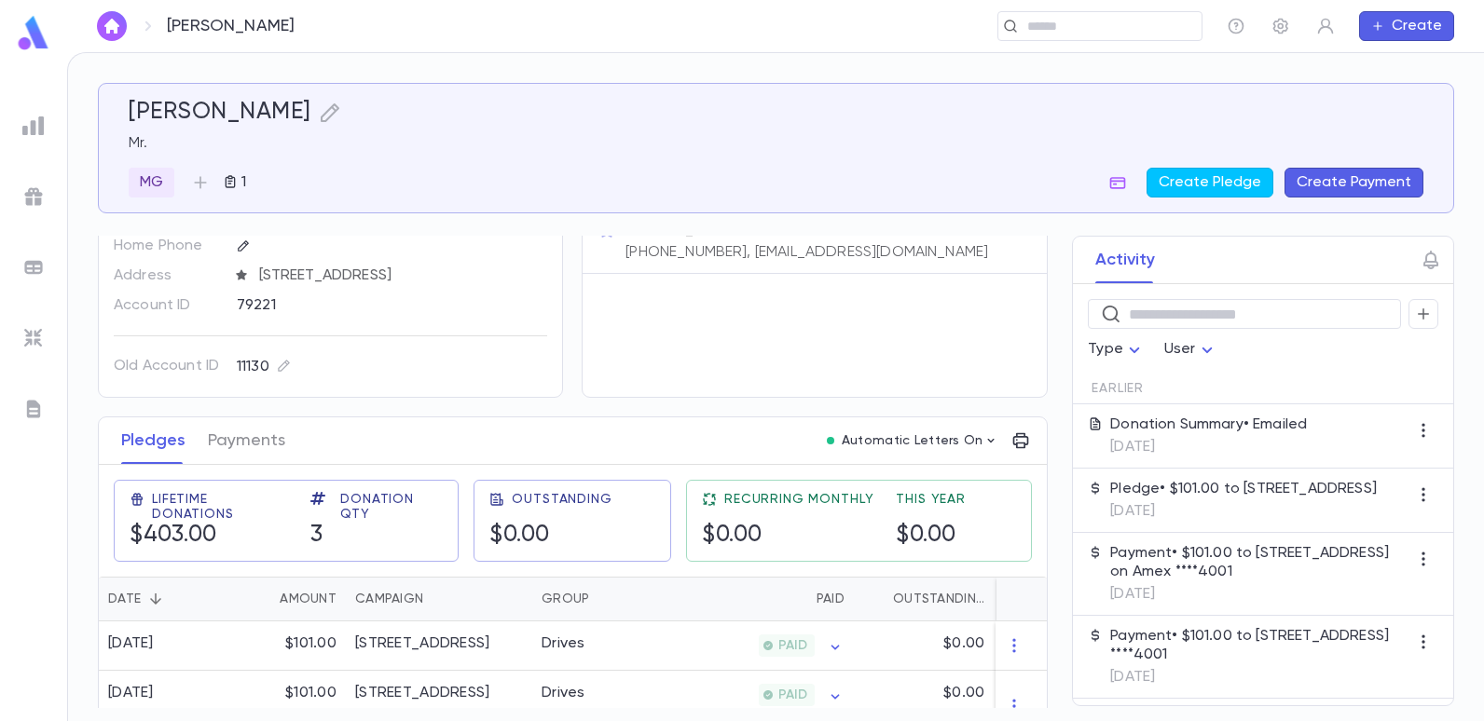
scroll to position [165, 0]
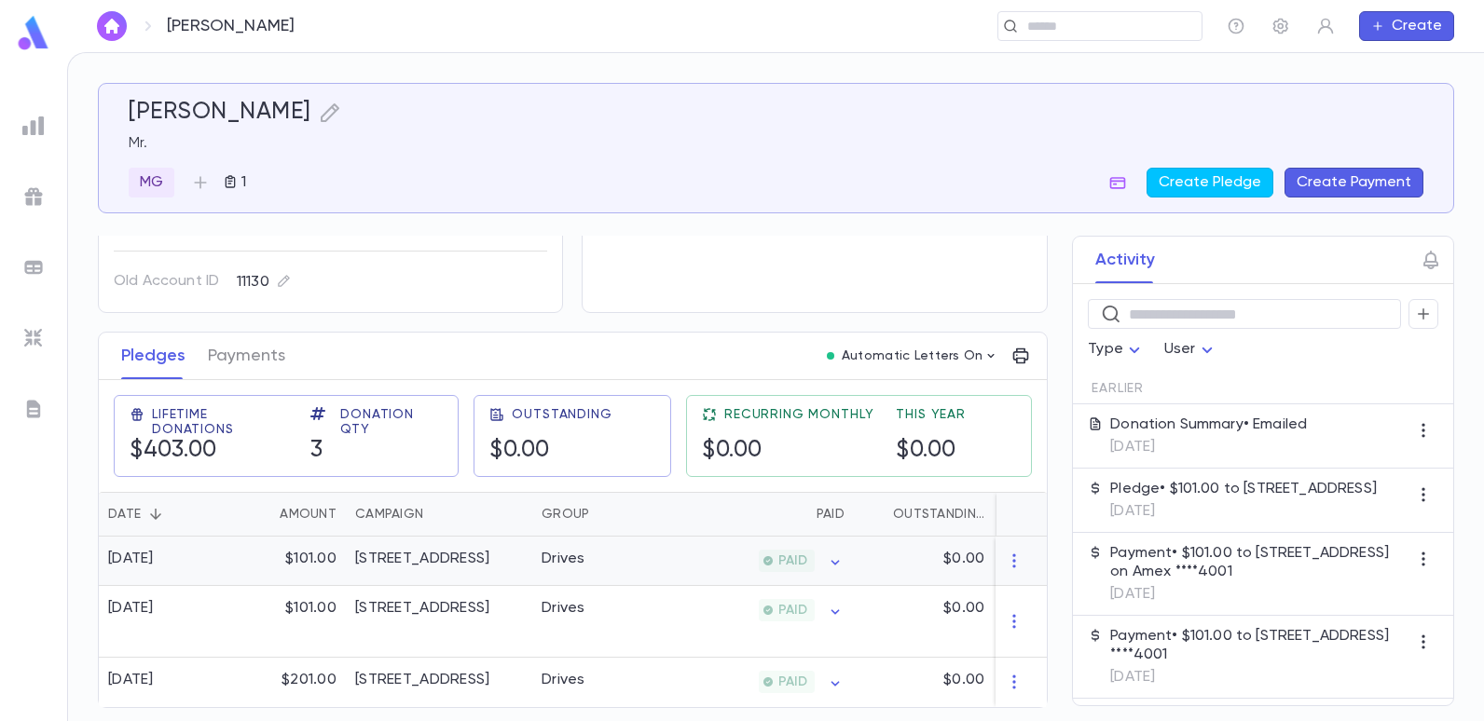
click at [651, 568] on div "Drives" at bounding box center [602, 561] width 140 height 49
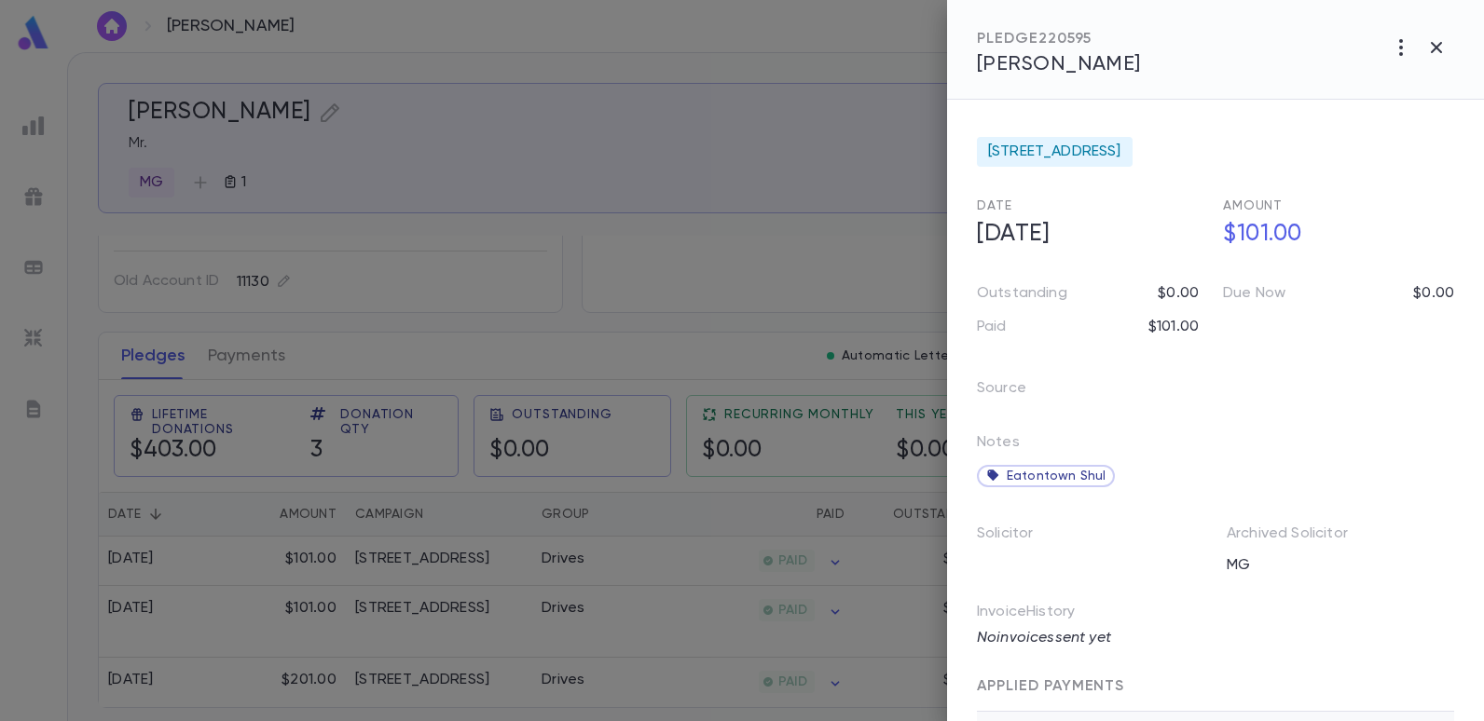
click at [747, 300] on div at bounding box center [742, 360] width 1484 height 721
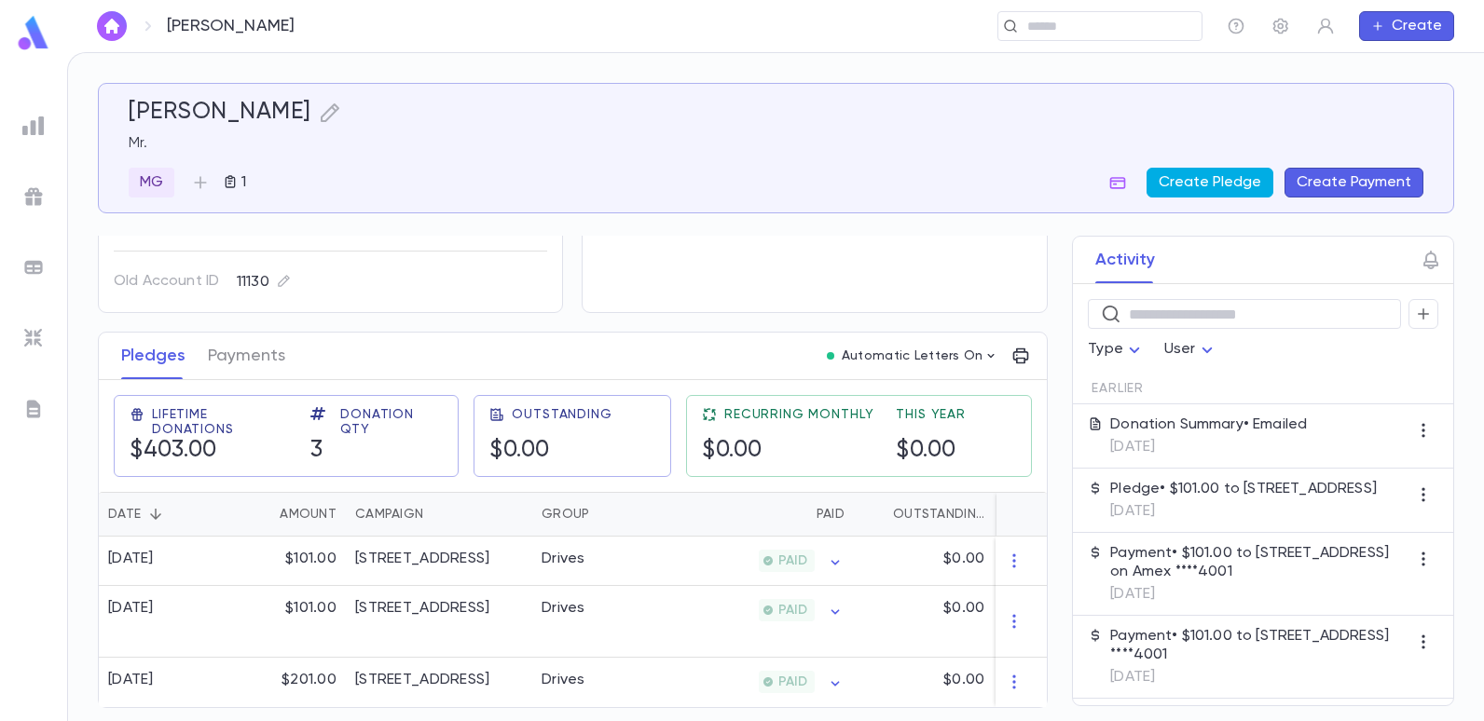
click at [1215, 185] on button "Create Pledge" at bounding box center [1210, 183] width 127 height 30
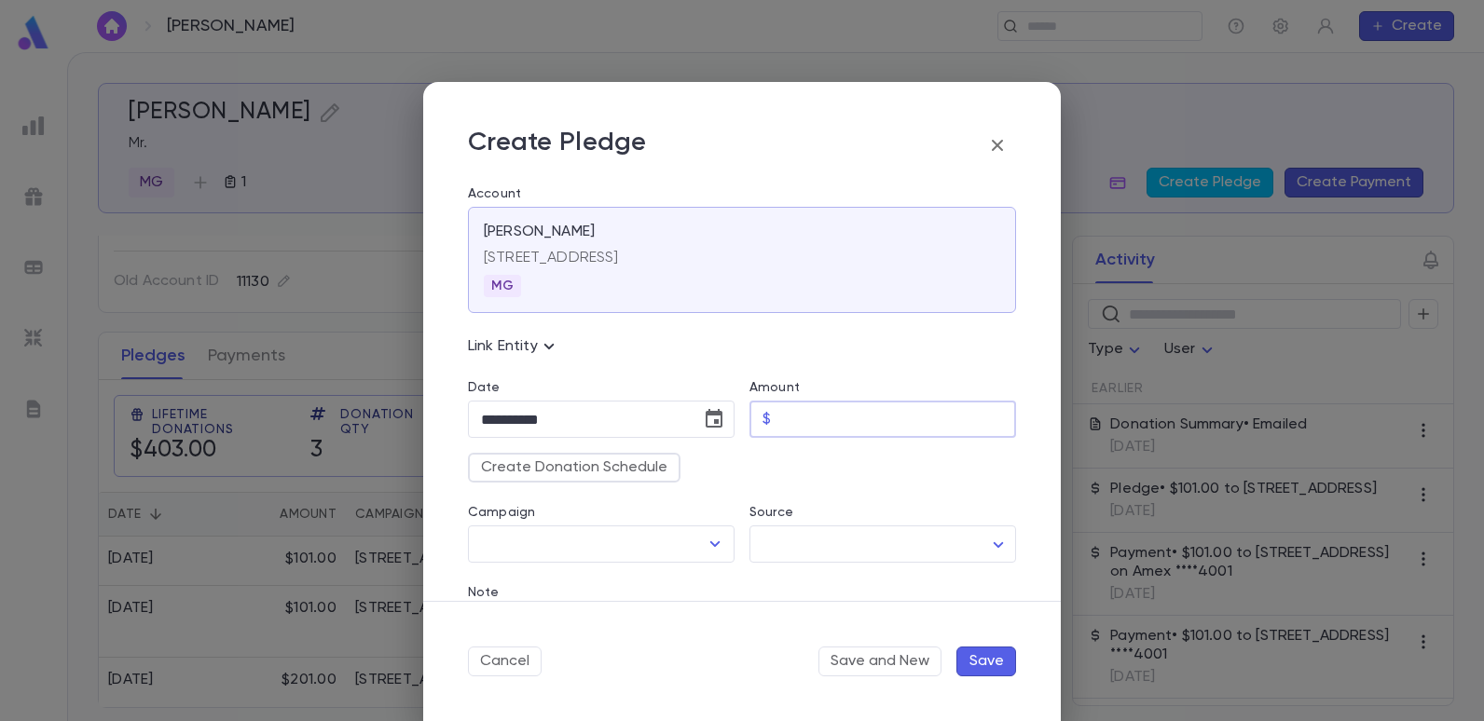
click at [796, 431] on input "Amount" at bounding box center [897, 420] width 238 height 36
type input "******"
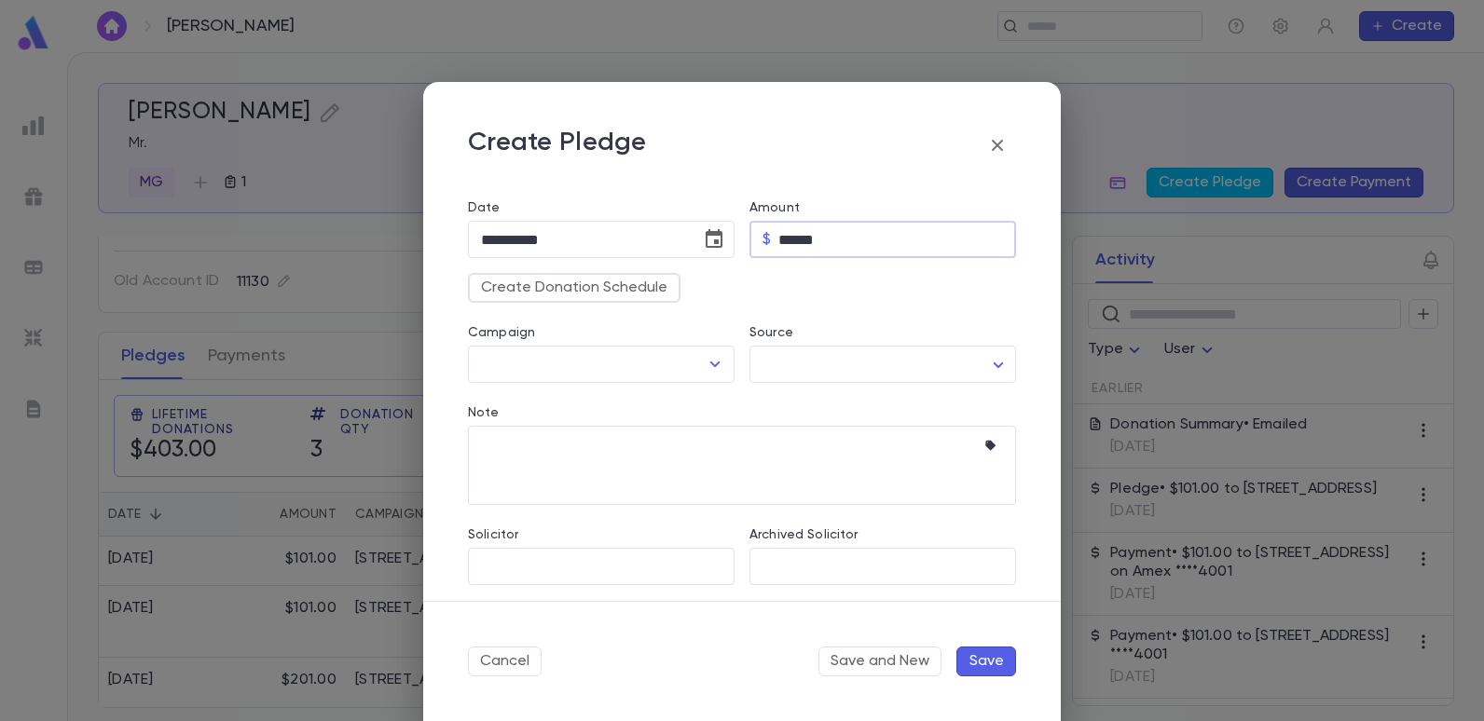
scroll to position [186, 0]
click at [715, 359] on icon "Open" at bounding box center [715, 358] width 22 height 22
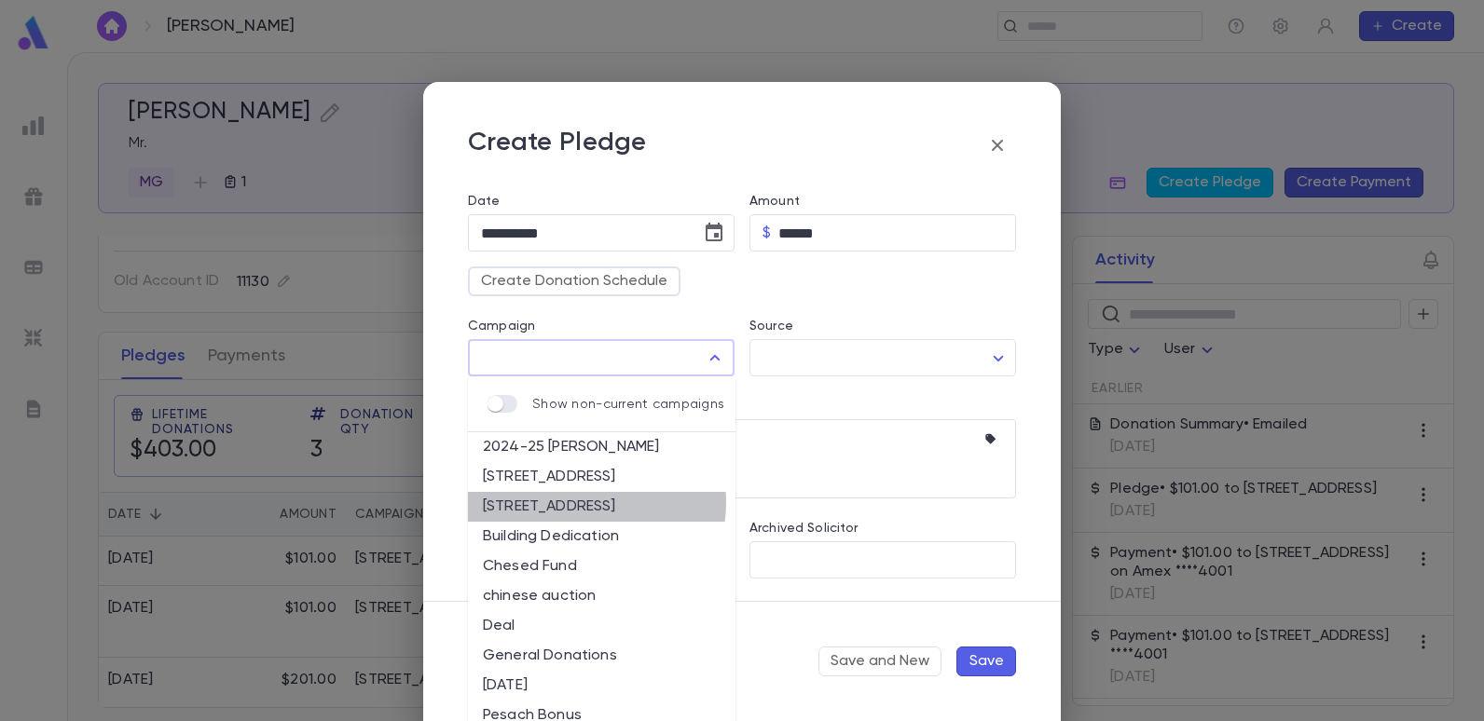
click at [587, 502] on li "2025-26 Summer Drive" at bounding box center [602, 507] width 268 height 30
type input "**********"
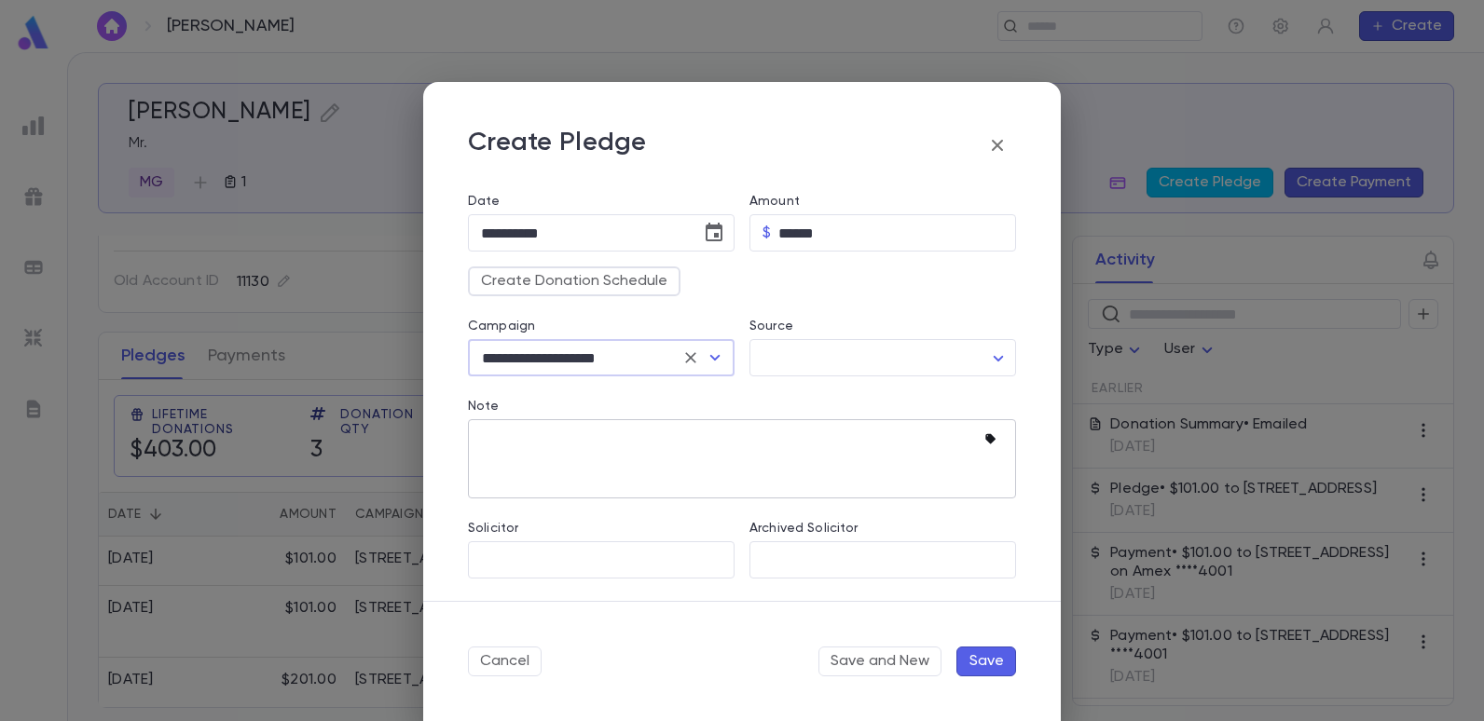
click at [984, 442] on icon "button" at bounding box center [993, 440] width 19 height 19
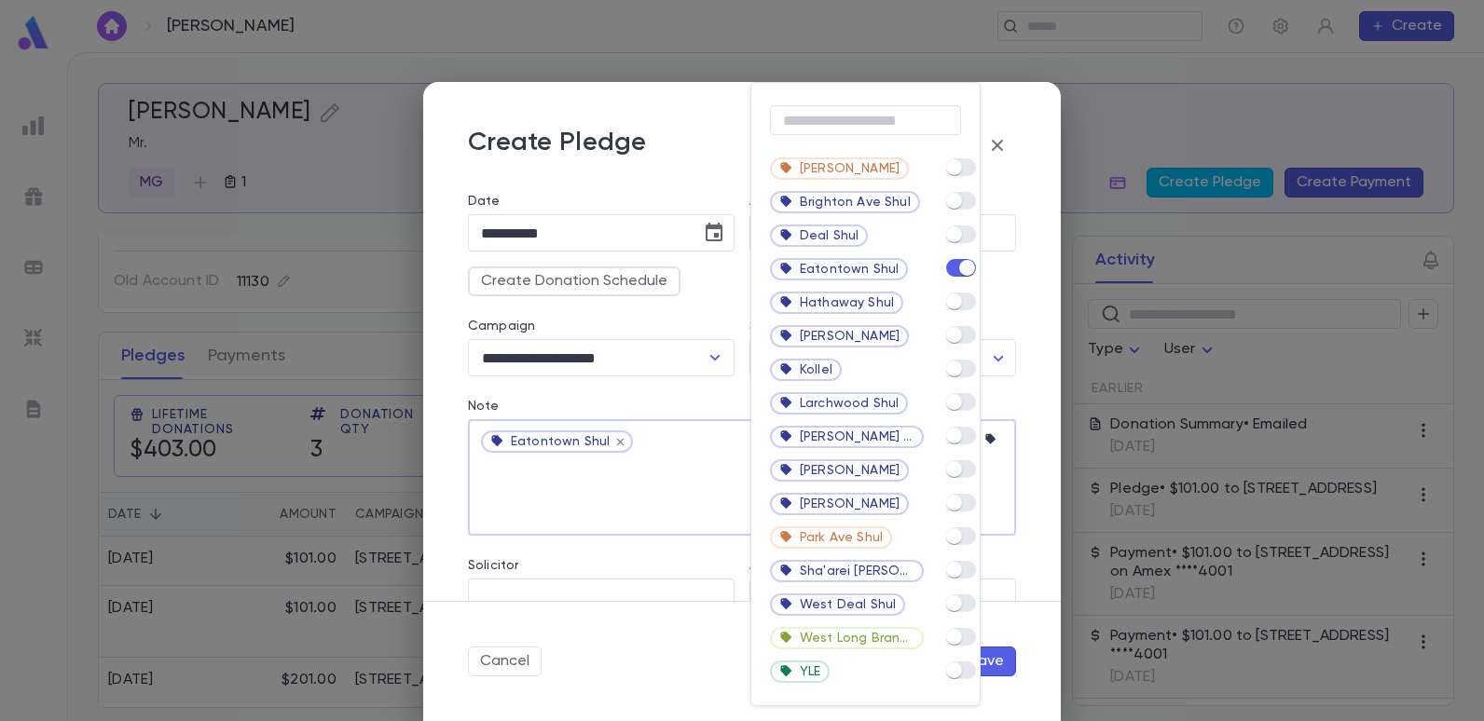
click at [681, 443] on div at bounding box center [742, 360] width 1484 height 721
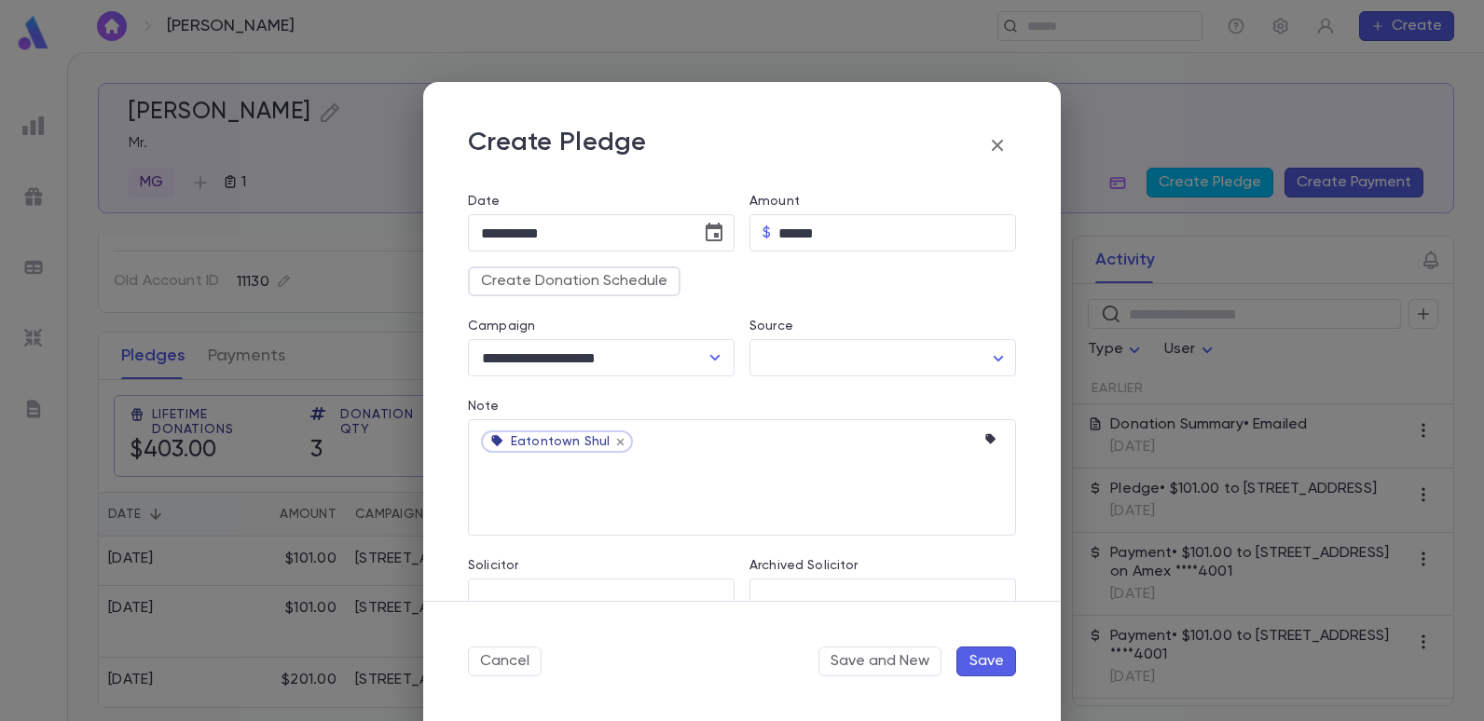
scroll to position [224, 0]
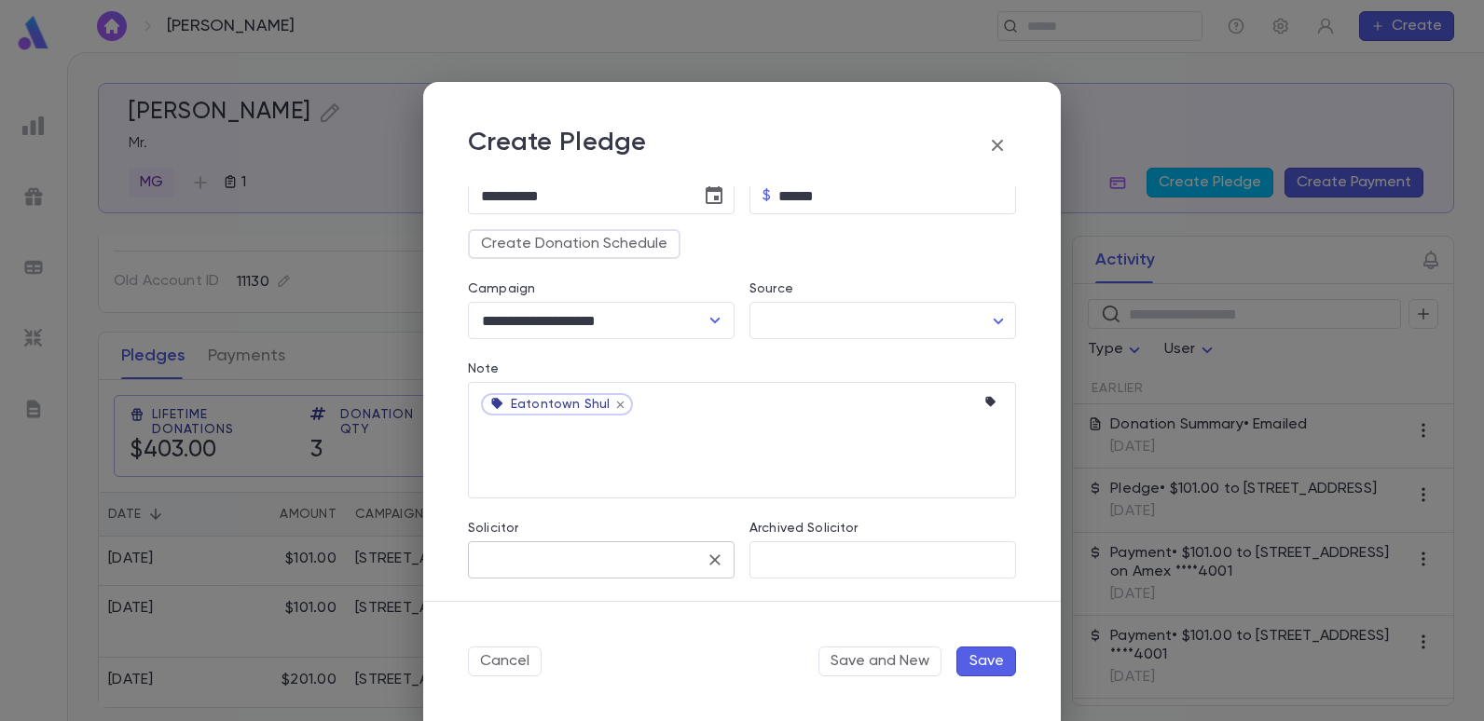
click at [607, 564] on input "Solicitor" at bounding box center [587, 559] width 222 height 35
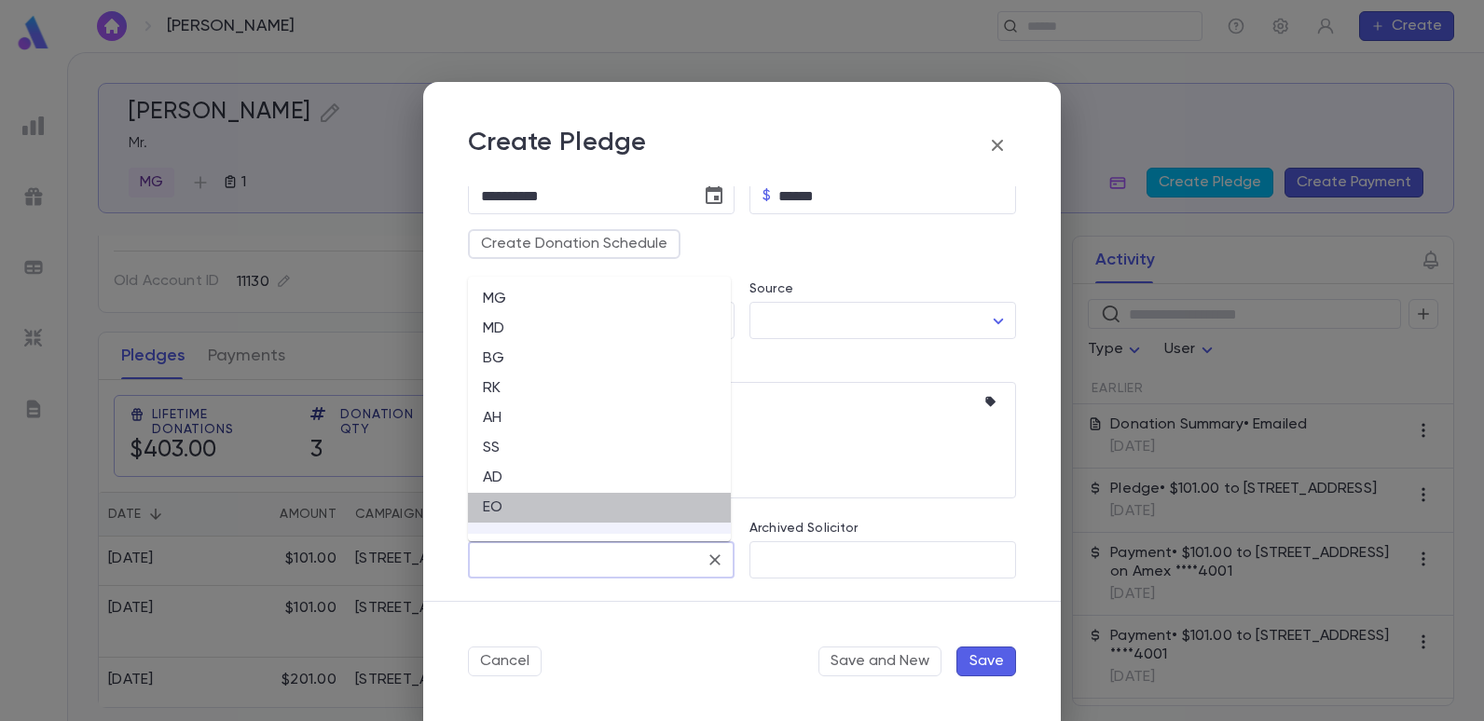
click at [503, 508] on li "EO" at bounding box center [599, 508] width 263 height 30
type input "**"
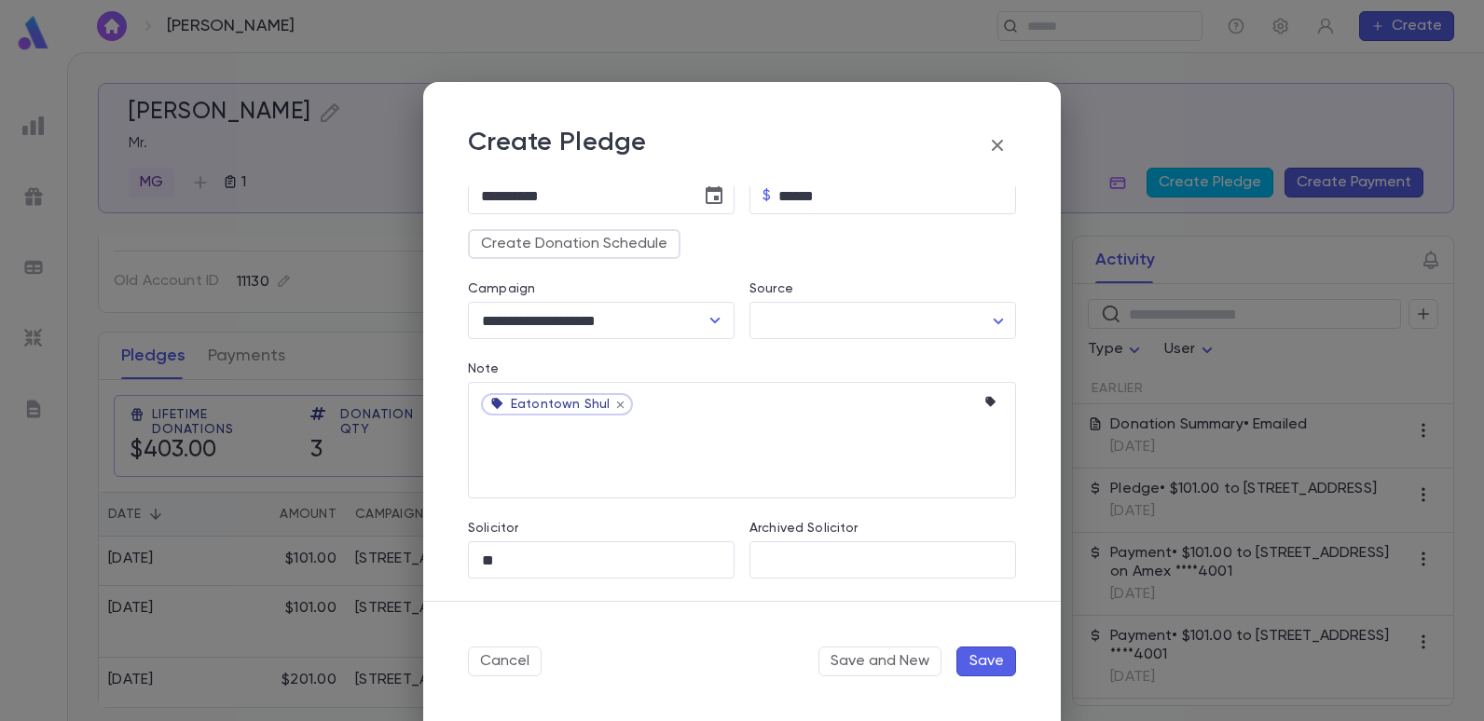
click at [982, 661] on button "Save" at bounding box center [986, 662] width 60 height 30
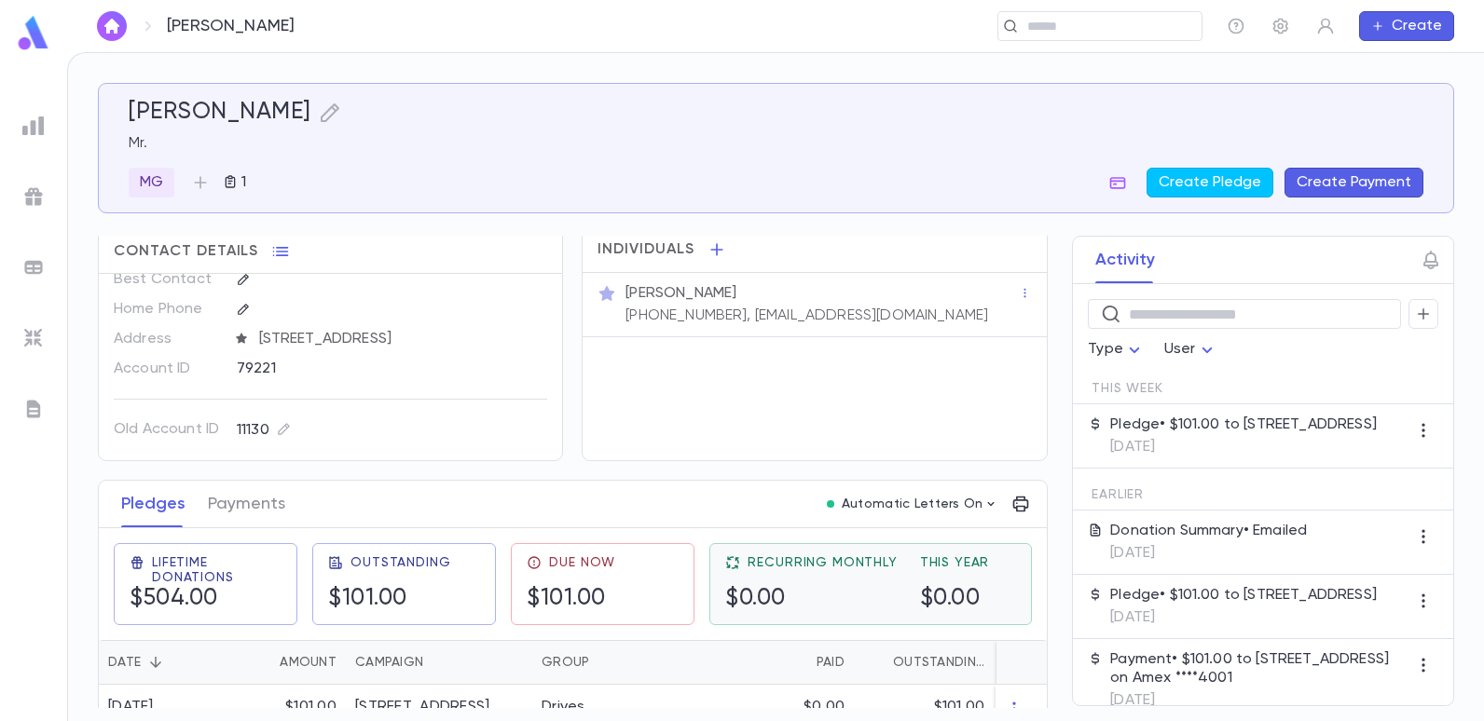
scroll to position [0, 0]
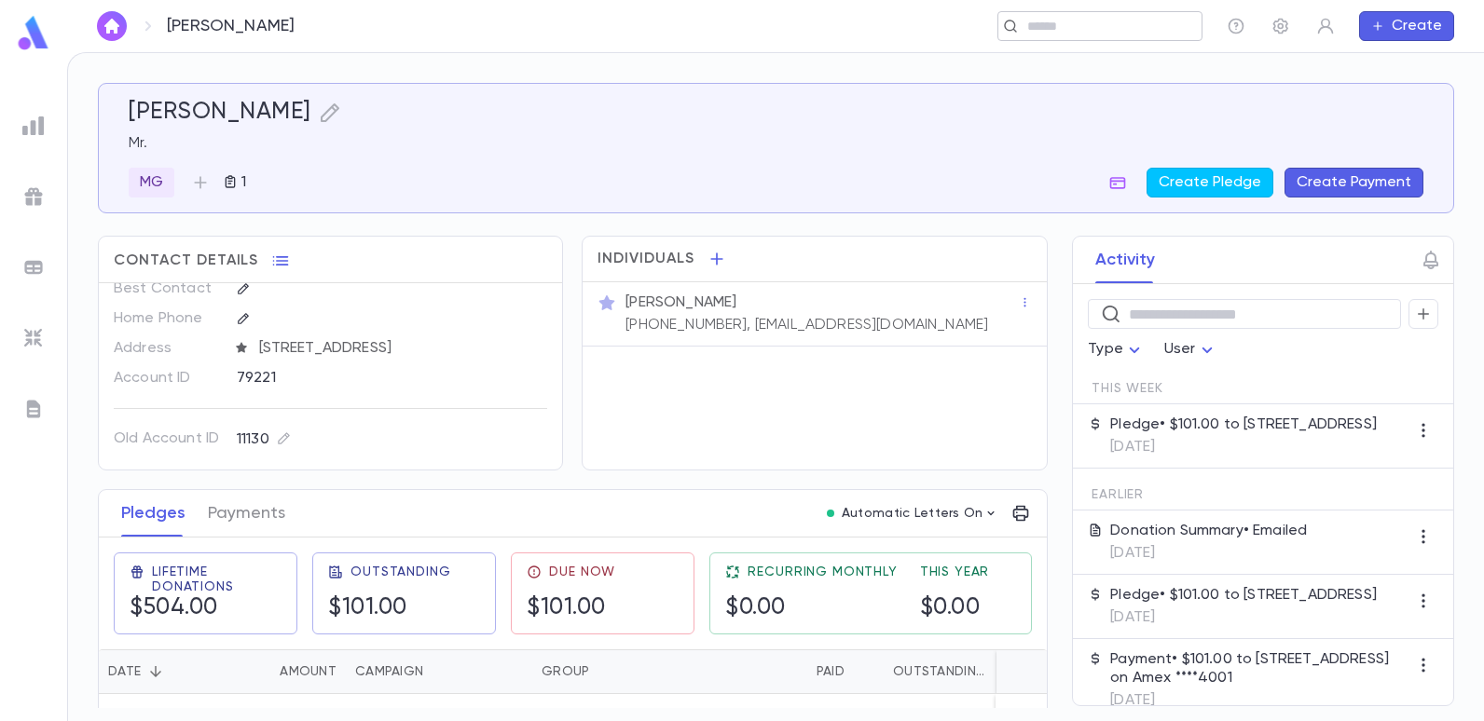
click at [1064, 27] on input "text" at bounding box center [1108, 27] width 172 height 18
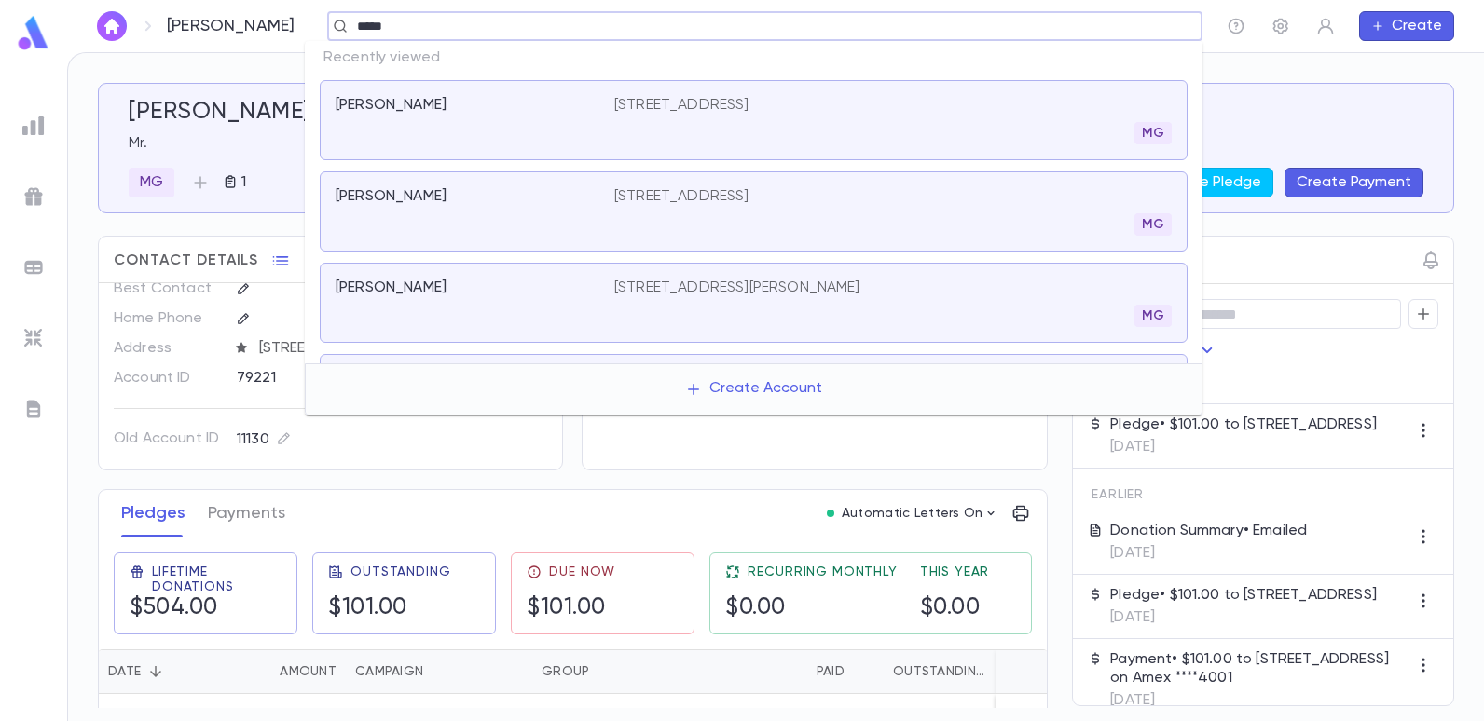
type input "******"
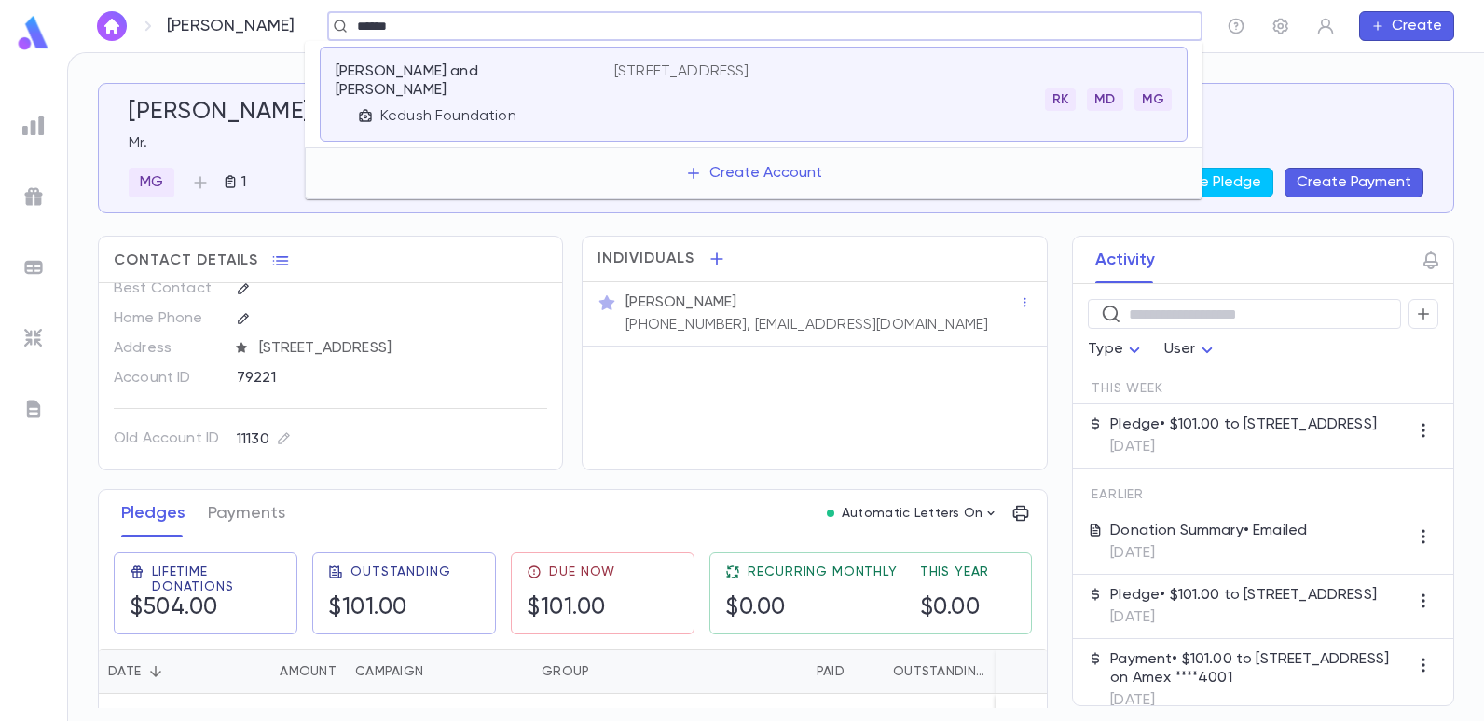
click at [411, 63] on p "Bergman, Danny and Belle" at bounding box center [464, 80] width 256 height 37
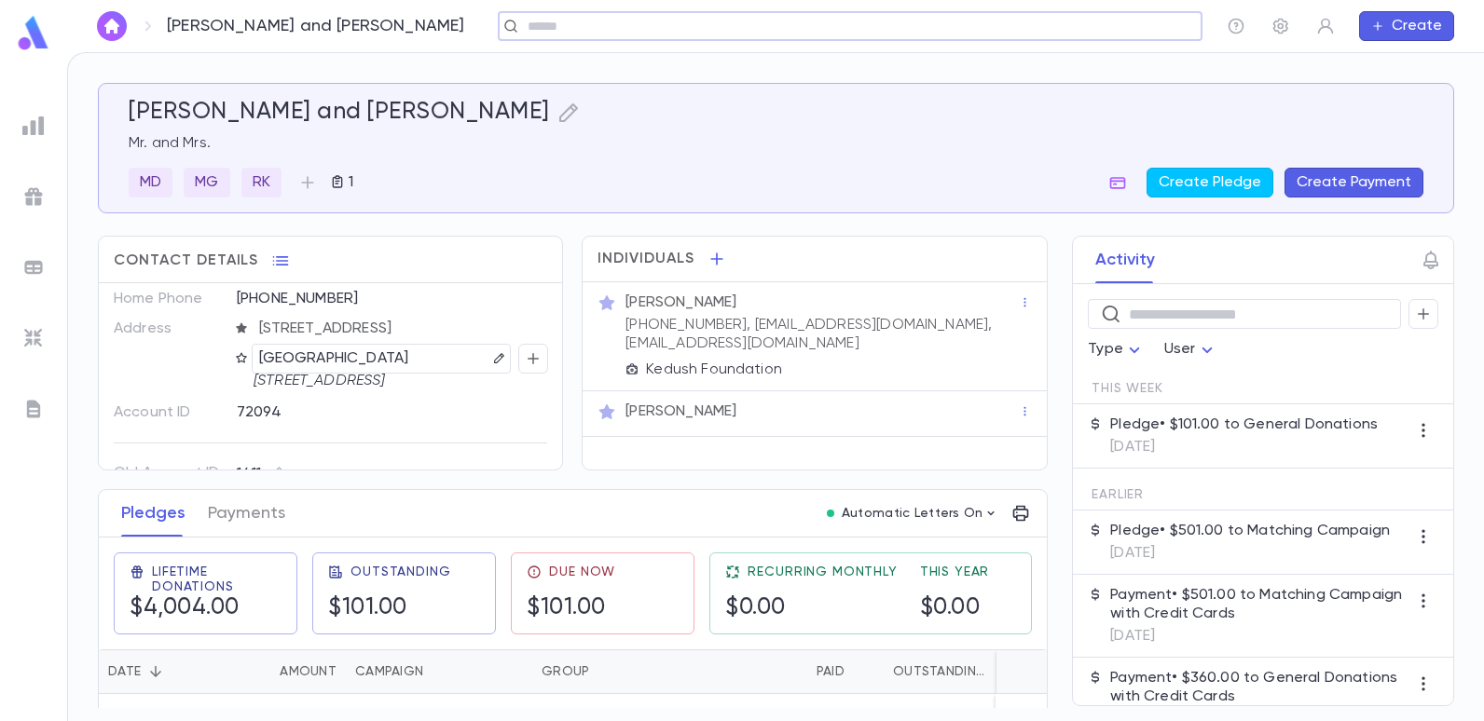
scroll to position [72, 0]
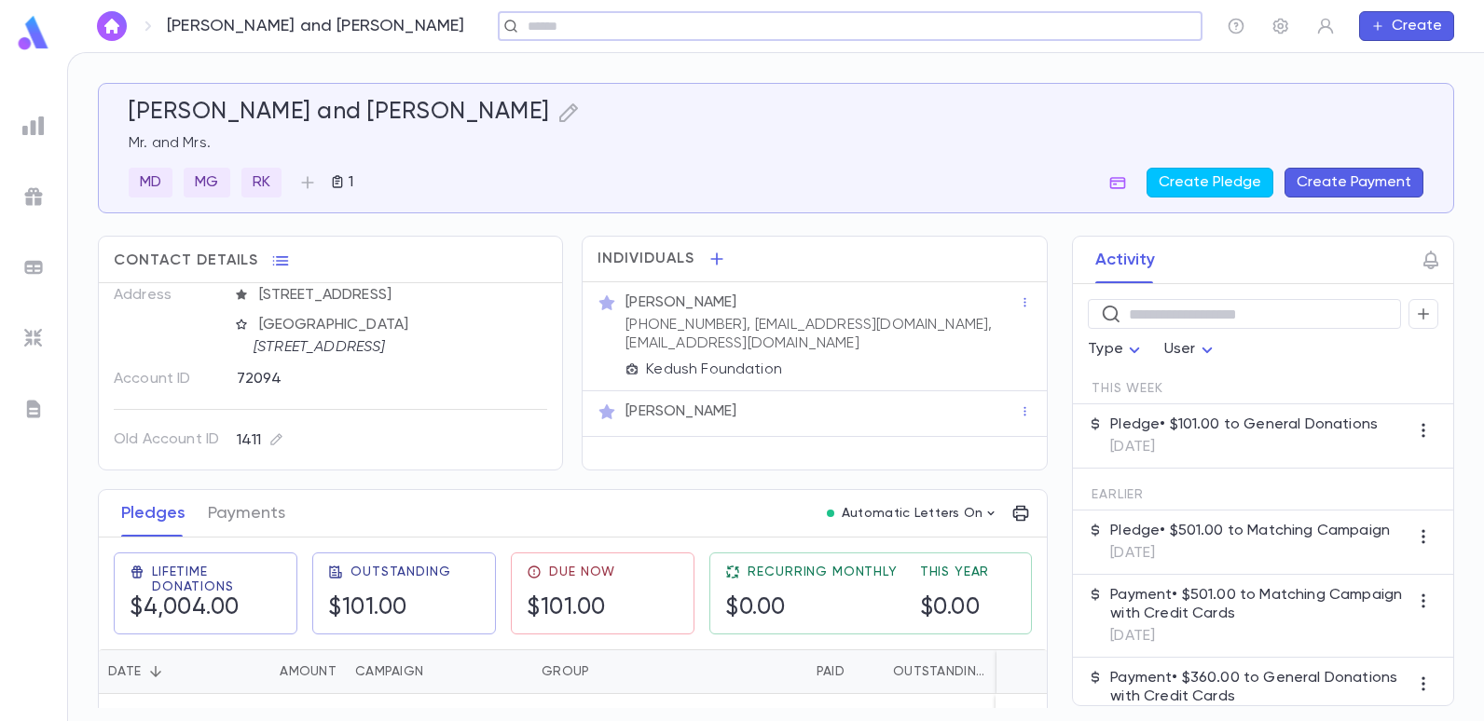
click at [522, 28] on input "text" at bounding box center [844, 27] width 644 height 18
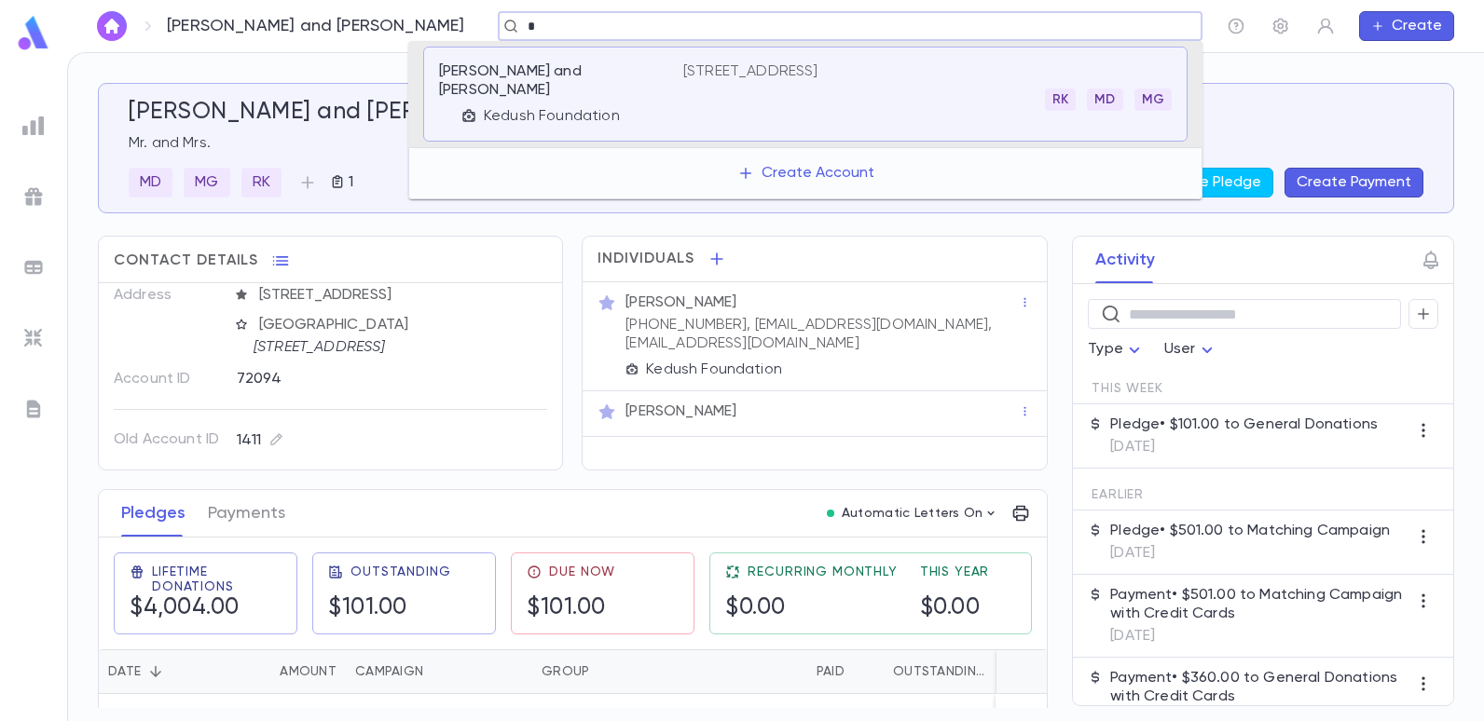
type input "*"
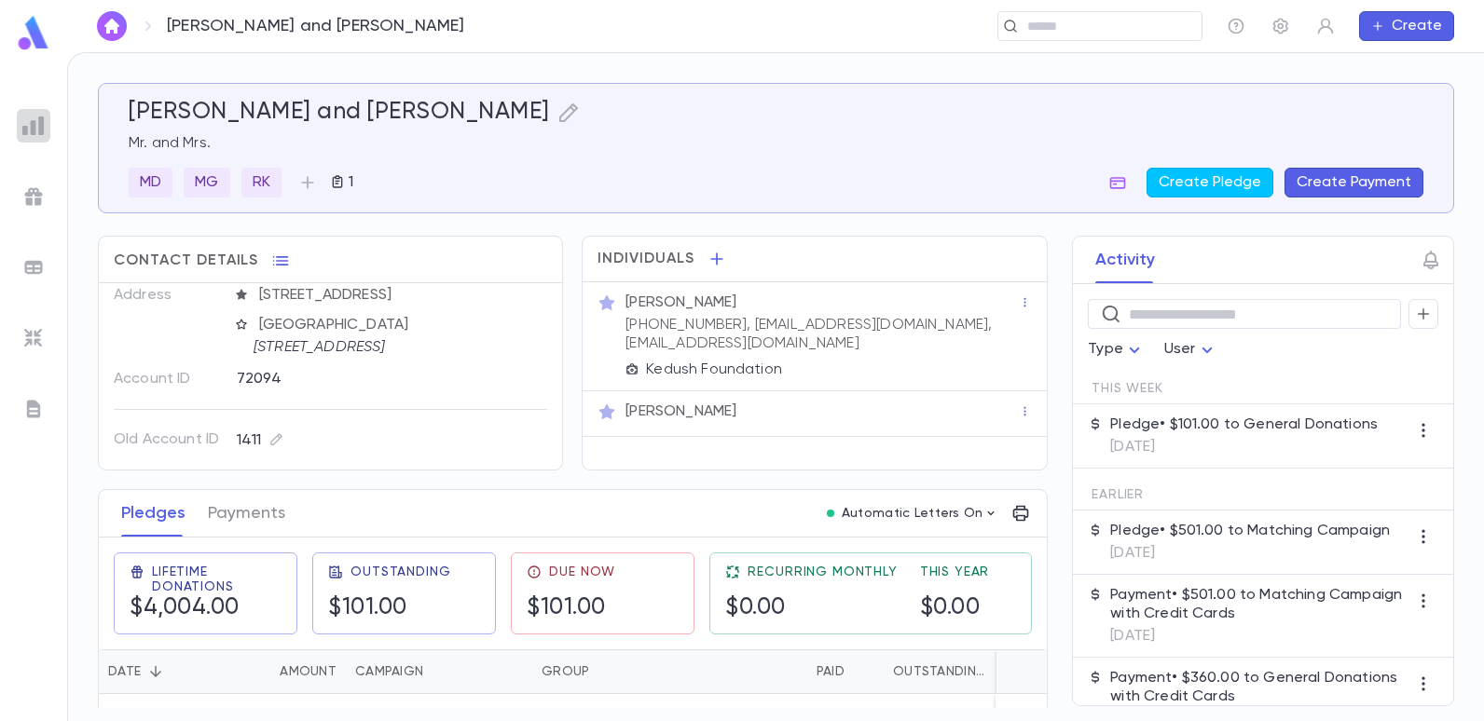
click at [41, 122] on img at bounding box center [33, 126] width 22 height 22
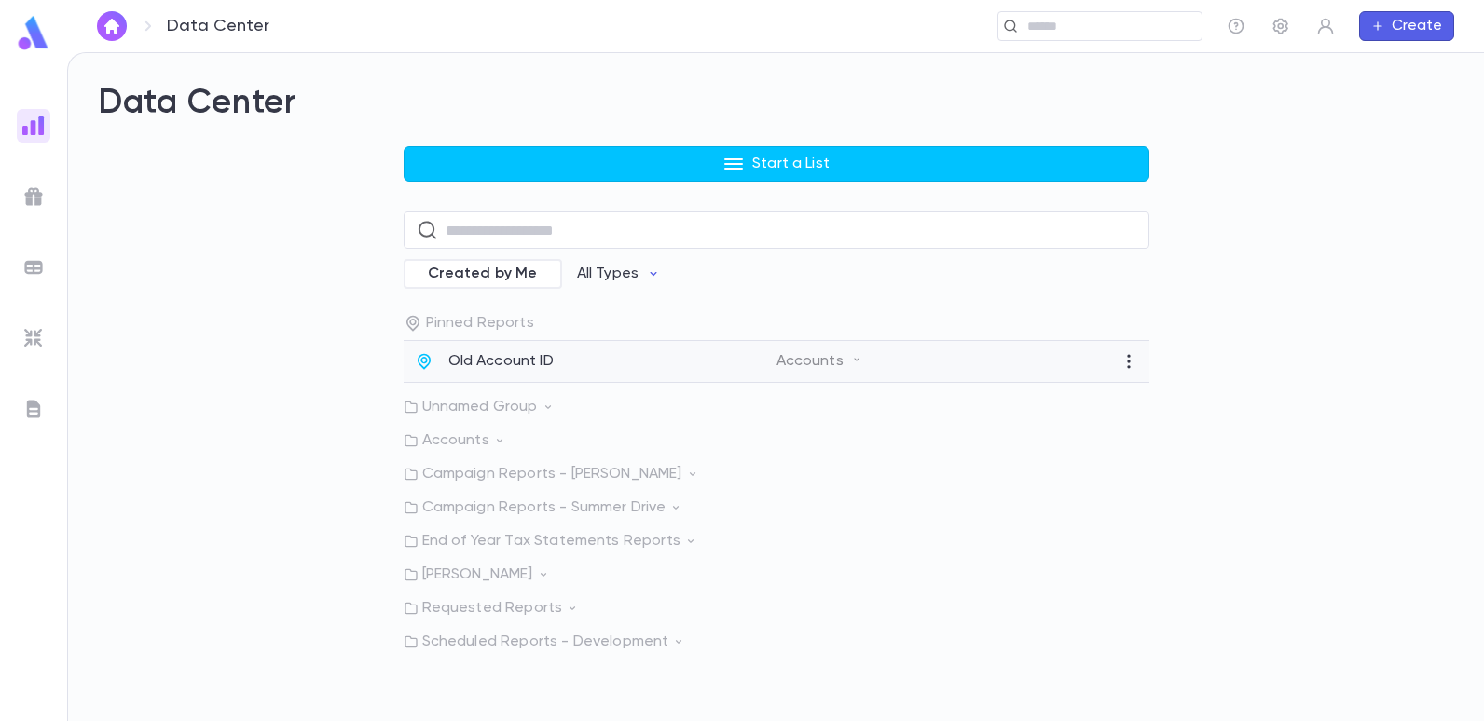
click at [534, 364] on p "Old Account ID" at bounding box center [500, 361] width 105 height 19
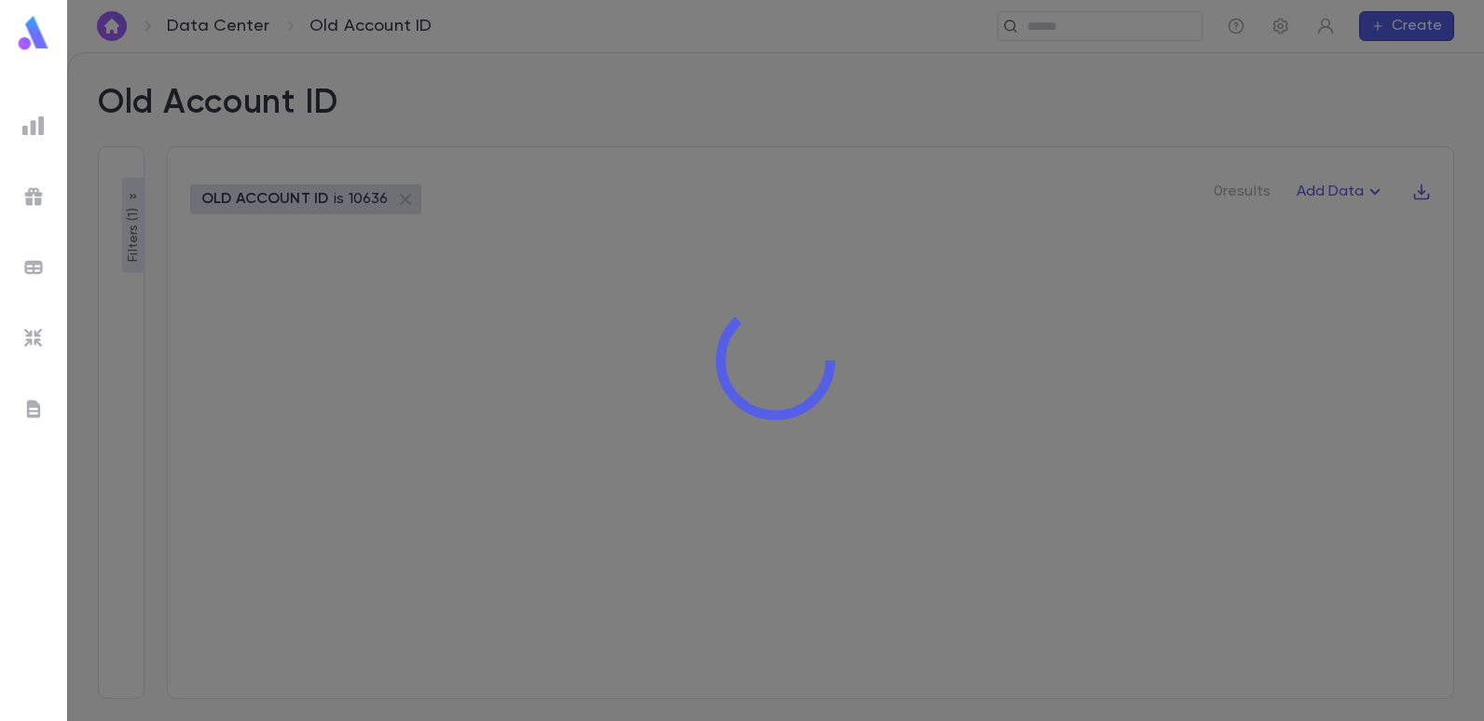
click at [128, 251] on div at bounding box center [775, 360] width 1417 height 721
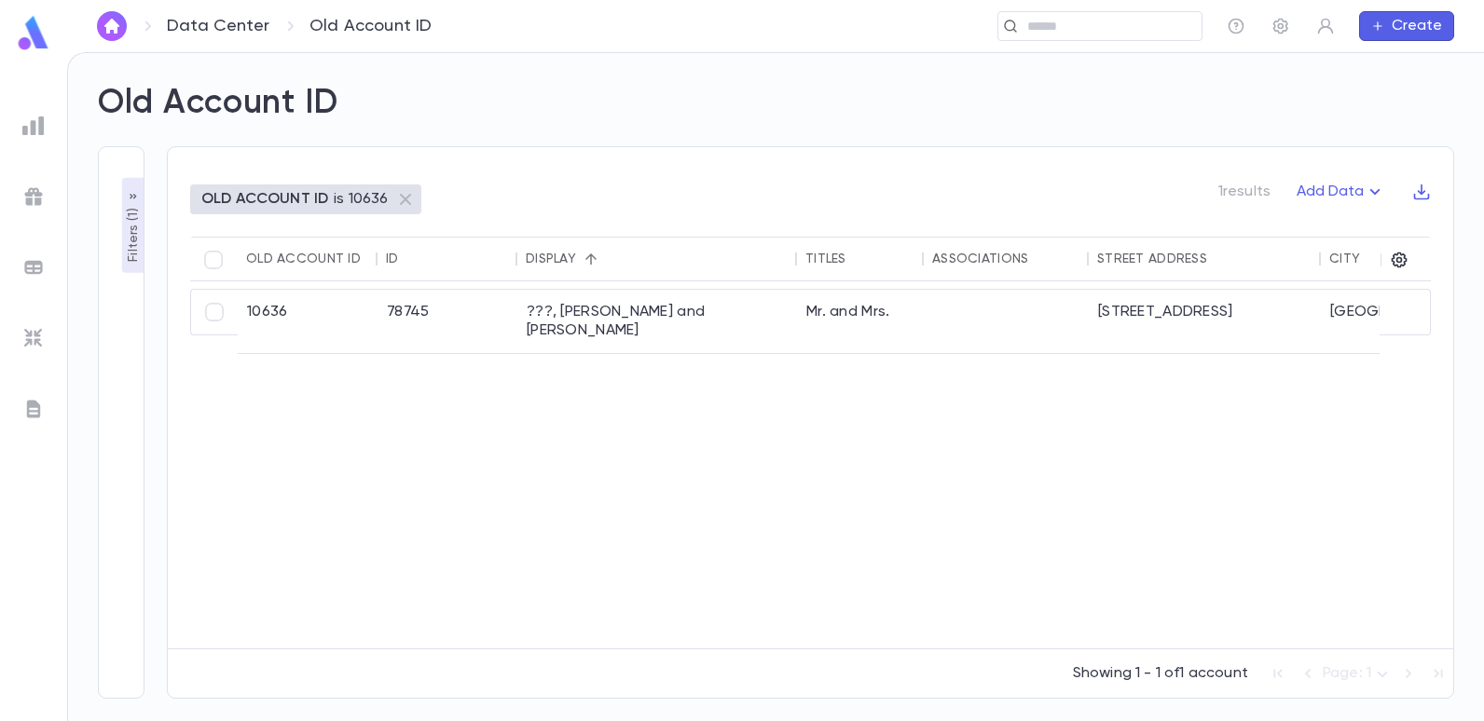
click at [133, 257] on p "Filters ( 1 )" at bounding box center [133, 233] width 19 height 58
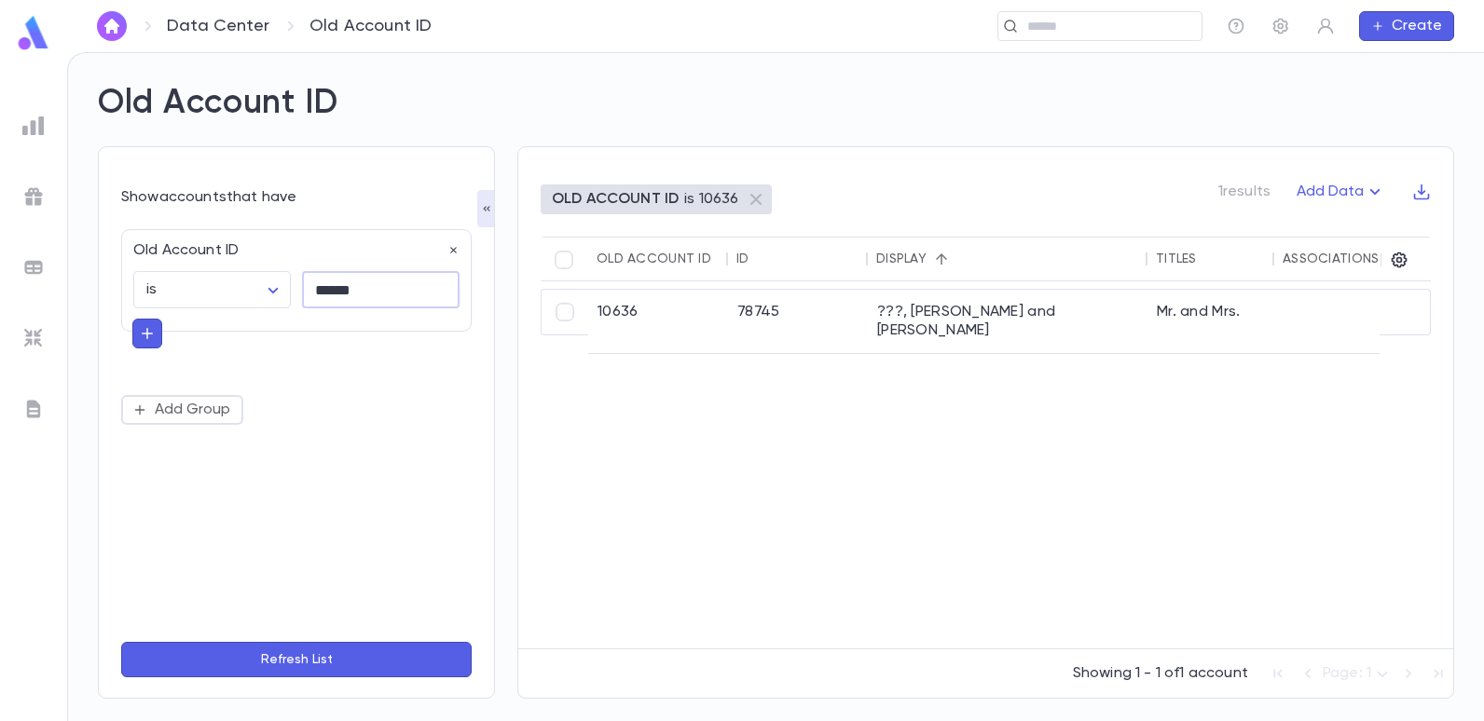
click at [384, 277] on input "******" at bounding box center [381, 290] width 158 height 36
type input "*"
type input "******"
click at [121, 642] on button "Refresh List" at bounding box center [296, 659] width 350 height 35
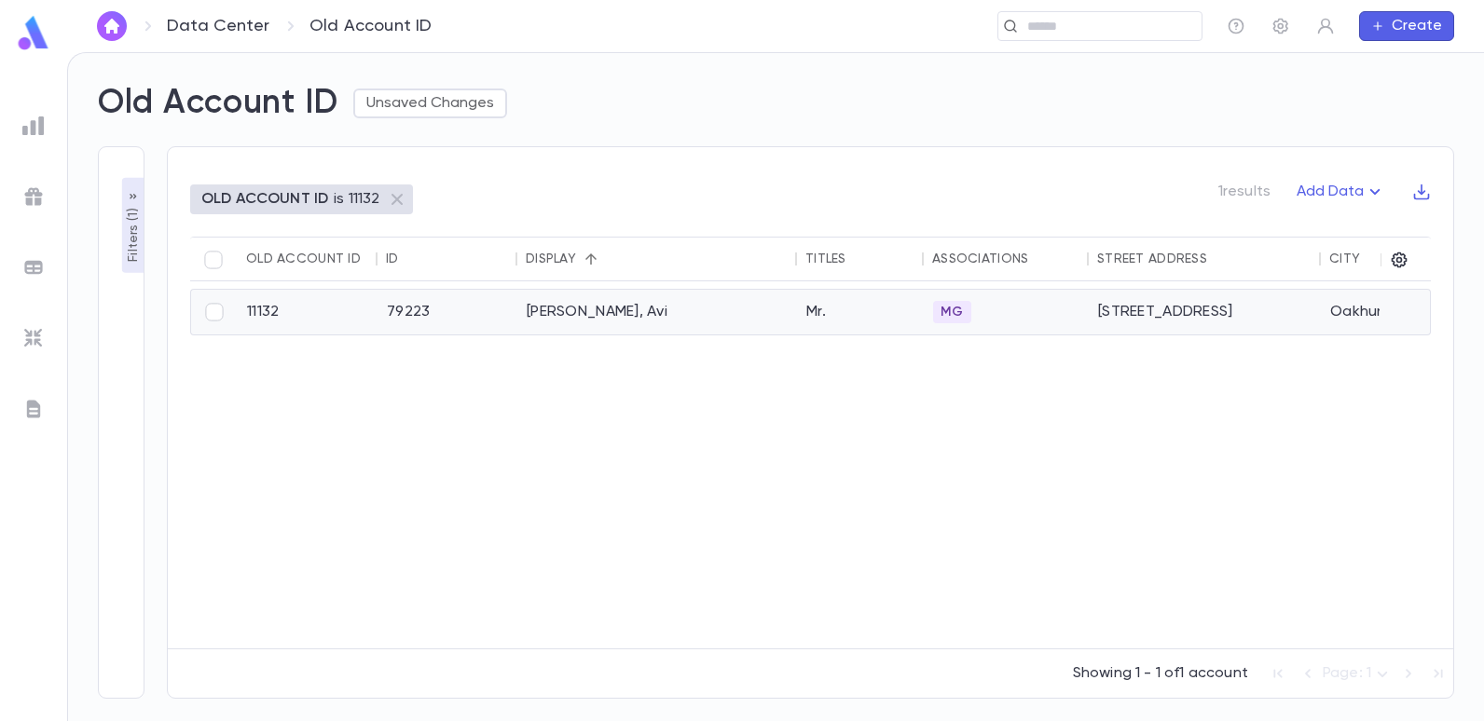
click at [575, 319] on div "Jajati, Avi" at bounding box center [657, 312] width 280 height 45
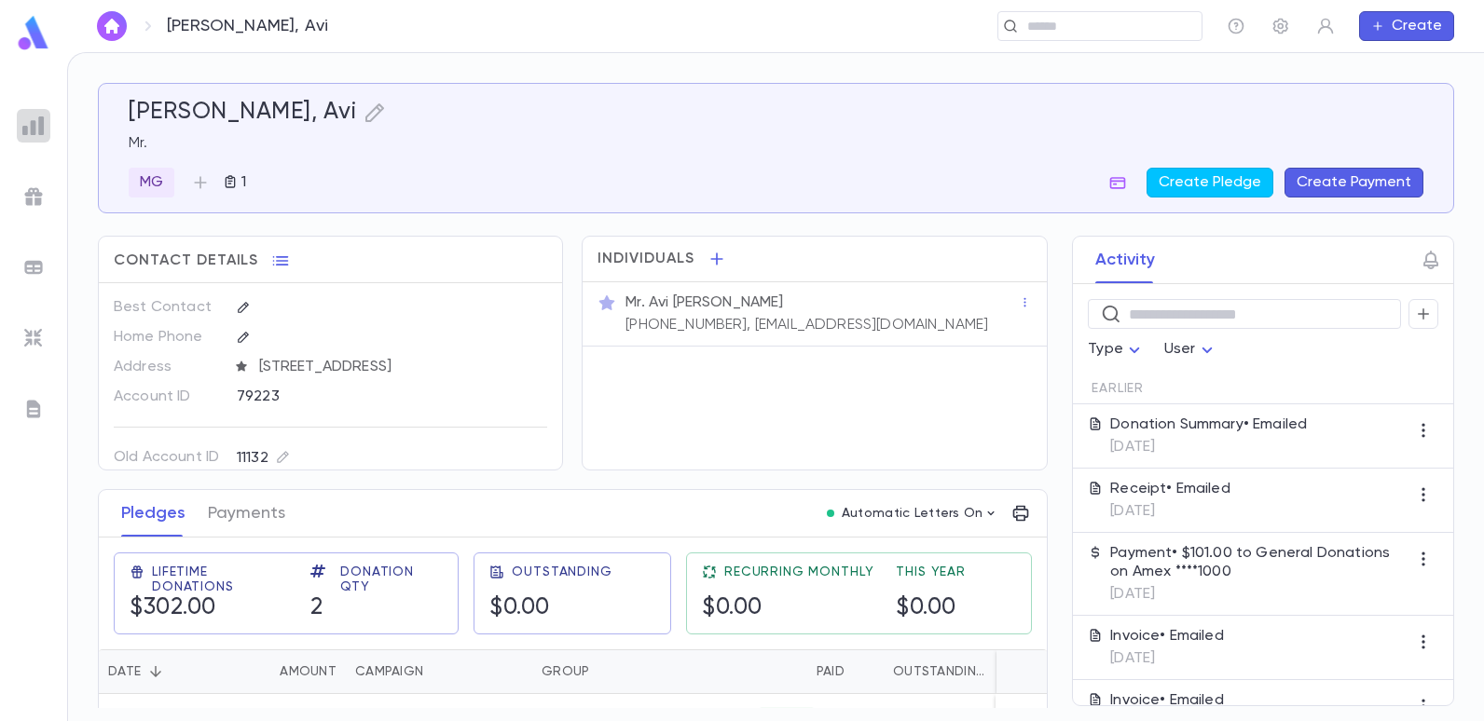
click at [31, 126] on img at bounding box center [33, 126] width 22 height 22
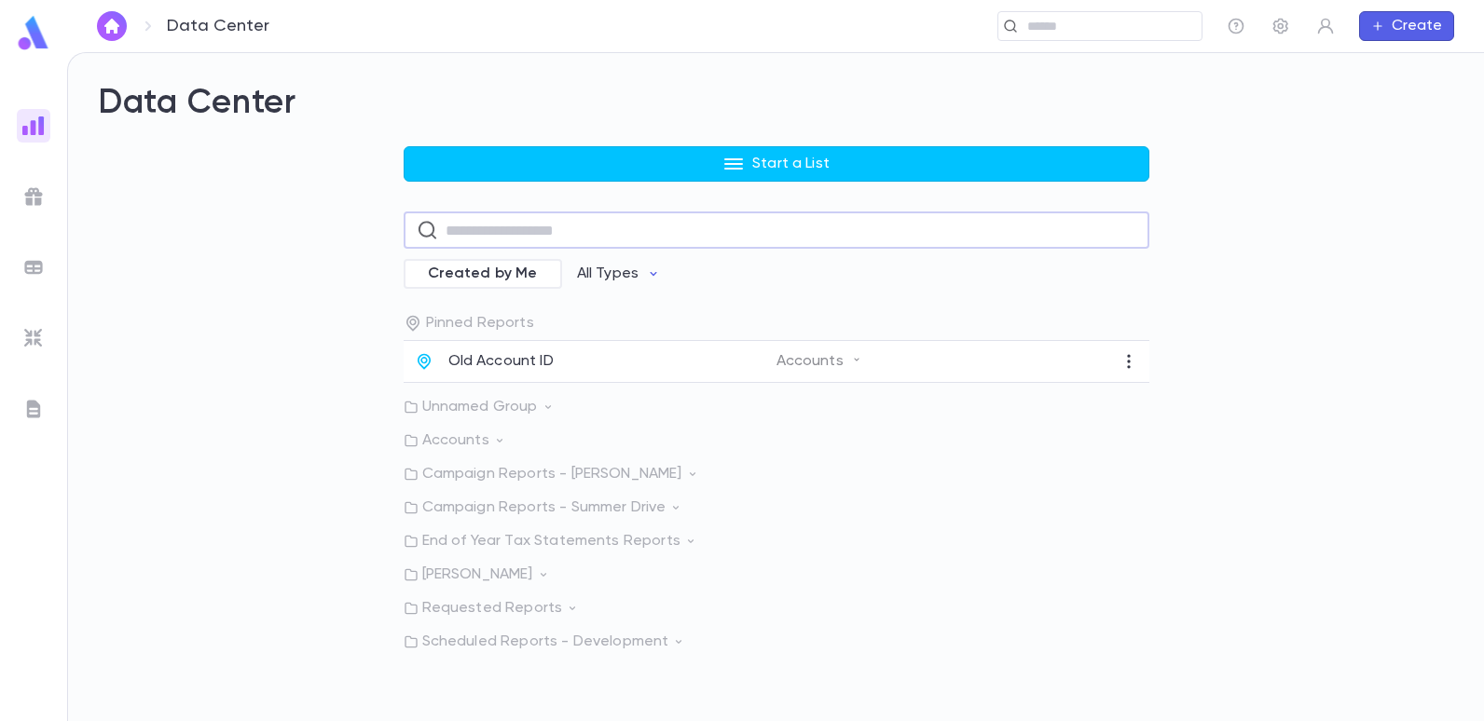
click at [518, 231] on input "text" at bounding box center [791, 231] width 691 height 36
click at [308, 276] on div "Start a List ​ Created by Me All Types Pinned Reports Old Account ID Accounts U…" at bounding box center [776, 398] width 1356 height 505
click at [487, 357] on p "Old Account ID" at bounding box center [500, 361] width 105 height 19
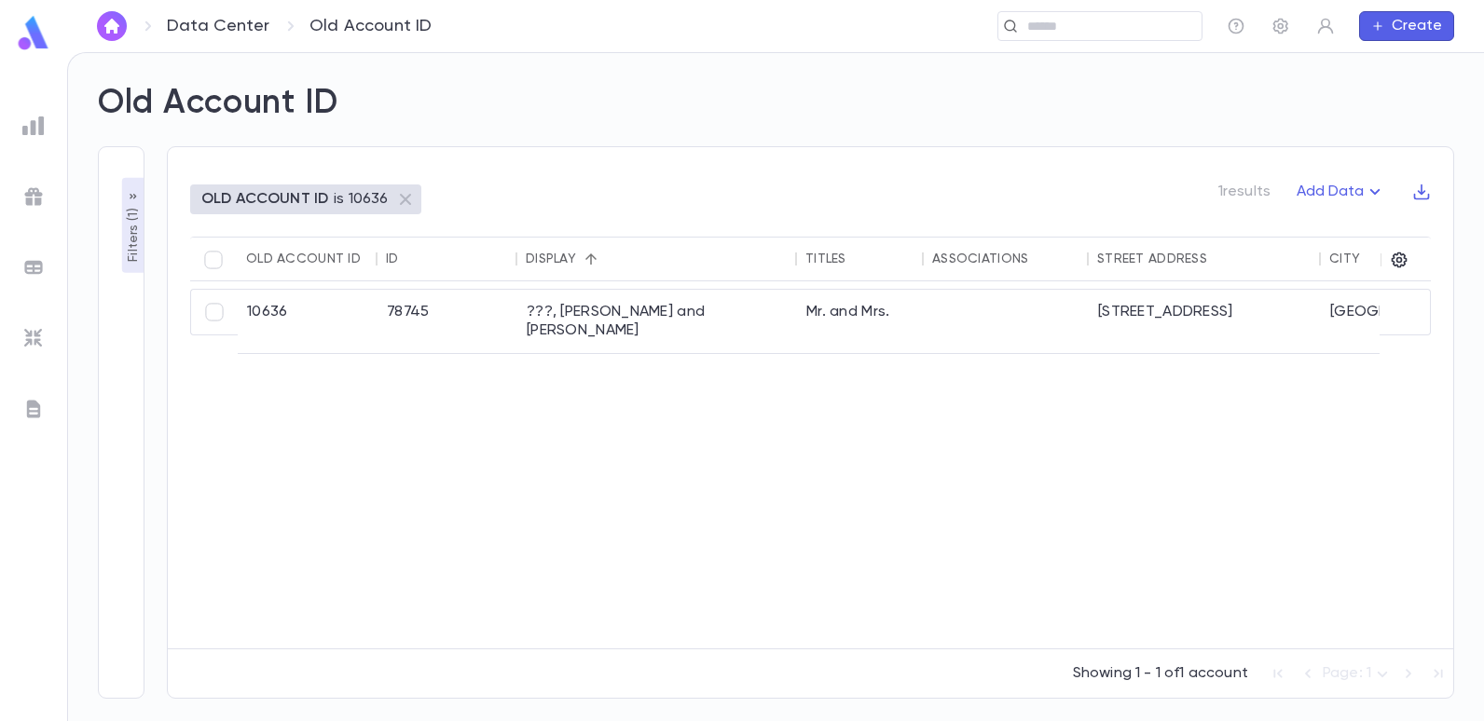
click at [129, 243] on p "Filters ( 1 )" at bounding box center [133, 233] width 19 height 58
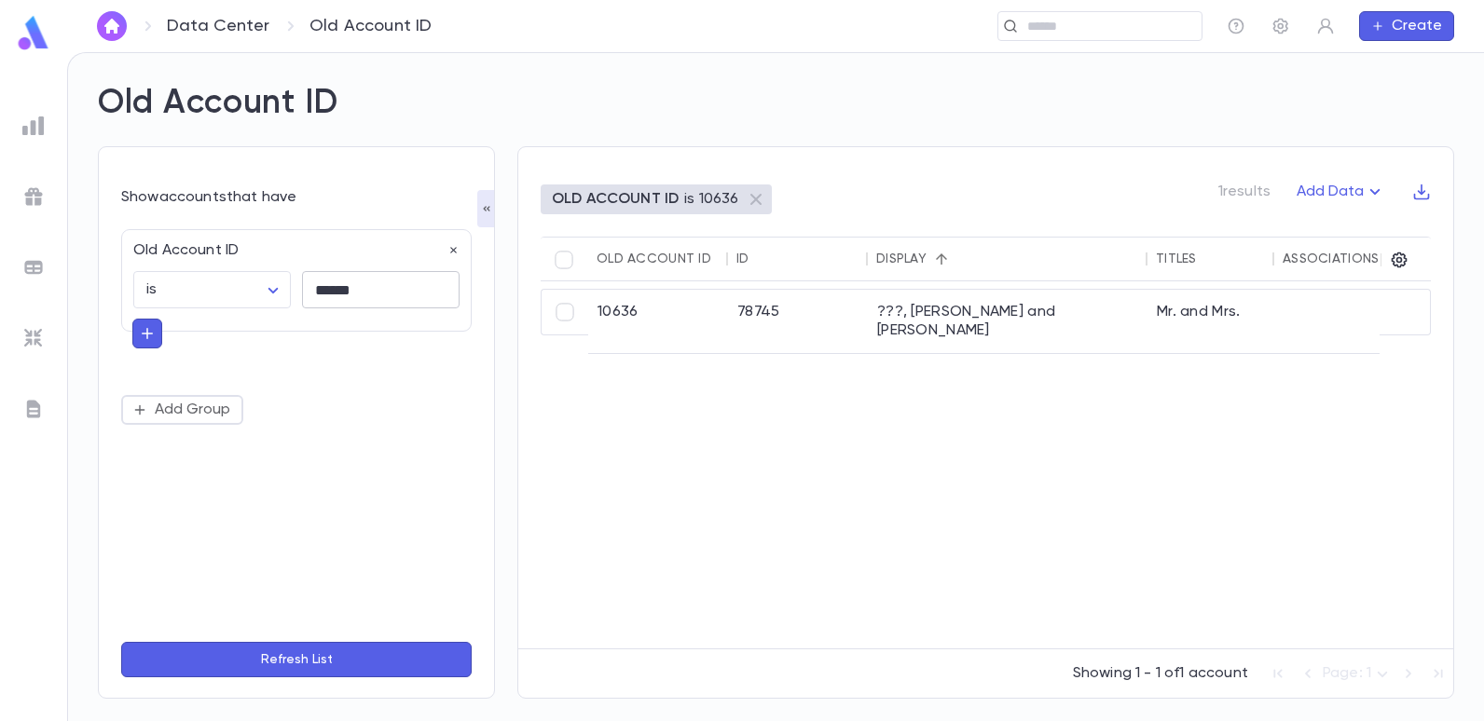
click at [379, 288] on input "******" at bounding box center [381, 290] width 158 height 36
type input "*"
type input "******"
click at [121, 642] on button "Refresh List" at bounding box center [296, 659] width 350 height 35
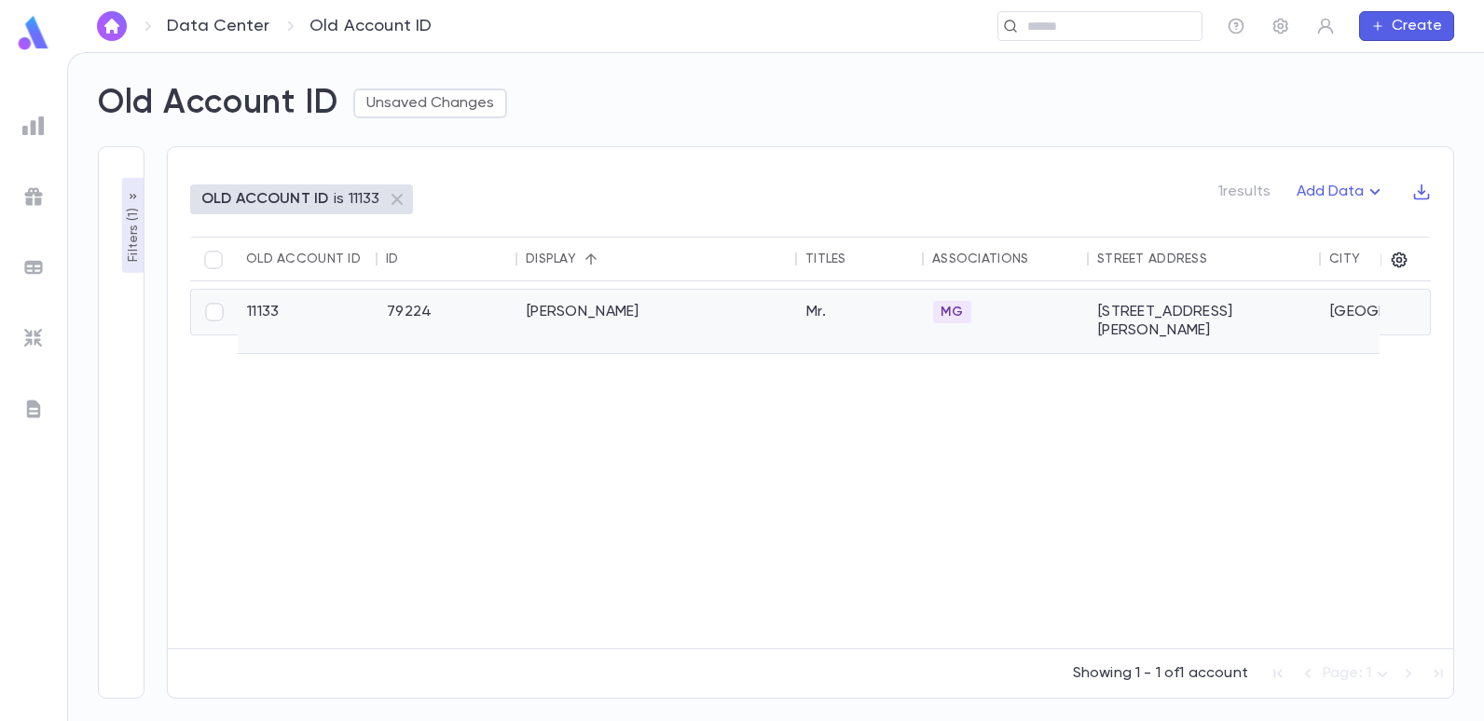
click at [542, 314] on div "[PERSON_NAME]" at bounding box center [657, 321] width 280 height 63
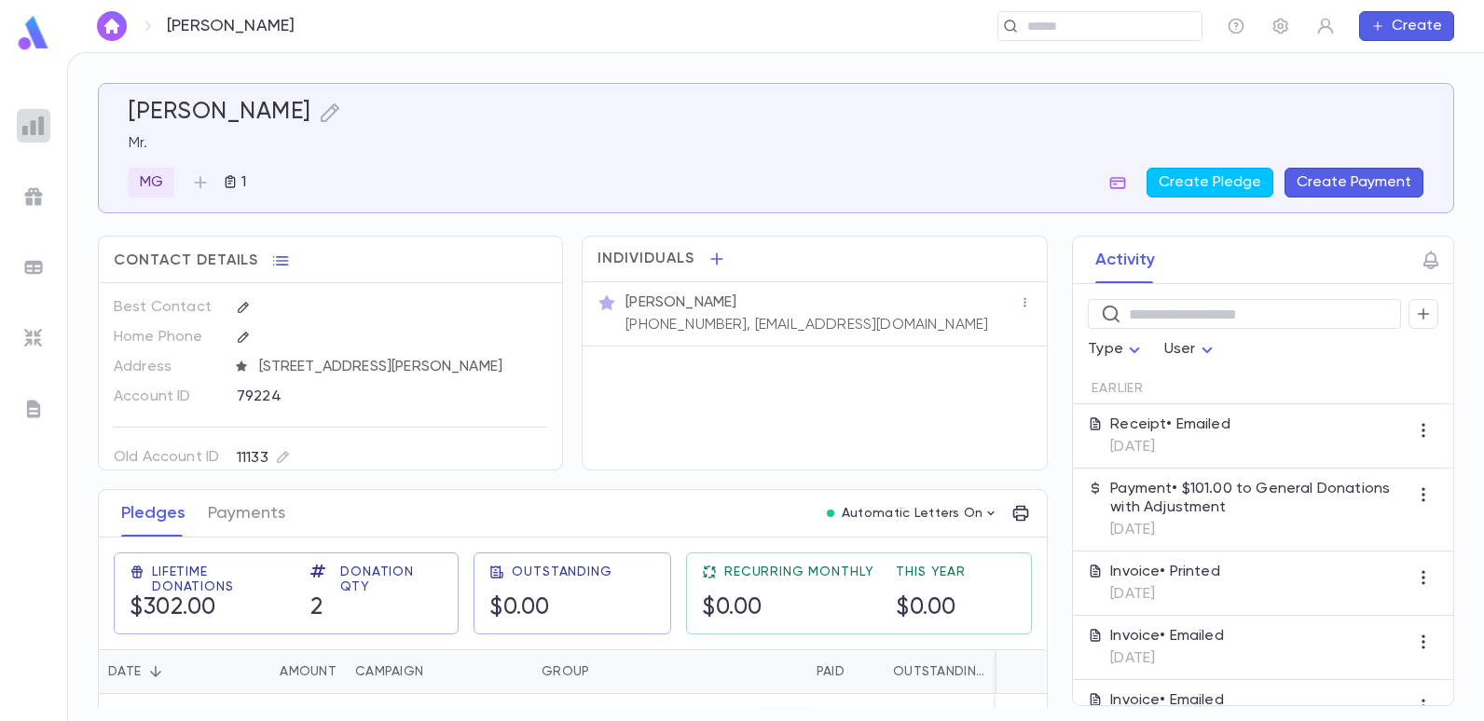
click at [48, 126] on div at bounding box center [34, 126] width 34 height 34
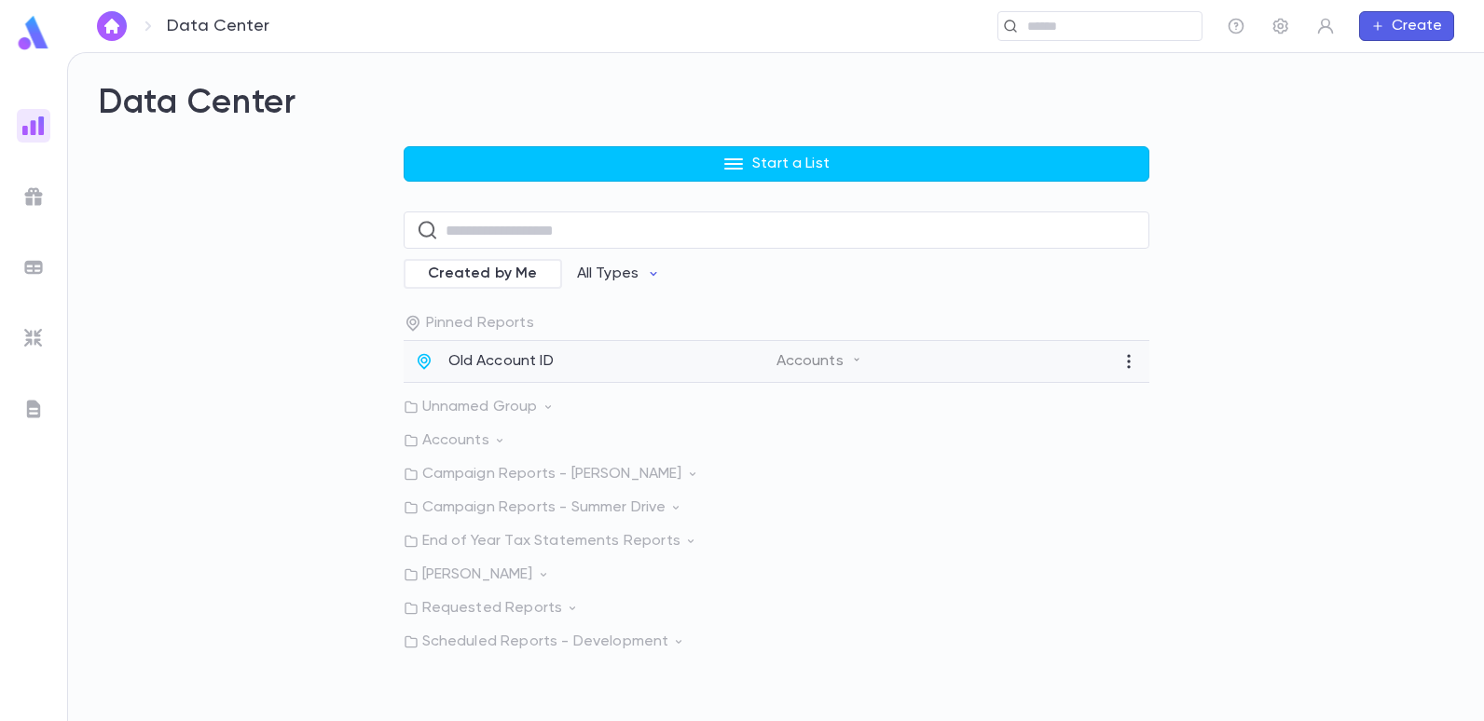
click at [494, 358] on p "Old Account ID" at bounding box center [500, 361] width 105 height 19
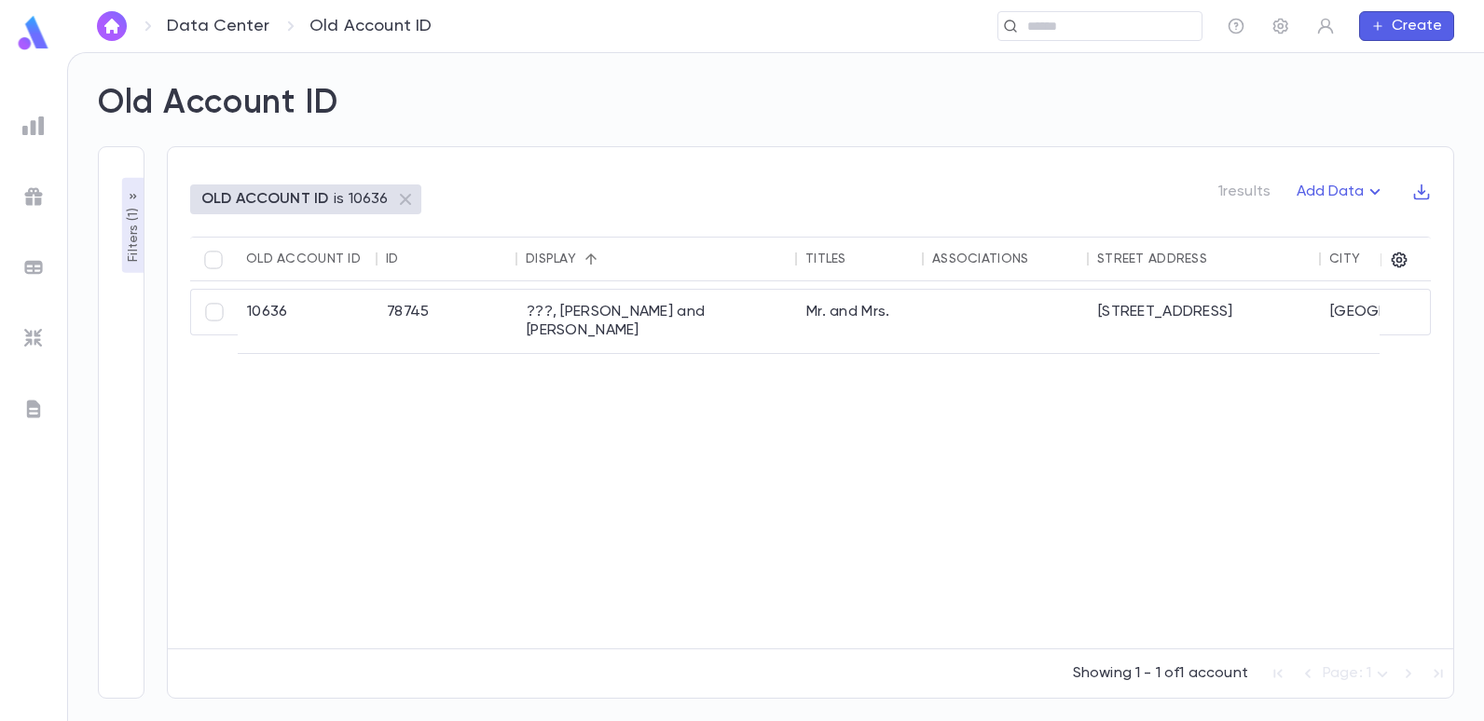
click at [130, 227] on p "Filters ( 1 )" at bounding box center [133, 233] width 19 height 58
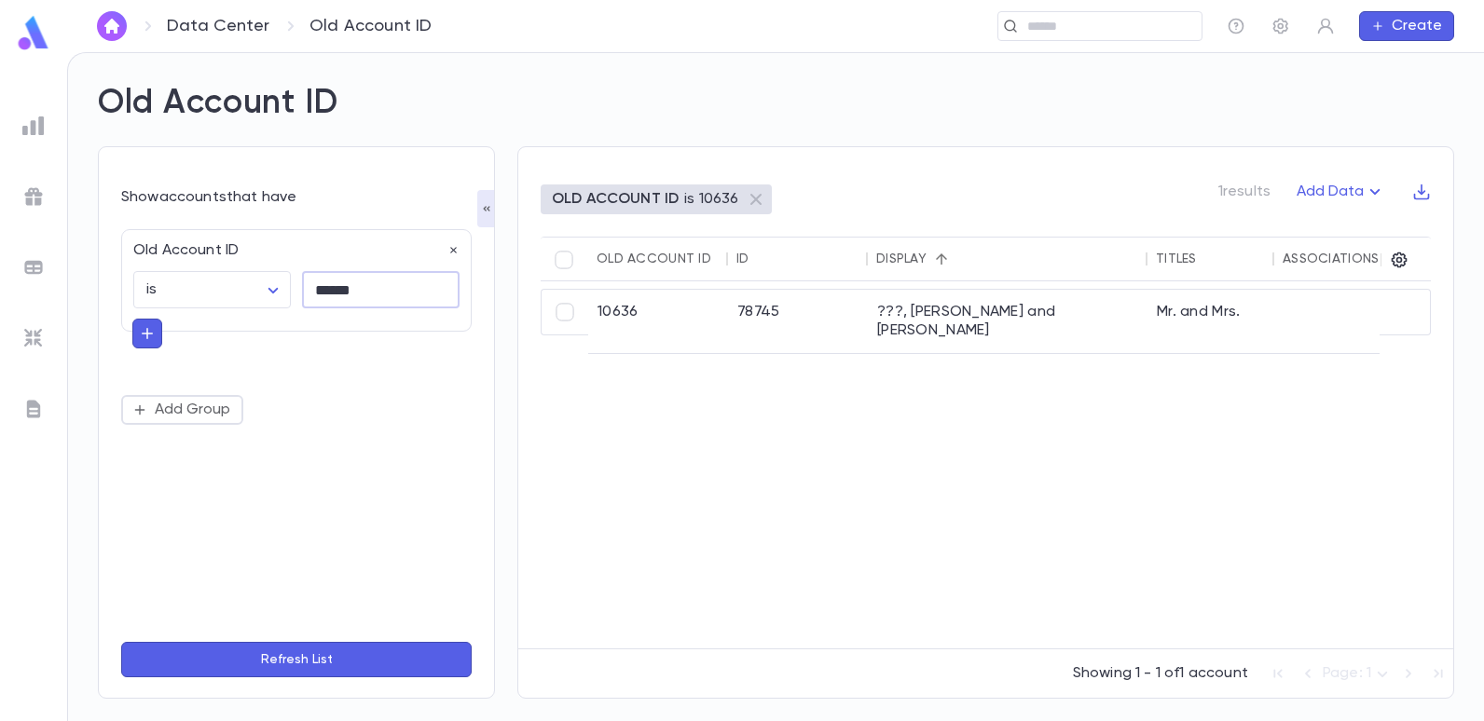
click at [390, 283] on input "******" at bounding box center [381, 290] width 158 height 36
type input "*"
type input "******"
click at [121, 642] on button "Refresh List" at bounding box center [296, 659] width 350 height 35
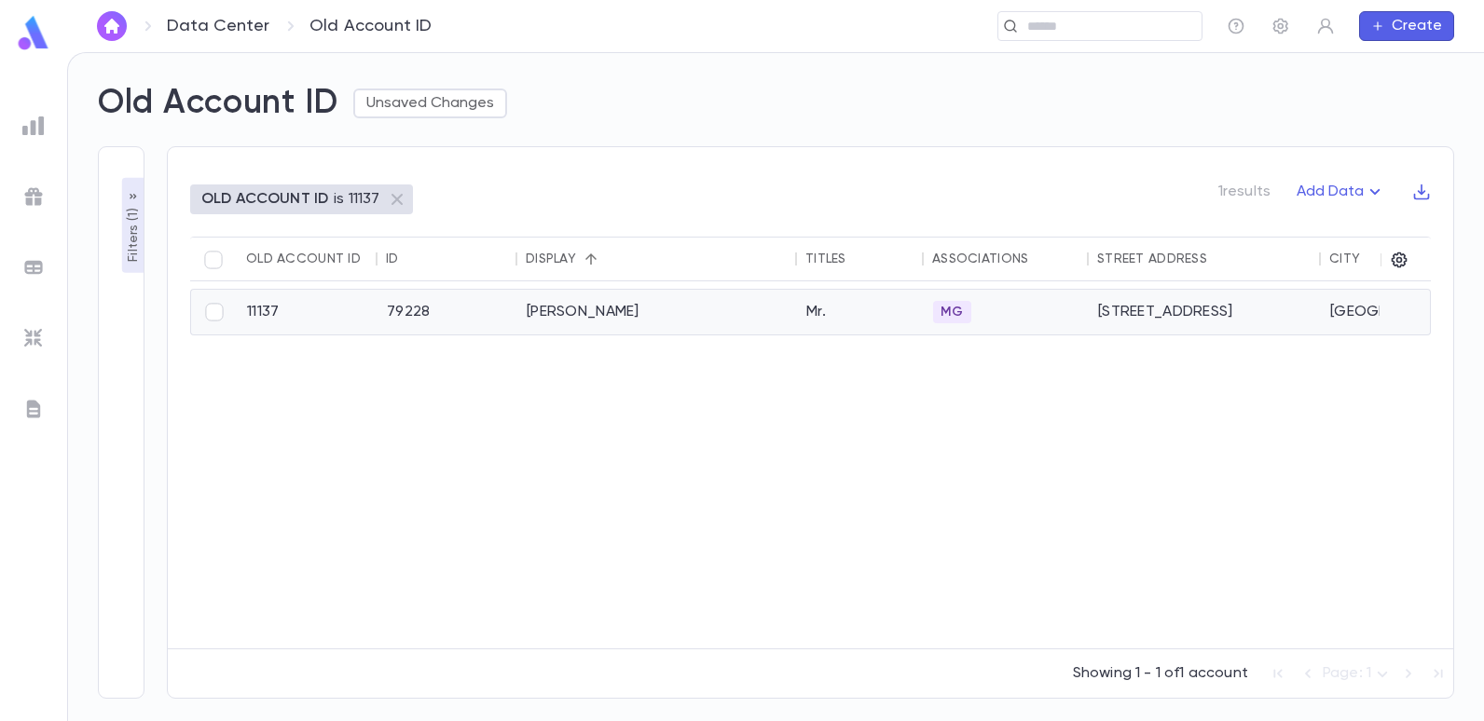
click at [593, 309] on div "[PERSON_NAME]" at bounding box center [657, 312] width 280 height 45
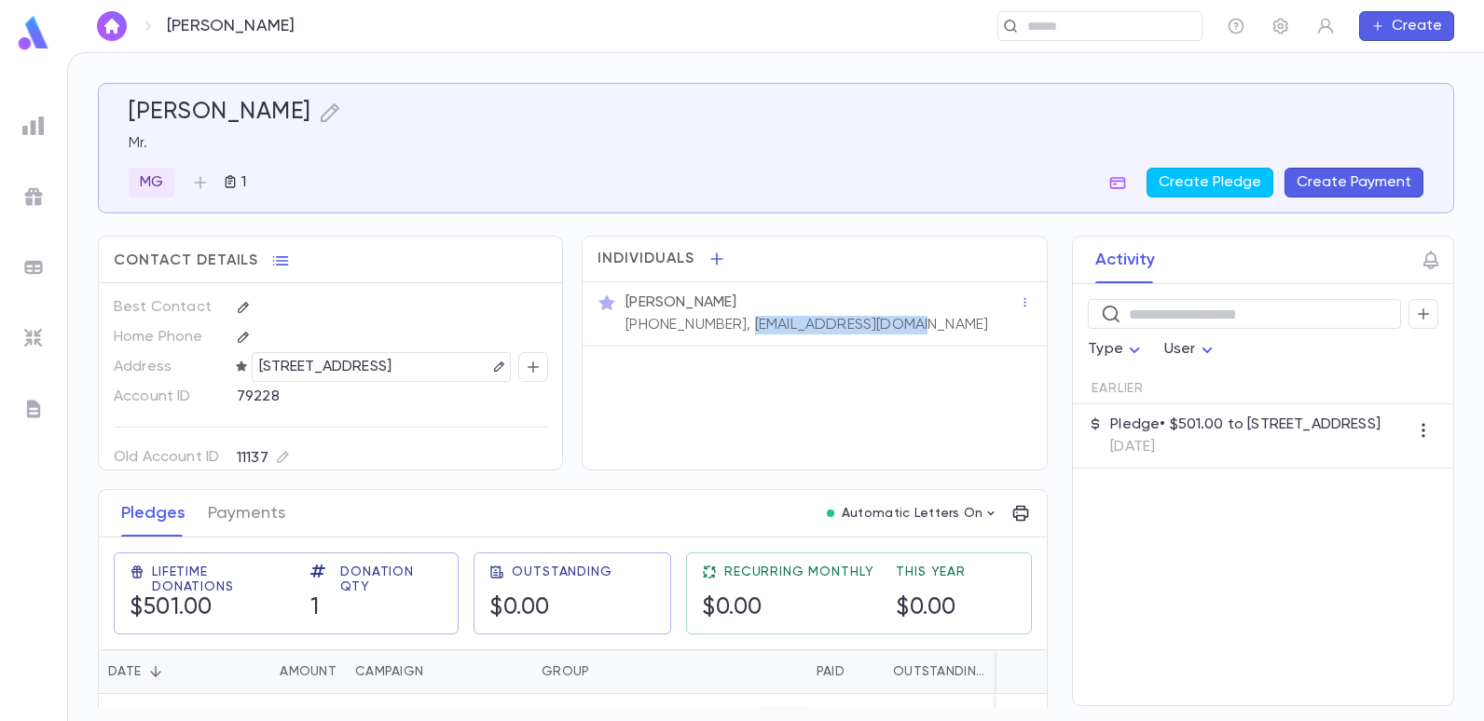
drag, startPoint x: 896, startPoint y: 315, endPoint x: 728, endPoint y: 333, distance: 168.7
click at [728, 333] on div "[PHONE_NUMBER], [EMAIL_ADDRESS][DOMAIN_NAME]" at bounding box center [805, 323] width 366 height 22
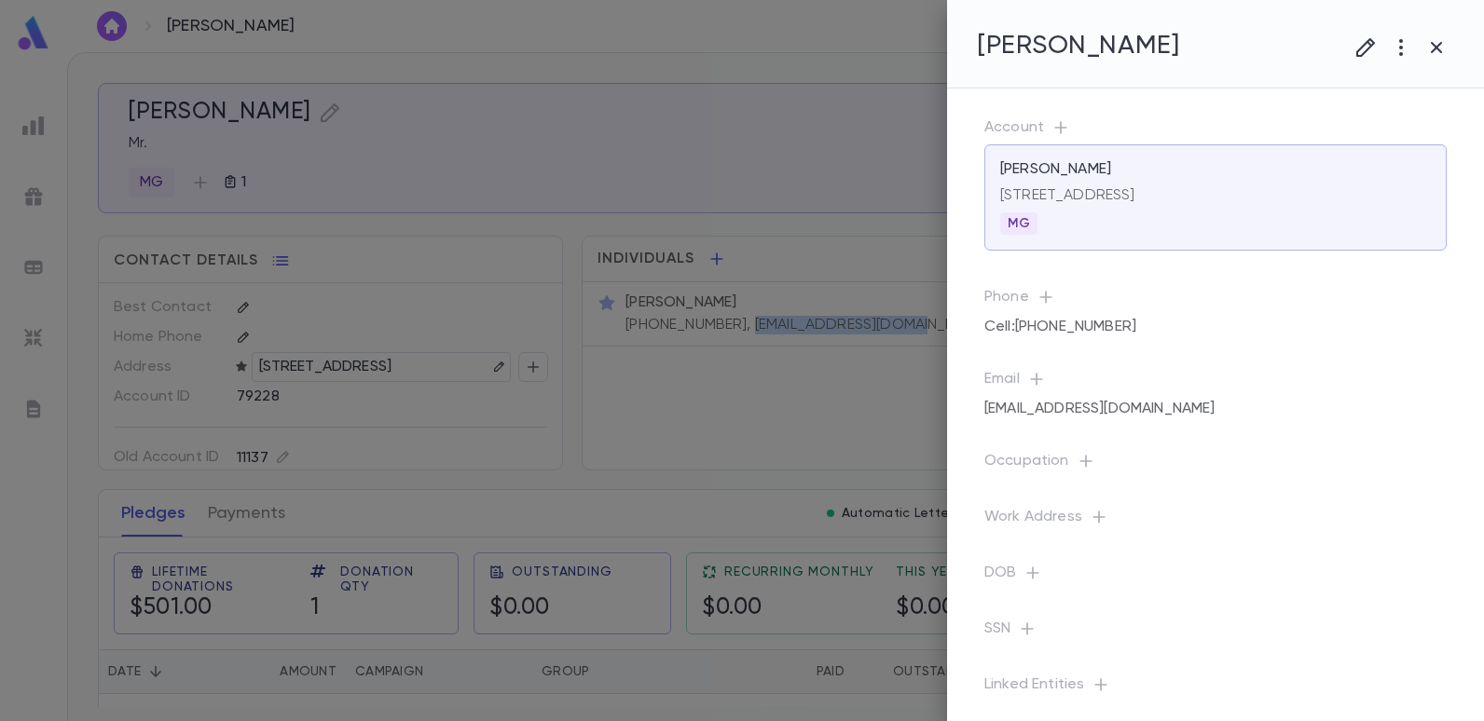
copy p "[EMAIL_ADDRESS][DOMAIN_NAME]"
drag, startPoint x: 790, startPoint y: 254, endPoint x: 752, endPoint y: 291, distance: 52.7
click at [749, 292] on div at bounding box center [742, 360] width 1484 height 721
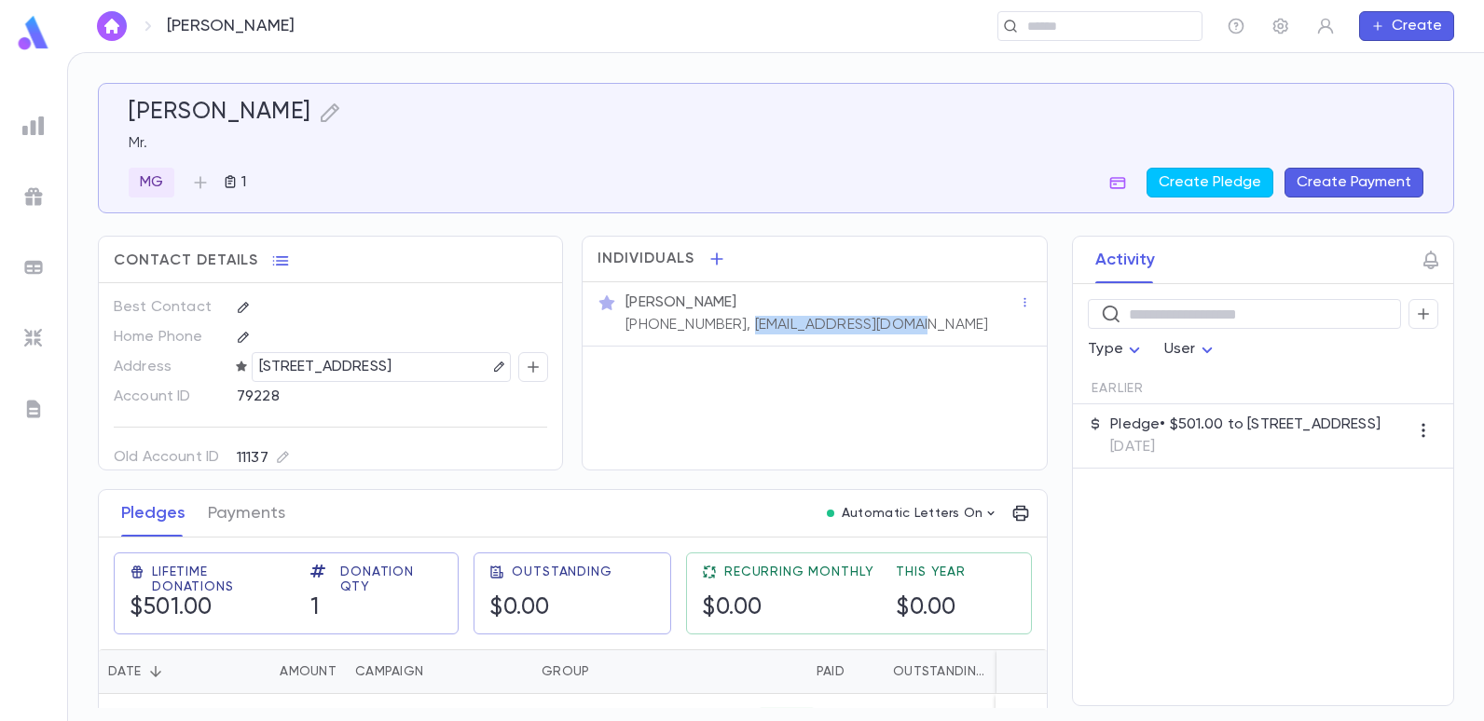
drag, startPoint x: 909, startPoint y: 325, endPoint x: 731, endPoint y: 336, distance: 178.4
click at [731, 336] on div "[PERSON_NAME] [PHONE_NUMBER], [EMAIL_ADDRESS][DOMAIN_NAME]" at bounding box center [814, 314] width 463 height 64
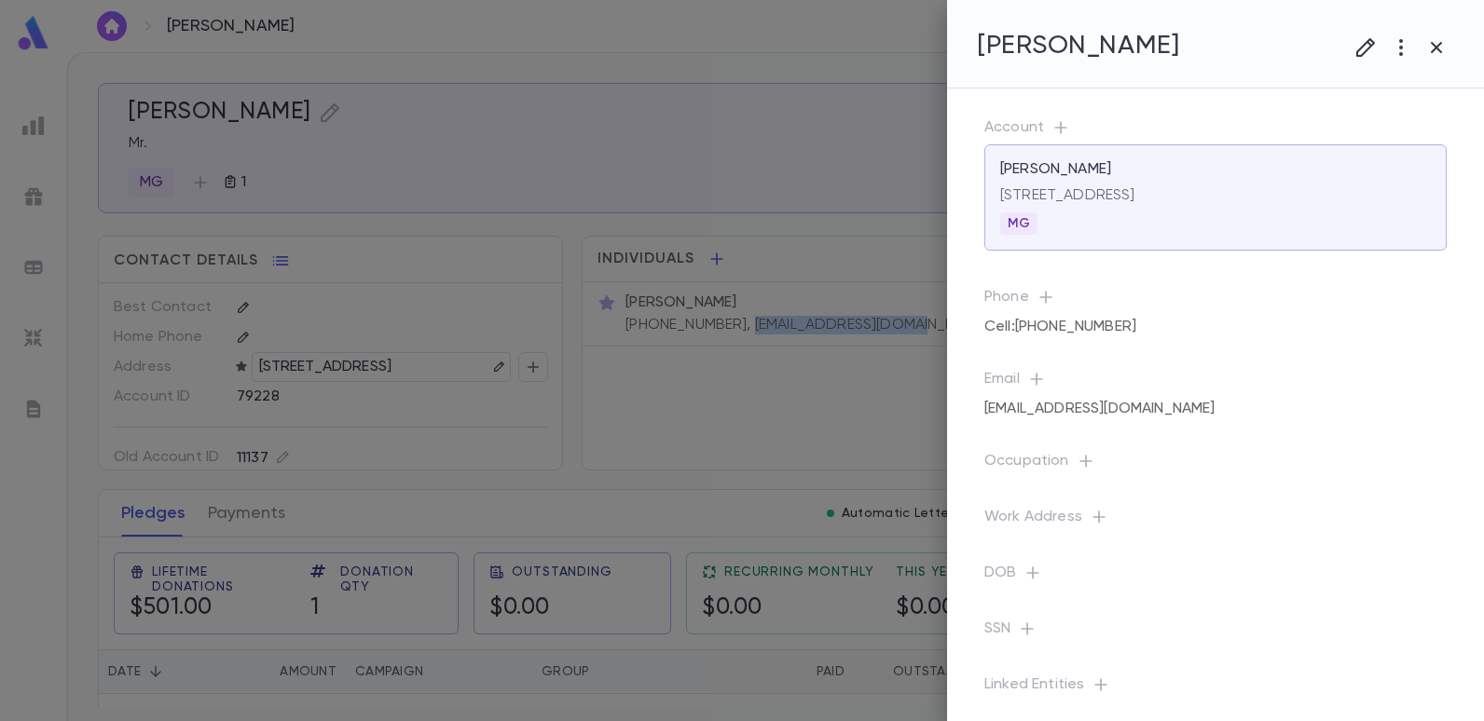
copy p "[EMAIL_ADDRESS][DOMAIN_NAME]"
click at [27, 131] on div at bounding box center [742, 360] width 1484 height 721
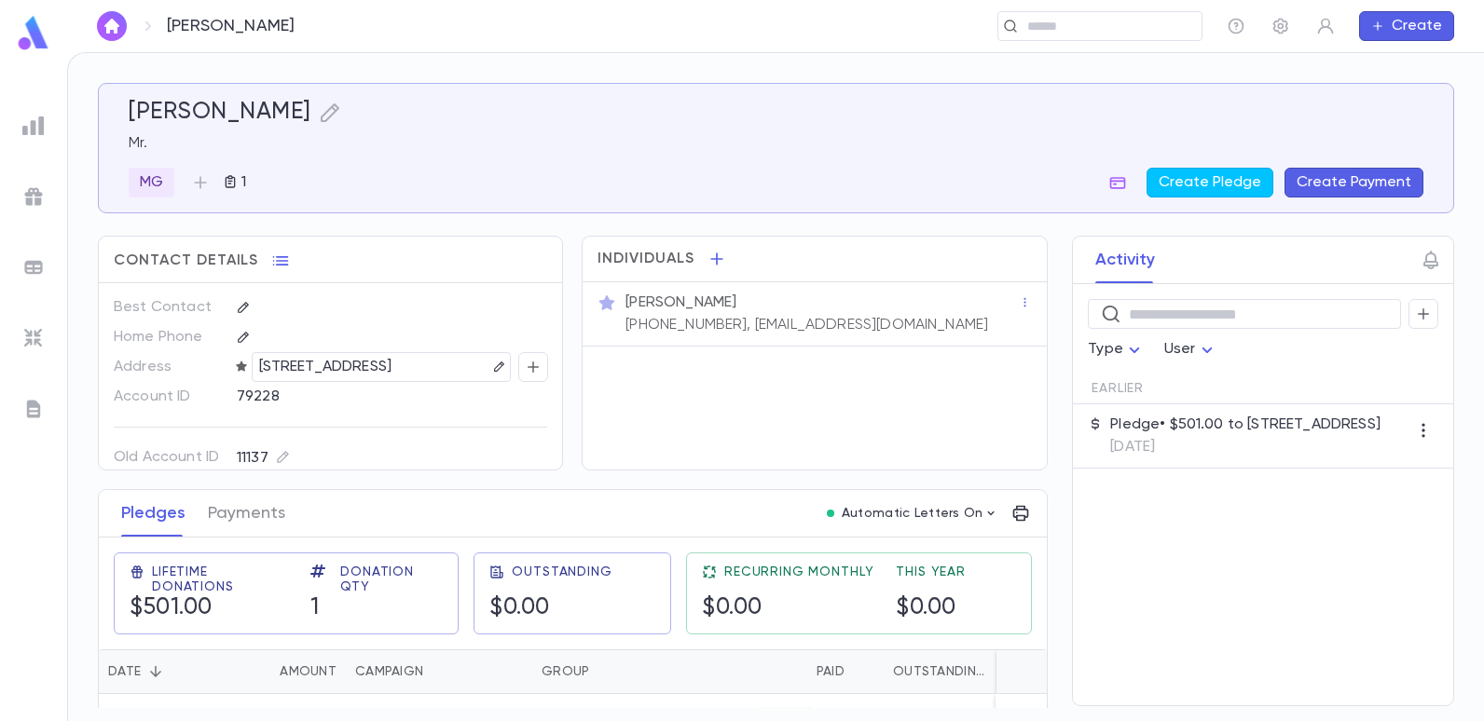
scroll to position [34, 0]
click at [32, 122] on img at bounding box center [33, 126] width 22 height 22
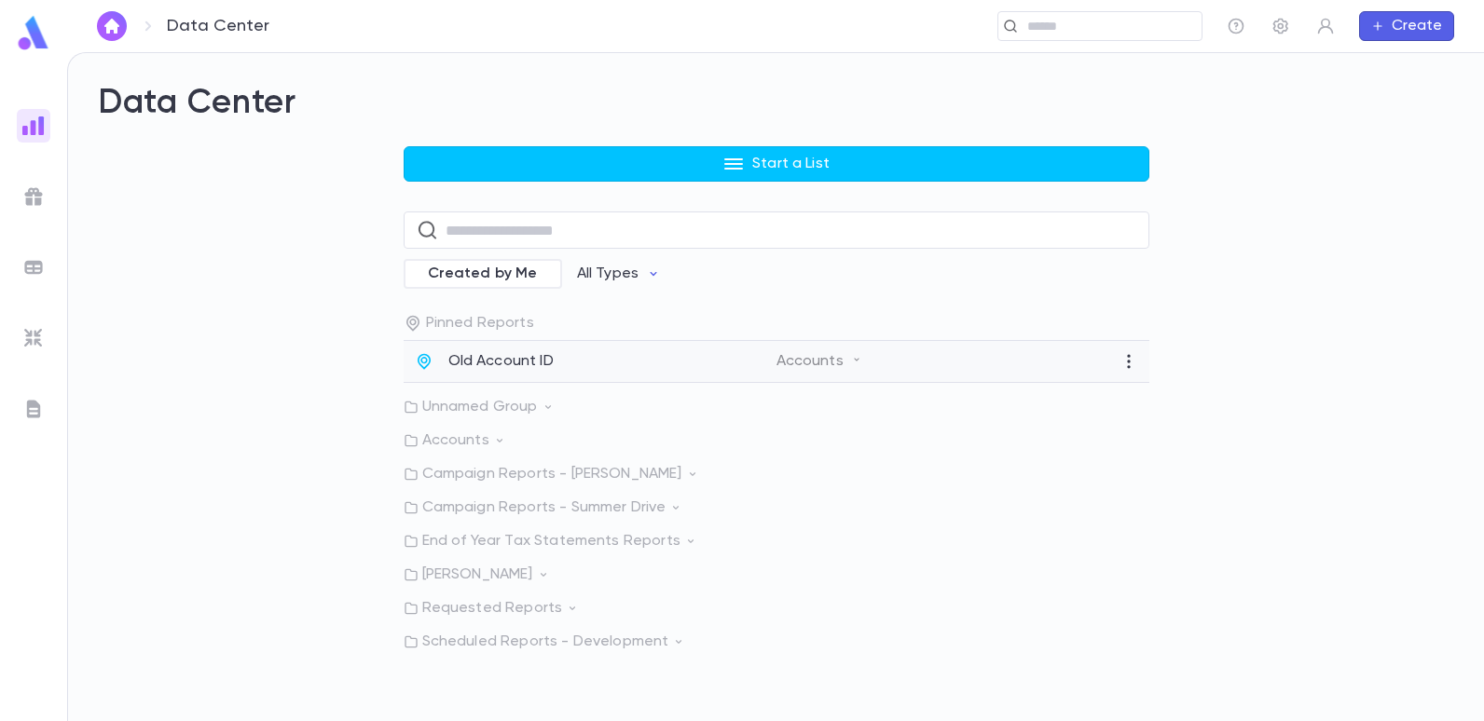
click at [508, 358] on p "Old Account ID" at bounding box center [500, 361] width 105 height 19
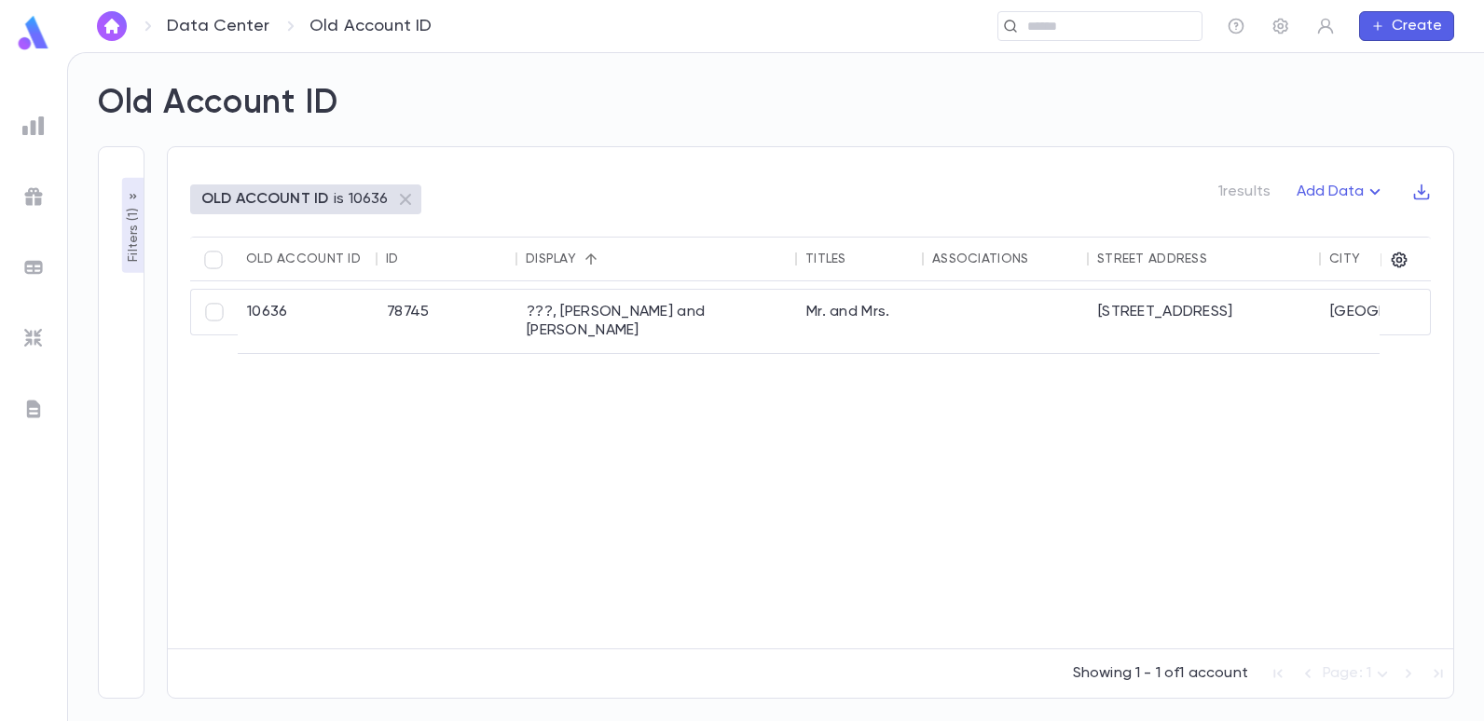
click at [282, 202] on p "OLD ACCOUNT ID" at bounding box center [264, 199] width 127 height 19
click at [129, 234] on p "Filters ( 1 )" at bounding box center [133, 233] width 19 height 58
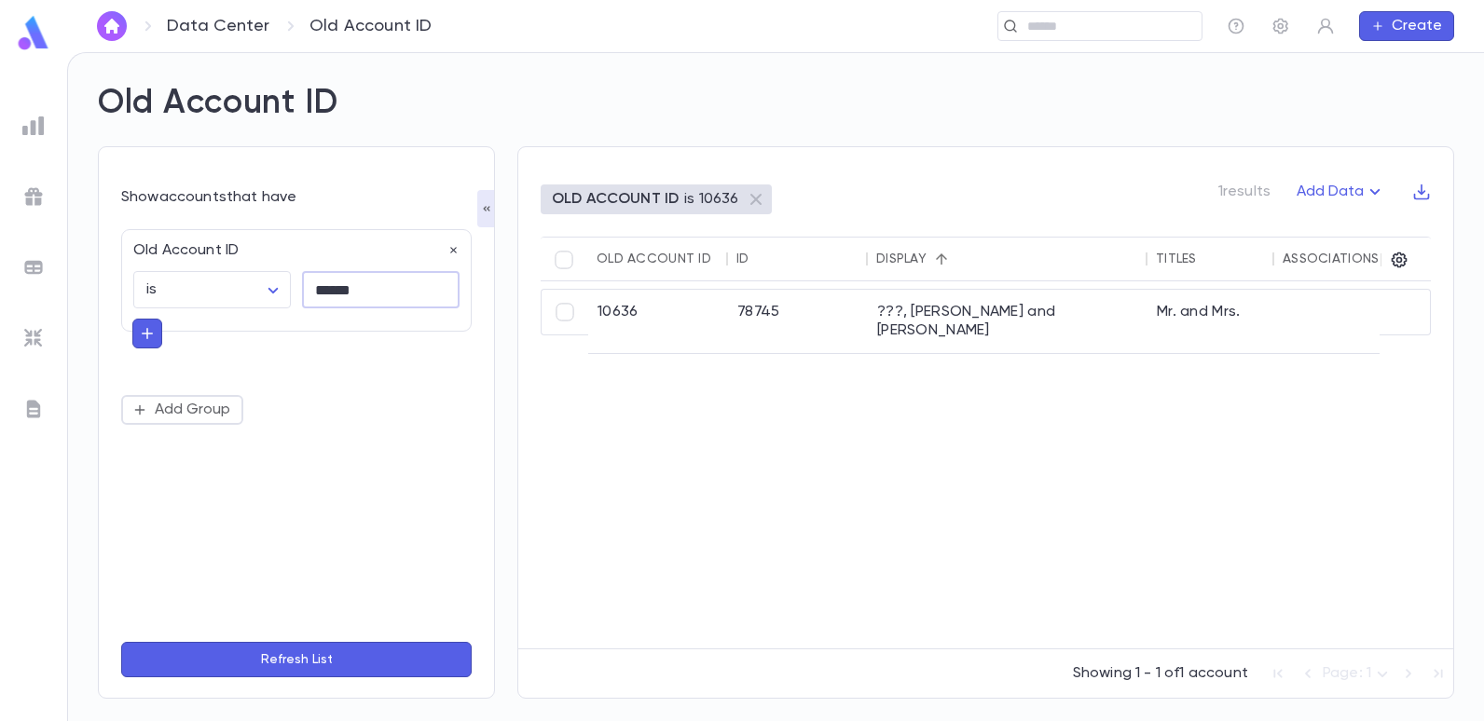
click at [362, 299] on input "******" at bounding box center [381, 290] width 158 height 36
type input "*"
type input "*****"
click at [121, 642] on button "Refresh List" at bounding box center [296, 659] width 350 height 35
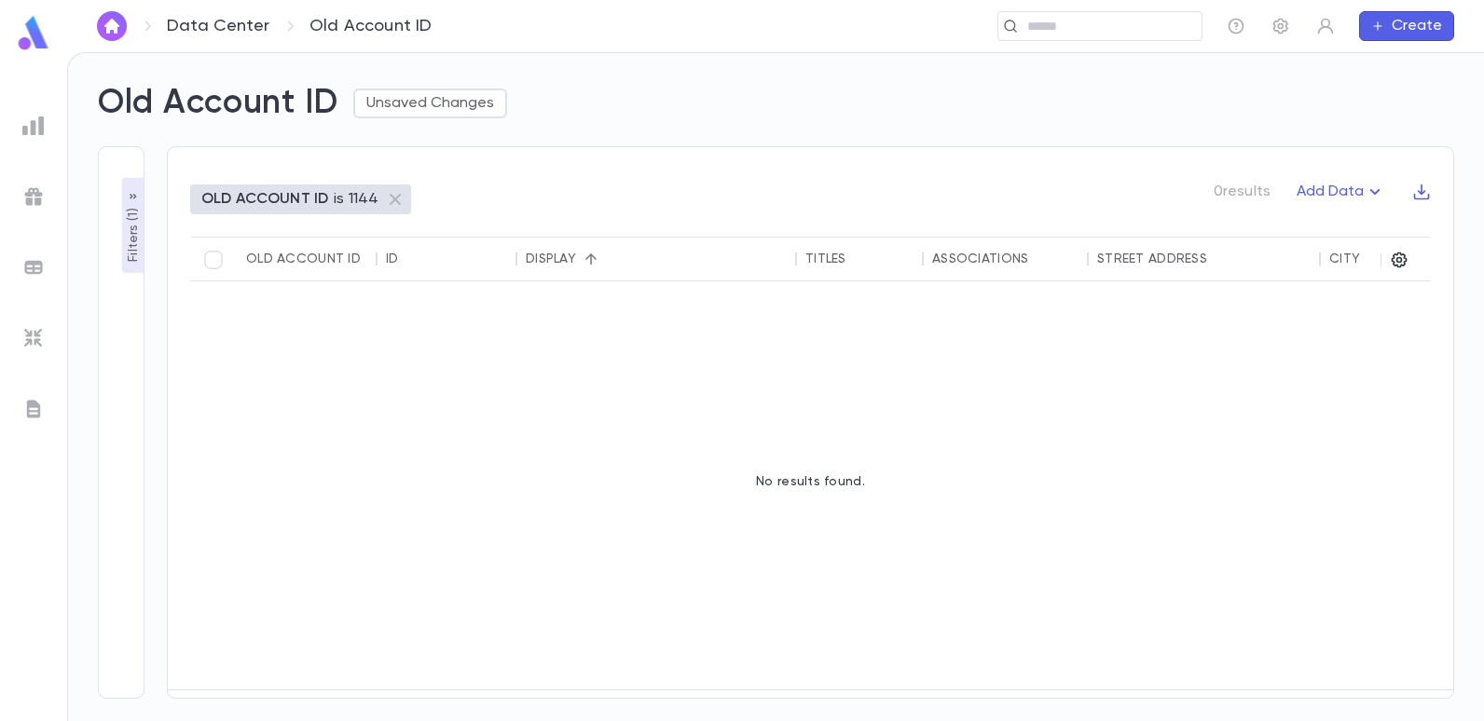
click at [133, 231] on p "Filters ( 1 )" at bounding box center [133, 233] width 19 height 58
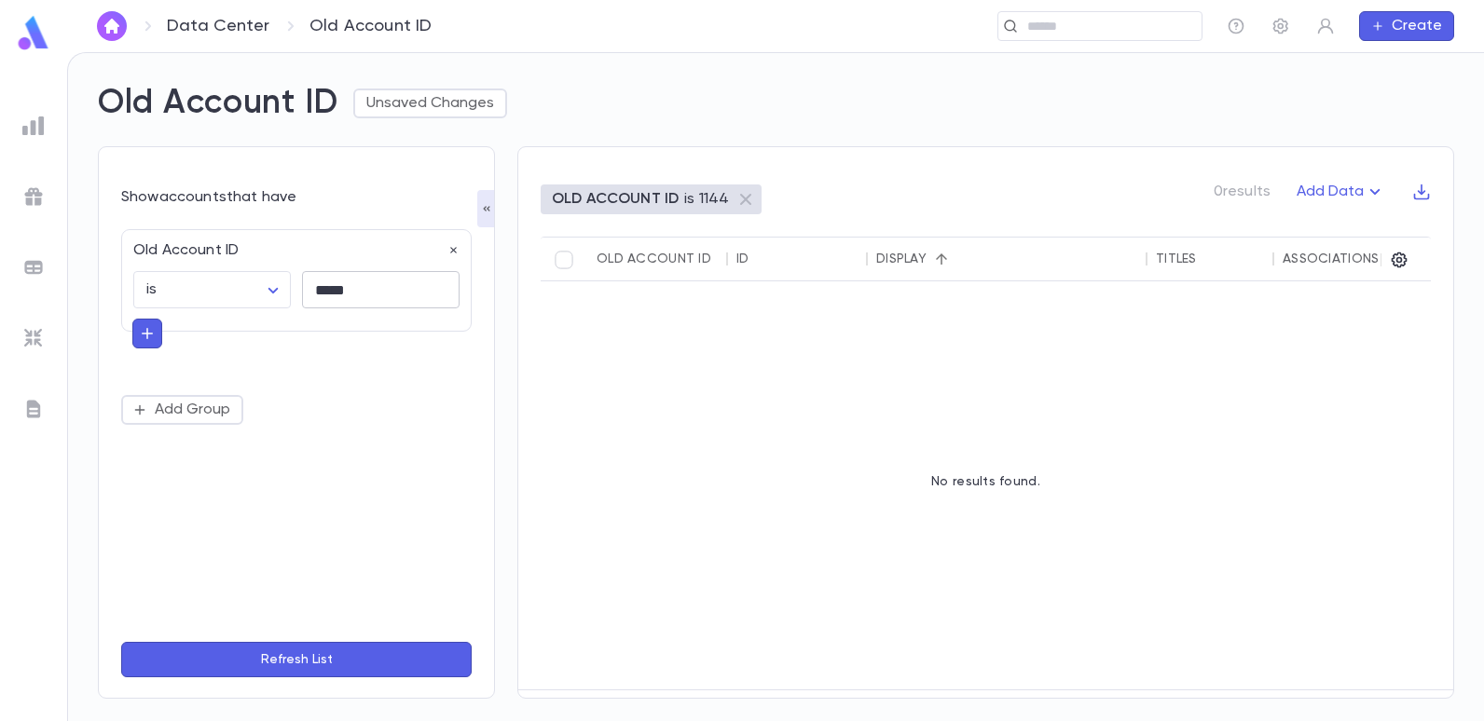
click at [357, 294] on input "*****" at bounding box center [381, 290] width 158 height 36
type input "******"
click at [121, 642] on button "Refresh List" at bounding box center [296, 659] width 350 height 35
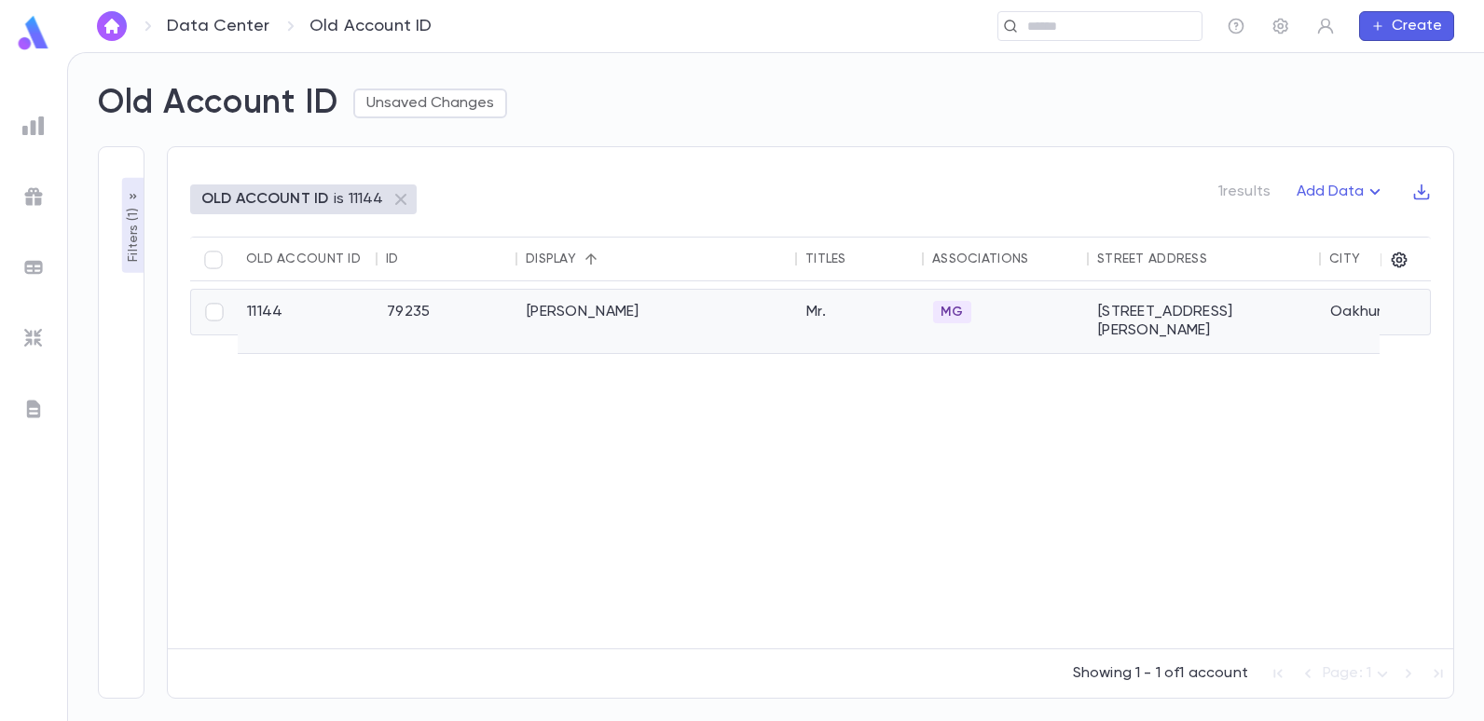
click at [615, 314] on div "[PERSON_NAME]" at bounding box center [657, 321] width 280 height 63
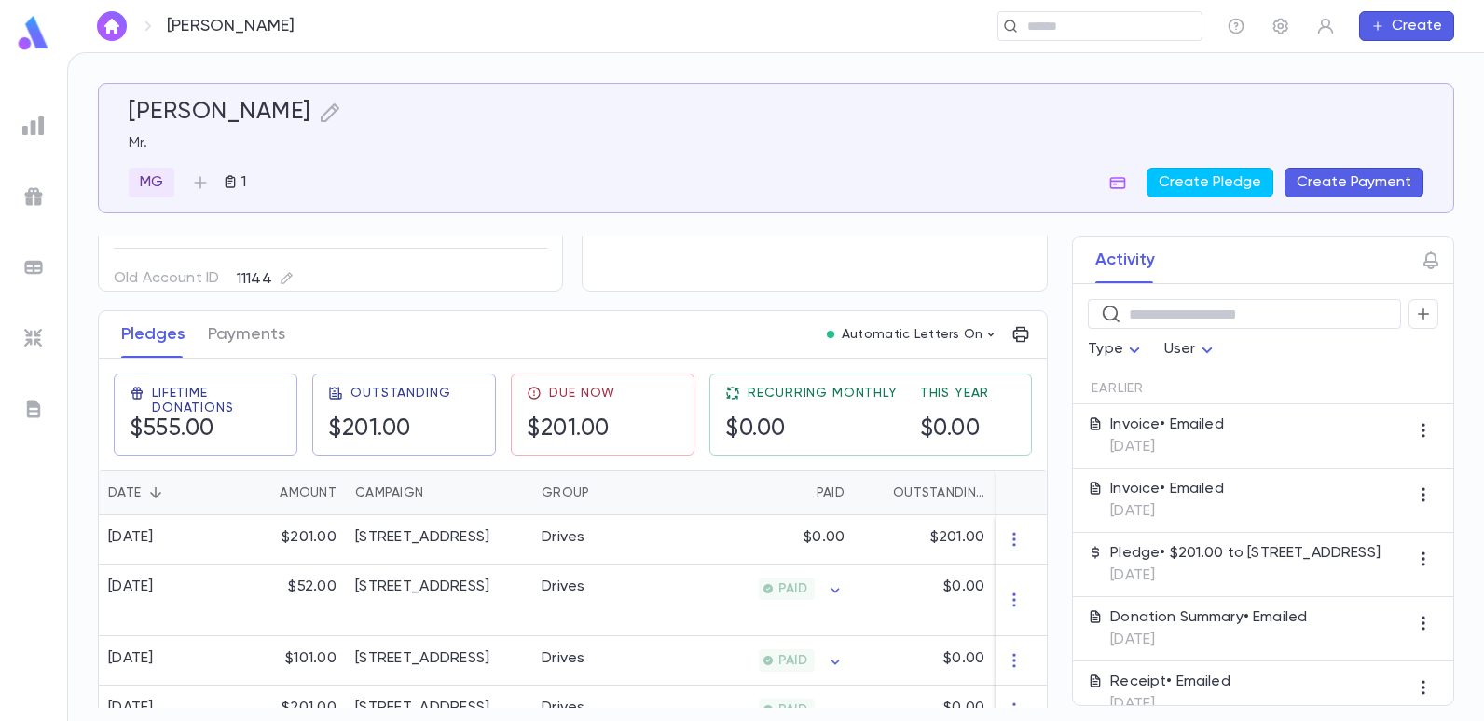
scroll to position [186, 0]
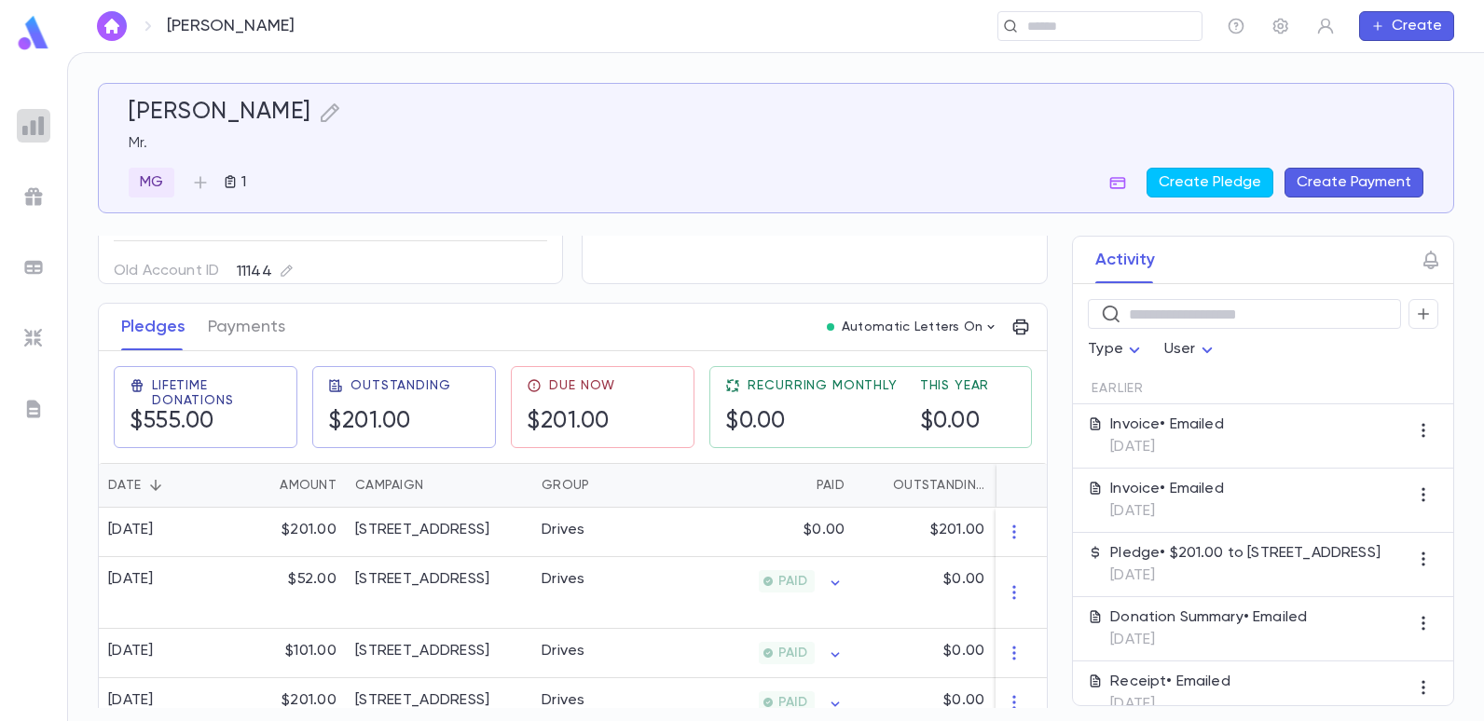
click at [38, 133] on img at bounding box center [33, 126] width 22 height 22
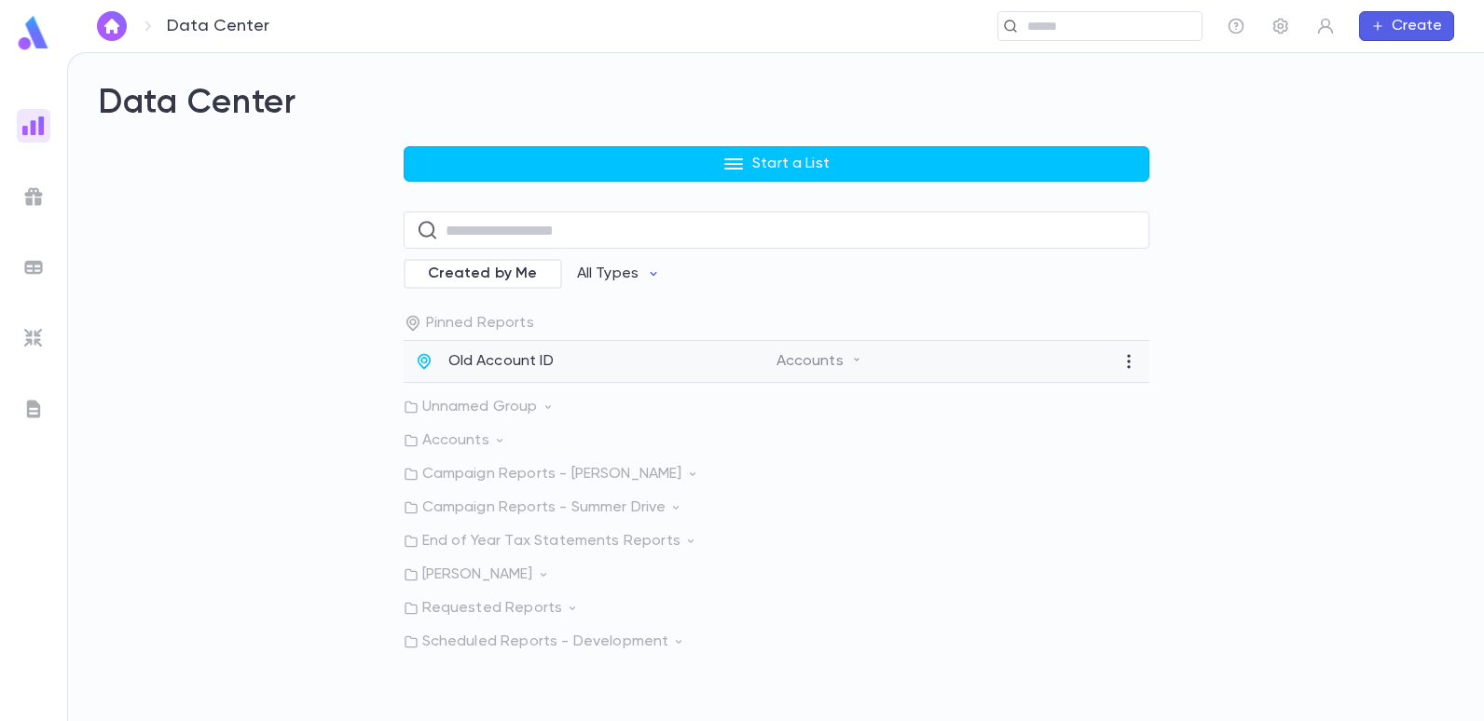
click at [496, 364] on p "Old Account ID" at bounding box center [500, 361] width 105 height 19
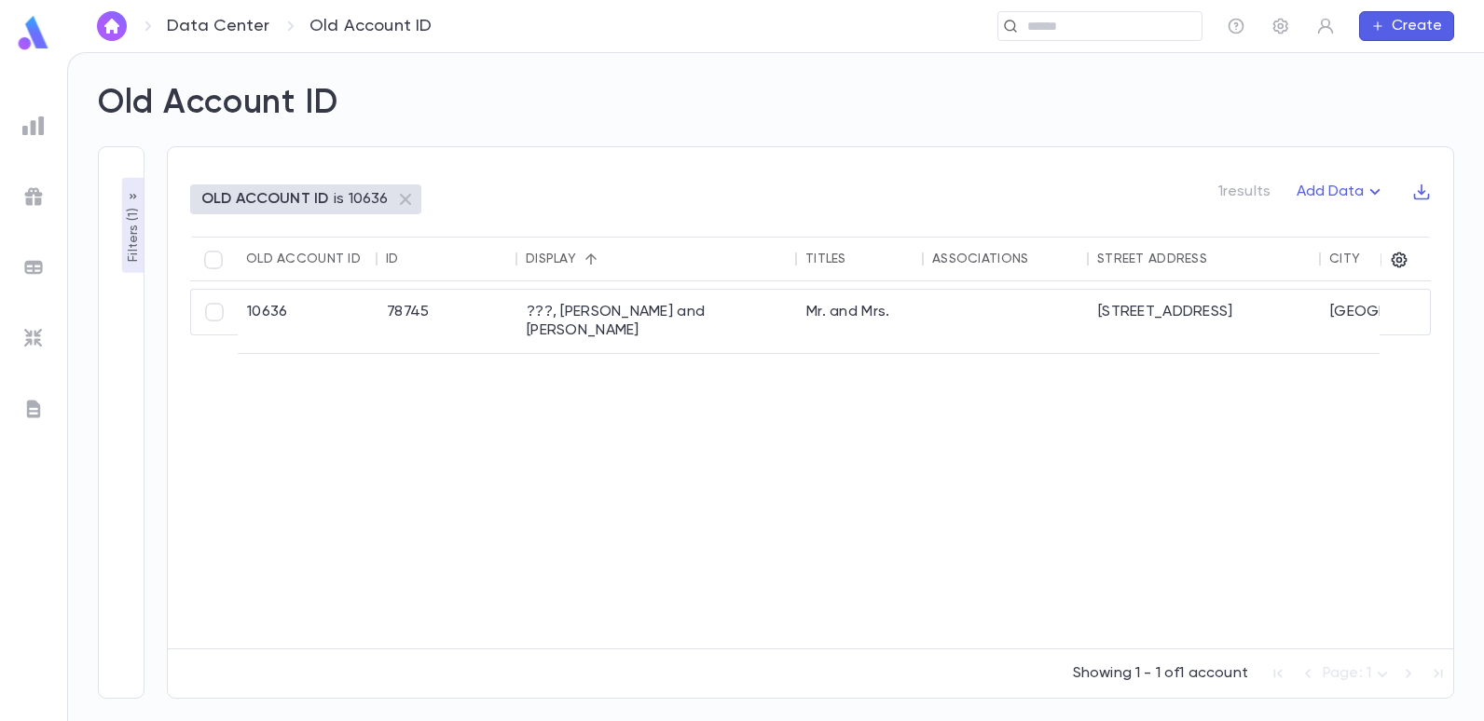
click at [130, 228] on p "Filters ( 1 )" at bounding box center [133, 233] width 19 height 58
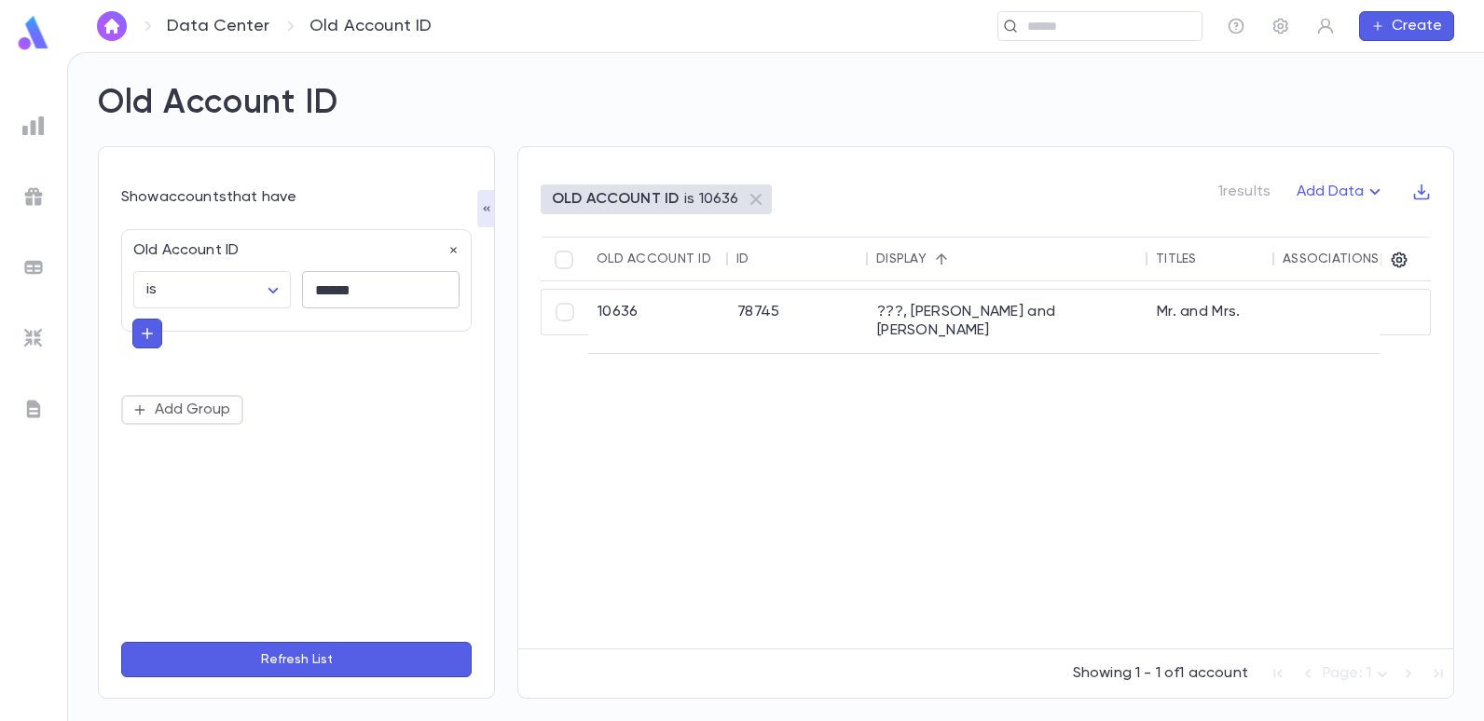
click at [393, 299] on input "******" at bounding box center [381, 290] width 158 height 36
type input "*"
type input "******"
click at [121, 642] on button "Refresh List" at bounding box center [296, 659] width 350 height 35
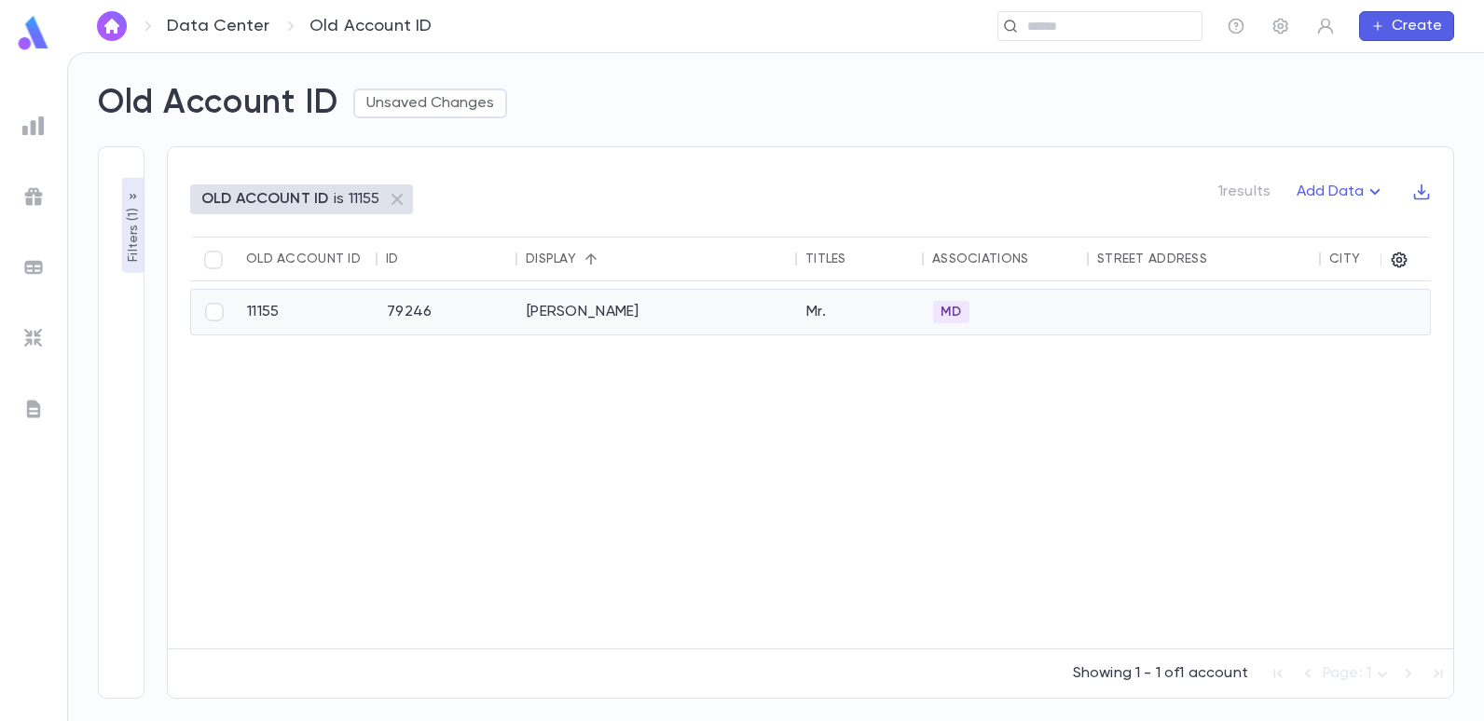
click at [553, 319] on div "[PERSON_NAME]" at bounding box center [657, 312] width 280 height 45
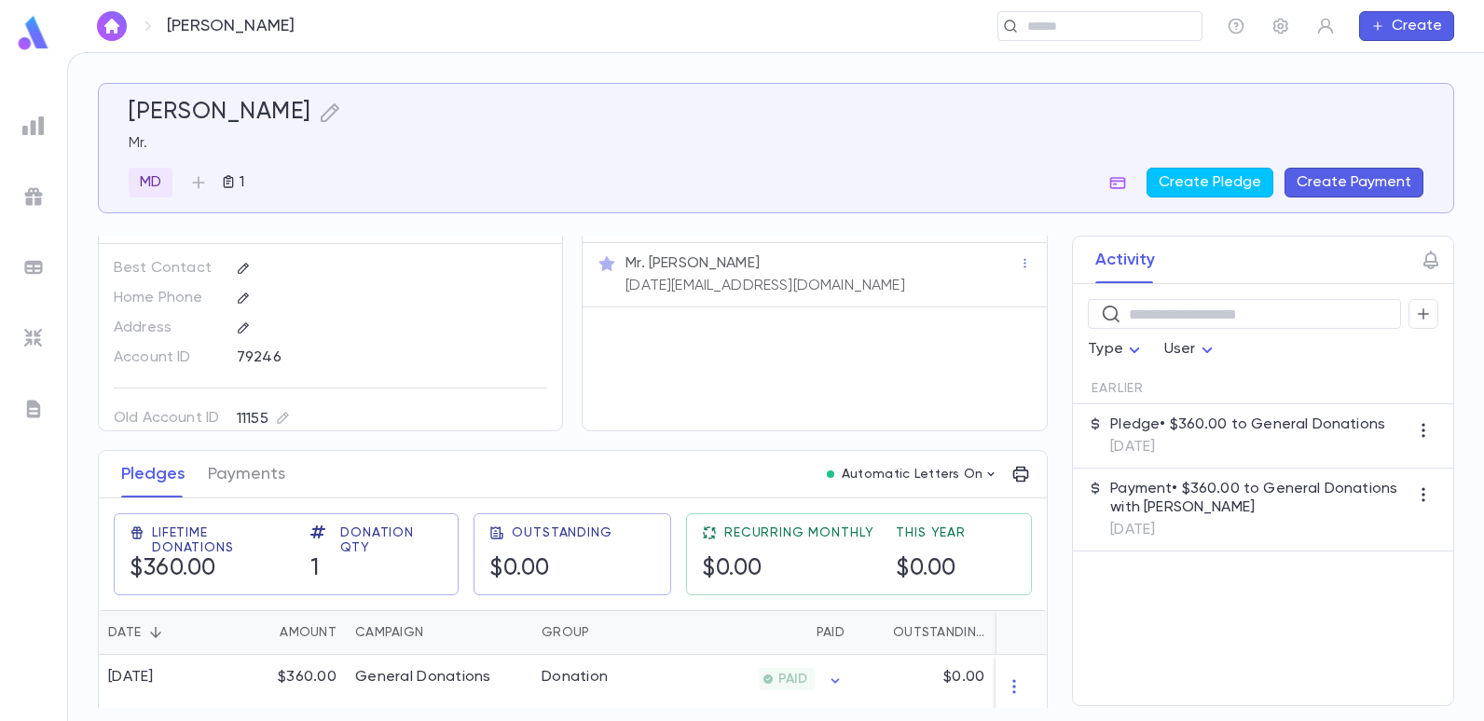
scroll to position [59, 0]
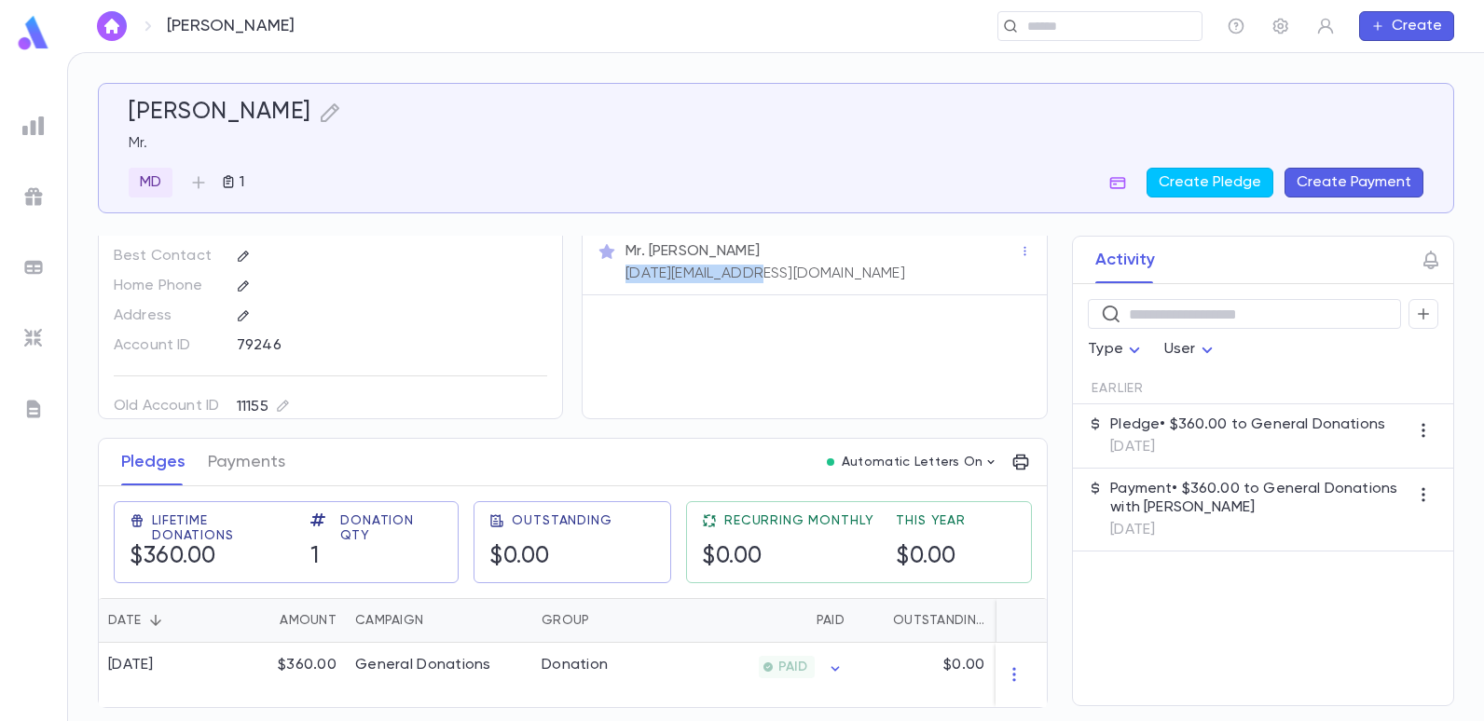
drag, startPoint x: 766, startPoint y: 264, endPoint x: 621, endPoint y: 257, distance: 145.6
click at [622, 257] on div "Mr. [PERSON_NAME] [DATE][EMAIL_ADDRESS][DOMAIN_NAME]" at bounding box center [820, 261] width 397 height 45
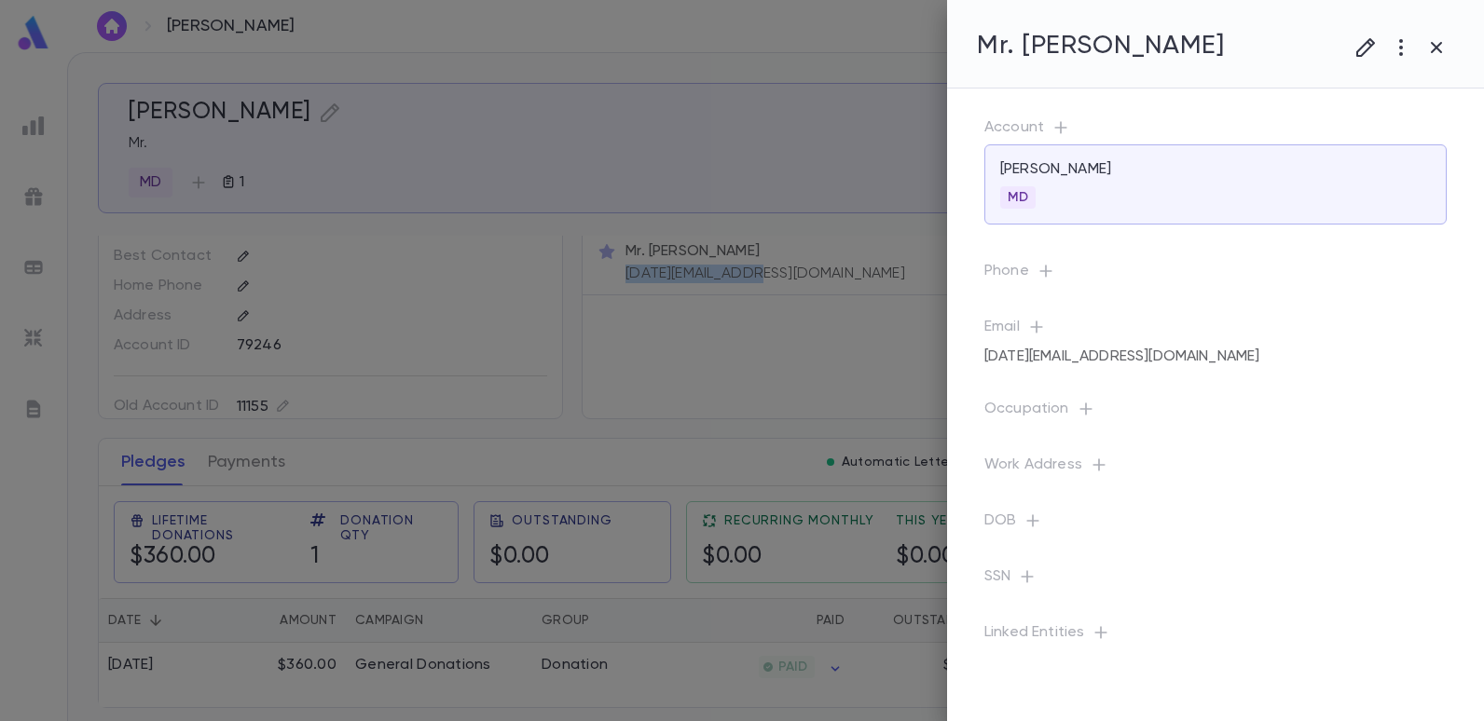
copy p "[DATE][EMAIL_ADDRESS][DOMAIN_NAME]"
drag, startPoint x: 26, startPoint y: 129, endPoint x: 54, endPoint y: 128, distance: 28.0
click at [26, 129] on div at bounding box center [742, 360] width 1484 height 721
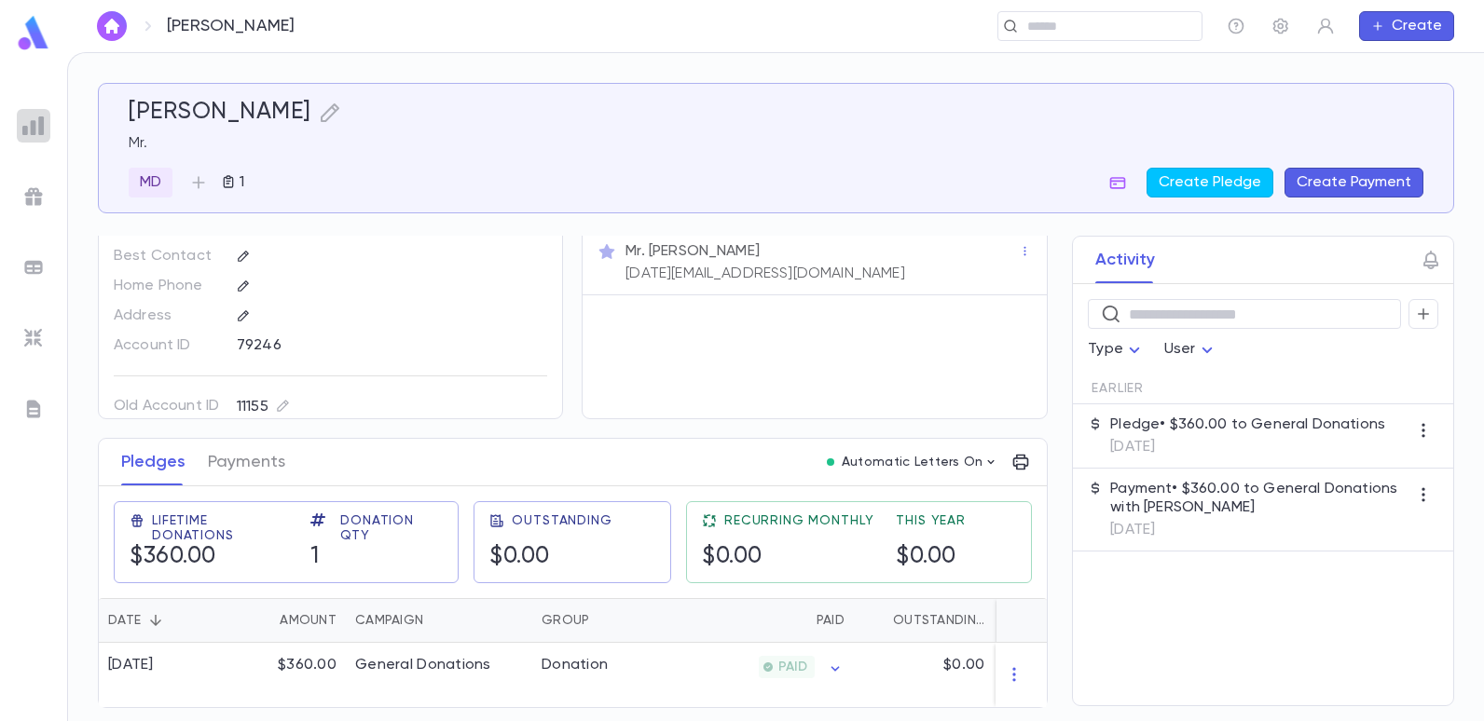
click at [31, 126] on img at bounding box center [33, 126] width 22 height 22
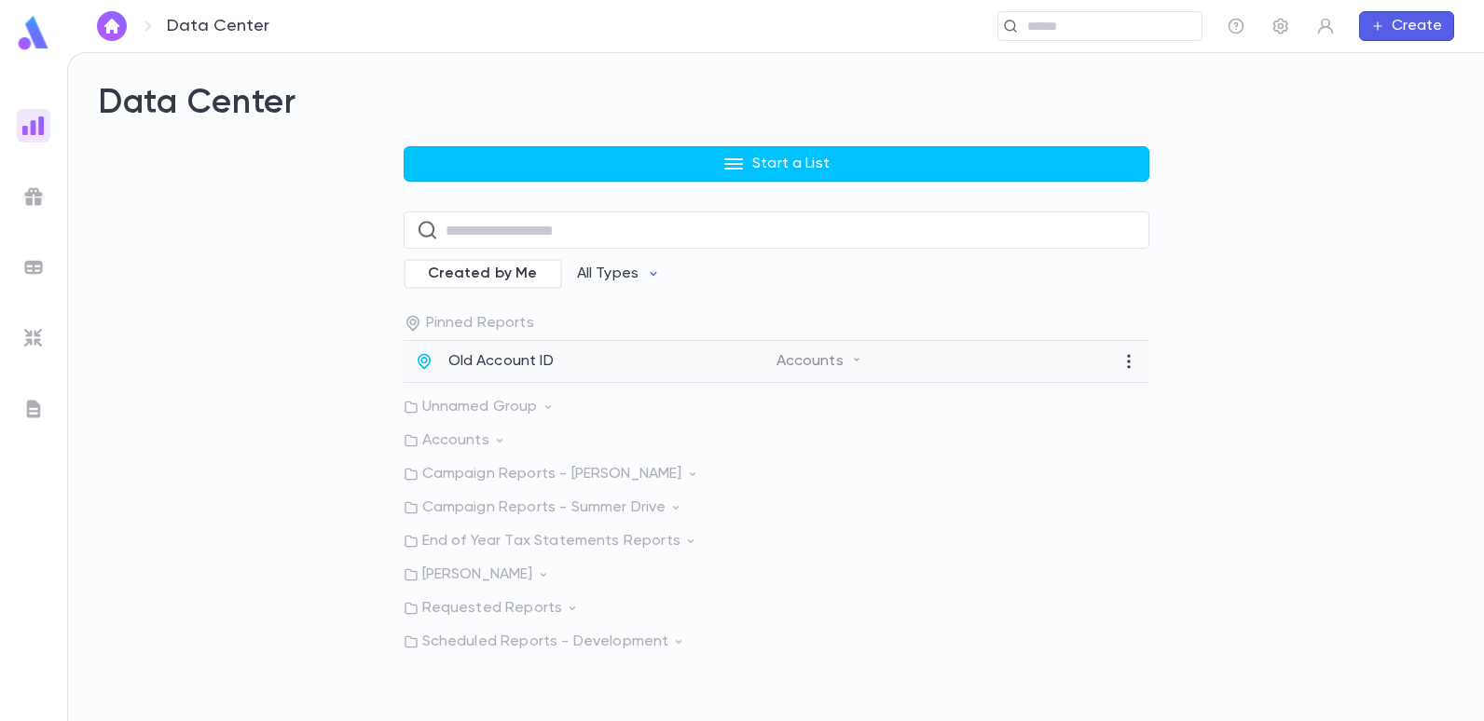
click at [471, 352] on p "Old Account ID" at bounding box center [500, 361] width 105 height 19
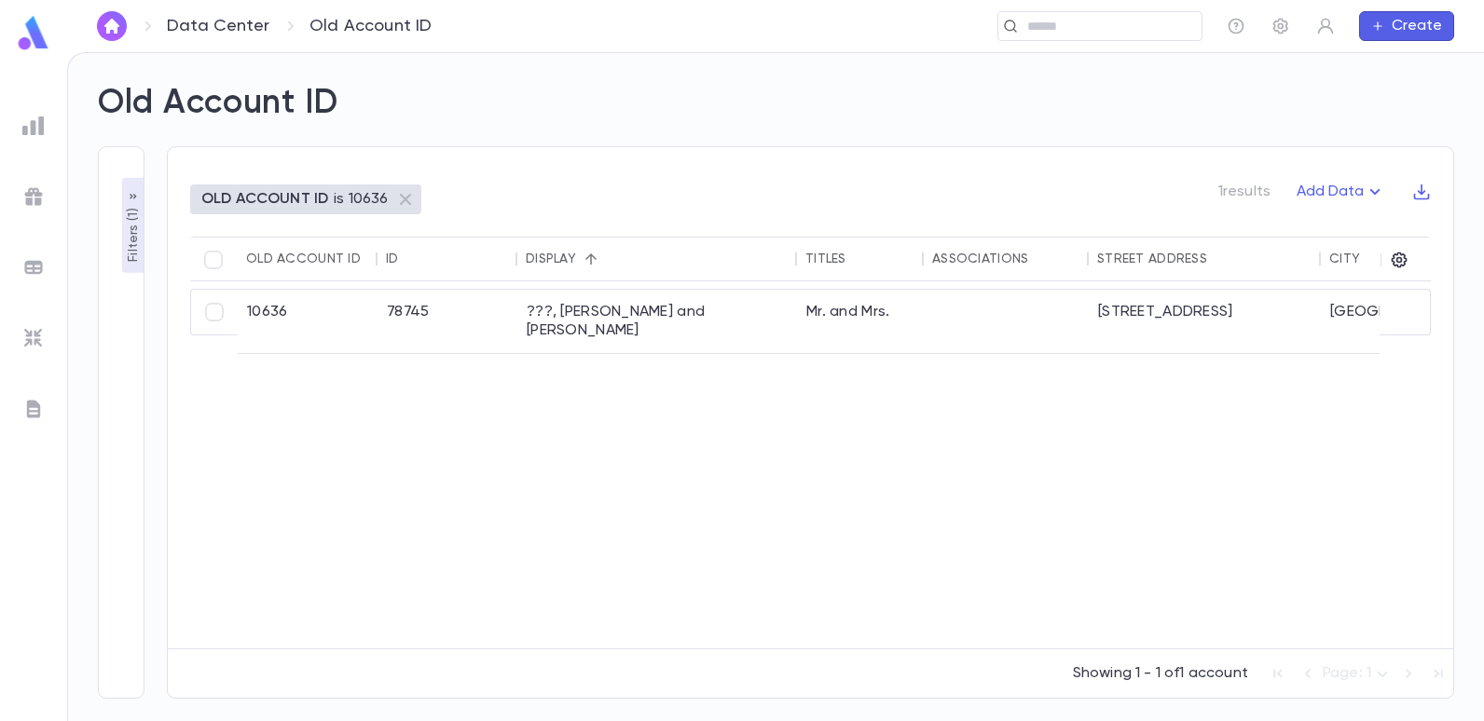
click at [303, 201] on p "OLD ACCOUNT ID" at bounding box center [264, 199] width 127 height 19
click at [365, 199] on p "is 10636" at bounding box center [361, 199] width 54 height 19
click at [130, 254] on p "Filters ( 1 )" at bounding box center [133, 233] width 19 height 58
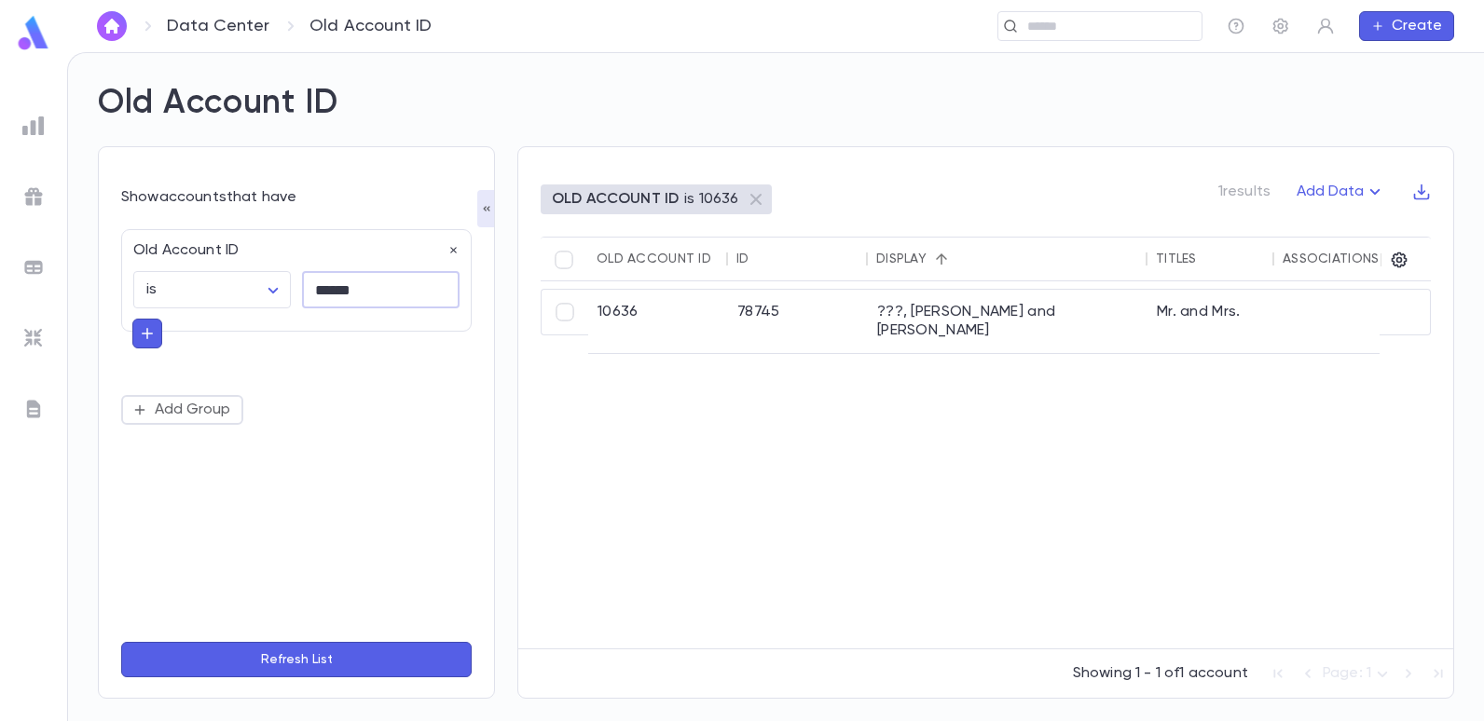
click at [381, 298] on input "******" at bounding box center [381, 290] width 158 height 36
type input "*"
type input "******"
click at [121, 642] on button "Refresh List" at bounding box center [296, 659] width 350 height 35
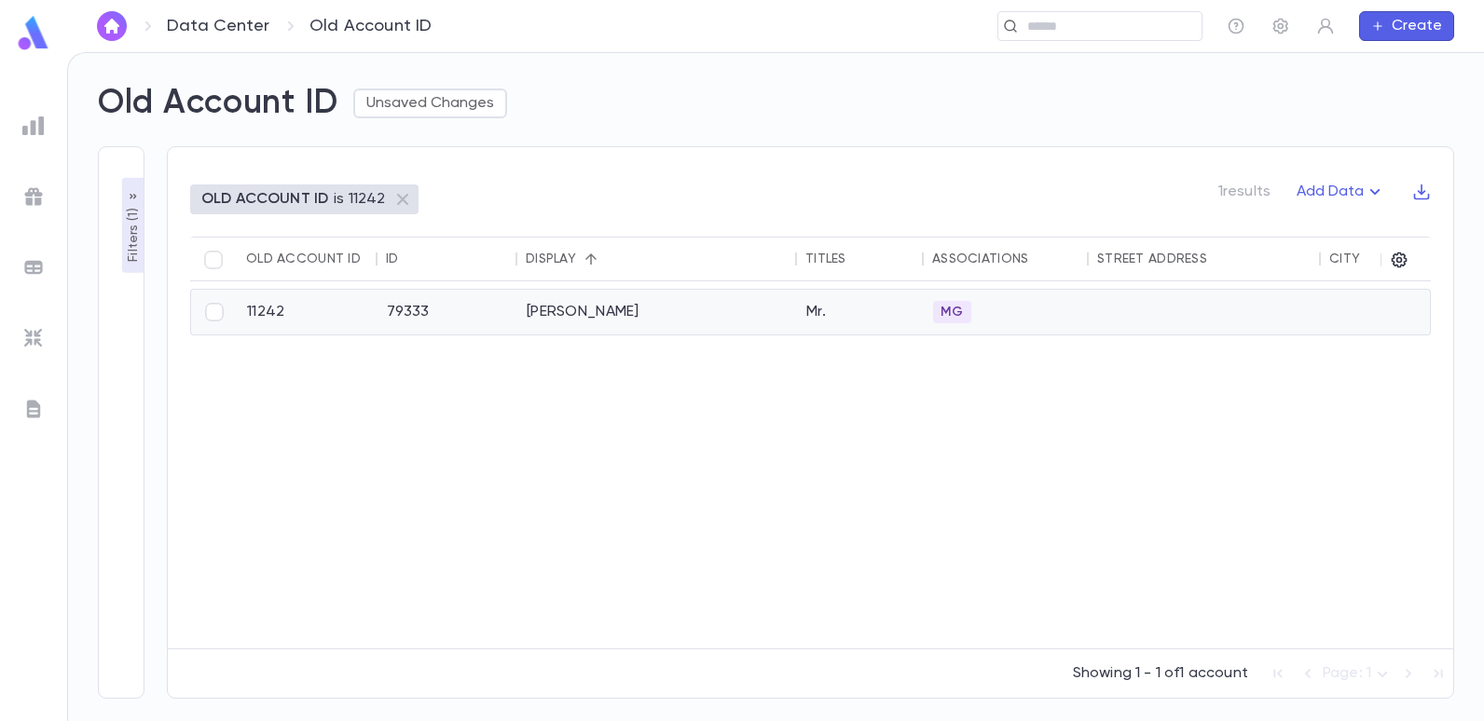
click at [444, 314] on div "79333" at bounding box center [448, 312] width 140 height 45
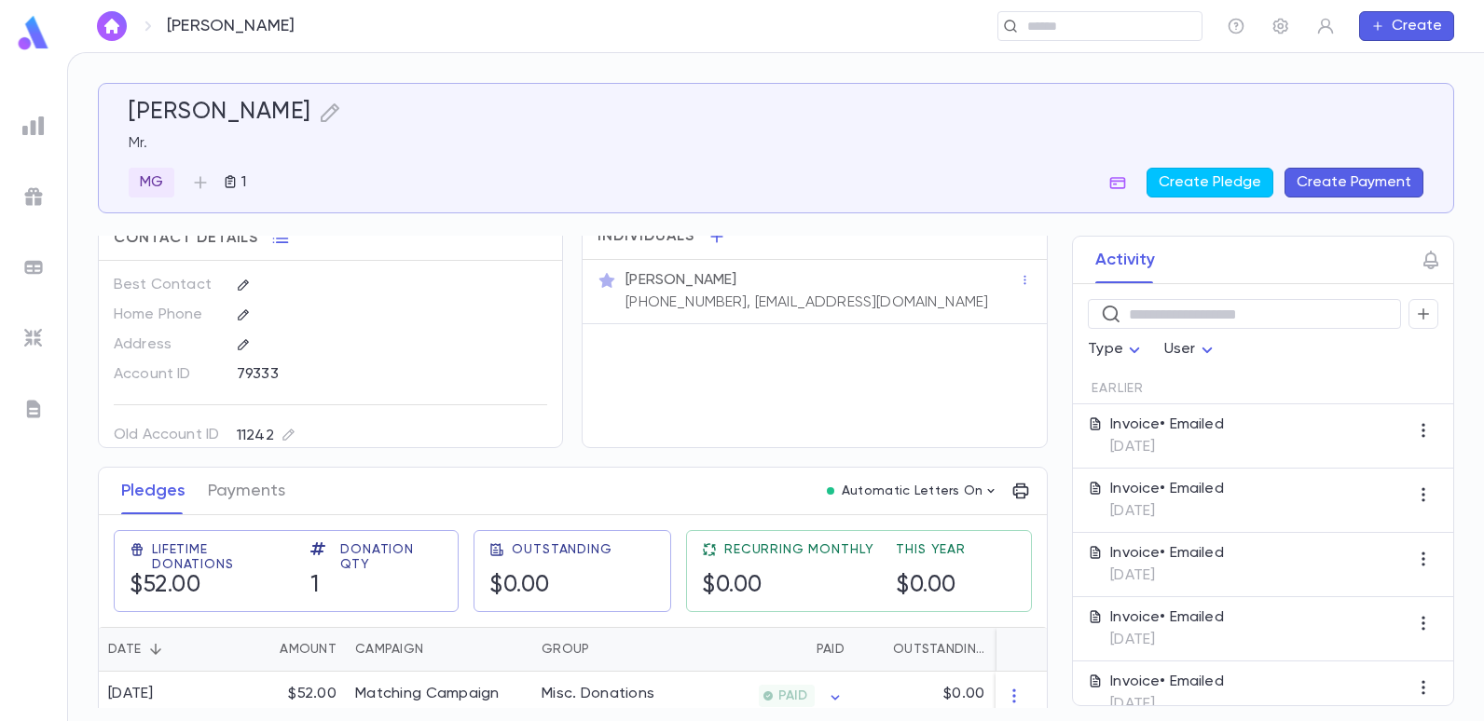
scroll to position [44, 0]
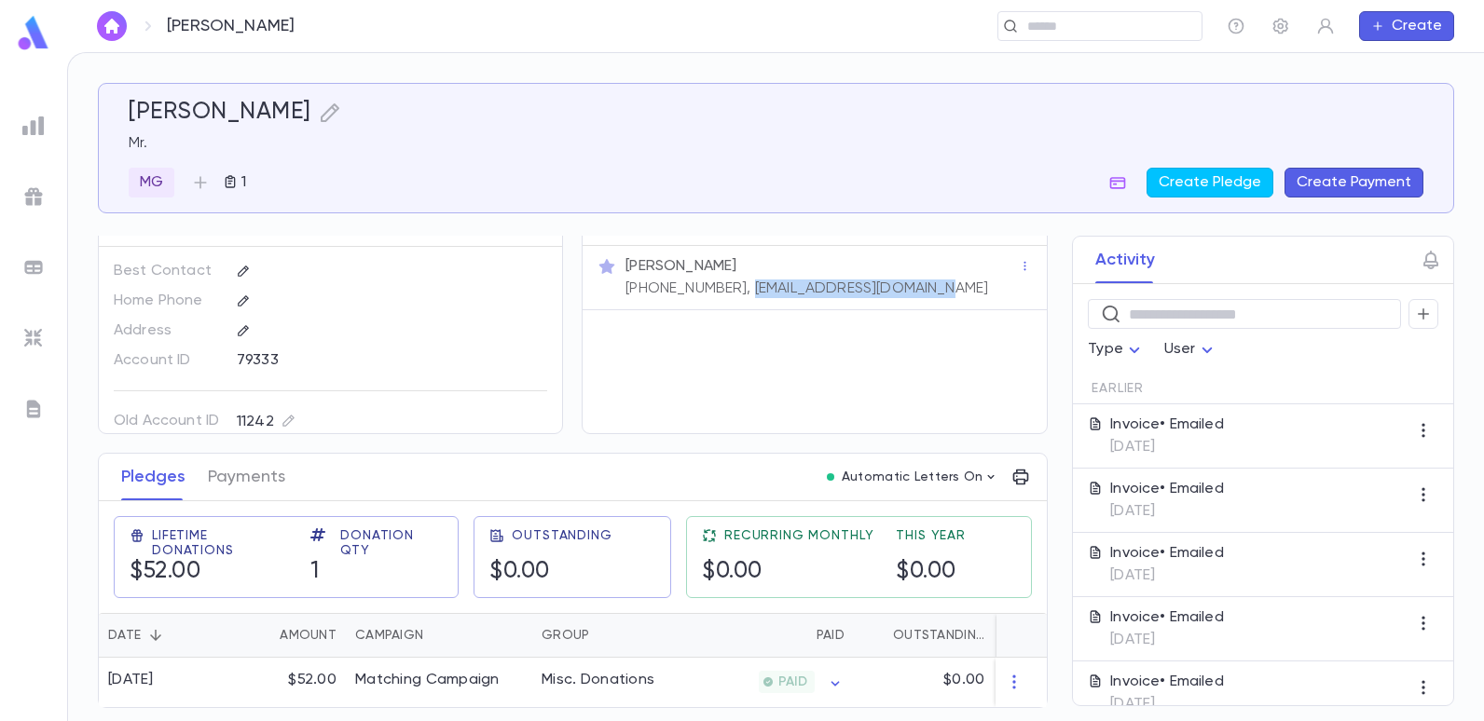
drag, startPoint x: 965, startPoint y: 280, endPoint x: 733, endPoint y: 310, distance: 234.1
click at [733, 310] on div "Individuals Mr. Jesse Shomer (908) 433-4783, MICHAELJSHOMER@YAHOO.COM" at bounding box center [814, 316] width 465 height 235
copy p "MICHAELJSHOMER@YAHOO.COM"
click at [40, 130] on img at bounding box center [33, 126] width 22 height 22
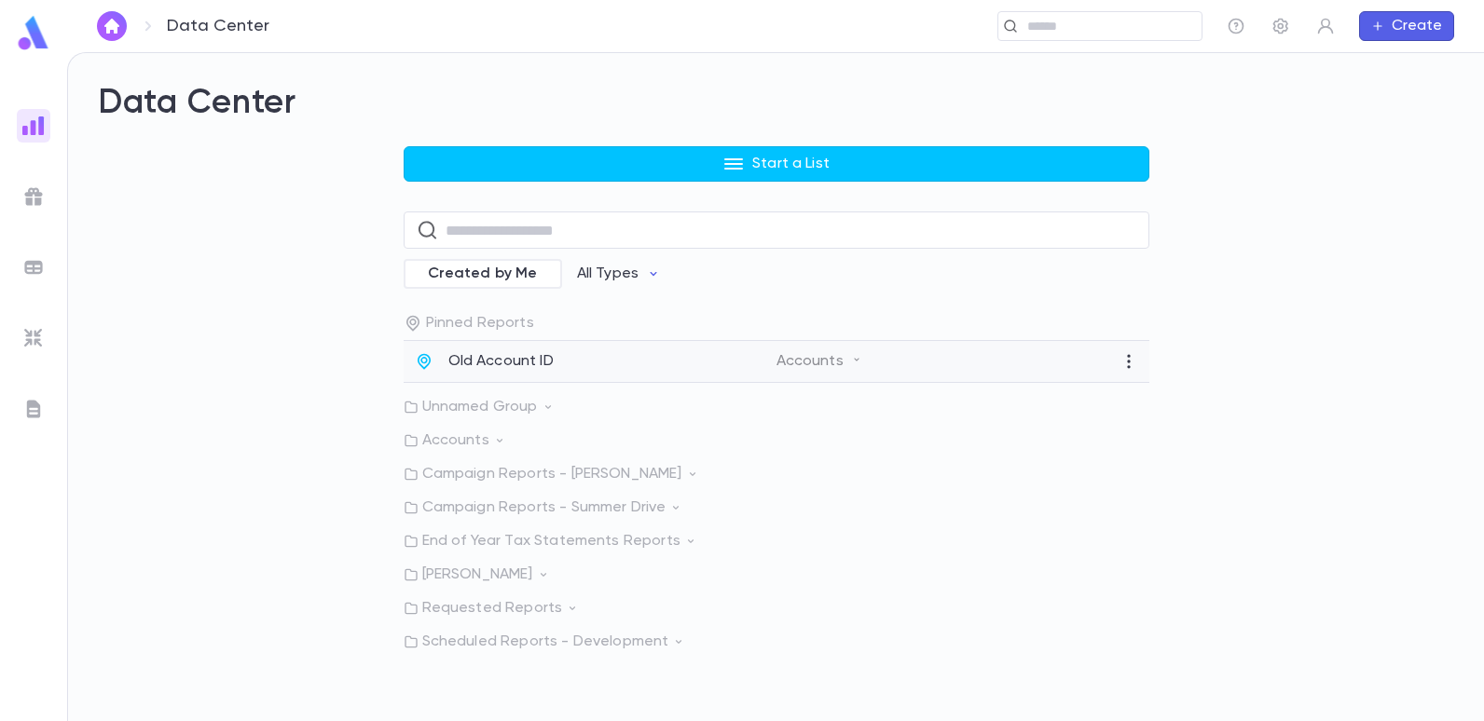
click at [501, 357] on p "Old Account ID" at bounding box center [500, 361] width 105 height 19
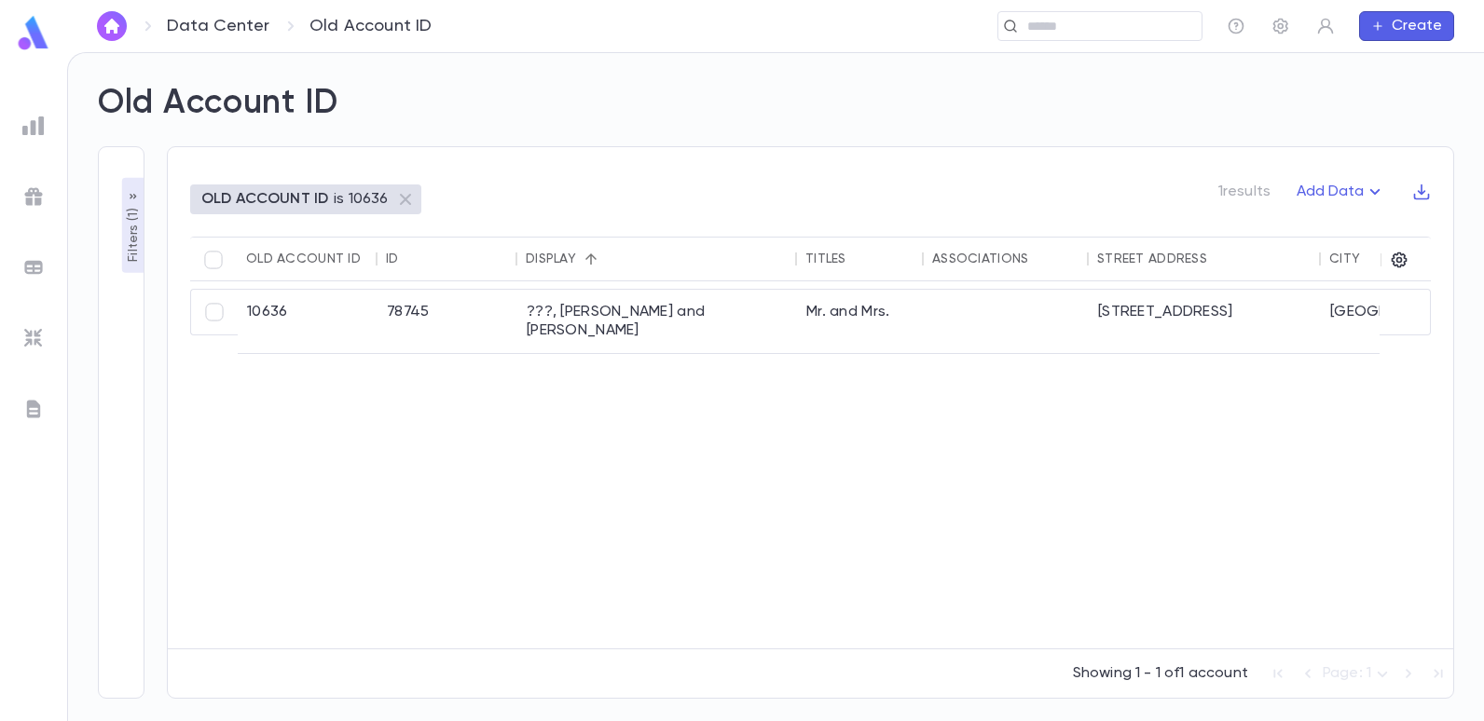
click at [124, 241] on p "Filters ( 1 )" at bounding box center [133, 233] width 19 height 58
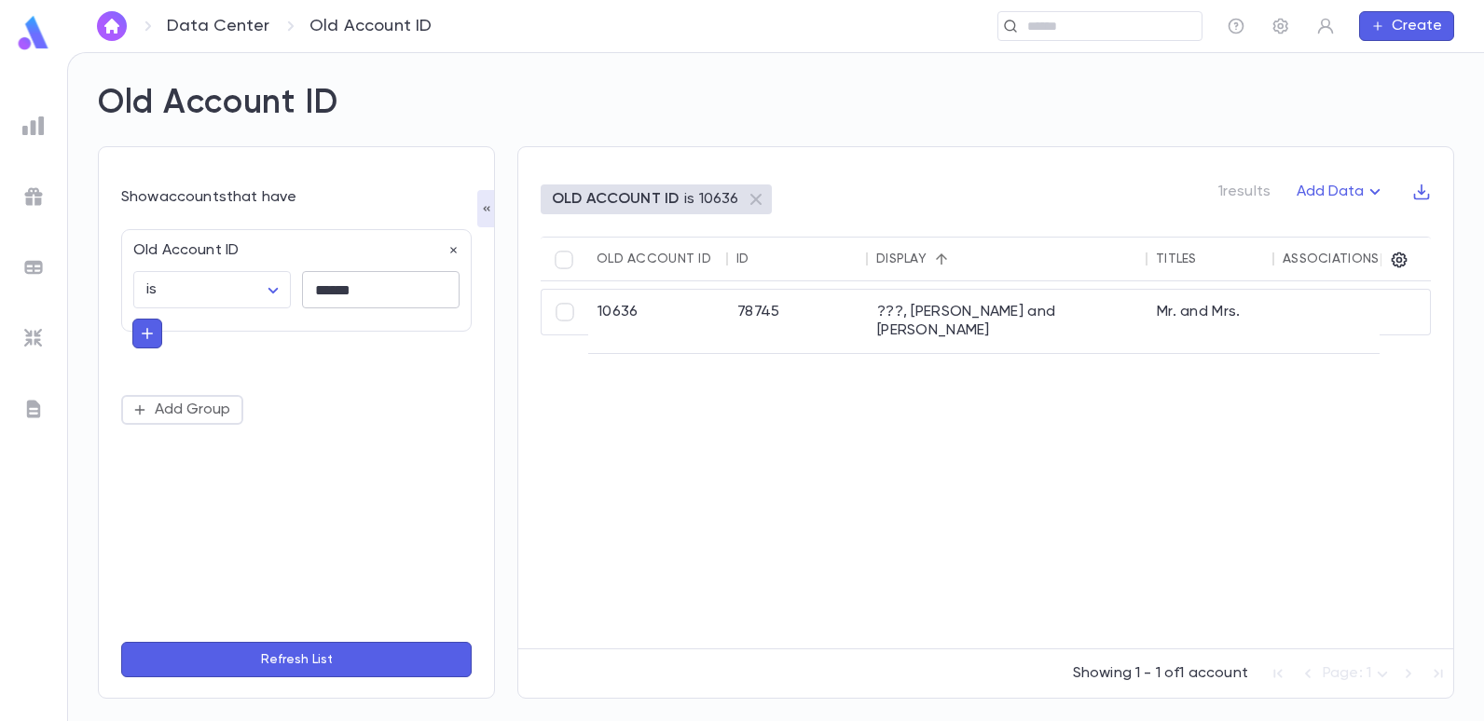
click at [370, 283] on input "******" at bounding box center [381, 290] width 158 height 36
type input "*"
type input "******"
click at [121, 642] on button "Refresh List" at bounding box center [296, 659] width 350 height 35
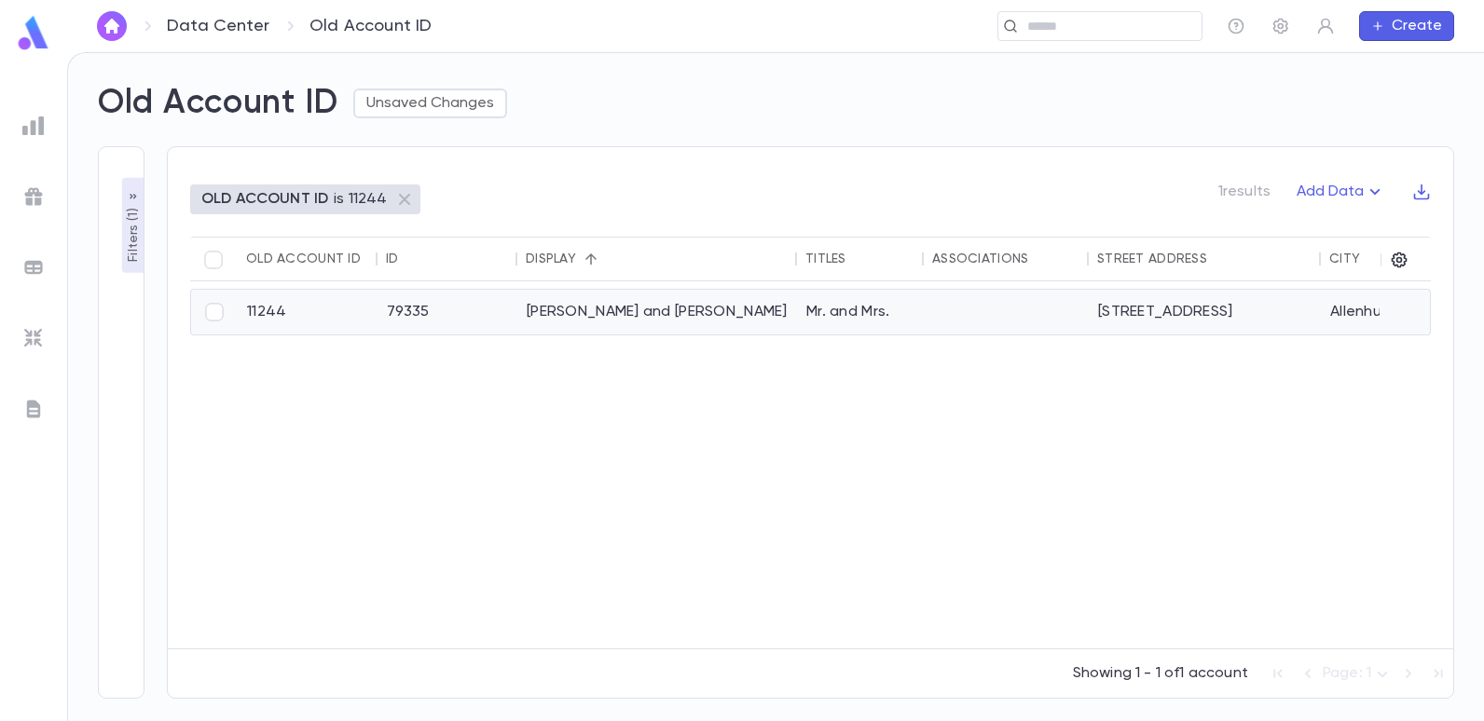
click at [576, 317] on div "Dweck, Steven and Sarise" at bounding box center [657, 312] width 280 height 45
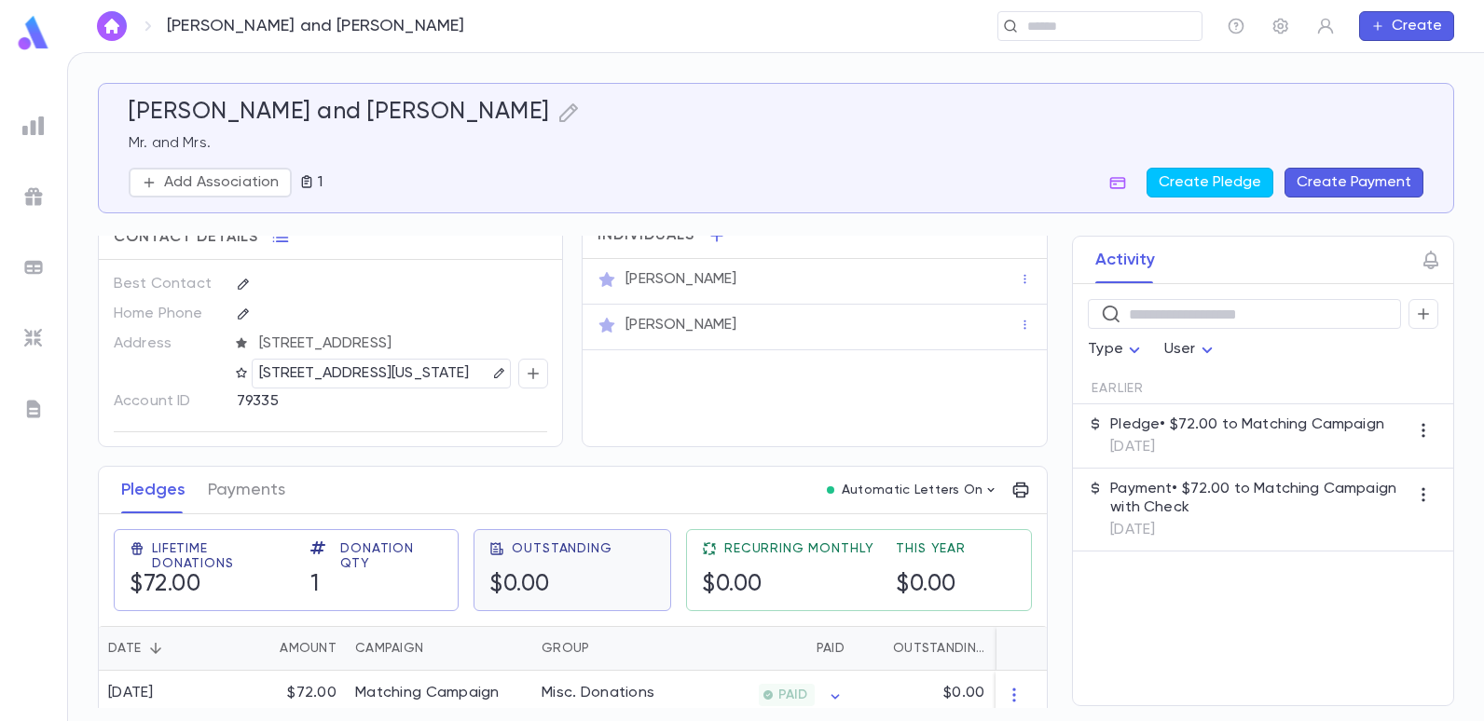
scroll to position [44, 0]
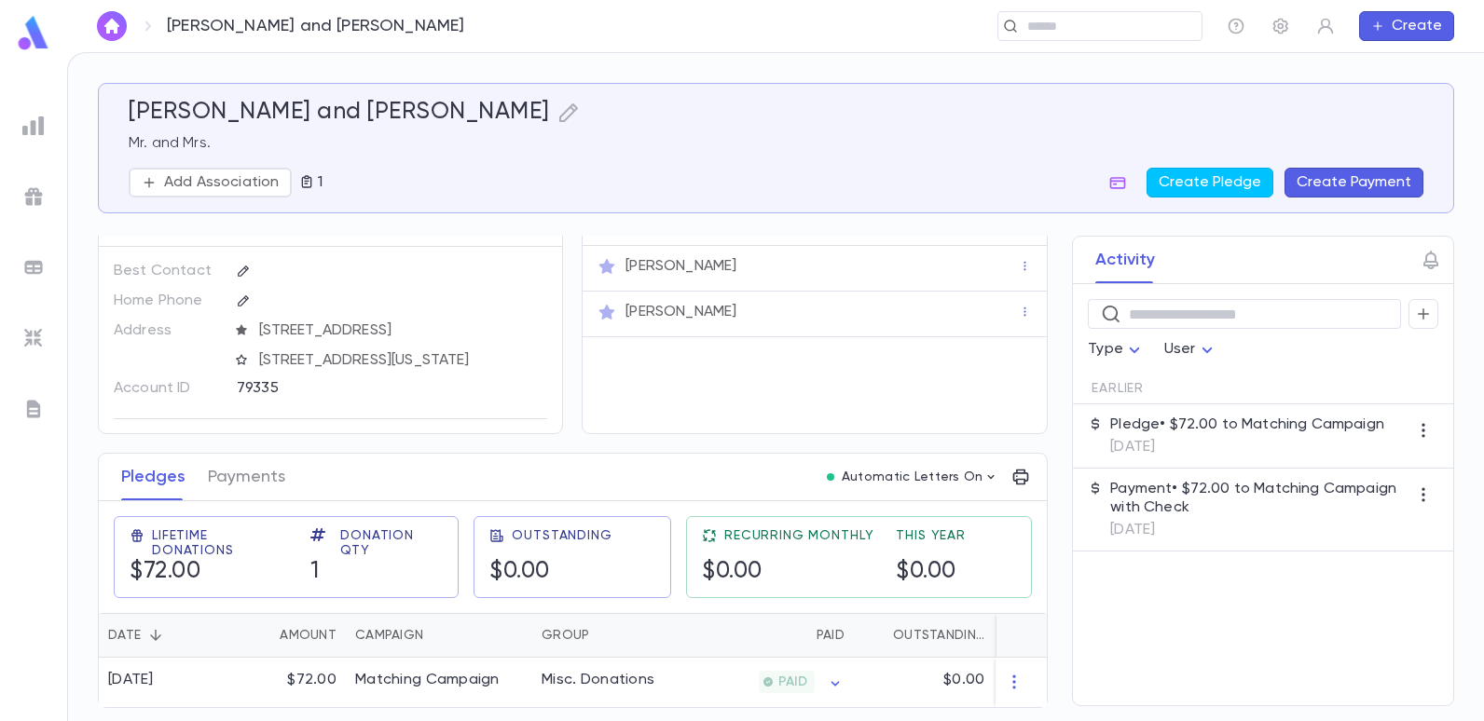
click at [35, 123] on img at bounding box center [33, 126] width 22 height 22
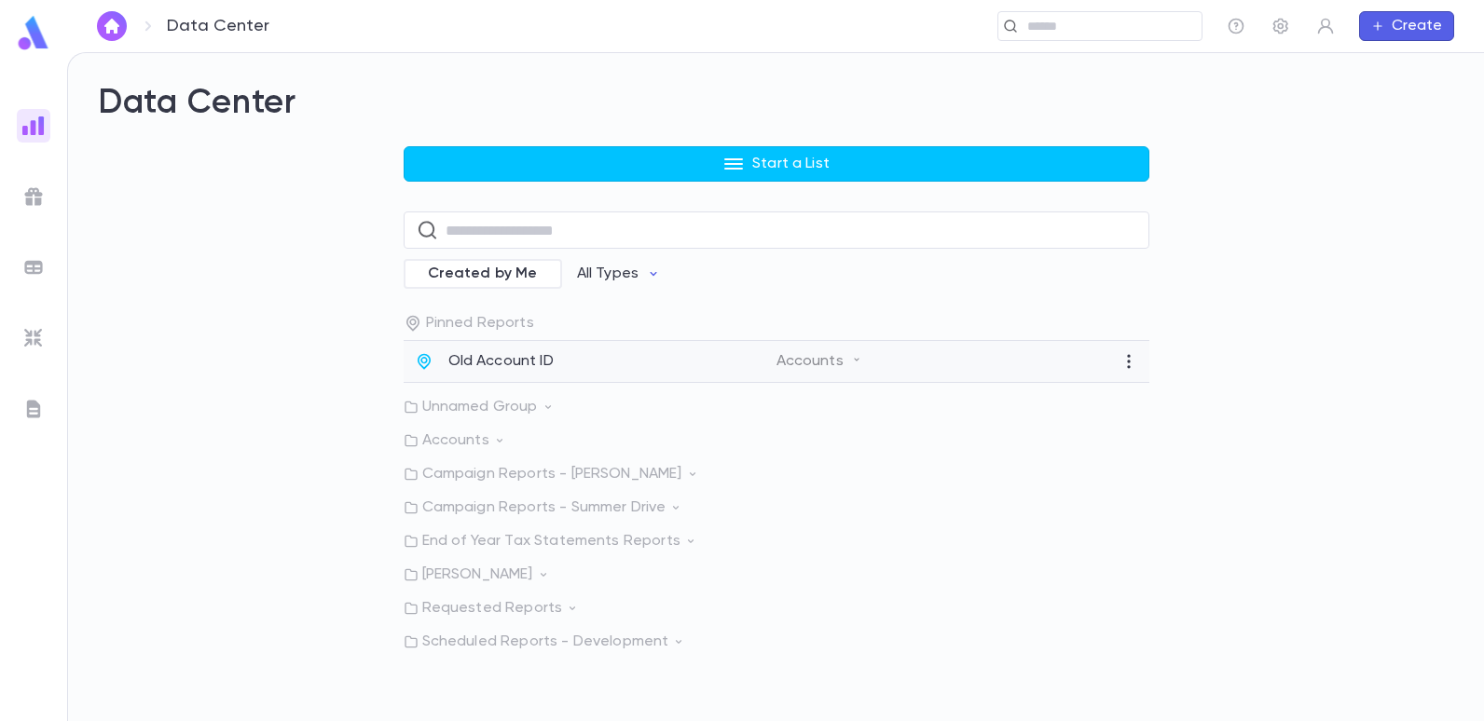
click at [508, 360] on p "Old Account ID" at bounding box center [500, 361] width 105 height 19
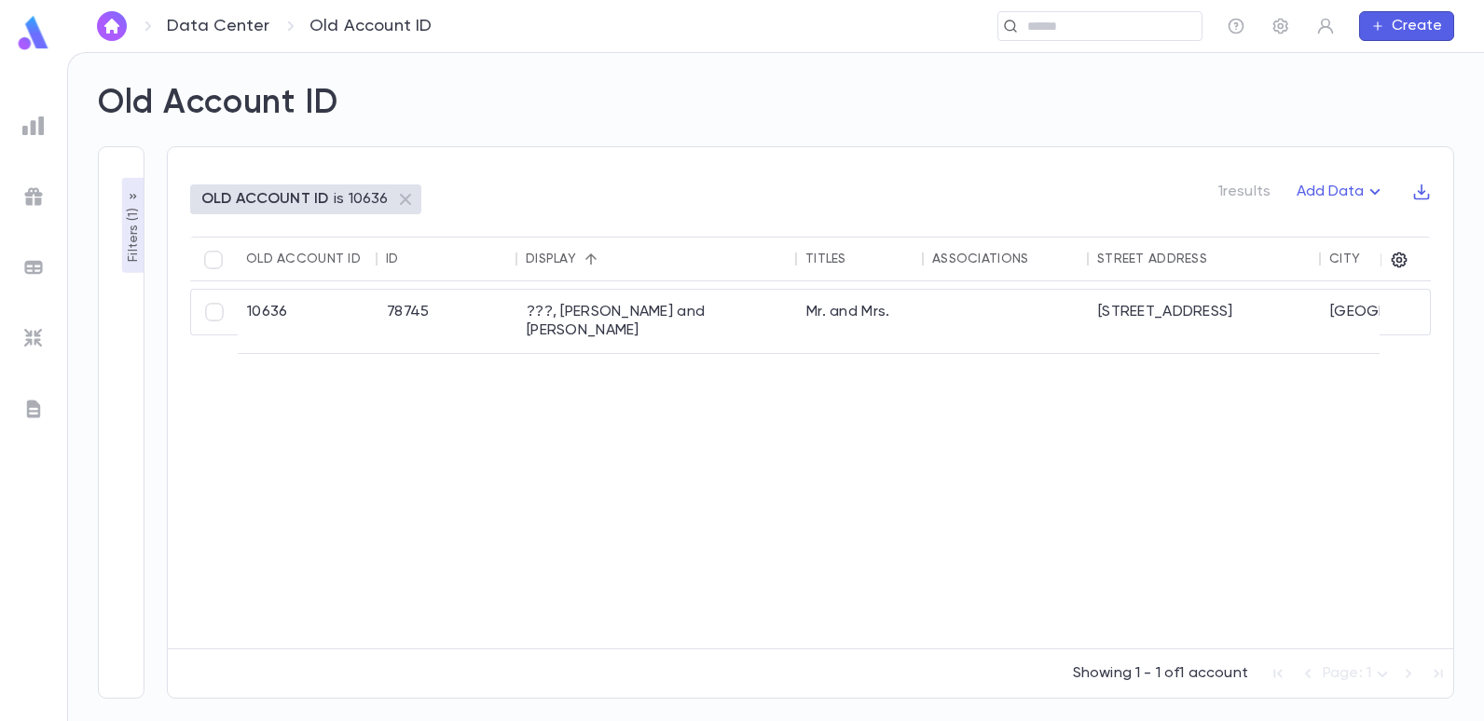
click at [126, 217] on p "Filters ( 1 )" at bounding box center [133, 233] width 19 height 58
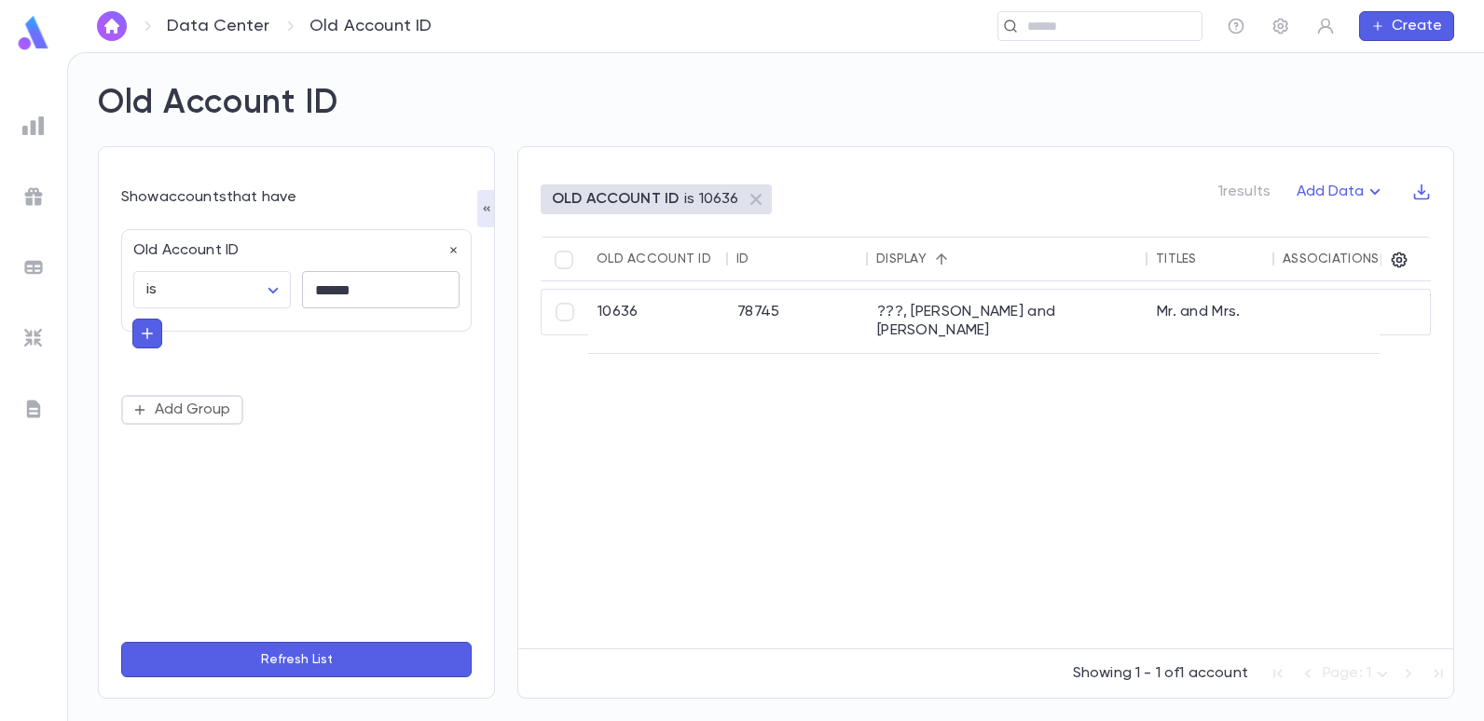
click at [373, 293] on input "******" at bounding box center [381, 290] width 158 height 36
type input "*"
type input "******"
click at [121, 642] on button "Refresh List" at bounding box center [296, 659] width 350 height 35
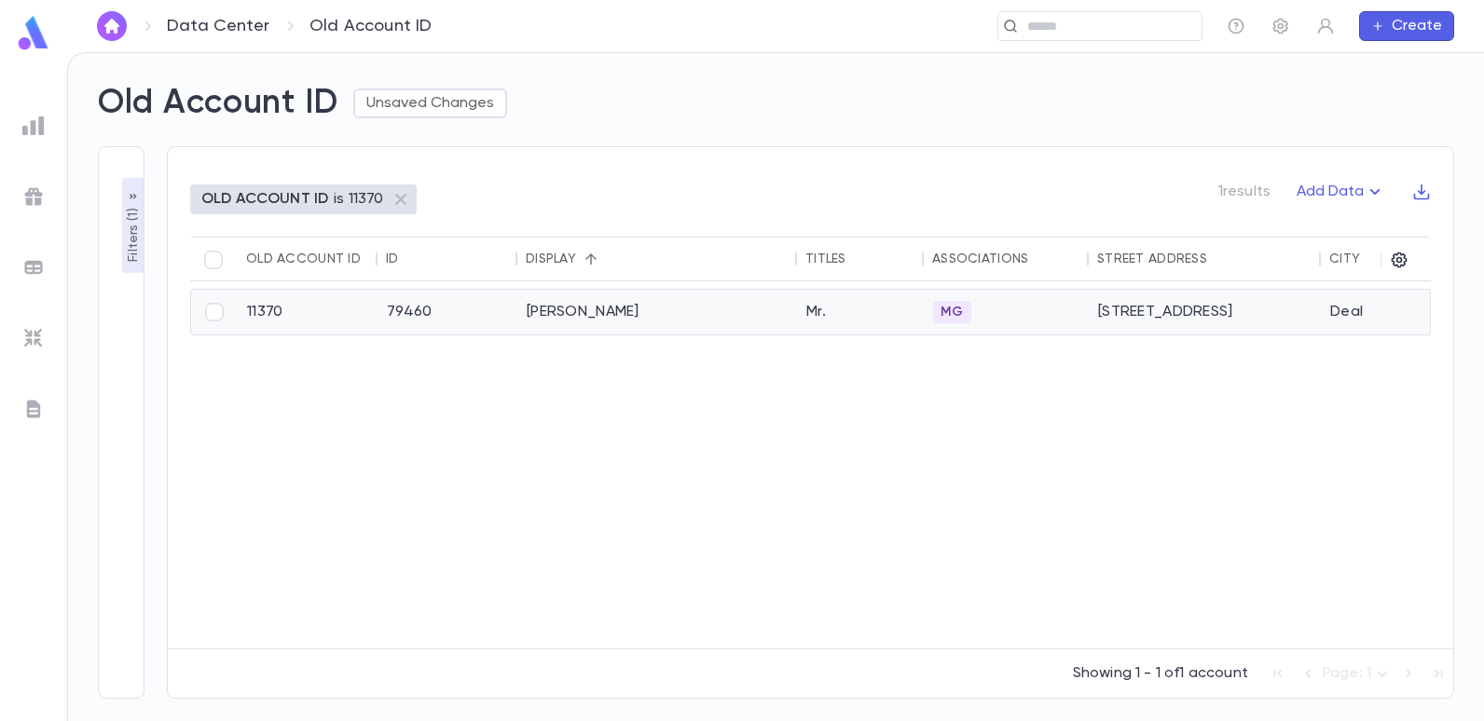
click at [602, 313] on div "[PERSON_NAME]" at bounding box center [657, 312] width 280 height 45
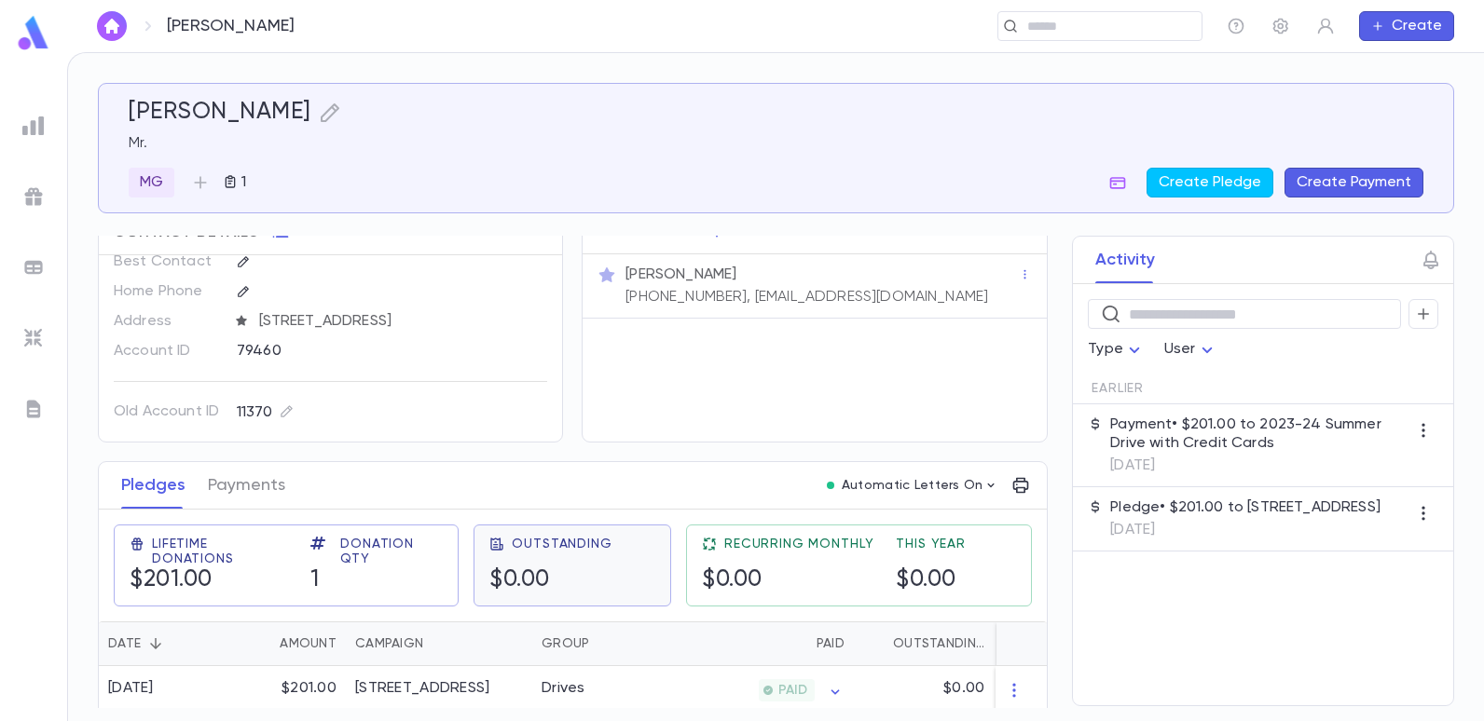
scroll to position [44, 0]
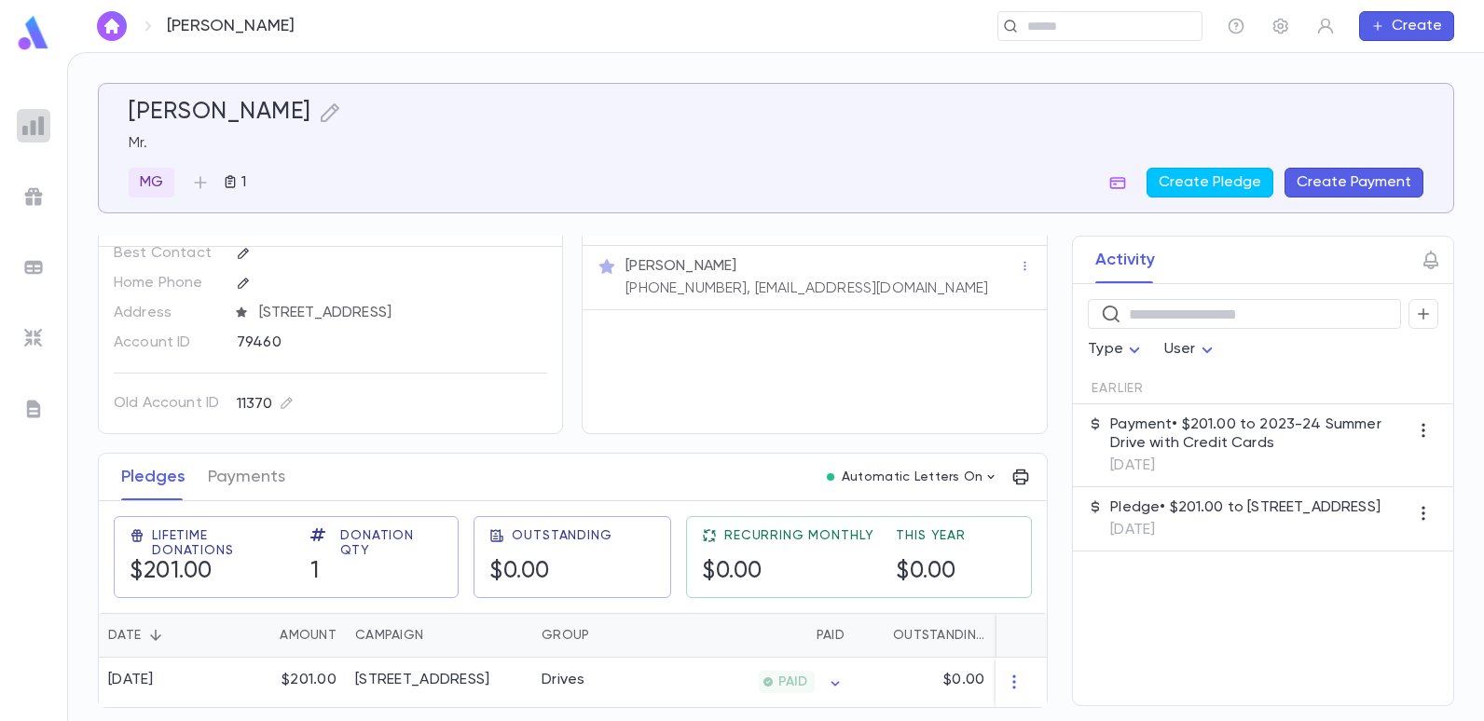
click at [36, 116] on img at bounding box center [33, 126] width 22 height 22
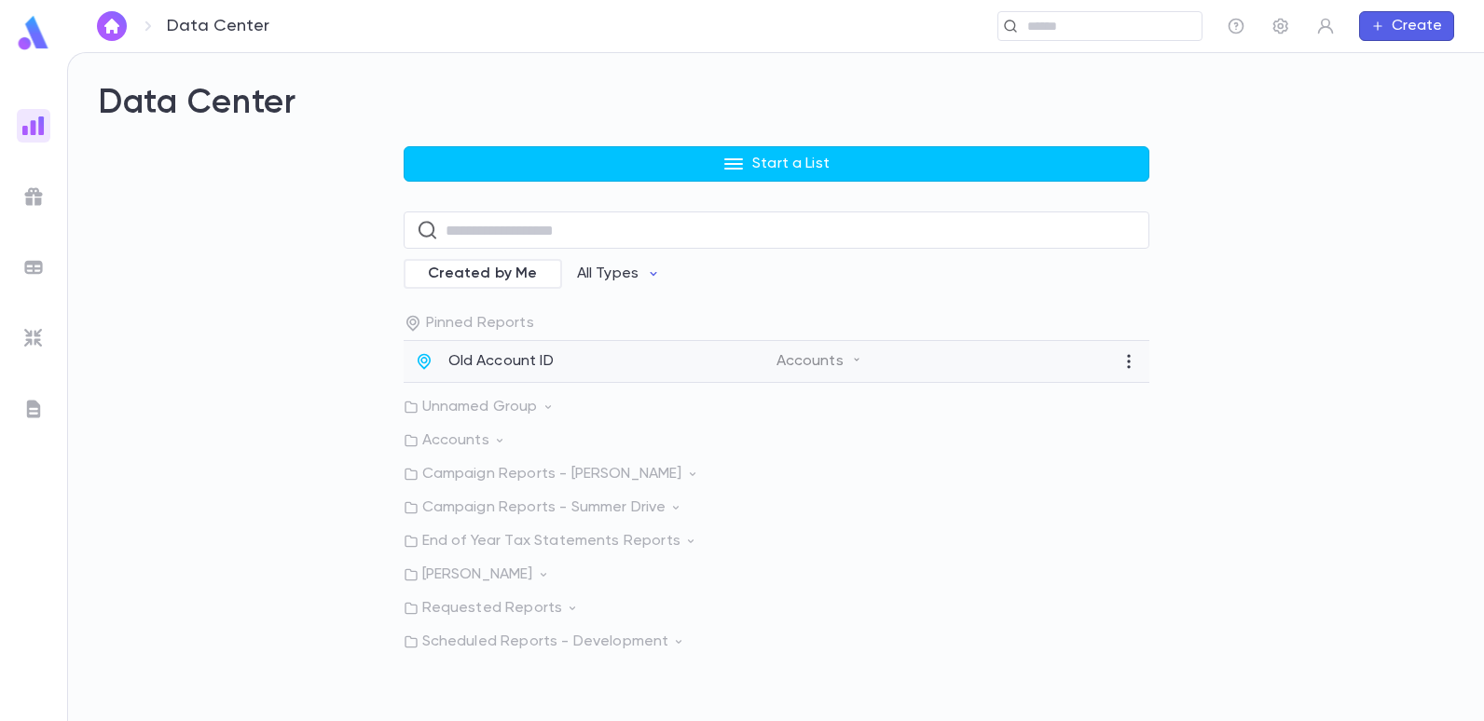
click at [503, 365] on p "Old Account ID" at bounding box center [500, 361] width 105 height 19
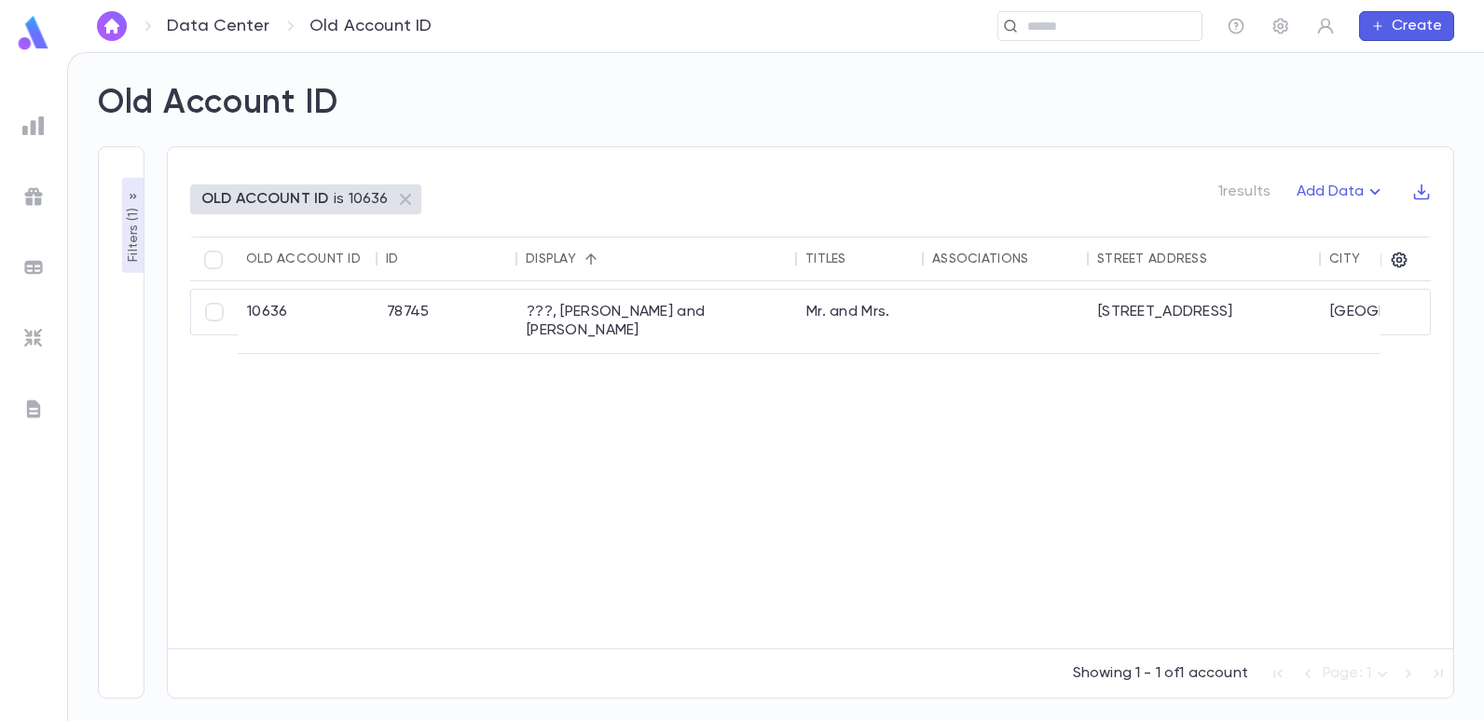
click at [131, 253] on p "Filters ( 1 )" at bounding box center [133, 233] width 19 height 58
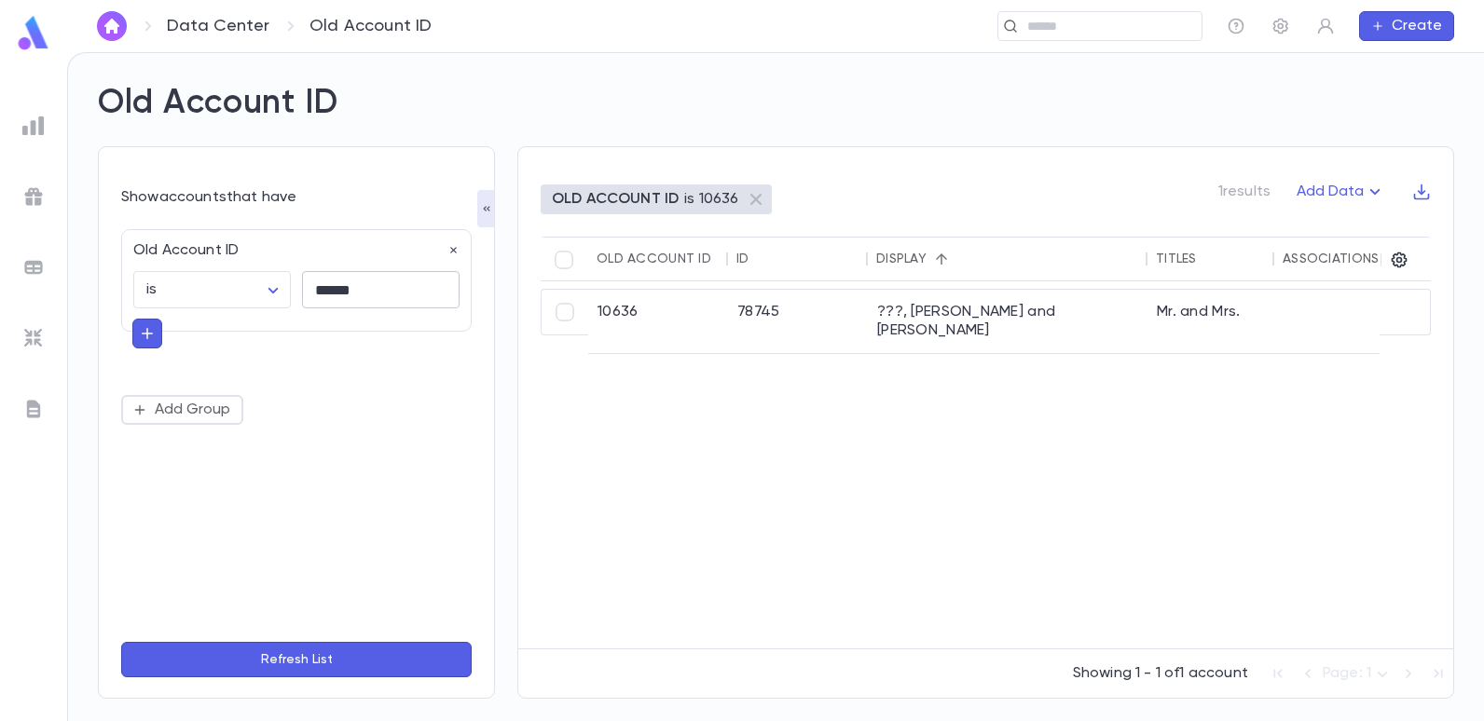
click at [384, 285] on input "******" at bounding box center [381, 290] width 158 height 36
type input "*"
type input "******"
click at [121, 642] on button "Refresh List" at bounding box center [296, 659] width 350 height 35
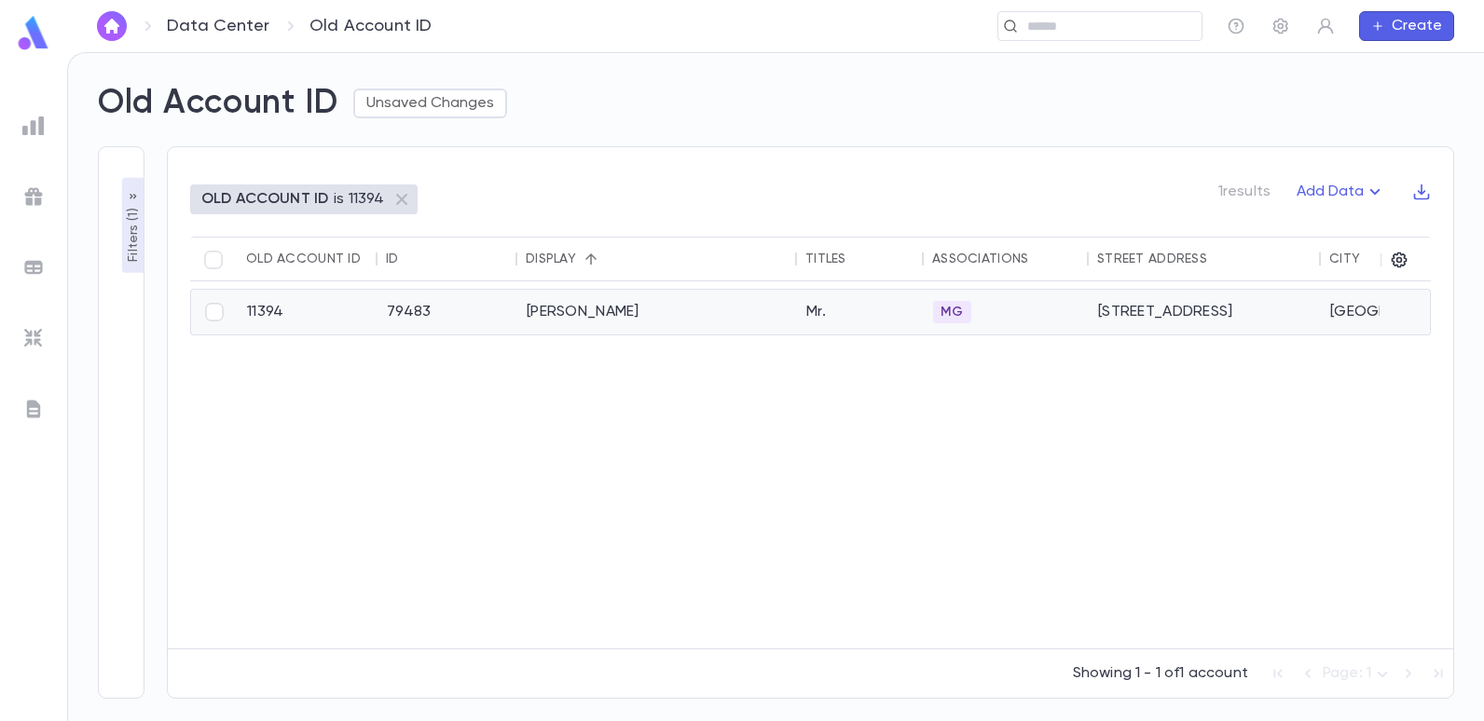
click at [542, 312] on div "[PERSON_NAME]" at bounding box center [657, 312] width 280 height 45
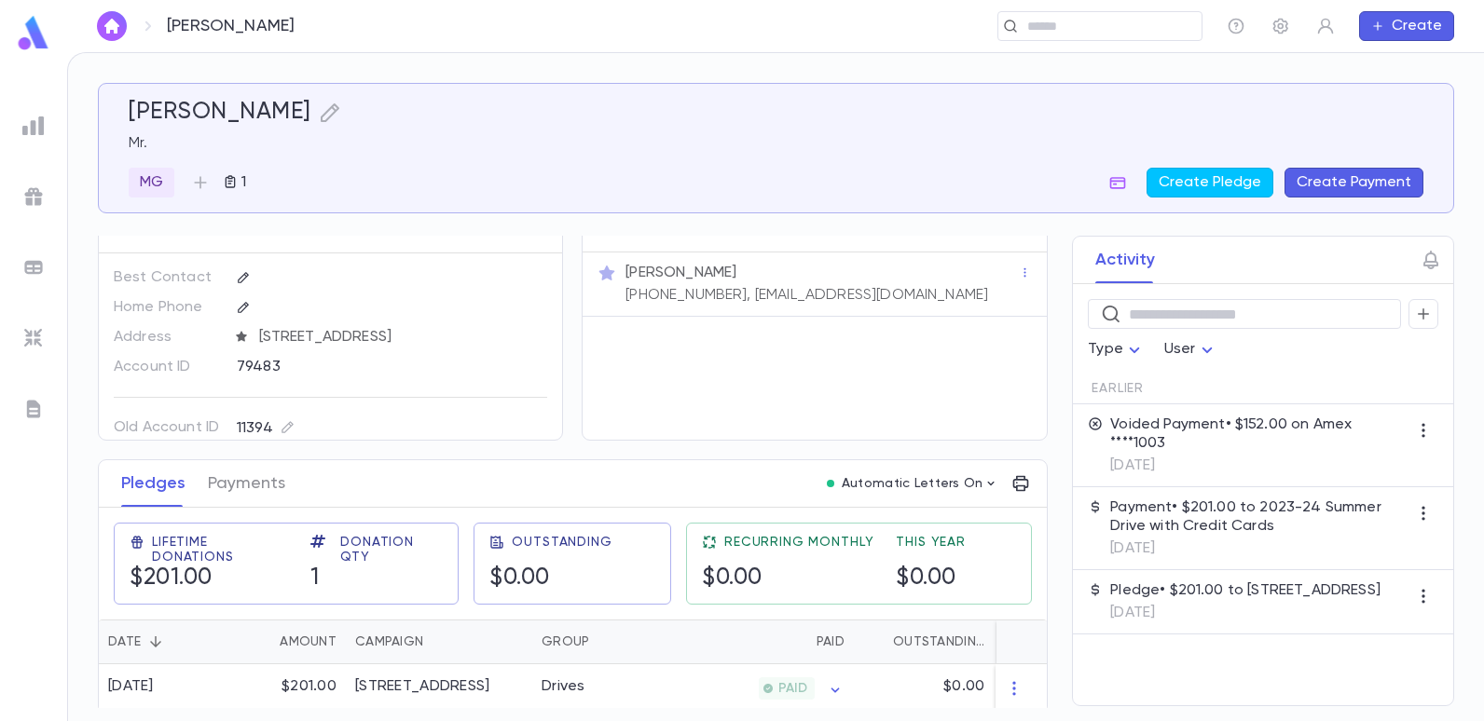
scroll to position [44, 0]
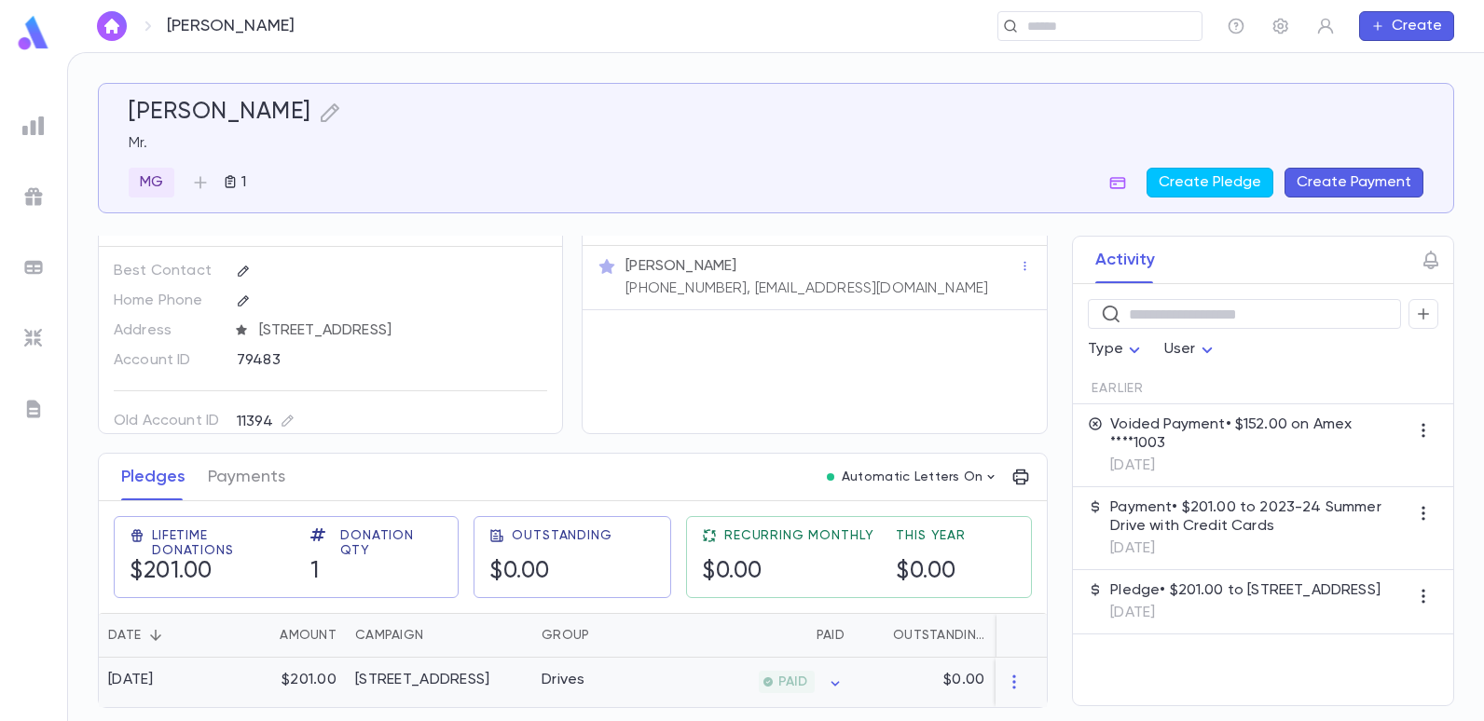
click at [489, 673] on div "[STREET_ADDRESS]" at bounding box center [422, 680] width 134 height 19
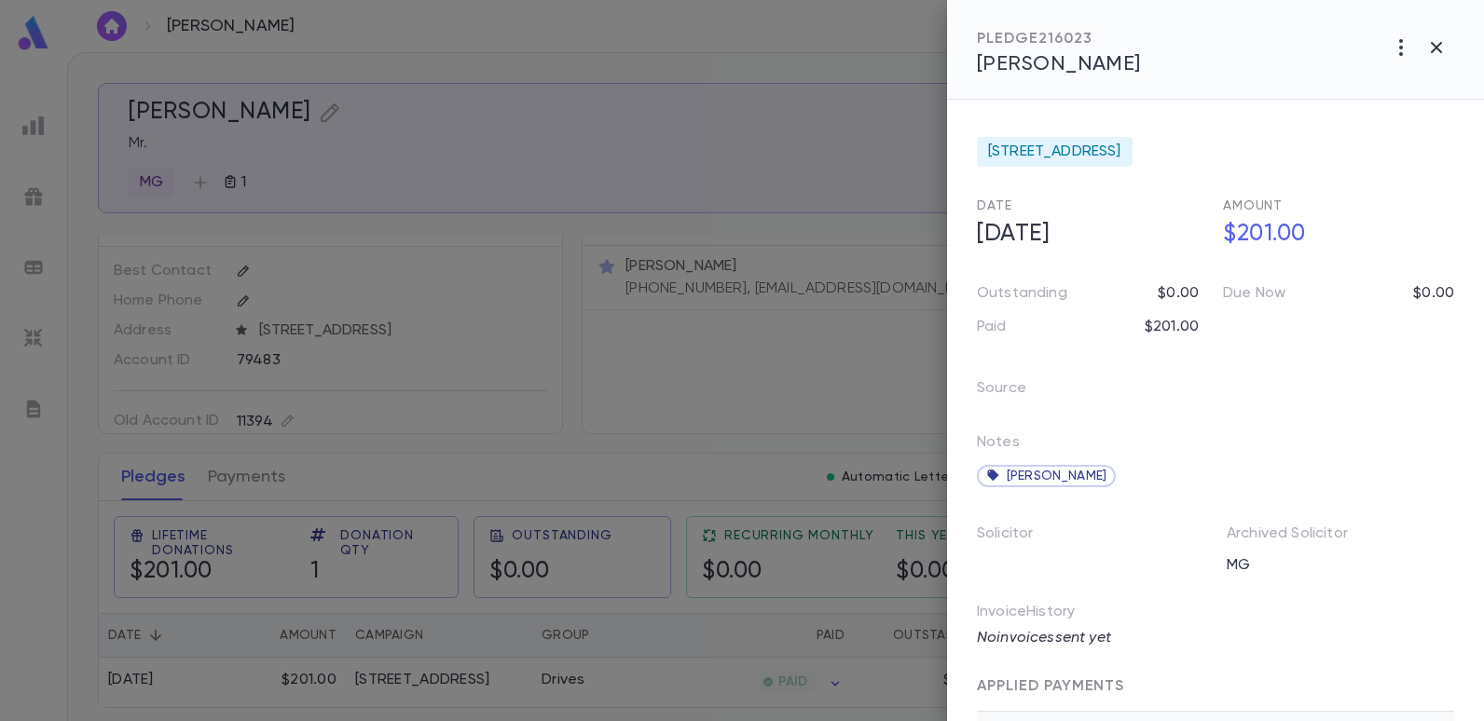
click at [627, 317] on div at bounding box center [742, 360] width 1484 height 721
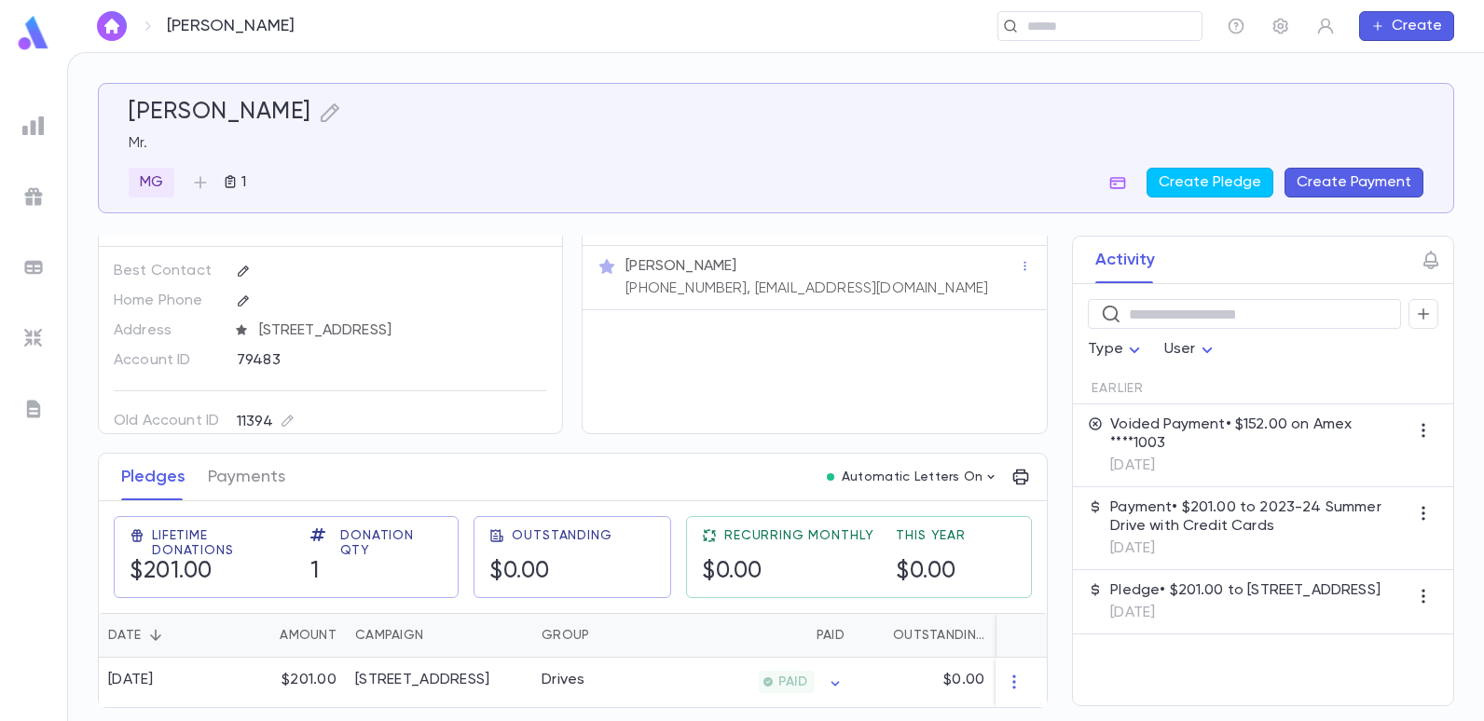
click at [32, 132] on img at bounding box center [33, 126] width 22 height 22
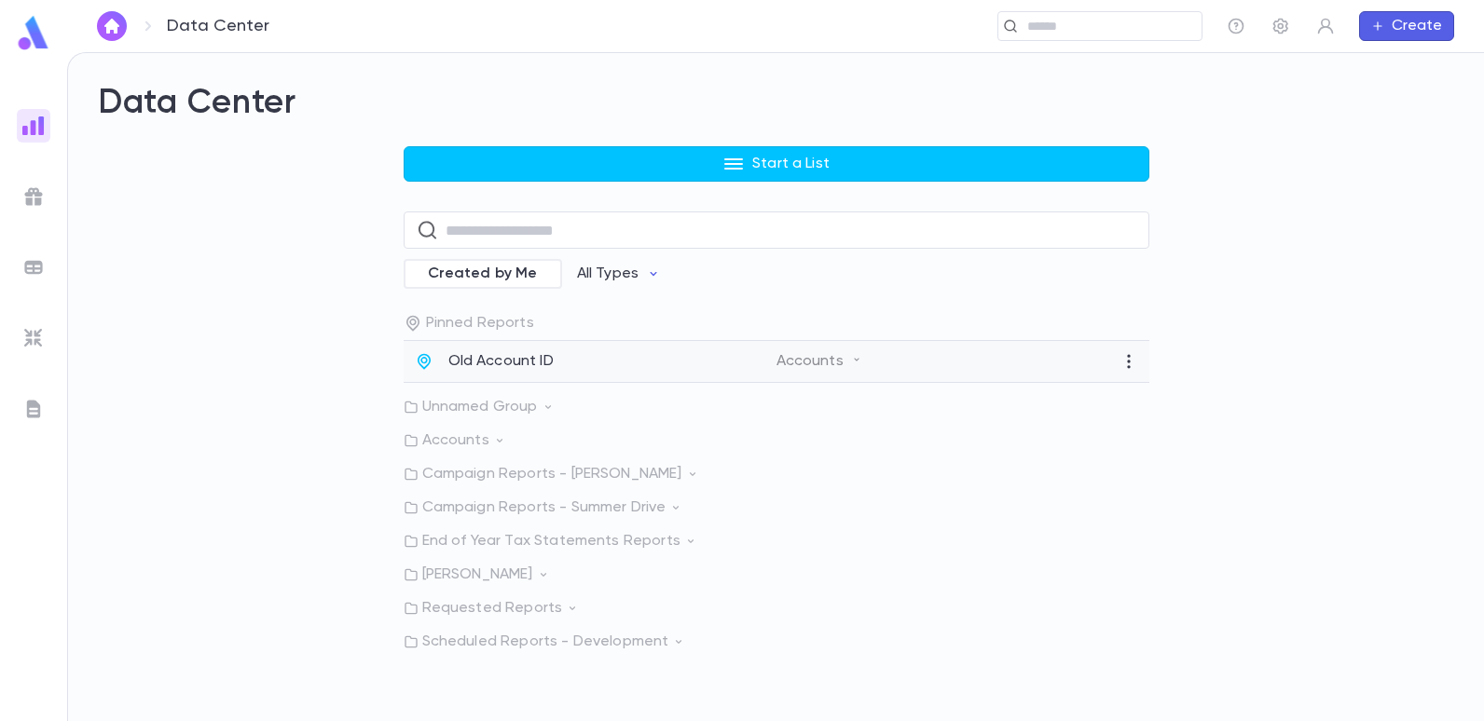
click at [548, 361] on p "Old Account ID" at bounding box center [500, 361] width 105 height 19
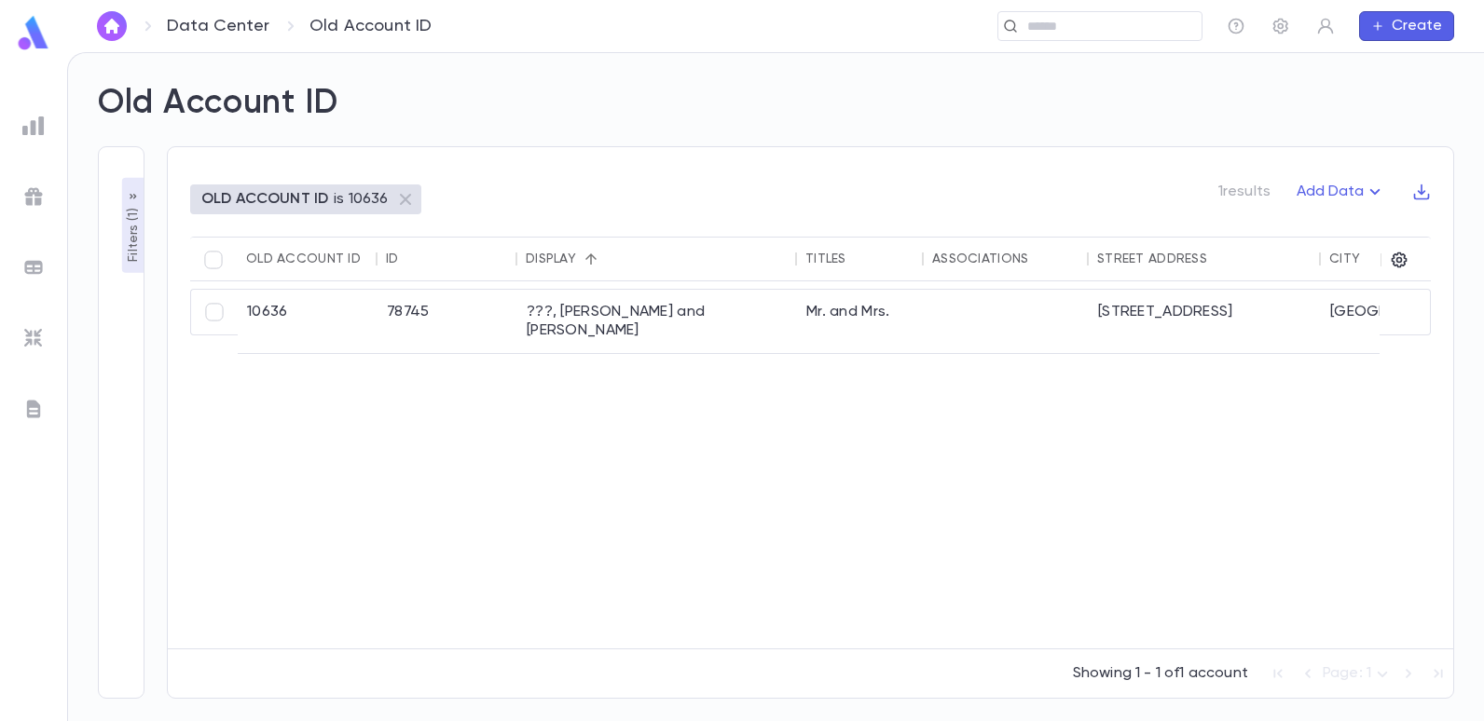
click at [136, 207] on p "Filters ( 1 )" at bounding box center [133, 233] width 19 height 58
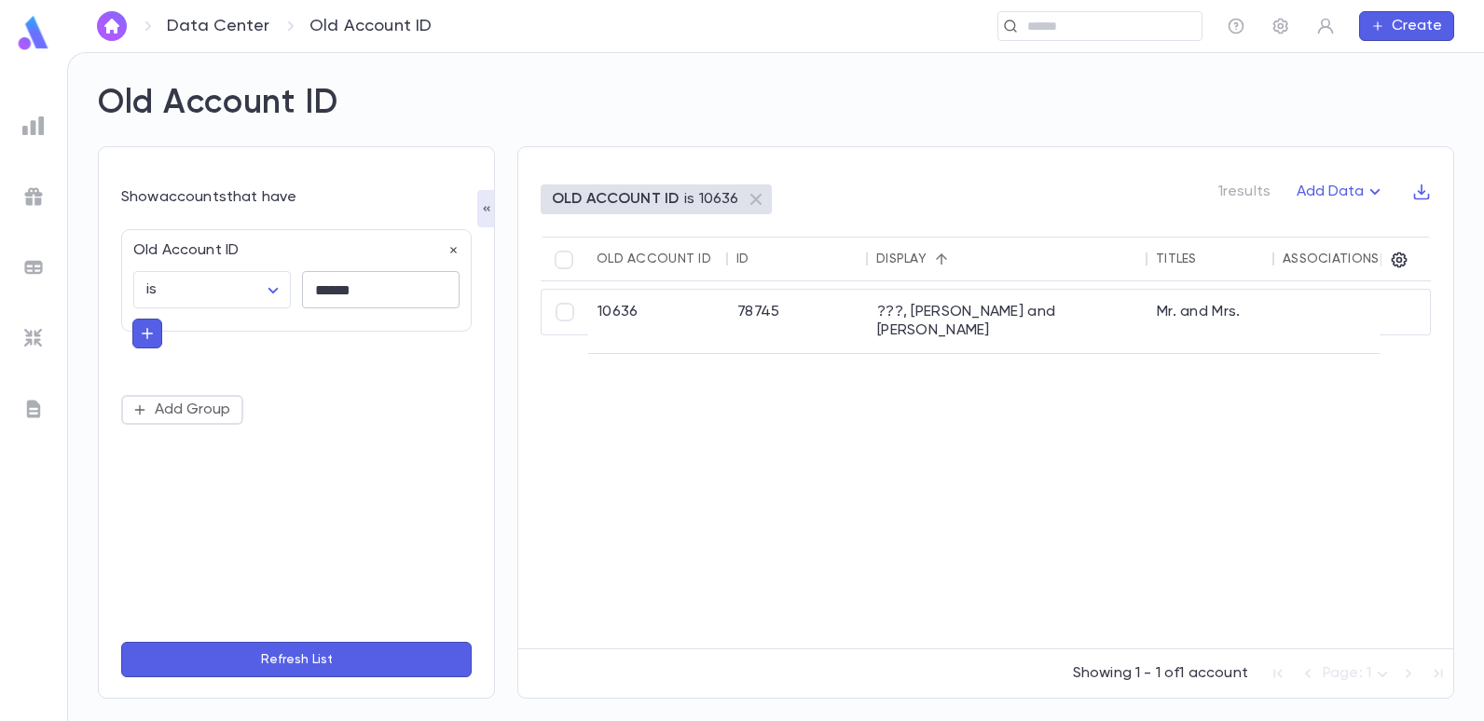
click at [386, 294] on input "******" at bounding box center [381, 290] width 158 height 36
type input "*"
type input "*****"
click at [121, 642] on button "Refresh List" at bounding box center [296, 659] width 350 height 35
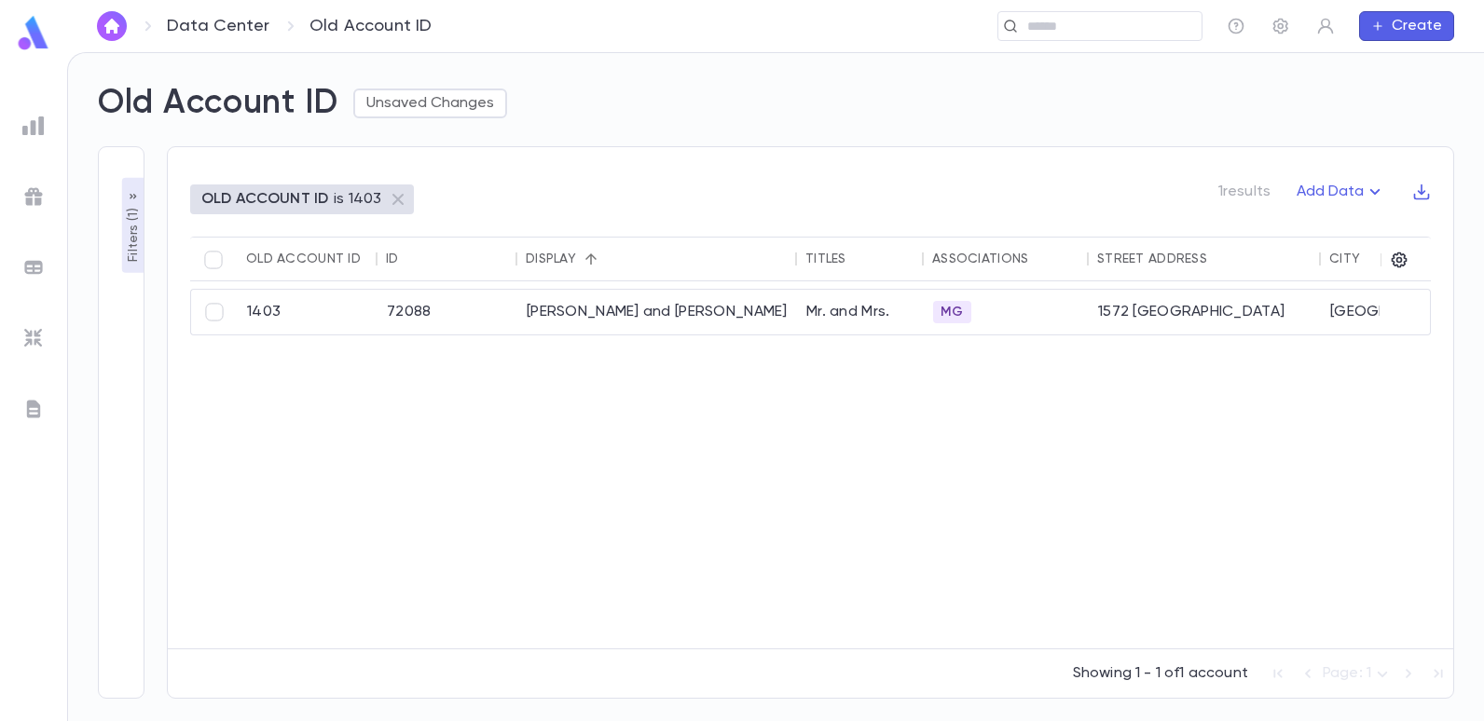
click at [137, 253] on p "Filters ( 1 )" at bounding box center [133, 233] width 19 height 58
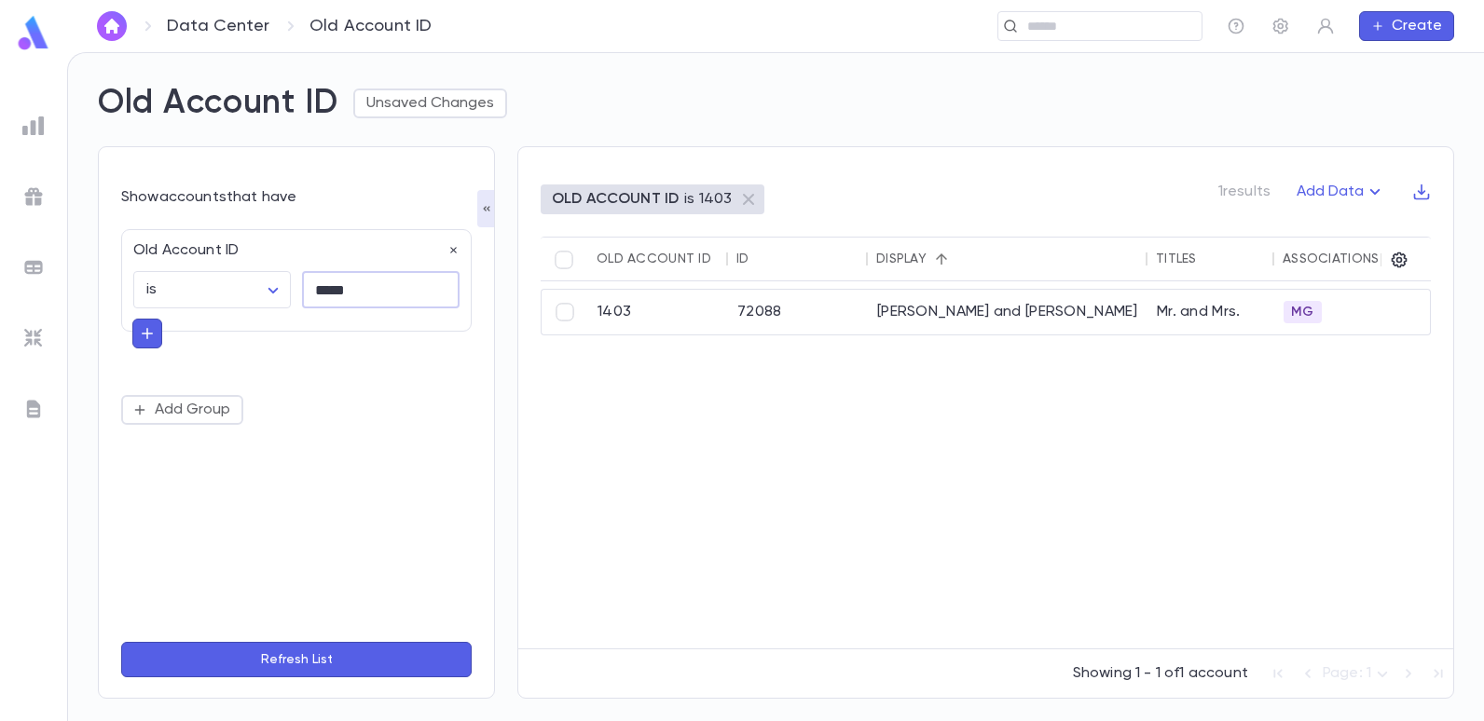
click at [361, 281] on input "*****" at bounding box center [381, 290] width 158 height 36
type input "*"
type input "******"
click at [121, 642] on button "Refresh List" at bounding box center [296, 659] width 350 height 35
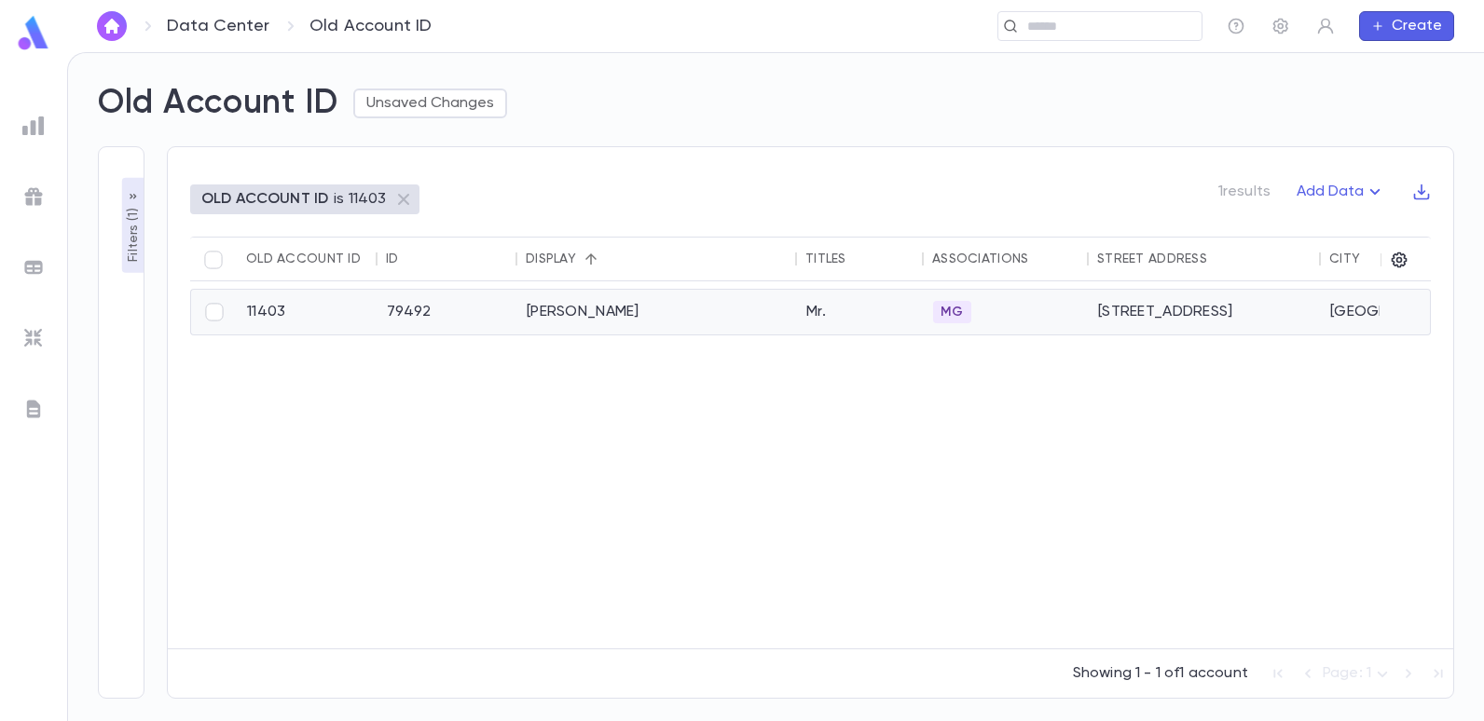
click at [572, 307] on div "Mann, Sammy" at bounding box center [657, 312] width 280 height 45
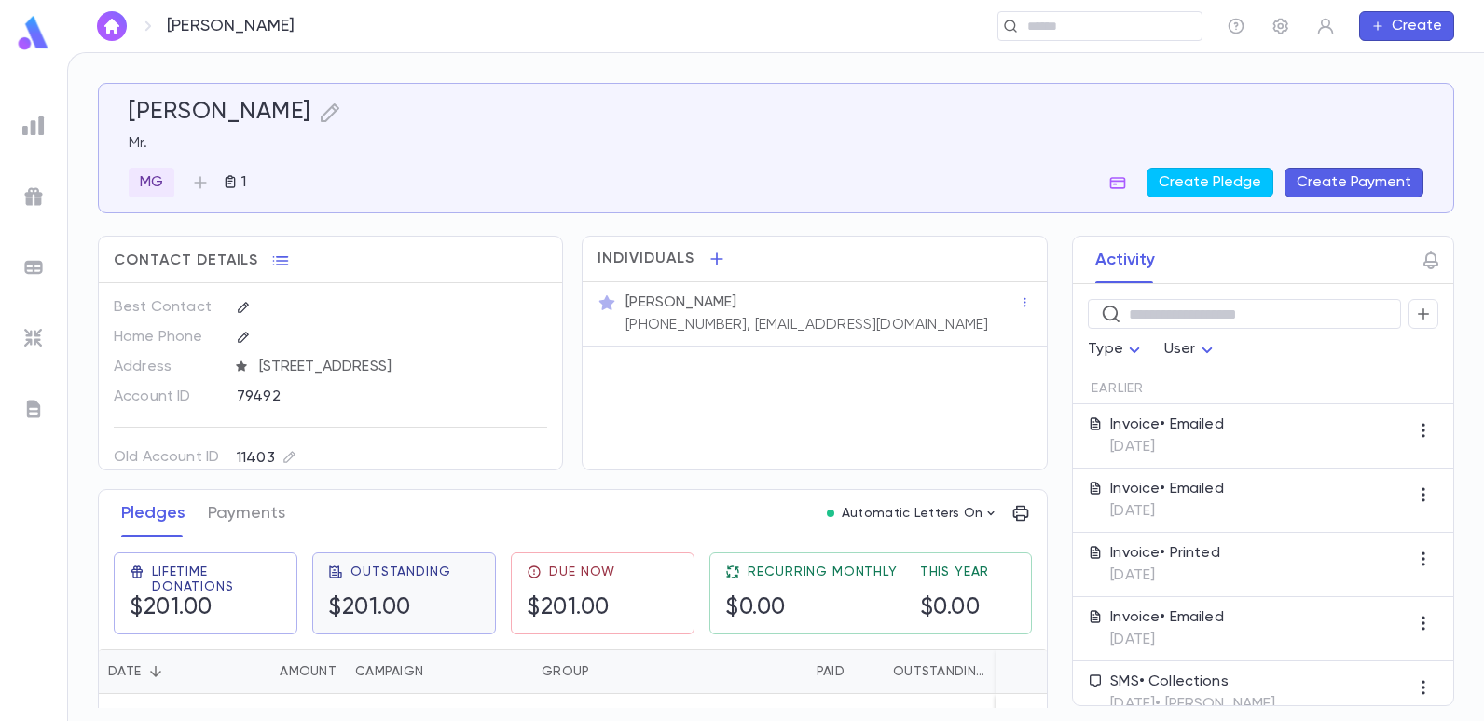
scroll to position [44, 0]
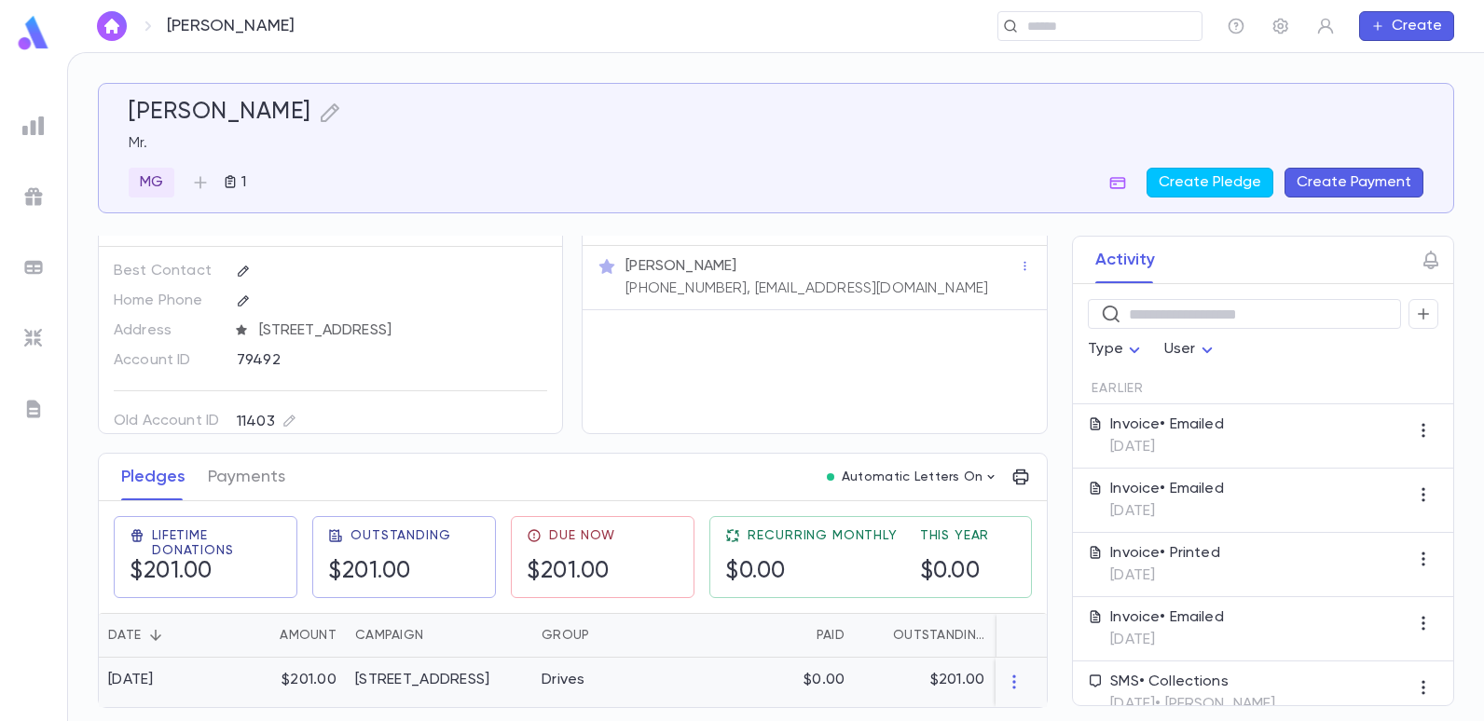
click at [646, 681] on div "Drives" at bounding box center [602, 682] width 140 height 49
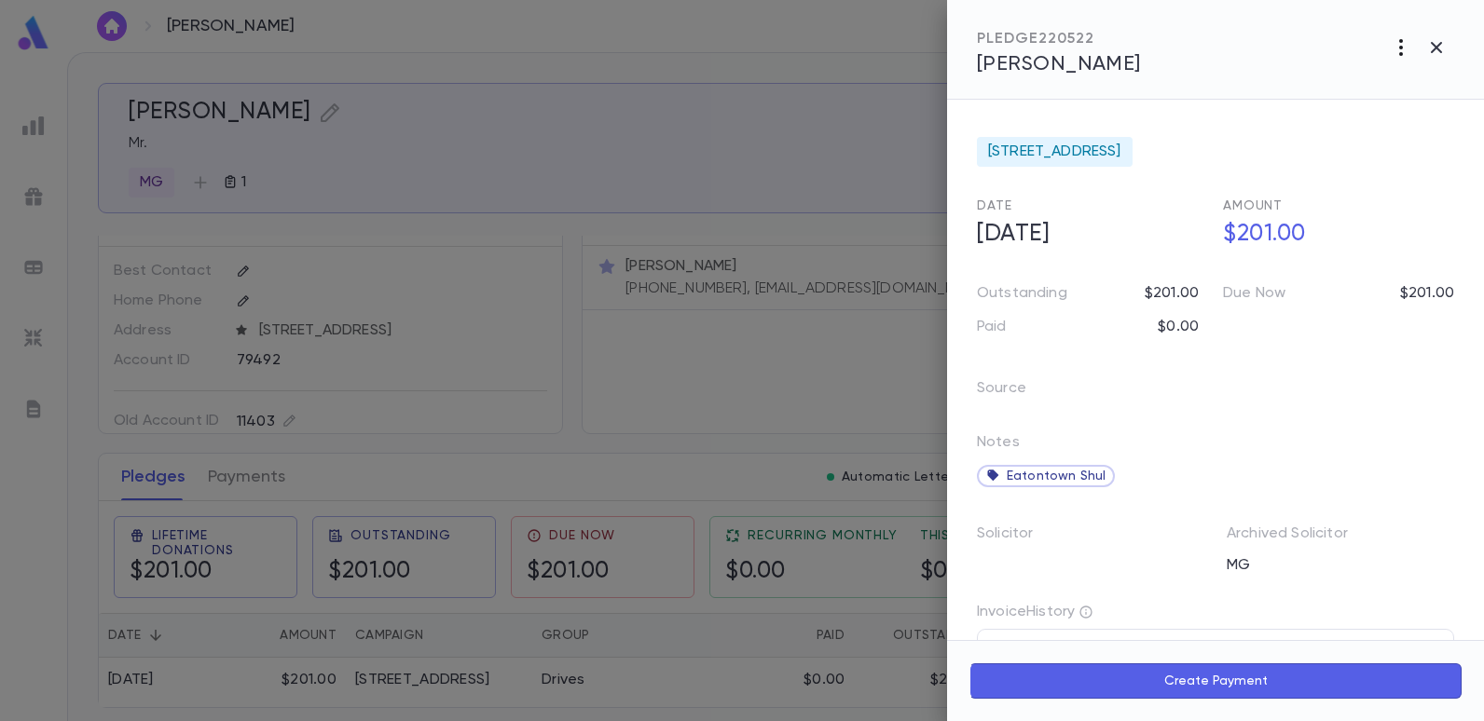
click at [1395, 46] on icon "button" at bounding box center [1401, 47] width 22 height 22
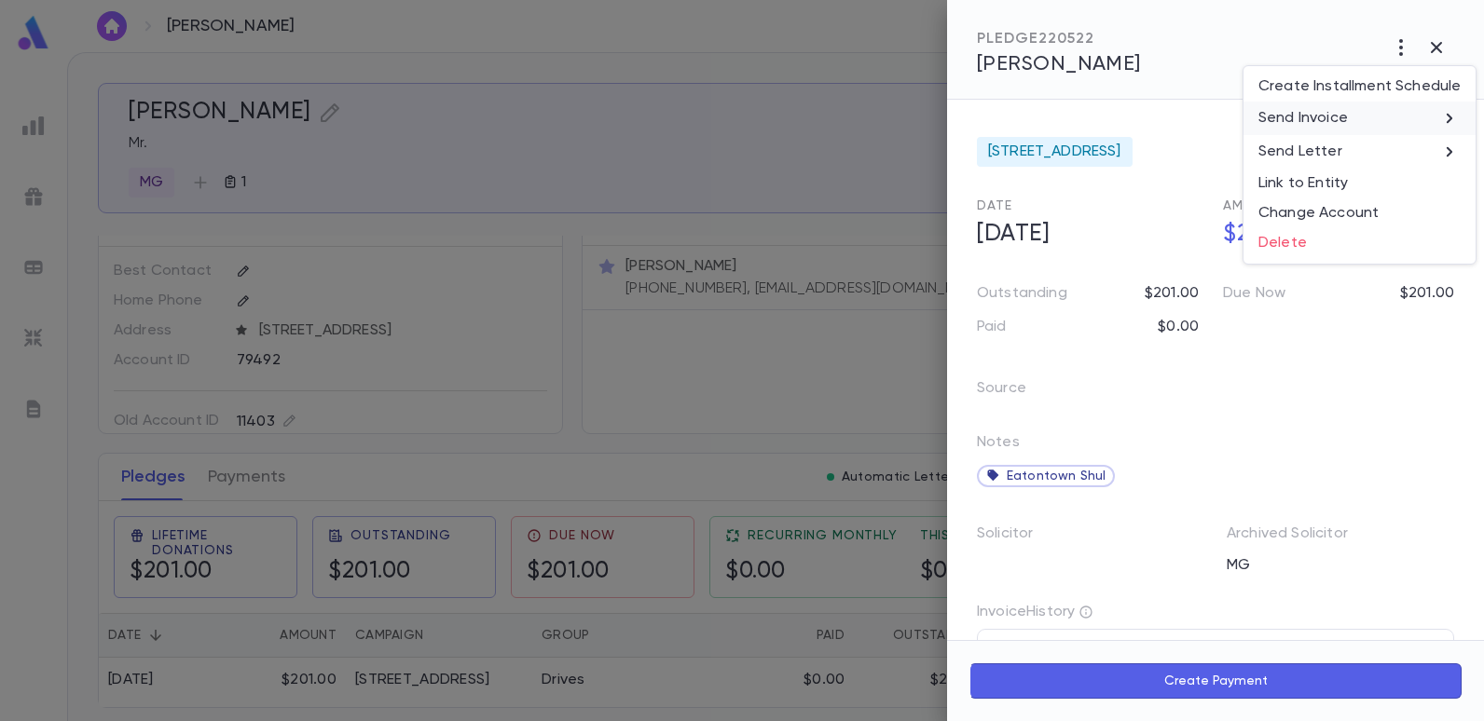
click at [1311, 117] on p "Send Invoice" at bounding box center [1302, 118] width 89 height 19
click at [1426, 115] on li "Email" at bounding box center [1437, 120] width 65 height 34
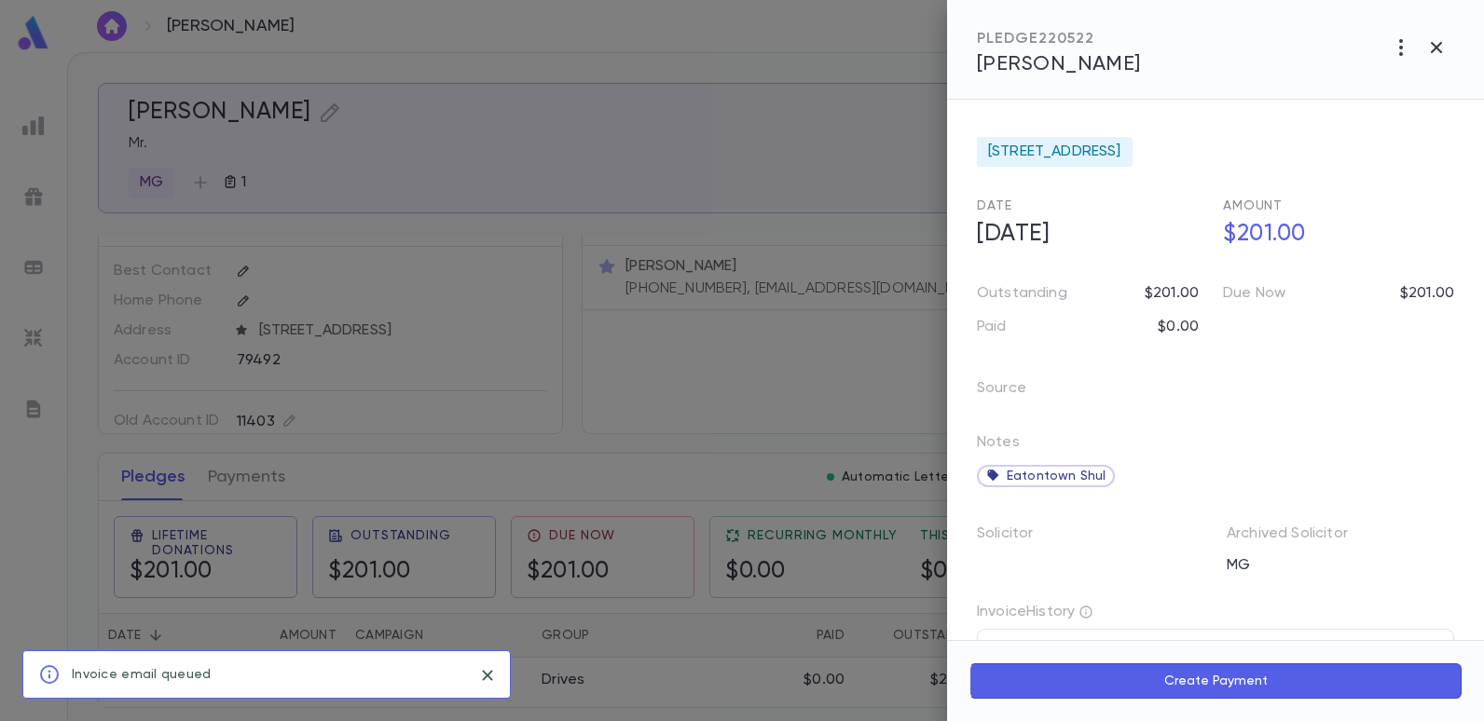
click at [835, 355] on div at bounding box center [742, 360] width 1484 height 721
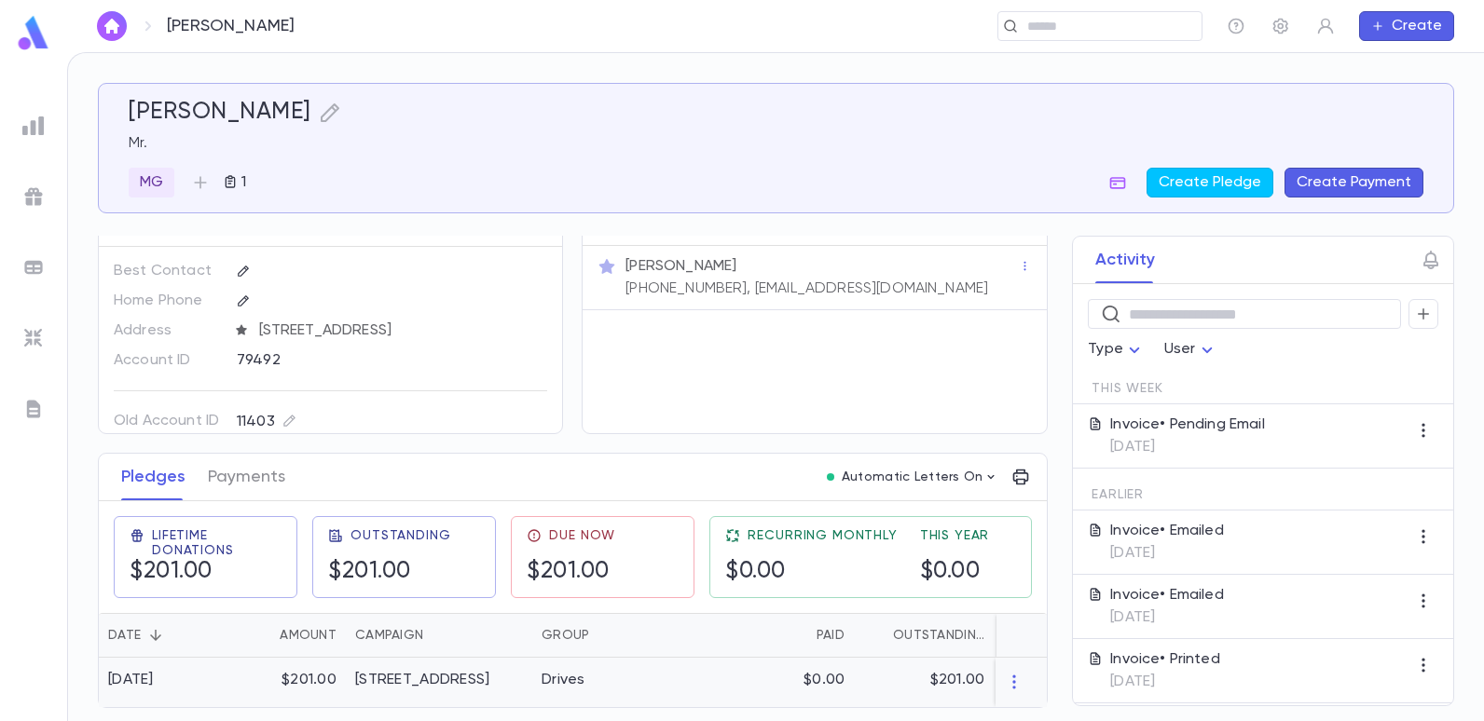
click at [489, 671] on div "2023-24 Summer Drive" at bounding box center [422, 680] width 134 height 19
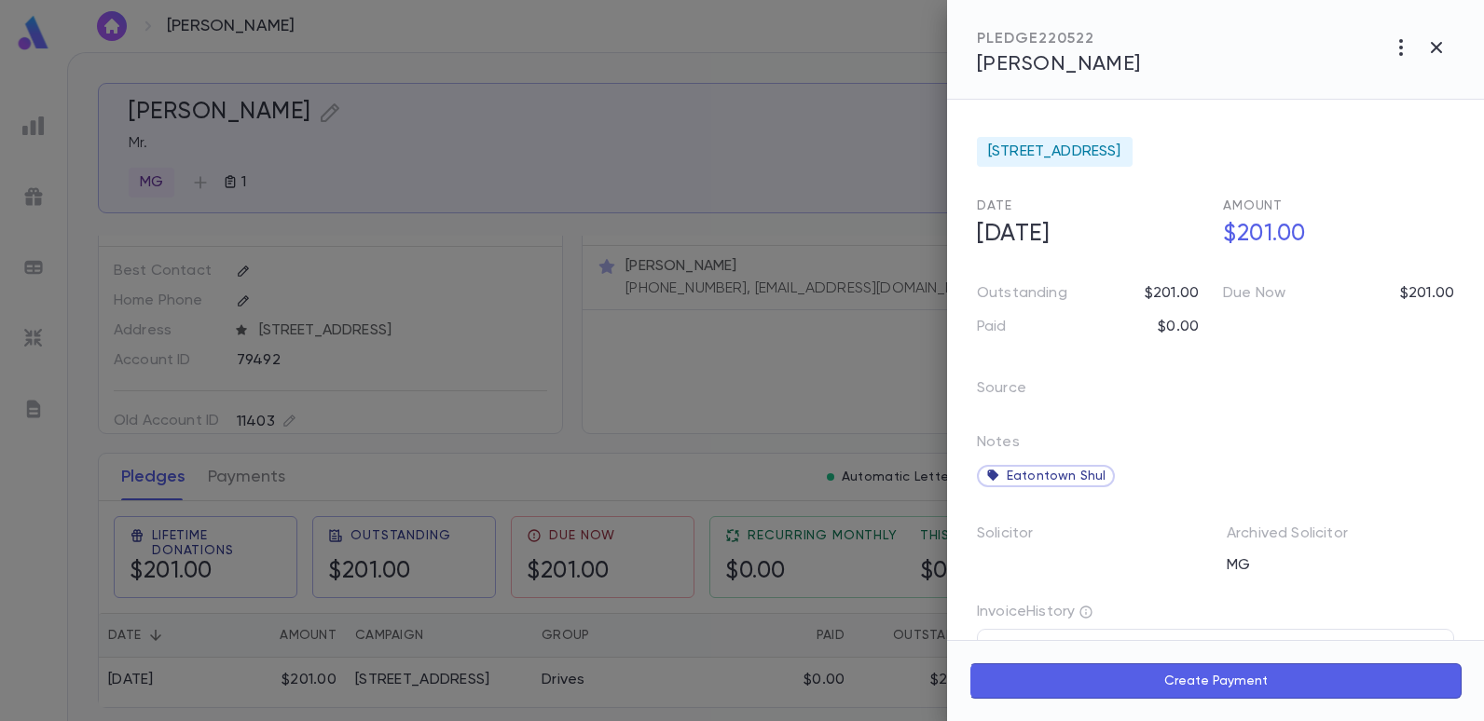
click at [702, 208] on div at bounding box center [742, 360] width 1484 height 721
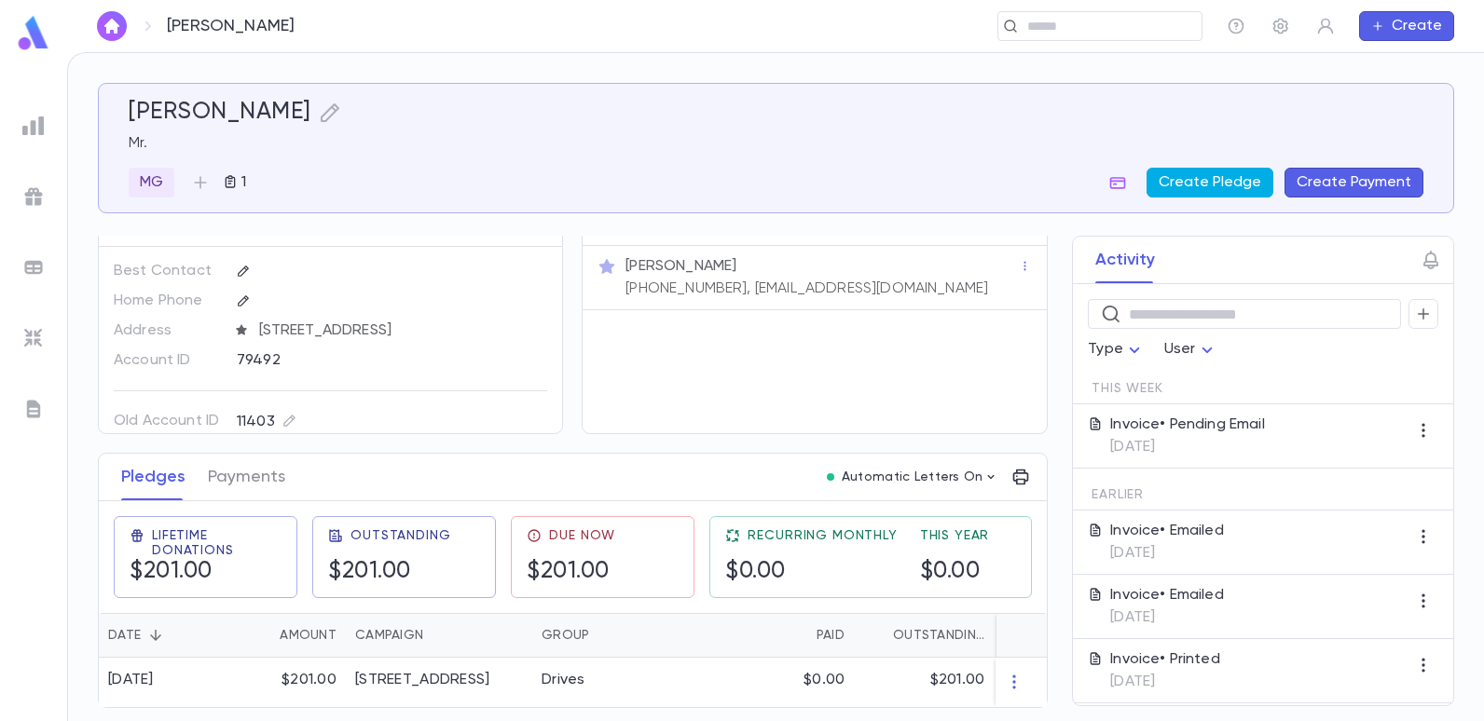
click at [1231, 185] on button "Create Pledge" at bounding box center [1210, 183] width 127 height 30
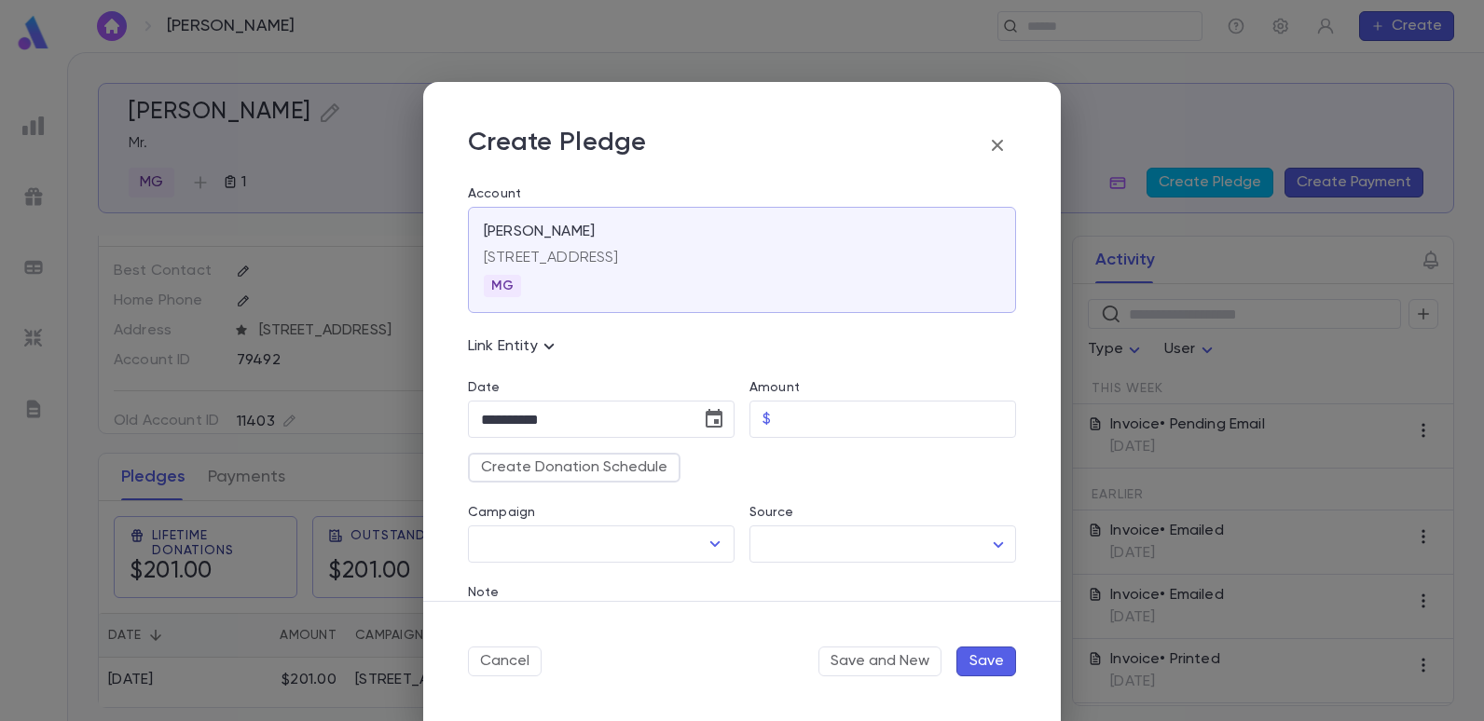
click at [788, 34] on div "**********" at bounding box center [742, 360] width 1484 height 721
click at [990, 153] on icon "button" at bounding box center [997, 145] width 22 height 22
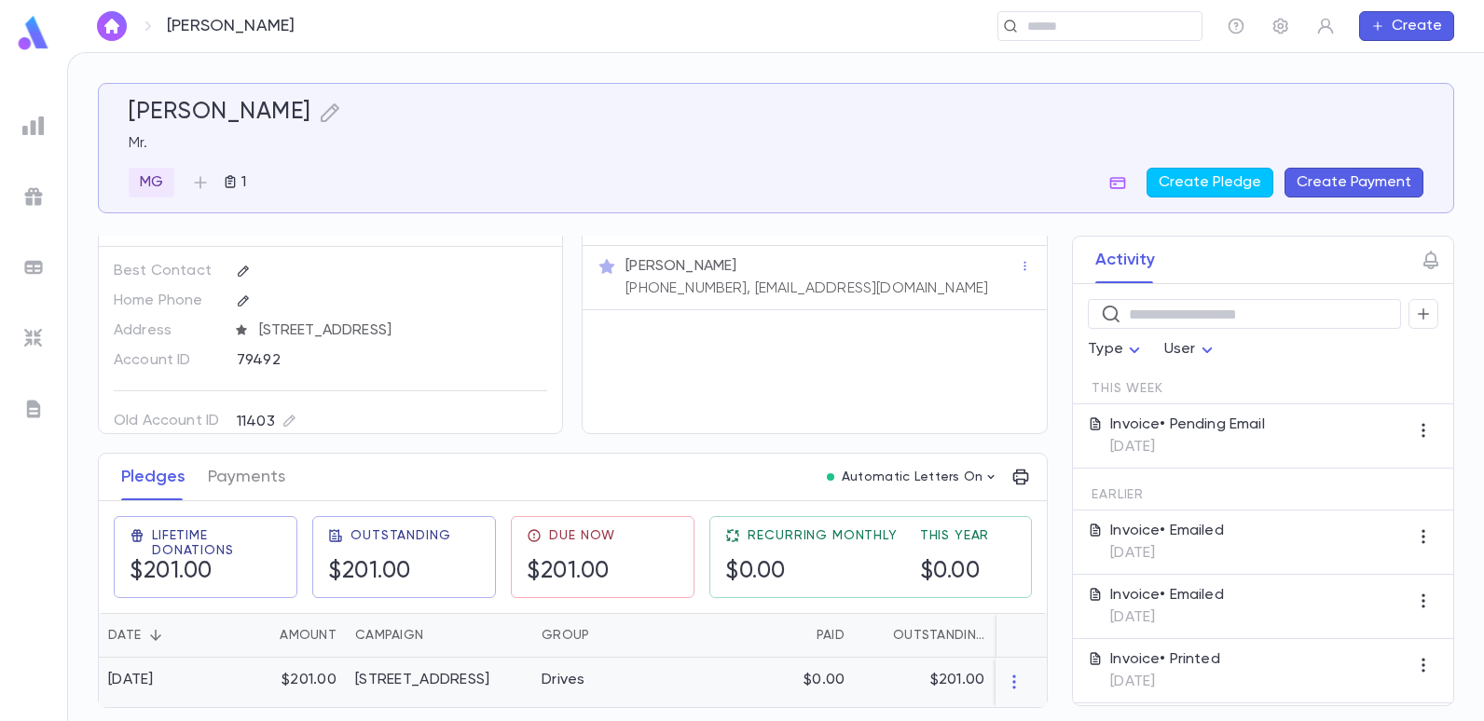
click at [618, 674] on div "Drives" at bounding box center [602, 682] width 140 height 49
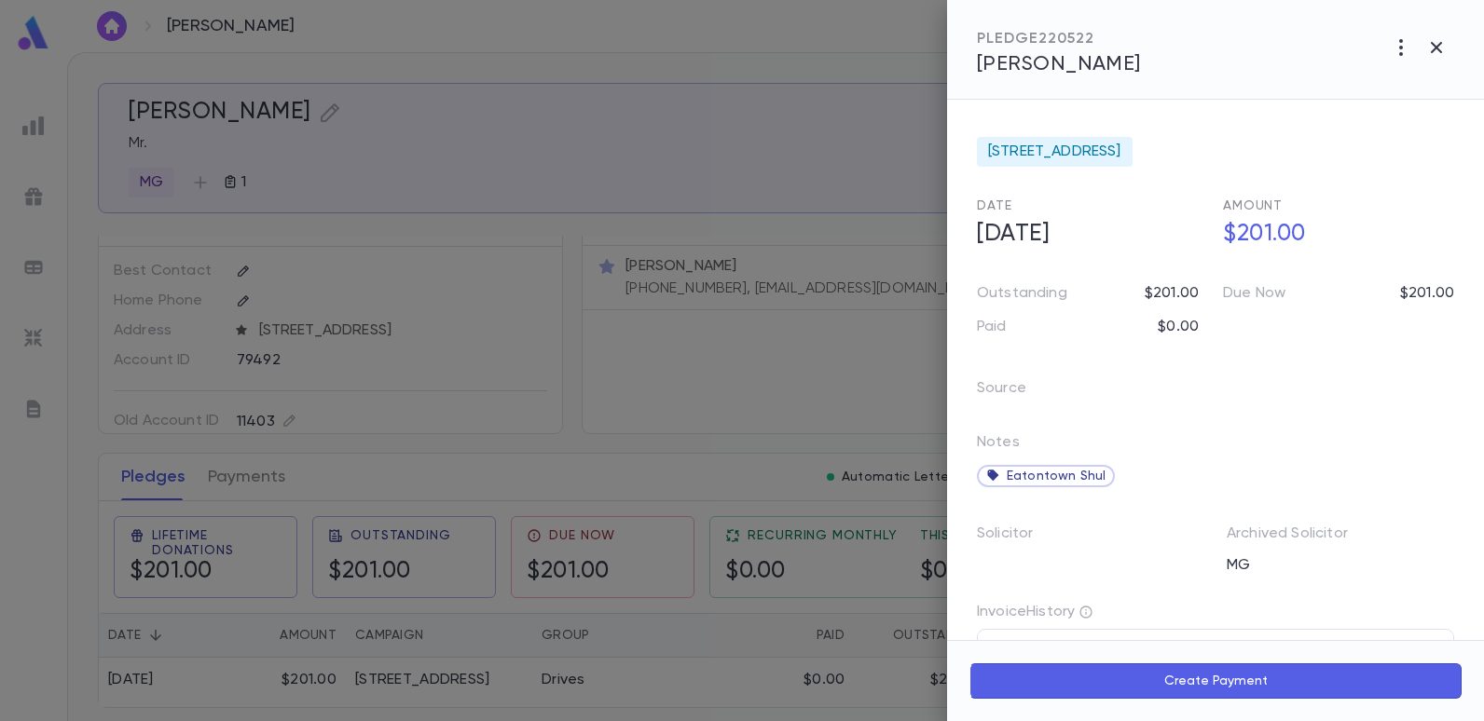
click at [690, 396] on div at bounding box center [742, 360] width 1484 height 721
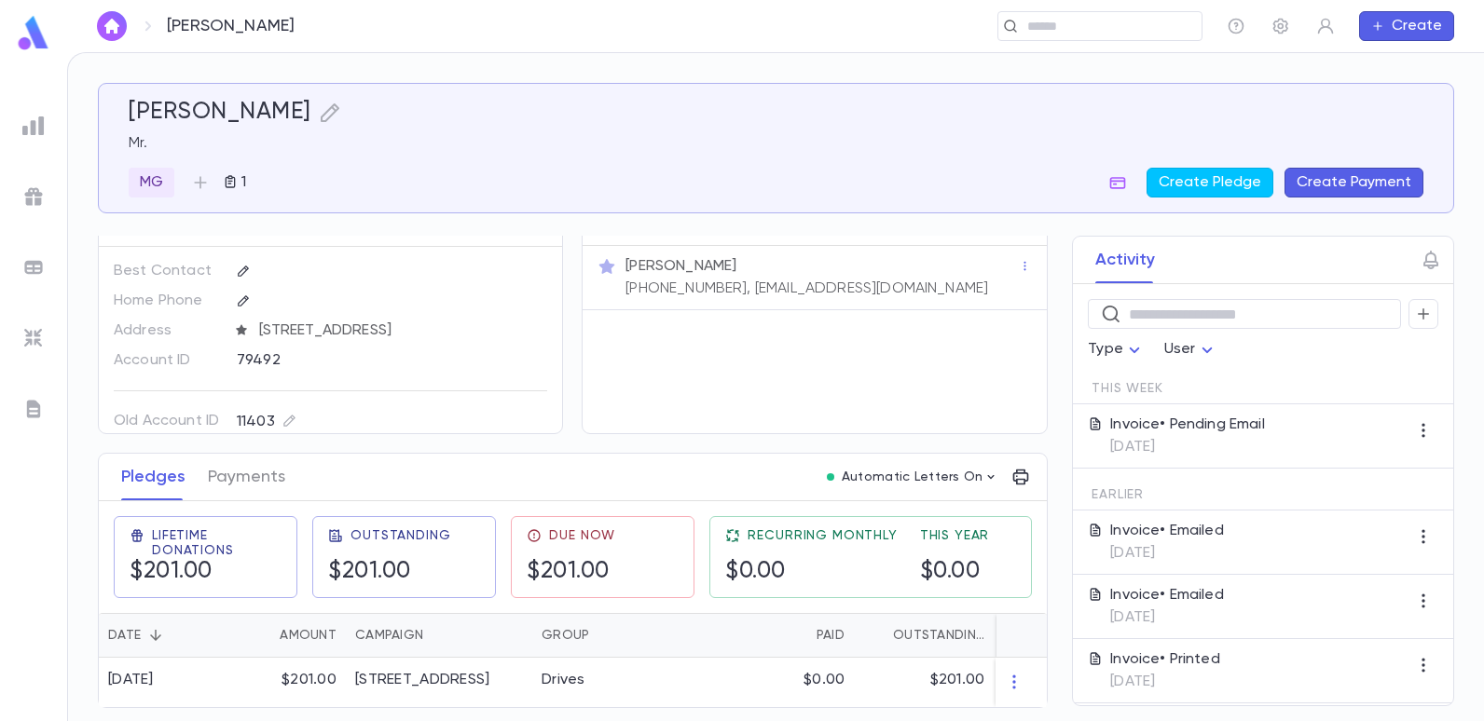
click at [593, 167] on div "Mann, Sammy Mr. MG 1 Create Pledge Create Payment" at bounding box center [776, 148] width 1295 height 99
click at [45, 119] on div at bounding box center [34, 126] width 34 height 34
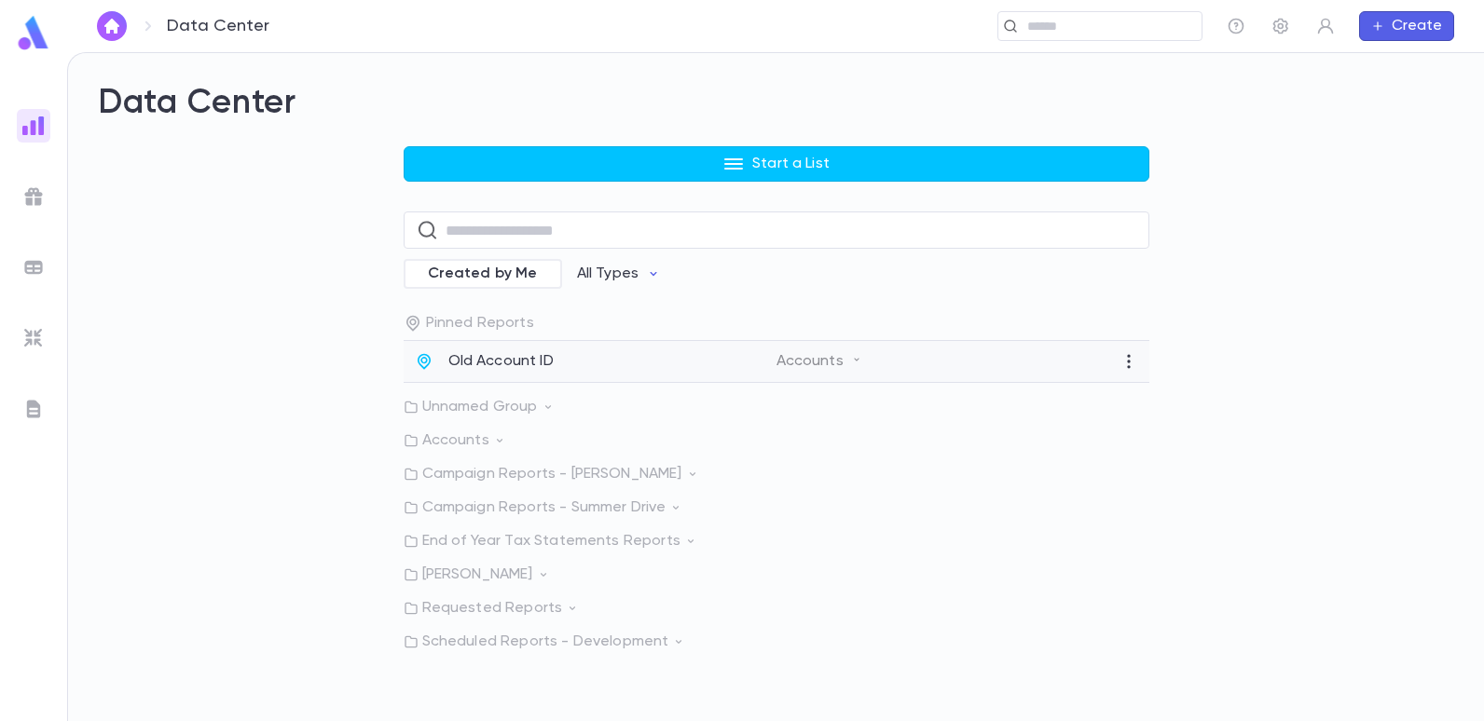
click at [499, 364] on p "Old Account ID" at bounding box center [500, 361] width 105 height 19
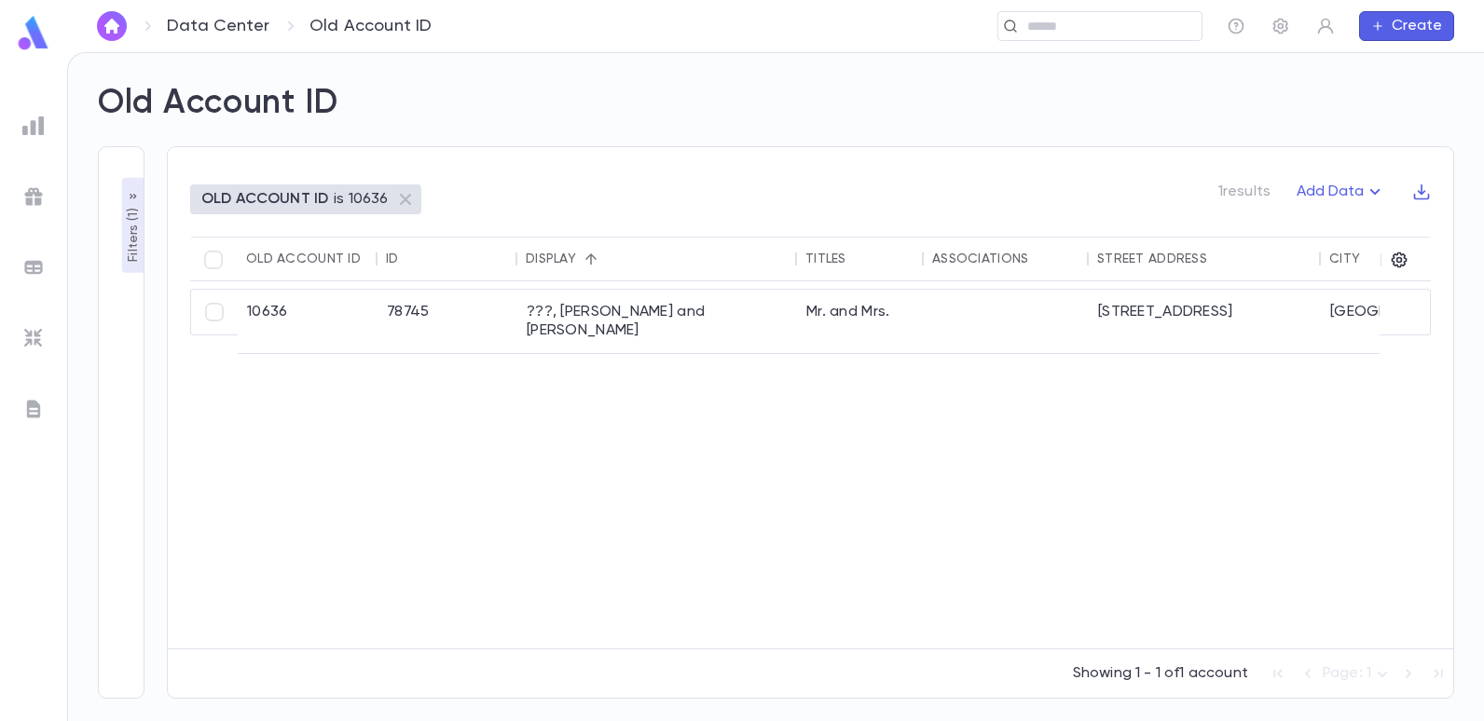
click at [35, 127] on img at bounding box center [33, 126] width 22 height 22
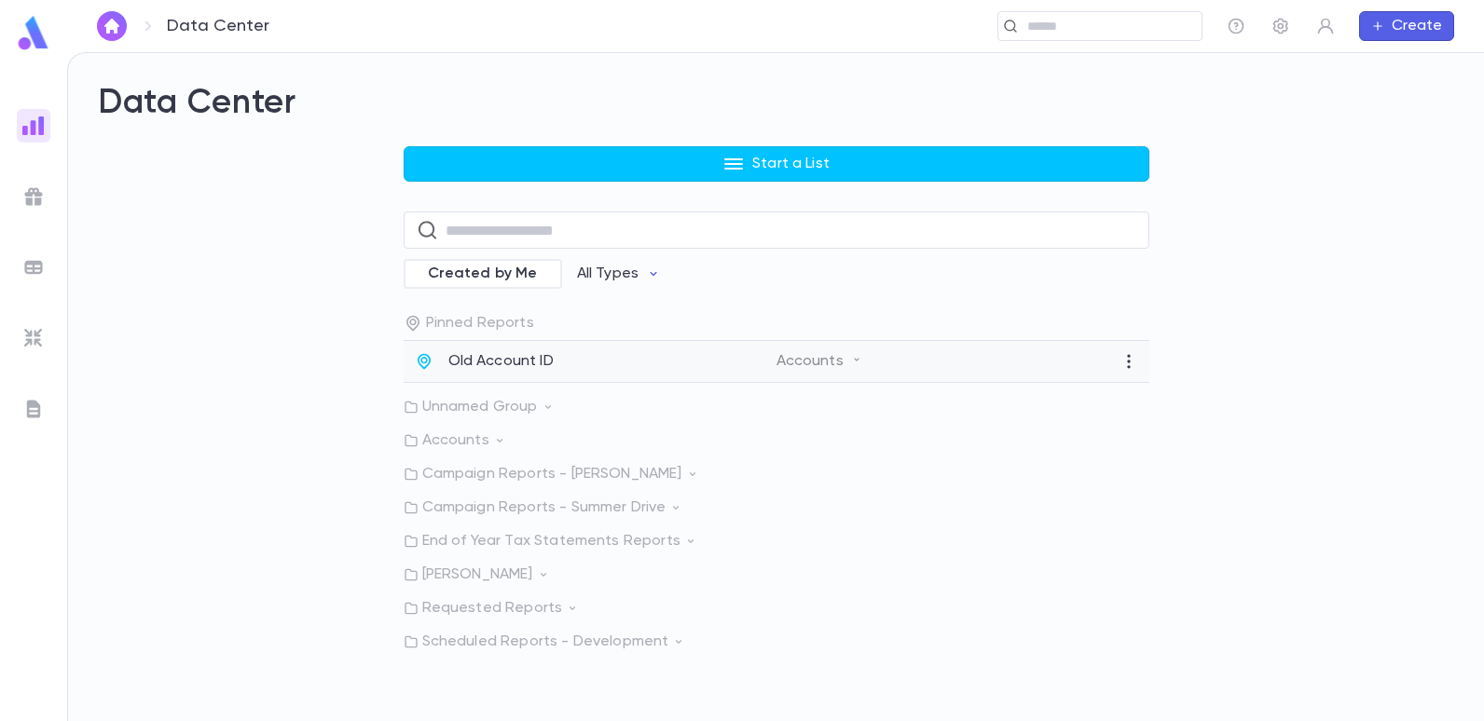
click at [519, 354] on p "Old Account ID" at bounding box center [500, 361] width 105 height 19
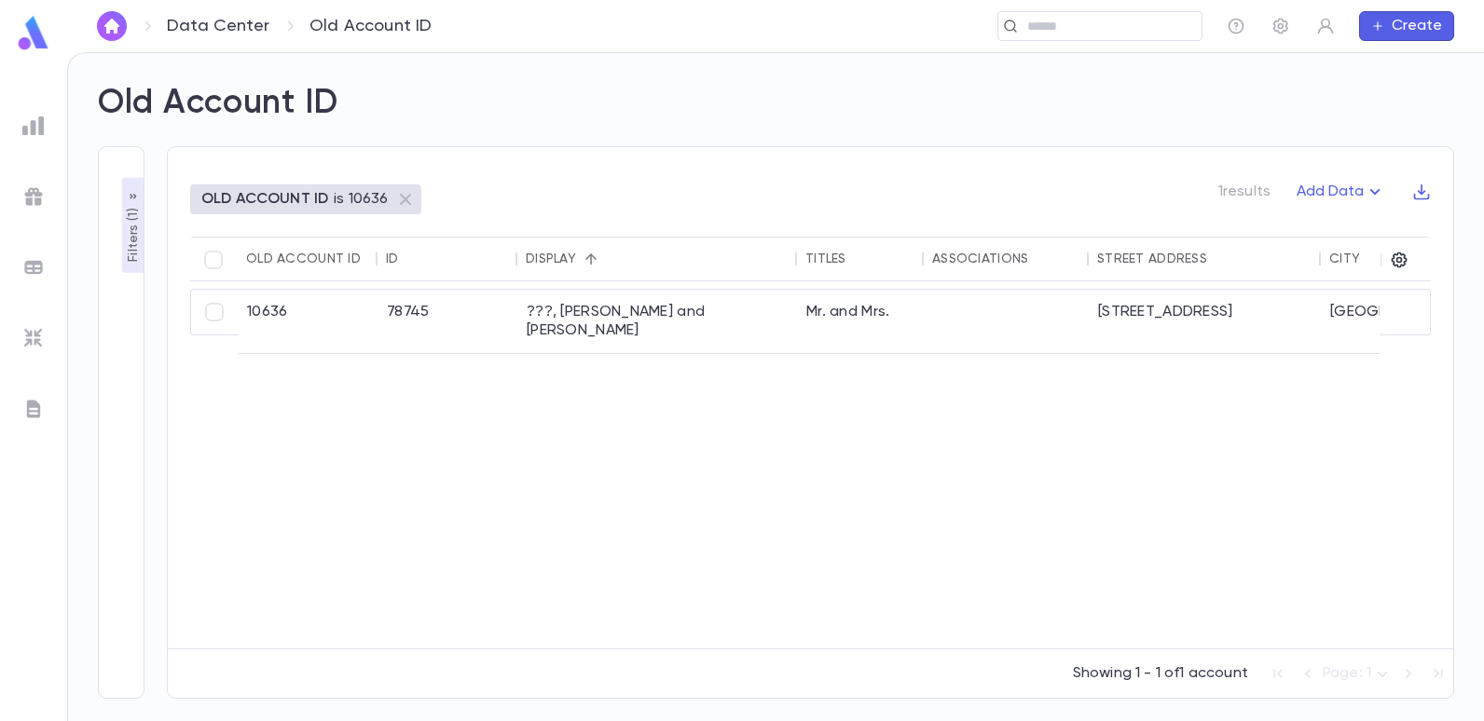
click at [126, 223] on p "Filters ( 1 )" at bounding box center [133, 233] width 19 height 58
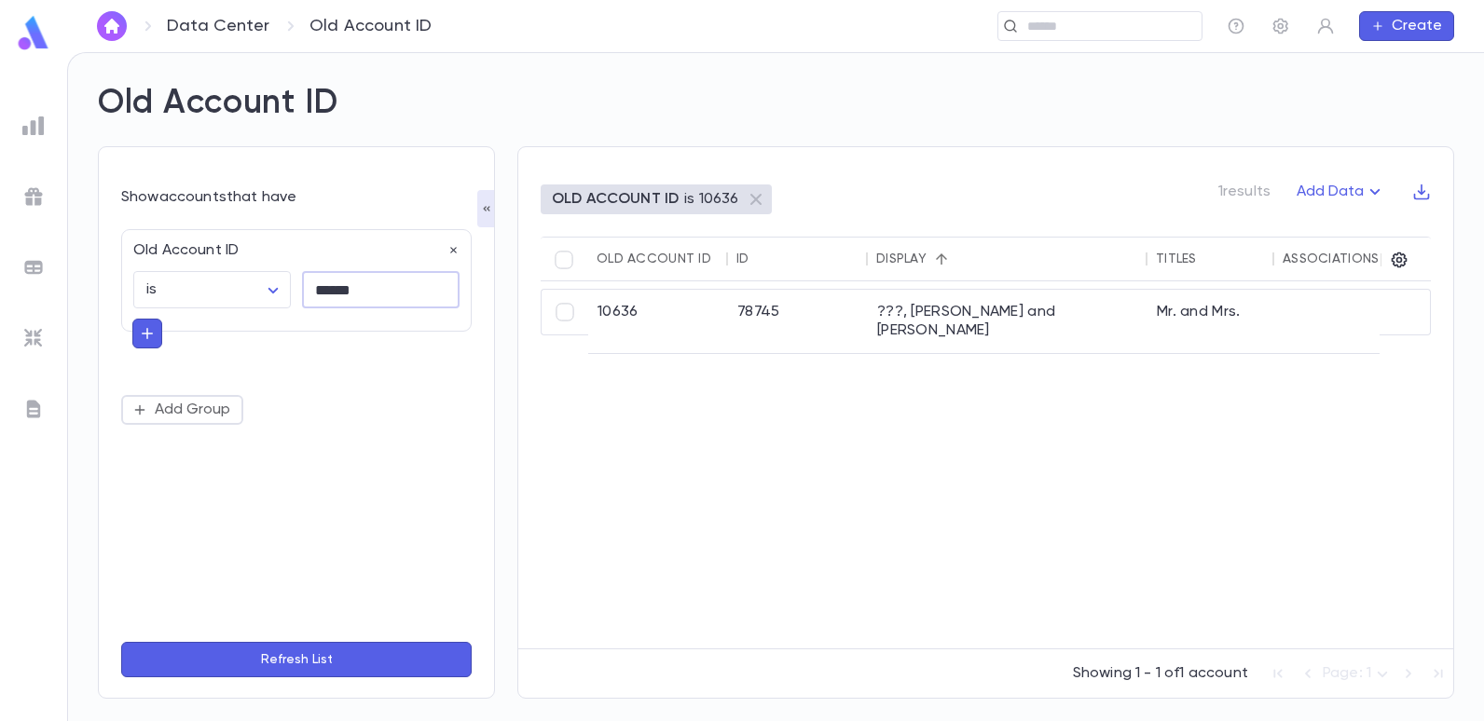
click at [360, 300] on input "******" at bounding box center [381, 290] width 158 height 36
type input "*"
type input "******"
click at [121, 642] on button "Refresh List" at bounding box center [296, 659] width 350 height 35
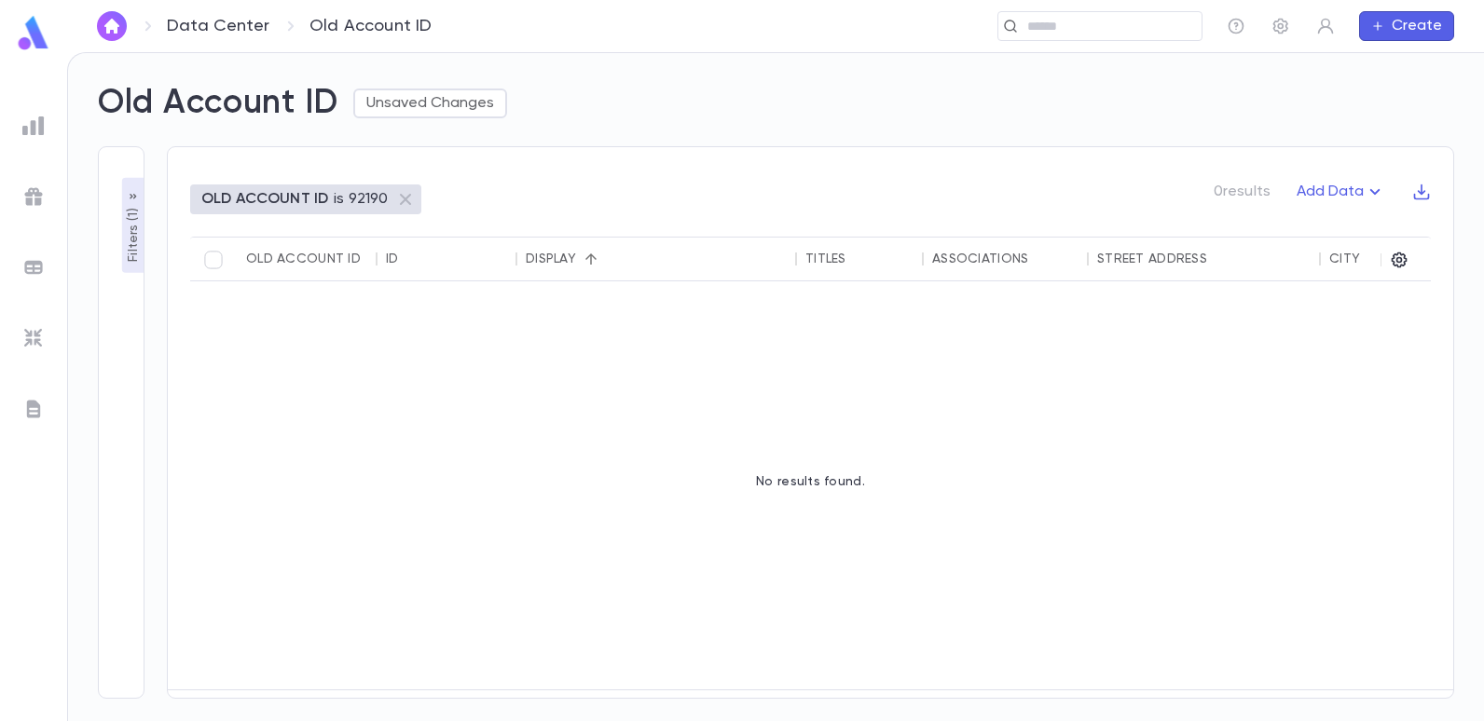
click at [304, 205] on p "OLD ACCOUNT ID" at bounding box center [264, 199] width 127 height 19
click at [130, 228] on p "Filters ( 1 )" at bounding box center [133, 233] width 19 height 58
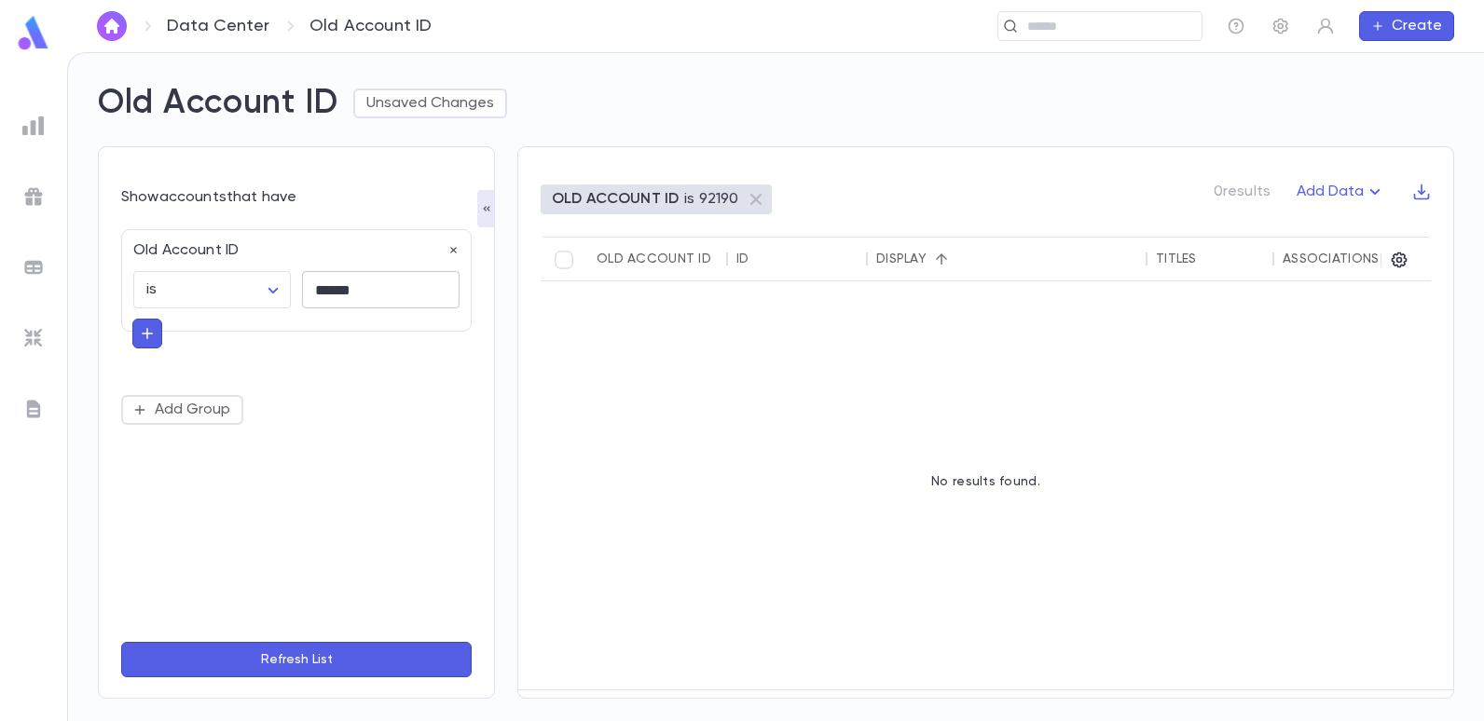
click at [377, 276] on input "******" at bounding box center [381, 290] width 158 height 36
type input "*"
type input "******"
click at [121, 642] on button "Refresh List" at bounding box center [296, 659] width 350 height 35
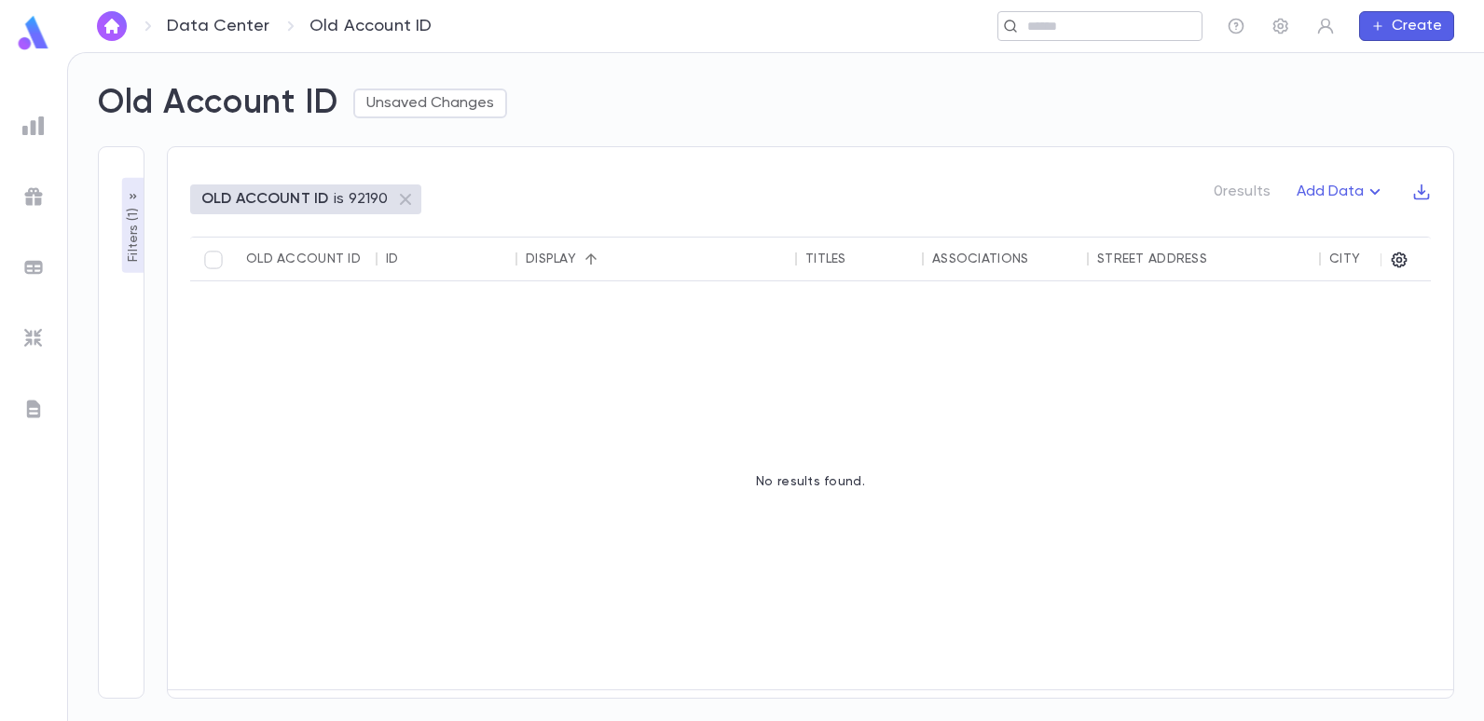
click at [1069, 36] on div "​" at bounding box center [1099, 26] width 205 height 30
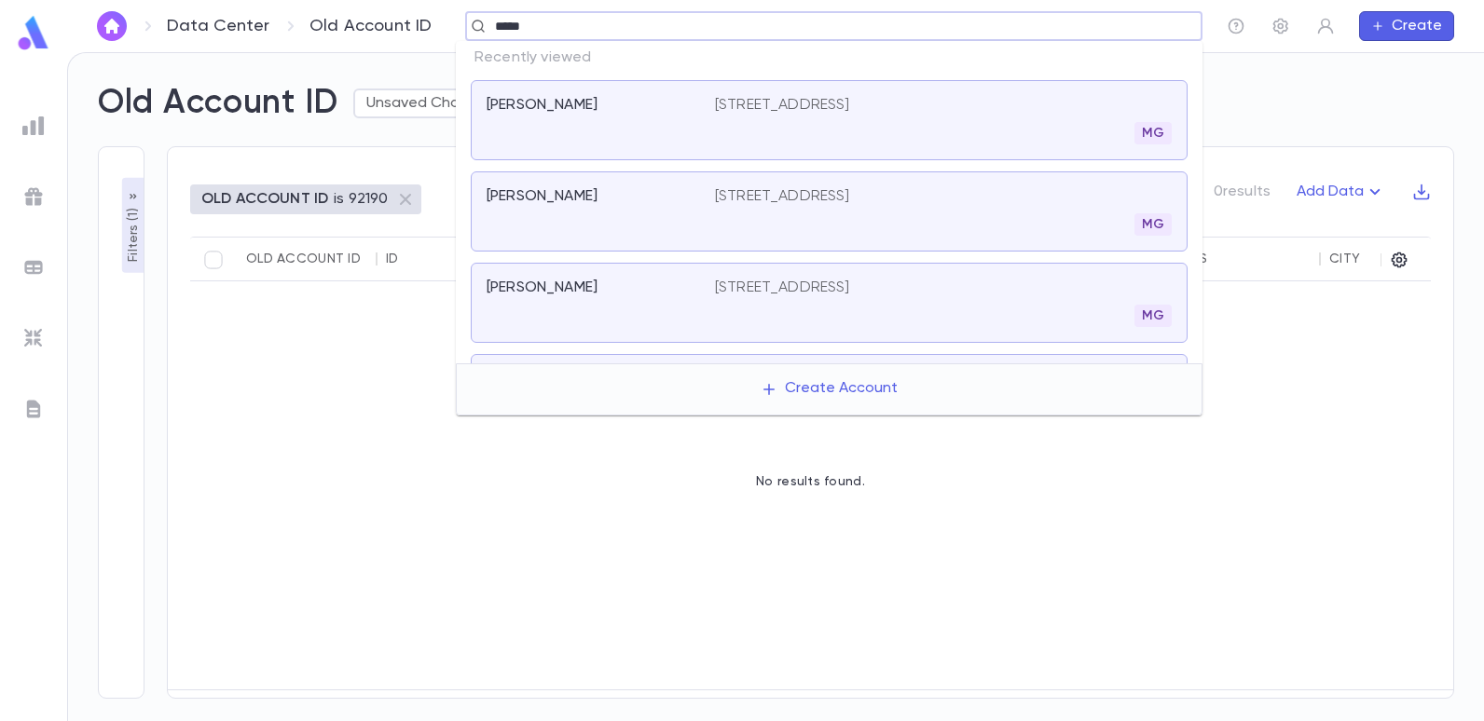
type input "******"
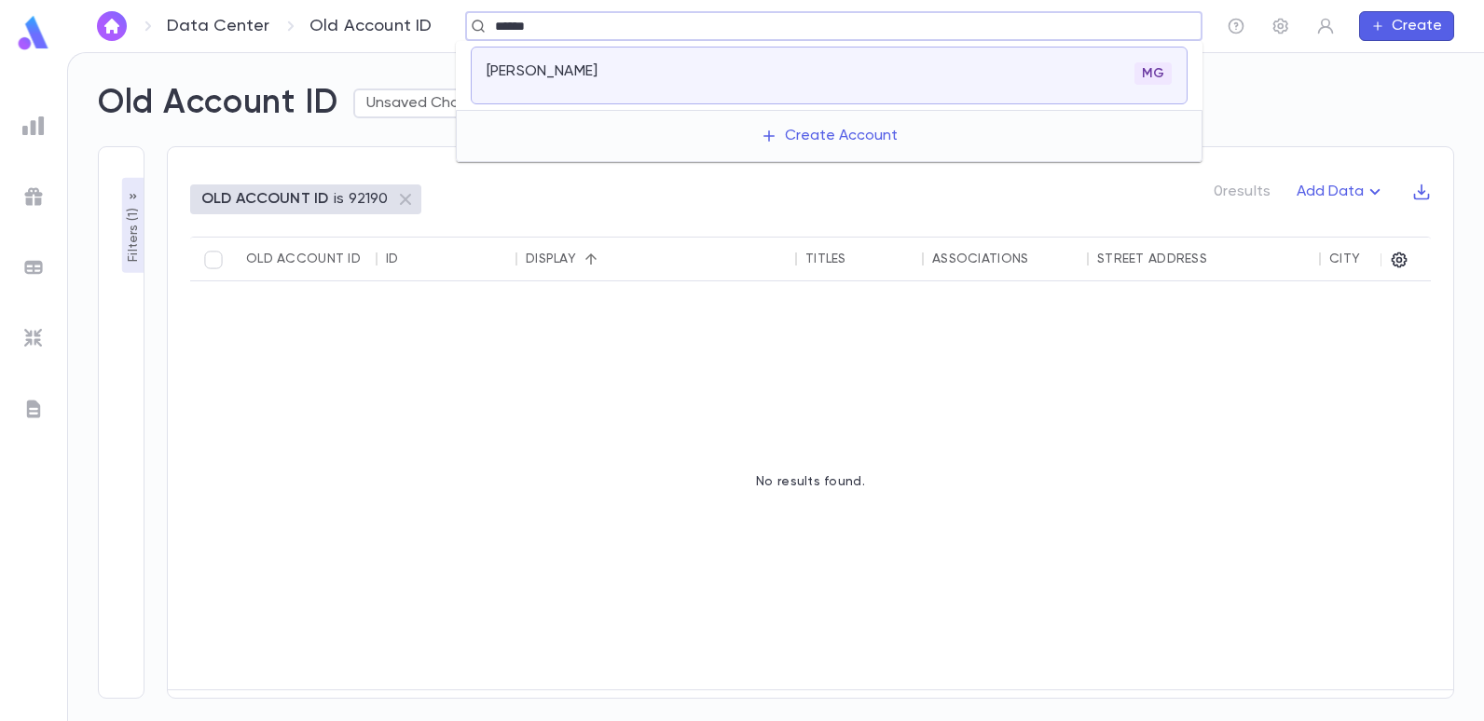
click at [597, 71] on p "Goetz, Lawrence" at bounding box center [542, 71] width 111 height 19
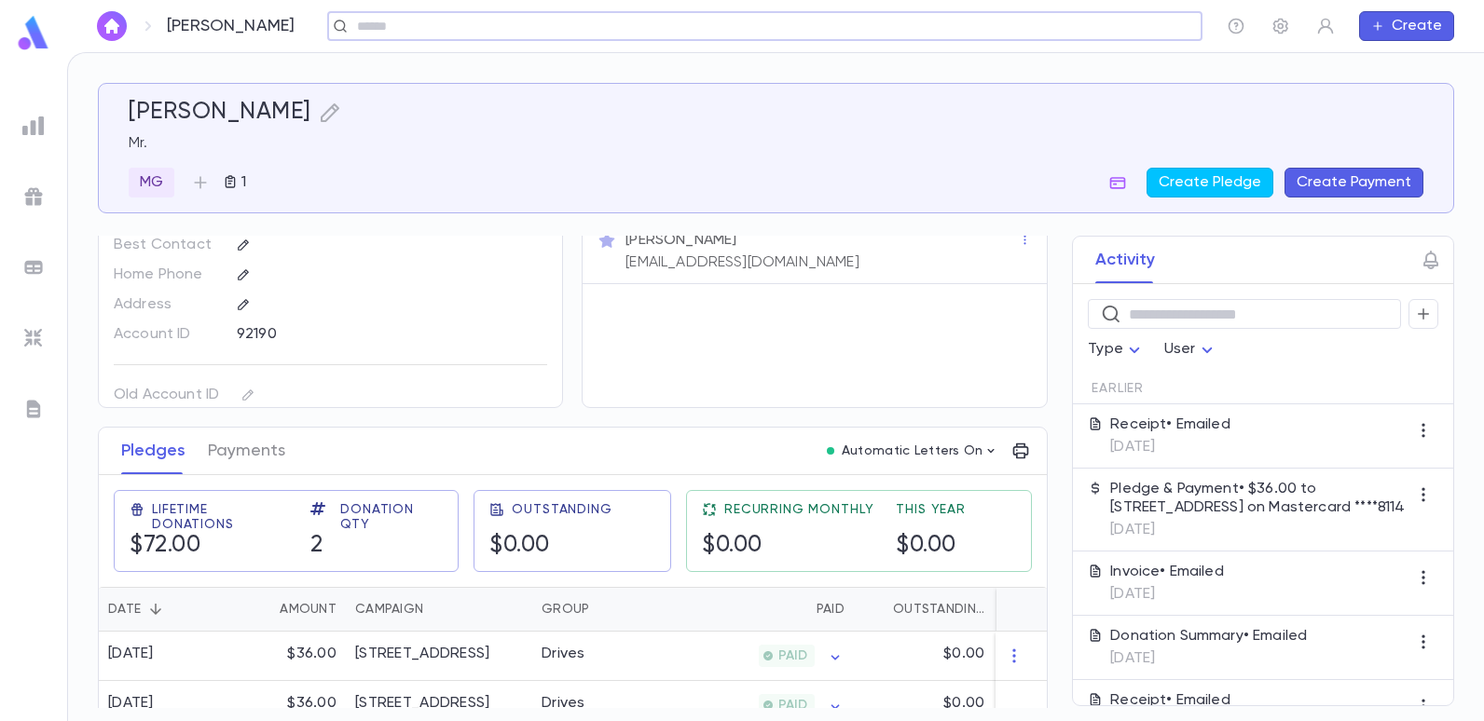
scroll to position [93, 0]
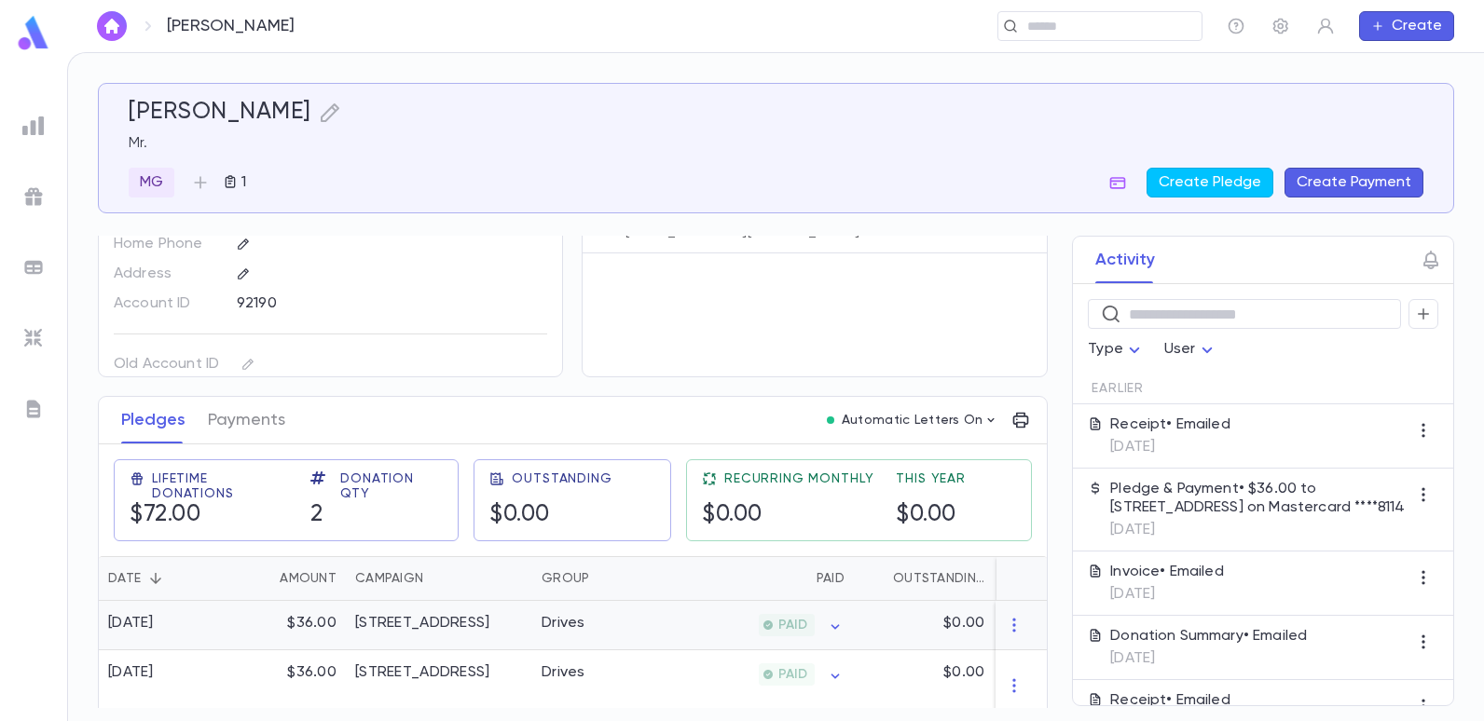
click at [476, 634] on div "2025-26 Summer Drive" at bounding box center [439, 625] width 186 height 49
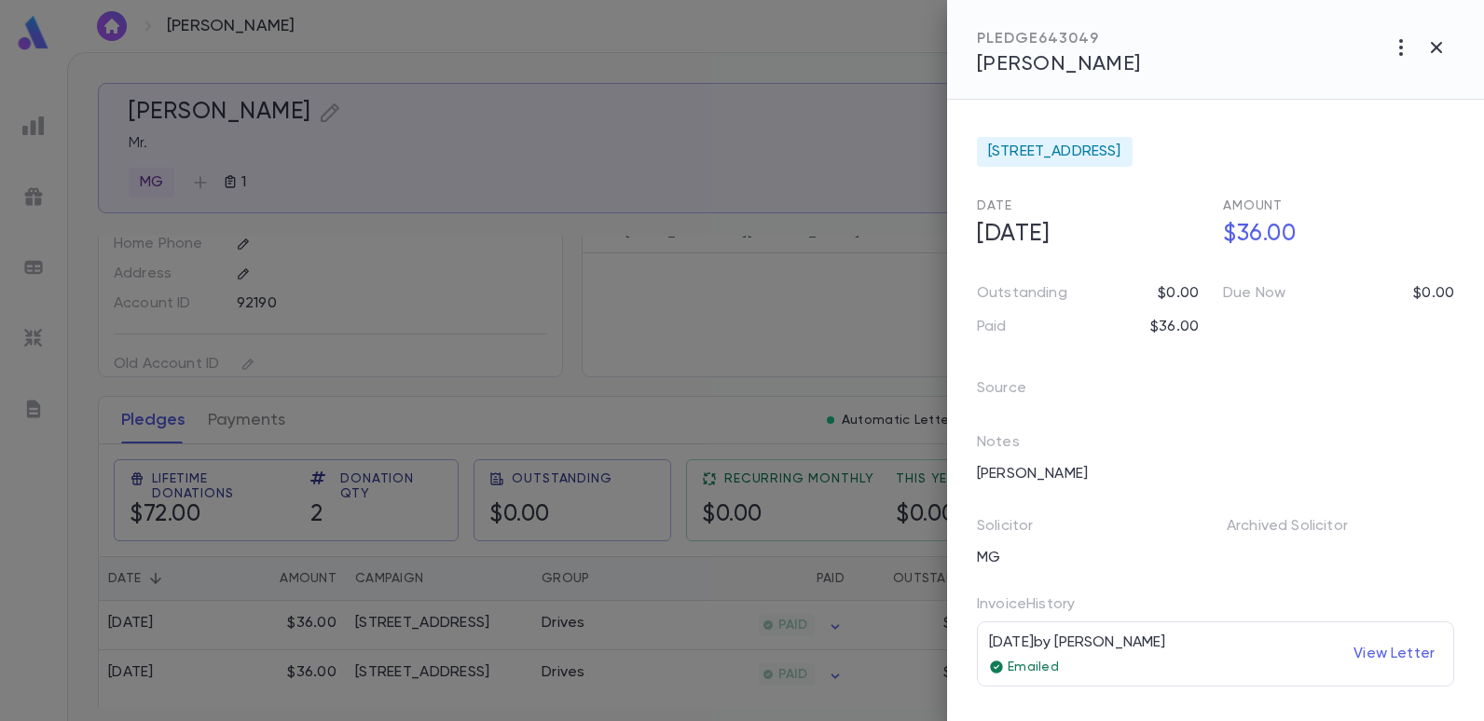
click at [522, 298] on div at bounding box center [742, 360] width 1484 height 721
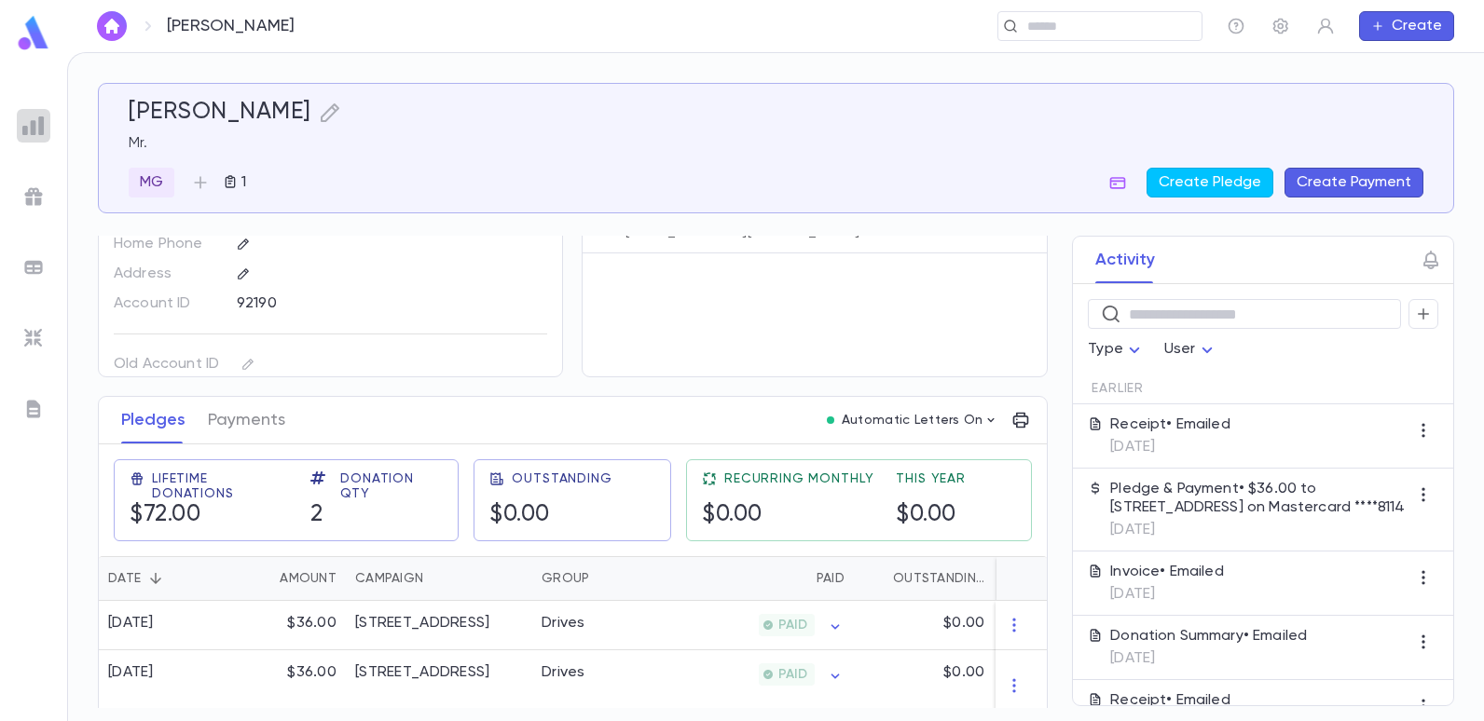
click at [34, 138] on div at bounding box center [34, 126] width 34 height 34
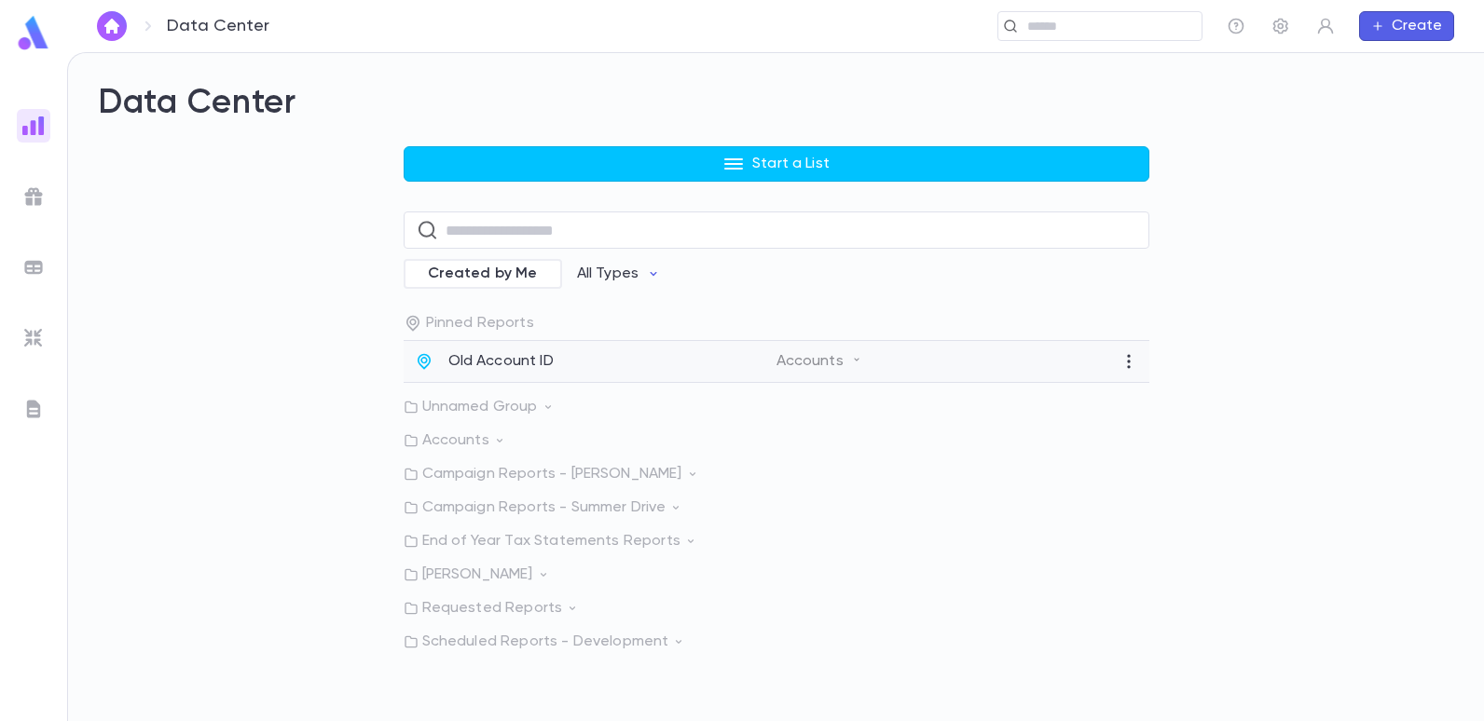
click at [460, 353] on p "Old Account ID" at bounding box center [500, 361] width 105 height 19
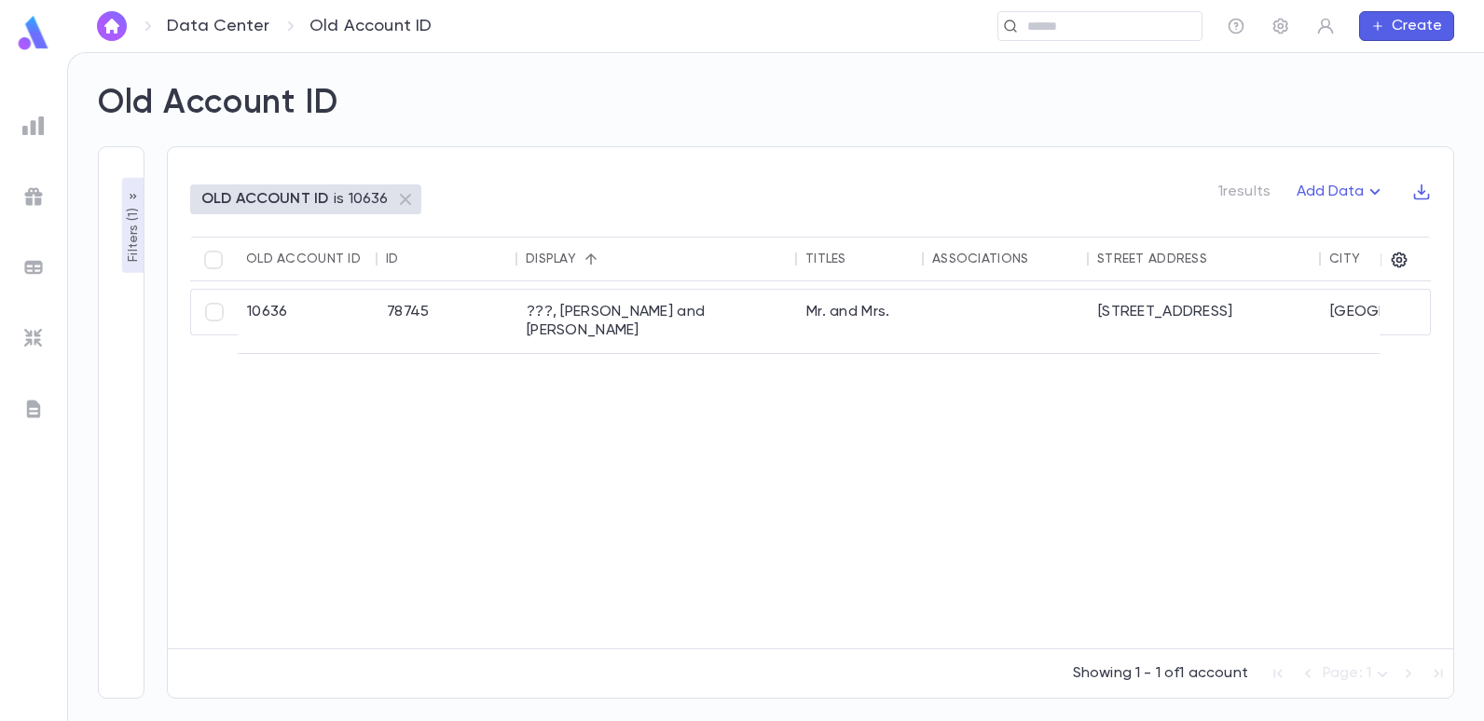
click at [260, 199] on p "OLD ACCOUNT ID" at bounding box center [264, 199] width 127 height 19
click at [139, 232] on p "Filters ( 1 )" at bounding box center [133, 233] width 19 height 58
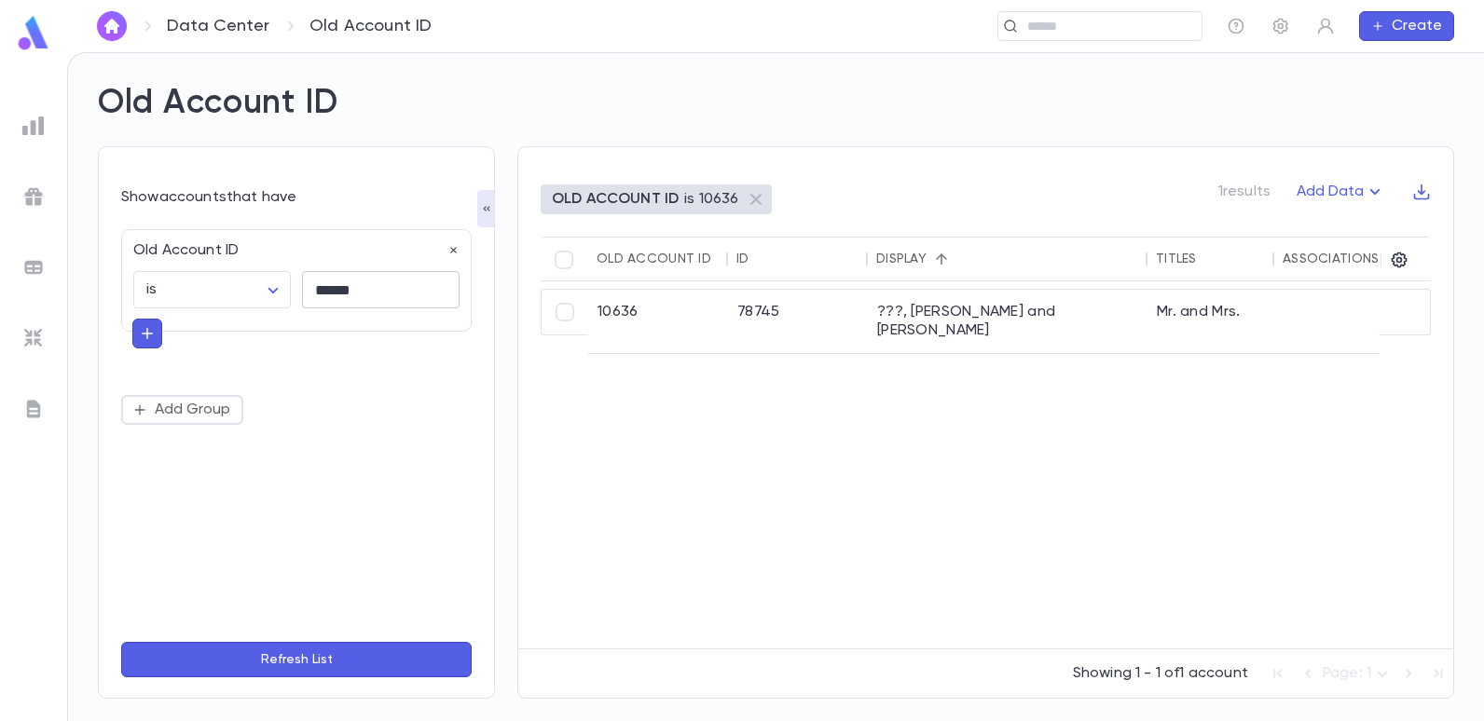
click at [405, 287] on input "******" at bounding box center [381, 290] width 158 height 36
type input "*"
type input "*****"
click at [121, 642] on button "Refresh List" at bounding box center [296, 659] width 350 height 35
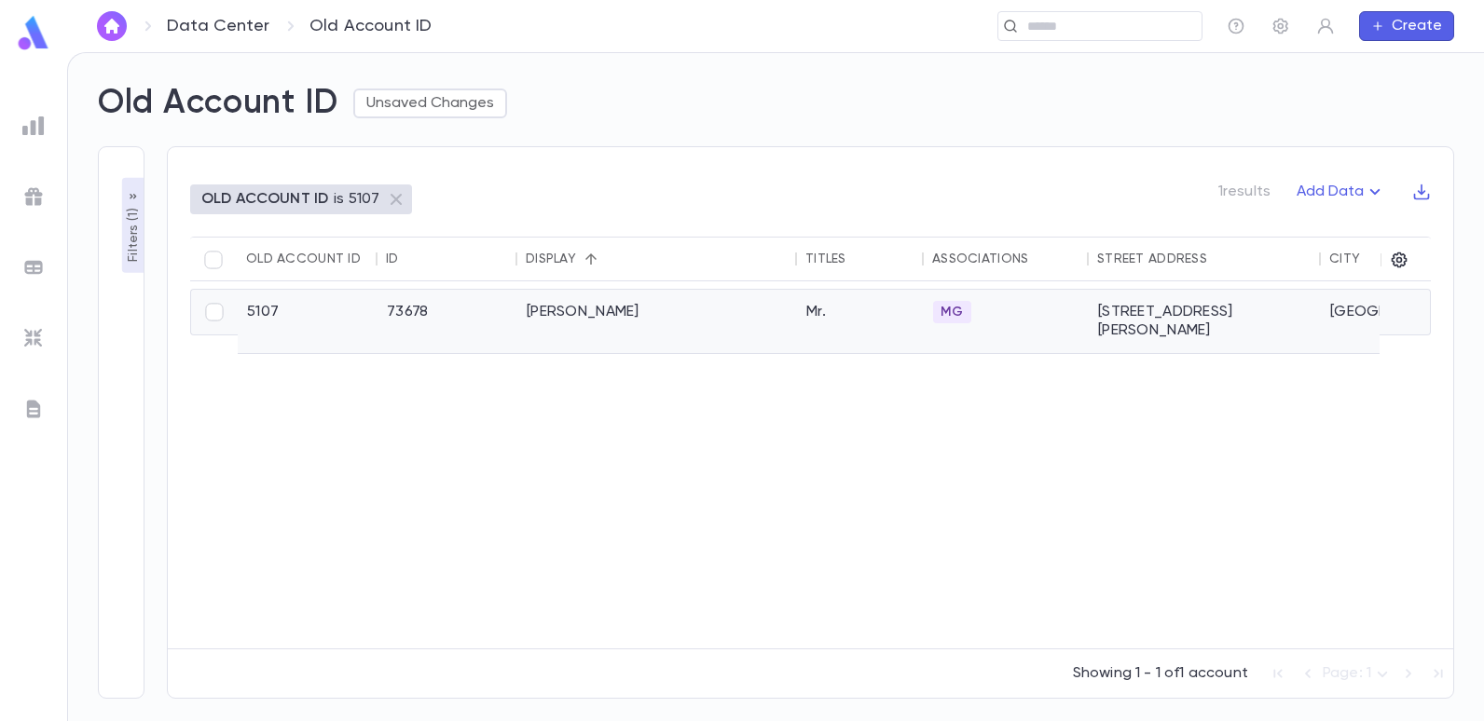
click at [543, 311] on div "Haddad, Emille" at bounding box center [657, 321] width 280 height 63
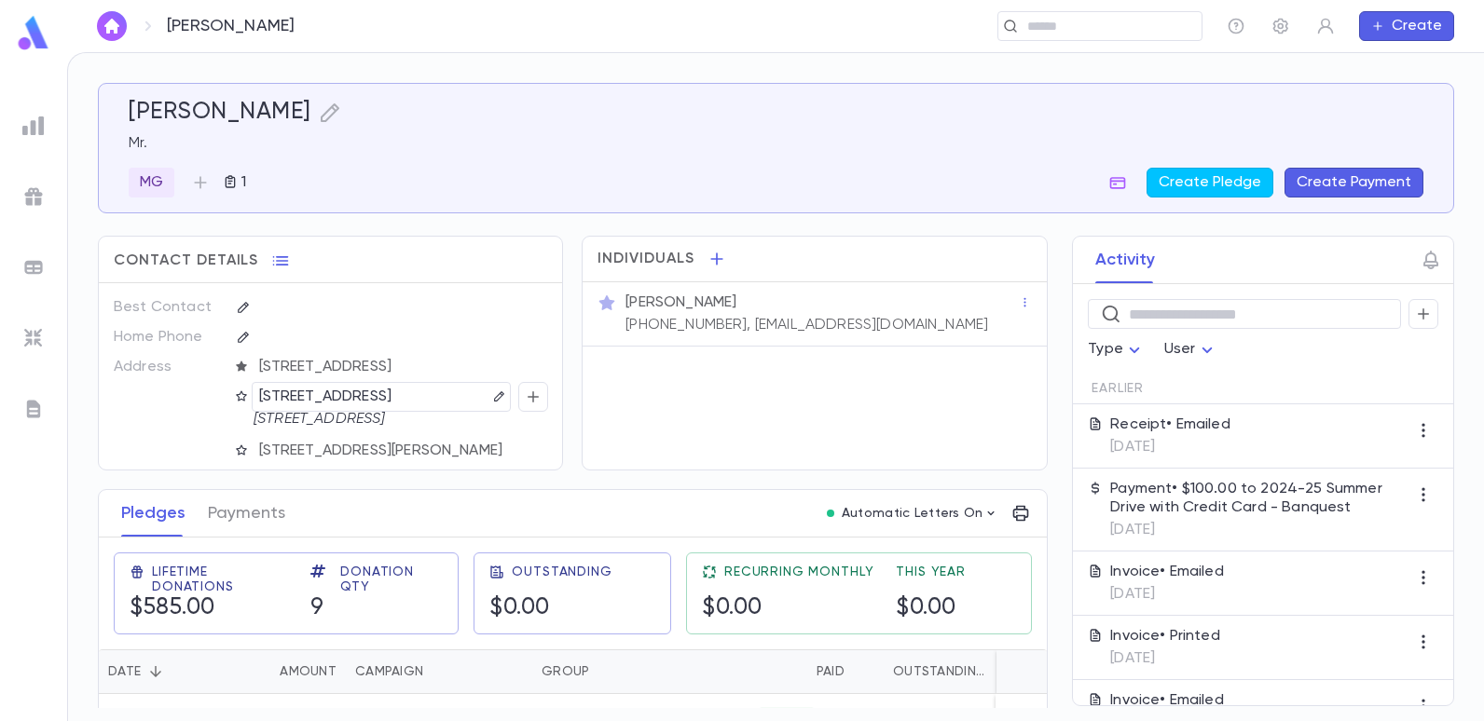
click at [28, 135] on img at bounding box center [33, 126] width 22 height 22
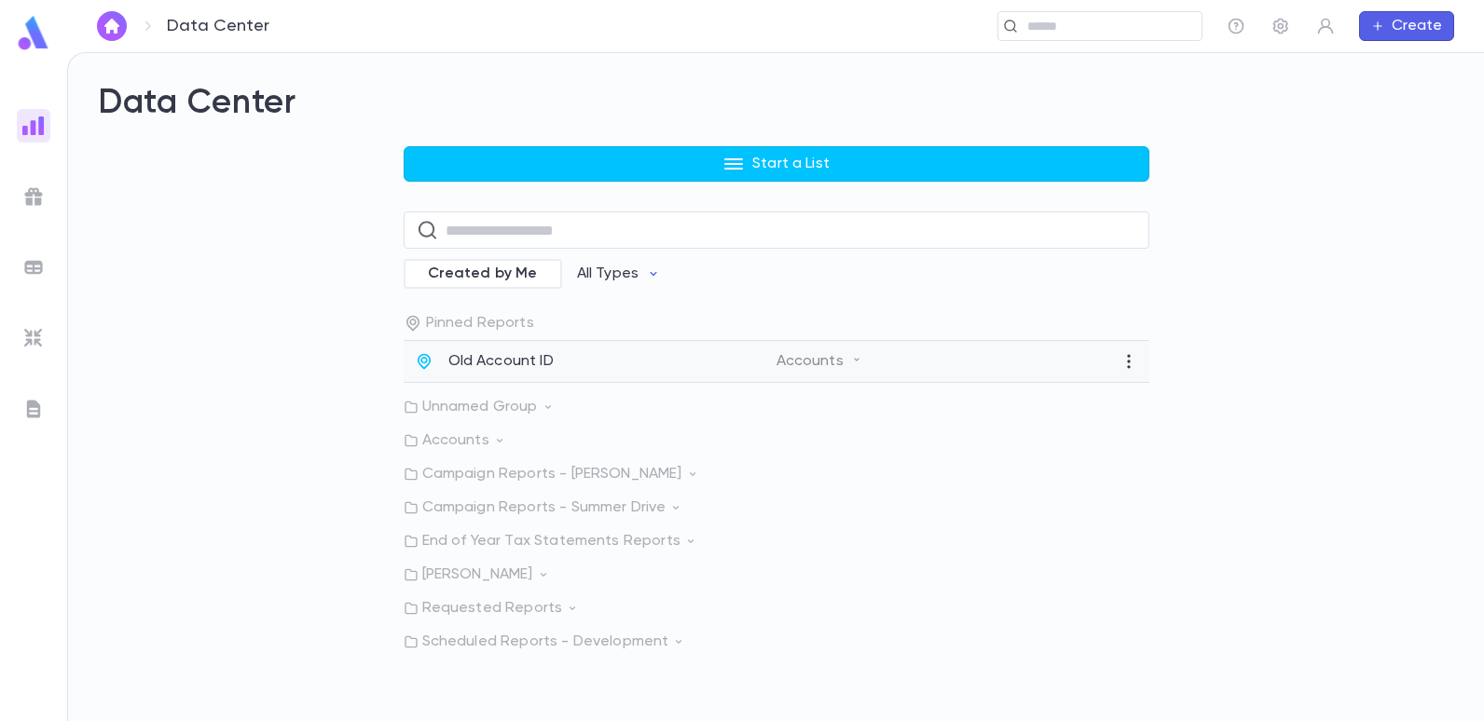
click at [495, 365] on p "Old Account ID" at bounding box center [500, 361] width 105 height 19
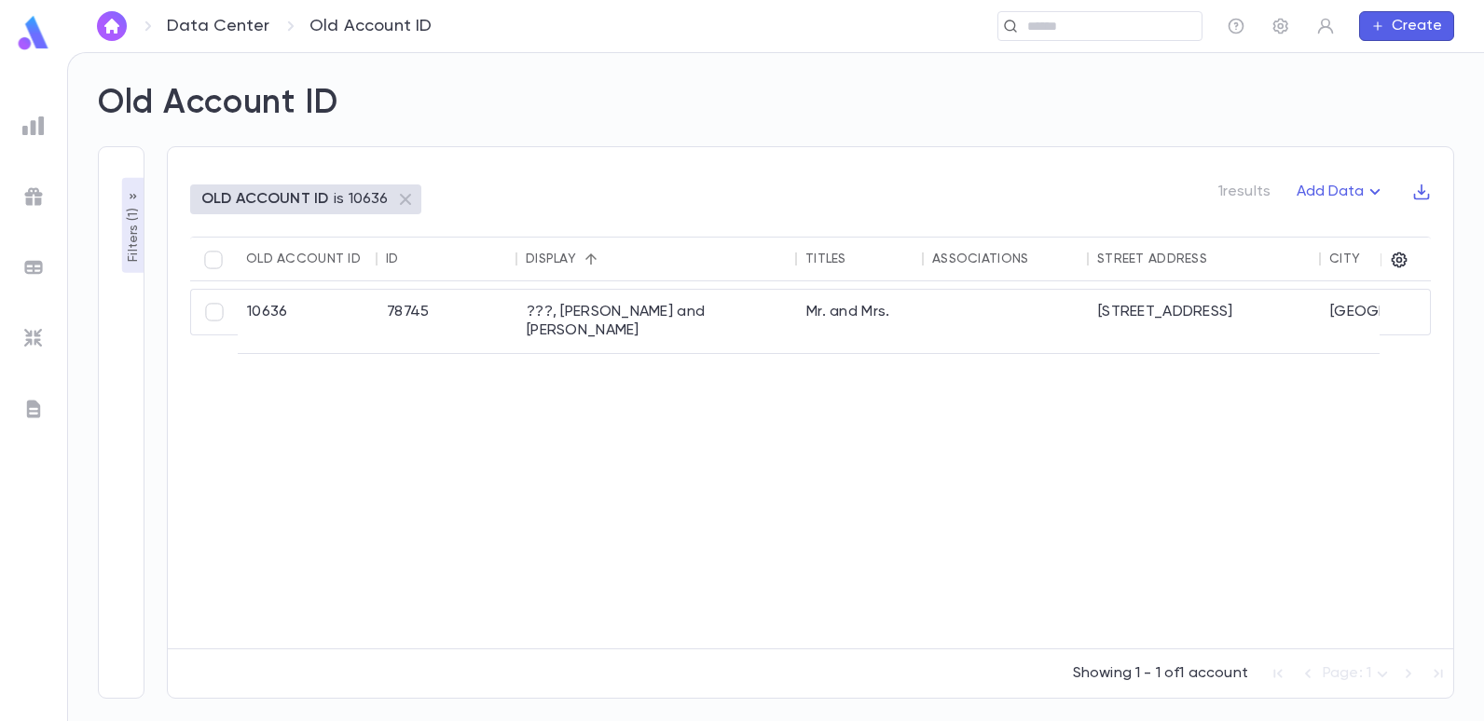
click at [252, 200] on p "OLD ACCOUNT ID" at bounding box center [264, 199] width 127 height 19
click at [129, 225] on p "Filters ( 1 )" at bounding box center [133, 233] width 19 height 58
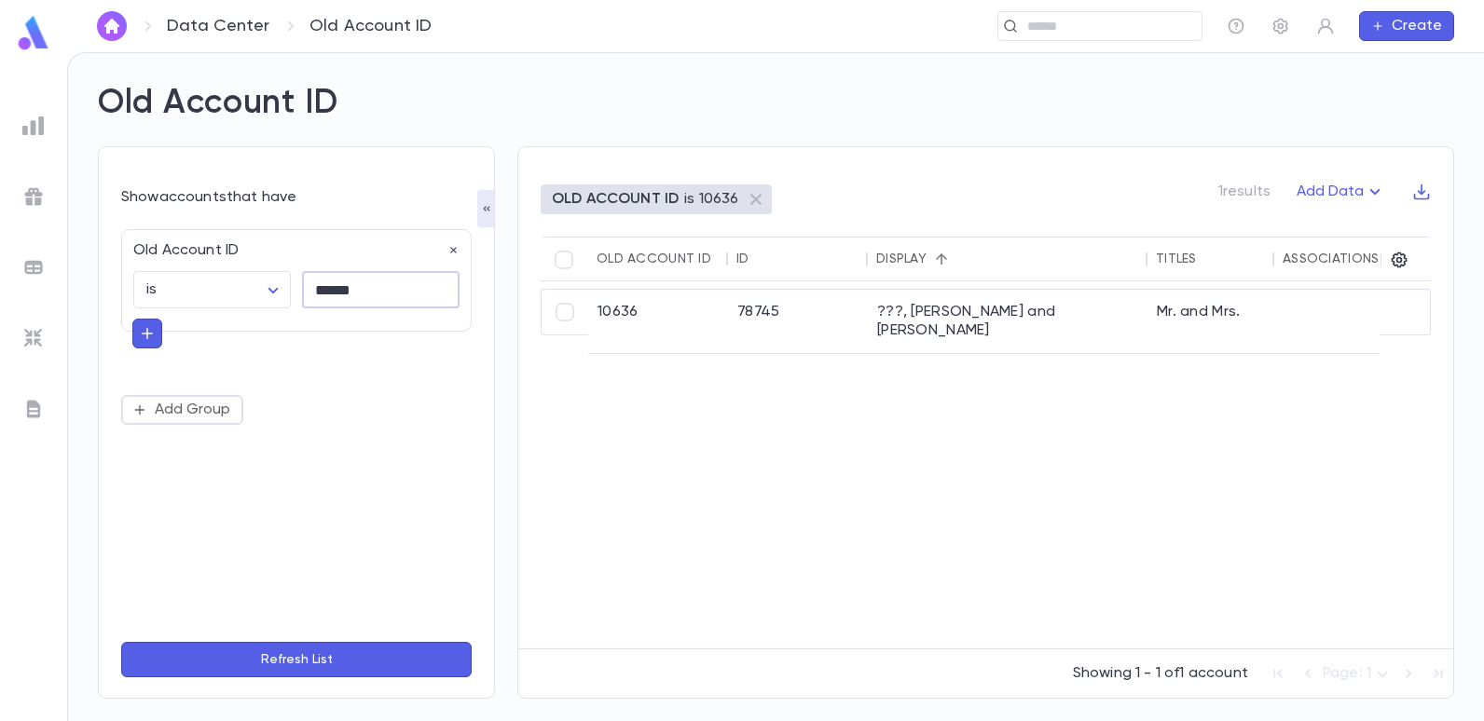
click at [362, 295] on input "******" at bounding box center [381, 290] width 158 height 36
type input "*"
type input "*****"
click at [121, 642] on button "Refresh List" at bounding box center [296, 659] width 350 height 35
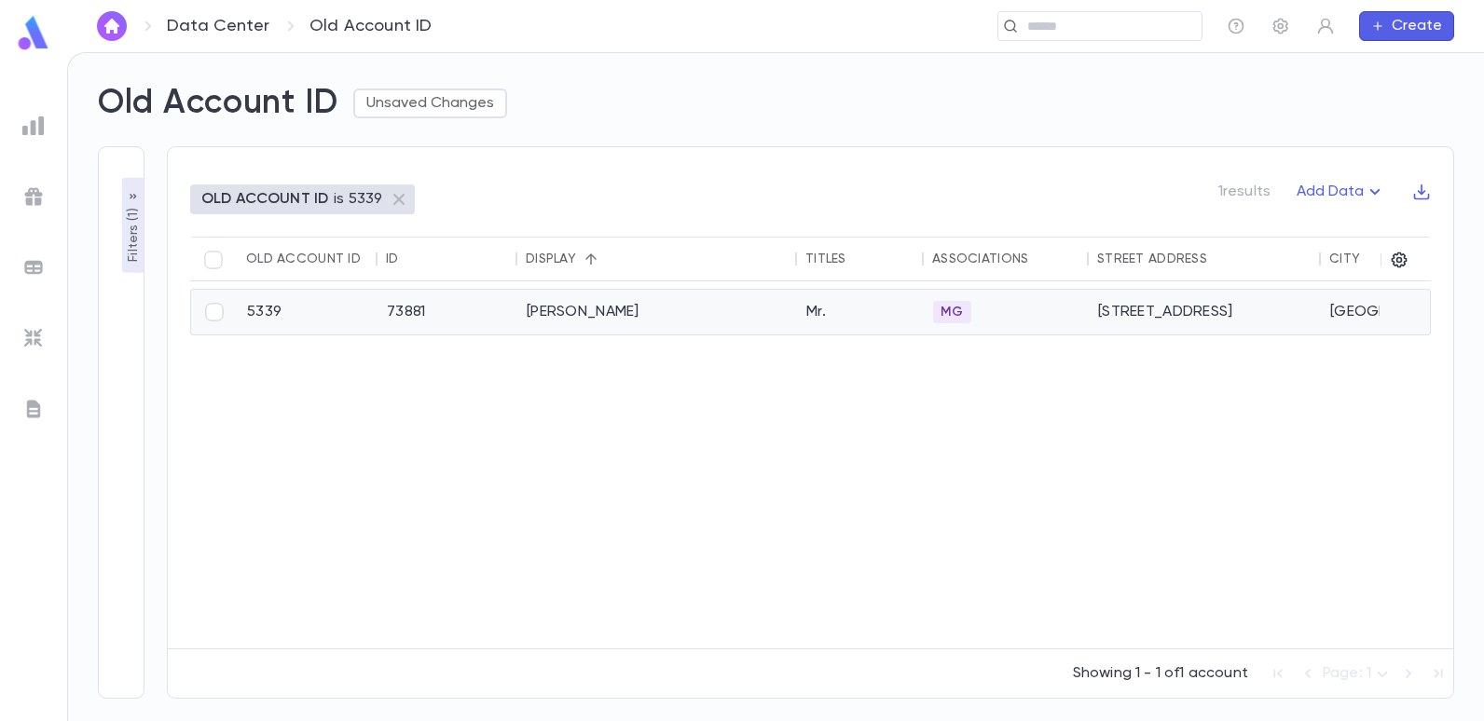
click at [628, 309] on div "[PERSON_NAME]" at bounding box center [657, 312] width 280 height 45
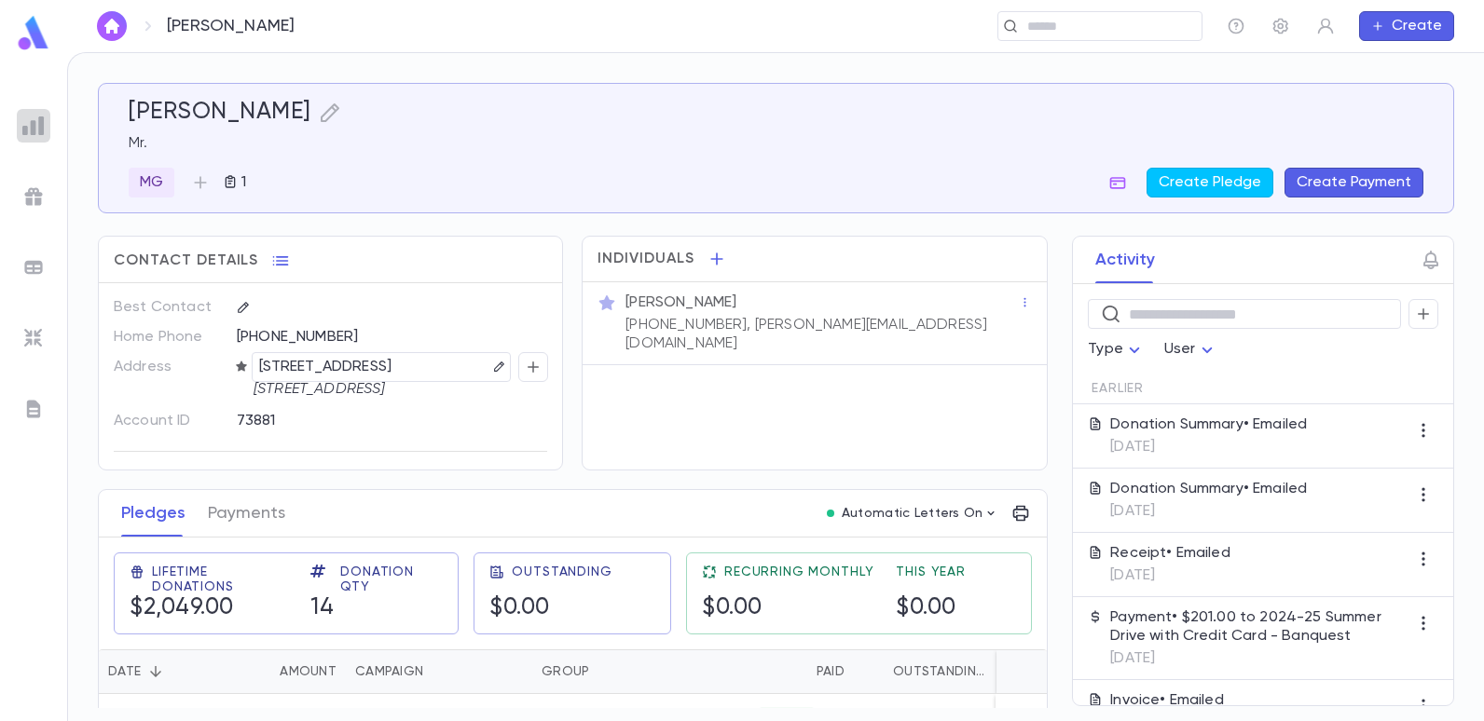
click at [28, 117] on img at bounding box center [33, 126] width 22 height 22
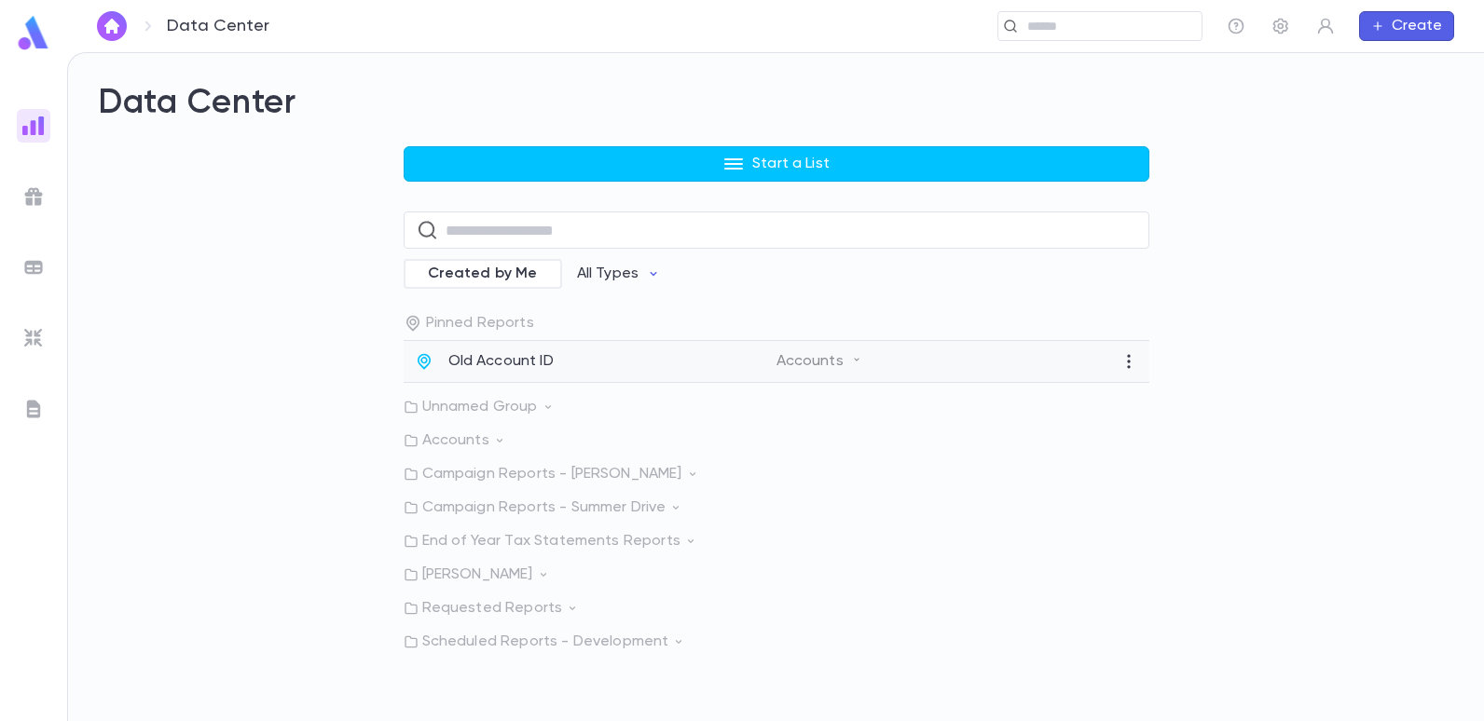
click at [476, 364] on p "Old Account ID" at bounding box center [500, 361] width 105 height 19
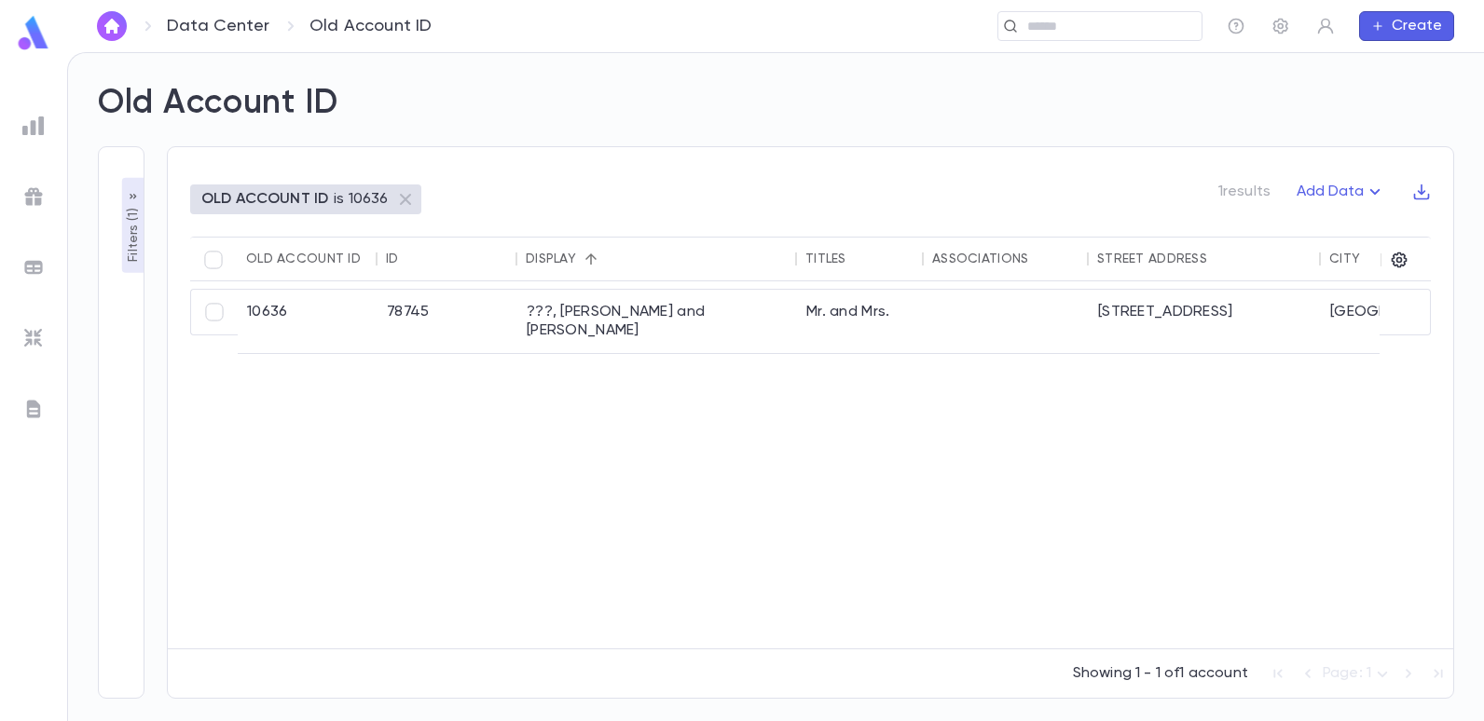
click at [134, 236] on p "Filters ( 1 )" at bounding box center [133, 233] width 19 height 58
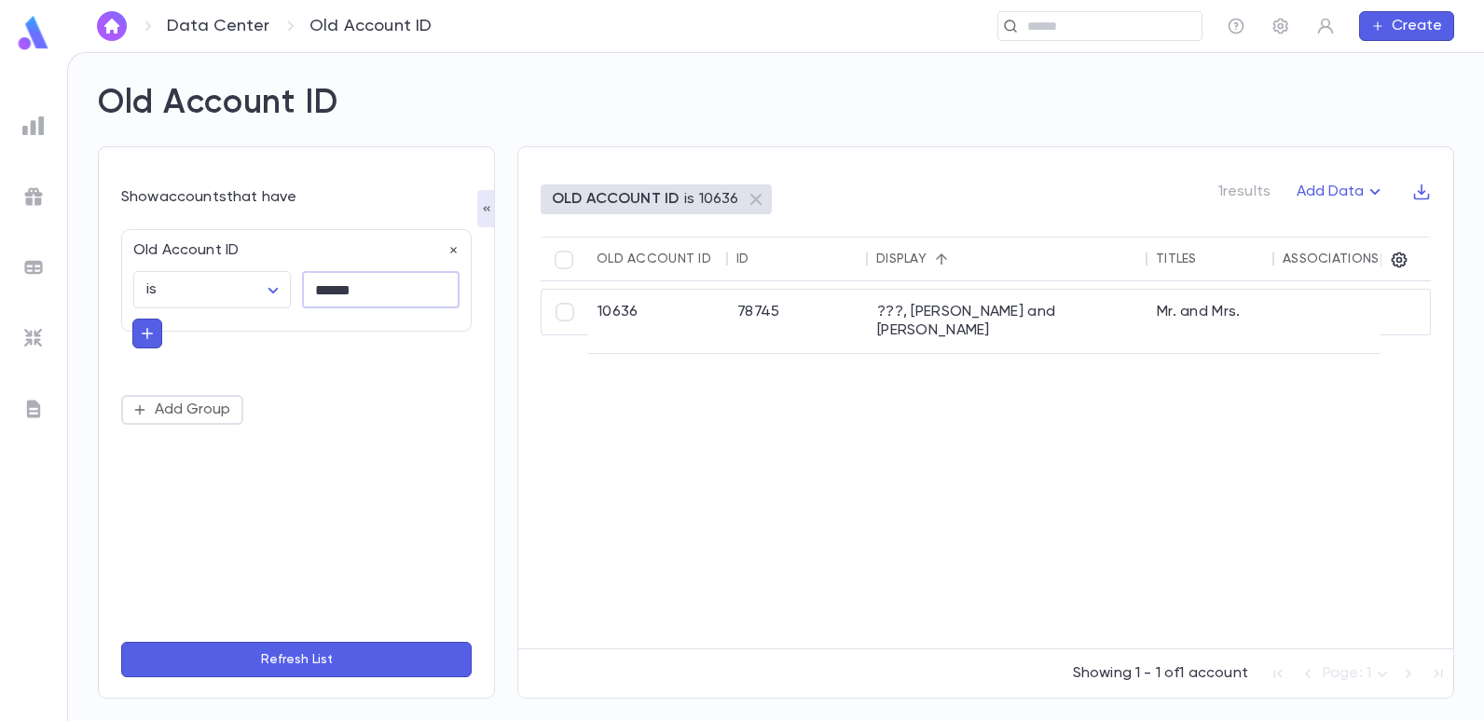
click at [403, 296] on input "******" at bounding box center [381, 290] width 158 height 36
type input "*"
type input "*****"
click at [121, 642] on button "Refresh List" at bounding box center [296, 659] width 350 height 35
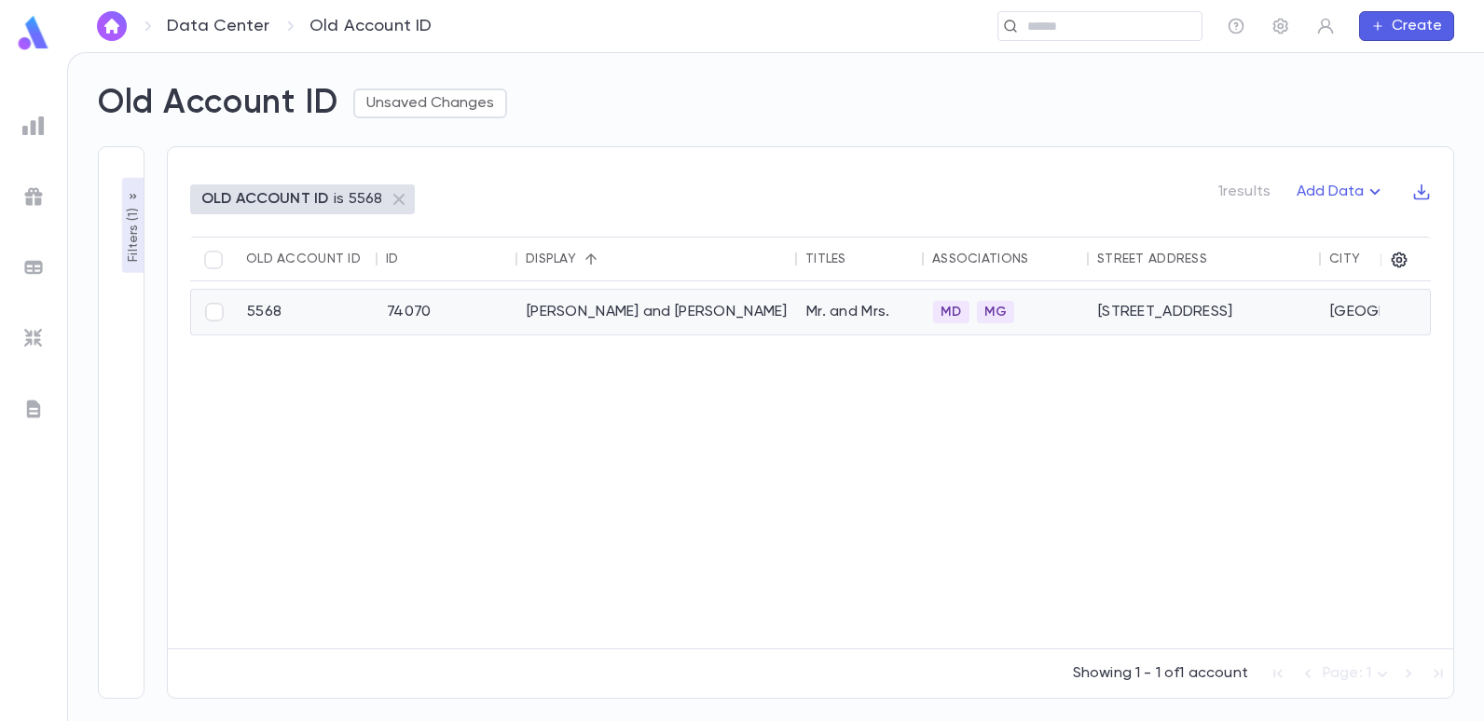
click at [545, 312] on div "[PERSON_NAME] and [PERSON_NAME]" at bounding box center [657, 312] width 280 height 45
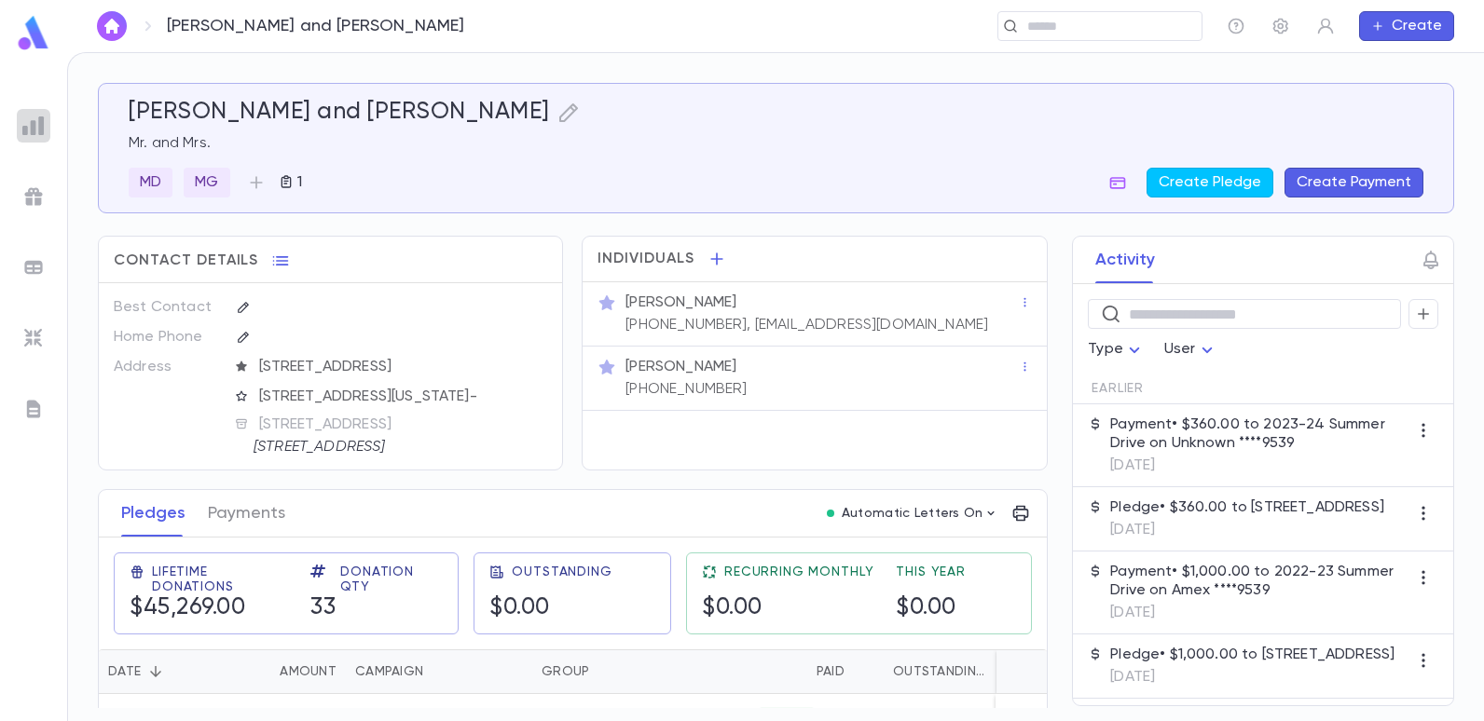
click at [32, 126] on img at bounding box center [33, 126] width 22 height 22
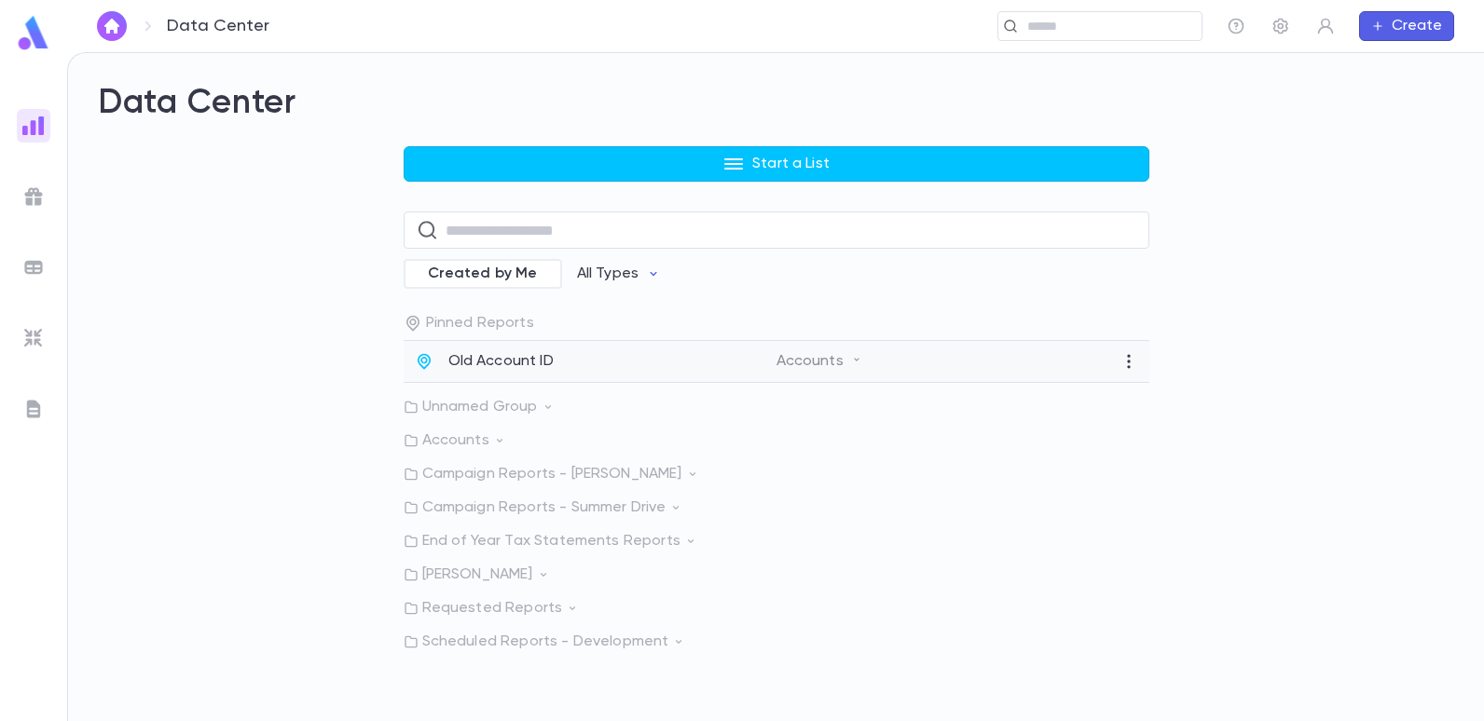
click at [475, 358] on p "Old Account ID" at bounding box center [500, 361] width 105 height 19
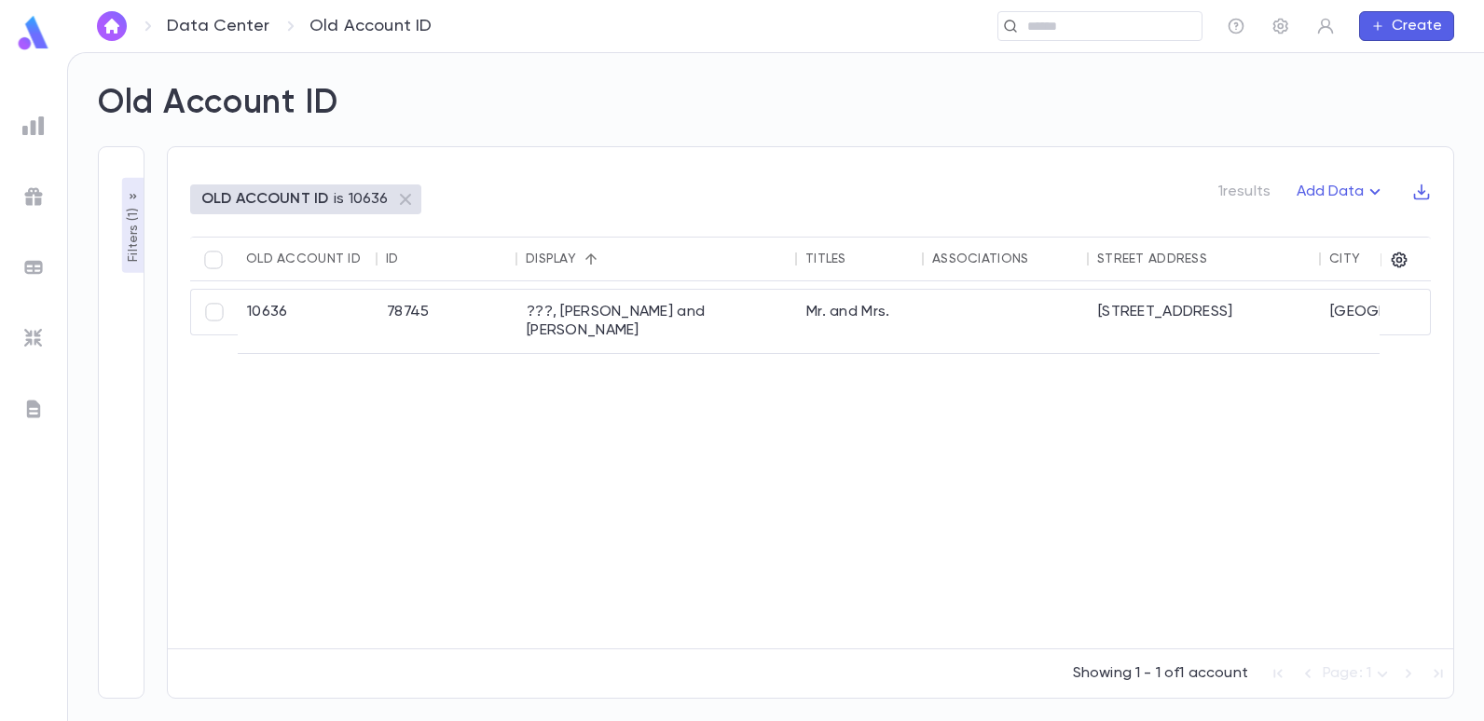
click at [302, 206] on p "OLD ACCOUNT ID" at bounding box center [264, 199] width 127 height 19
click at [130, 255] on p "Filters ( 1 )" at bounding box center [133, 233] width 19 height 58
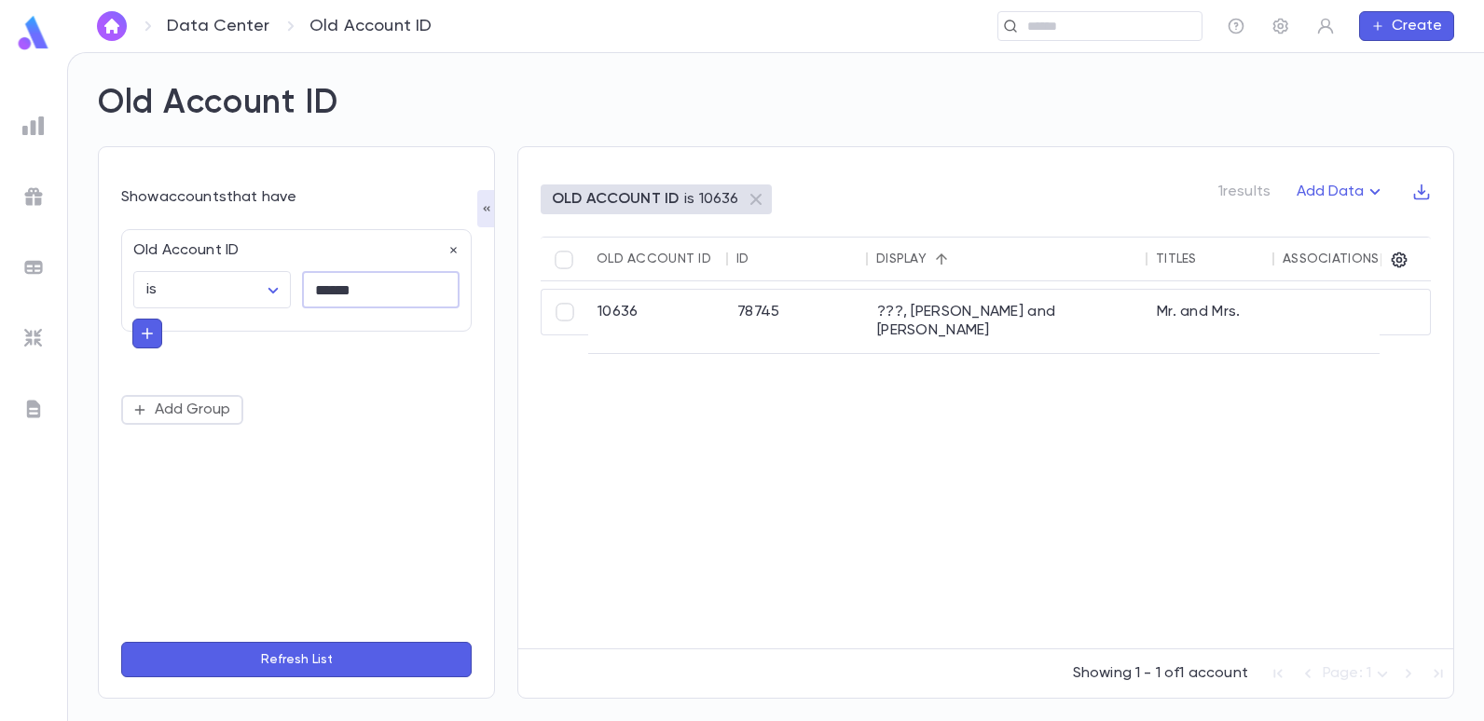
click at [375, 282] on input "******" at bounding box center [381, 290] width 158 height 36
click at [380, 285] on input "******" at bounding box center [381, 290] width 158 height 36
type input "*"
type input "*****"
click at [121, 642] on button "Refresh List" at bounding box center [296, 659] width 350 height 35
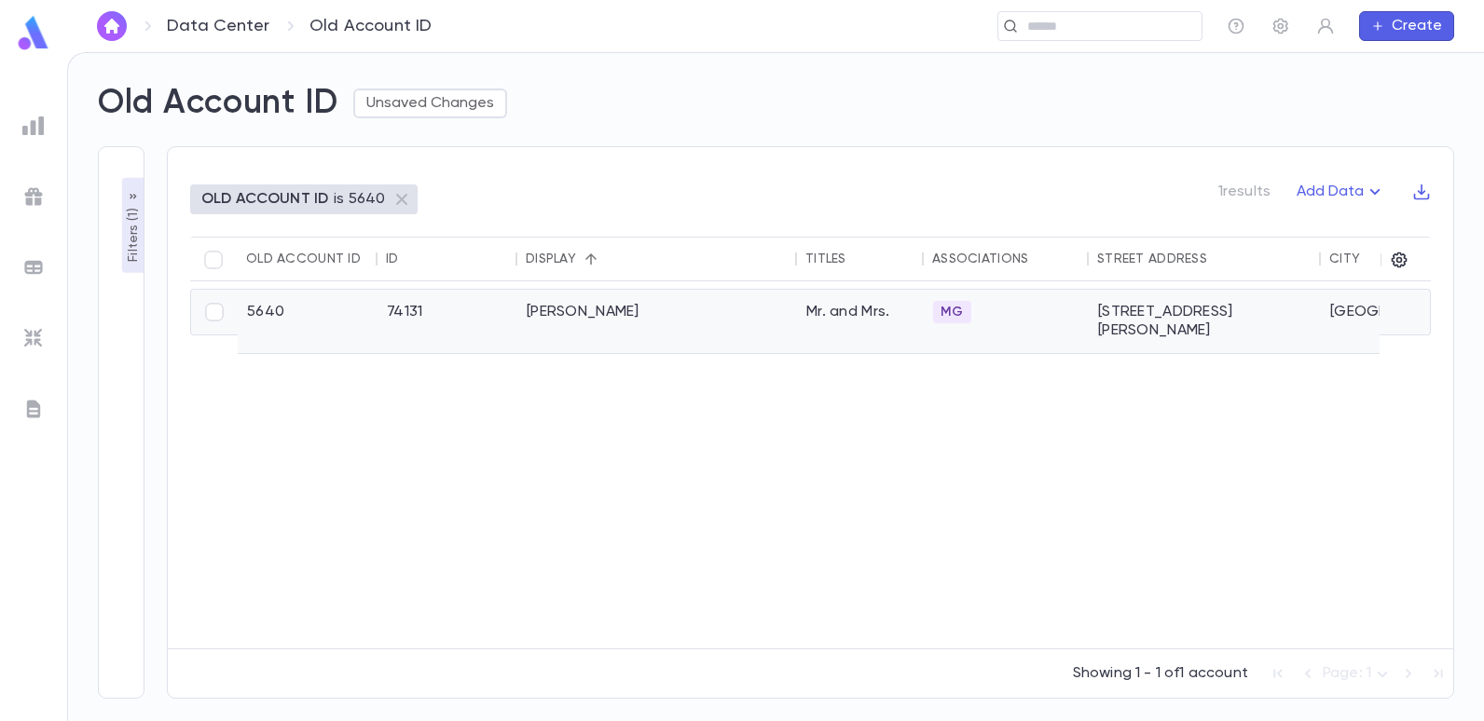
click at [556, 309] on div "[PERSON_NAME]" at bounding box center [657, 321] width 280 height 63
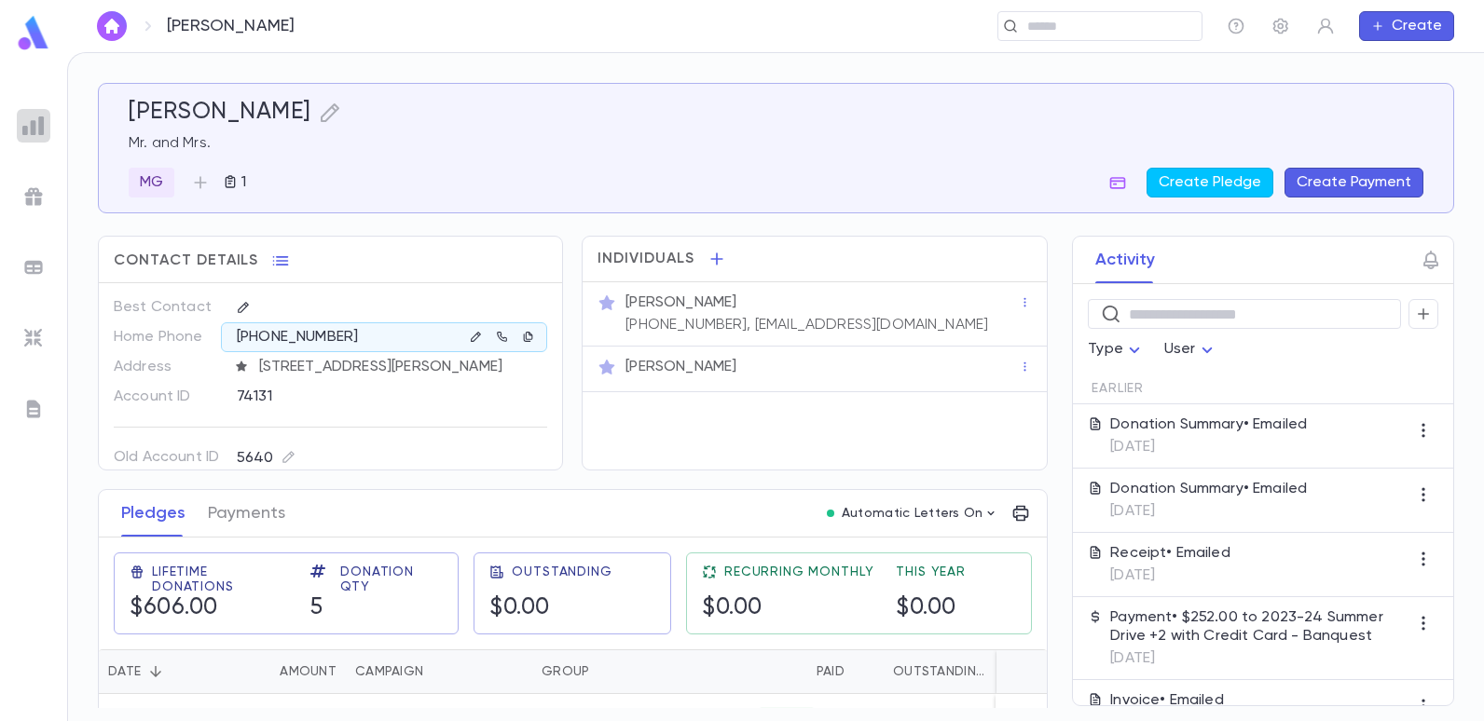
click at [36, 135] on img at bounding box center [33, 126] width 22 height 22
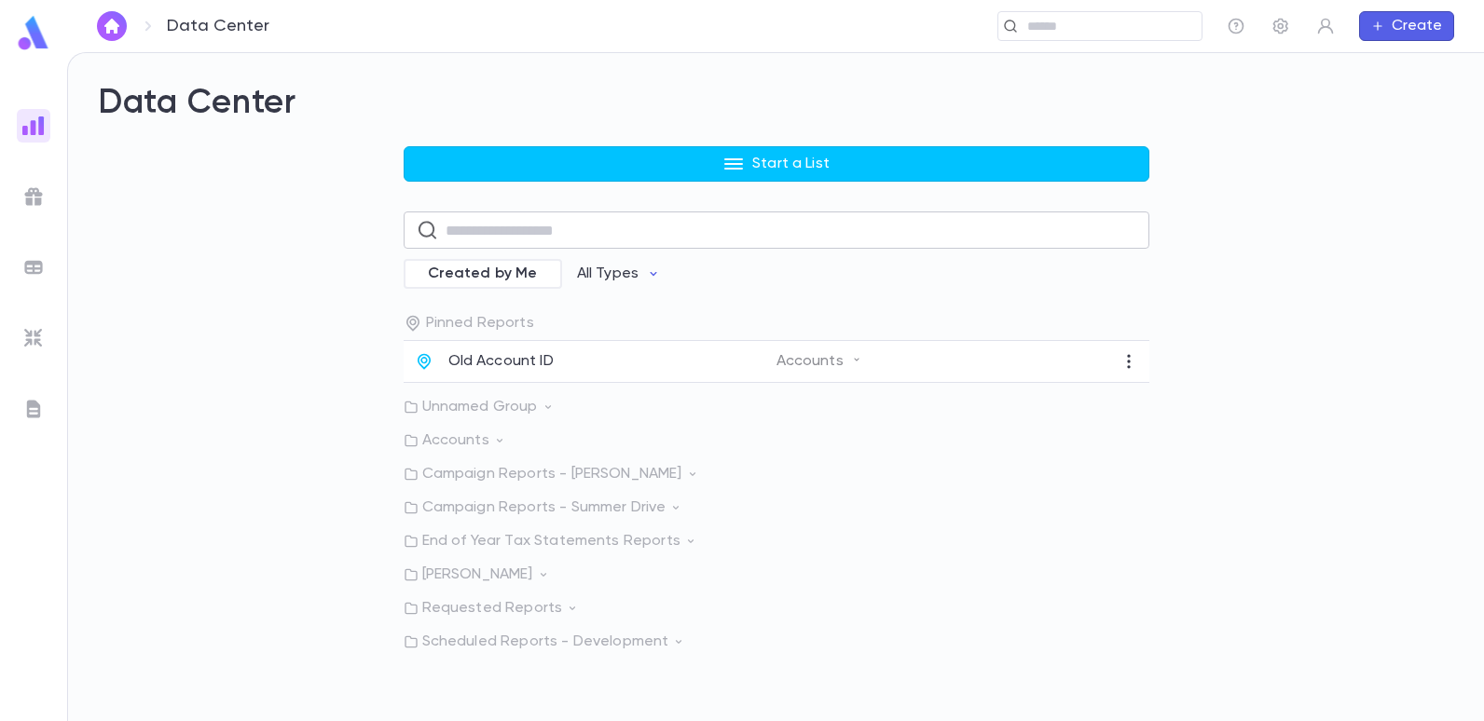
click at [469, 231] on input "text" at bounding box center [791, 231] width 691 height 36
click at [347, 262] on div "Start a List ​ Created by Me All Types Pinned Reports Old Account ID Accounts U…" at bounding box center [776, 398] width 1356 height 505
click at [483, 440] on p "Accounts" at bounding box center [777, 441] width 746 height 19
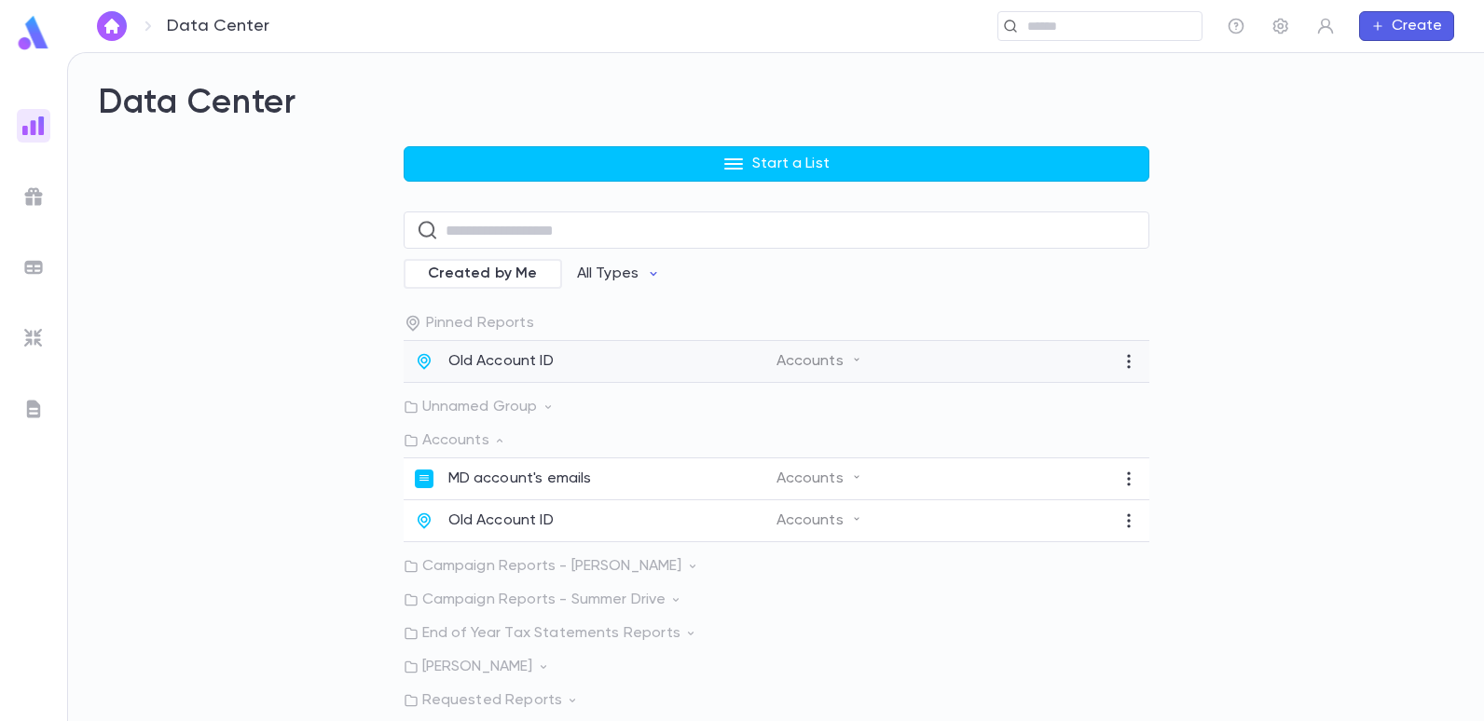
click at [534, 364] on p "Old Account ID" at bounding box center [500, 361] width 105 height 19
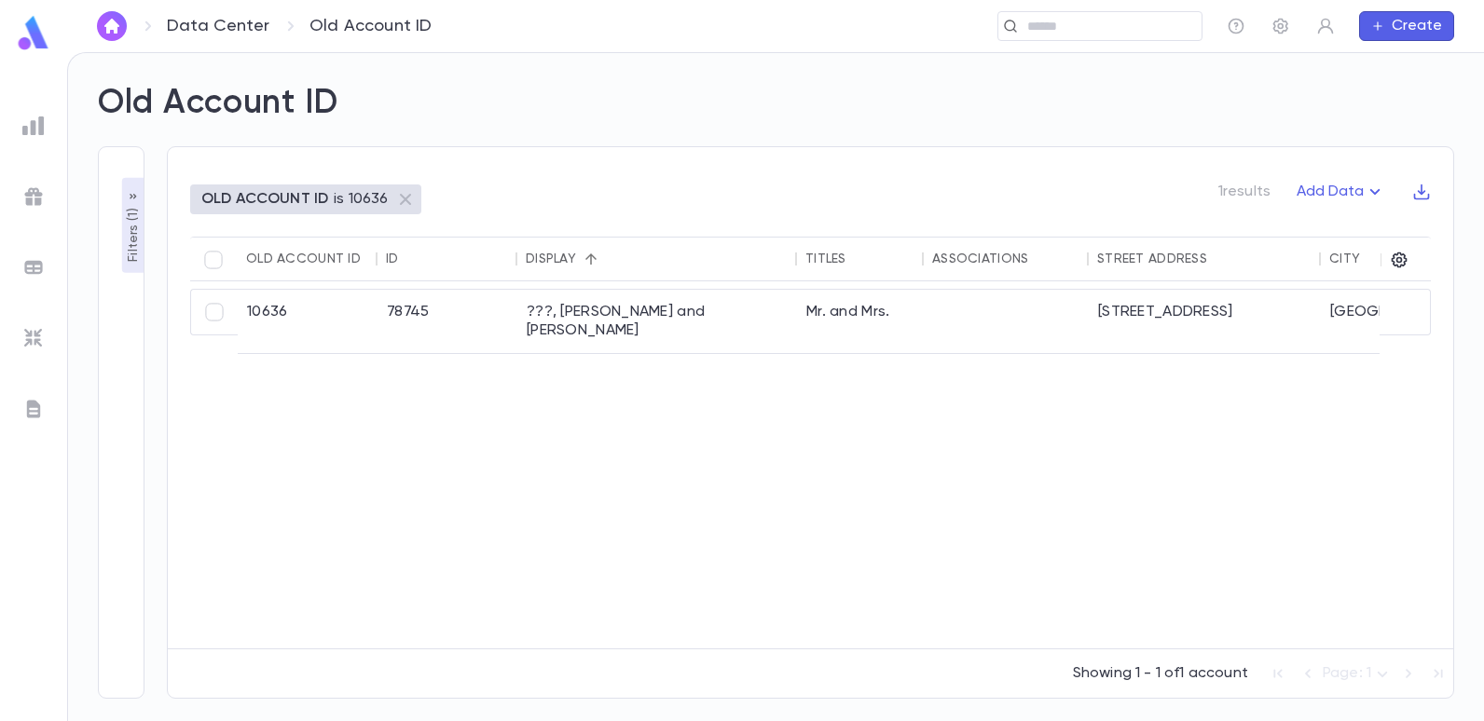
click at [126, 225] on p "Filters ( 1 )" at bounding box center [133, 233] width 19 height 58
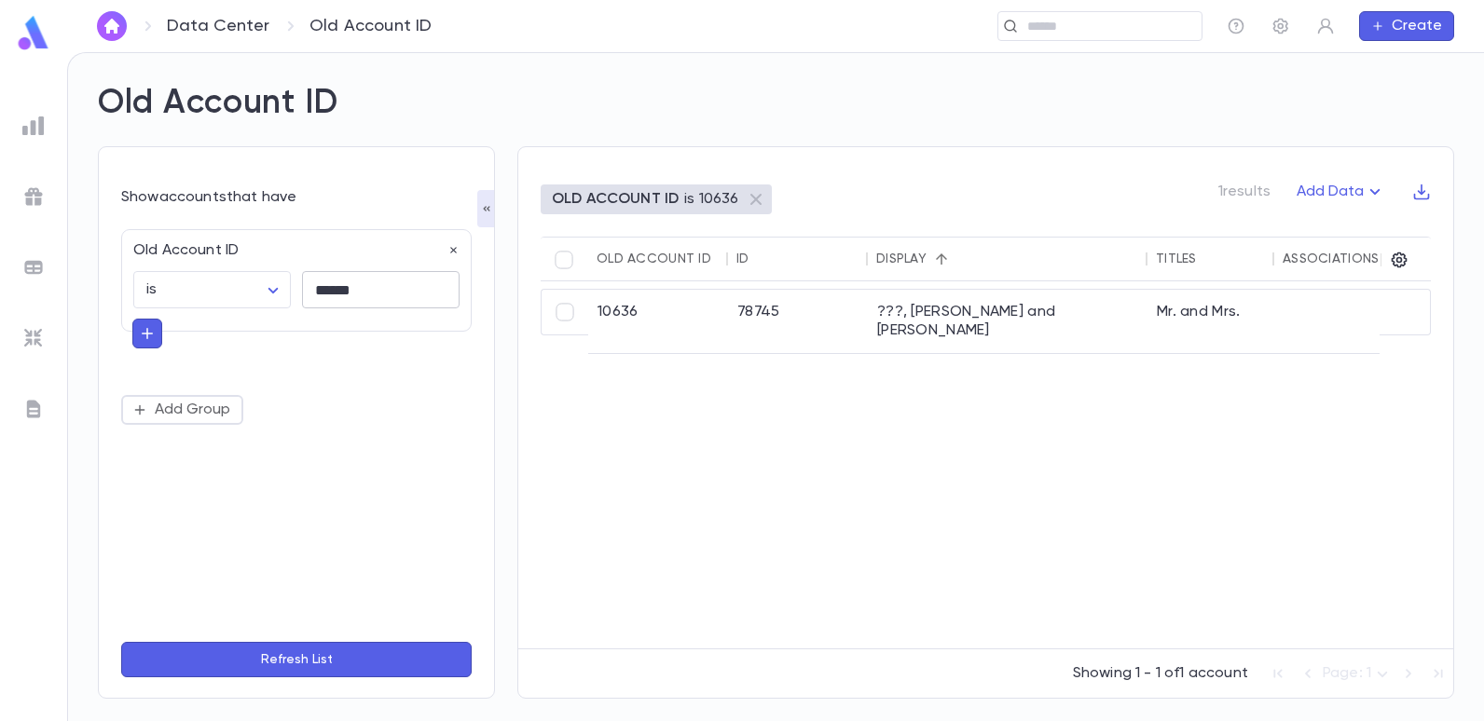
click at [372, 283] on input "******" at bounding box center [381, 290] width 158 height 36
type input "*"
type input "*****"
click at [121, 642] on button "Refresh List" at bounding box center [296, 659] width 350 height 35
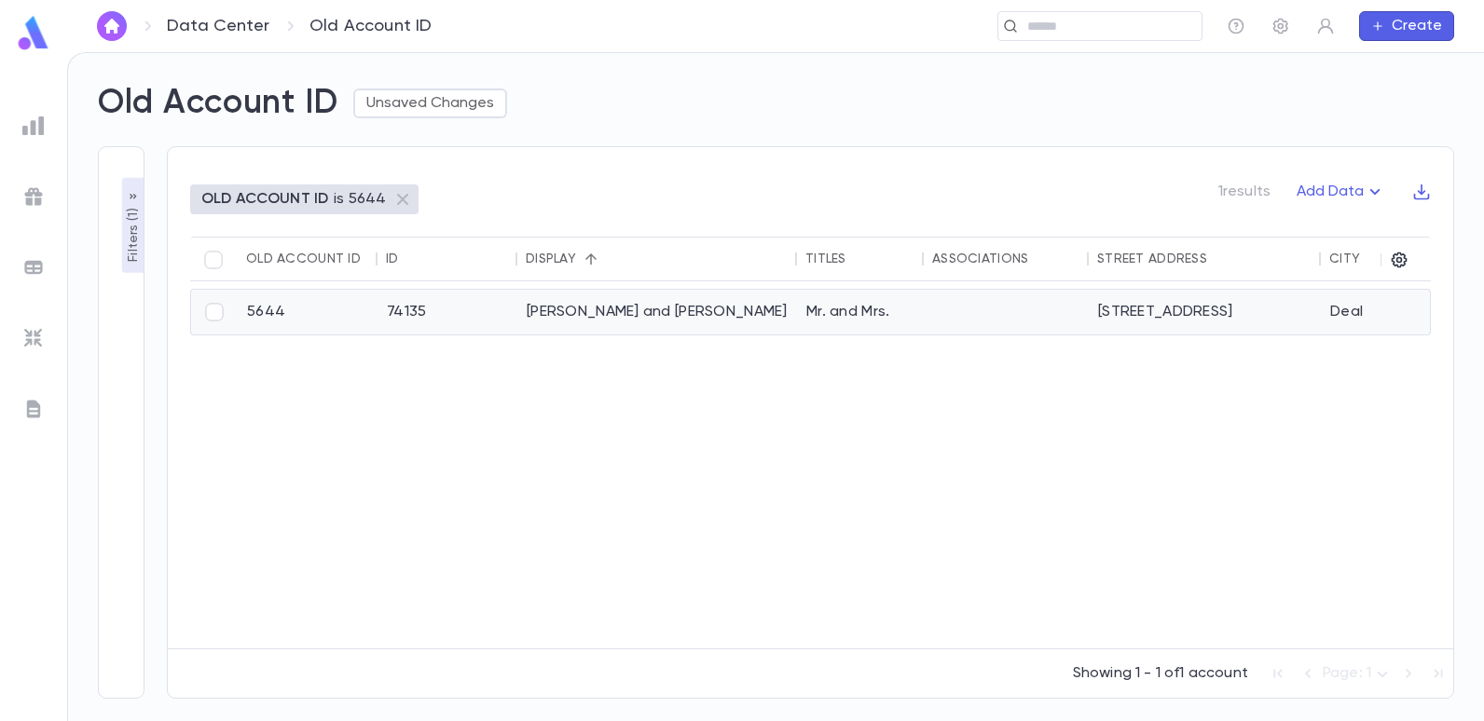
click at [574, 309] on div "[PERSON_NAME] and [PERSON_NAME]" at bounding box center [657, 312] width 280 height 45
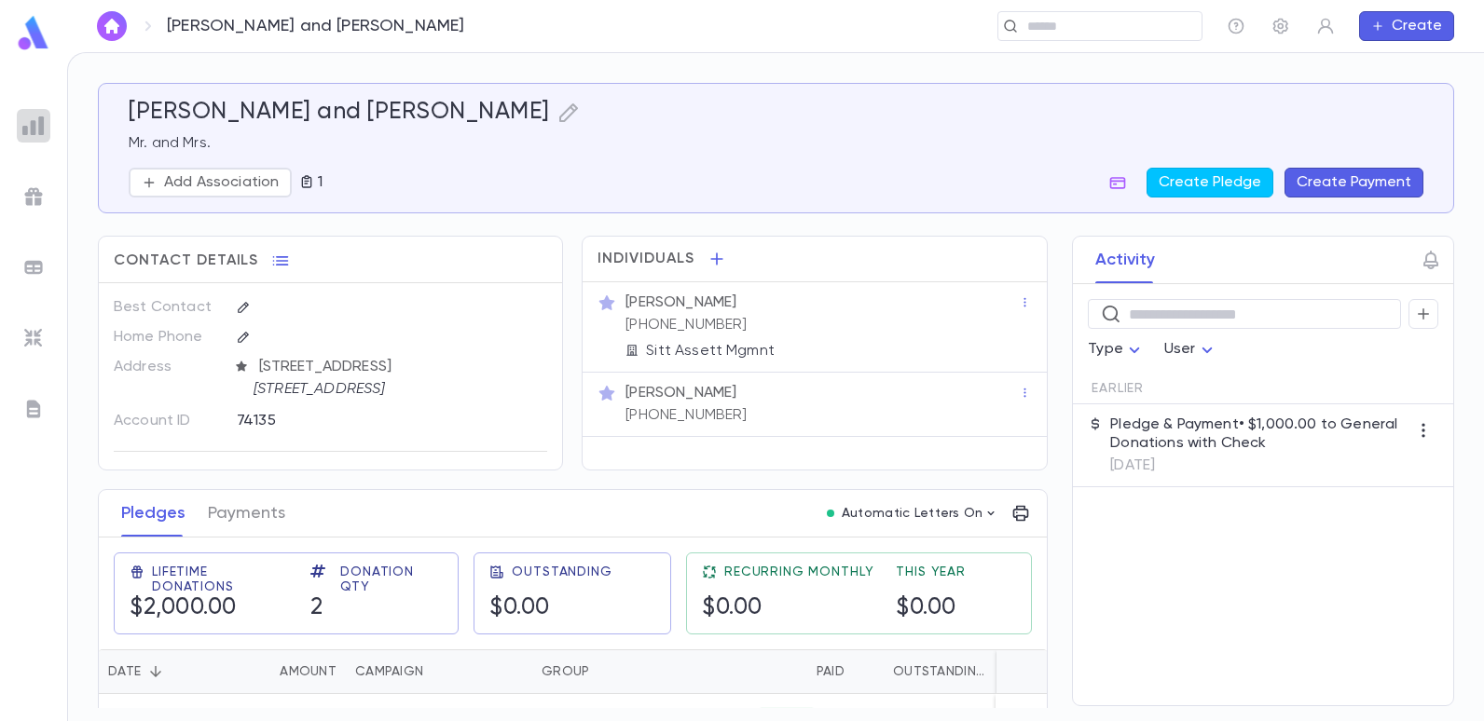
click at [34, 126] on img at bounding box center [33, 126] width 22 height 22
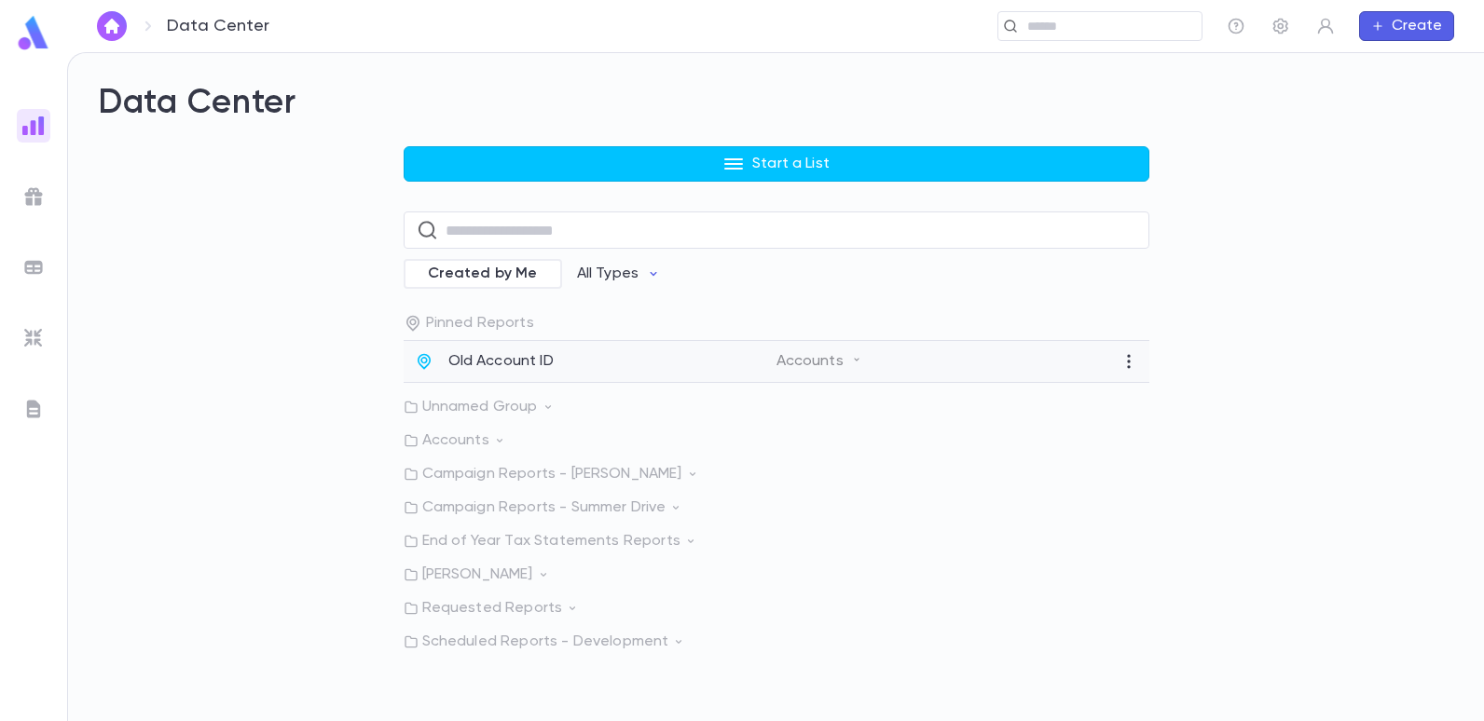
click at [515, 370] on p "Old Account ID" at bounding box center [500, 361] width 105 height 19
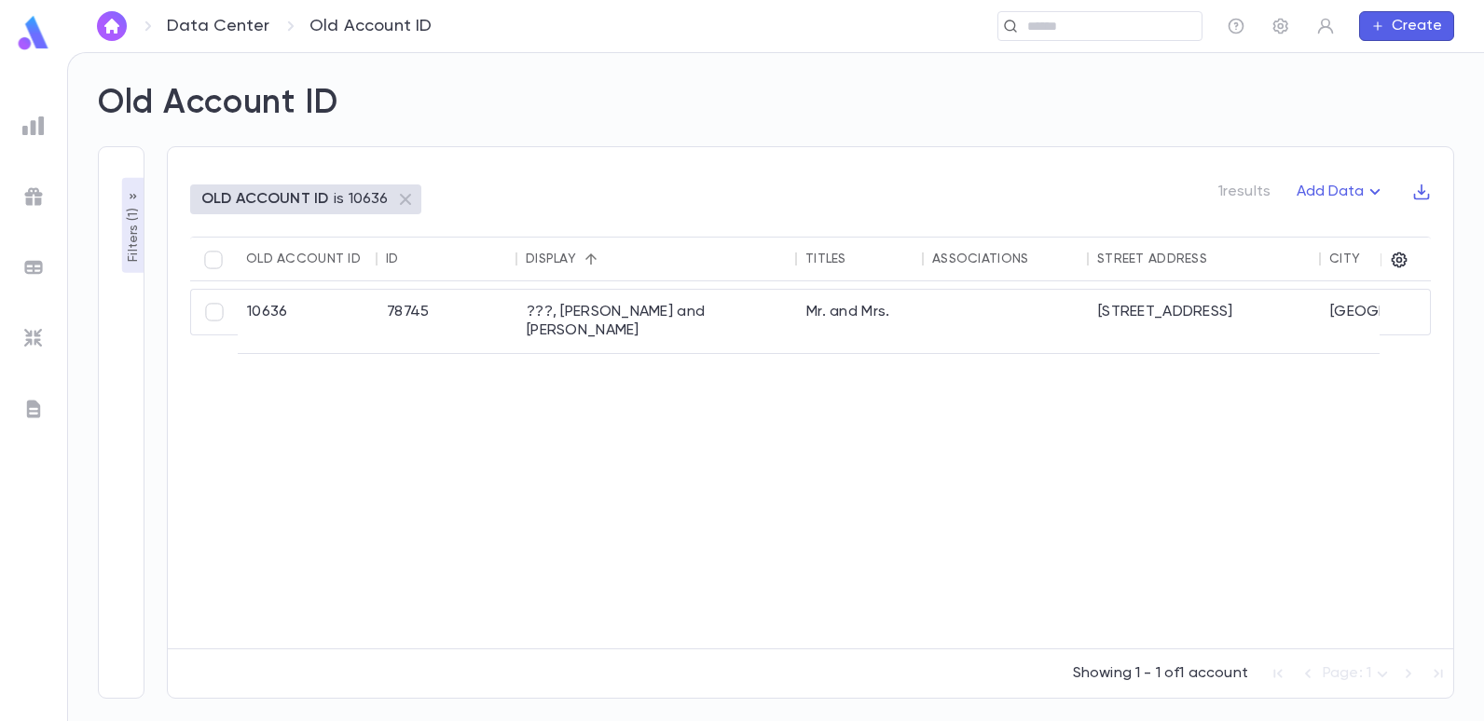
click at [130, 237] on p "Filters ( 1 )" at bounding box center [133, 233] width 19 height 58
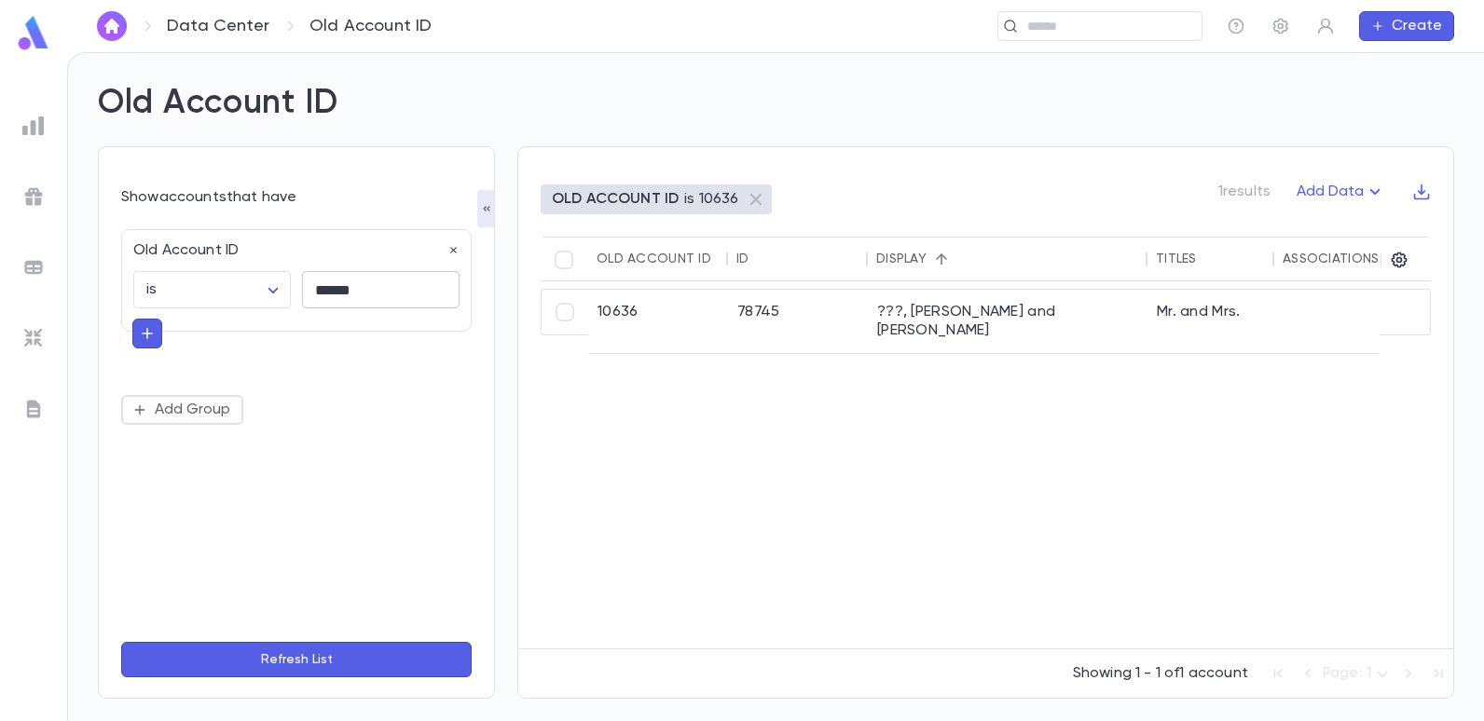
click at [393, 284] on input "******" at bounding box center [381, 290] width 158 height 36
type input "*"
type input "*****"
click at [121, 642] on button "Refresh List" at bounding box center [296, 659] width 350 height 35
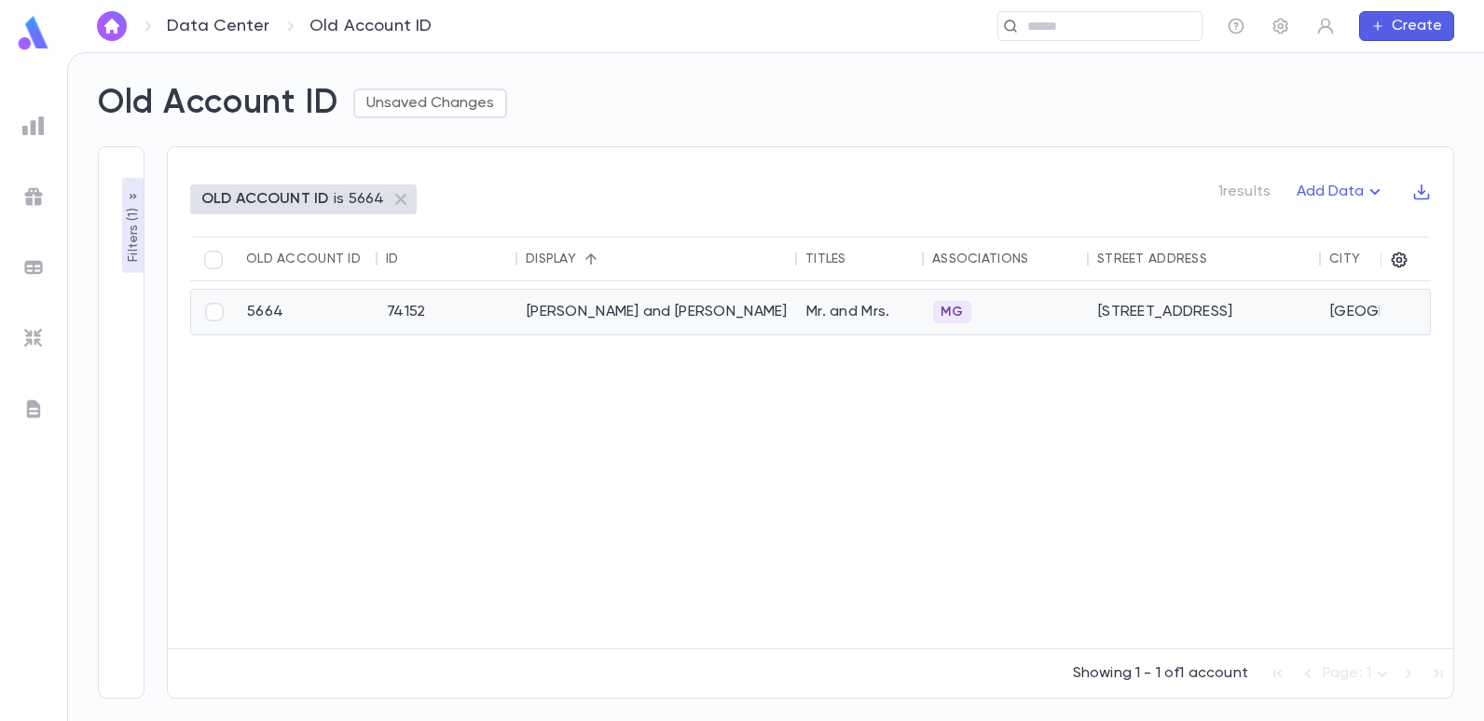
click at [604, 315] on div "[PERSON_NAME] and [PERSON_NAME]" at bounding box center [657, 312] width 280 height 45
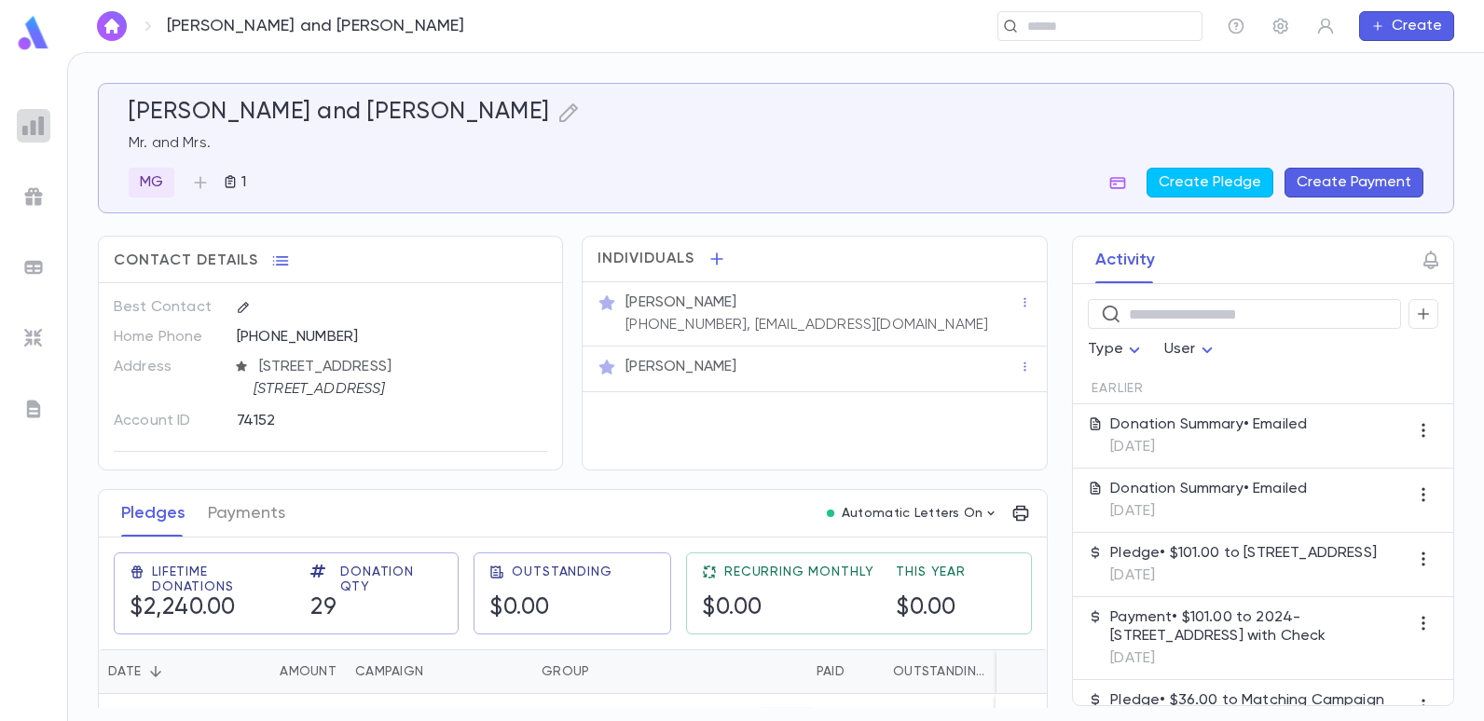
click at [28, 120] on img at bounding box center [33, 126] width 22 height 22
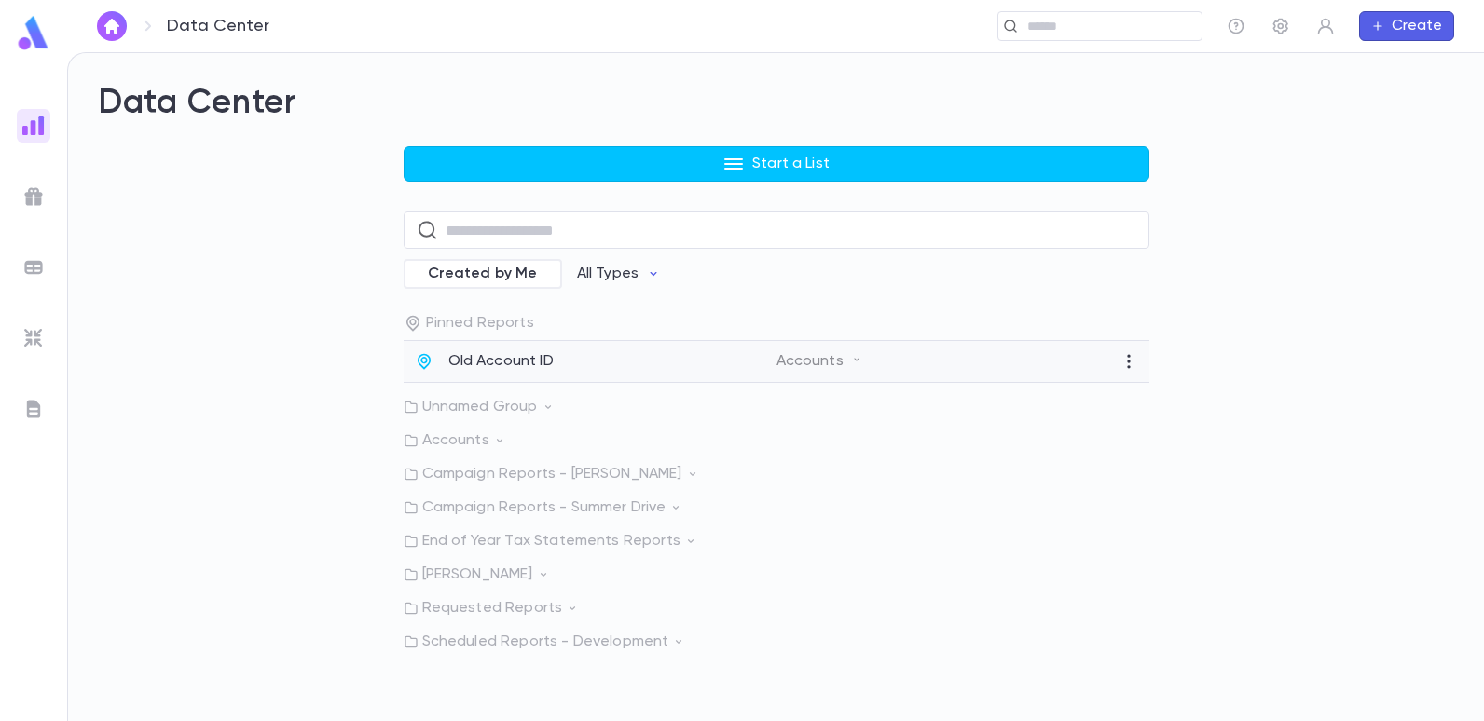
click at [474, 360] on p "Old Account ID" at bounding box center [500, 361] width 105 height 19
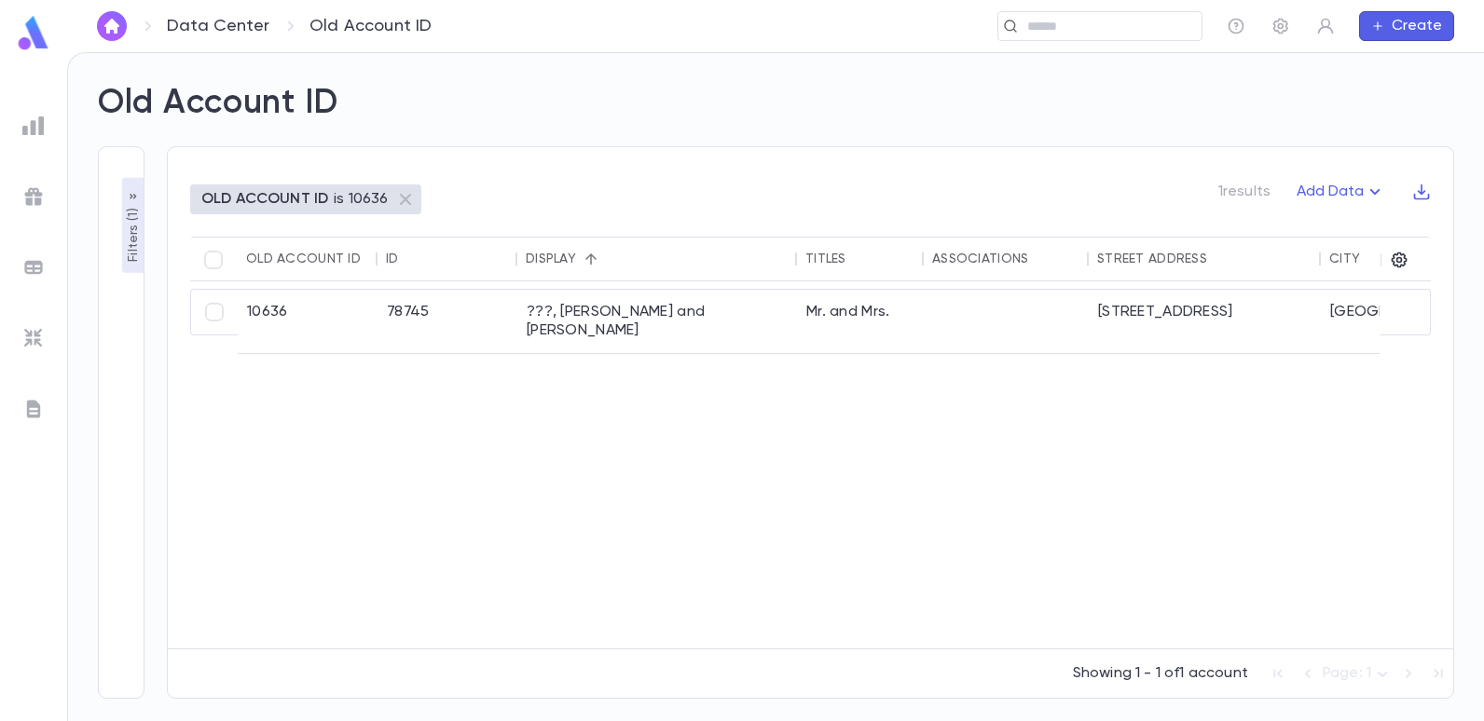
click at [127, 227] on p "Filters ( 1 )" at bounding box center [133, 233] width 19 height 58
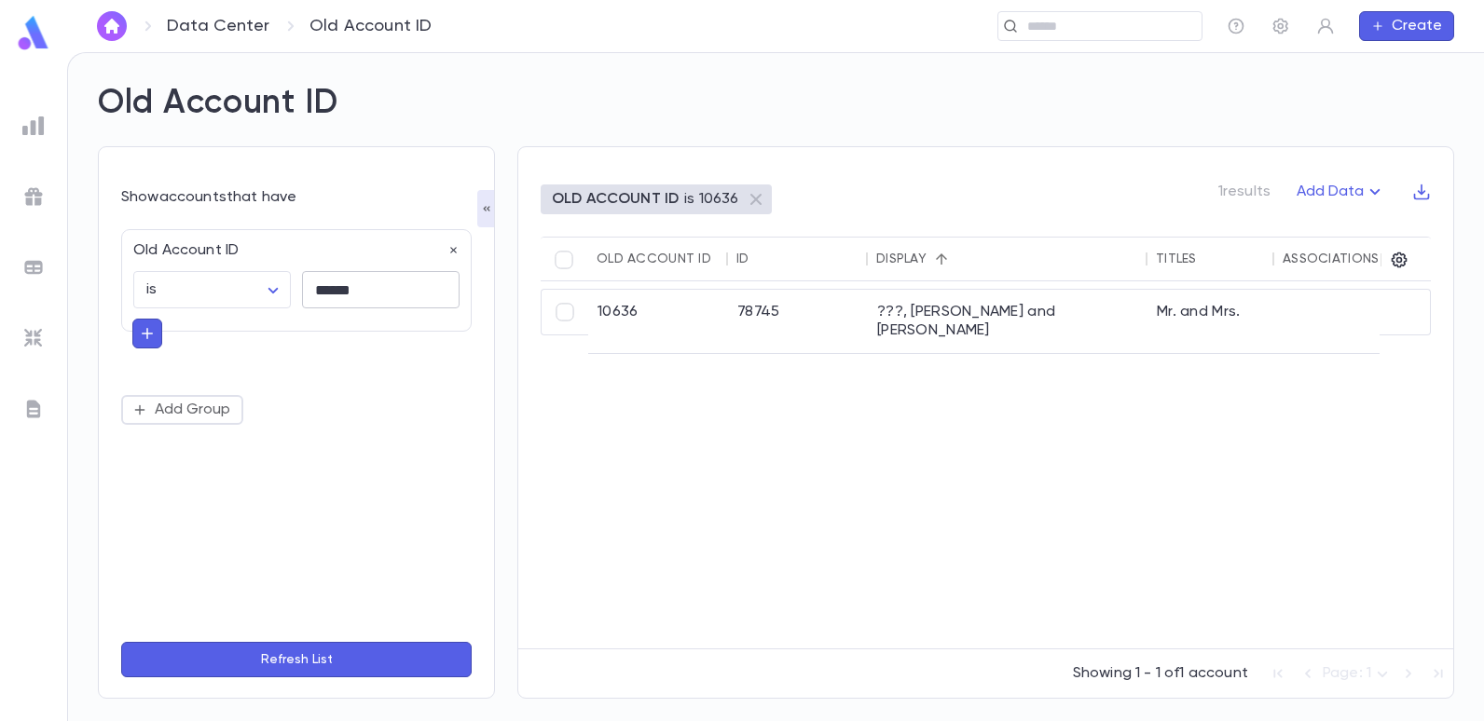
click at [382, 284] on input "******" at bounding box center [381, 290] width 158 height 36
type input "*"
type input "*****"
click at [121, 642] on button "Refresh List" at bounding box center [296, 659] width 350 height 35
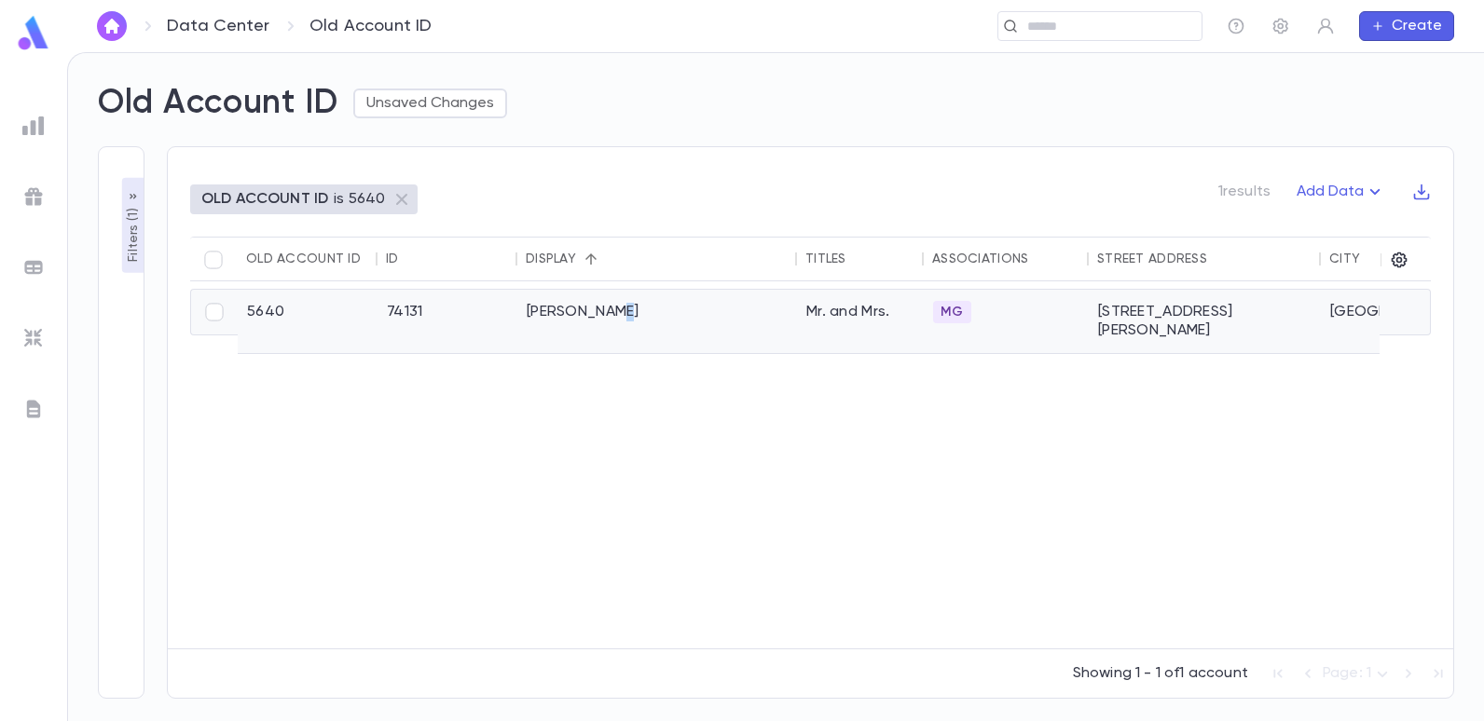
click at [607, 314] on div "[PERSON_NAME]" at bounding box center [657, 321] width 280 height 63
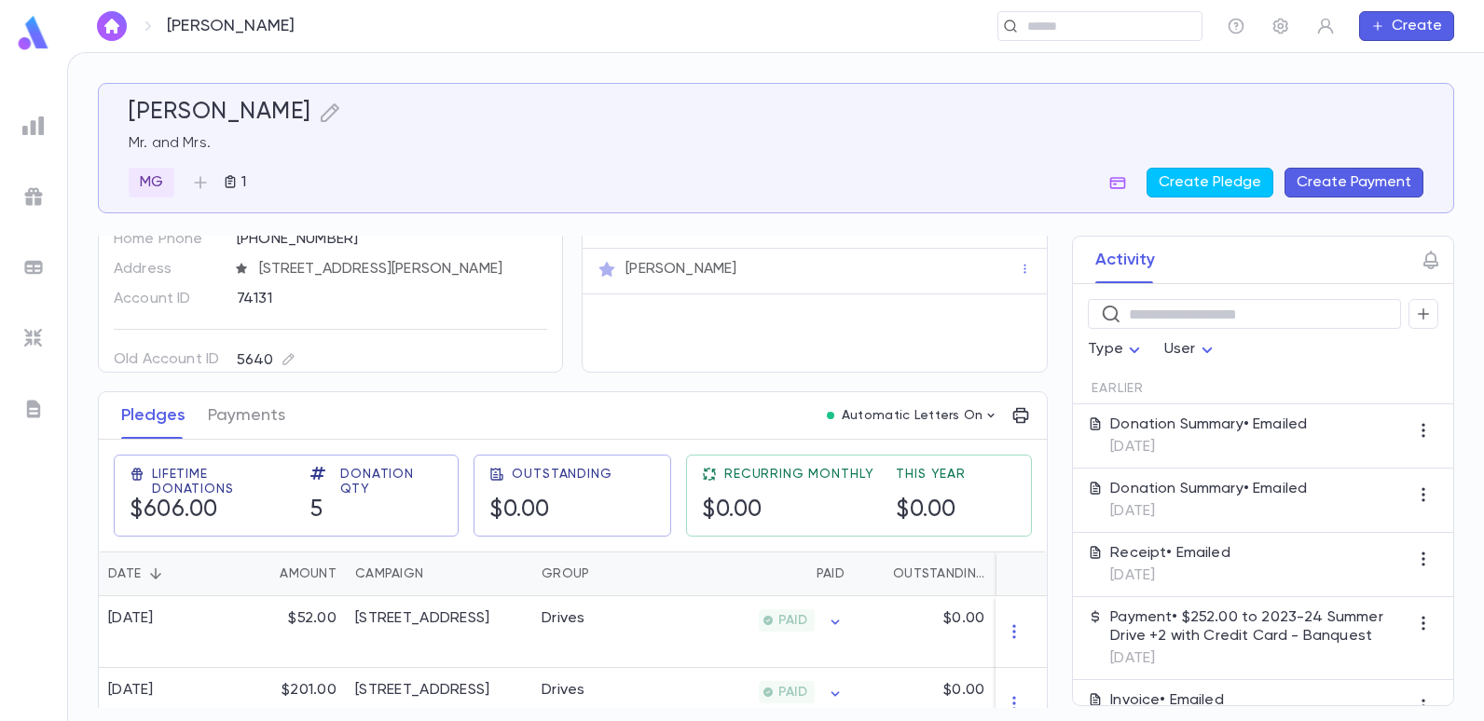
scroll to position [186, 0]
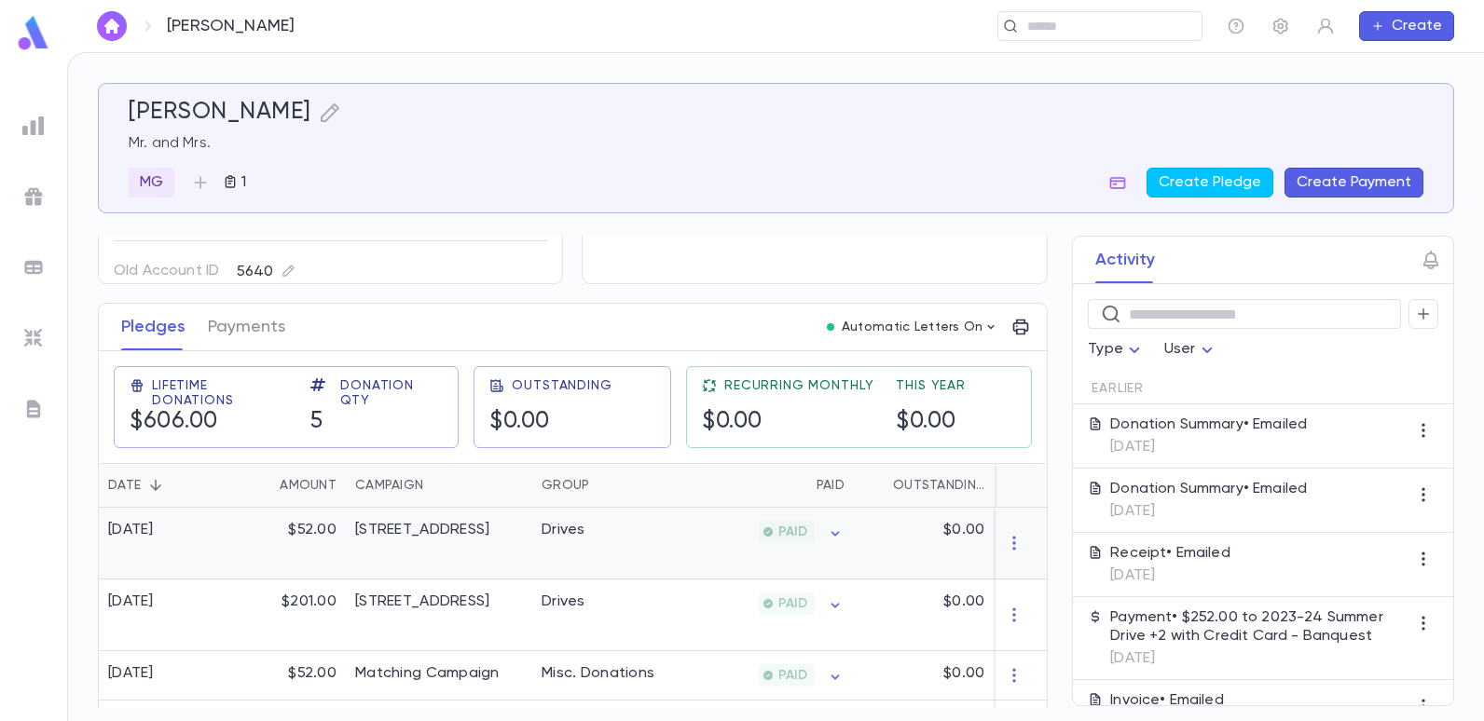
click at [471, 541] on div "[STREET_ADDRESS]" at bounding box center [439, 544] width 186 height 72
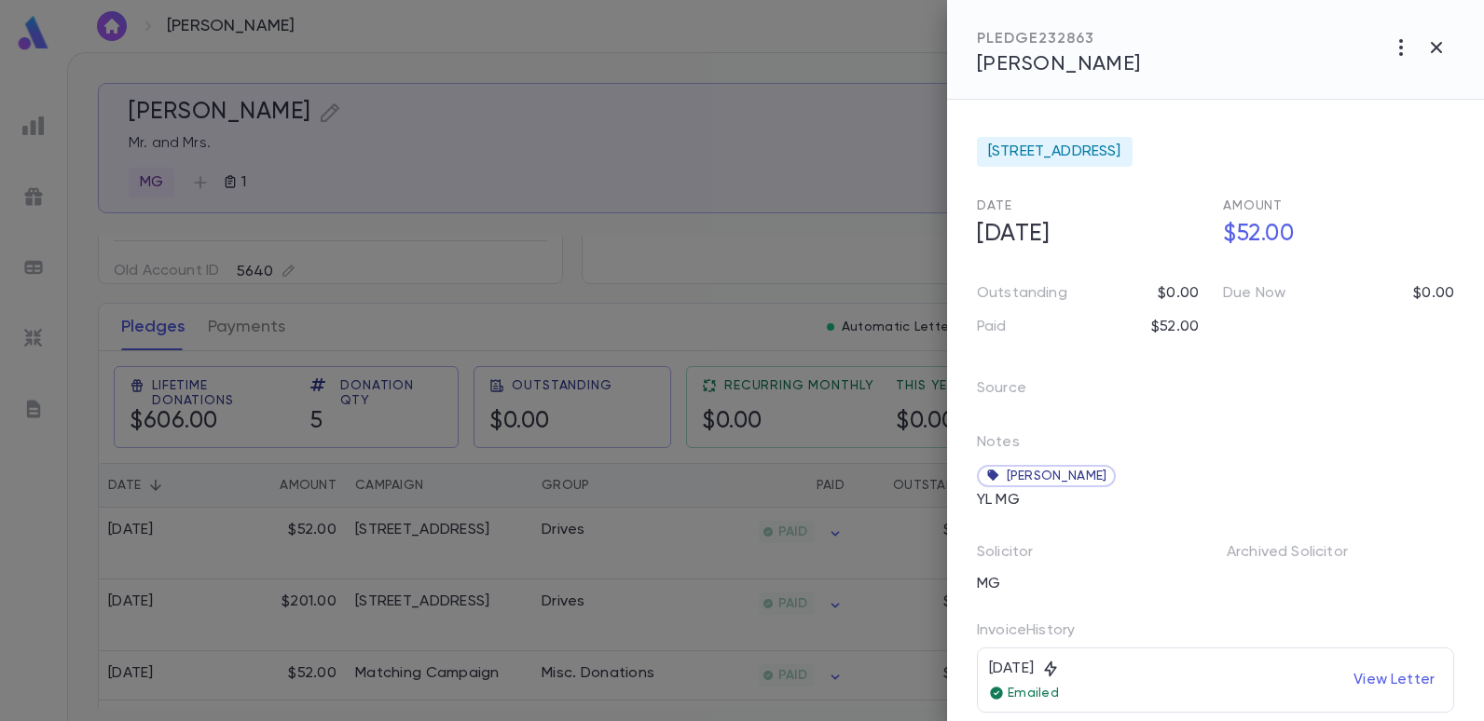
click at [750, 242] on div at bounding box center [742, 360] width 1484 height 721
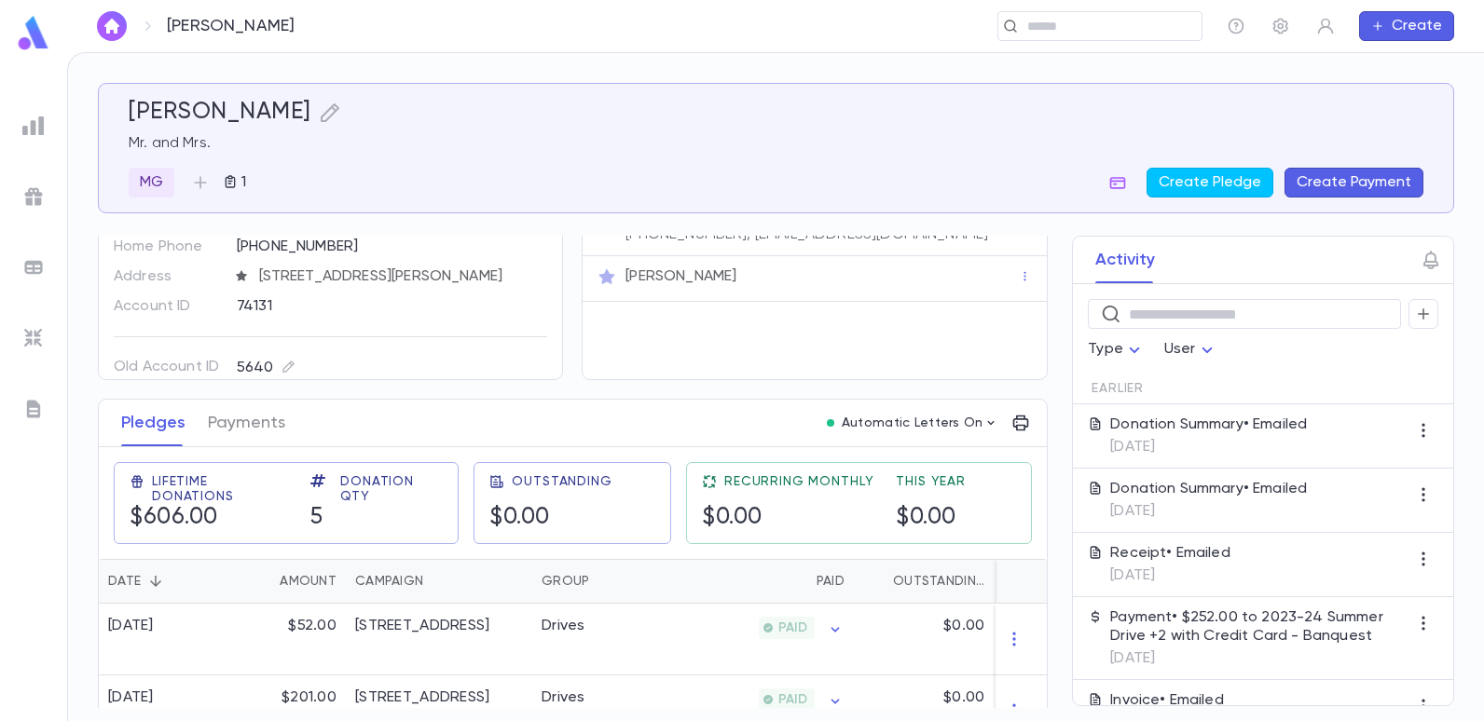
scroll to position [0, 0]
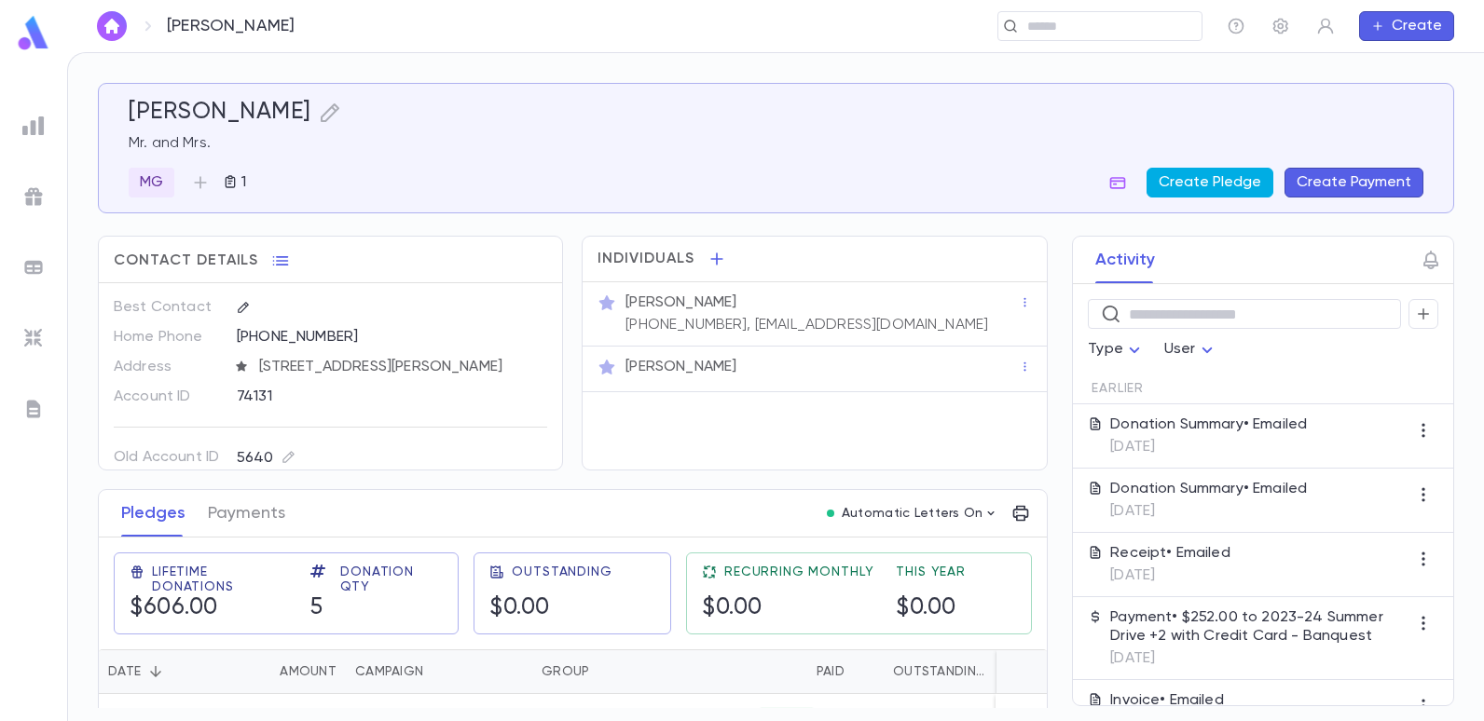
click at [1242, 188] on button "Create Pledge" at bounding box center [1210, 183] width 127 height 30
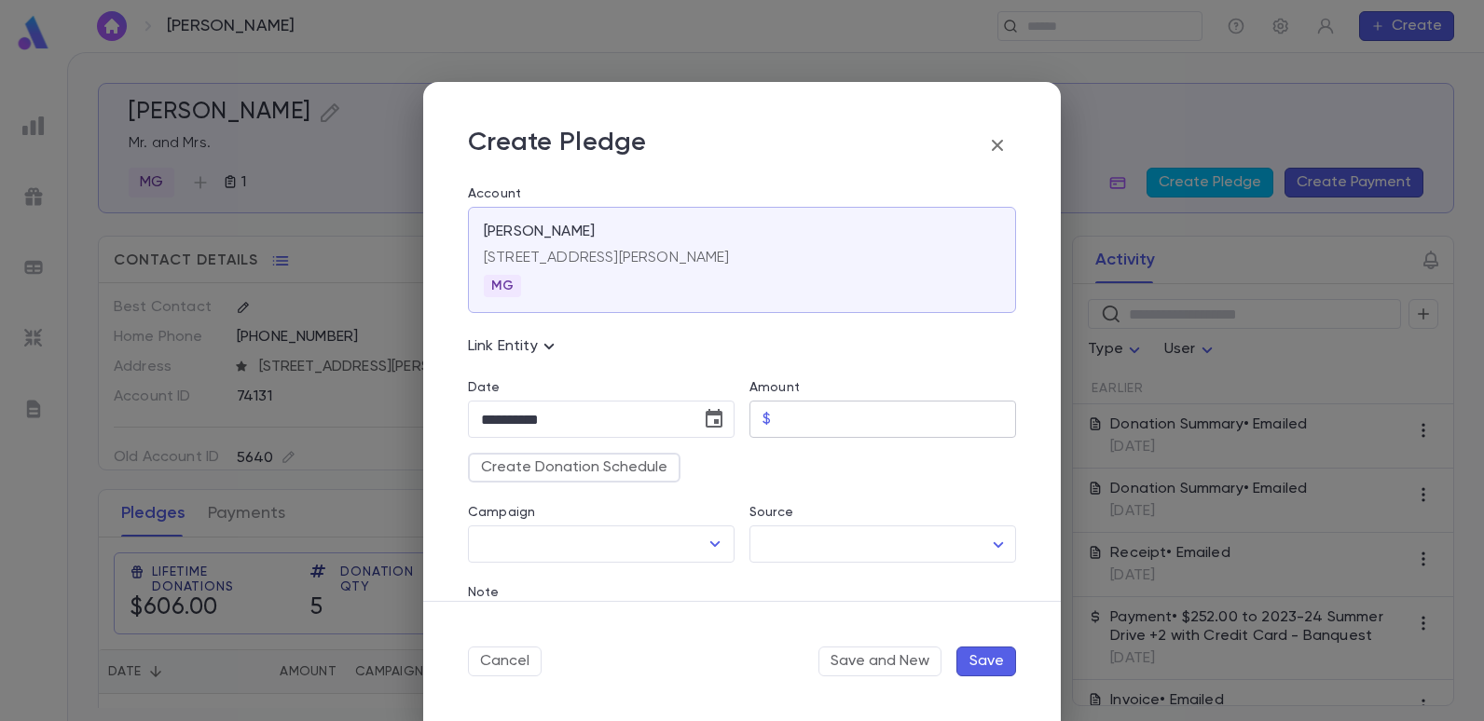
click at [802, 424] on input "Amount" at bounding box center [897, 420] width 238 height 36
type input "*****"
click at [707, 543] on icon "Open" at bounding box center [715, 544] width 22 height 22
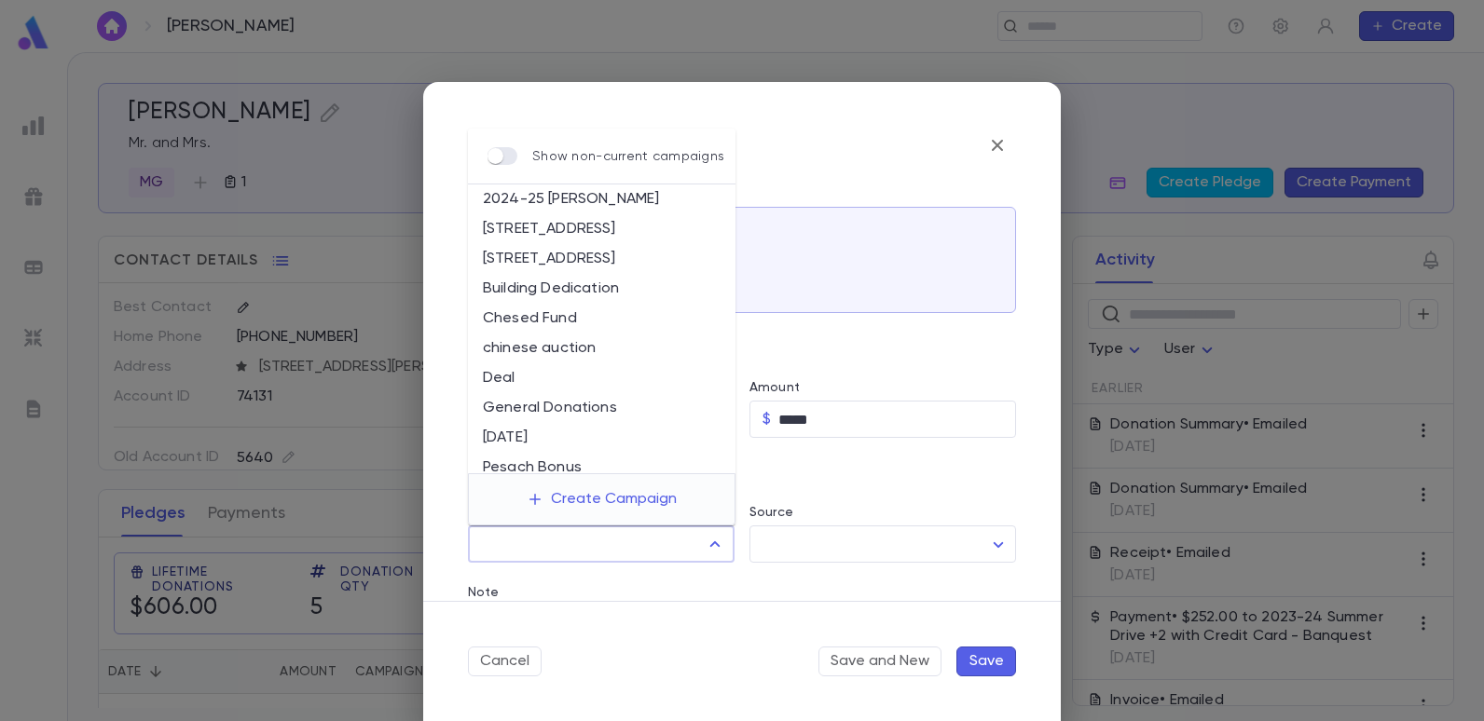
click at [514, 257] on li "[STREET_ADDRESS]" at bounding box center [602, 259] width 268 height 30
type input "**********"
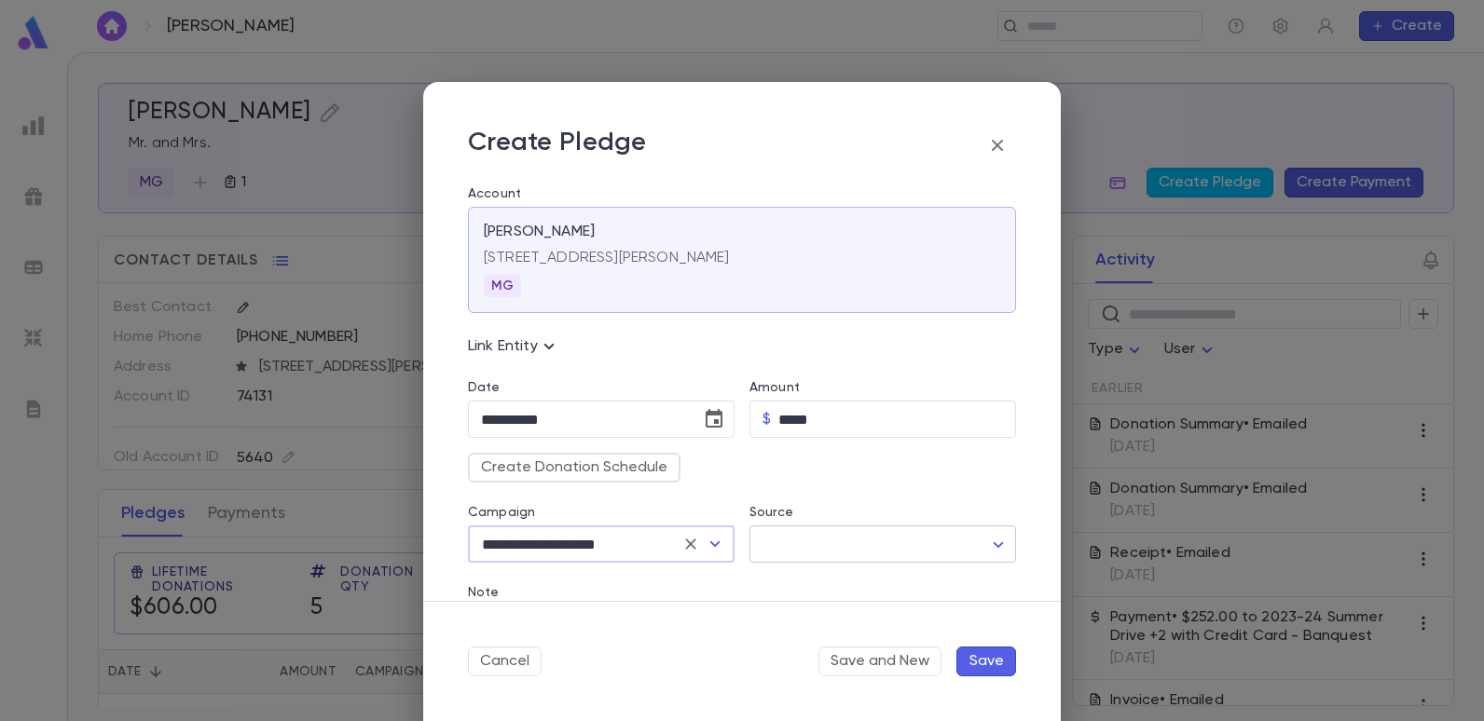
click at [997, 537] on body "[PERSON_NAME] ​ Create [PERSON_NAME]. and Mrs. MG 1 Create Pledge Create Paymen…" at bounding box center [742, 386] width 1484 height 669
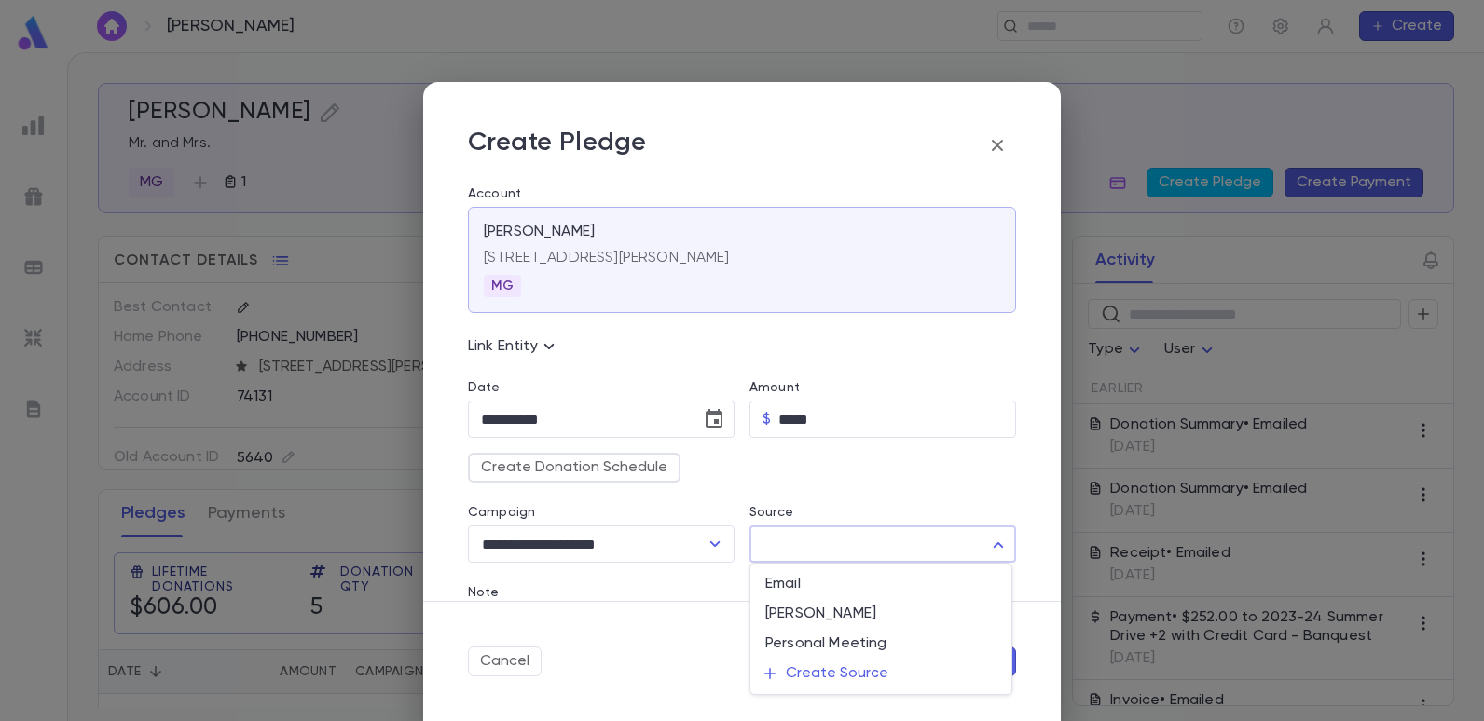
click at [643, 574] on div at bounding box center [742, 360] width 1484 height 721
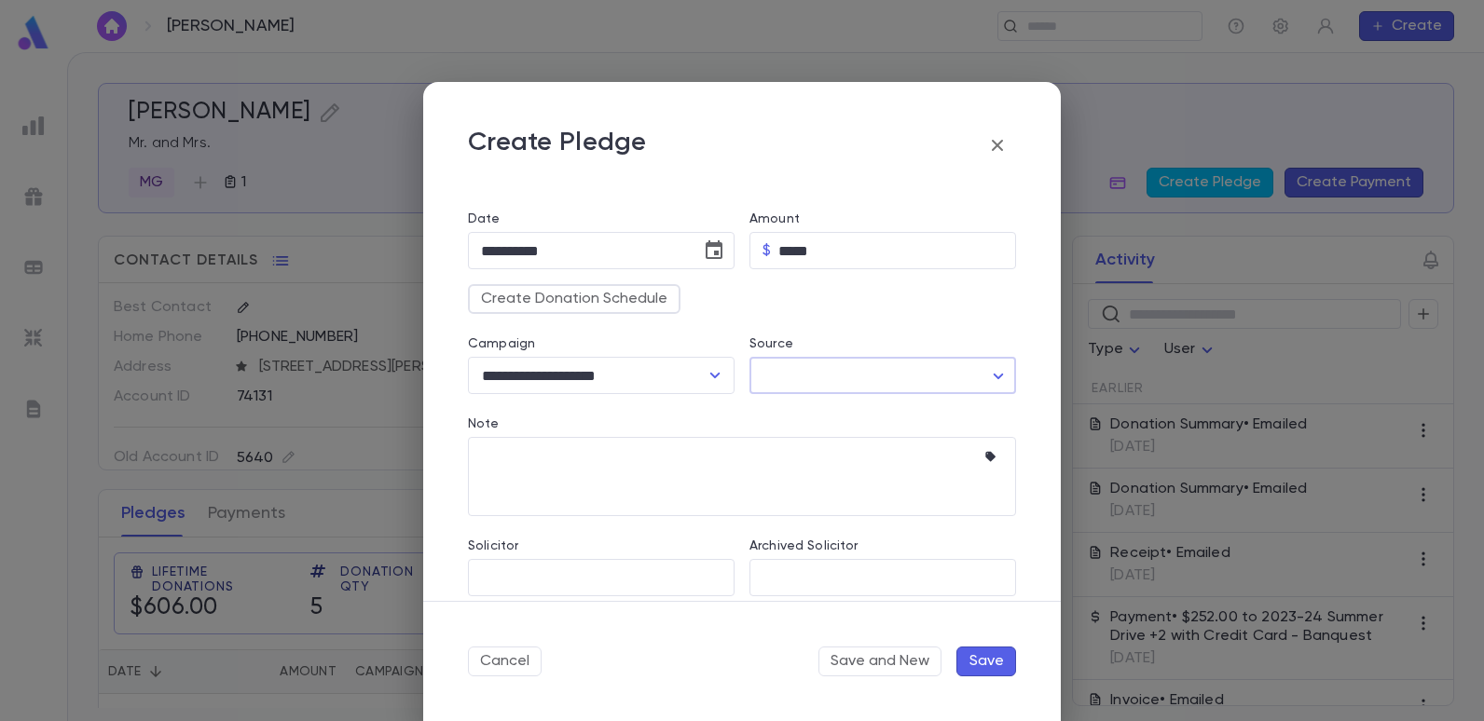
scroll to position [186, 0]
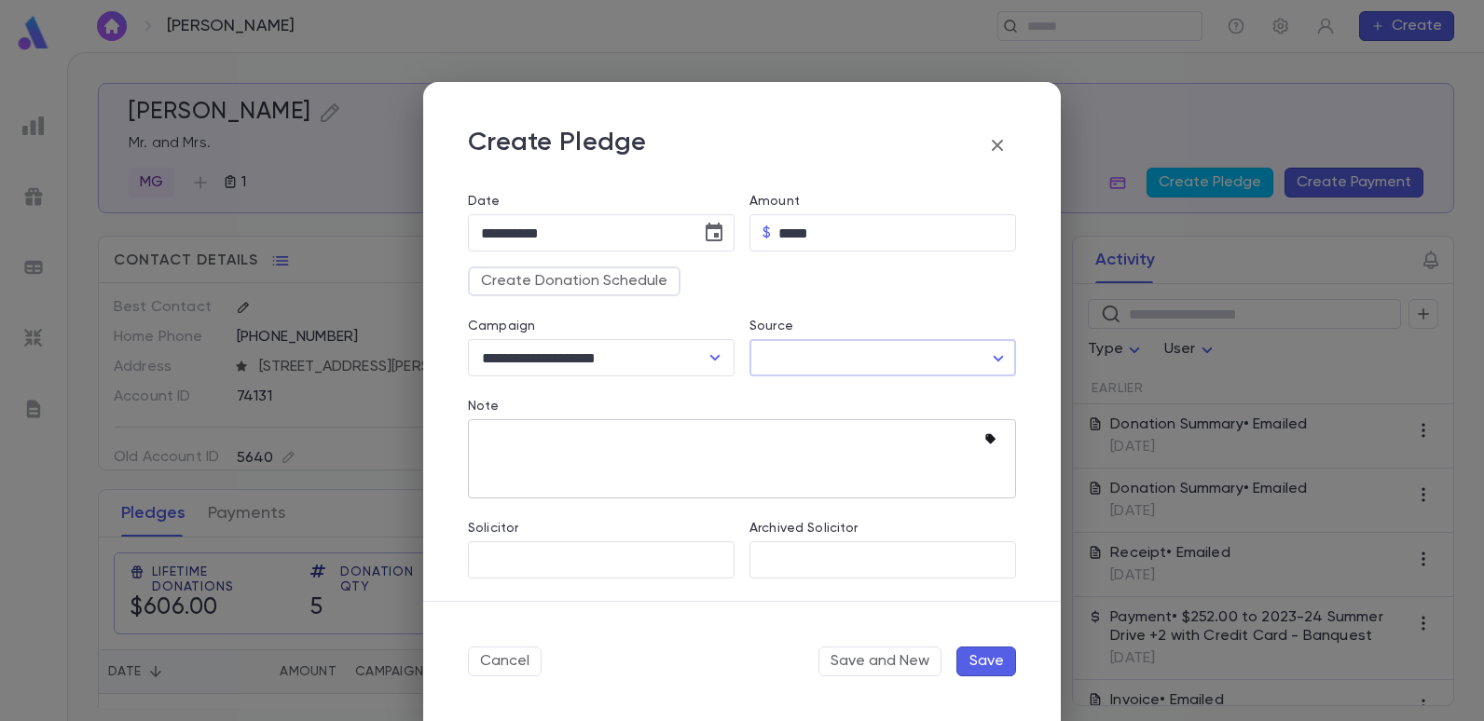
click at [985, 436] on icon "button" at bounding box center [990, 439] width 10 height 10
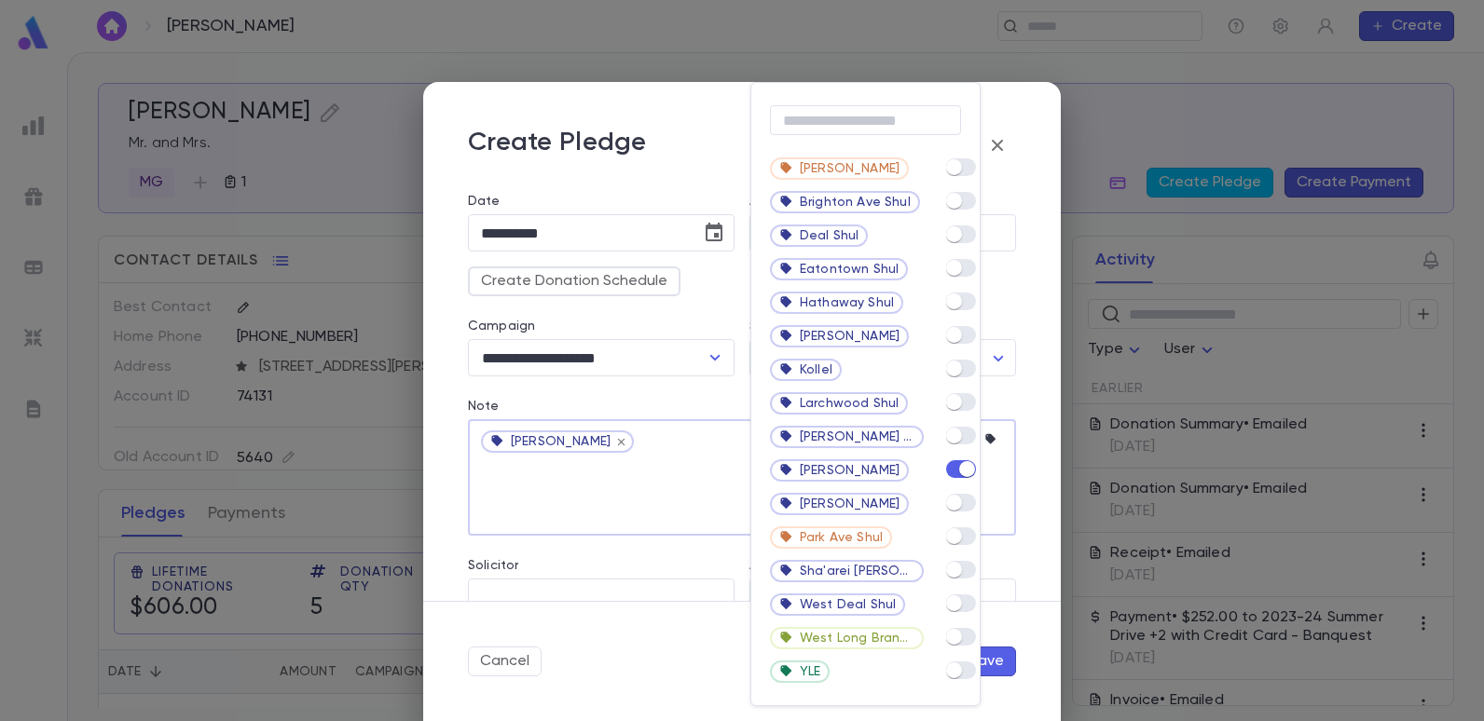
click at [400, 487] on div at bounding box center [742, 360] width 1484 height 721
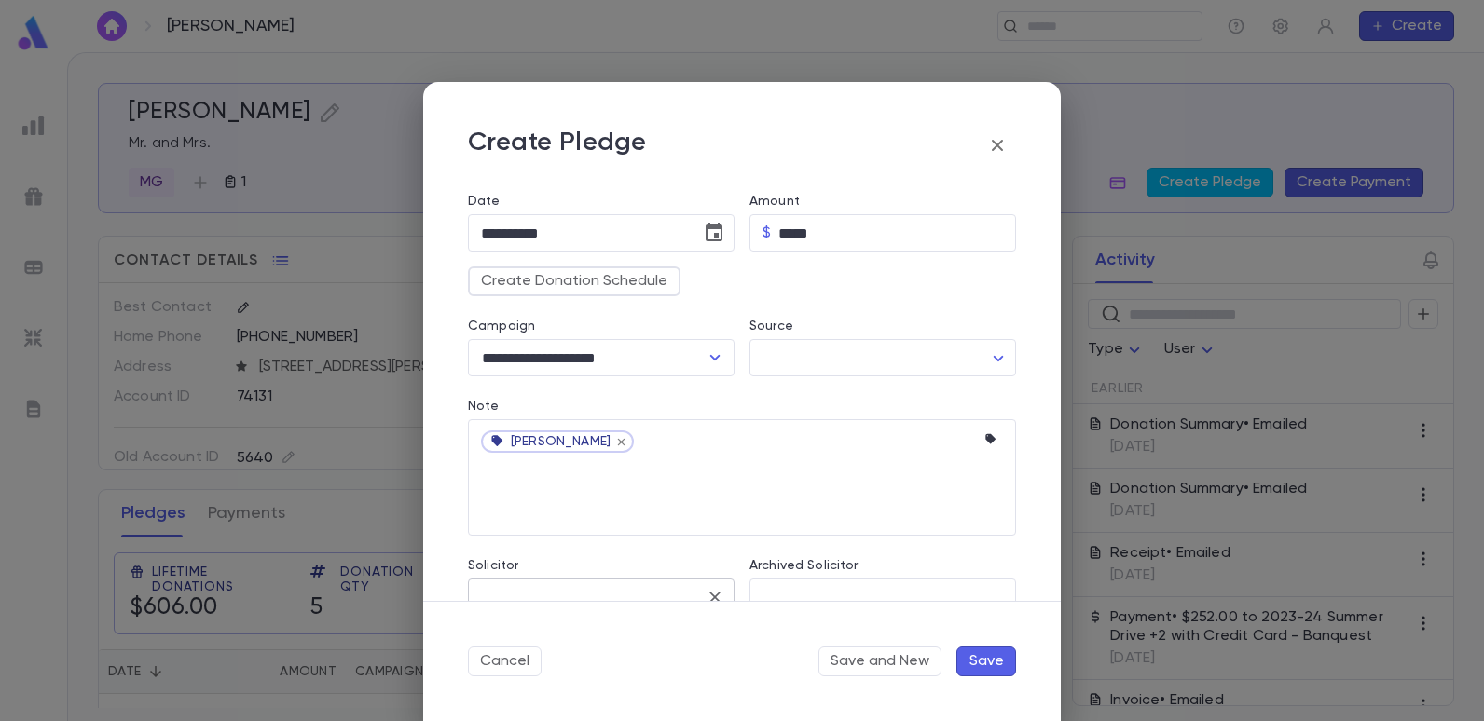
click at [540, 600] on input "Solicitor" at bounding box center [587, 597] width 222 height 35
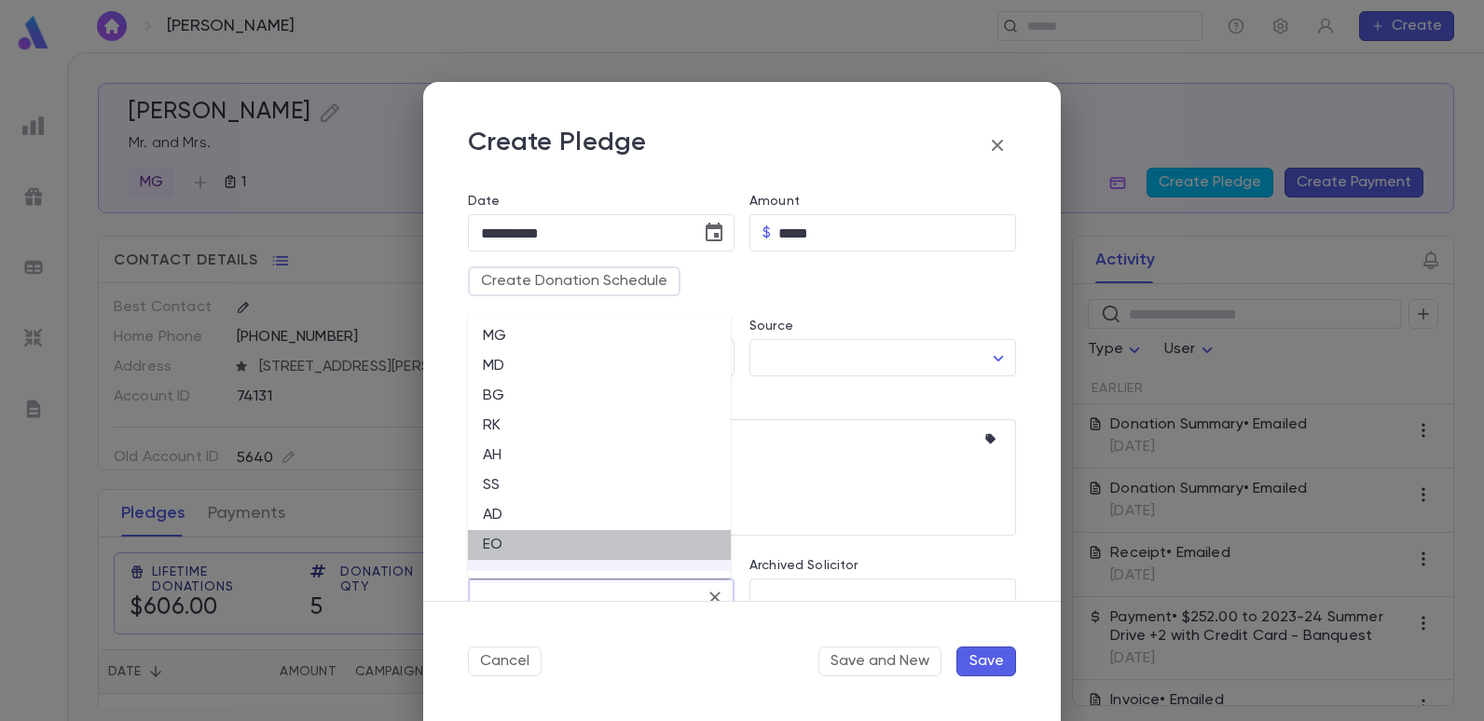
click at [485, 541] on li "EO" at bounding box center [599, 545] width 263 height 30
type input "**"
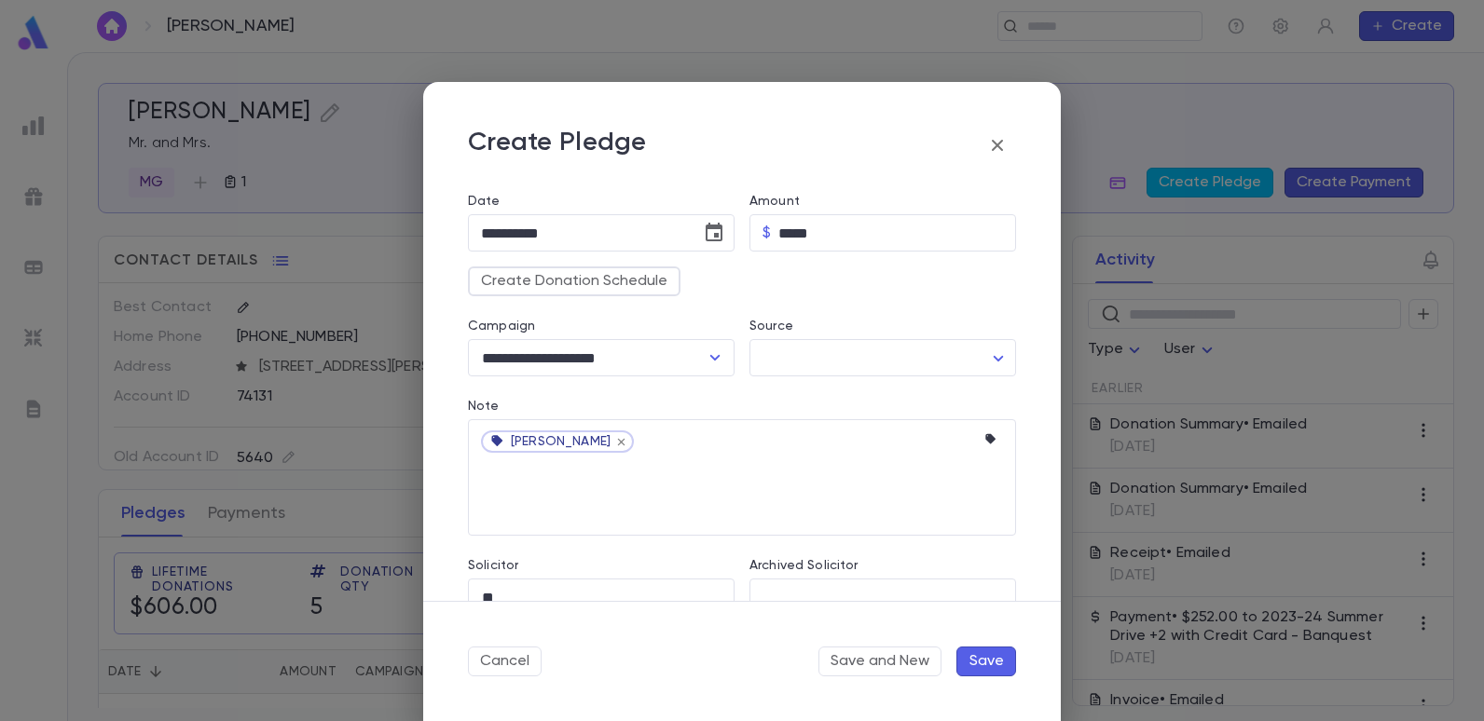
click at [997, 666] on button "Save" at bounding box center [986, 662] width 60 height 30
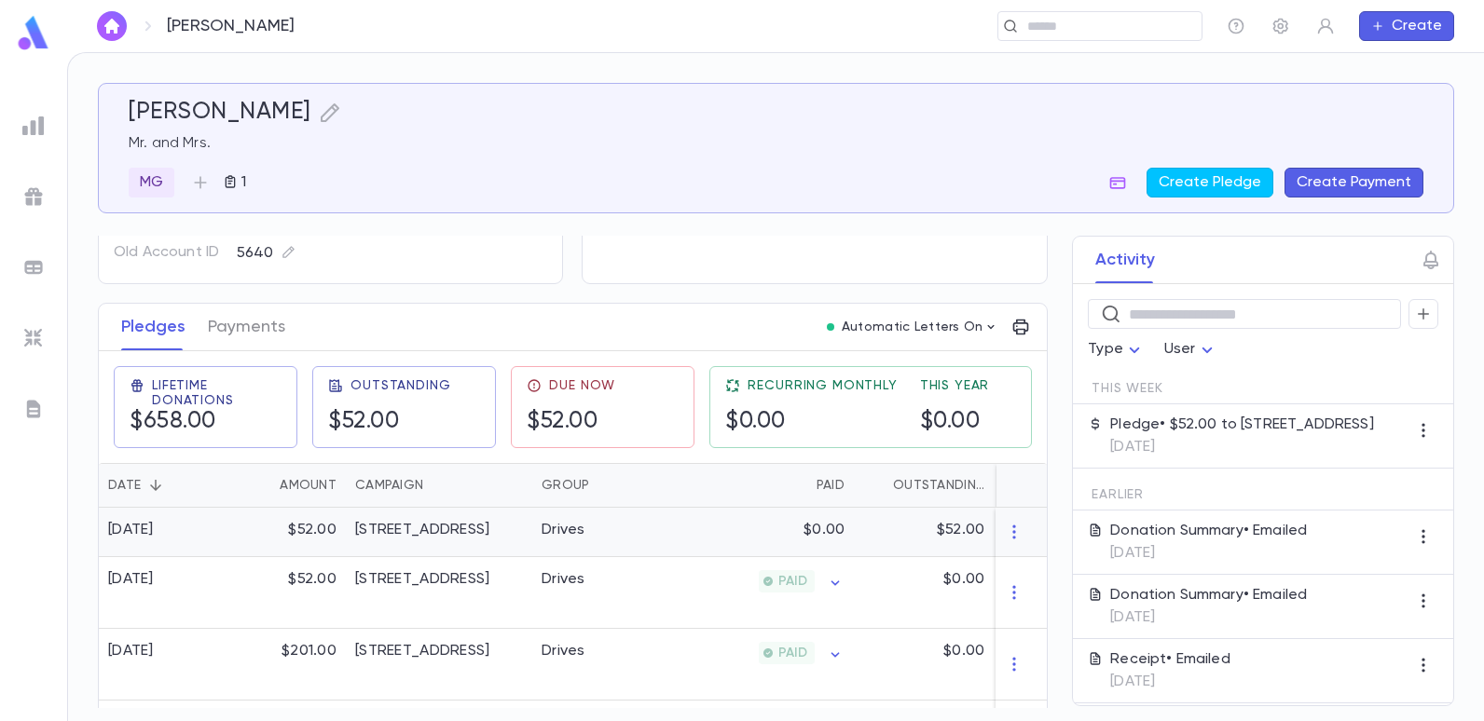
click at [677, 537] on div "$0.00" at bounding box center [763, 532] width 182 height 49
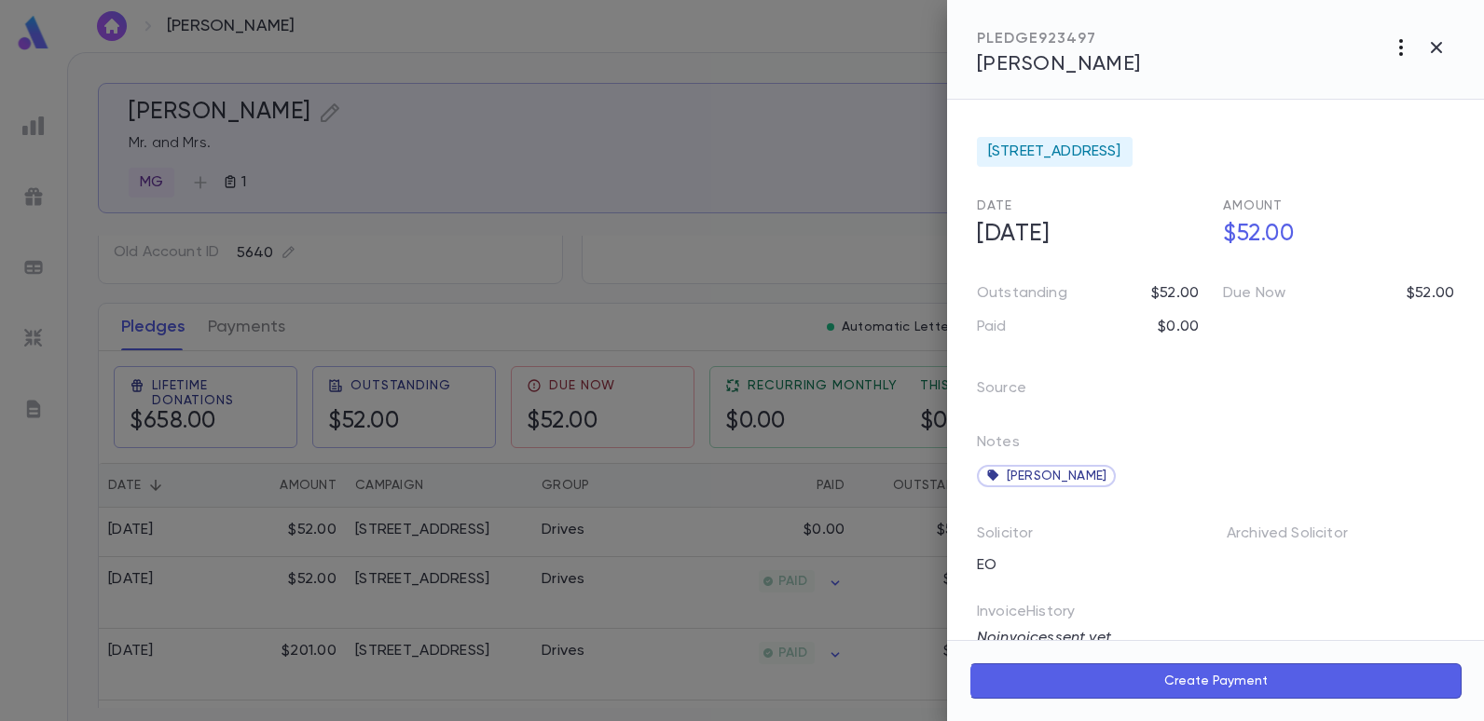
click at [1403, 50] on icon "button" at bounding box center [1401, 47] width 22 height 22
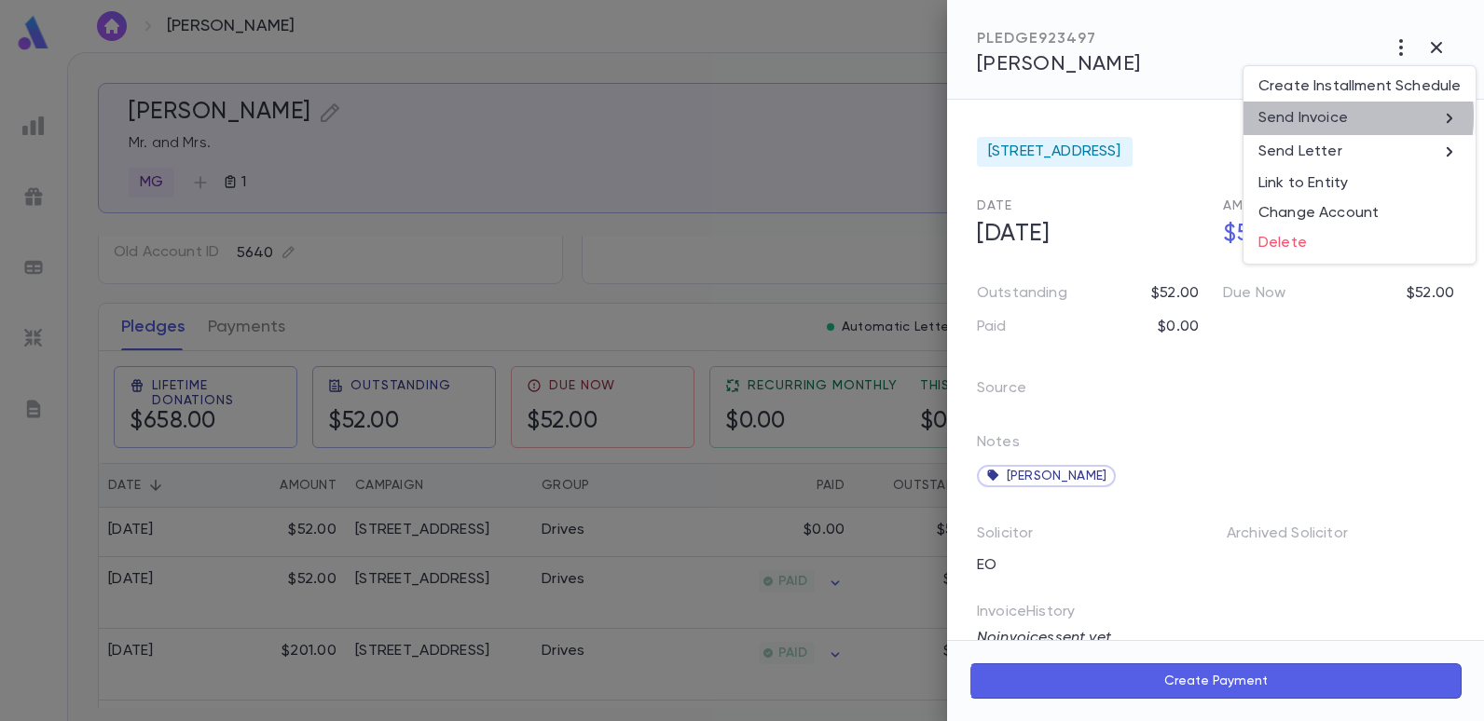
click at [1315, 117] on p "Send Invoice" at bounding box center [1302, 118] width 89 height 19
click at [1455, 118] on li "Email" at bounding box center [1437, 120] width 65 height 34
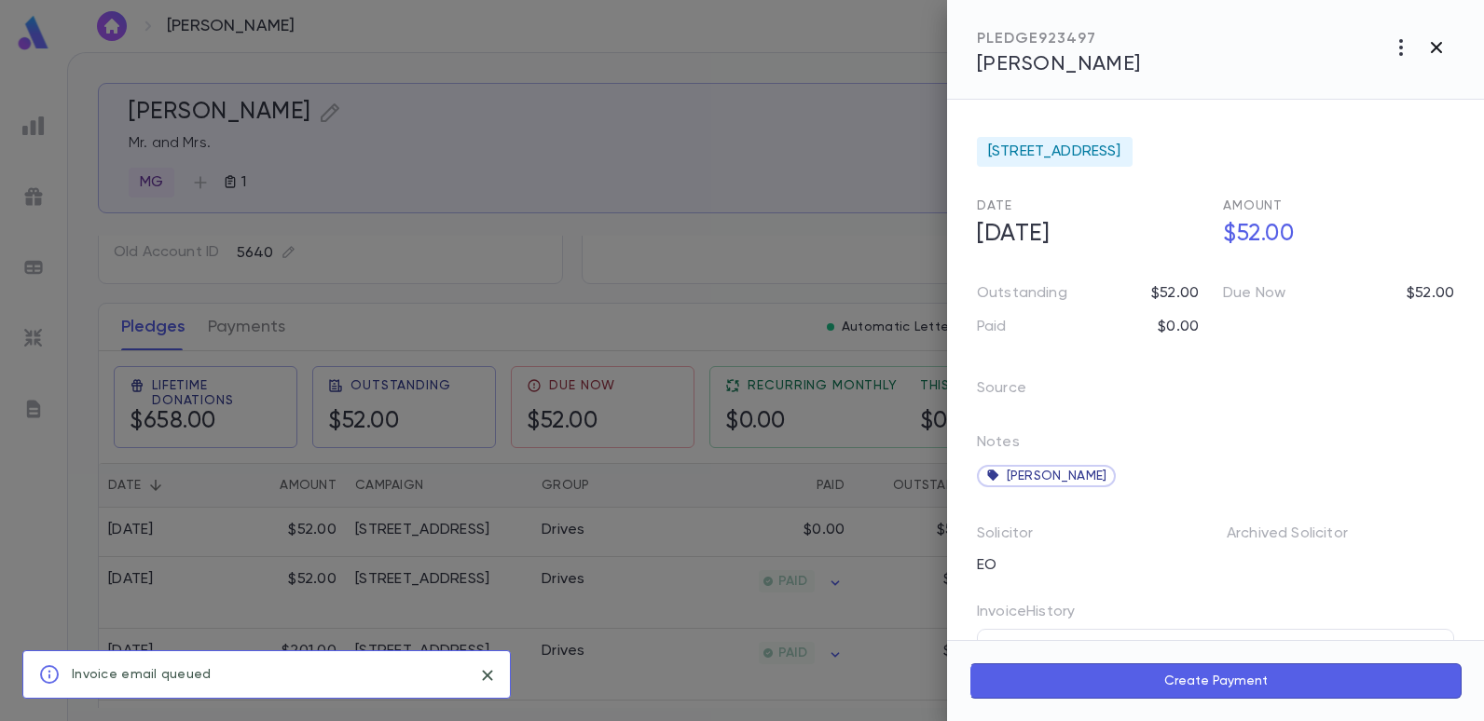
click at [1444, 40] on icon "button" at bounding box center [1436, 47] width 22 height 22
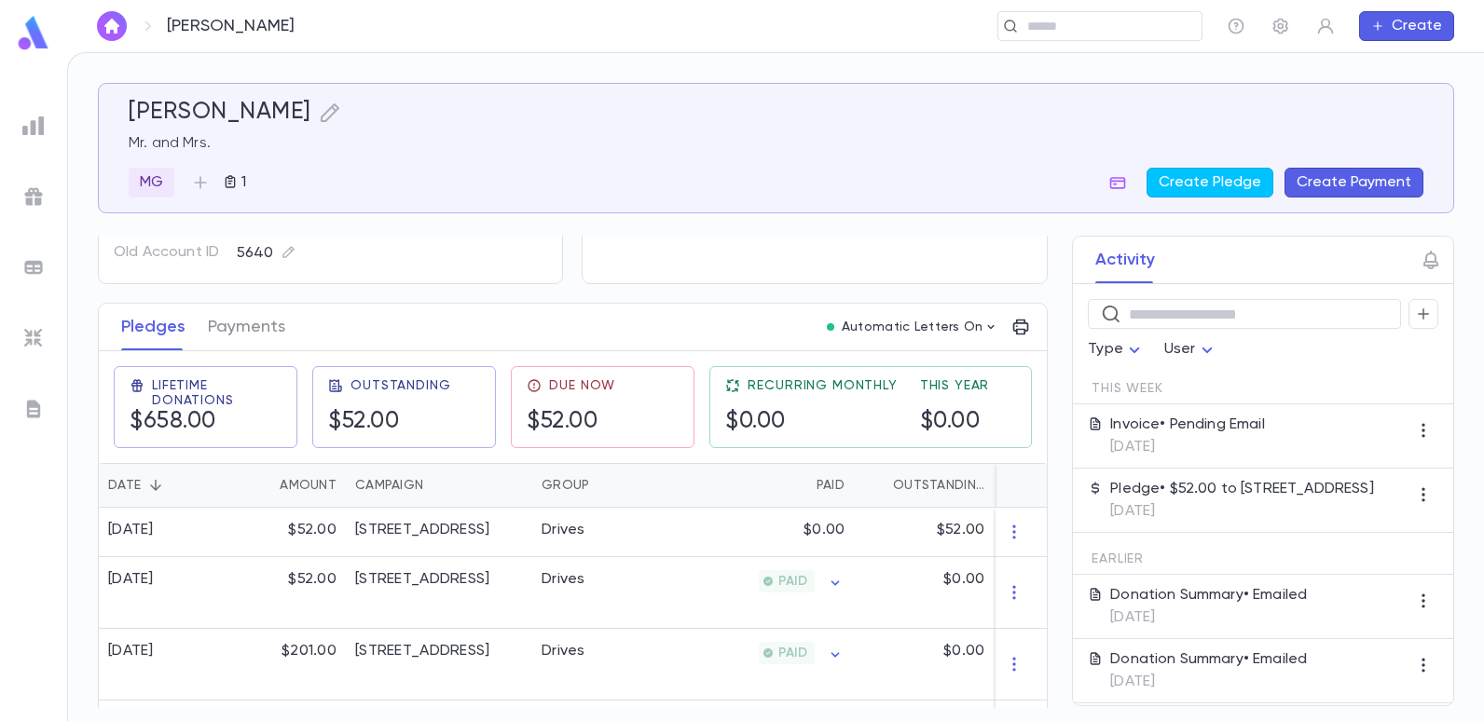
click at [28, 130] on img at bounding box center [33, 126] width 22 height 22
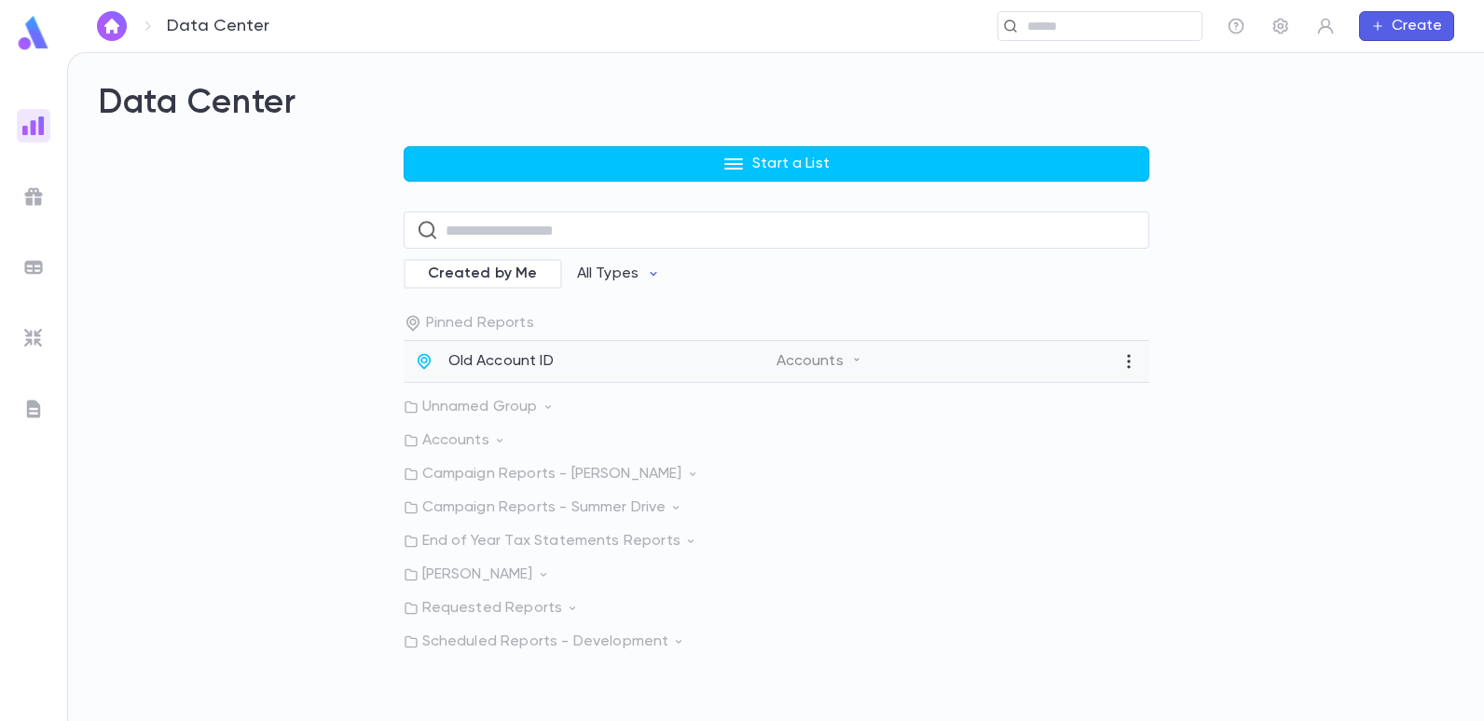
click at [507, 356] on p "Old Account ID" at bounding box center [500, 361] width 105 height 19
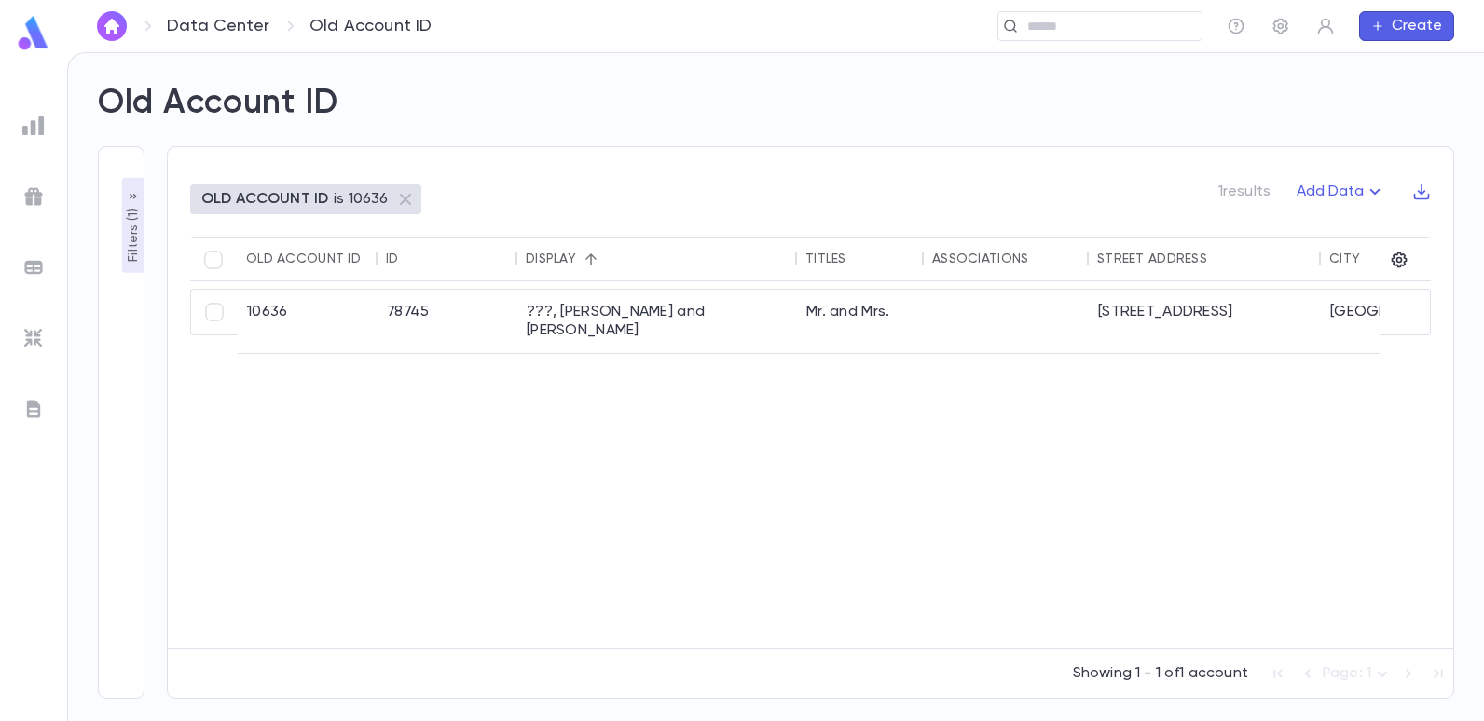
click at [141, 236] on p "Filters ( 1 )" at bounding box center [133, 233] width 19 height 58
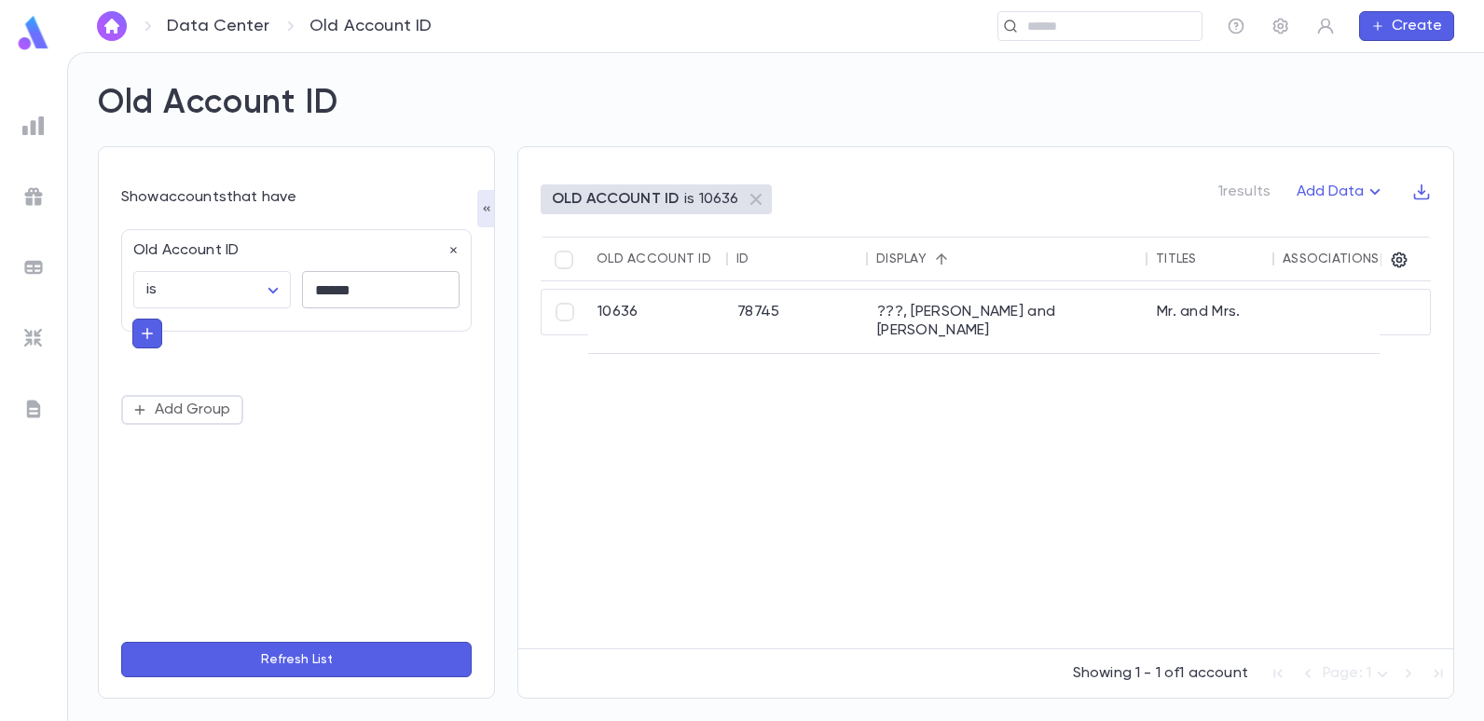
click at [363, 286] on input "******" at bounding box center [381, 290] width 158 height 36
type input "*"
type input "*****"
click at [121, 642] on button "Refresh List" at bounding box center [296, 659] width 350 height 35
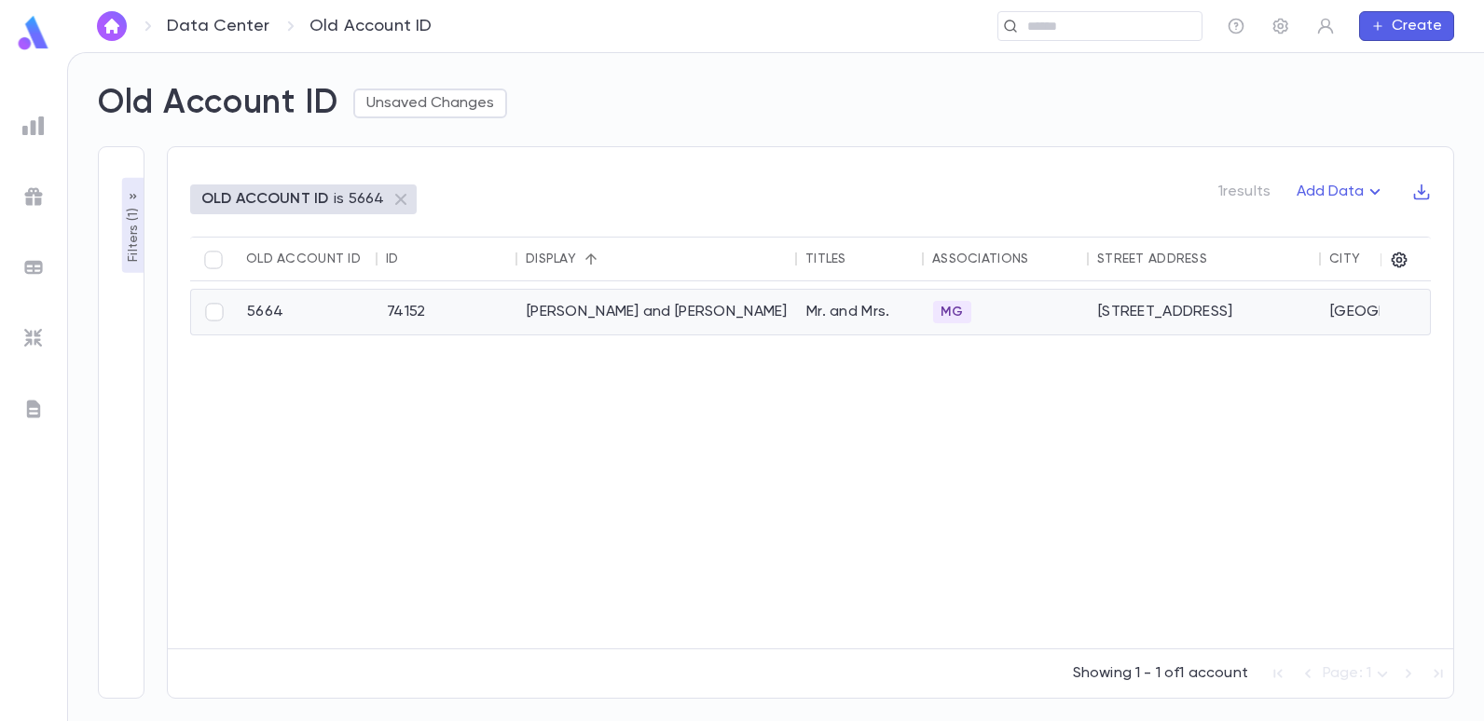
click at [592, 321] on div "[PERSON_NAME] and [PERSON_NAME]" at bounding box center [657, 312] width 280 height 45
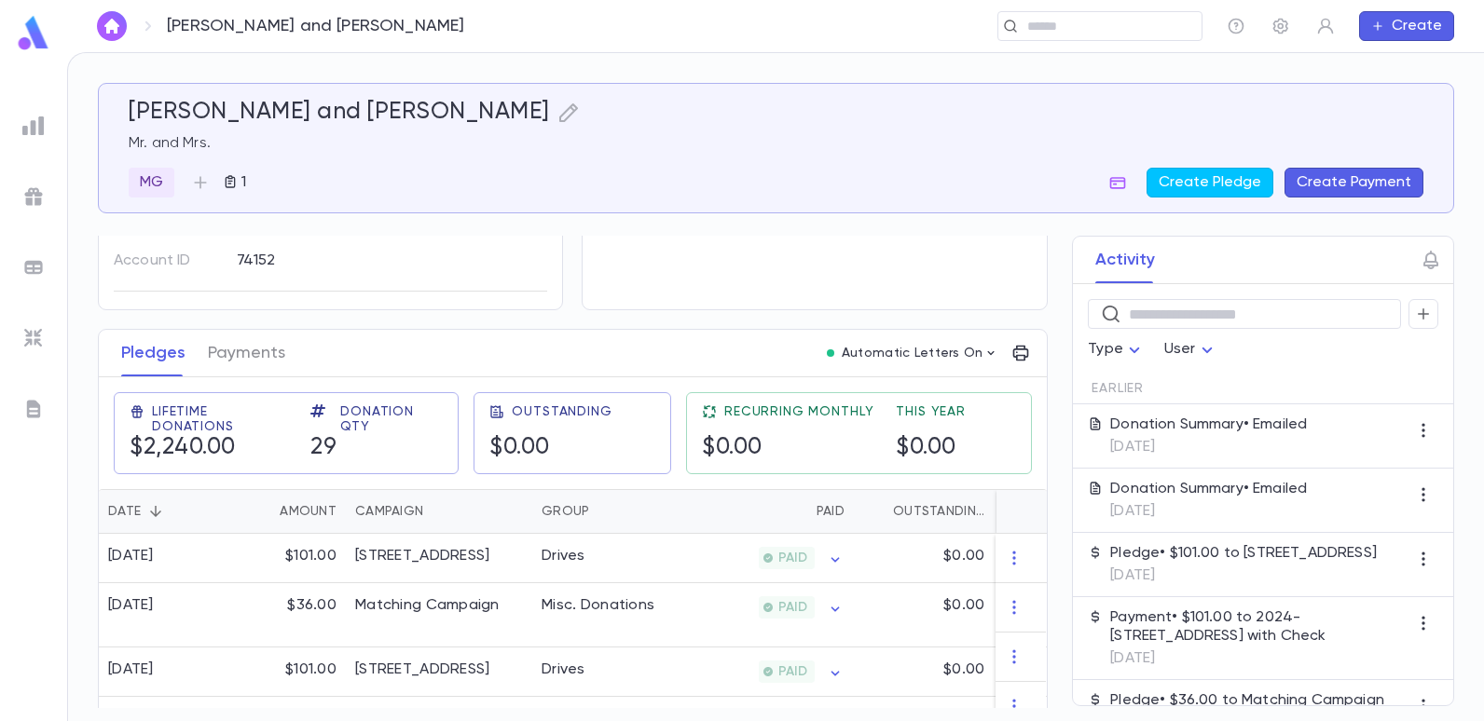
scroll to position [186, 0]
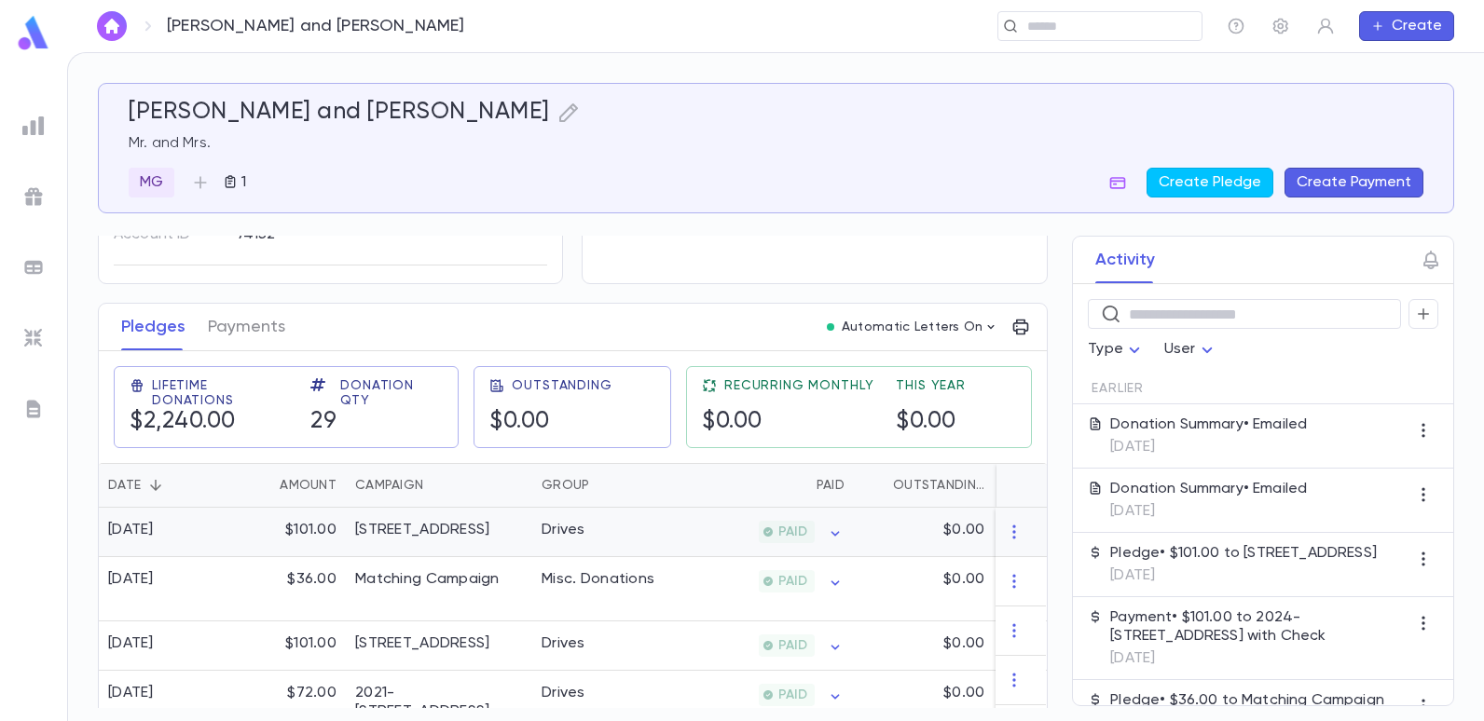
click at [449, 537] on div "[STREET_ADDRESS]" at bounding box center [422, 530] width 134 height 19
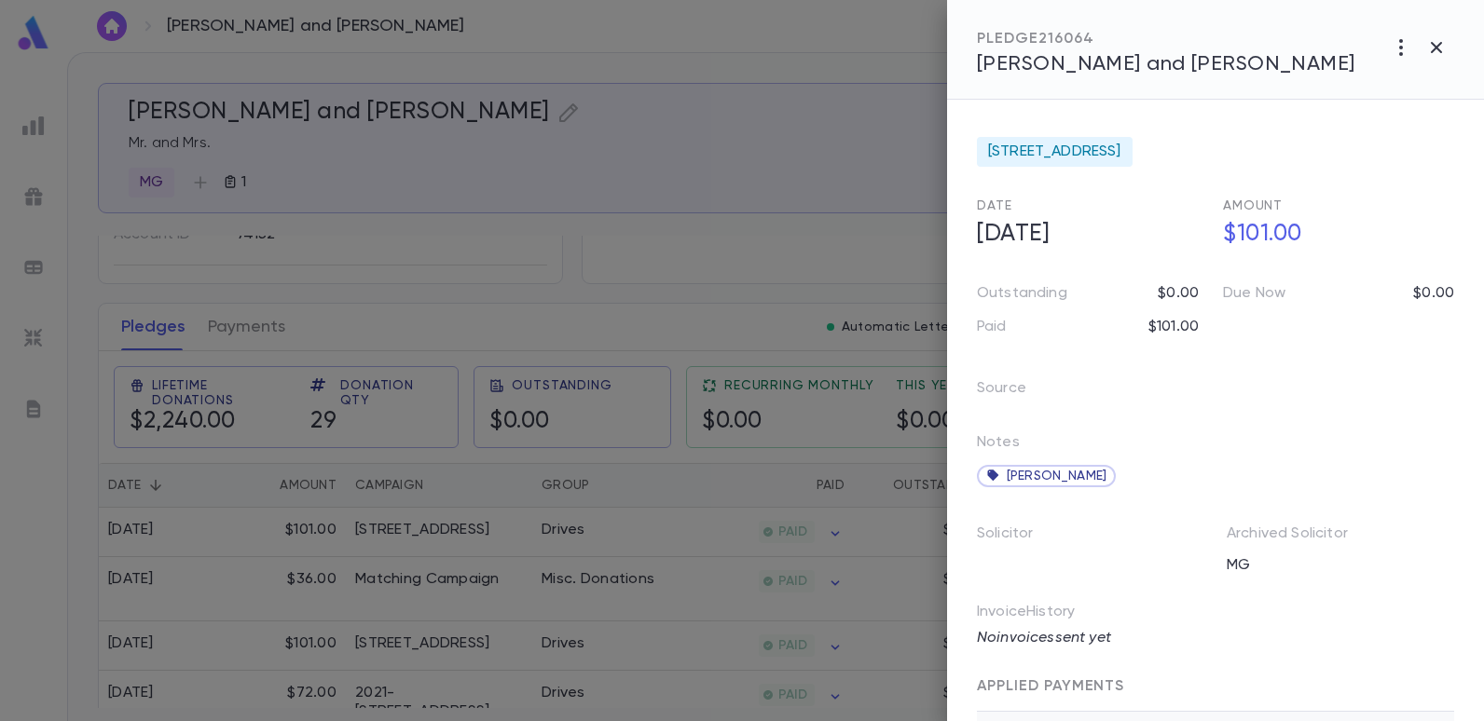
click at [650, 289] on div at bounding box center [742, 360] width 1484 height 721
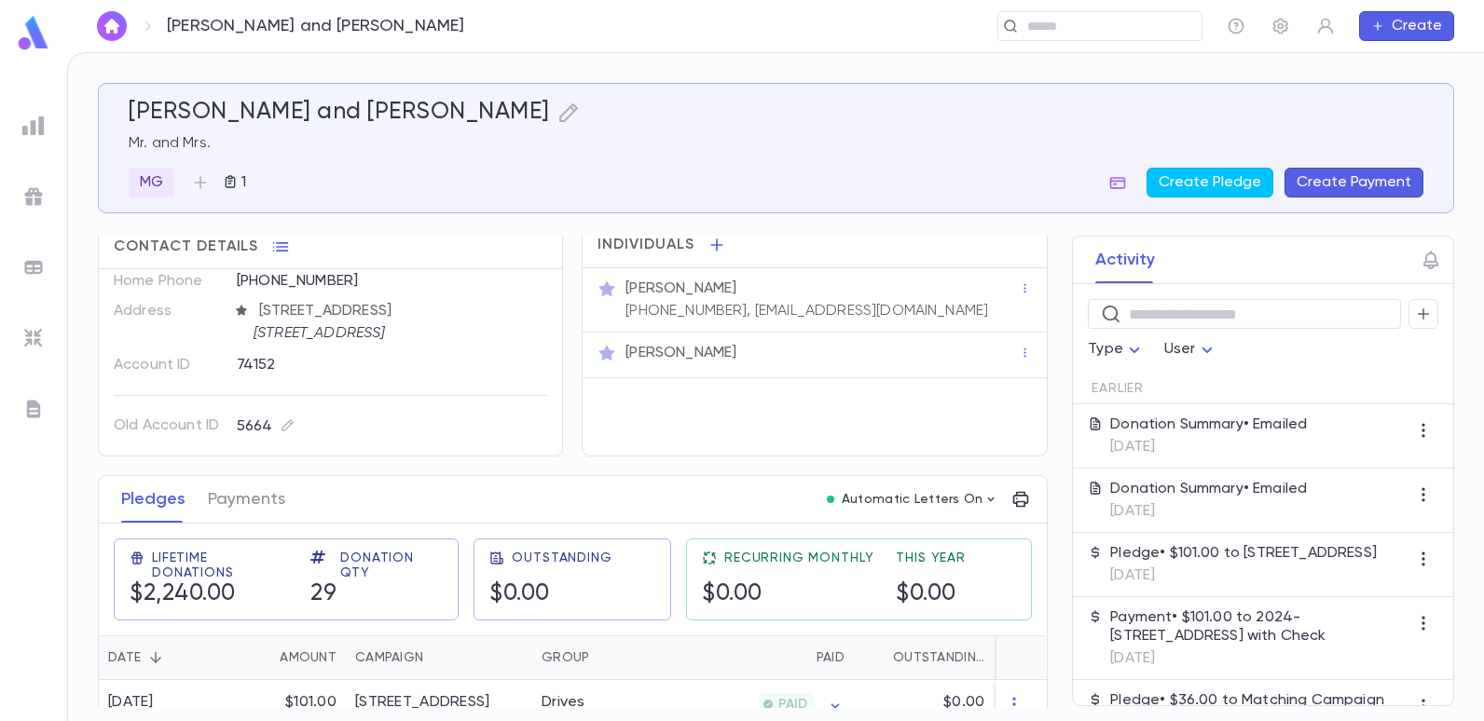
scroll to position [0, 0]
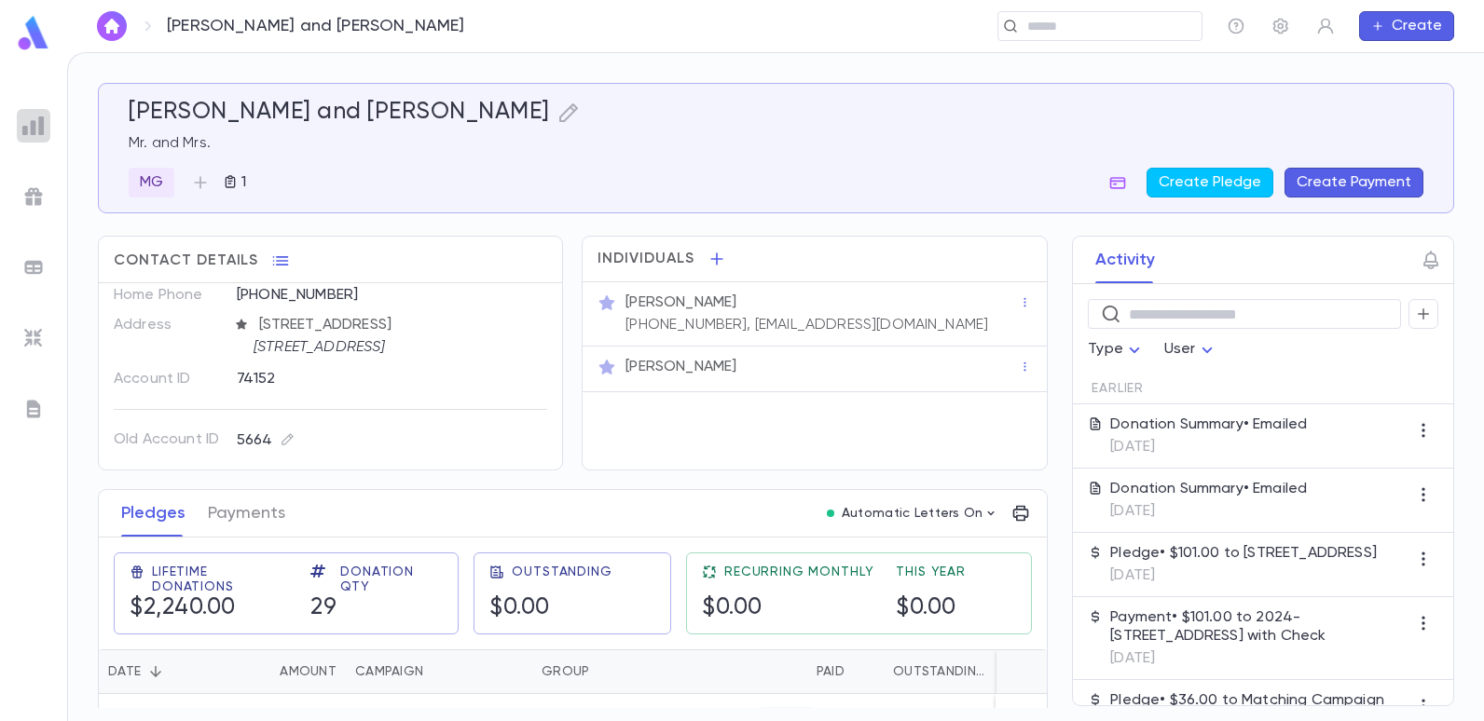
click at [31, 117] on img at bounding box center [33, 126] width 22 height 22
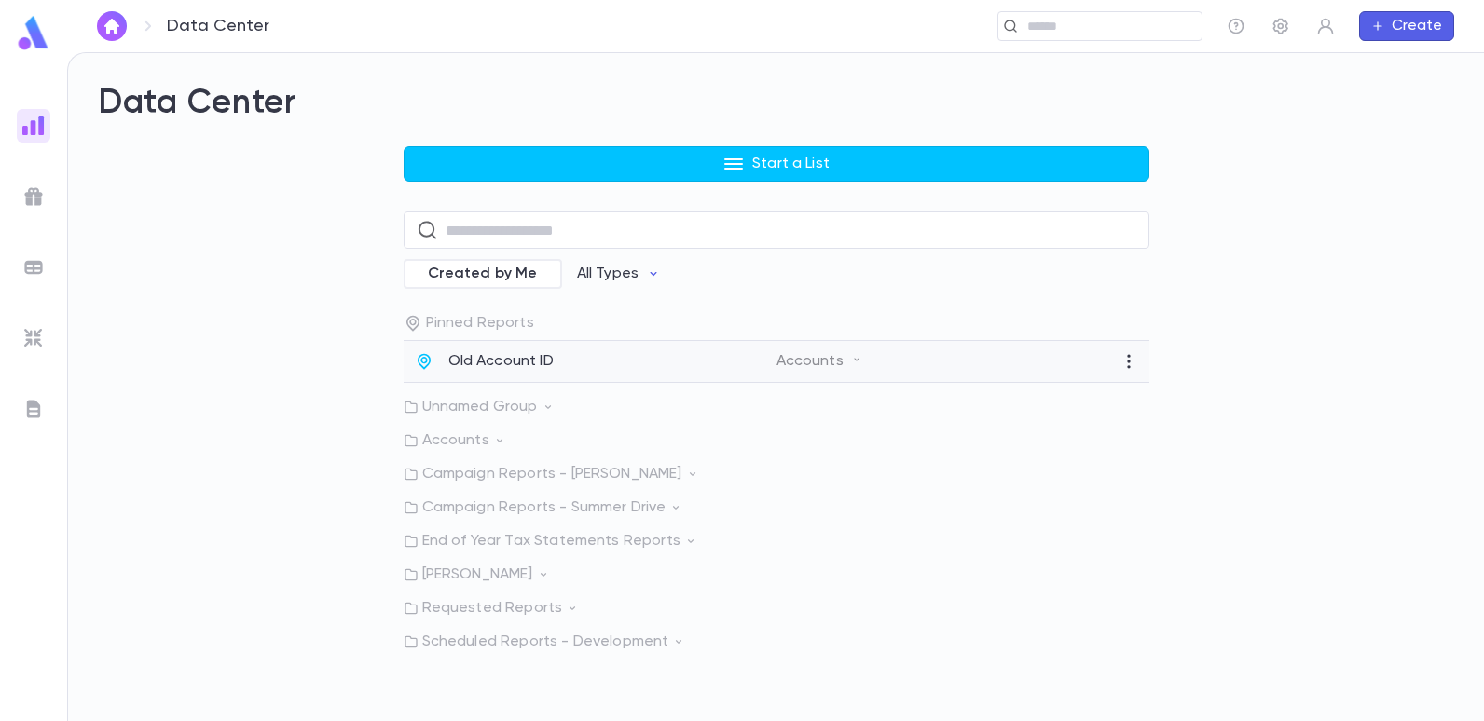
click at [534, 362] on p "Old Account ID" at bounding box center [500, 361] width 105 height 19
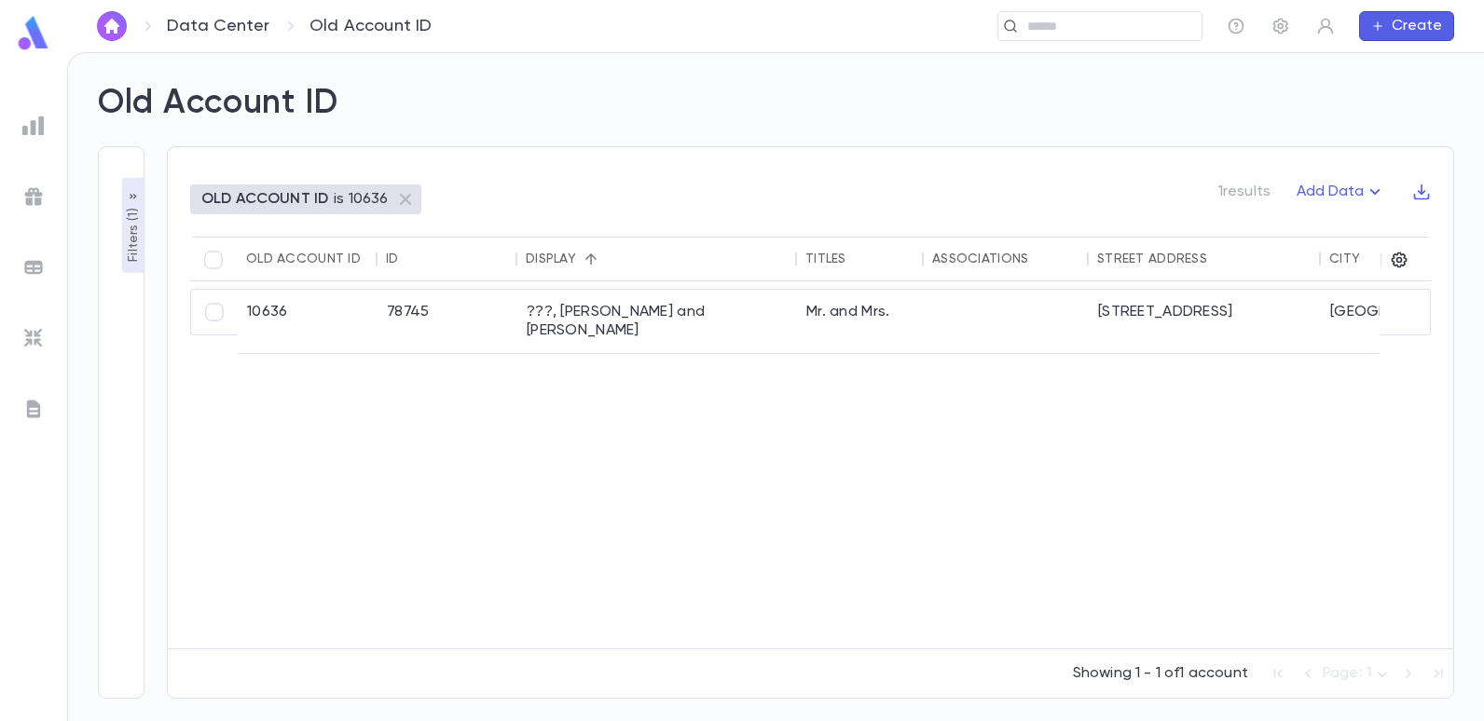
click at [137, 249] on p "Filters ( 1 )" at bounding box center [133, 233] width 19 height 58
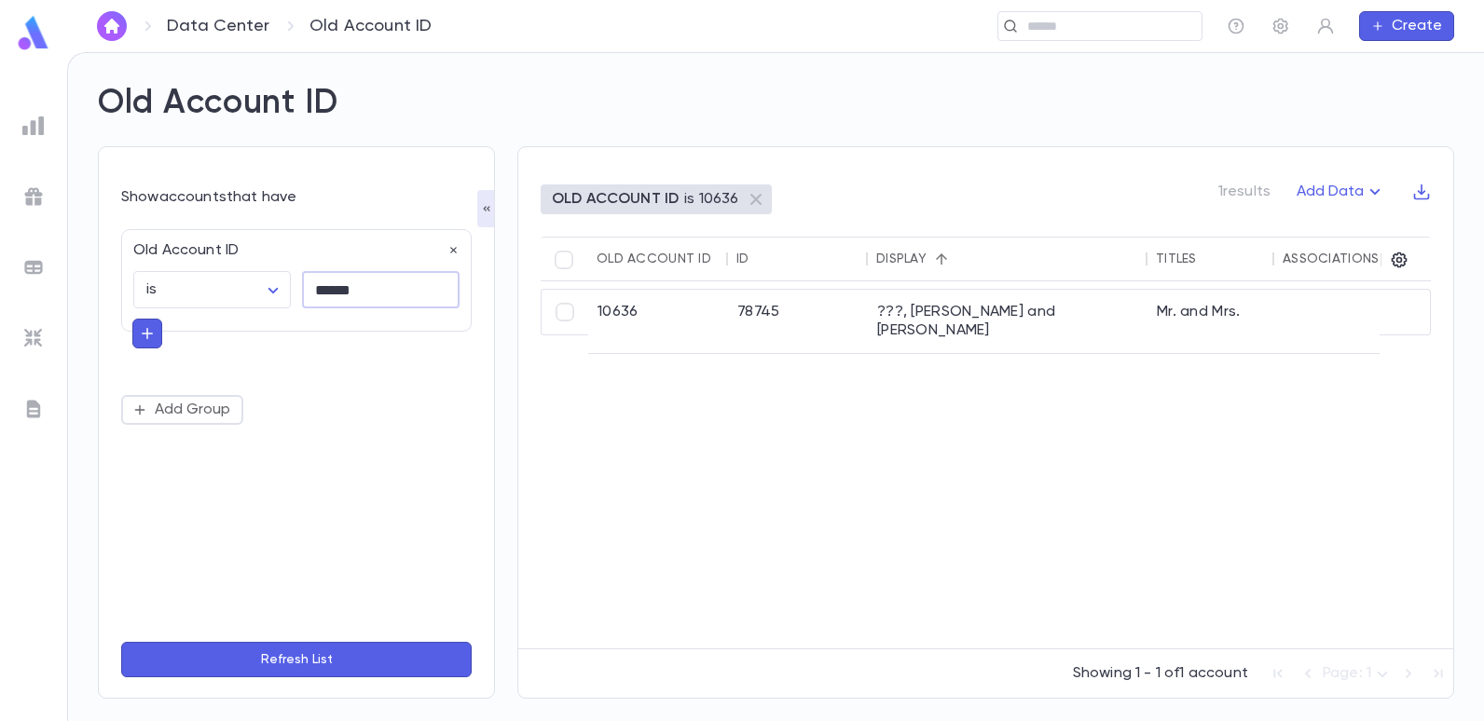
click at [364, 299] on input "******" at bounding box center [381, 290] width 158 height 36
type input "*"
type input "*****"
click at [121, 642] on button "Refresh List" at bounding box center [296, 659] width 350 height 35
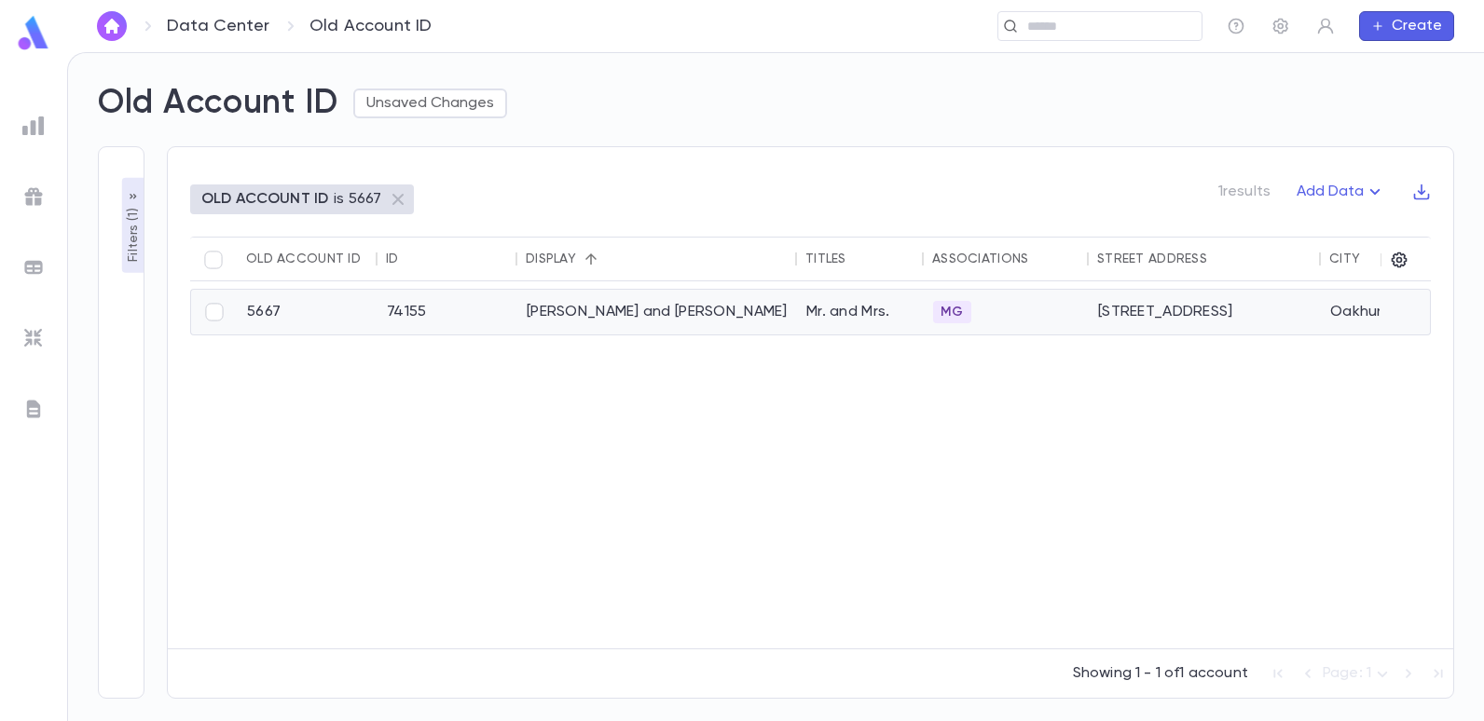
click at [556, 310] on div "[PERSON_NAME] and [PERSON_NAME]" at bounding box center [657, 312] width 280 height 45
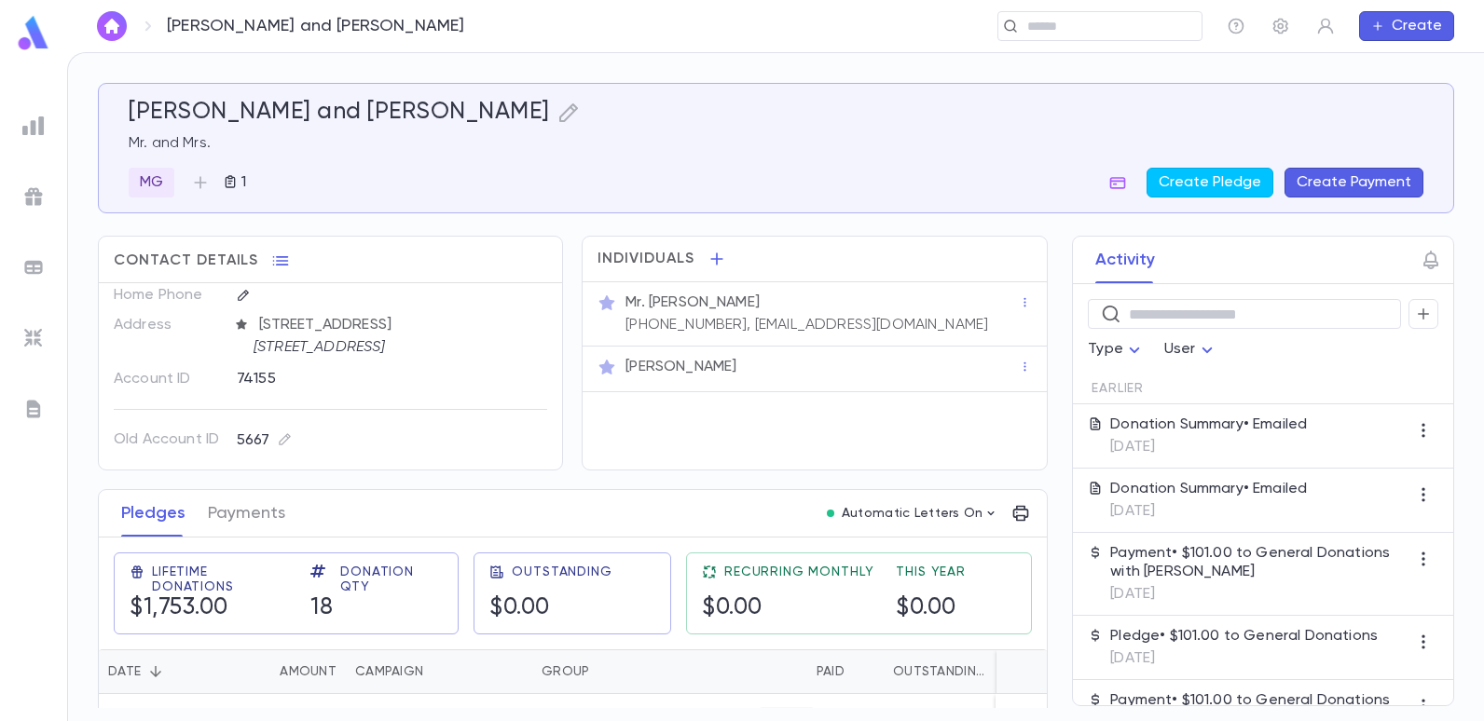
click at [36, 132] on img at bounding box center [33, 126] width 22 height 22
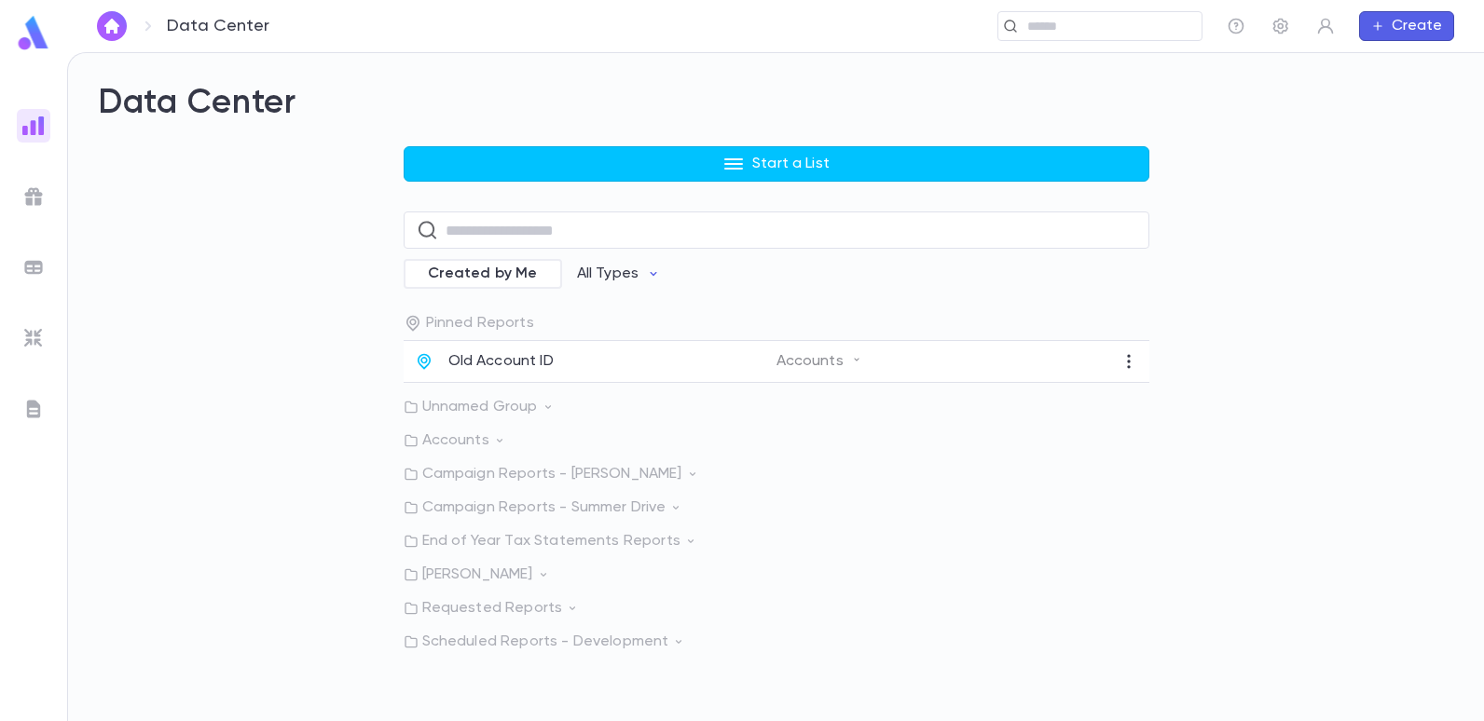
click at [468, 352] on p "Old Account ID" at bounding box center [500, 361] width 105 height 19
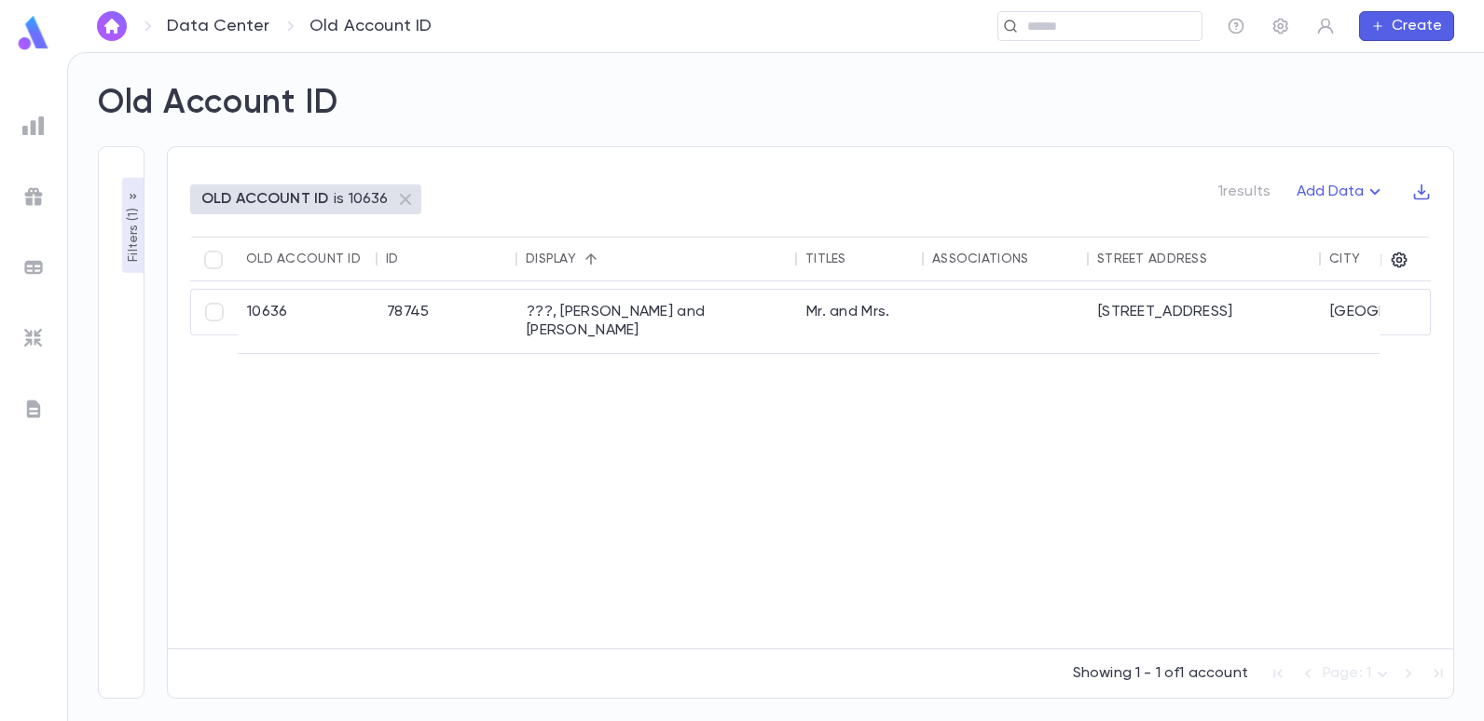
click at [140, 252] on p "Filters ( 1 )" at bounding box center [133, 233] width 19 height 58
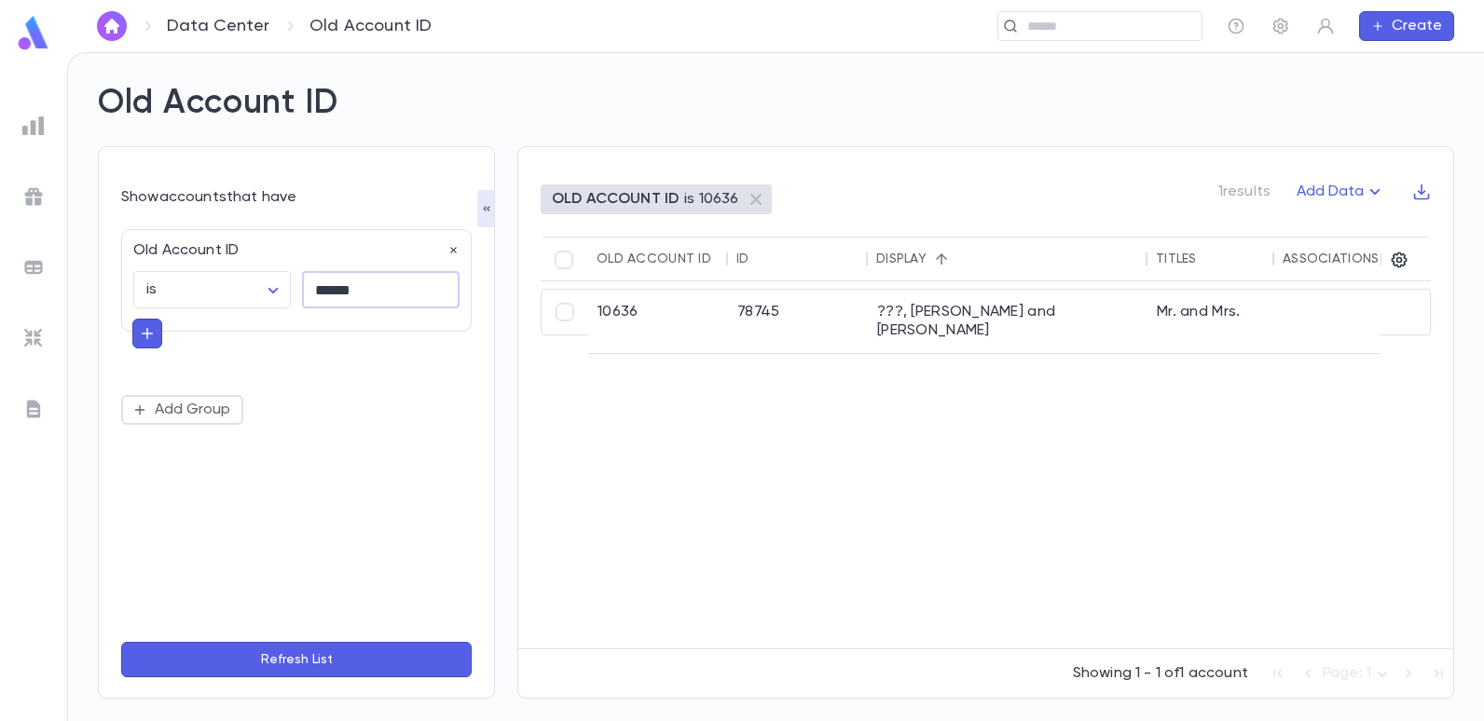
click at [385, 301] on input "******" at bounding box center [381, 290] width 158 height 36
type input "*"
type input "*****"
click at [121, 642] on button "Refresh List" at bounding box center [296, 659] width 350 height 35
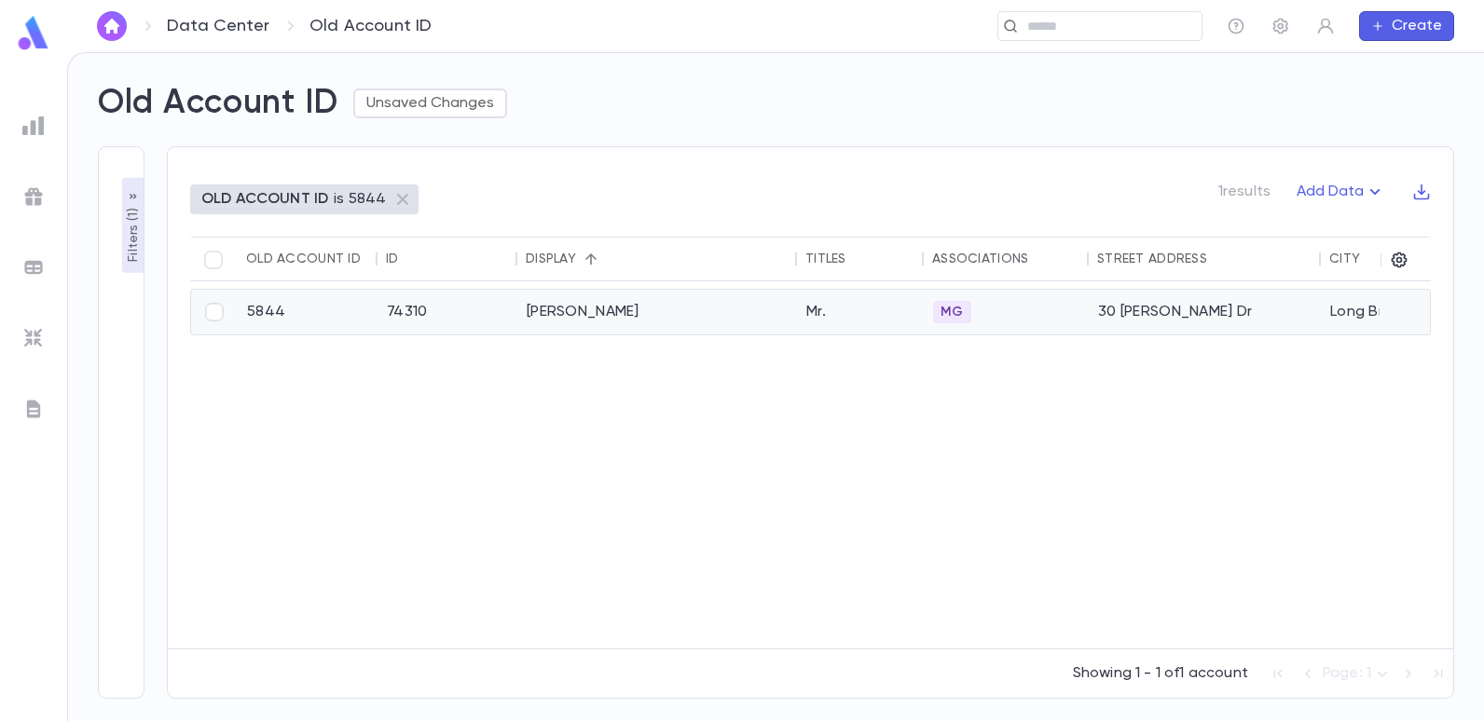
click at [558, 308] on div "Moyal, Freddy" at bounding box center [657, 312] width 280 height 45
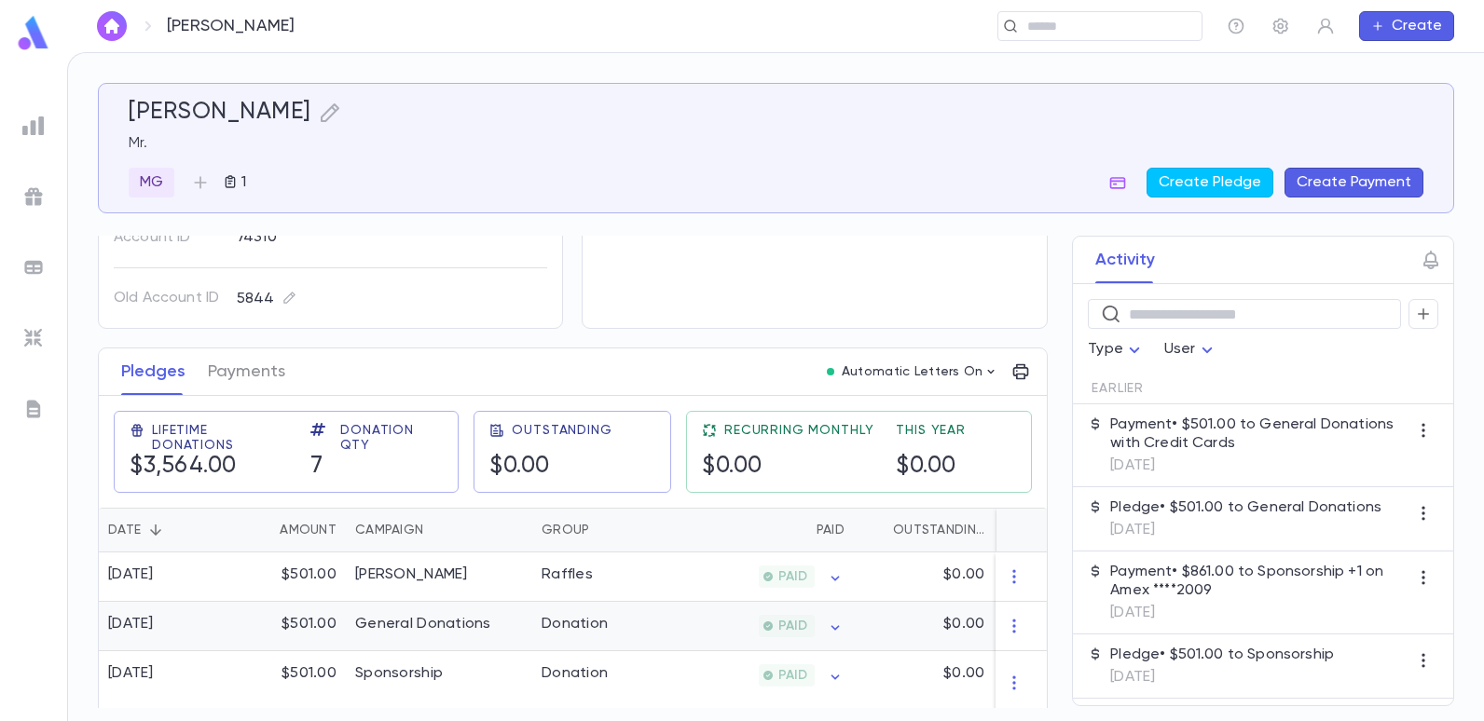
scroll to position [186, 0]
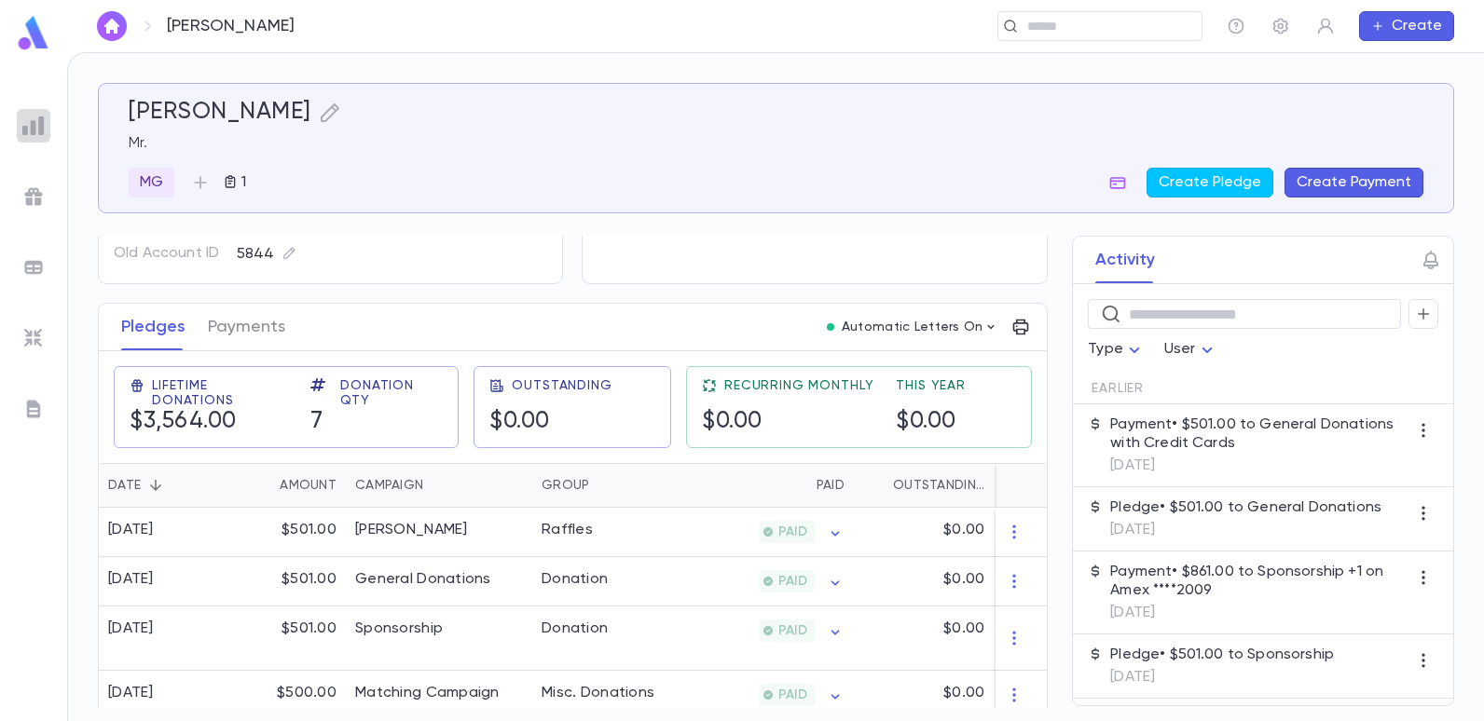
click at [40, 126] on img at bounding box center [33, 126] width 22 height 22
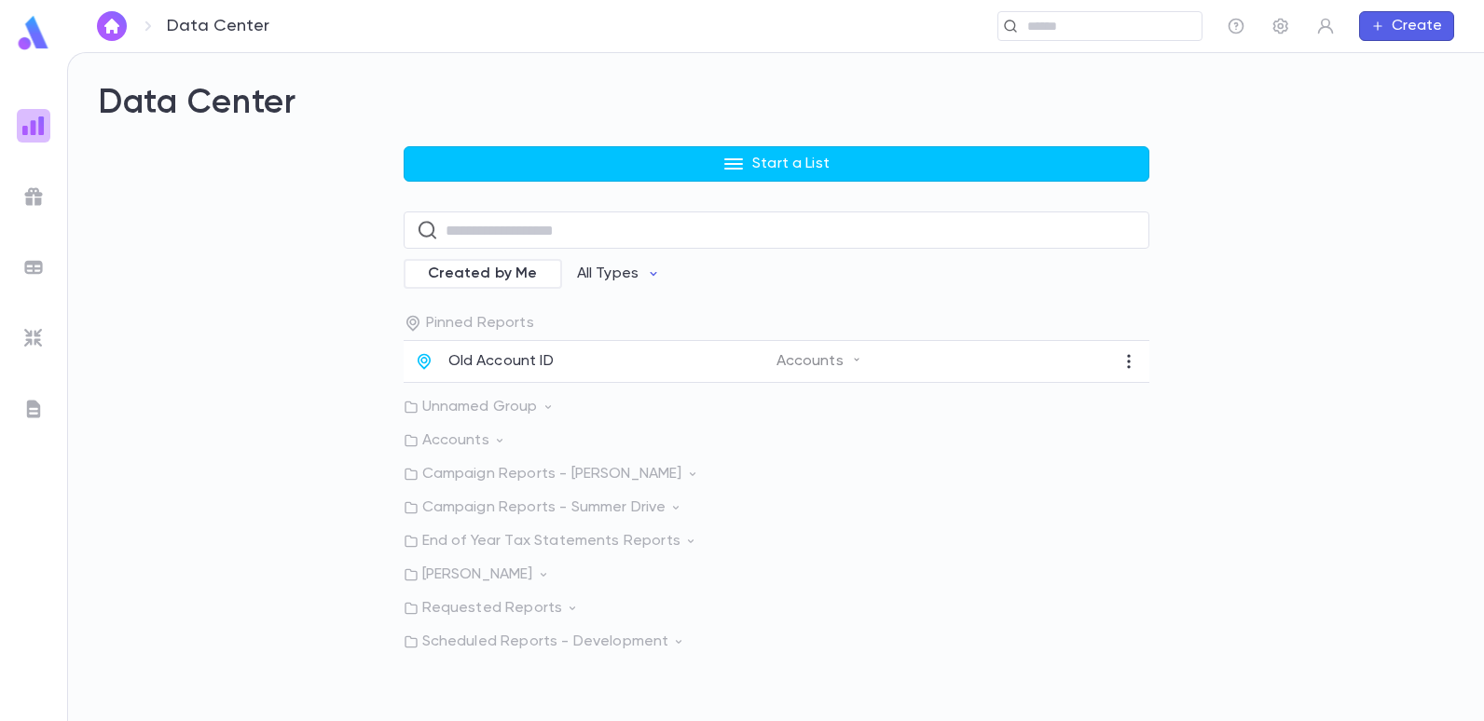
click at [37, 135] on img at bounding box center [33, 126] width 22 height 22
click at [36, 134] on img at bounding box center [33, 126] width 22 height 22
click at [34, 128] on img at bounding box center [33, 126] width 22 height 22
click at [507, 355] on p "Old Account ID" at bounding box center [500, 361] width 105 height 19
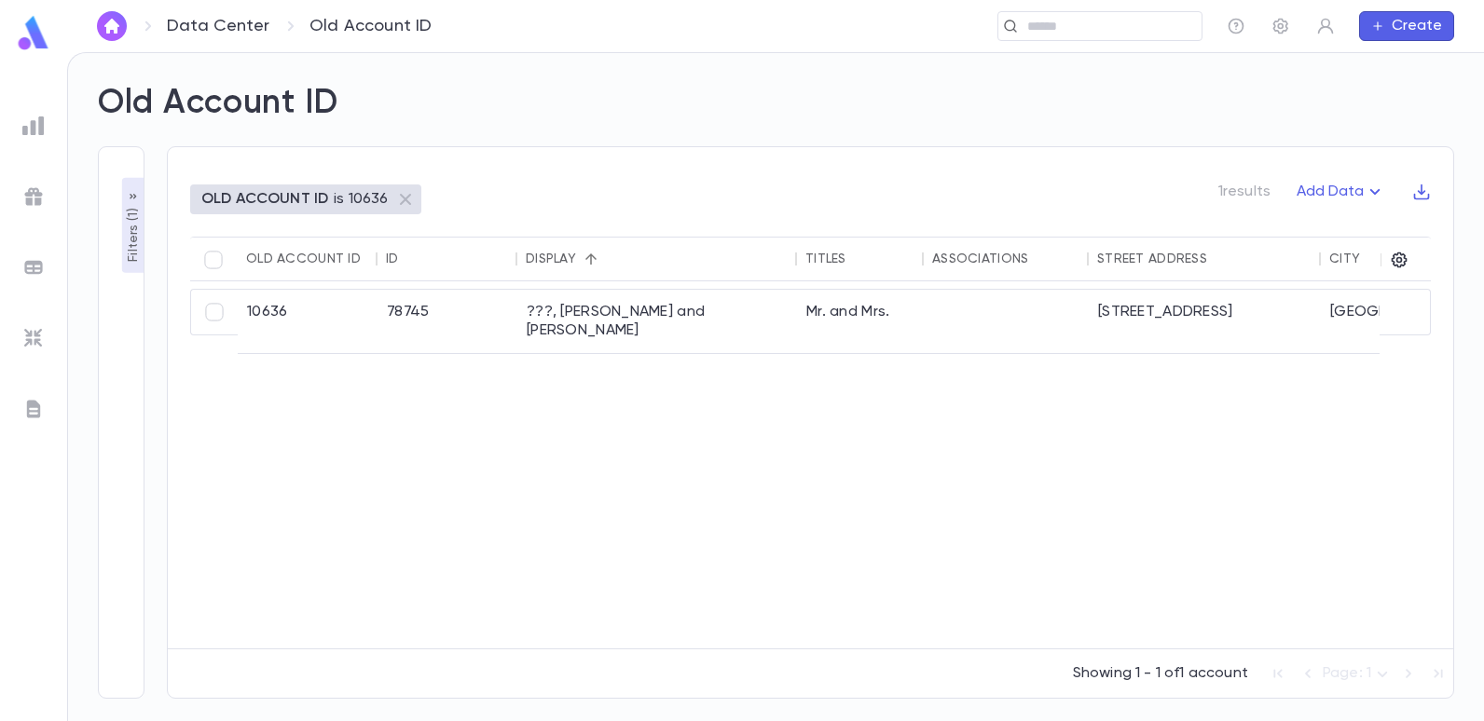
click at [307, 207] on p "OLD ACCOUNT ID" at bounding box center [264, 199] width 127 height 19
click at [138, 248] on p "Filters ( 1 )" at bounding box center [133, 233] width 19 height 58
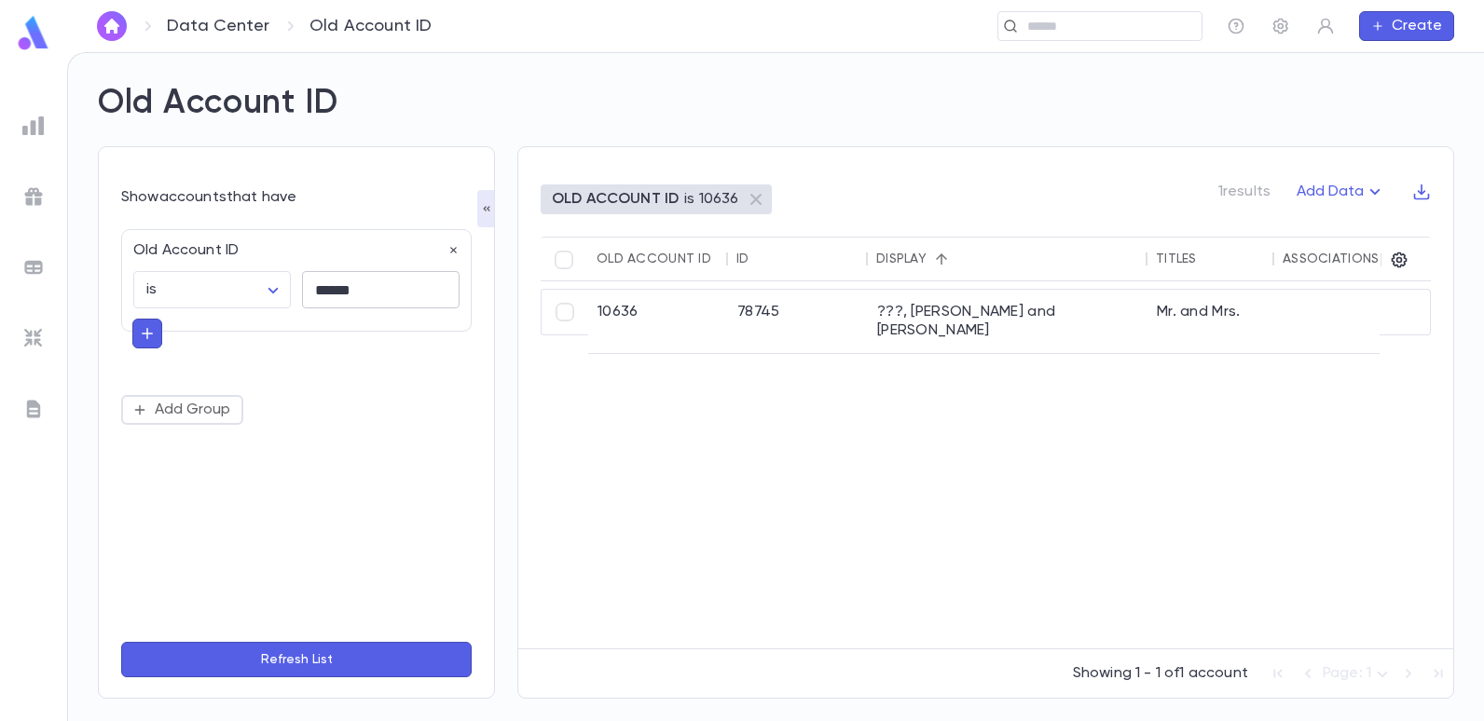
click at [358, 296] on input "******" at bounding box center [381, 290] width 158 height 36
type input "*"
type input "*****"
click at [121, 642] on button "Refresh List" at bounding box center [296, 659] width 350 height 35
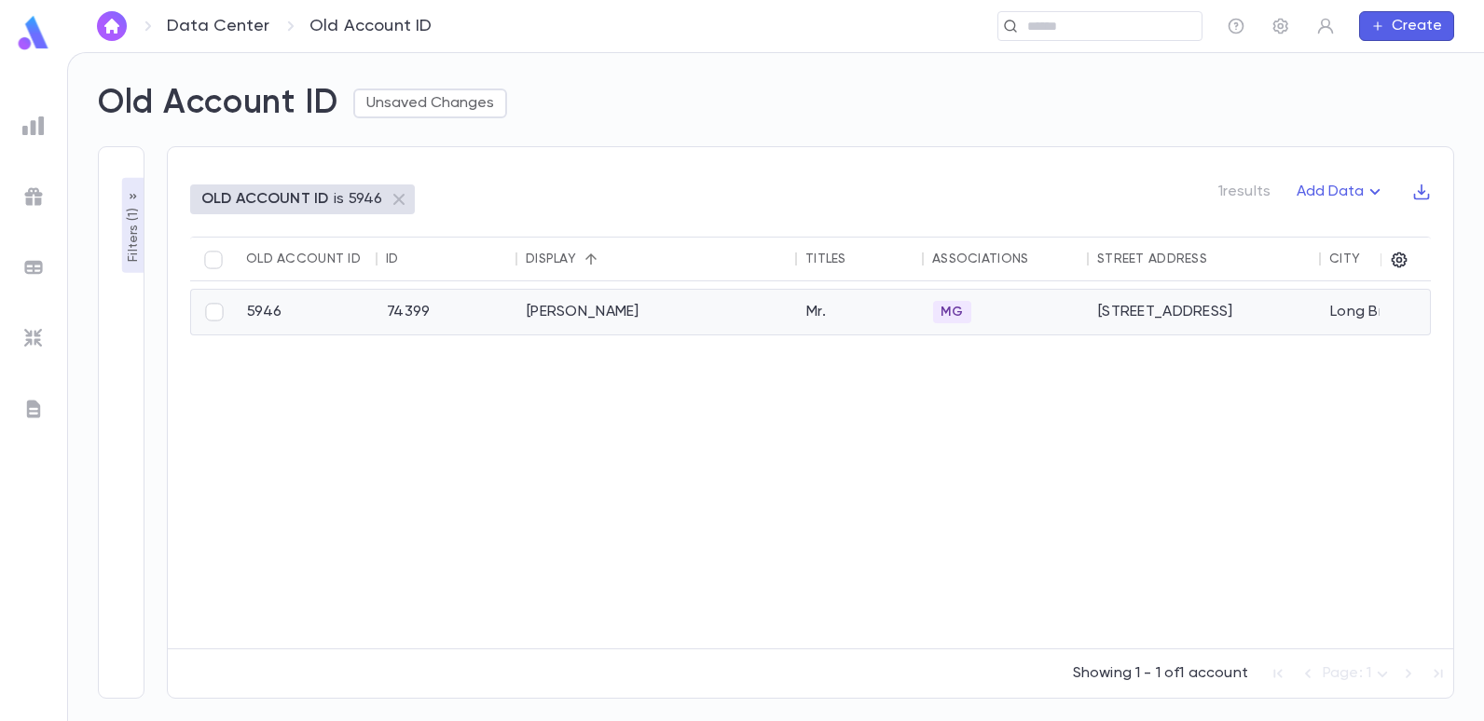
click at [574, 306] on div "Setton, Joey" at bounding box center [657, 312] width 280 height 45
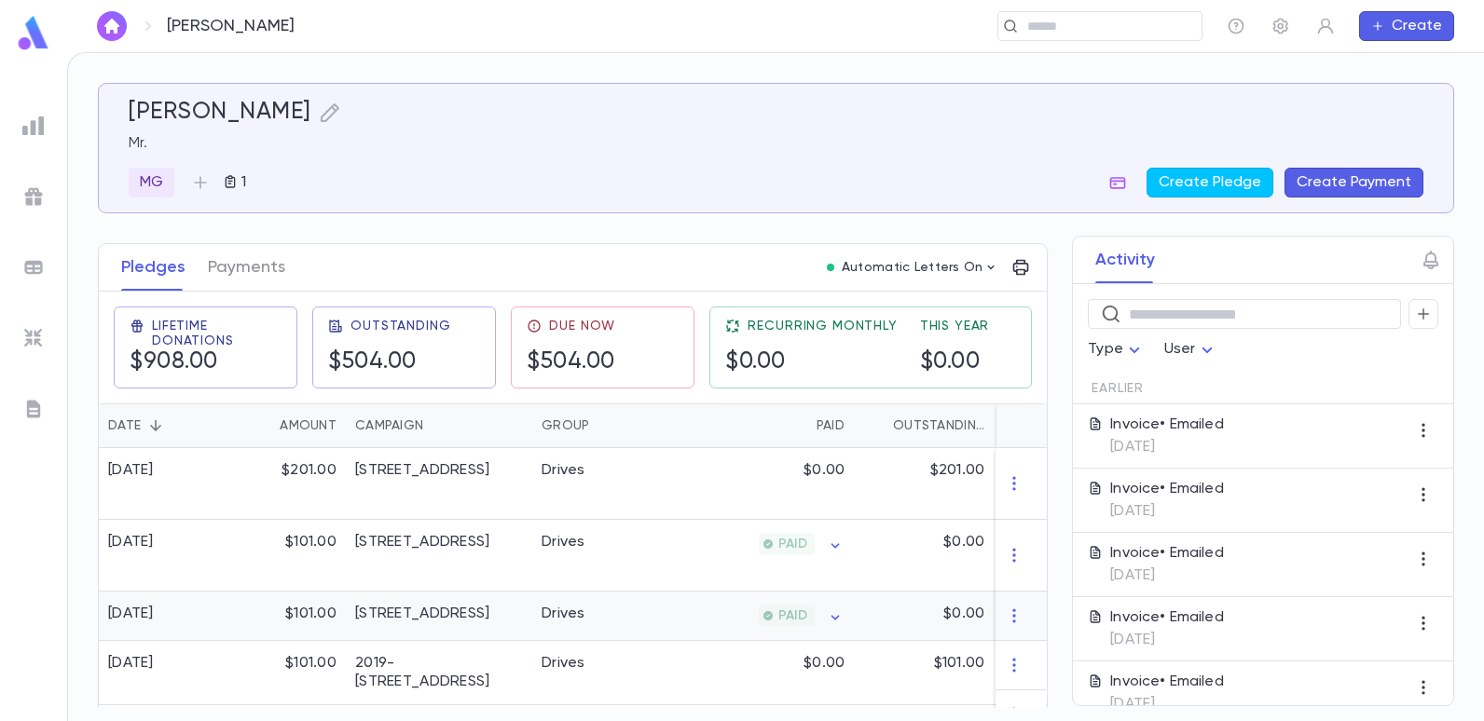
scroll to position [186, 0]
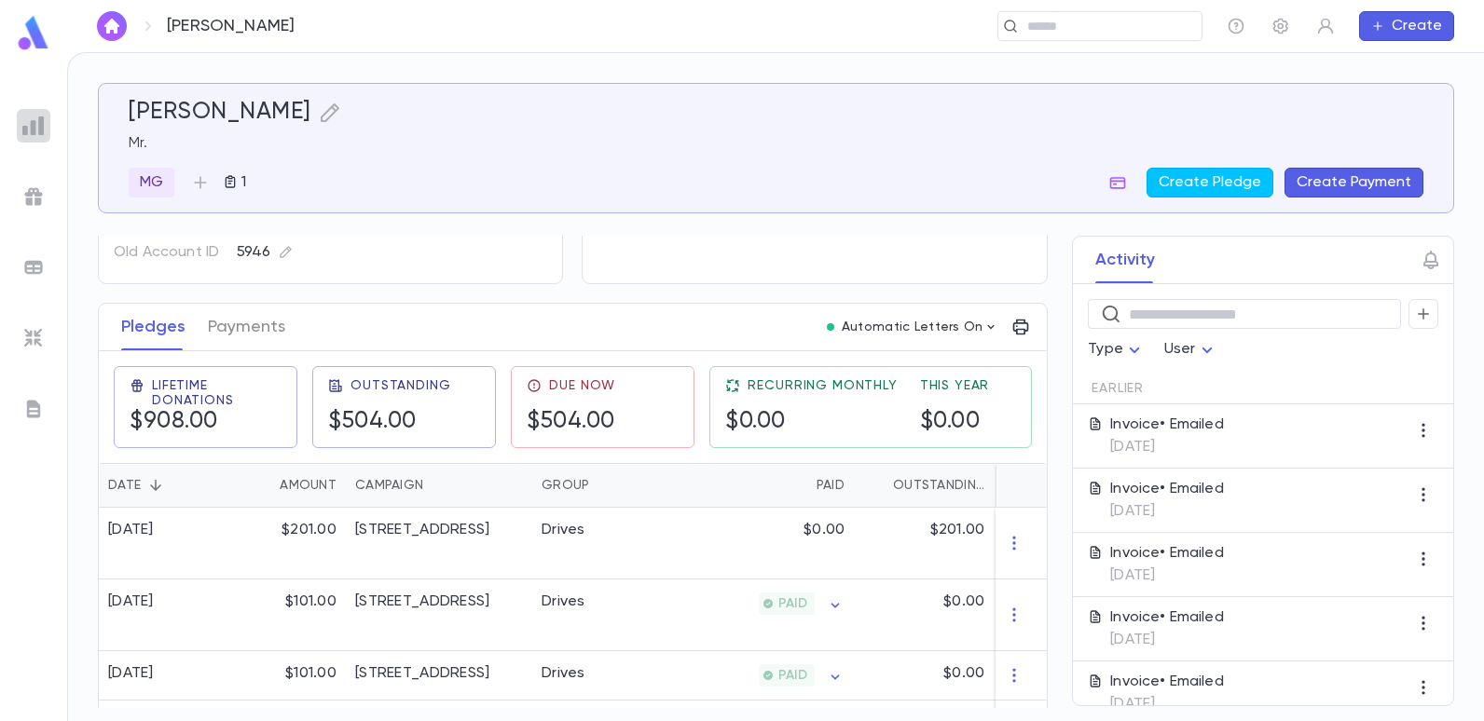
click at [43, 130] on img at bounding box center [33, 126] width 22 height 22
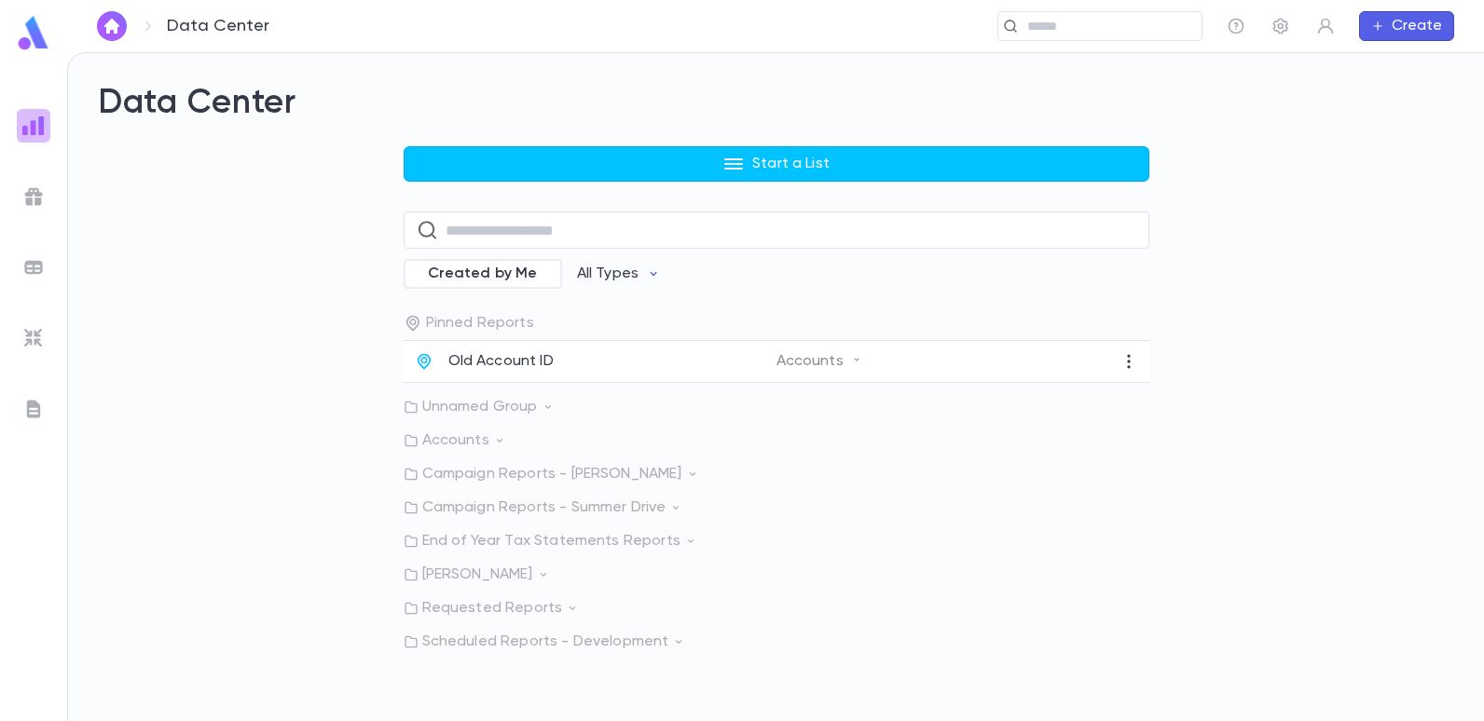
click at [37, 127] on img at bounding box center [33, 126] width 22 height 22
click at [27, 128] on img at bounding box center [33, 126] width 22 height 22
click at [29, 128] on img at bounding box center [33, 126] width 22 height 22
click at [483, 357] on p "Old Account ID" at bounding box center [500, 361] width 105 height 19
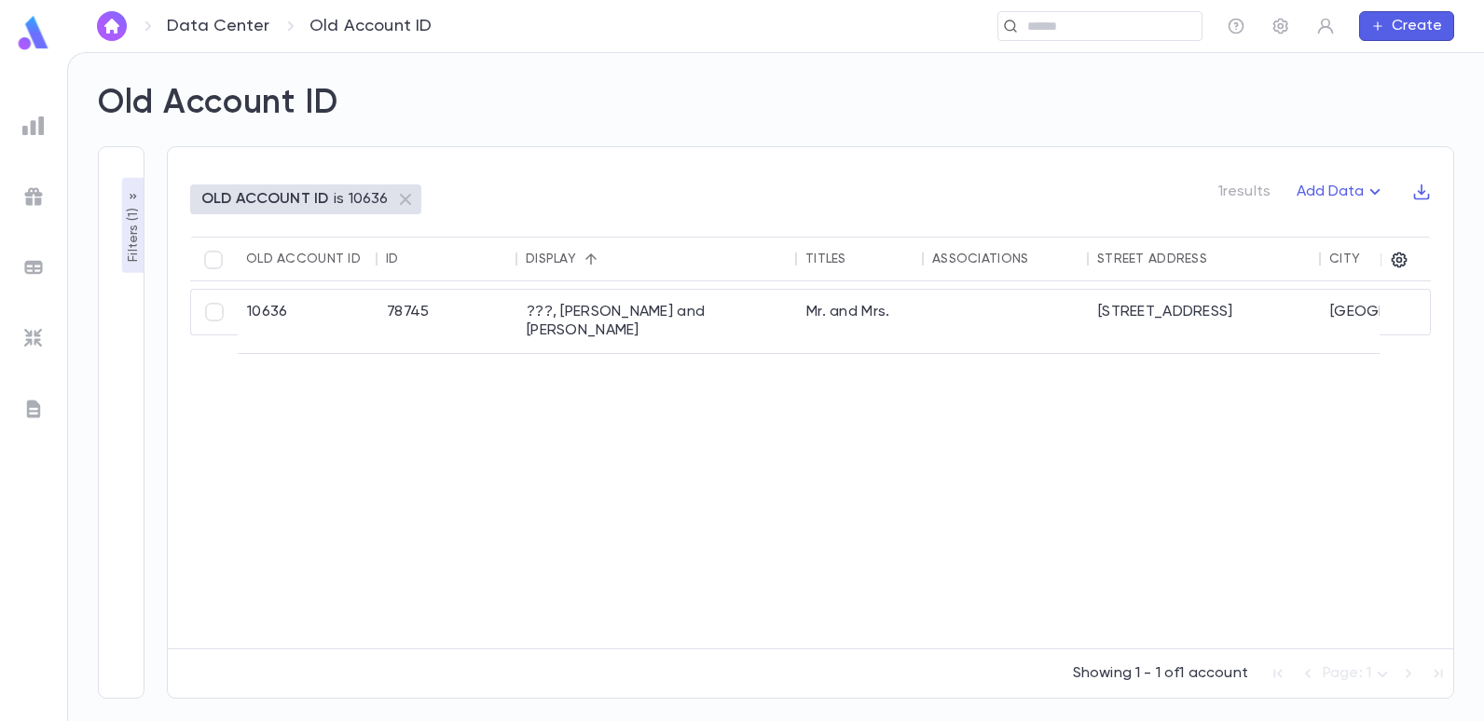
click at [134, 237] on p "Filters ( 1 )" at bounding box center [133, 233] width 19 height 58
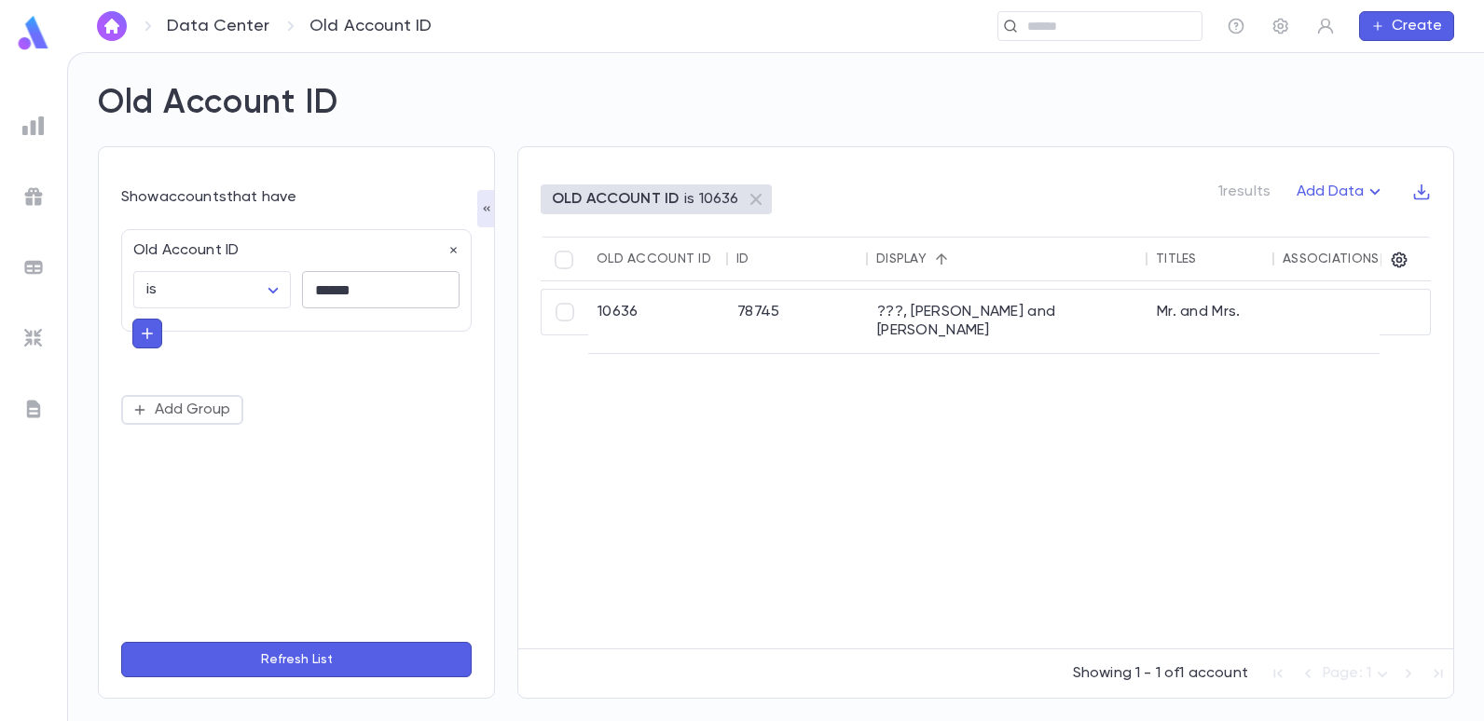
click at [365, 288] on input "******" at bounding box center [381, 290] width 158 height 36
type input "*"
type input "*****"
click at [121, 642] on button "Refresh List" at bounding box center [296, 659] width 350 height 35
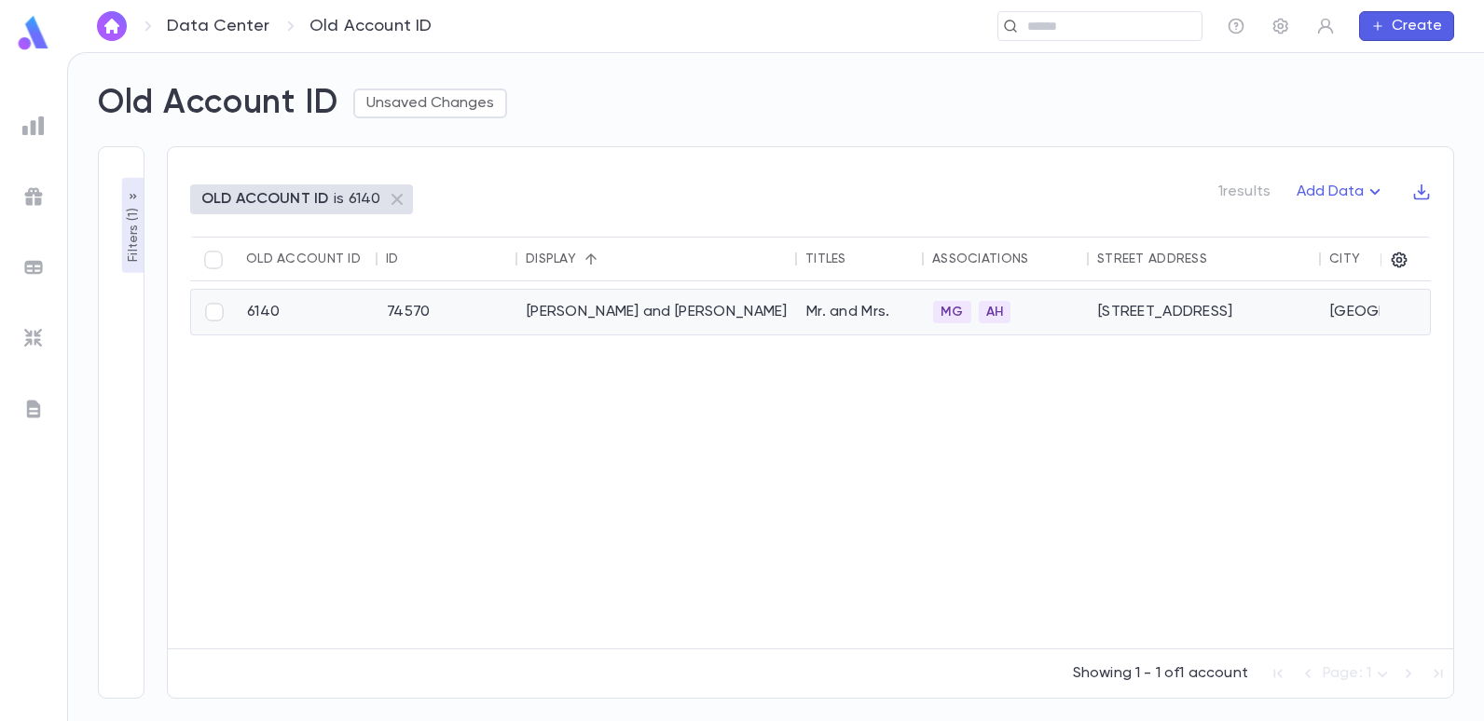
click at [575, 299] on div "[PERSON_NAME] and [PERSON_NAME]" at bounding box center [657, 312] width 280 height 45
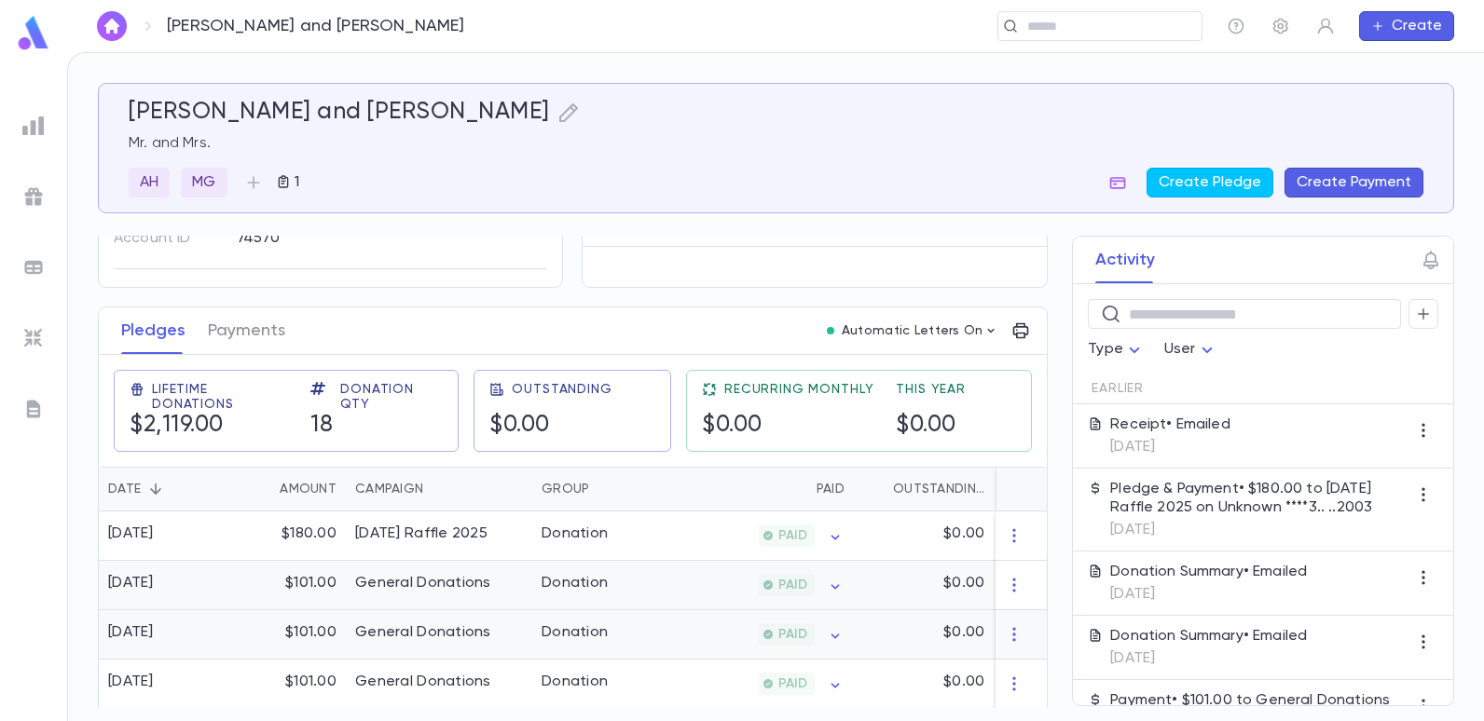
scroll to position [186, 0]
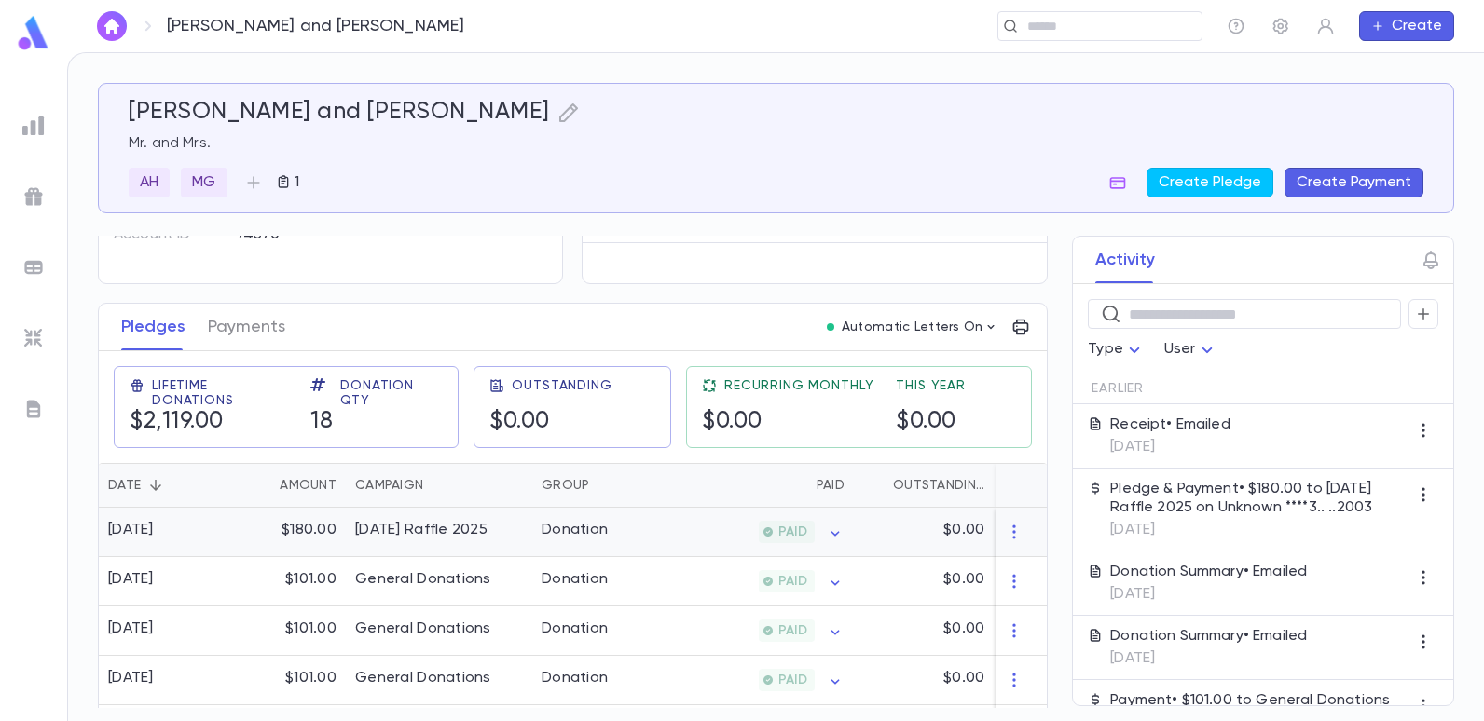
click at [428, 546] on div "[DATE] Raffle 2025" at bounding box center [439, 532] width 186 height 49
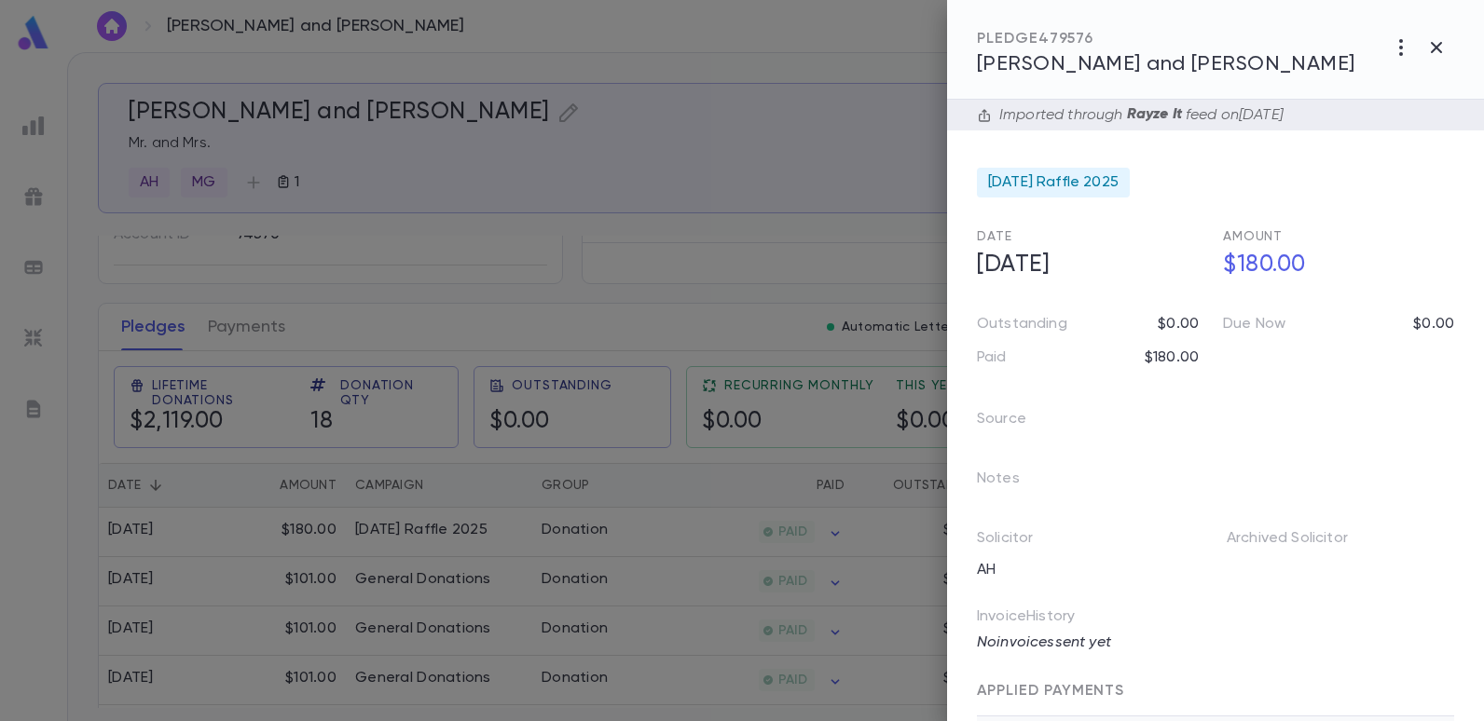
click at [628, 279] on div at bounding box center [742, 360] width 1484 height 721
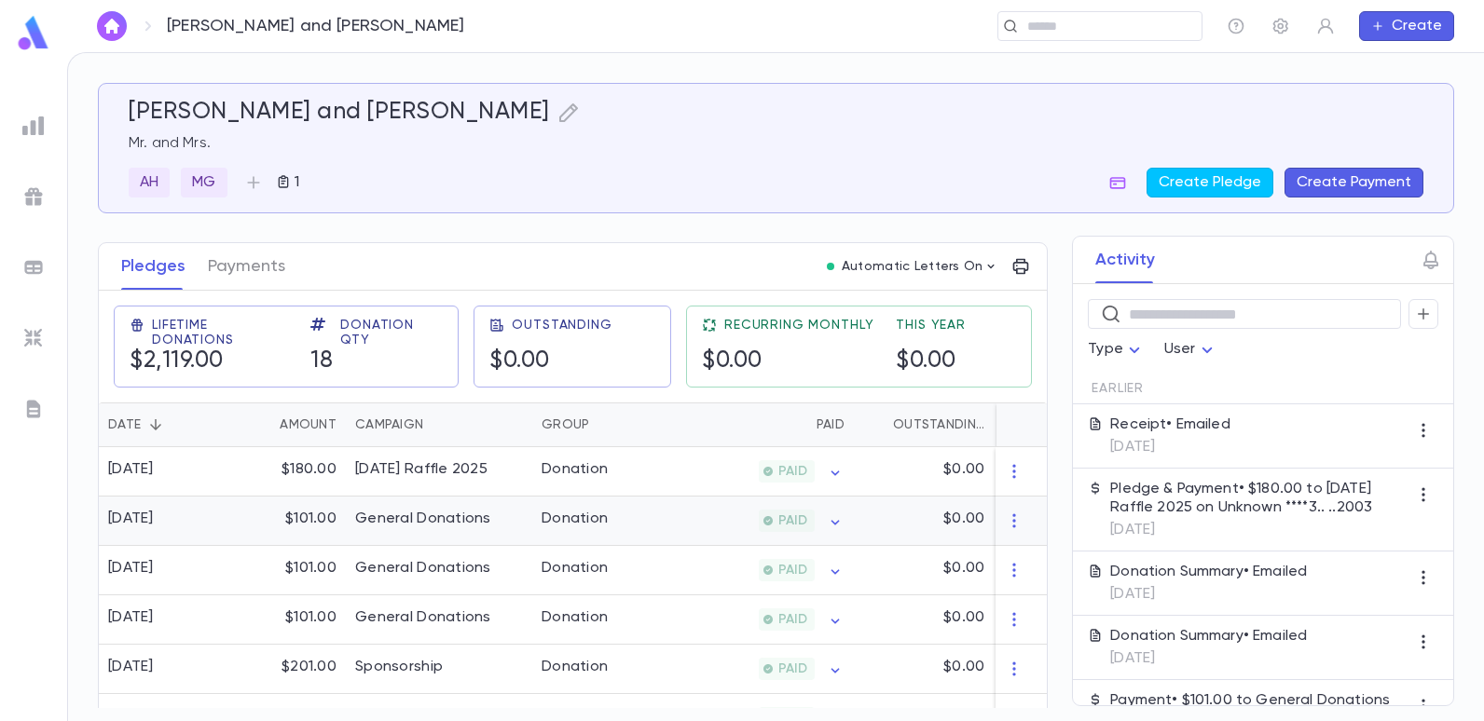
scroll to position [280, 0]
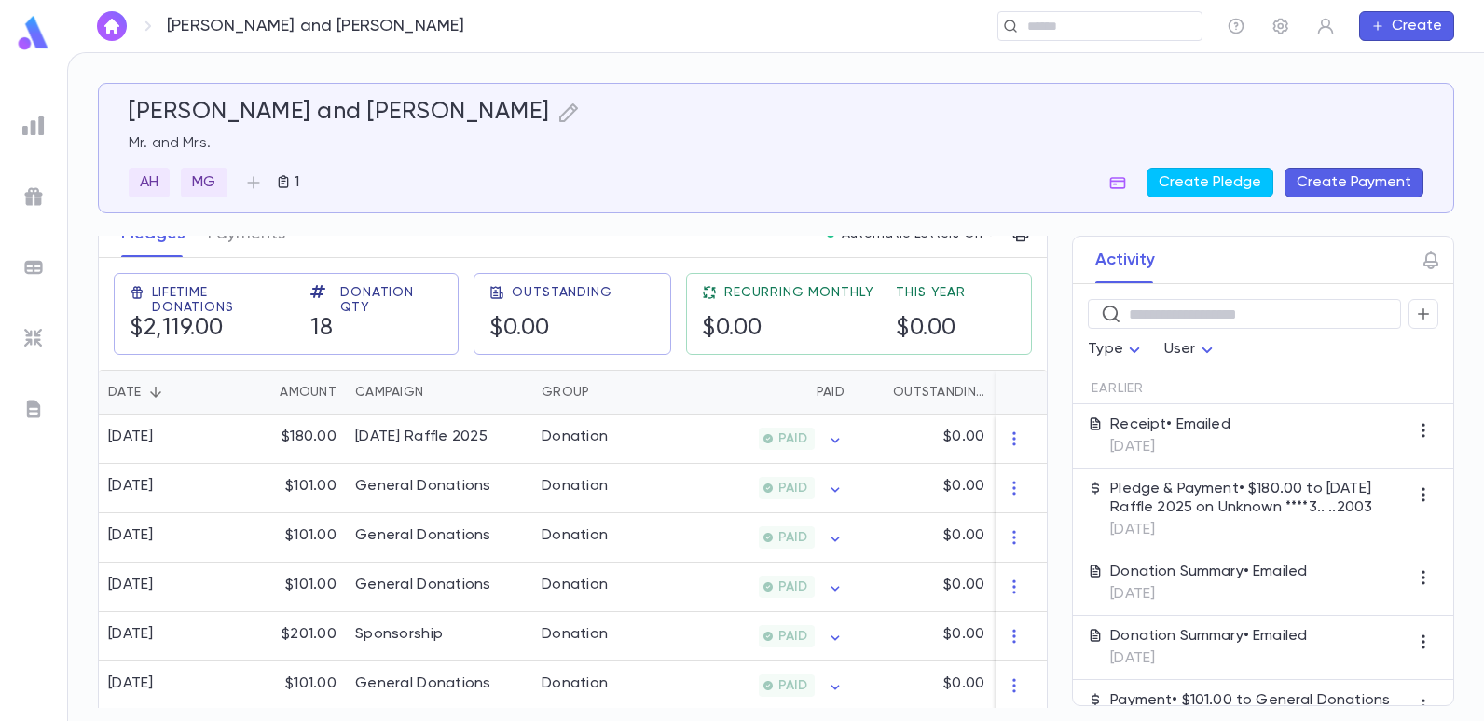
click at [57, 134] on ul at bounding box center [33, 412] width 67 height 620
click at [30, 135] on img at bounding box center [33, 126] width 22 height 22
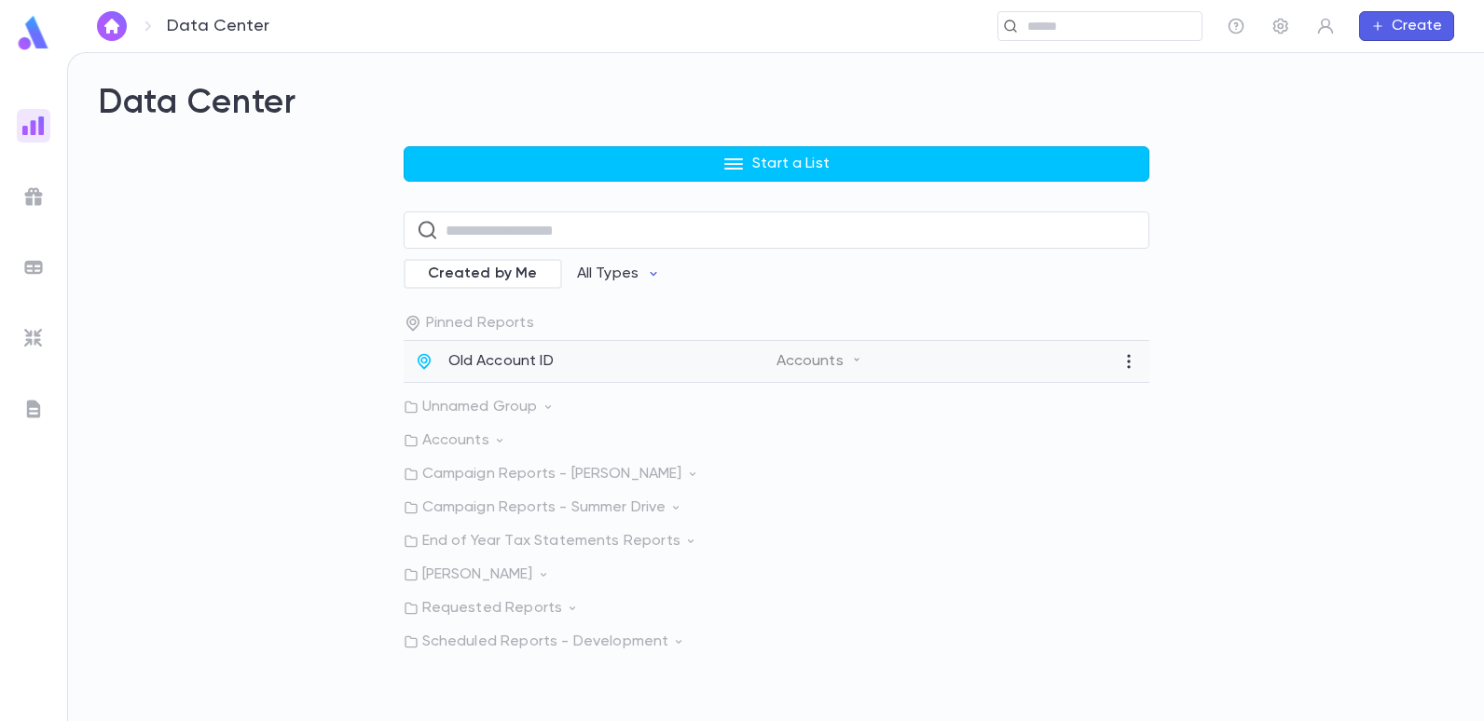
click at [443, 361] on div "Old Account ID" at bounding box center [596, 361] width 362 height 19
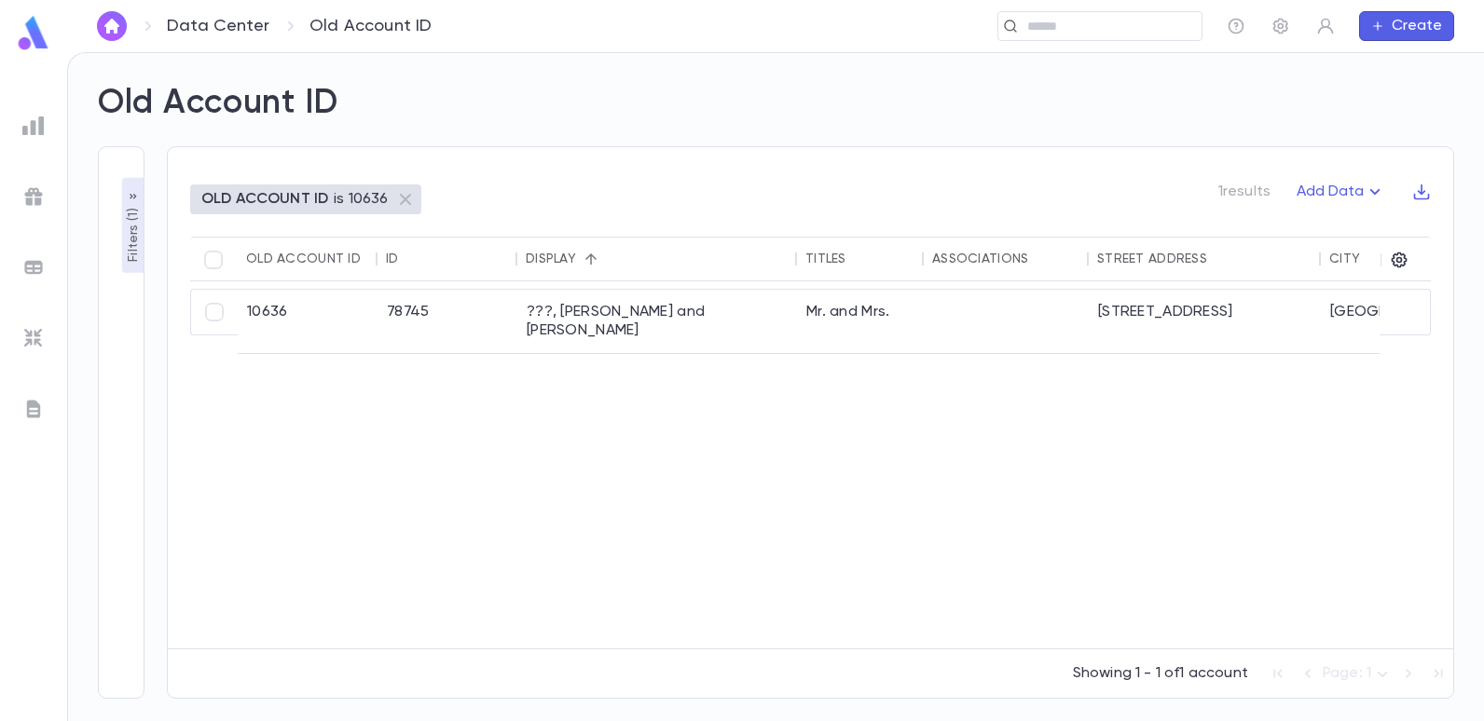
click at [126, 238] on p "Filters ( 1 )" at bounding box center [133, 233] width 19 height 58
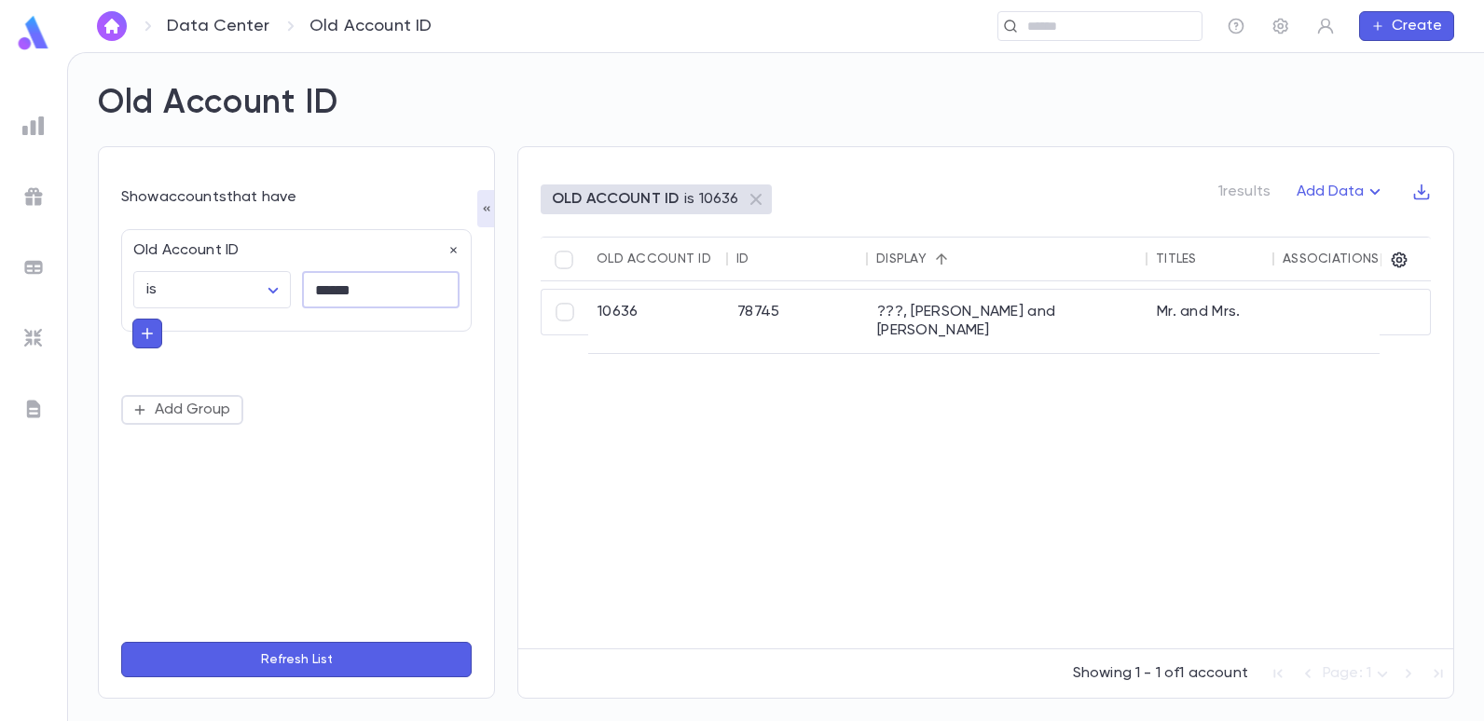
click at [373, 297] on input "******" at bounding box center [381, 290] width 158 height 36
type input "*"
type input "*****"
click at [121, 642] on button "Refresh List" at bounding box center [296, 659] width 350 height 35
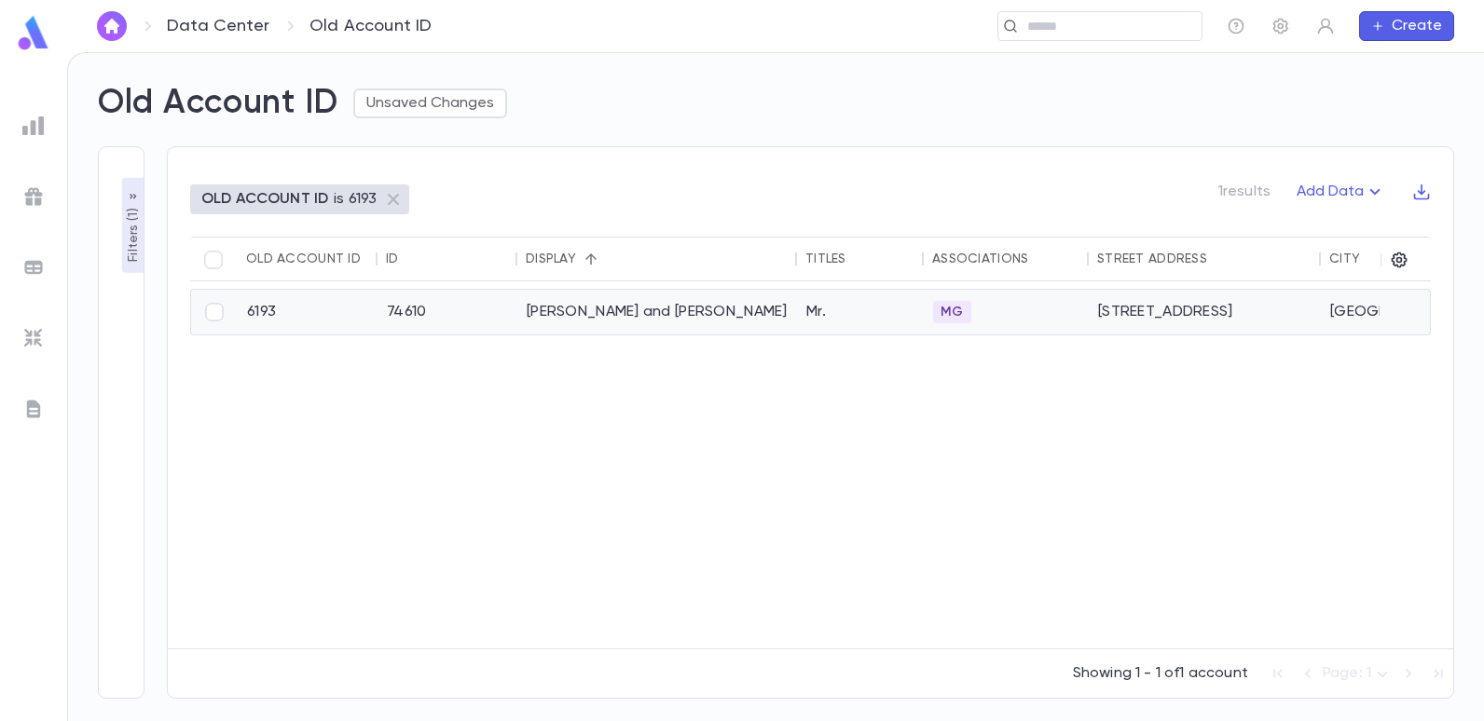
click at [608, 315] on div "[PERSON_NAME] and [PERSON_NAME]" at bounding box center [657, 312] width 280 height 45
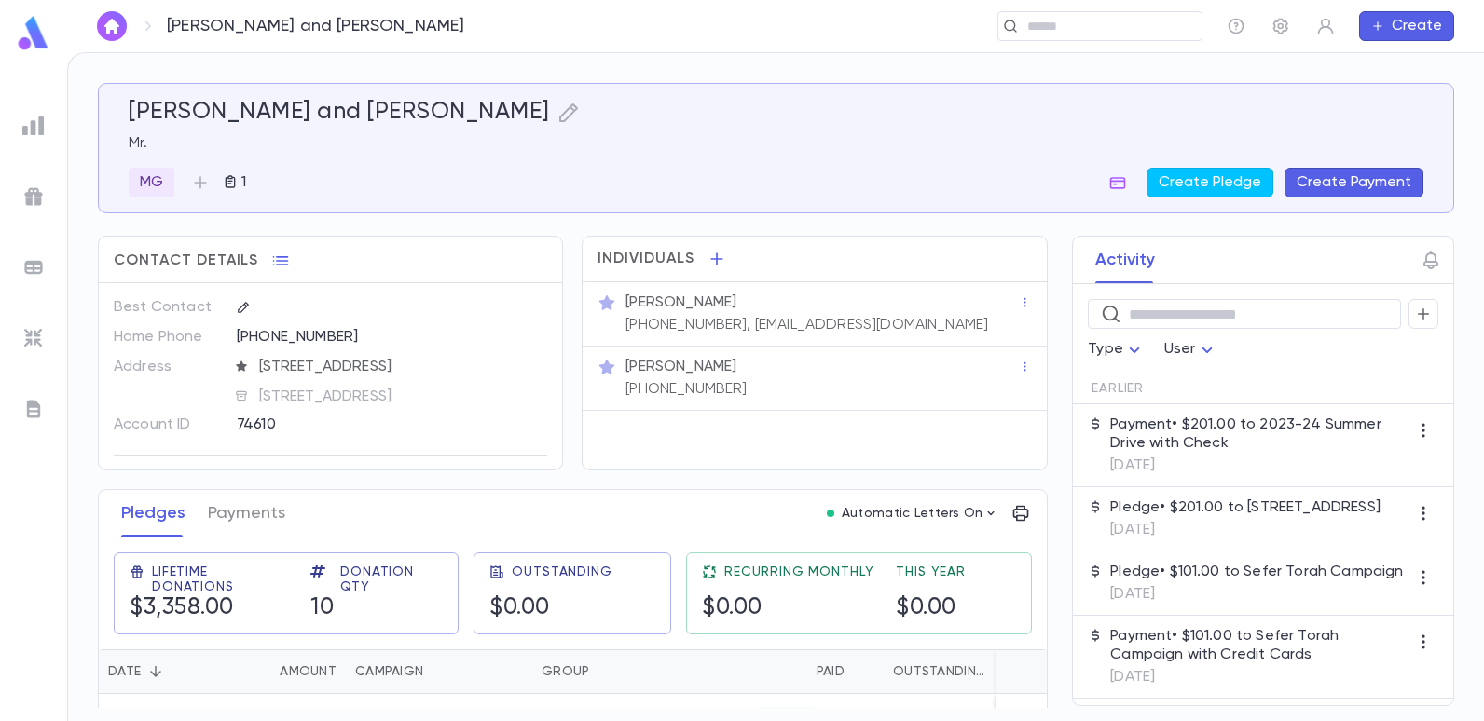
click at [52, 125] on ul at bounding box center [33, 412] width 67 height 620
click at [41, 130] on img at bounding box center [33, 126] width 22 height 22
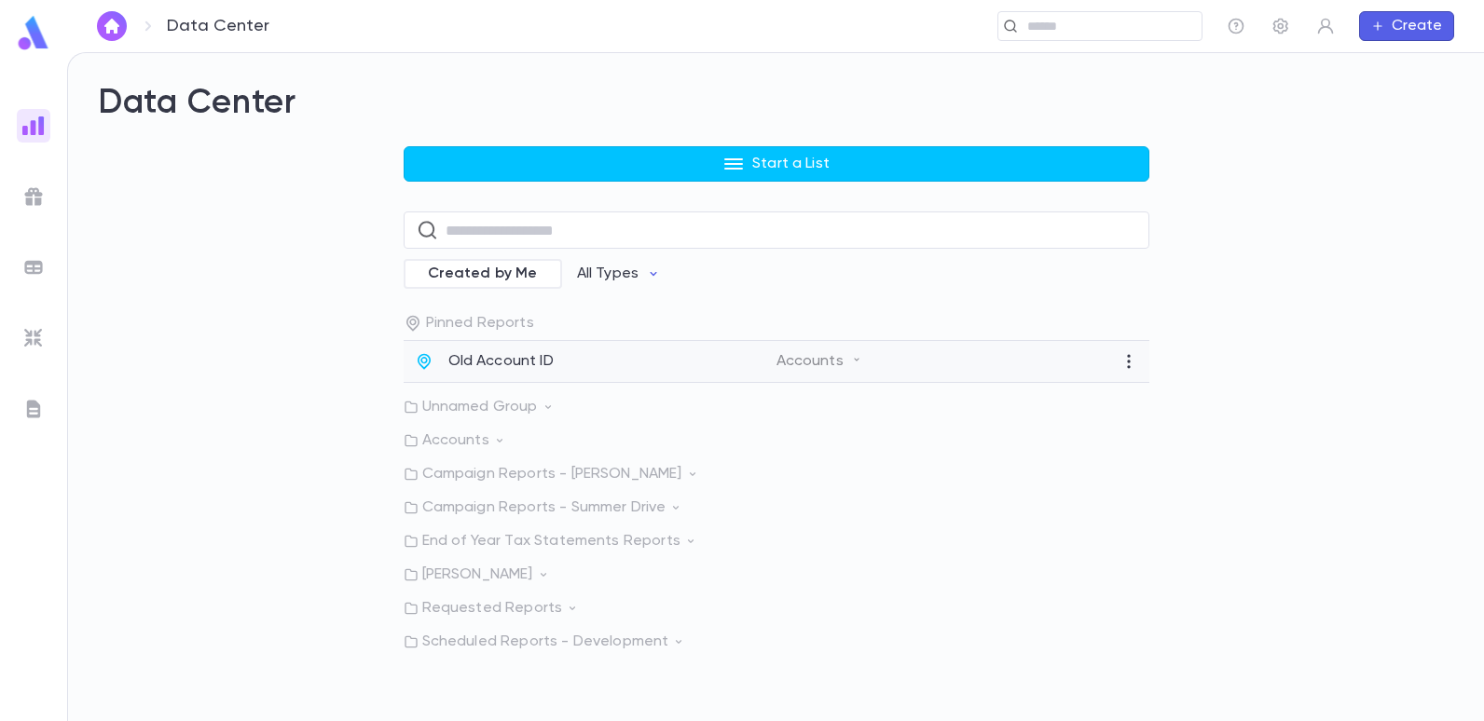
click at [465, 364] on p "Old Account ID" at bounding box center [500, 361] width 105 height 19
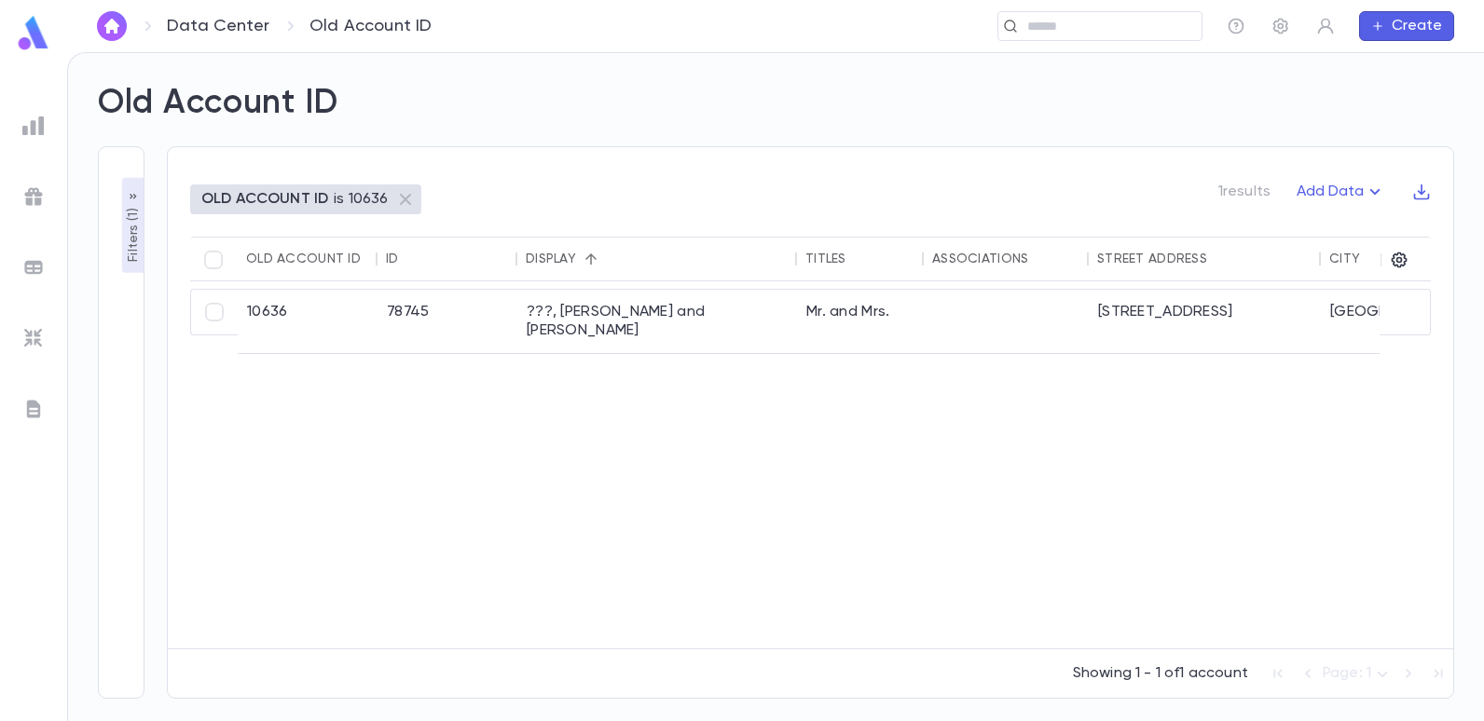
click at [268, 185] on div "OLD ACCOUNT ID is 10636" at bounding box center [305, 200] width 231 height 30
click at [272, 198] on p "OLD ACCOUNT ID" at bounding box center [264, 199] width 127 height 19
click at [139, 235] on p "Filters ( 1 )" at bounding box center [133, 233] width 19 height 58
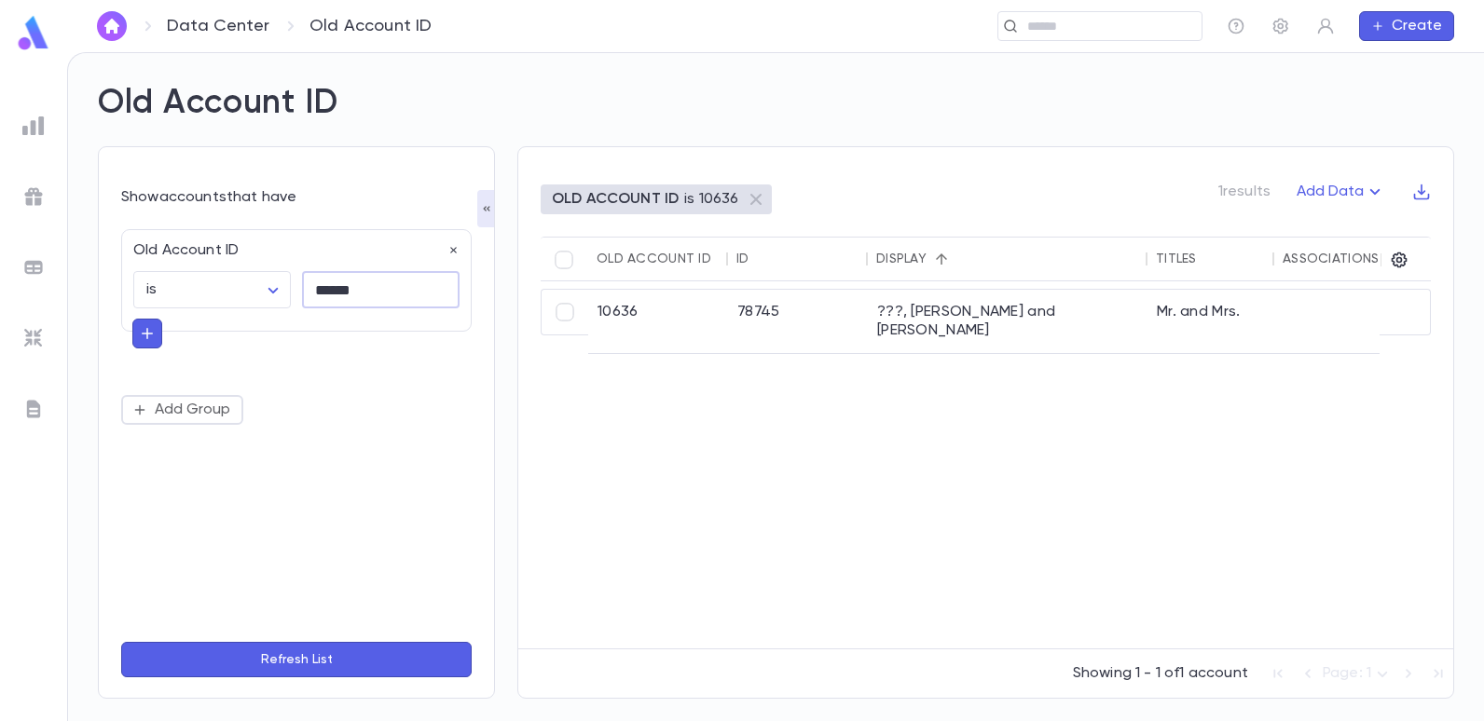
click at [360, 283] on input "******" at bounding box center [381, 290] width 158 height 36
type input "*"
type input "*****"
click at [121, 642] on button "Refresh List" at bounding box center [296, 659] width 350 height 35
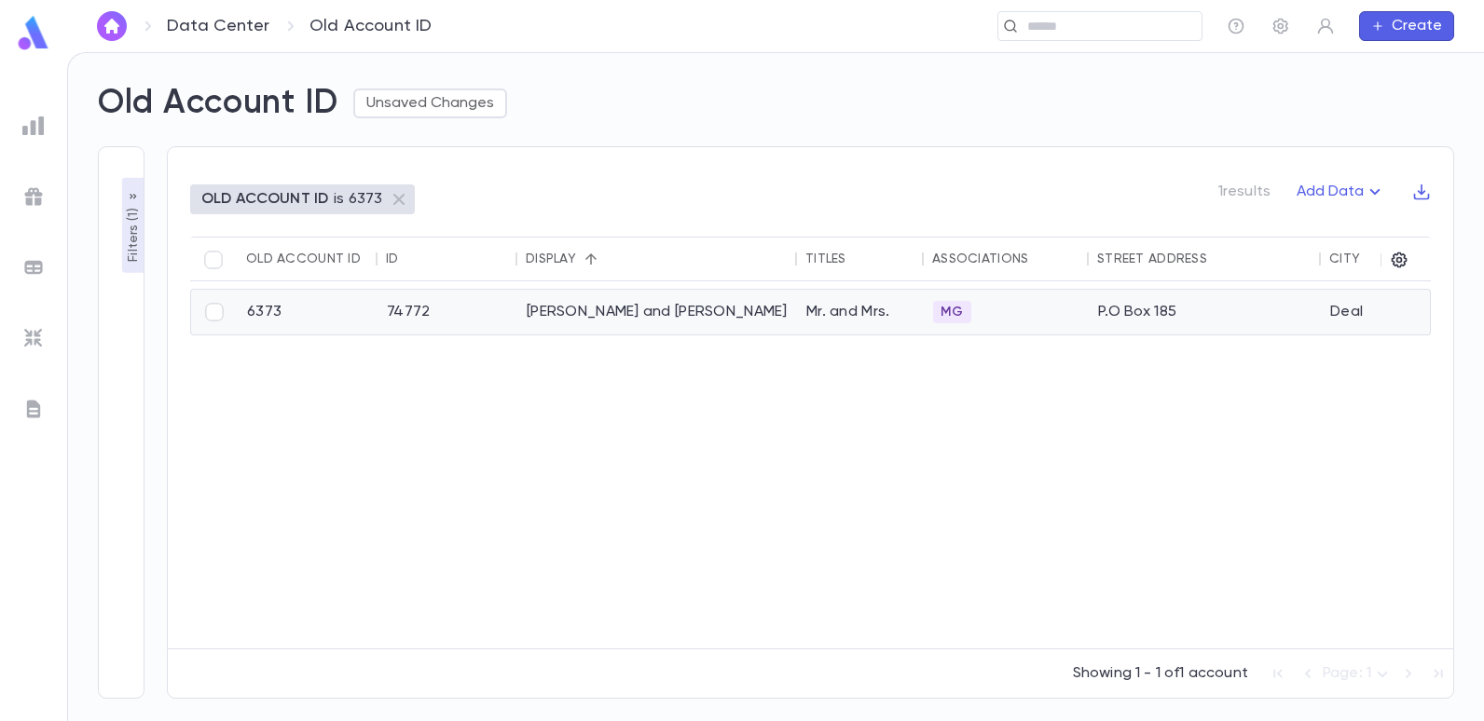
click at [574, 299] on div "Cohen, David and Susan" at bounding box center [657, 312] width 280 height 45
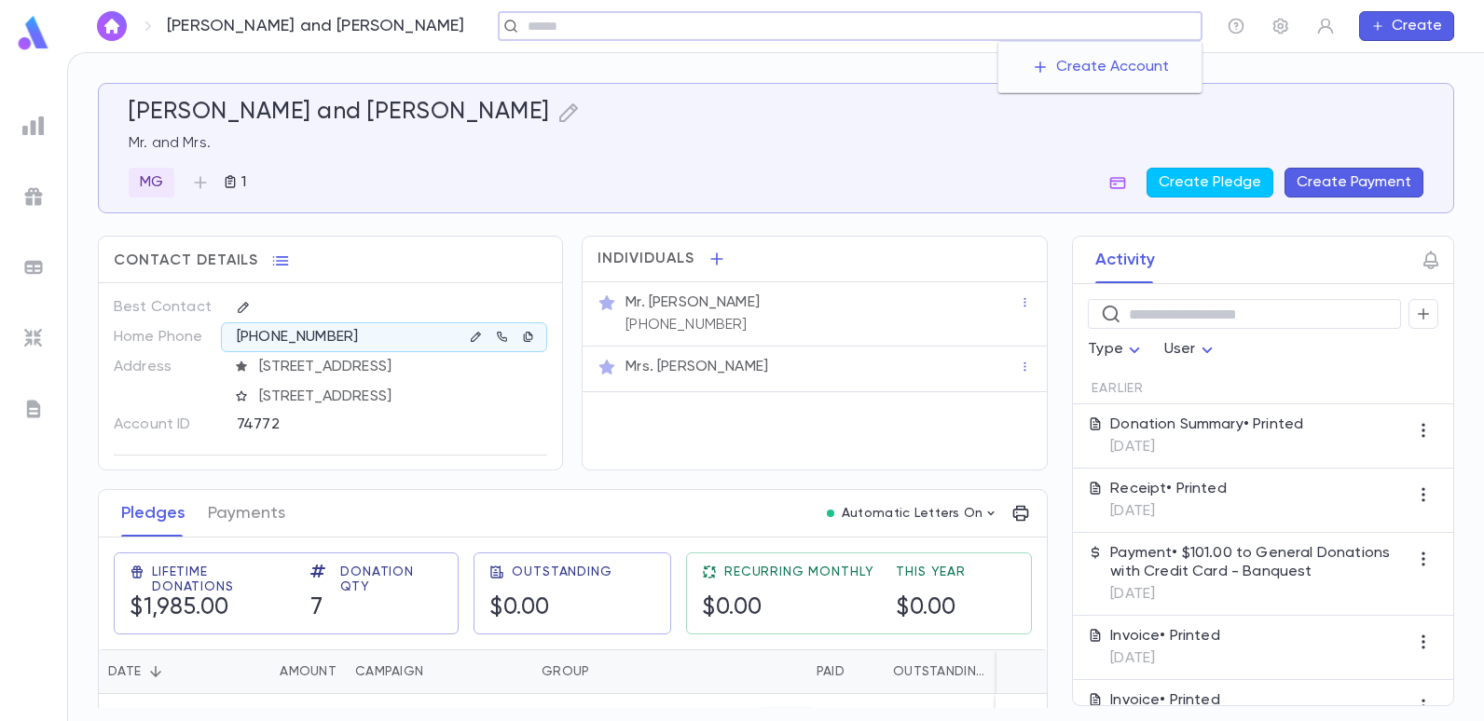
click at [1042, 27] on input "text" at bounding box center [858, 27] width 672 height 18
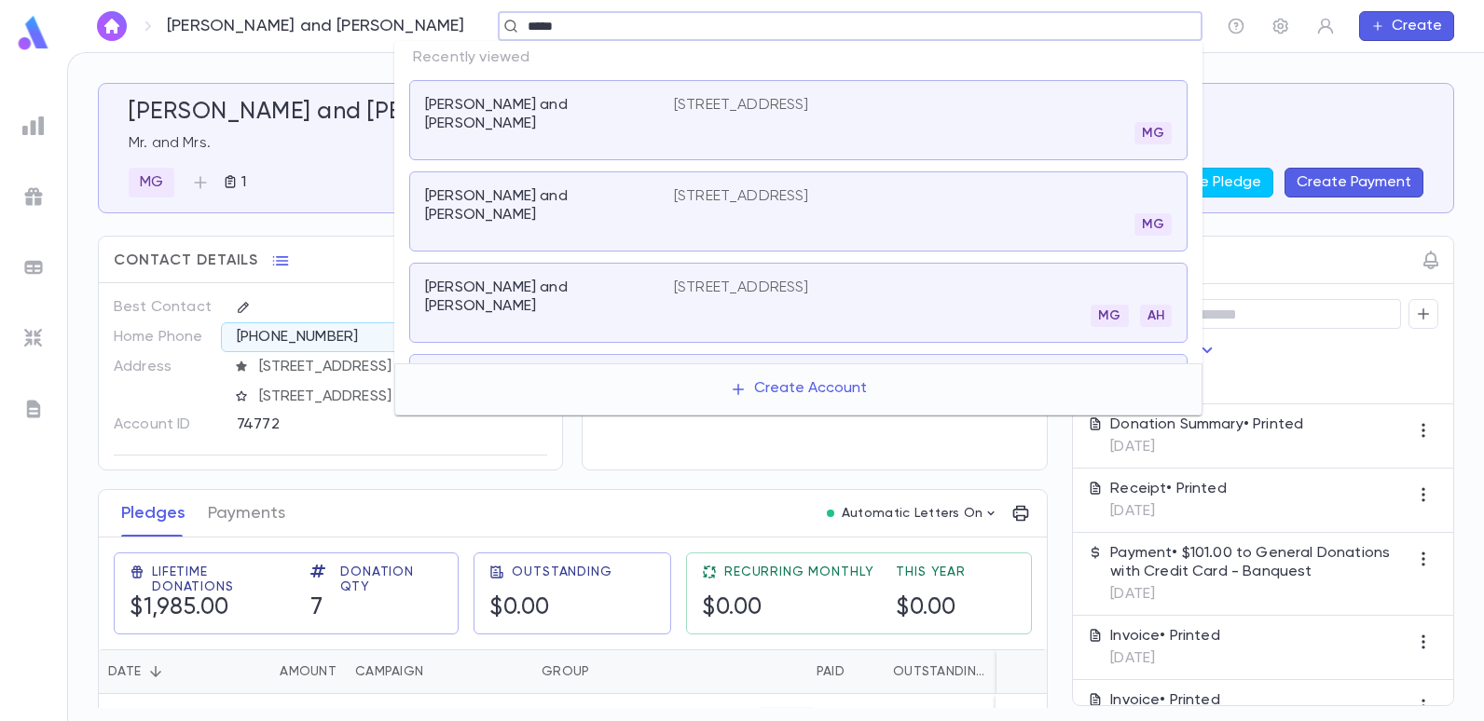
type input "******"
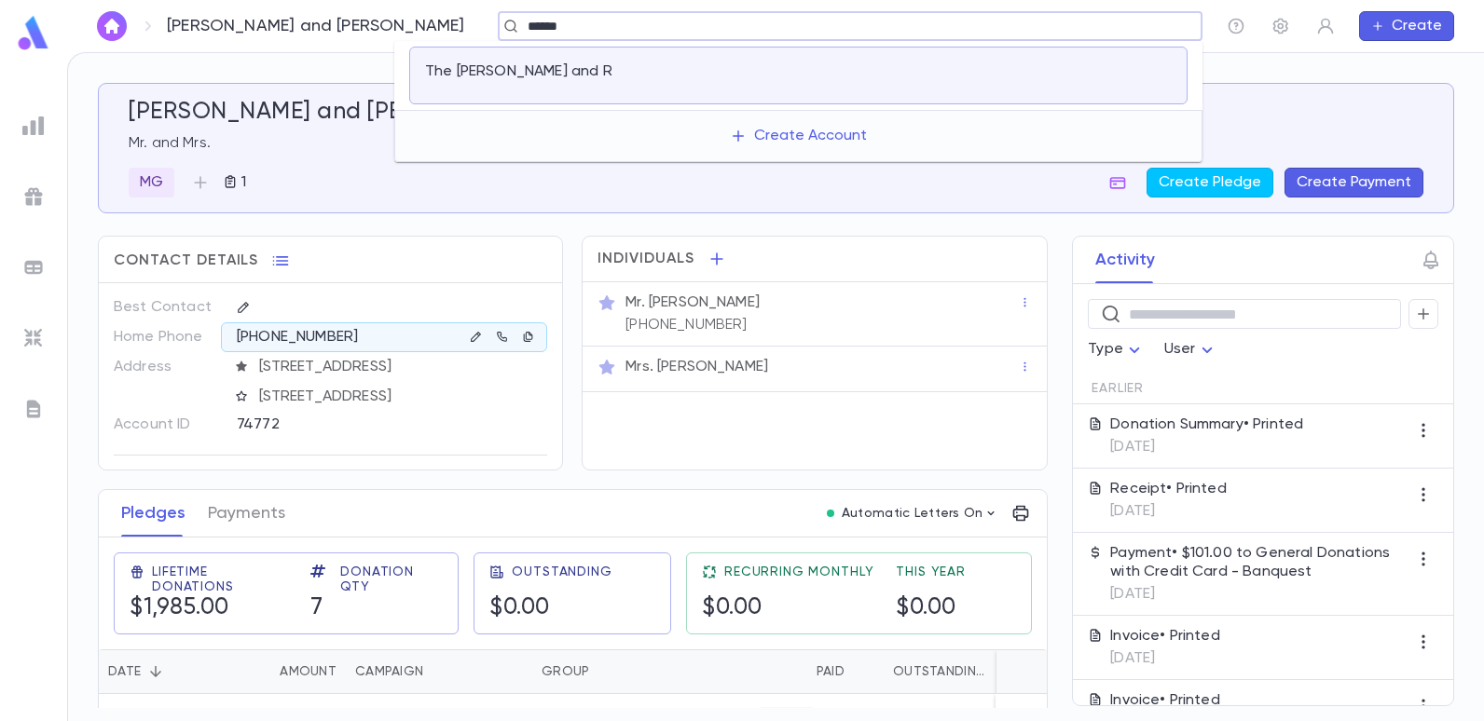
click at [480, 69] on p "The [PERSON_NAME] and R" at bounding box center [518, 71] width 187 height 19
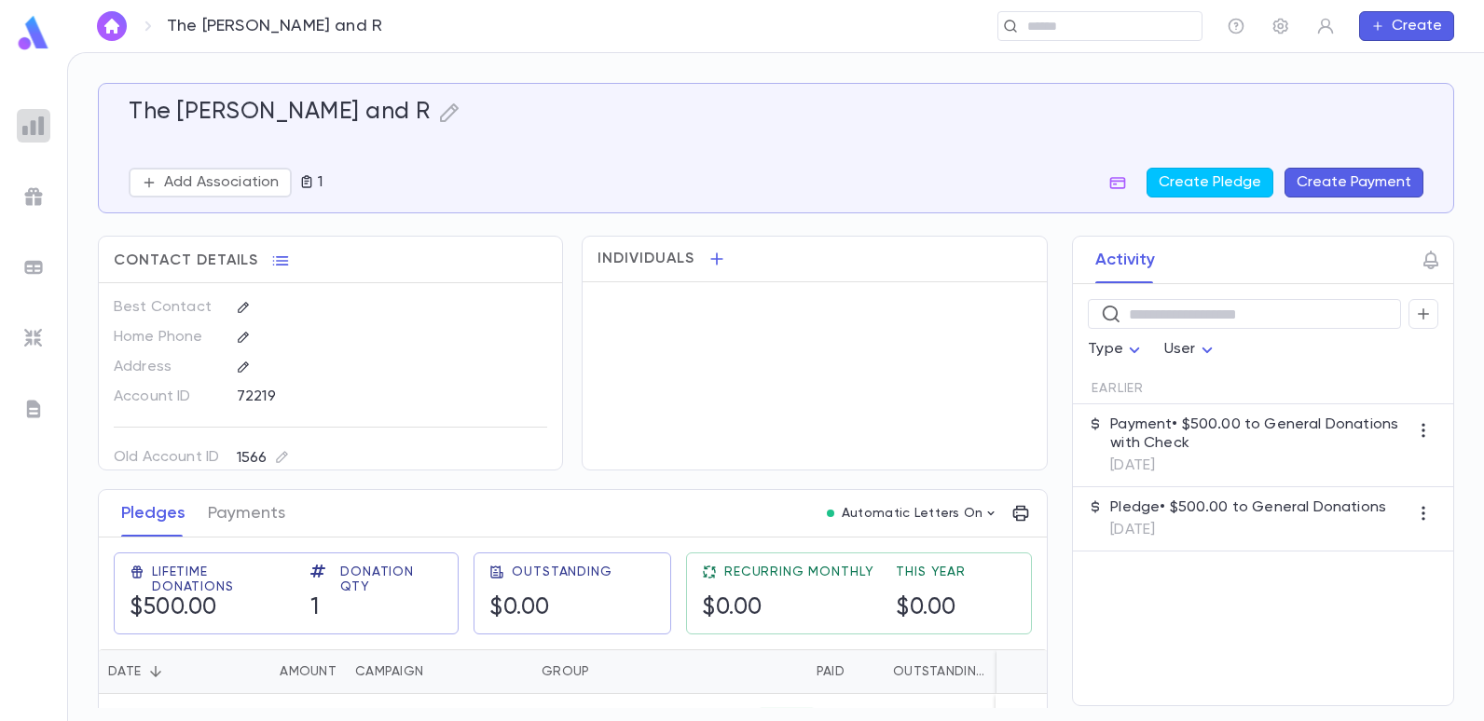
click at [38, 117] on img at bounding box center [33, 126] width 22 height 22
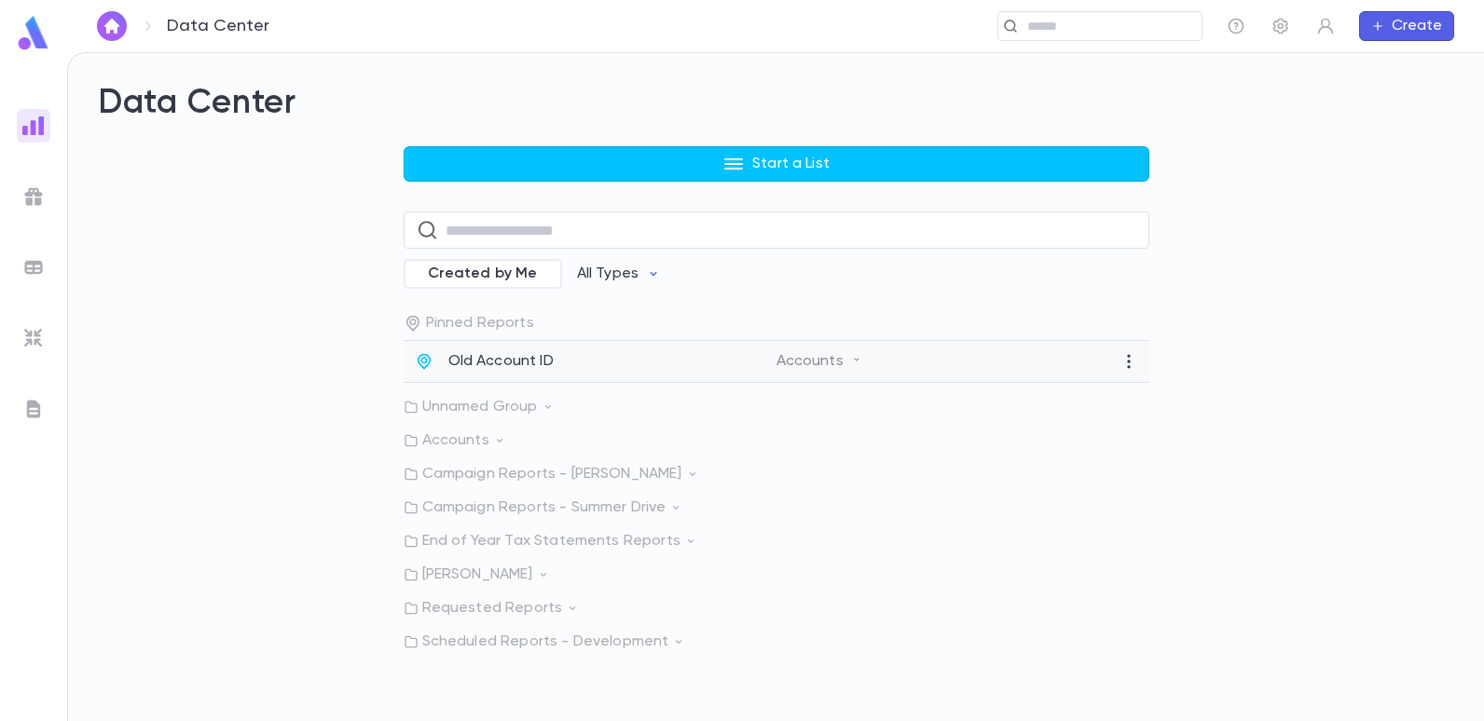
click at [504, 359] on p "Old Account ID" at bounding box center [500, 361] width 105 height 19
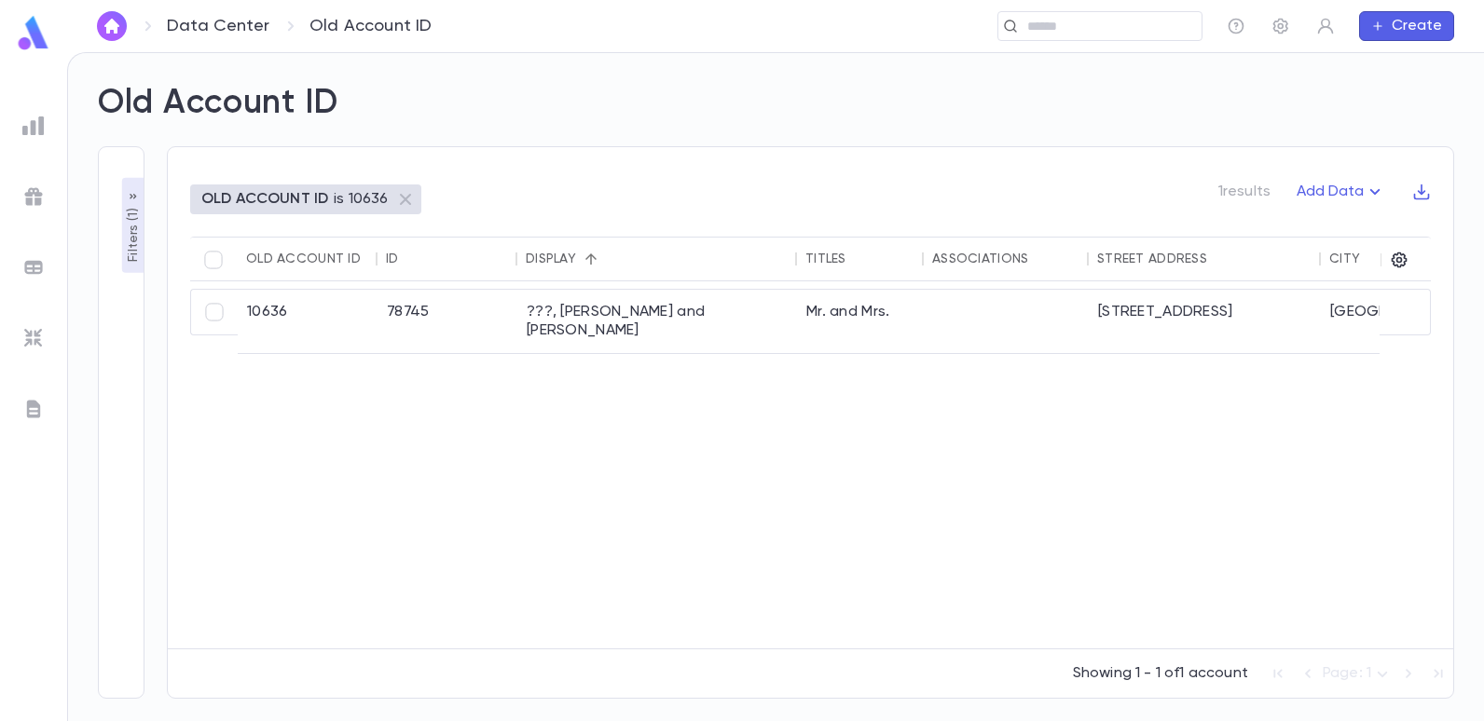
click at [130, 212] on p "Filters ( 1 )" at bounding box center [133, 233] width 19 height 58
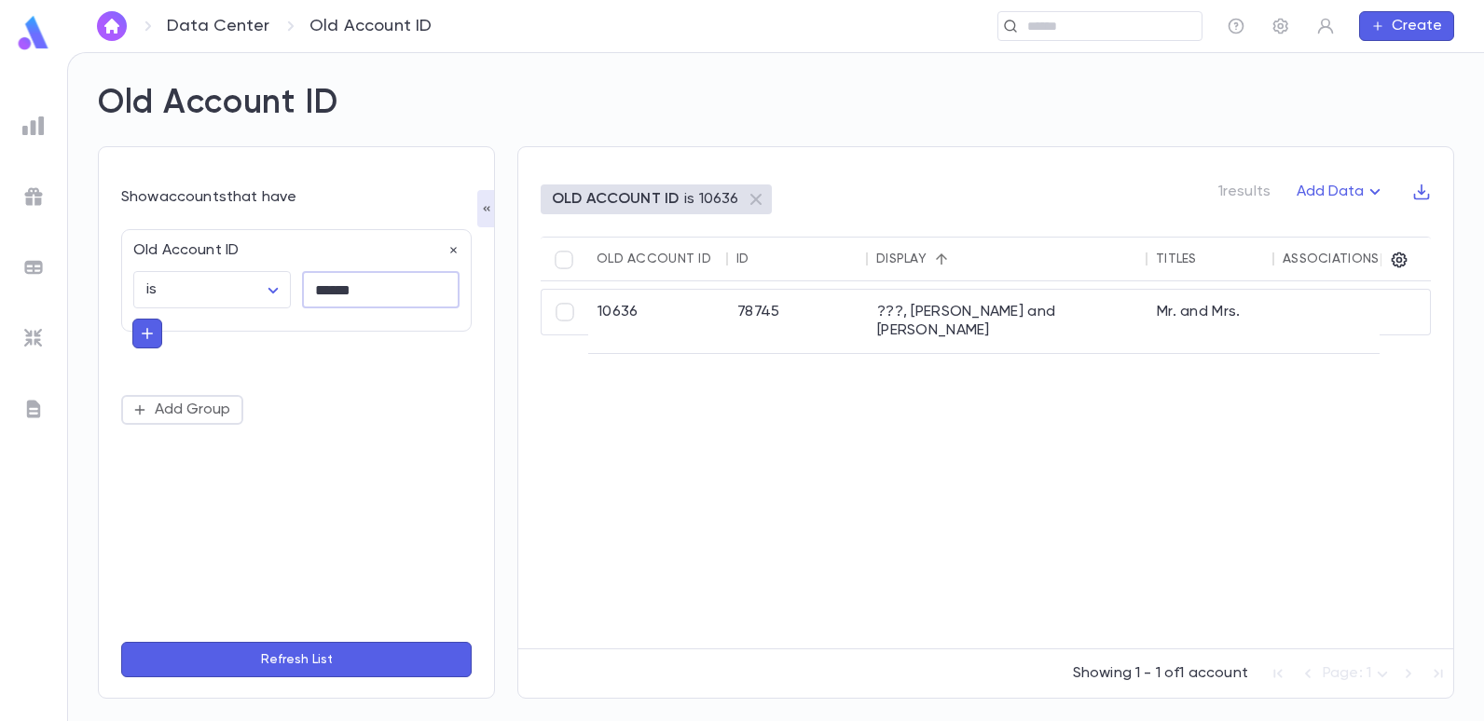
click at [376, 283] on input "******" at bounding box center [381, 290] width 158 height 36
type input "*"
type input "******"
click at [121, 642] on button "Refresh List" at bounding box center [296, 659] width 350 height 35
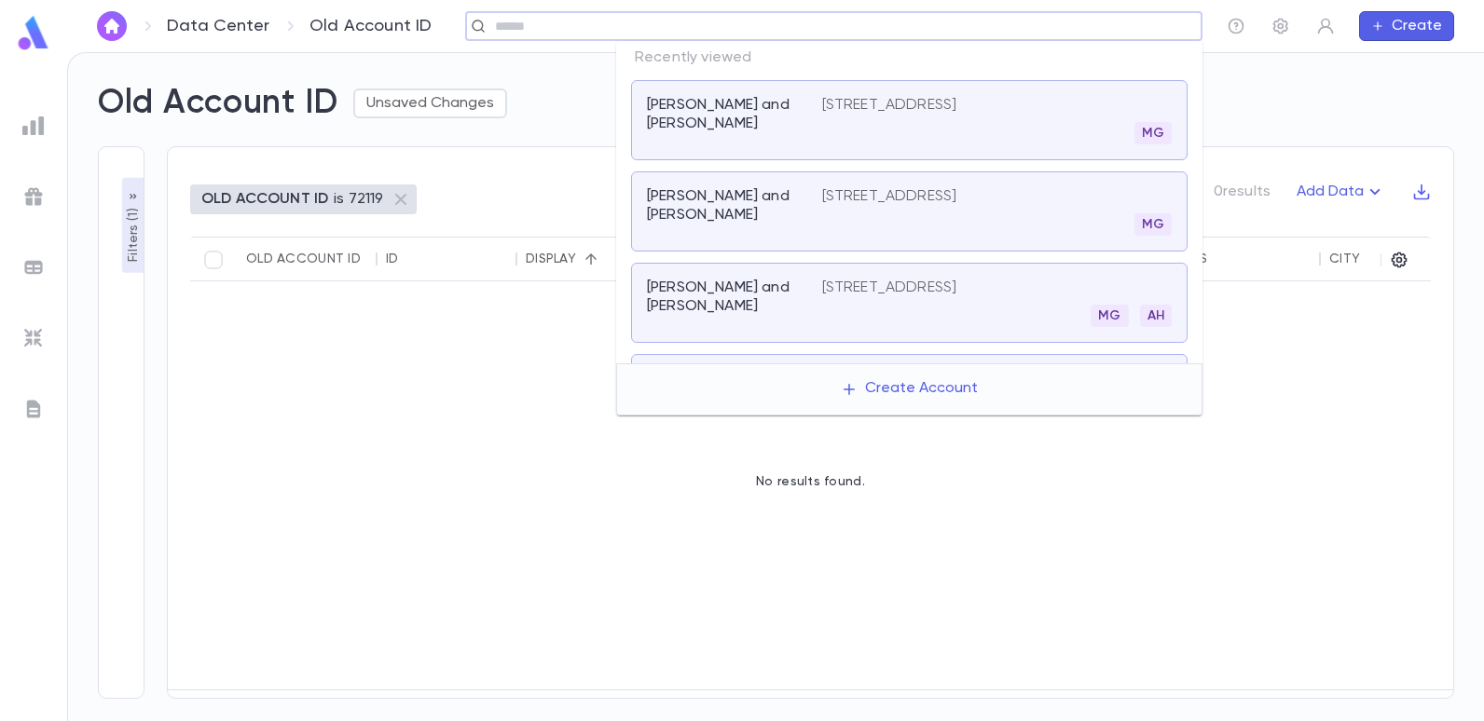
click at [1053, 21] on input "text" at bounding box center [827, 27] width 677 height 18
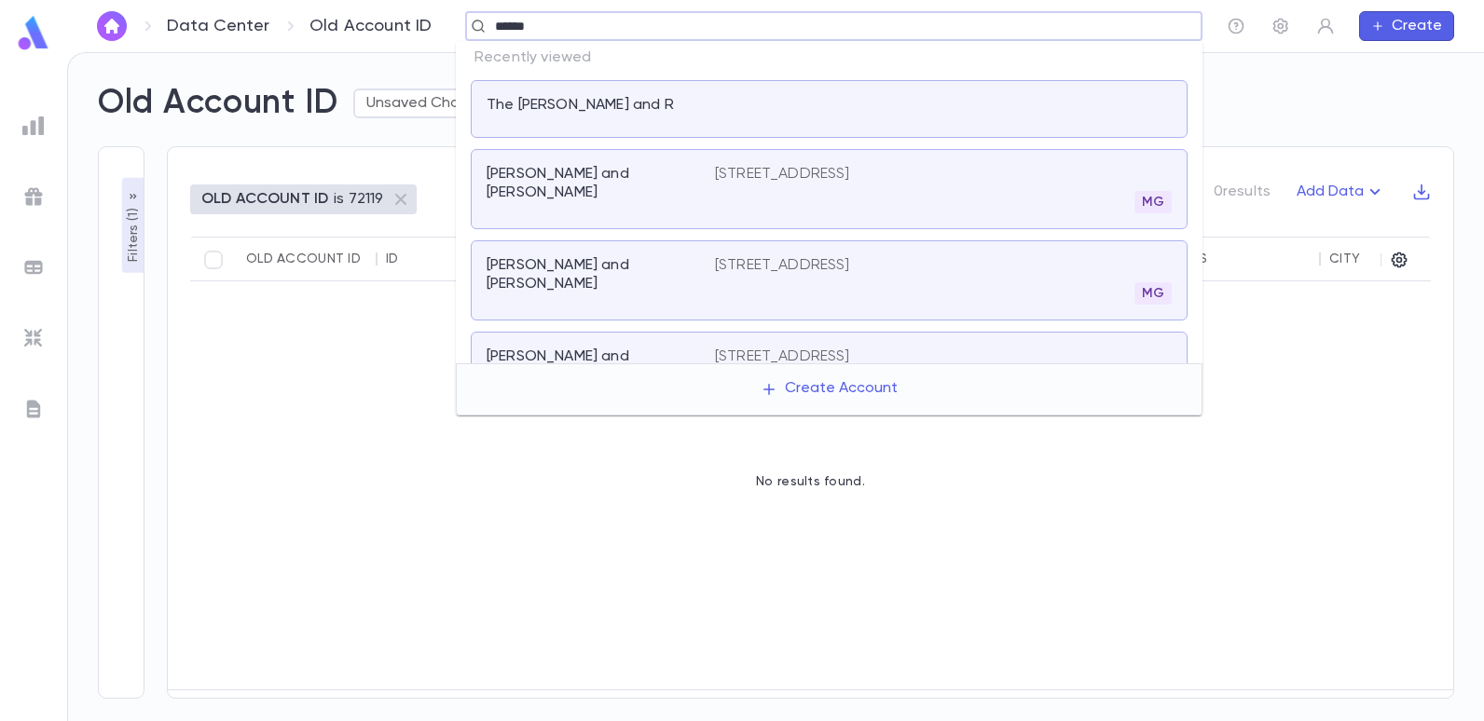
type input "*******"
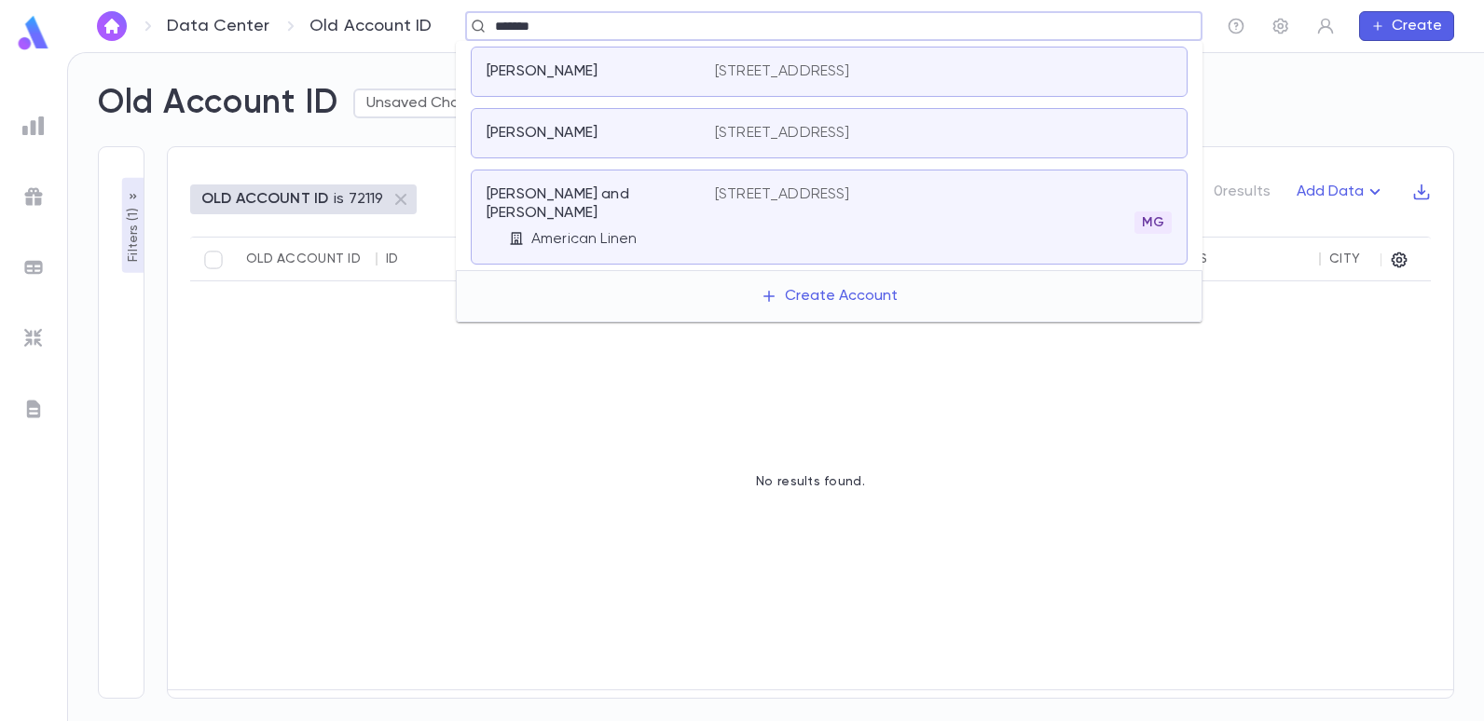
click at [835, 190] on p "[STREET_ADDRESS]" at bounding box center [782, 194] width 135 height 19
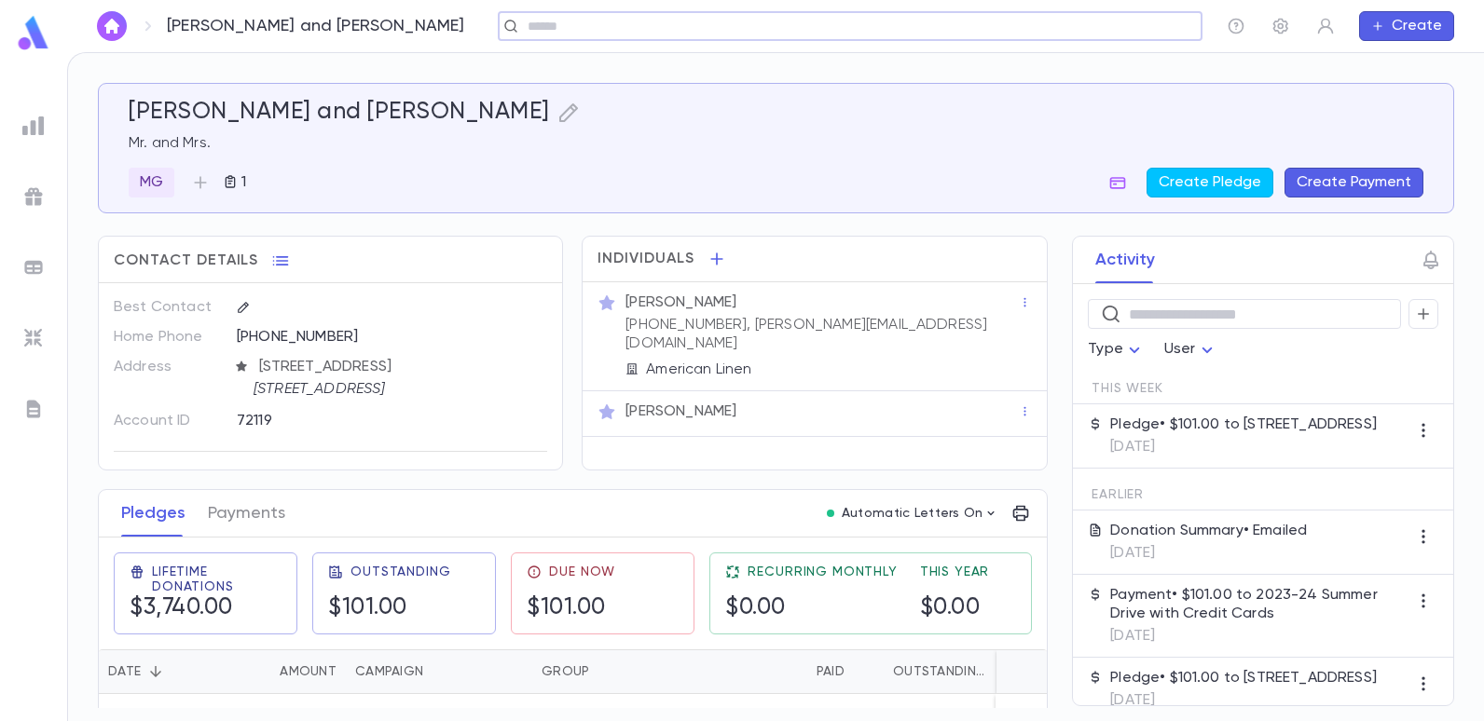
scroll to position [61, 0]
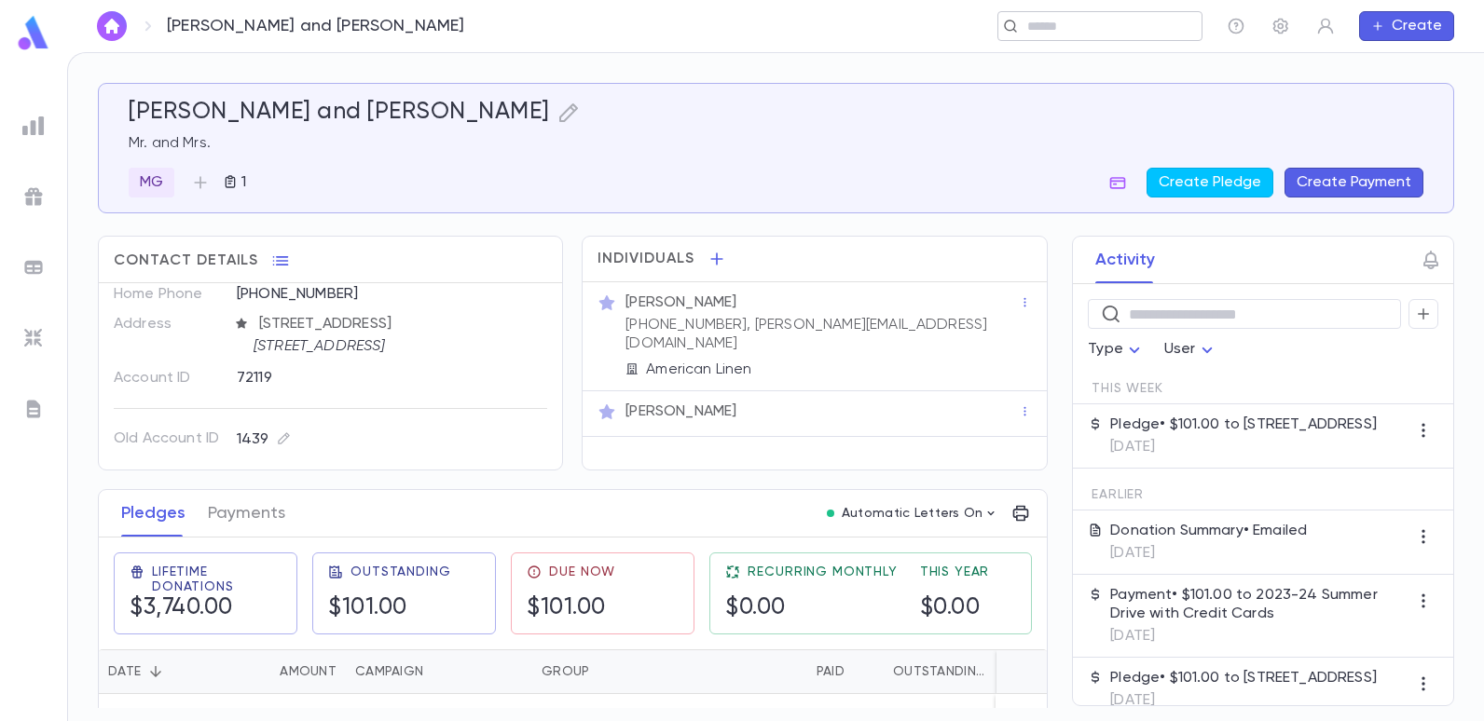
click at [1126, 28] on input "text" at bounding box center [1094, 27] width 144 height 18
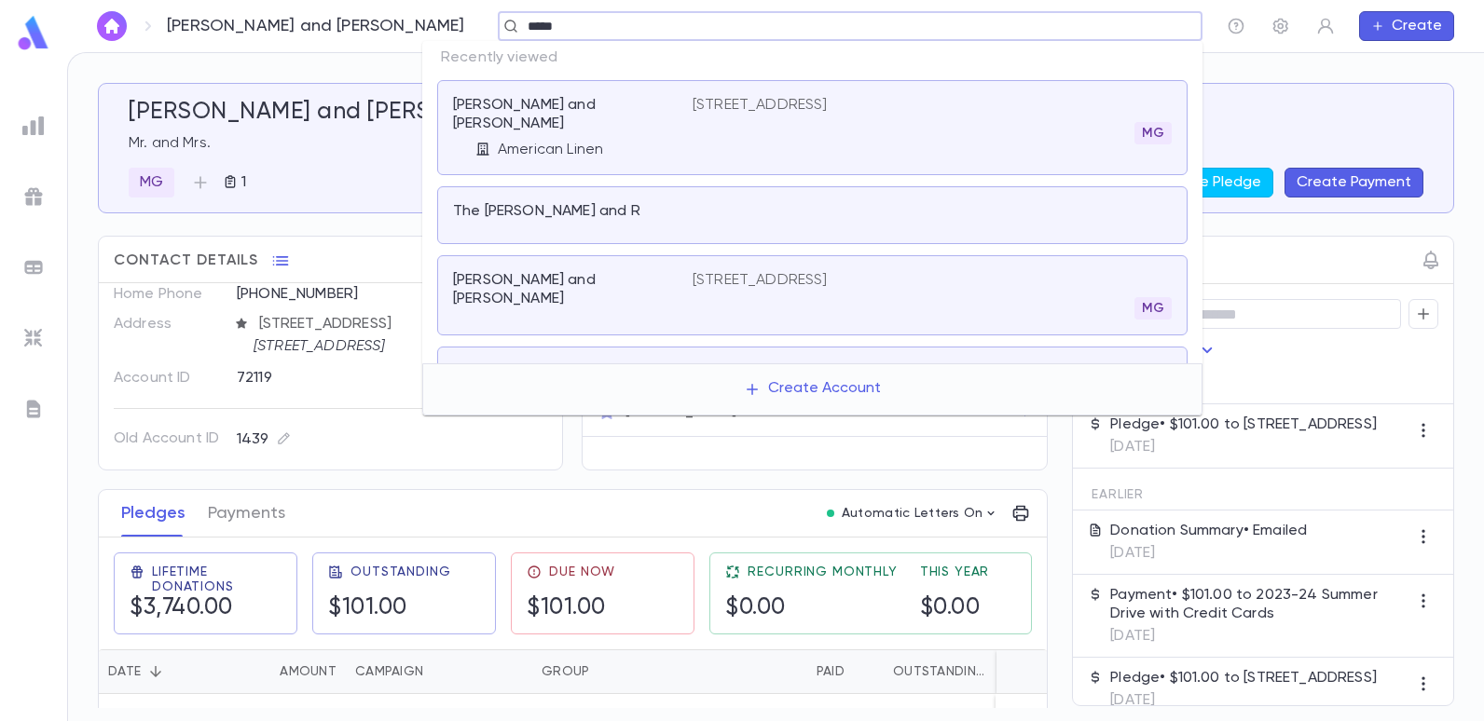
type input "******"
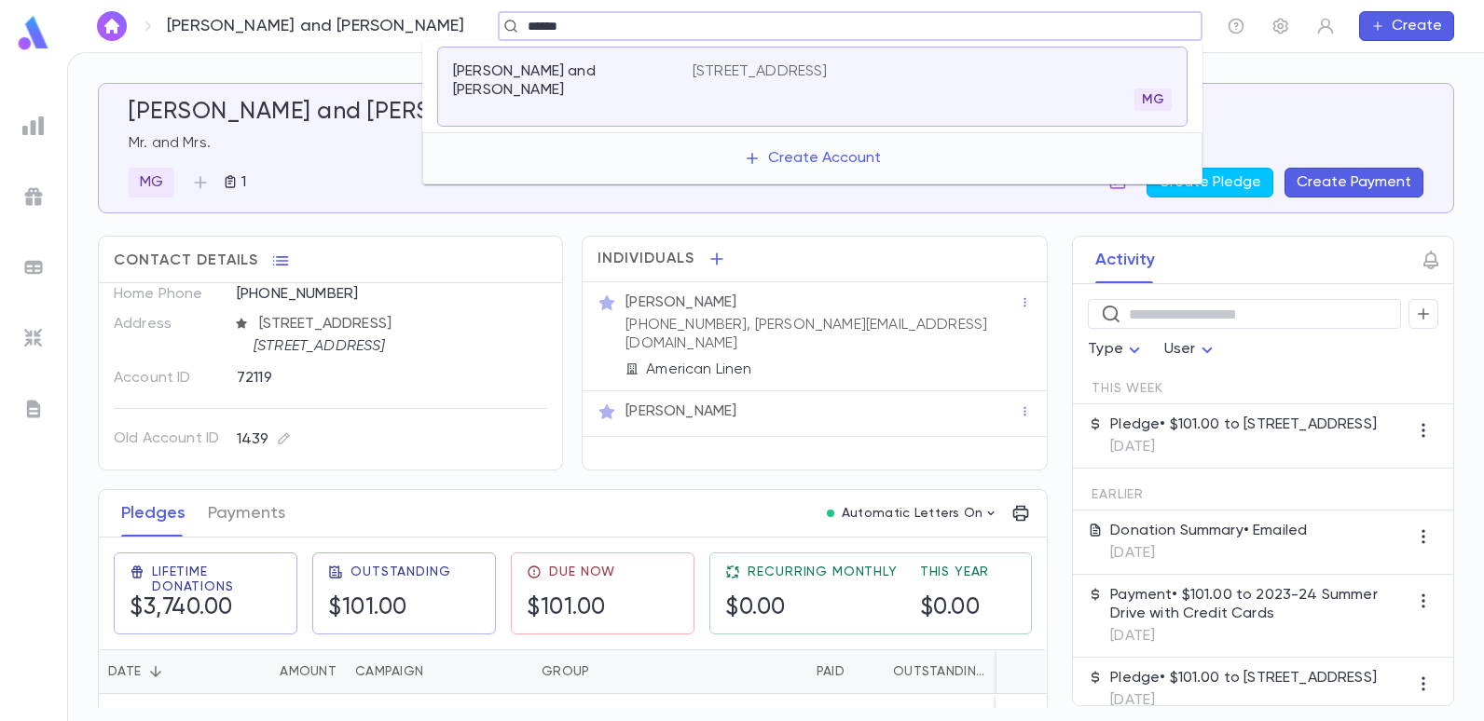
click at [828, 63] on p "[STREET_ADDRESS]" at bounding box center [760, 71] width 135 height 19
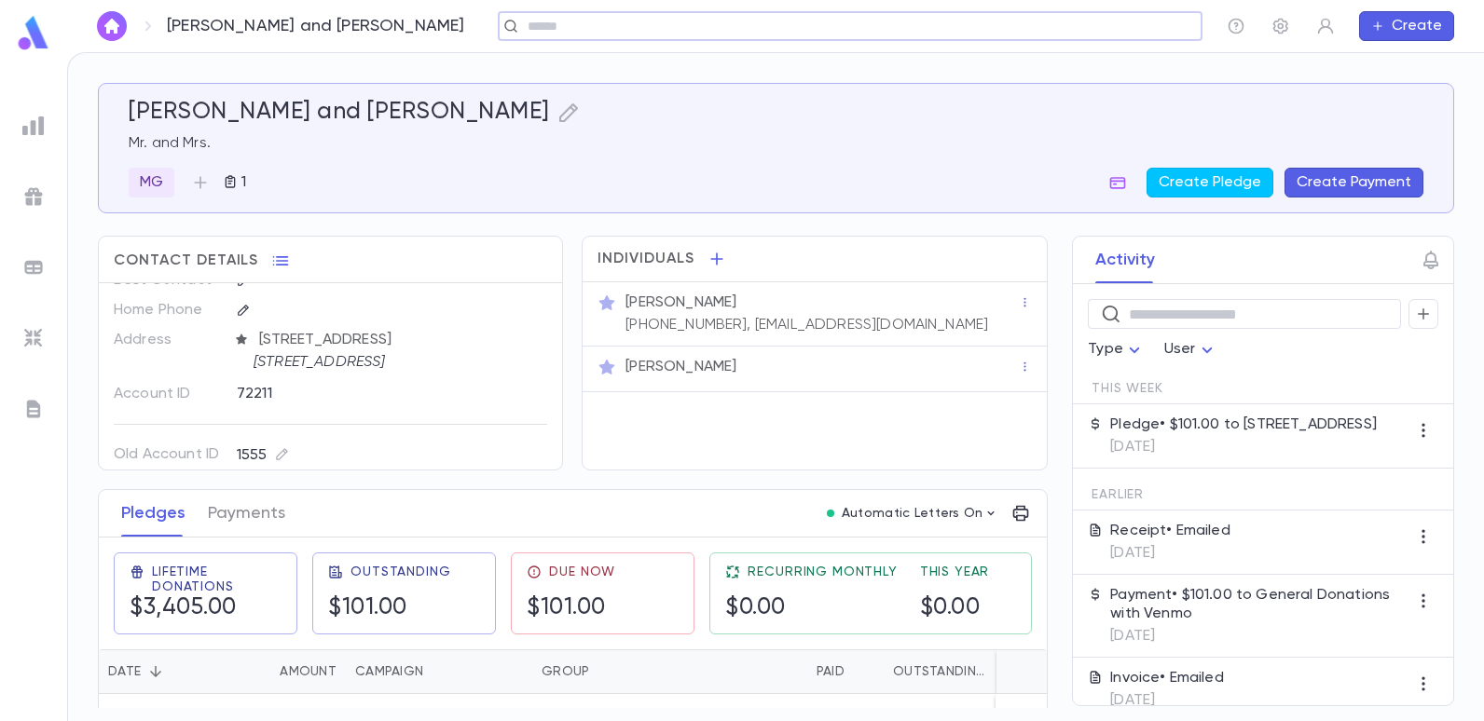
scroll to position [42, 0]
click at [1124, 28] on input "text" at bounding box center [1094, 27] width 144 height 18
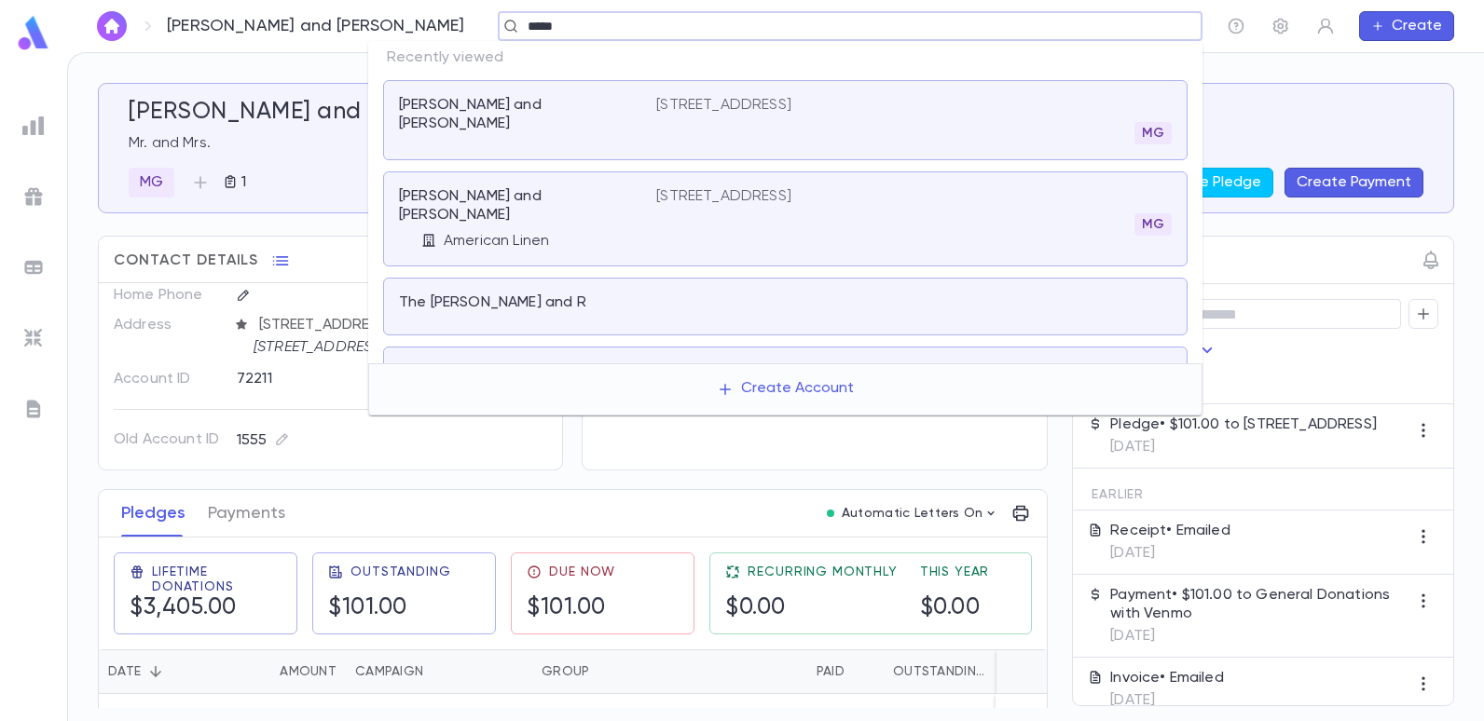
type input "******"
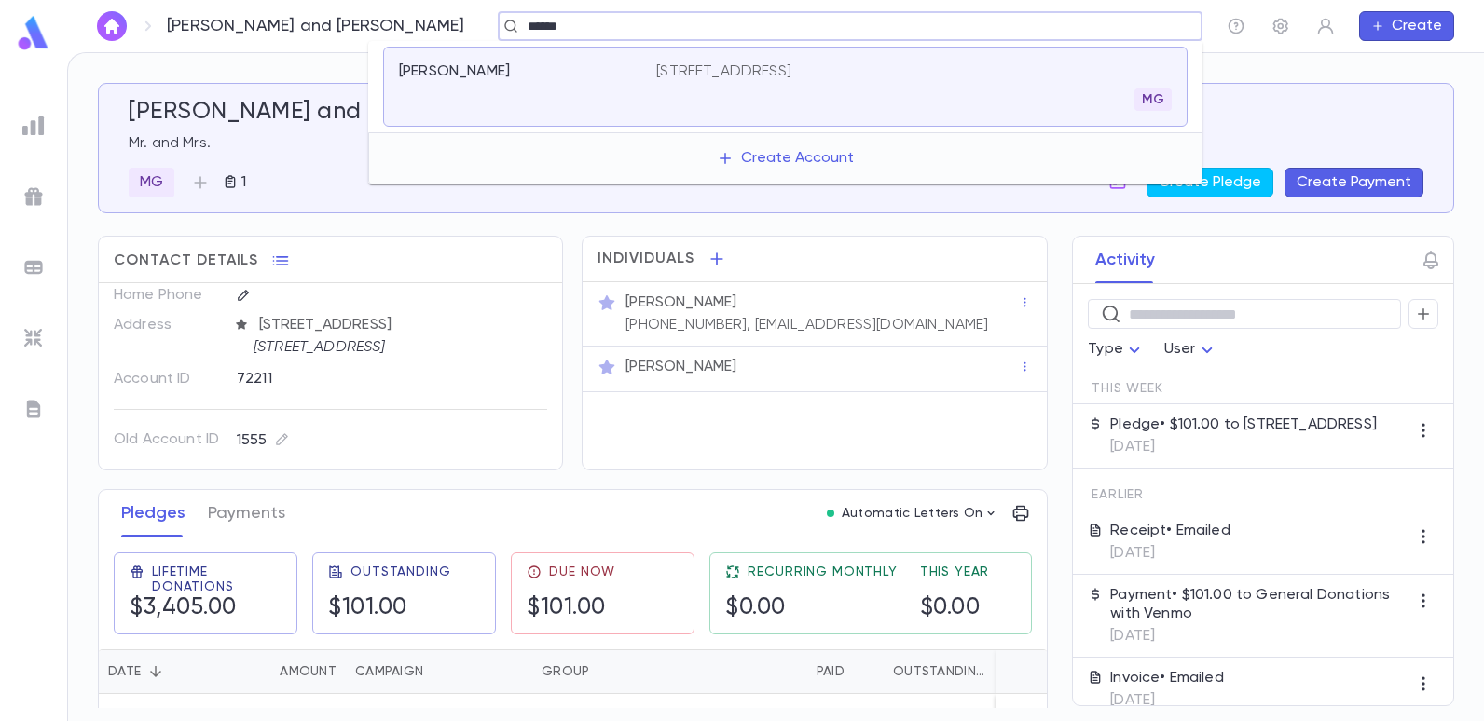
click at [415, 71] on p "[PERSON_NAME]" at bounding box center [454, 71] width 111 height 19
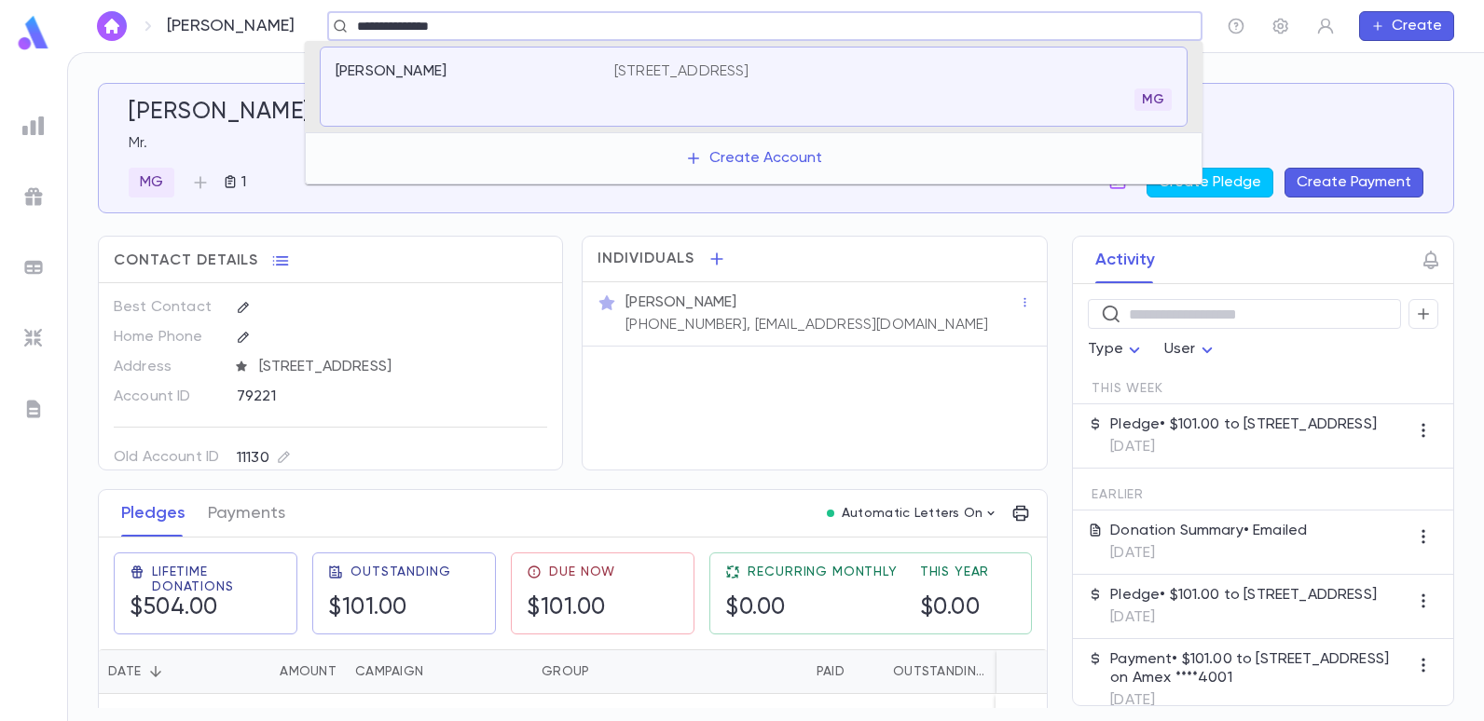
type input "**********"
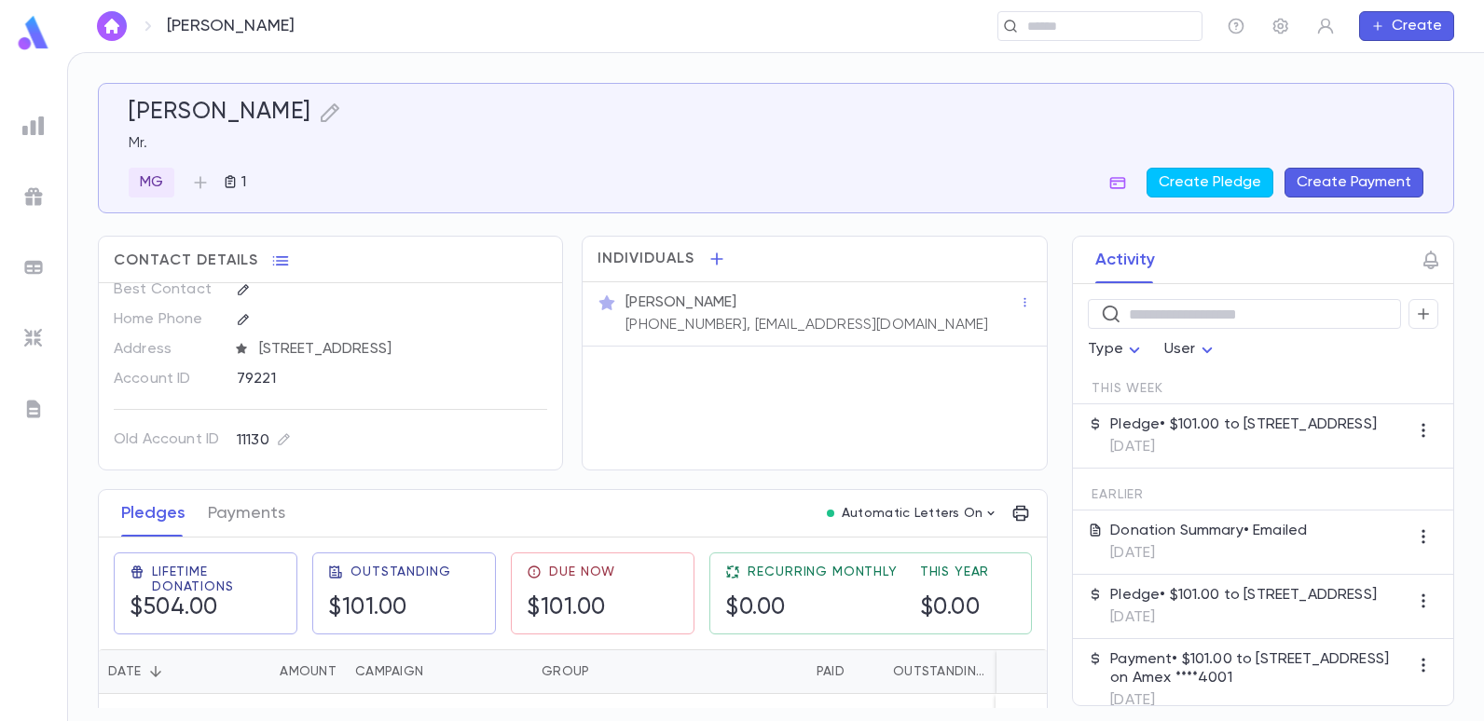
scroll to position [34, 0]
click at [36, 127] on img at bounding box center [33, 126] width 22 height 22
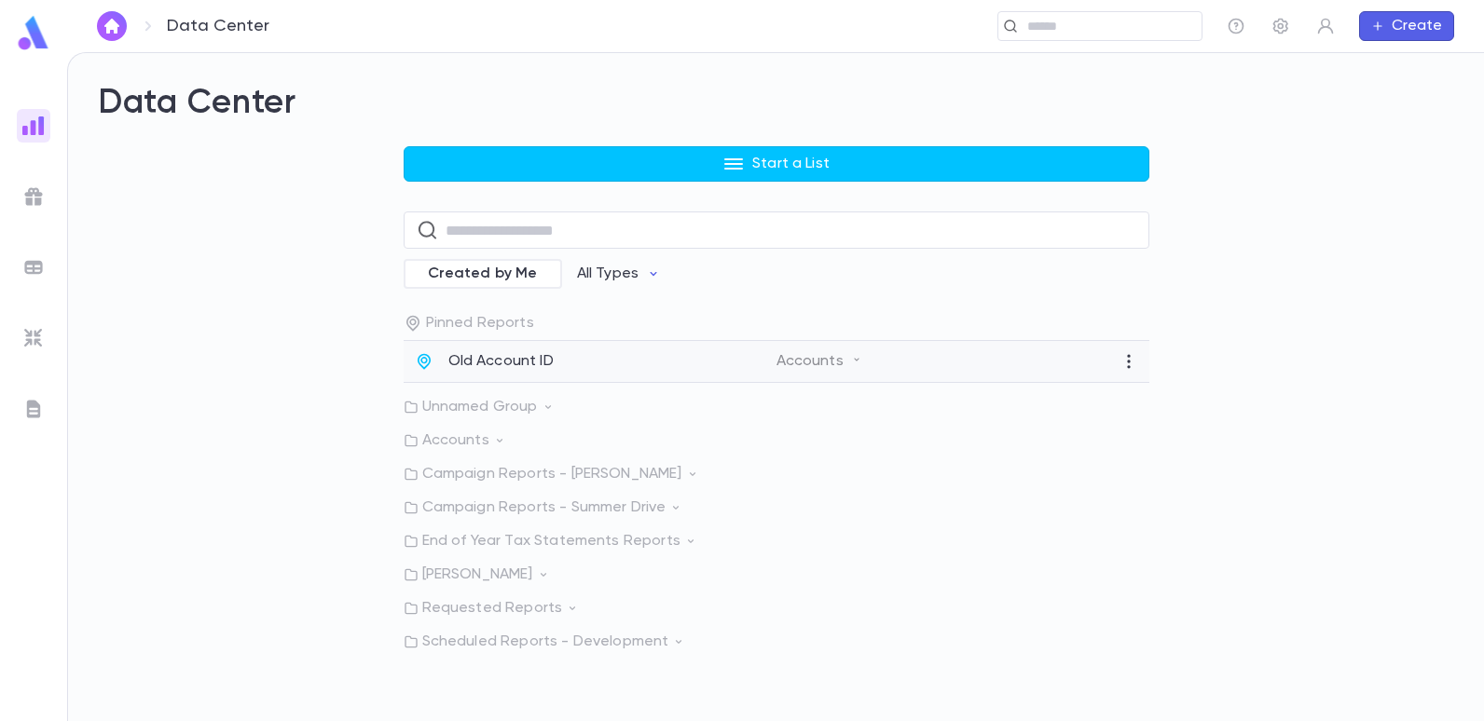
click at [483, 358] on p "Old Account ID" at bounding box center [500, 361] width 105 height 19
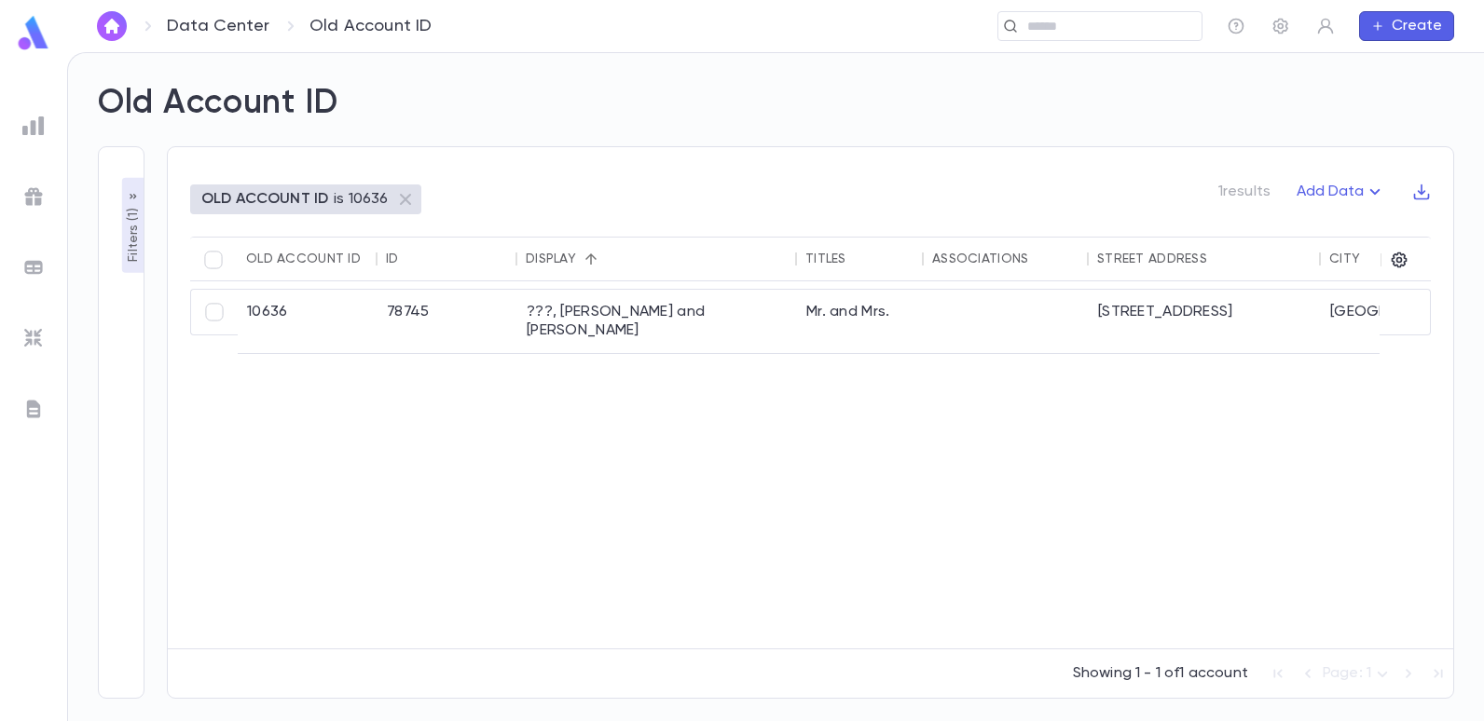
click at [130, 239] on p "Filters ( 1 )" at bounding box center [133, 233] width 19 height 58
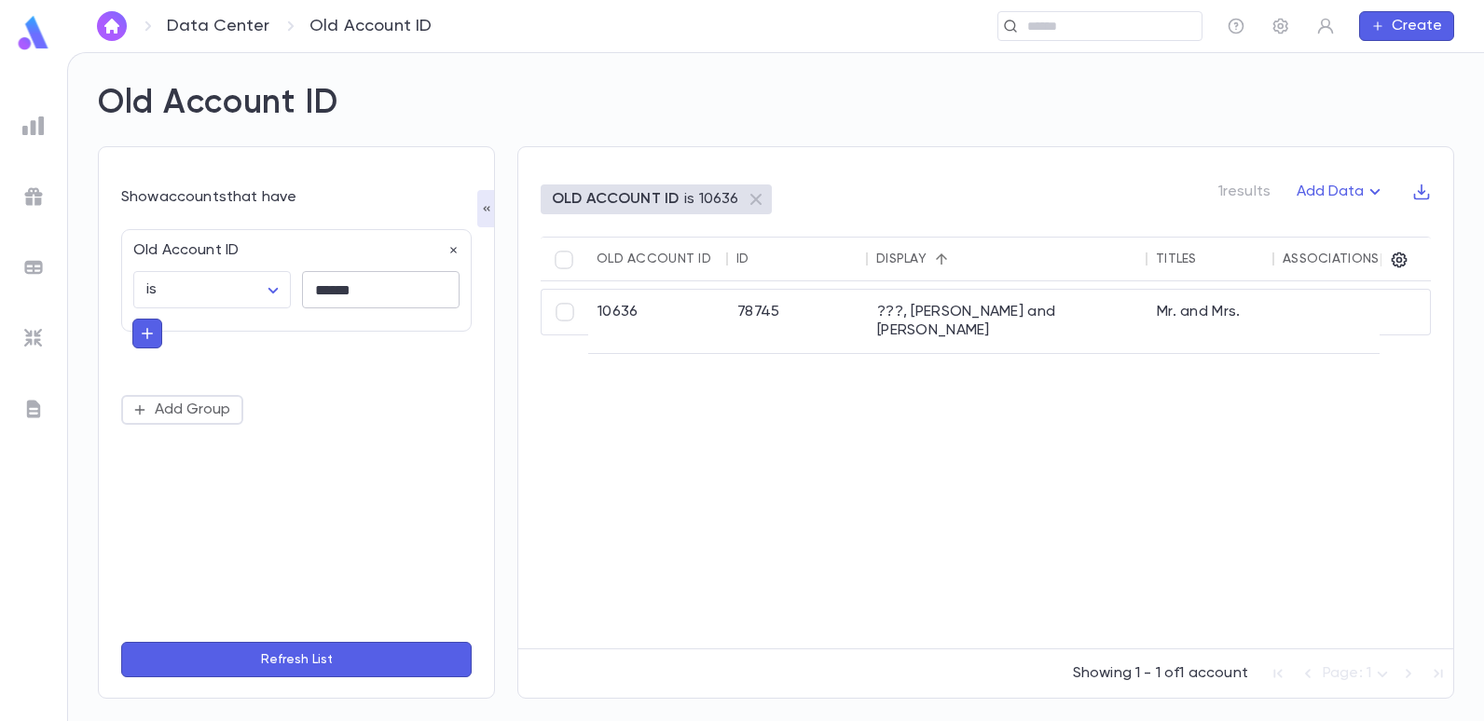
click at [377, 286] on input "******" at bounding box center [381, 290] width 158 height 36
type input "*"
type input "*****"
click at [121, 642] on button "Refresh List" at bounding box center [296, 659] width 350 height 35
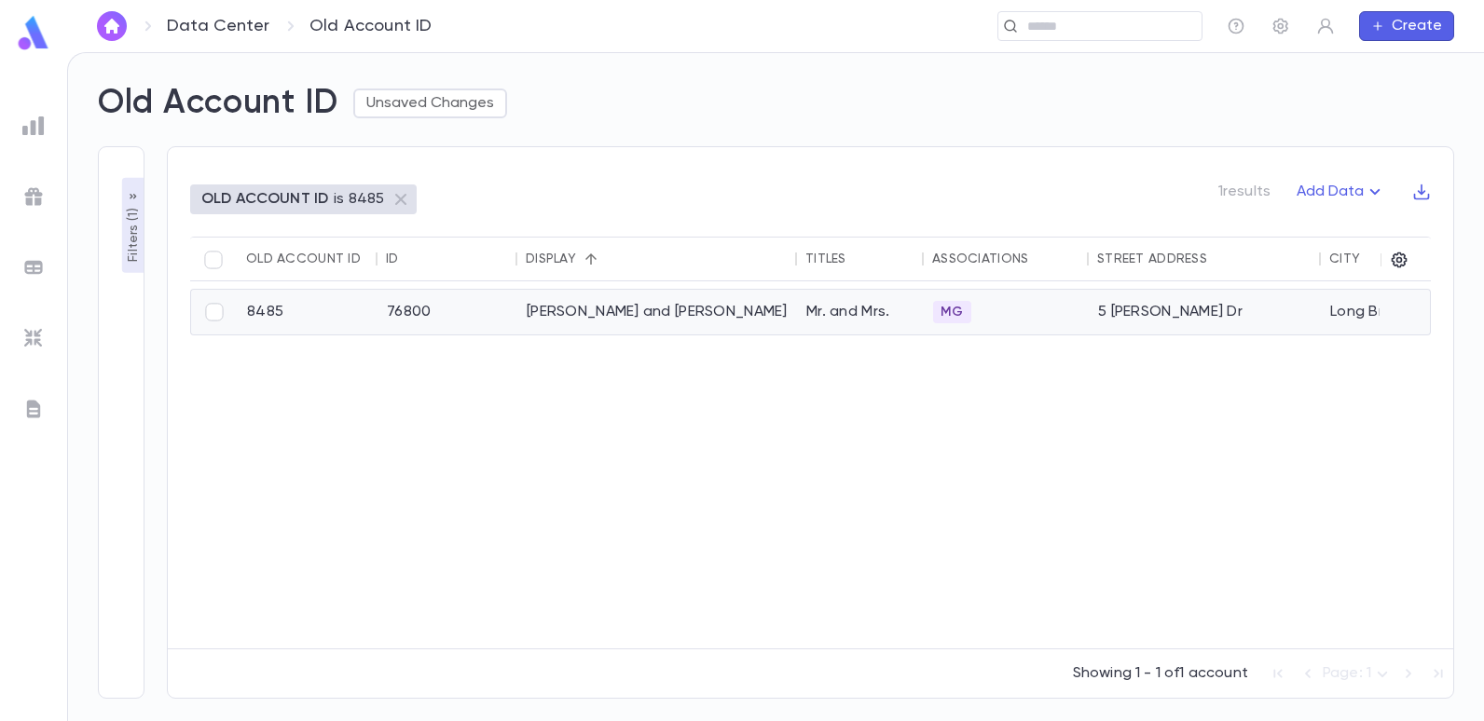
click at [368, 304] on div "8485" at bounding box center [308, 312] width 140 height 45
